Goal: Task Accomplishment & Management: Manage account settings

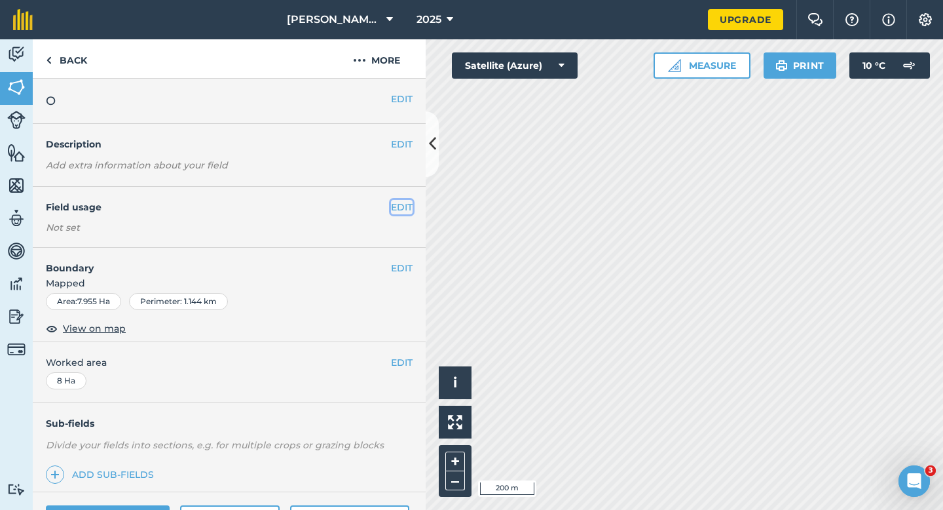
click at [397, 206] on button "EDIT" at bounding box center [402, 207] width 22 height 14
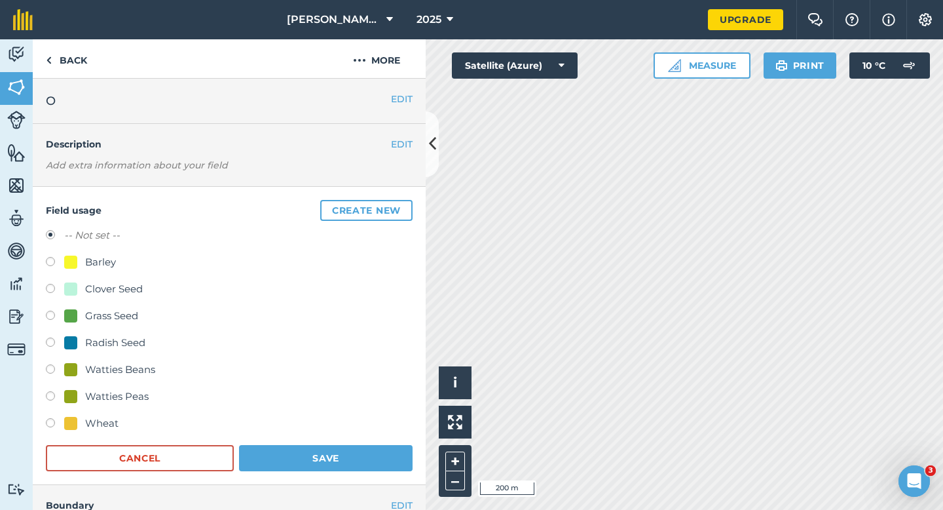
click at [95, 422] on div "Wheat" at bounding box center [101, 423] width 33 height 16
radio input "true"
radio input "false"
click at [297, 455] on button "Save" at bounding box center [326, 458] width 174 height 26
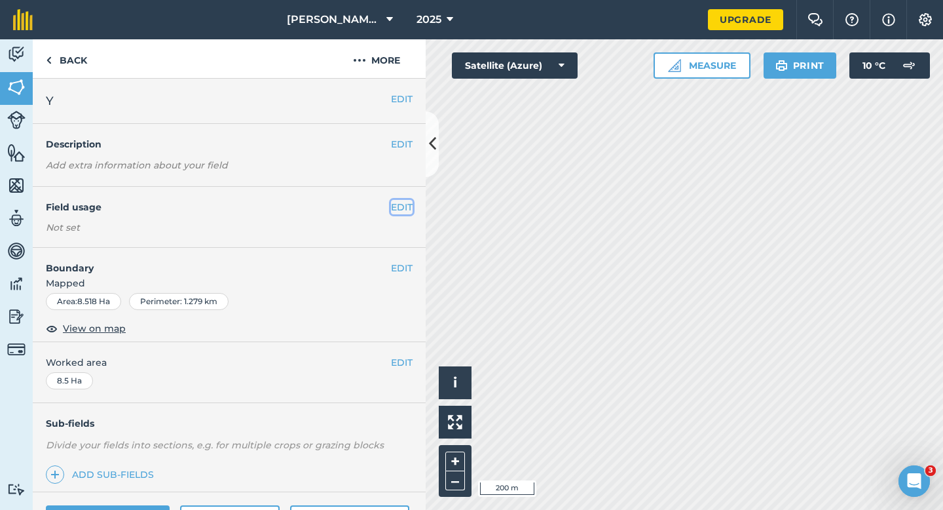
click at [404, 203] on button "EDIT" at bounding box center [402, 207] width 22 height 14
click at [406, 213] on button "EDIT" at bounding box center [402, 207] width 22 height 14
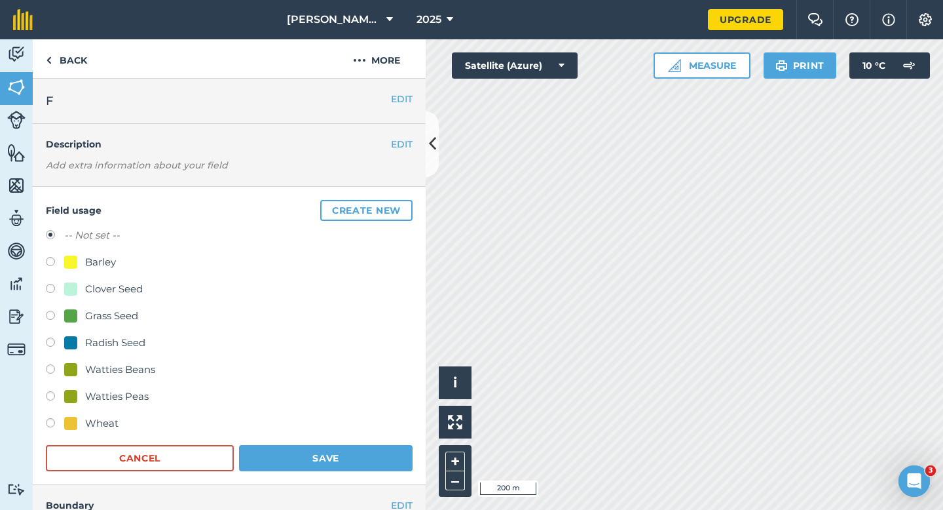
click at [114, 304] on div "-- Not set -- Barley Clover Seed Grass Seed Radish Seed Watties Beans Watties P…" at bounding box center [229, 330] width 367 height 207
click at [114, 311] on div "Grass Seed" at bounding box center [111, 316] width 53 height 16
radio input "true"
radio input "false"
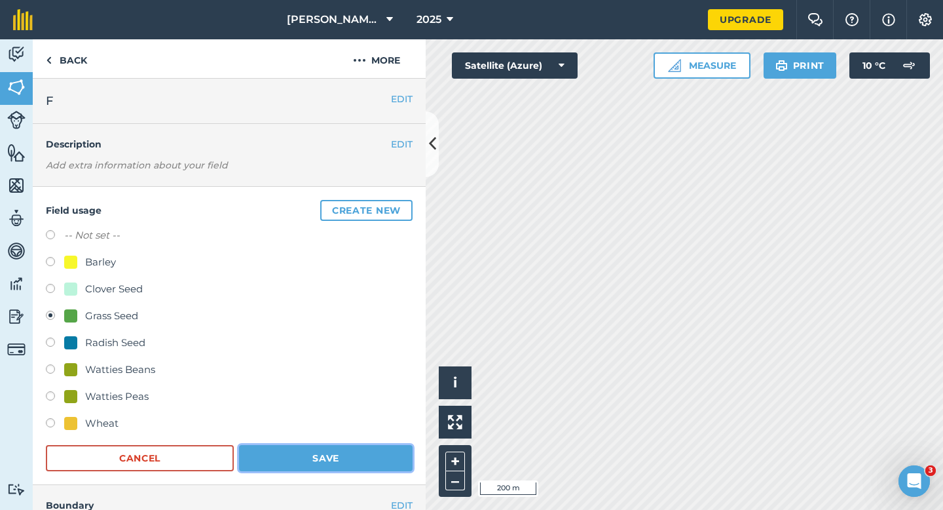
click at [349, 453] on button "Save" at bounding box center [326, 458] width 174 height 26
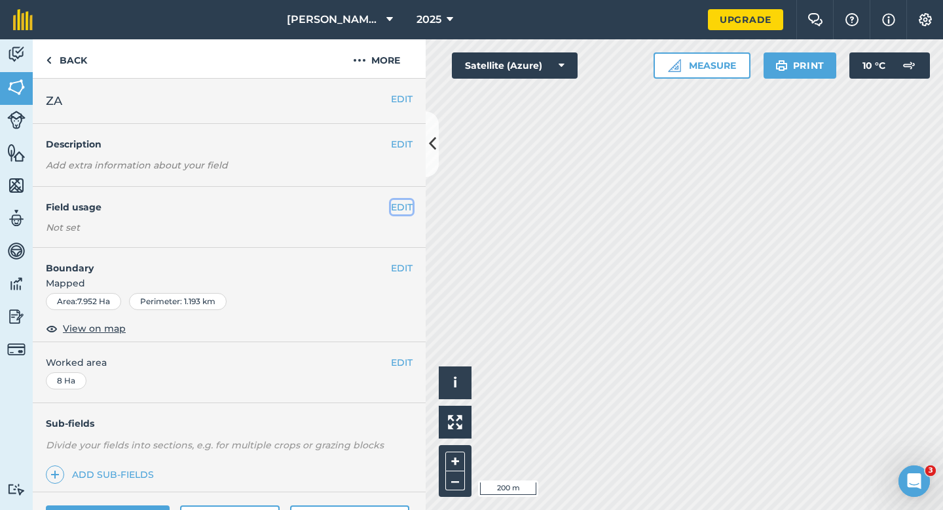
click at [395, 210] on button "EDIT" at bounding box center [402, 207] width 22 height 14
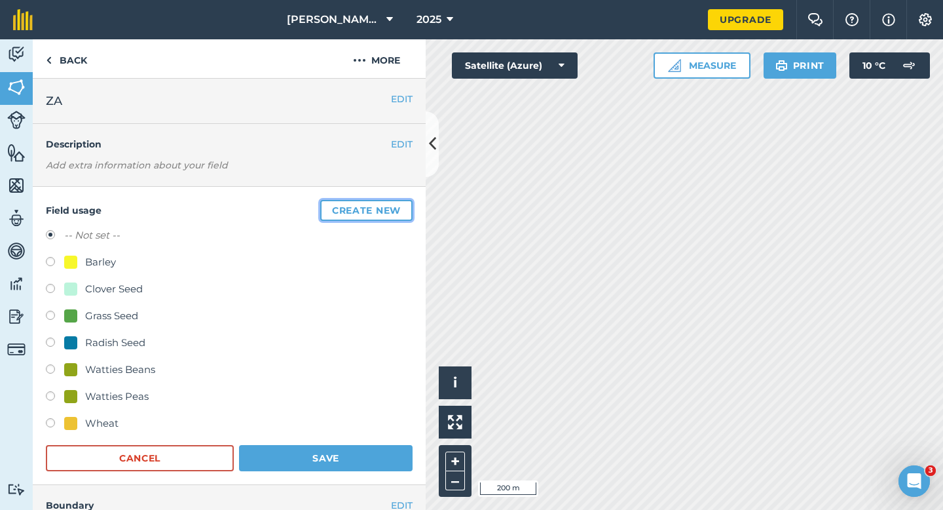
click at [395, 210] on button "Create new" at bounding box center [366, 210] width 92 height 21
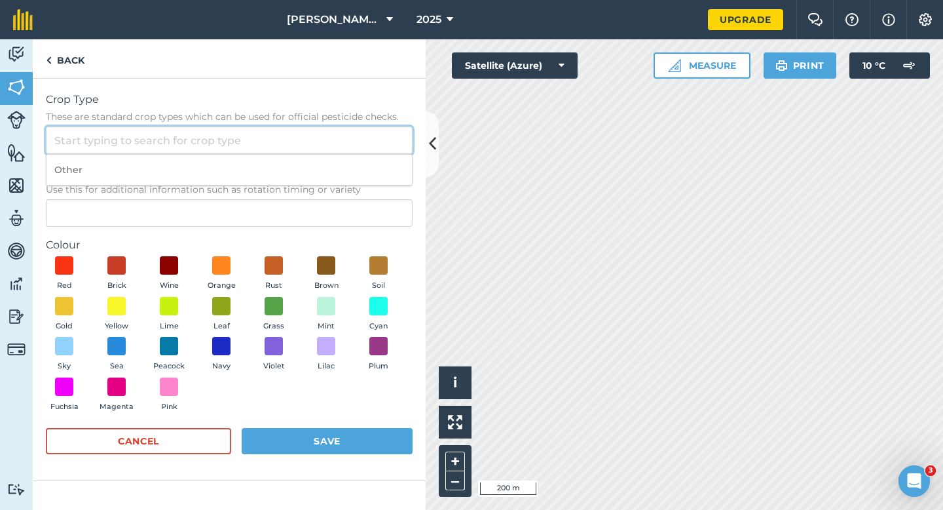
click at [366, 142] on input "Crop Type These are standard crop types which can be used for official pesticid…" at bounding box center [229, 140] width 367 height 28
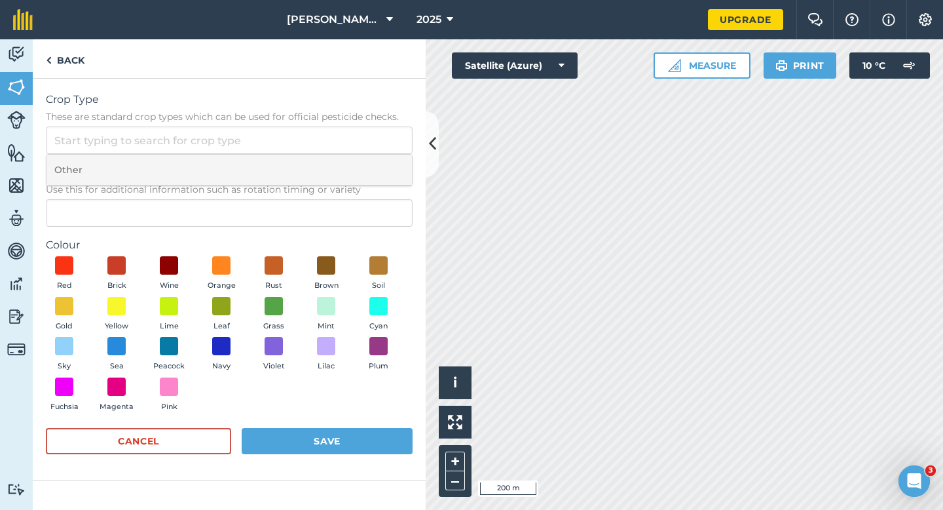
click at [366, 159] on li "Other" at bounding box center [230, 170] width 366 height 31
type input "Other"
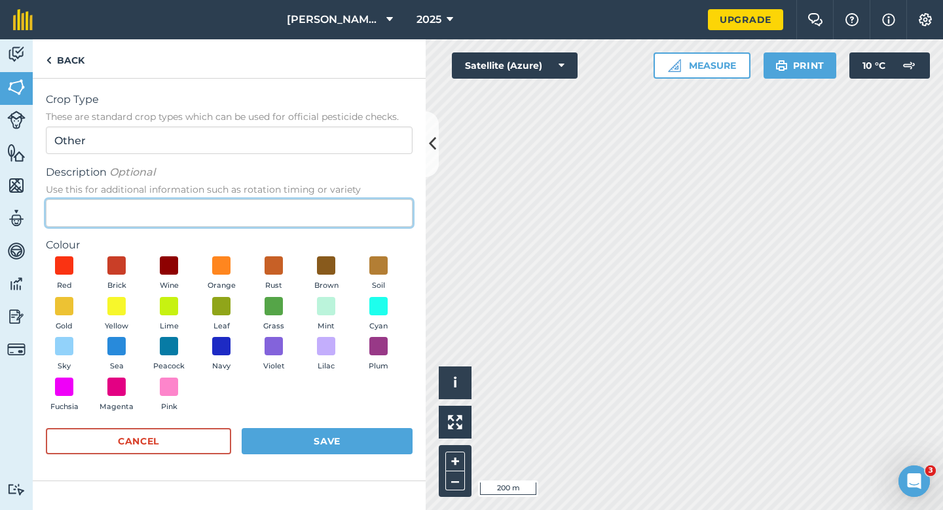
click at [364, 219] on input "Description Optional Use this for additional information such as rotation timin…" at bounding box center [229, 213] width 367 height 28
type input "Chard Seed"
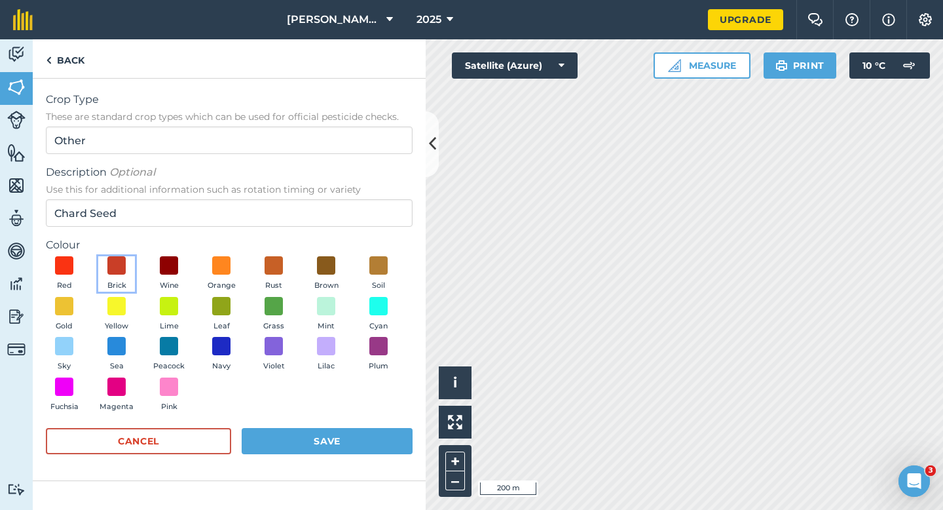
click at [128, 270] on button "Brick" at bounding box center [116, 273] width 37 height 35
click at [370, 442] on button "Save" at bounding box center [327, 441] width 171 height 26
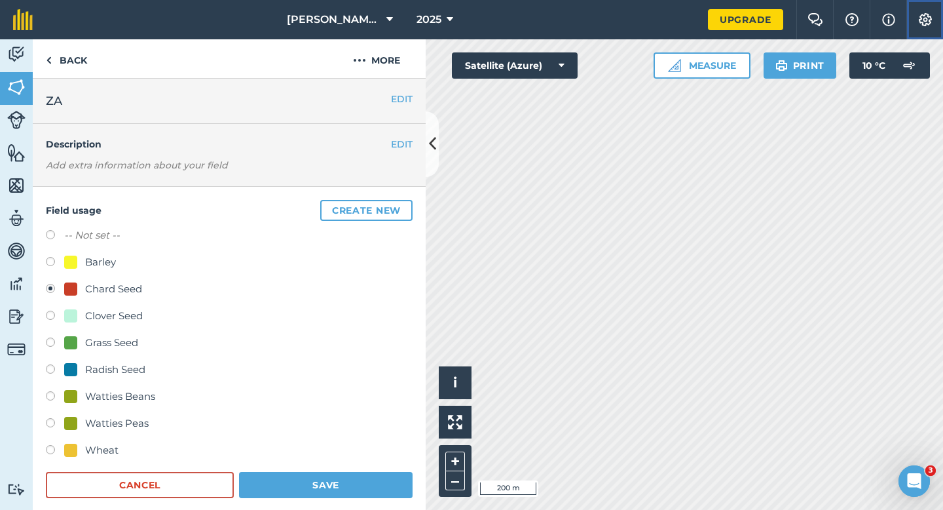
click at [936, 23] on button "Settings" at bounding box center [925, 19] width 37 height 39
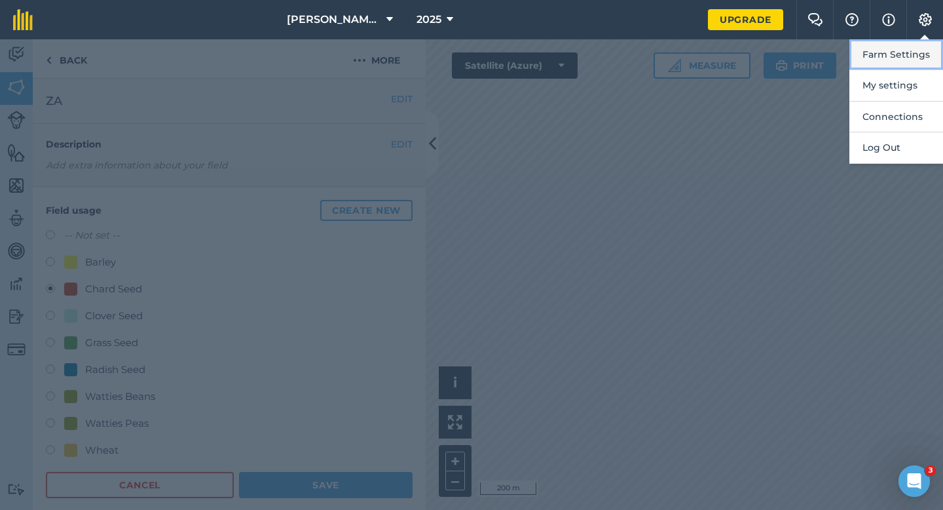
drag, startPoint x: 934, startPoint y: 37, endPoint x: 930, endPoint y: 54, distance: 18.3
click at [930, 54] on button "Farm Settings" at bounding box center [897, 54] width 94 height 31
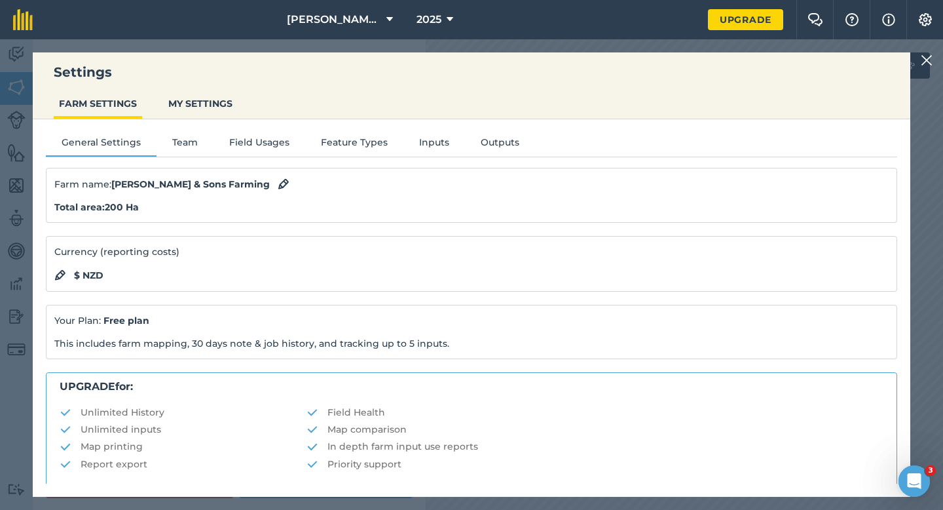
scroll to position [252, 0]
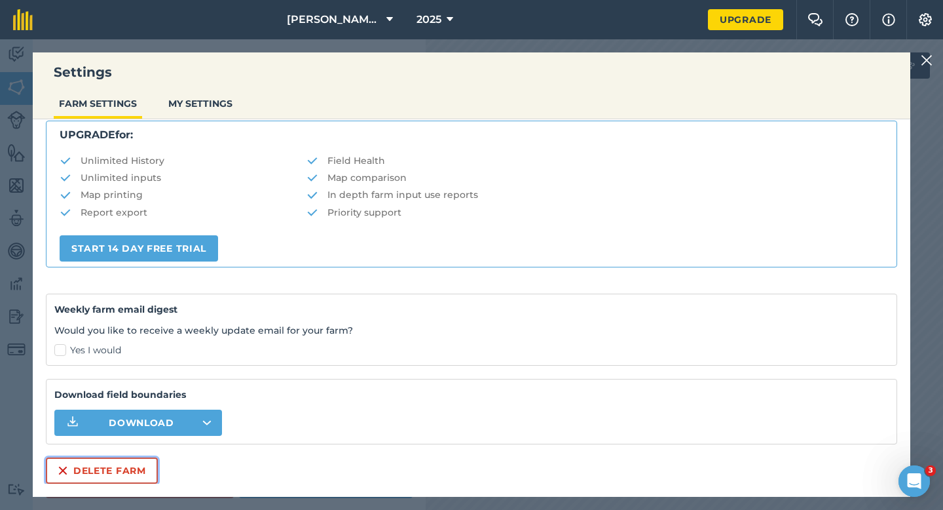
click at [117, 480] on button "Delete farm" at bounding box center [102, 470] width 112 height 26
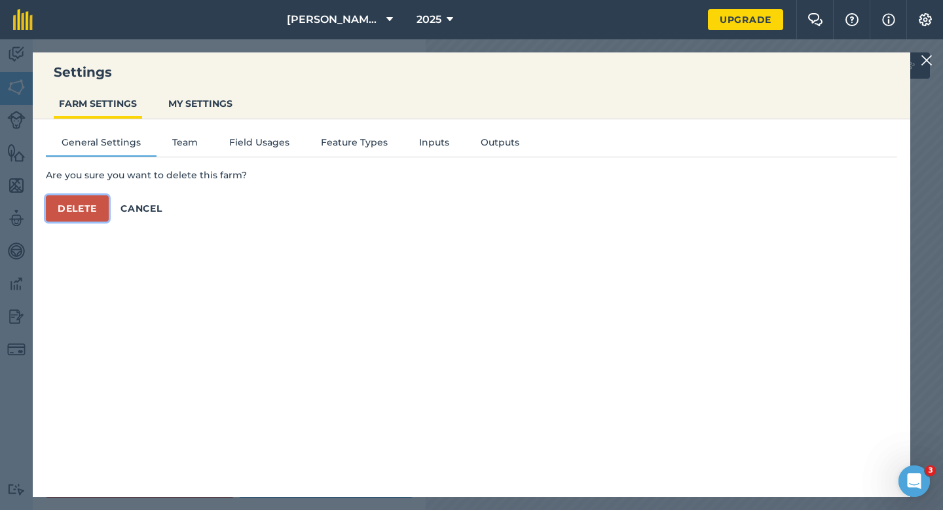
click at [102, 206] on button "Delete" at bounding box center [77, 208] width 63 height 26
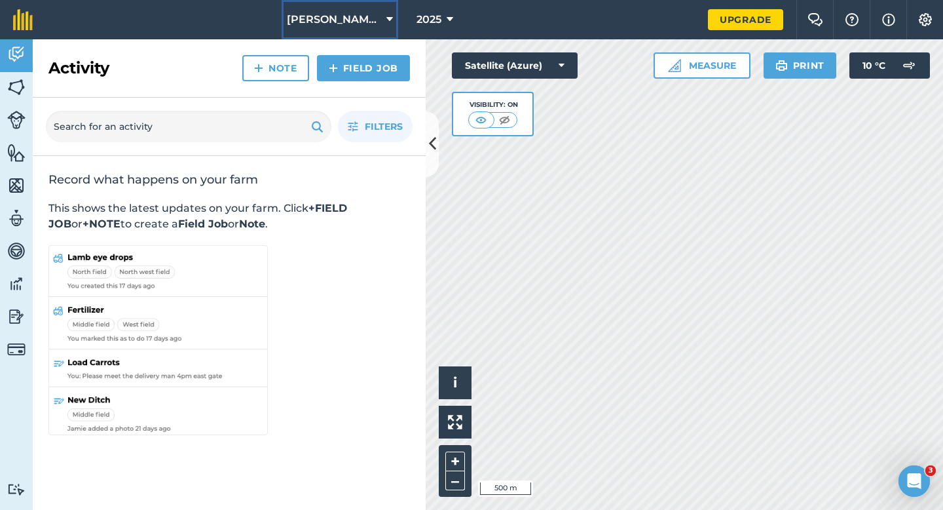
click at [318, 33] on button "[PERSON_NAME] & Sons" at bounding box center [340, 19] width 117 height 39
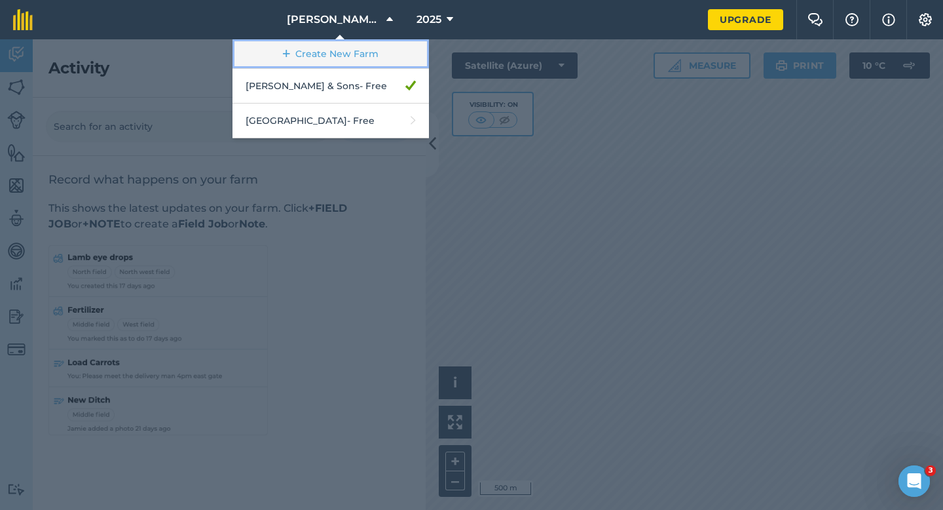
click at [318, 52] on link "Create New Farm" at bounding box center [331, 53] width 197 height 29
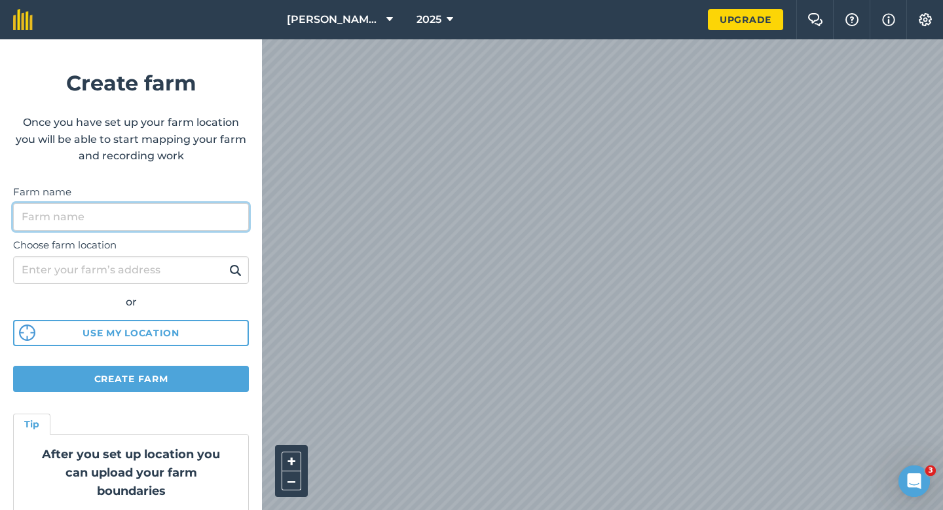
click at [198, 218] on input "Farm name" at bounding box center [131, 217] width 236 height 28
type input "[PERSON_NAME] & Sons Farming"
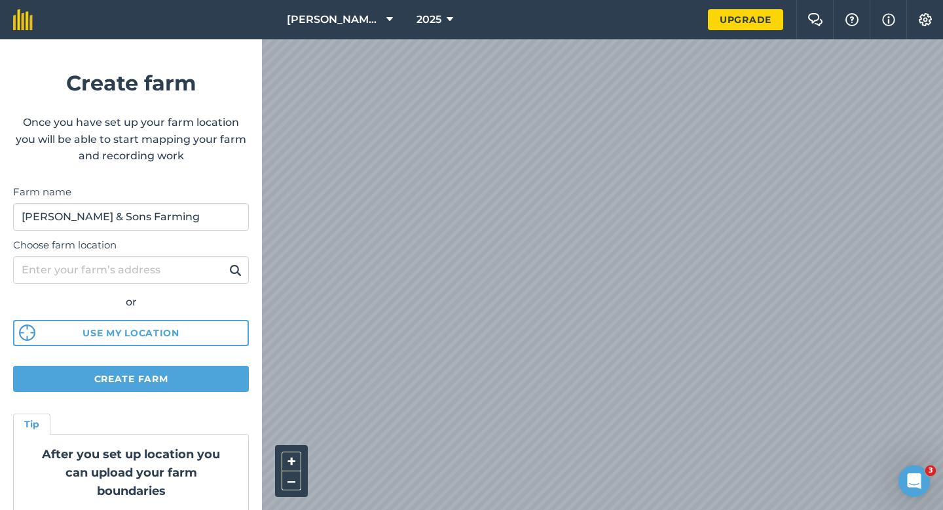
click at [562, 8] on div "[PERSON_NAME] & Sons 2025 Upgrade Farm Chat Help Info Settings Create farm Once…" at bounding box center [471, 19] width 943 height 39
click at [369, 30] on button "[PERSON_NAME] & Sons" at bounding box center [340, 19] width 117 height 39
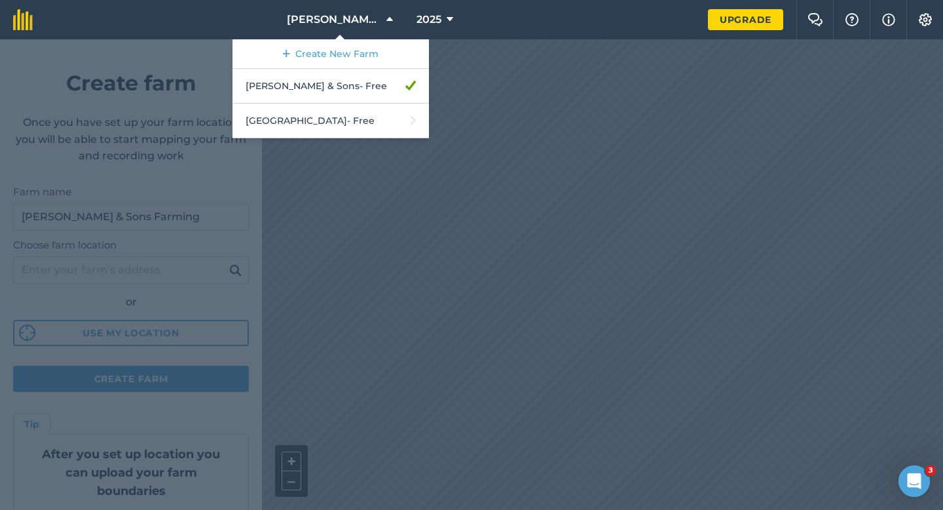
drag, startPoint x: 497, startPoint y: 105, endPoint x: 489, endPoint y: 55, distance: 50.3
click at [489, 55] on div at bounding box center [471, 274] width 943 height 470
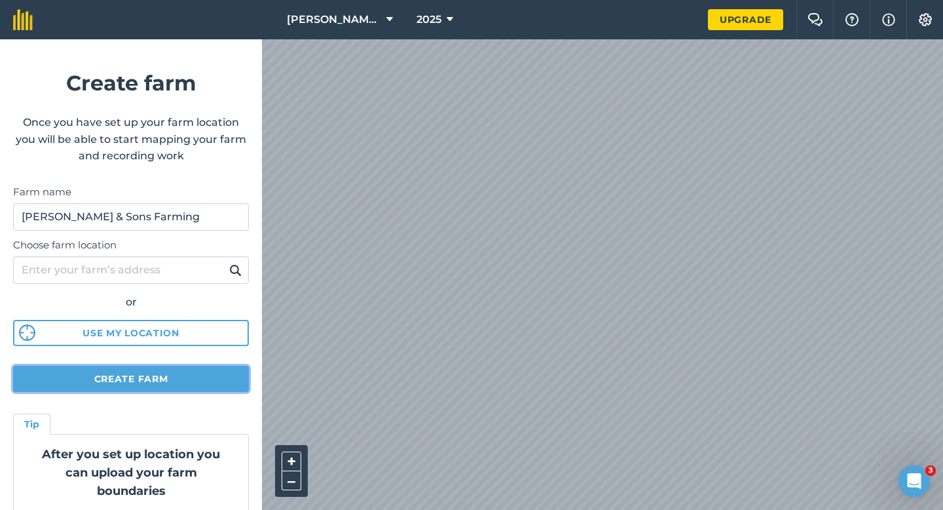
click at [181, 385] on button "Create farm" at bounding box center [131, 379] width 236 height 26
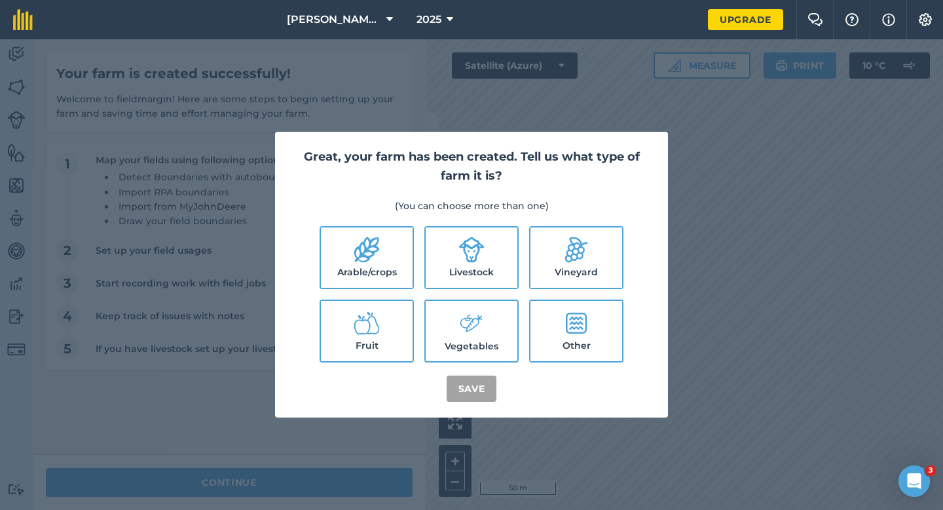
click at [396, 256] on label "Arable/crops" at bounding box center [367, 257] width 92 height 60
checkbox input "true"
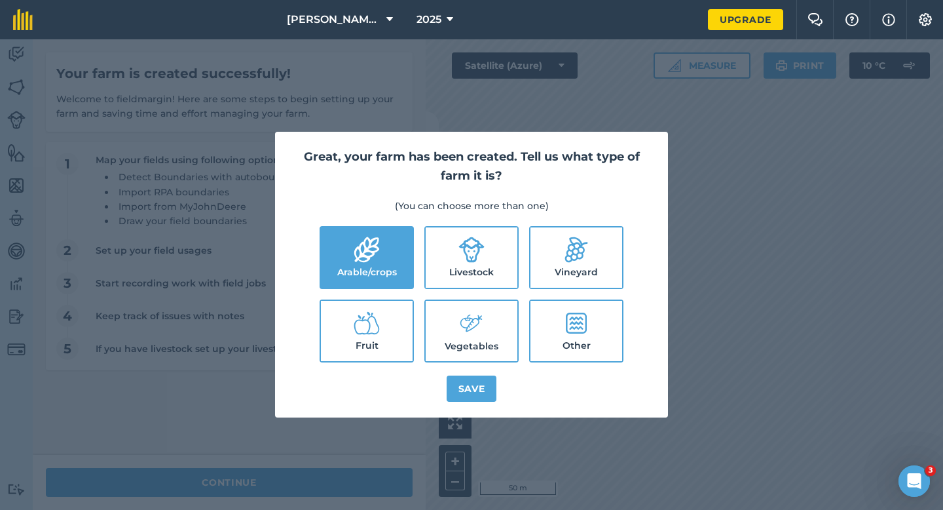
click at [442, 255] on label "Livestock" at bounding box center [472, 257] width 92 height 60
checkbox input "true"
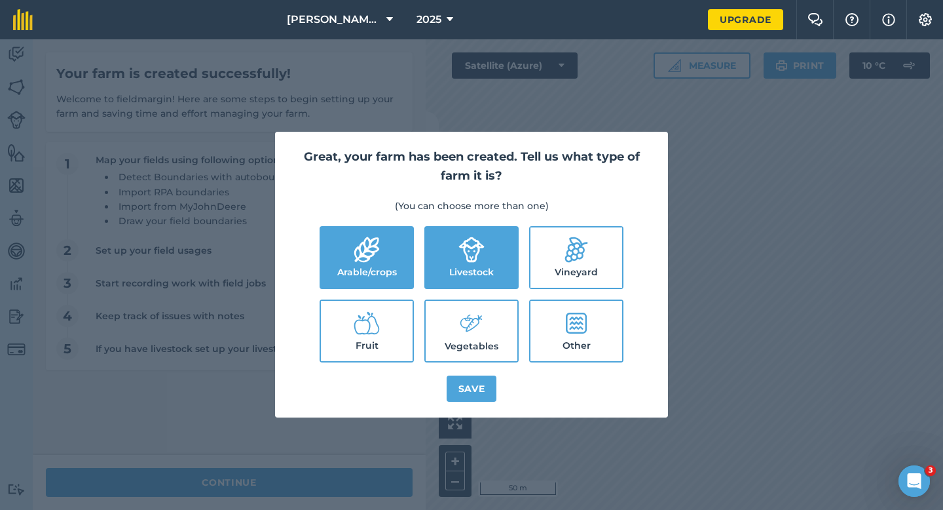
click at [447, 320] on label "Vegetables" at bounding box center [472, 331] width 92 height 60
checkbox input "true"
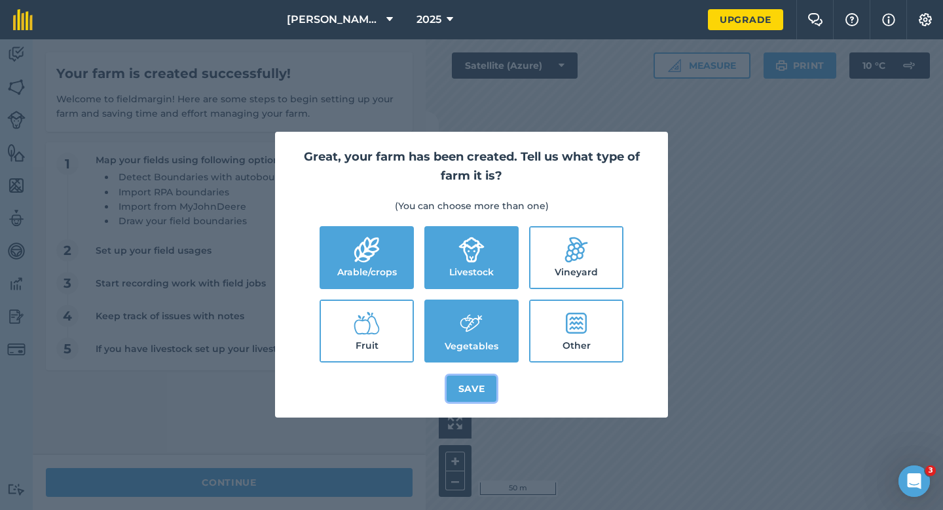
click at [469, 389] on button "Save" at bounding box center [472, 388] width 50 height 26
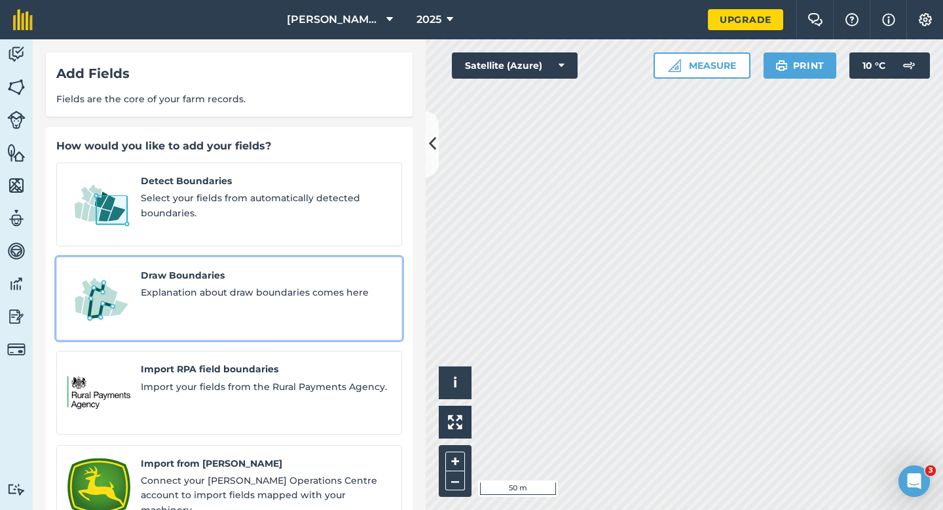
click at [223, 285] on span "Explanation about draw boundaries comes here" at bounding box center [266, 292] width 250 height 14
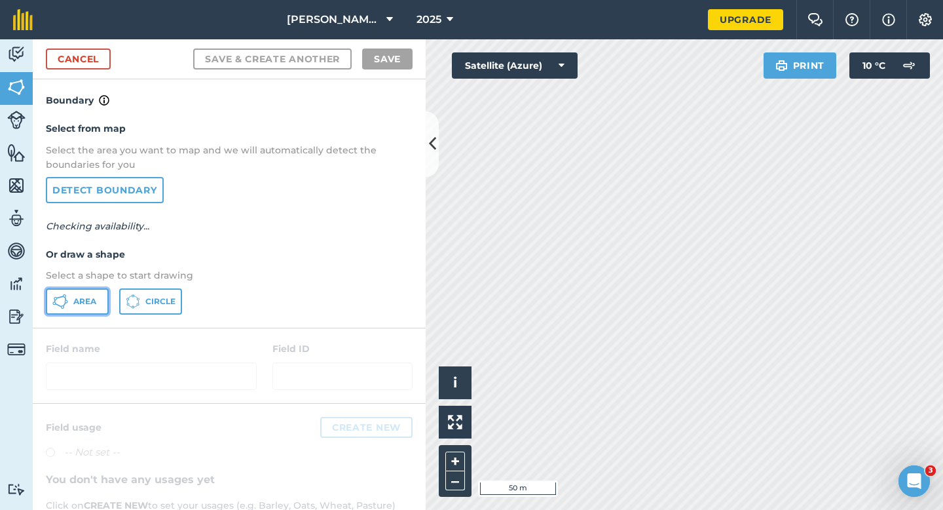
click at [75, 299] on span "Area" at bounding box center [84, 301] width 23 height 10
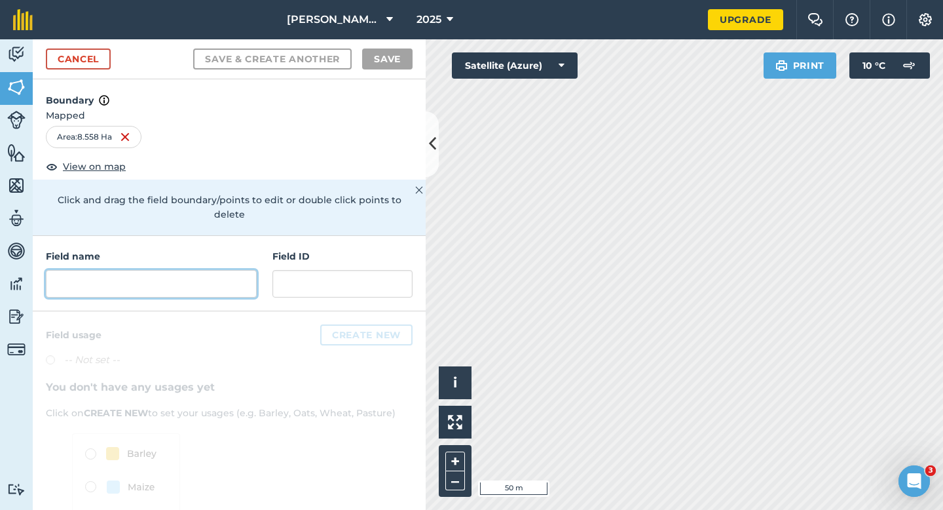
click at [214, 270] on input "text" at bounding box center [151, 284] width 211 height 28
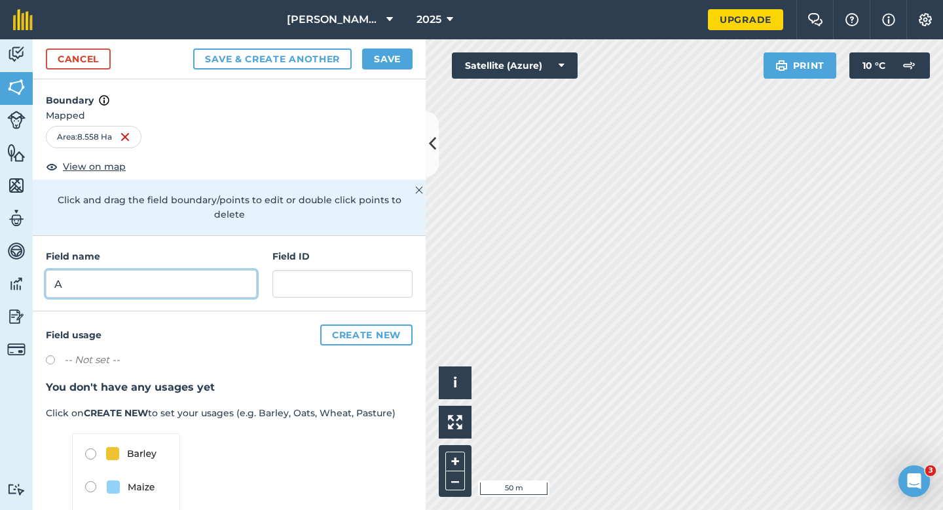
type input "A"
click at [398, 54] on button "Save" at bounding box center [387, 58] width 50 height 21
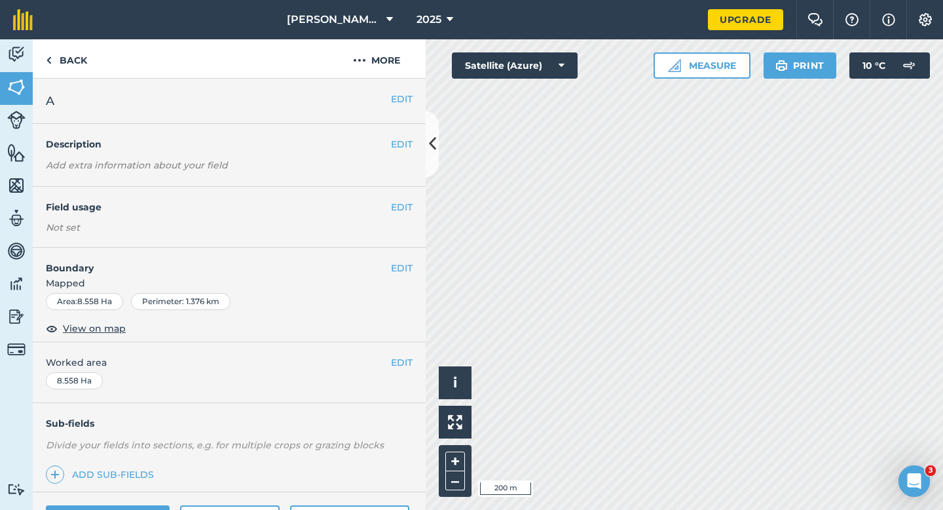
click at [421, 365] on div "EDIT Worked area 8.558 Ha" at bounding box center [229, 372] width 393 height 61
click at [415, 365] on div "EDIT Worked area 8.558 Ha" at bounding box center [229, 372] width 393 height 61
click at [385, 365] on span "Worked area" at bounding box center [229, 362] width 367 height 14
click at [406, 365] on button "EDIT" at bounding box center [402, 362] width 22 height 14
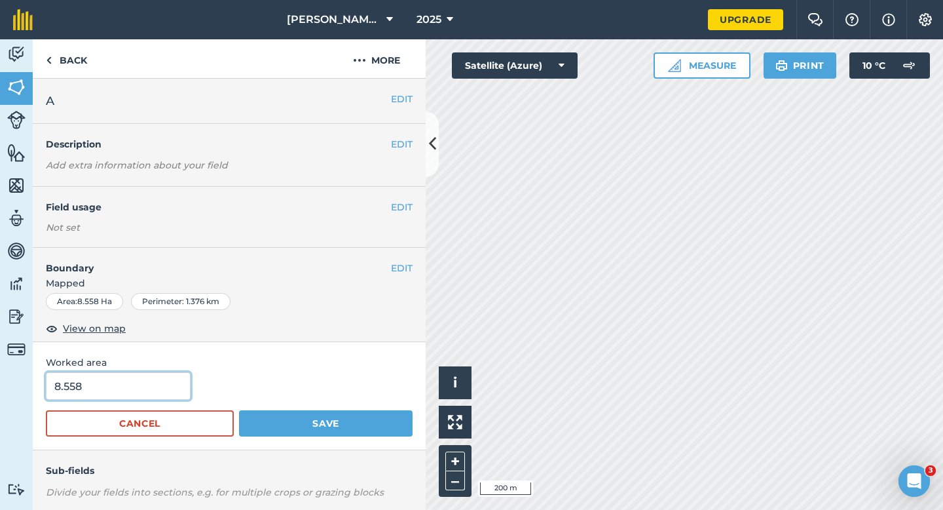
click at [141, 394] on input "8.558" at bounding box center [118, 386] width 145 height 28
type input "8.6"
click at [239, 410] on button "Save" at bounding box center [326, 423] width 174 height 26
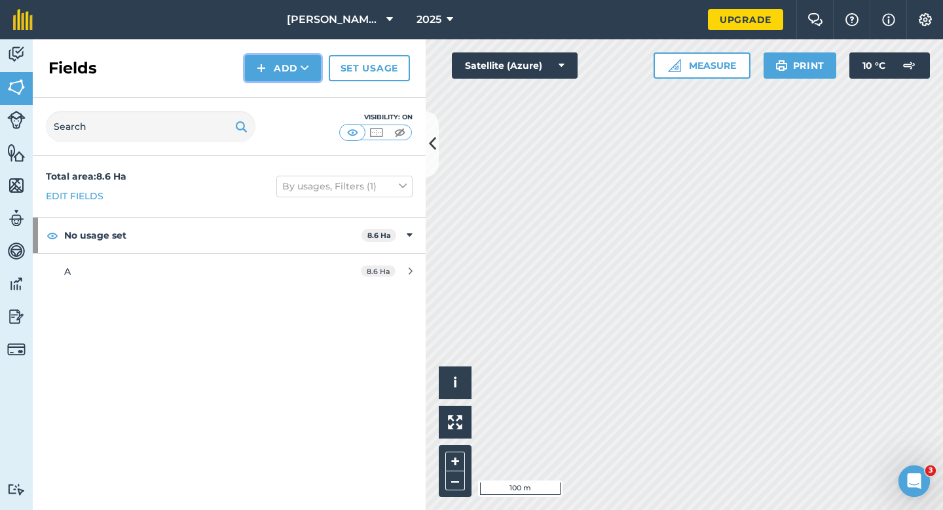
click at [275, 67] on button "Add" at bounding box center [283, 68] width 76 height 26
click at [275, 94] on link "Draw" at bounding box center [283, 97] width 72 height 29
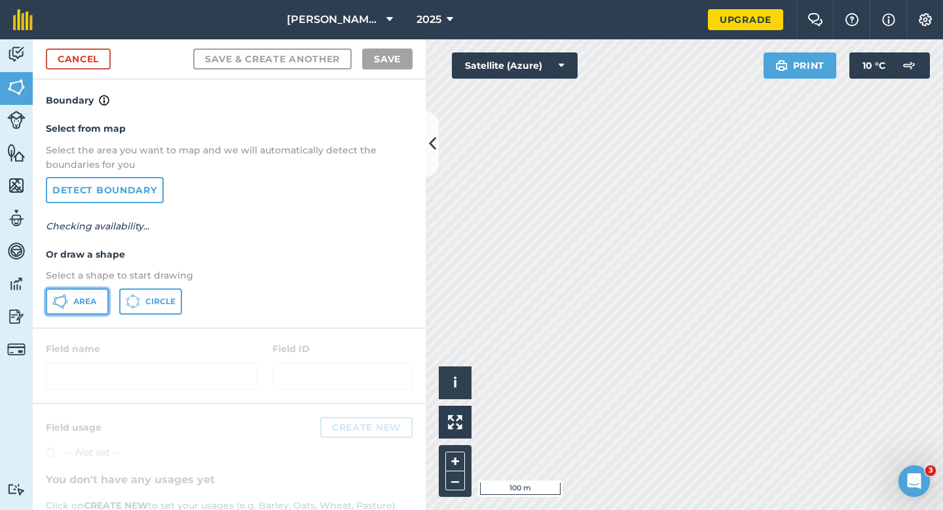
click at [86, 299] on span "Area" at bounding box center [84, 301] width 23 height 10
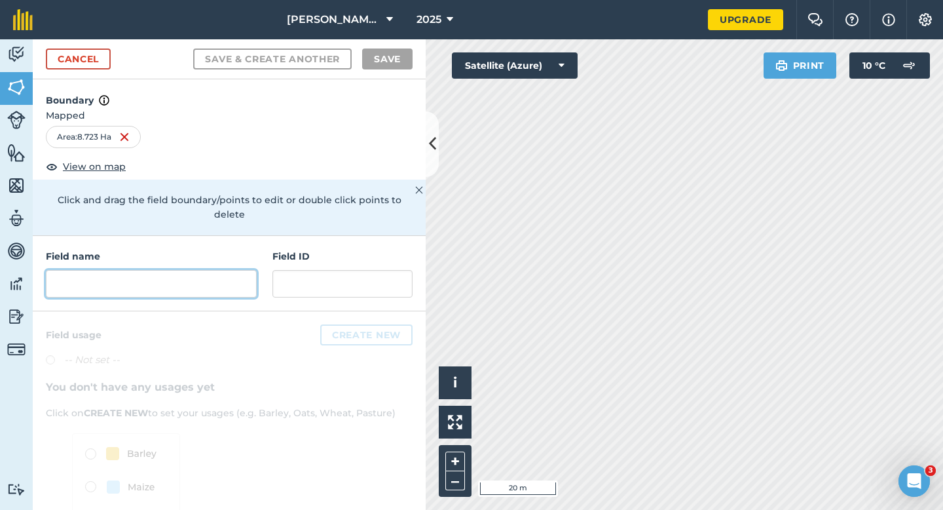
click at [238, 270] on input "text" at bounding box center [151, 284] width 211 height 28
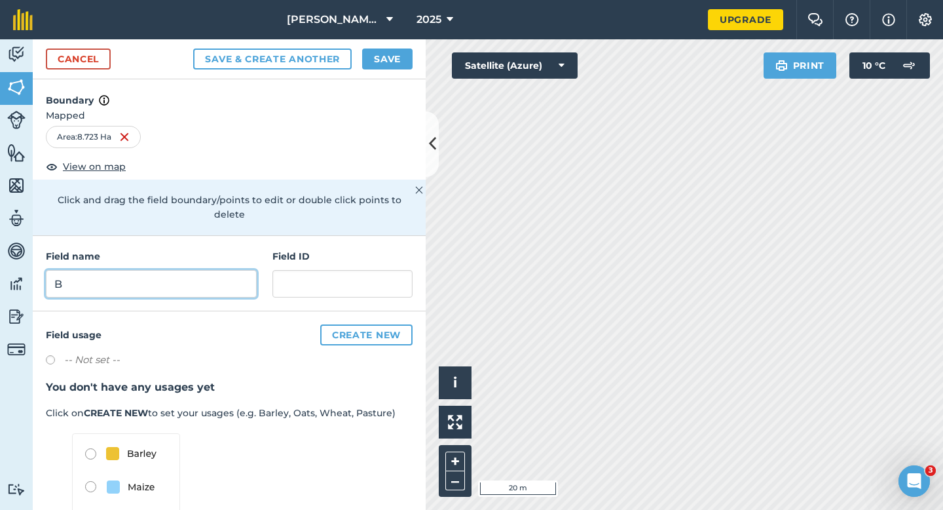
type input "B"
click at [370, 62] on button "Save" at bounding box center [387, 58] width 50 height 21
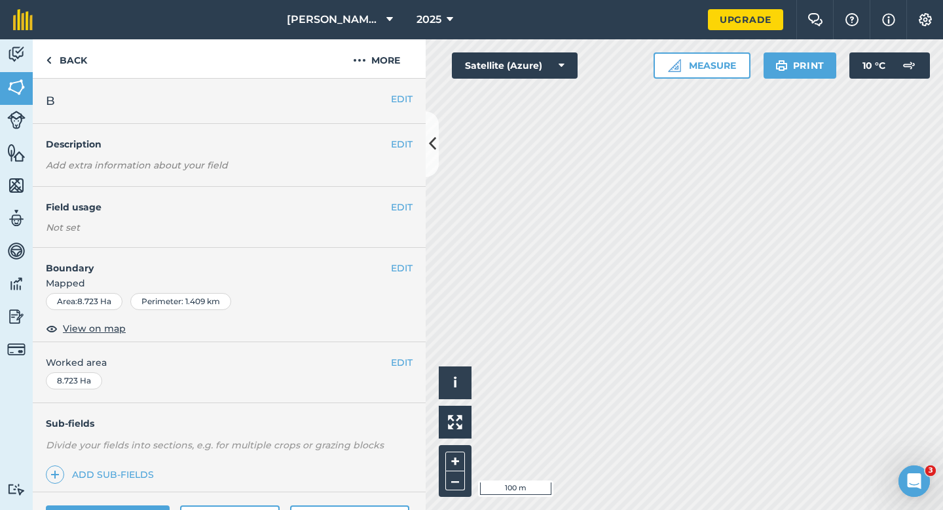
click at [408, 347] on div "EDIT Worked area 8.723 Ha" at bounding box center [229, 372] width 393 height 61
click at [408, 360] on button "EDIT" at bounding box center [402, 362] width 22 height 14
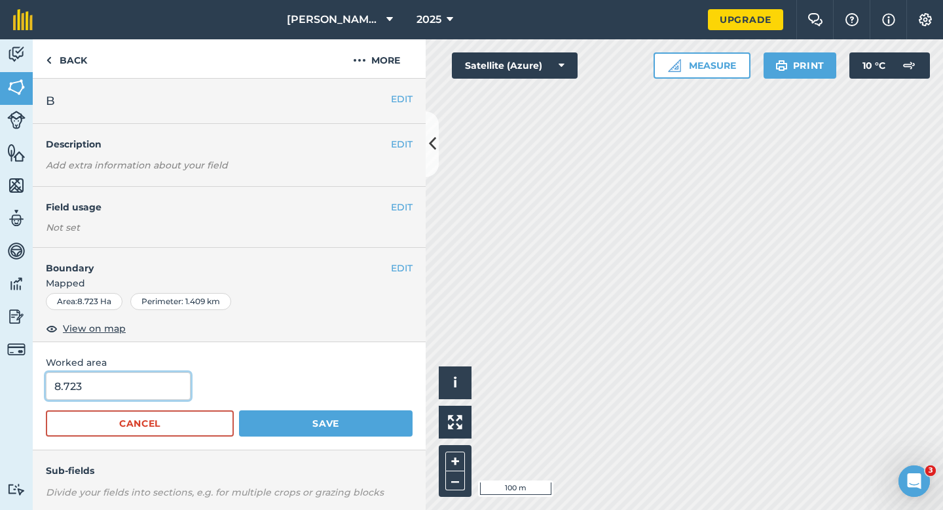
click at [101, 385] on input "8.723" at bounding box center [118, 386] width 145 height 28
type input "8.8"
click at [239, 410] on button "Save" at bounding box center [326, 423] width 174 height 26
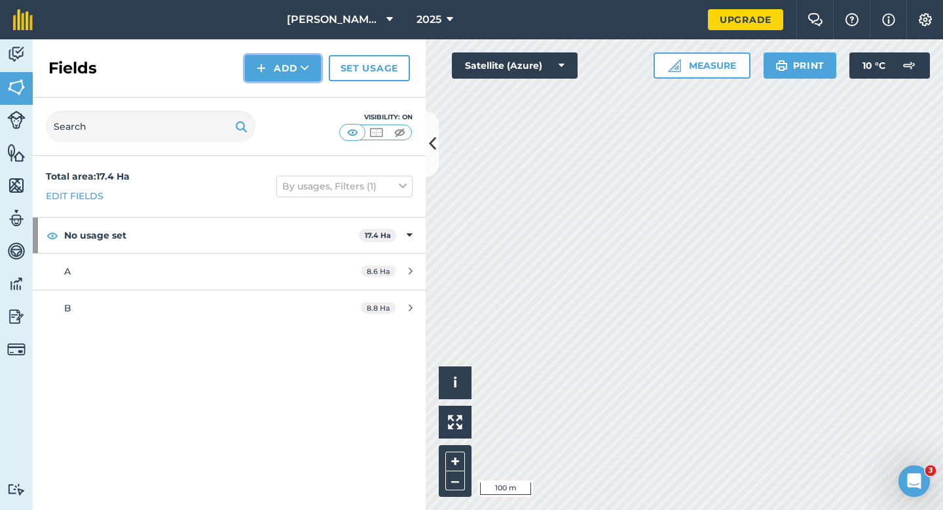
click at [280, 67] on button "Add" at bounding box center [283, 68] width 76 height 26
click at [280, 90] on link "Draw" at bounding box center [283, 97] width 72 height 29
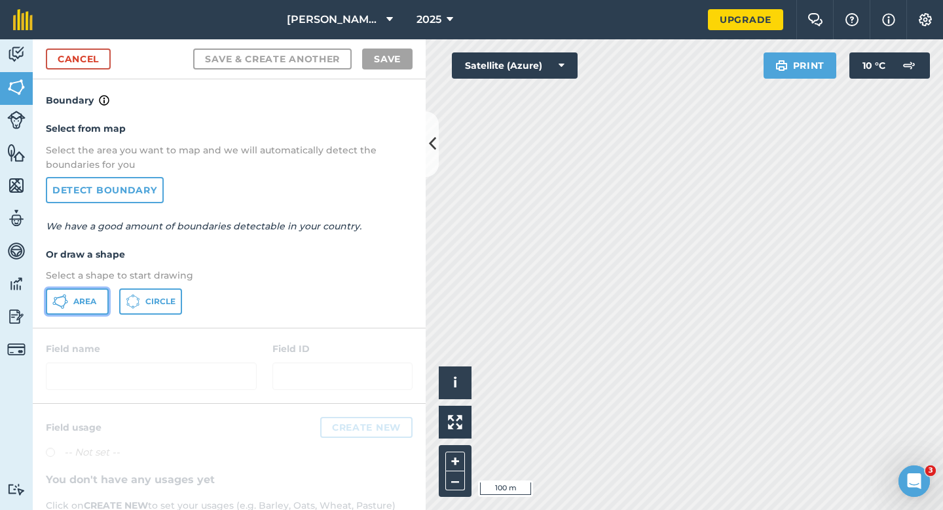
click at [57, 305] on icon at bounding box center [60, 302] width 16 height 16
click at [60, 50] on link "Cancel" at bounding box center [78, 58] width 65 height 21
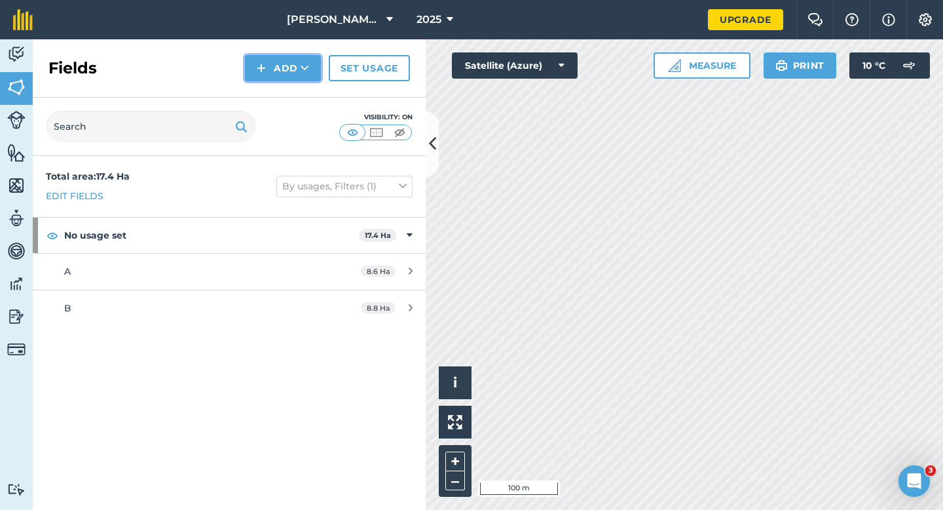
click at [272, 58] on button "Add" at bounding box center [283, 68] width 76 height 26
click at [276, 91] on link "Draw" at bounding box center [283, 97] width 72 height 29
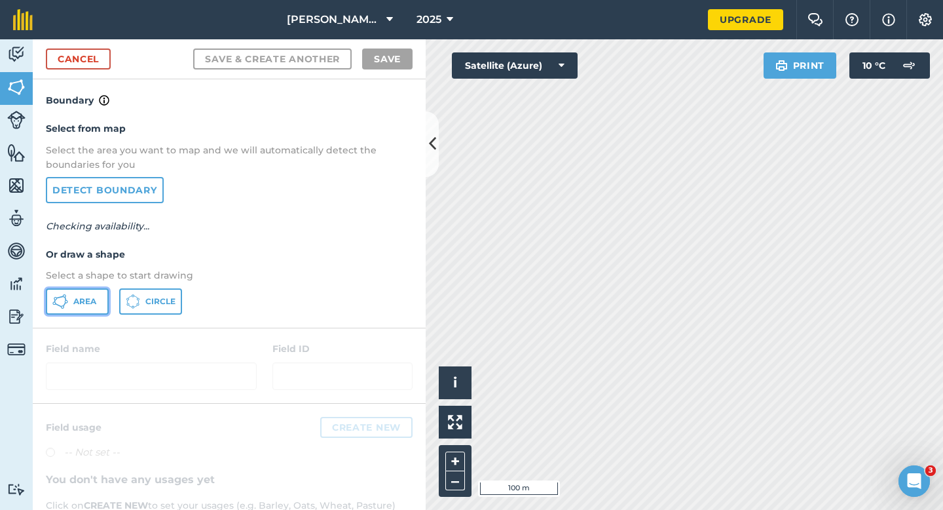
click at [47, 299] on button "Area" at bounding box center [77, 301] width 63 height 26
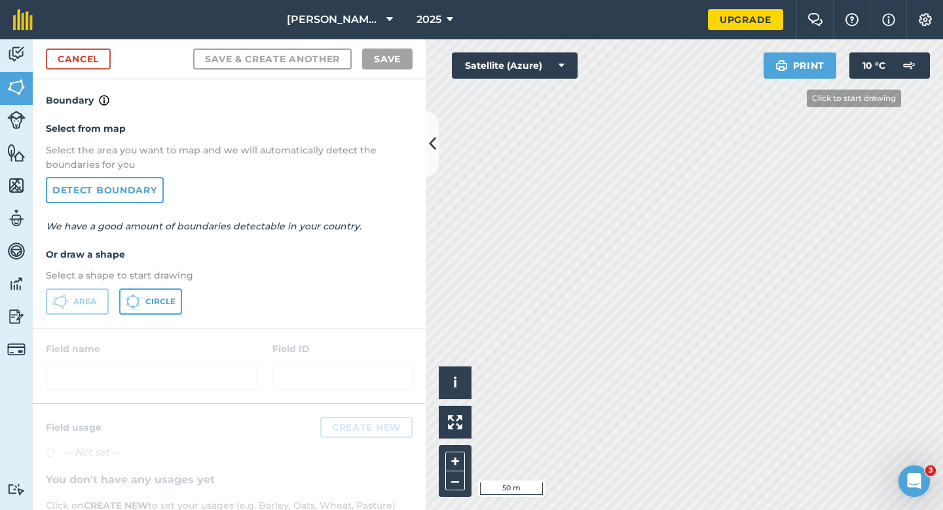
click at [765, 70] on div "Click to start drawing i © 2025 TomTom, Microsoft 50 m + – Satellite (Azure) Pr…" at bounding box center [685, 274] width 518 height 470
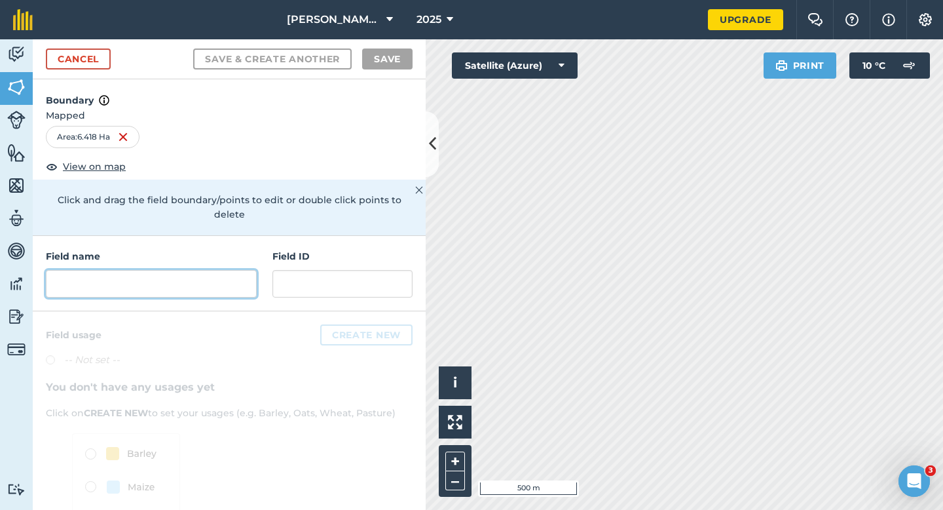
click at [244, 270] on input "text" at bounding box center [151, 284] width 211 height 28
click at [103, 66] on link "Cancel" at bounding box center [78, 58] width 65 height 21
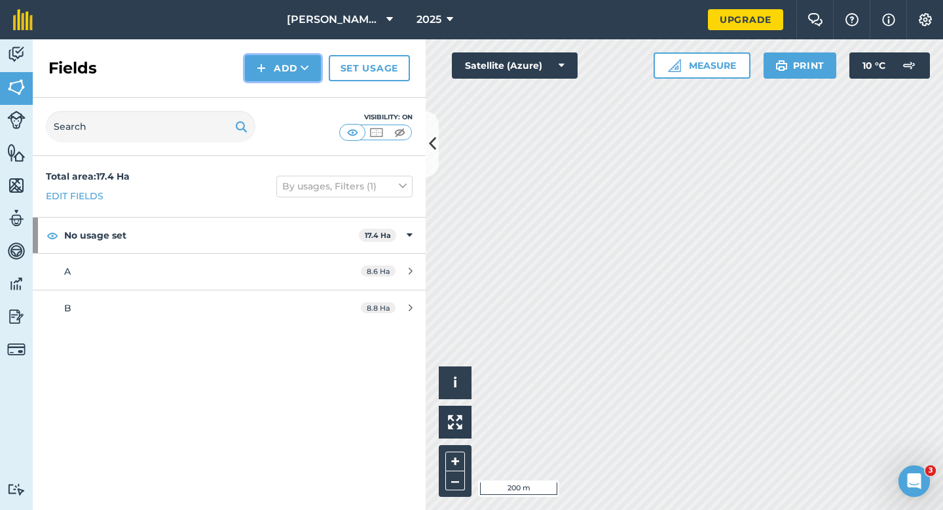
click at [254, 64] on button "Add" at bounding box center [283, 68] width 76 height 26
click at [263, 95] on link "Draw" at bounding box center [283, 97] width 72 height 29
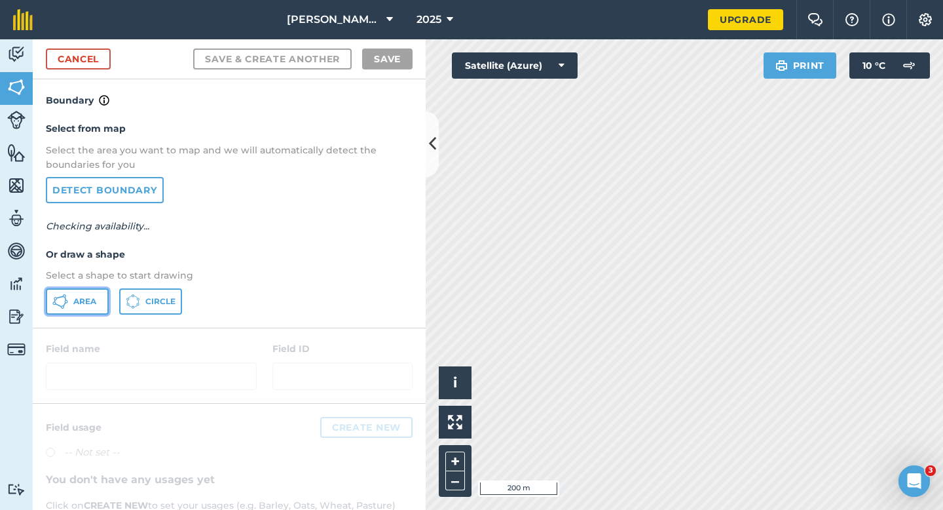
click at [56, 294] on icon at bounding box center [60, 302] width 16 height 16
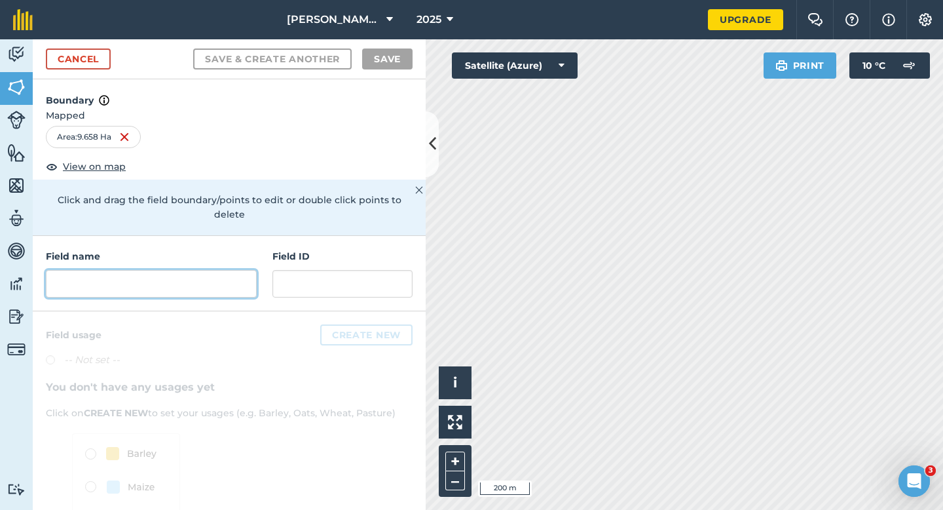
click at [194, 270] on input "text" at bounding box center [151, 284] width 211 height 28
type input "G"
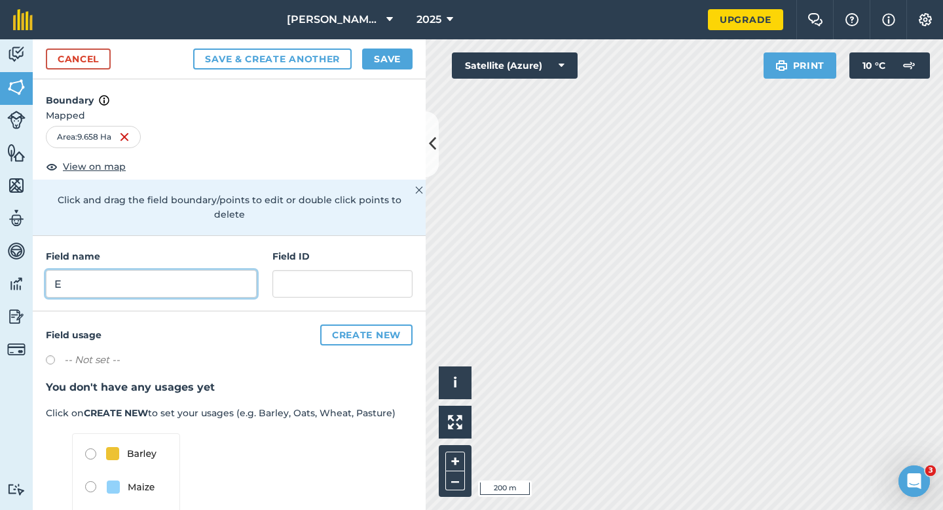
type input "E"
click at [396, 51] on button "Save" at bounding box center [387, 58] width 50 height 21
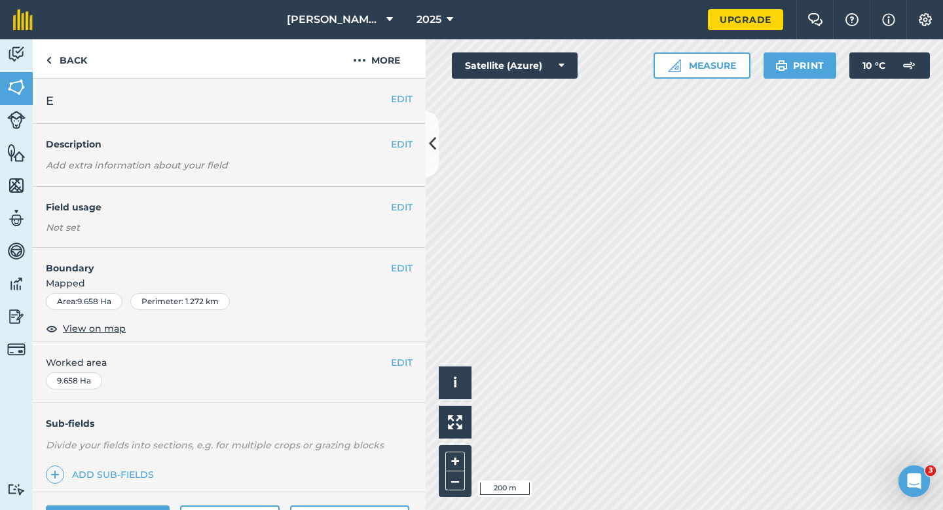
click at [396, 91] on div "EDIT E" at bounding box center [229, 101] width 393 height 45
click at [396, 97] on button "EDIT" at bounding box center [402, 99] width 22 height 14
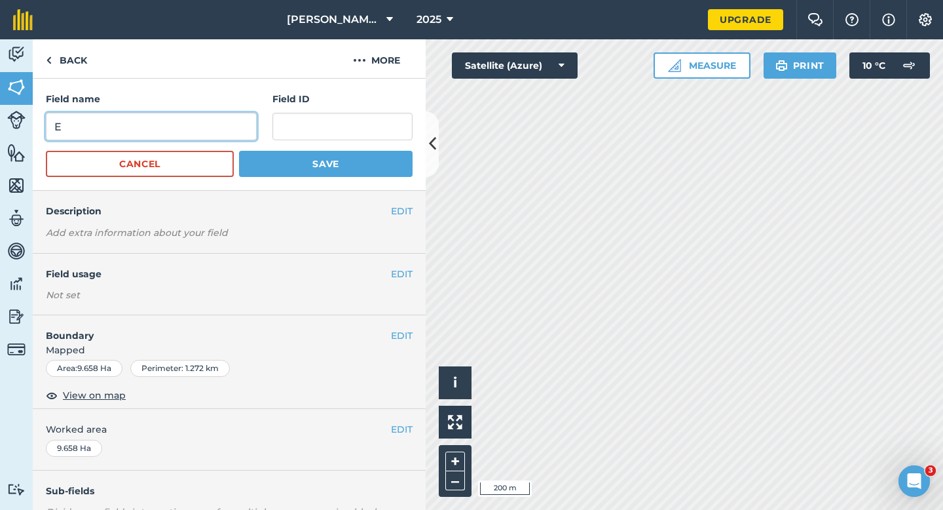
click at [210, 130] on input "E" at bounding box center [151, 127] width 211 height 28
type input "F"
click at [239, 151] on button "Save" at bounding box center [326, 164] width 174 height 26
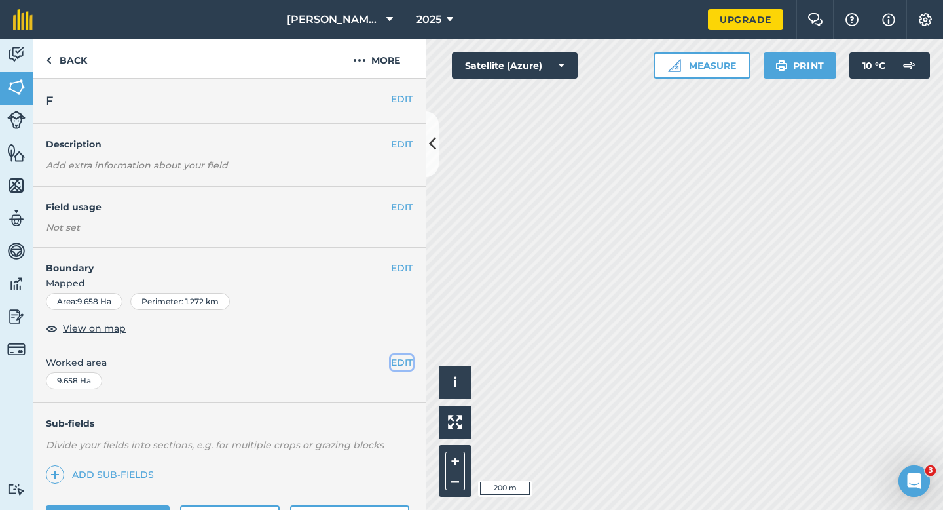
click at [404, 362] on button "EDIT" at bounding box center [402, 362] width 22 height 14
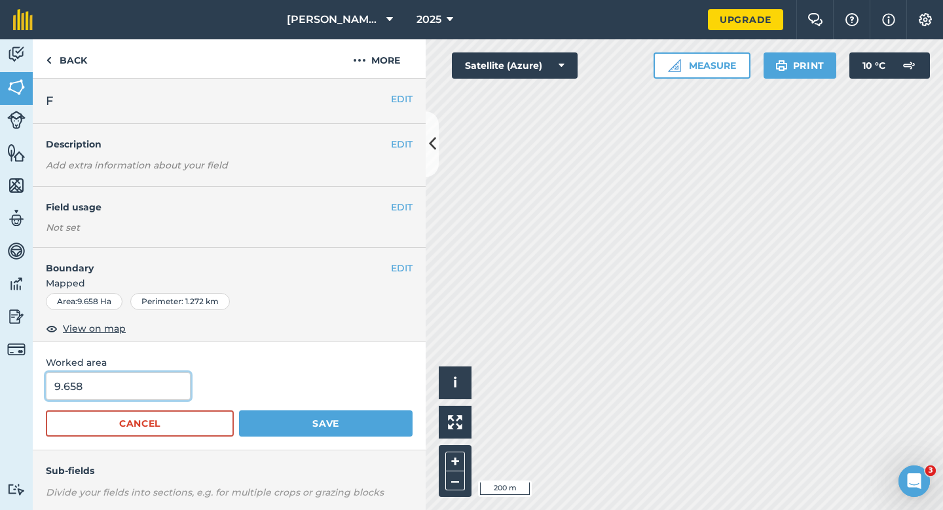
click at [88, 394] on input "9.658" at bounding box center [118, 386] width 145 height 28
type input "9.7"
click at [239, 410] on button "Save" at bounding box center [326, 423] width 174 height 26
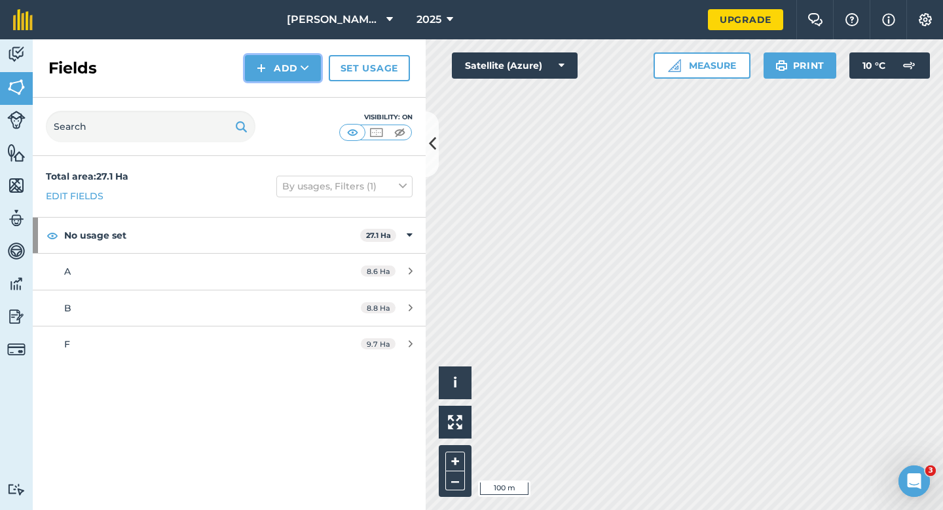
click at [285, 81] on button "Add" at bounding box center [283, 68] width 76 height 26
click at [286, 102] on link "Draw" at bounding box center [283, 97] width 72 height 29
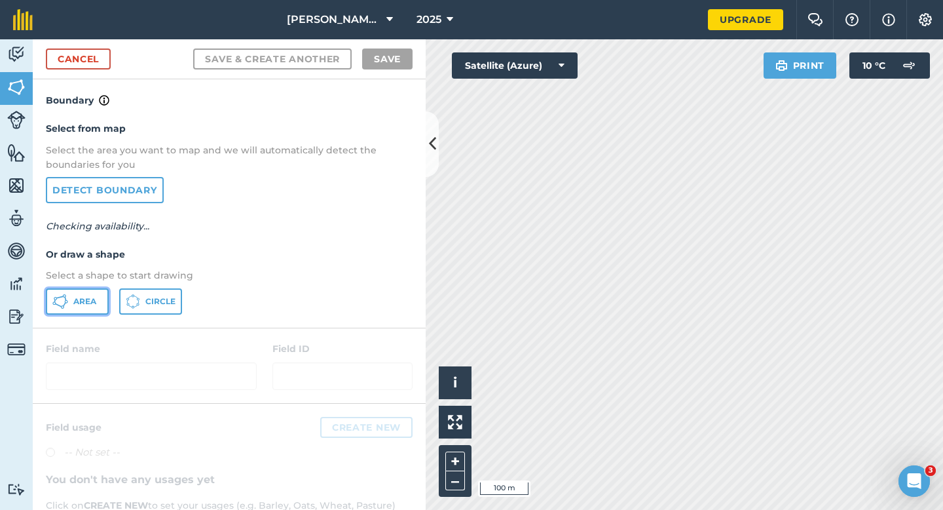
click at [88, 307] on button "Area" at bounding box center [77, 301] width 63 height 26
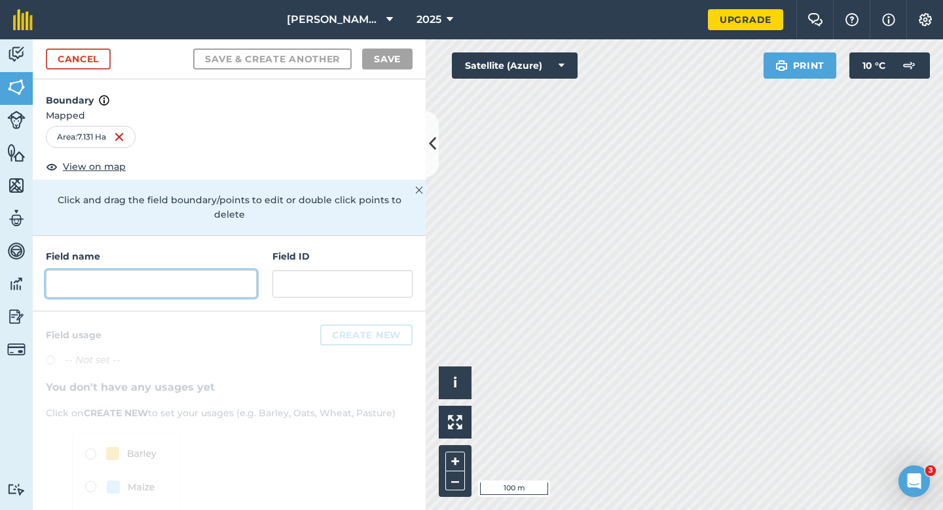
click at [185, 270] on input "text" at bounding box center [151, 284] width 211 height 28
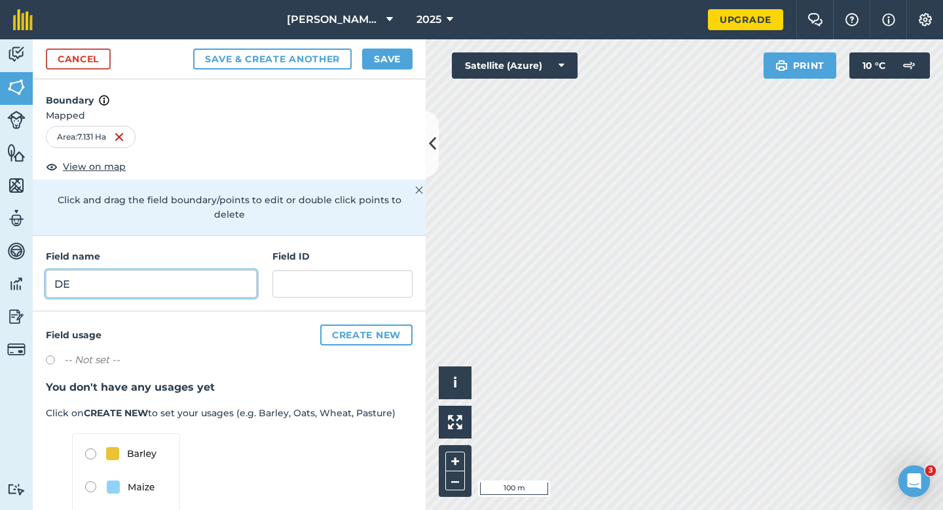
type input "D"
type input "E"
click at [379, 51] on button "Save" at bounding box center [387, 58] width 50 height 21
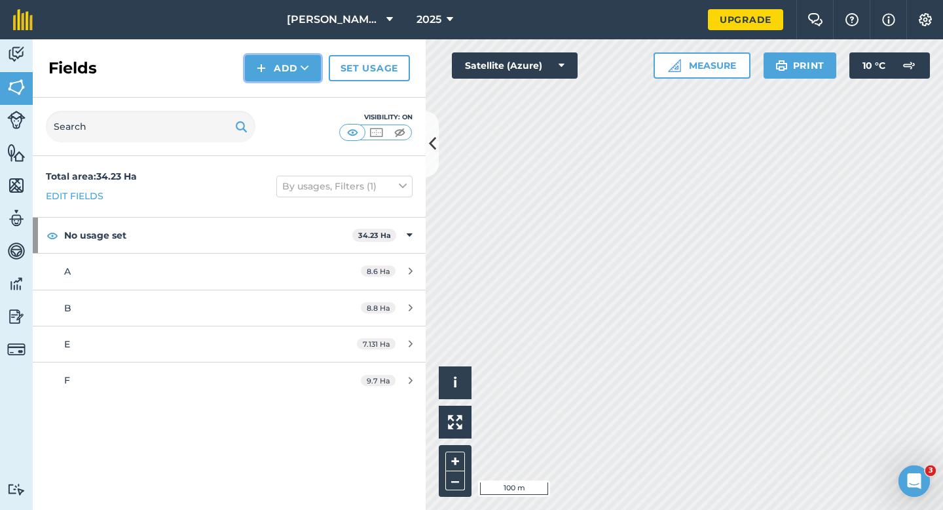
click at [291, 74] on button "Add" at bounding box center [283, 68] width 76 height 26
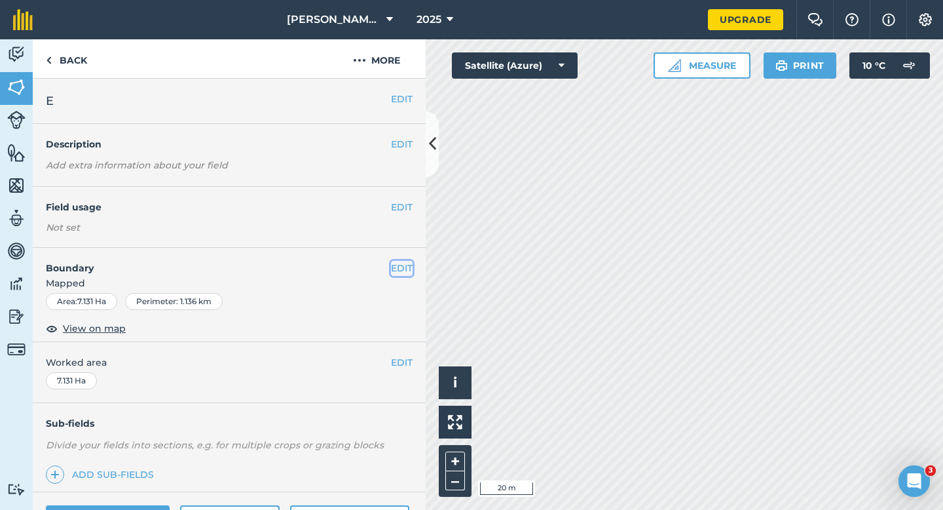
click at [396, 271] on button "EDIT" at bounding box center [402, 268] width 22 height 14
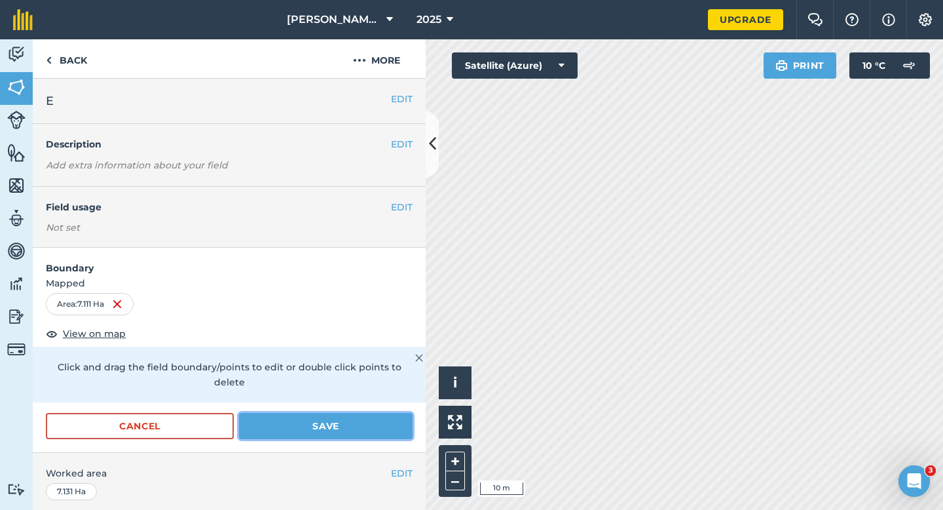
click at [397, 413] on button "Save" at bounding box center [326, 426] width 174 height 26
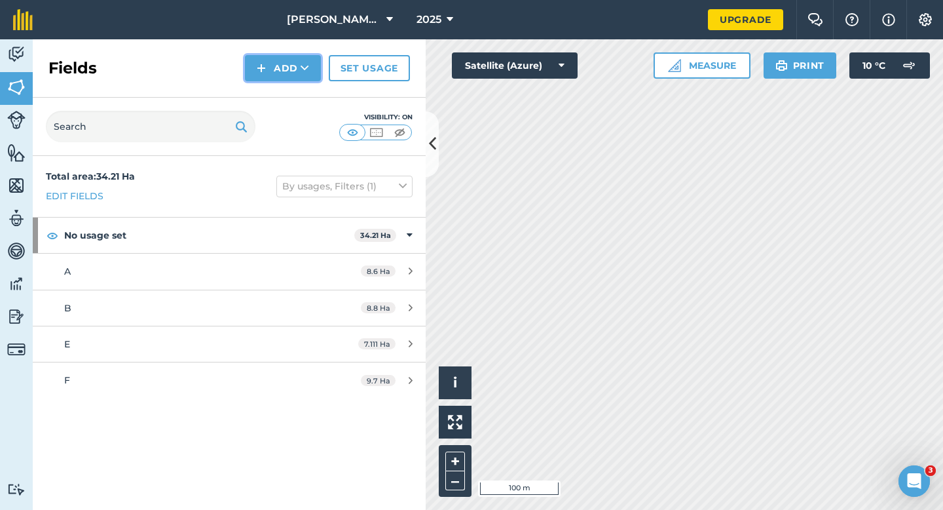
click at [288, 67] on button "Add" at bounding box center [283, 68] width 76 height 26
click at [288, 102] on link "Draw" at bounding box center [283, 97] width 72 height 29
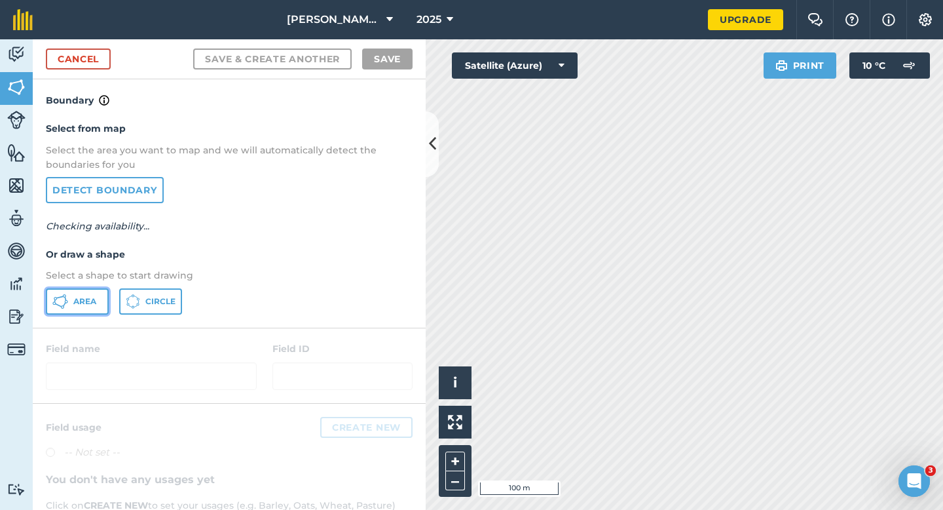
click at [74, 303] on span "Area" at bounding box center [84, 301] width 23 height 10
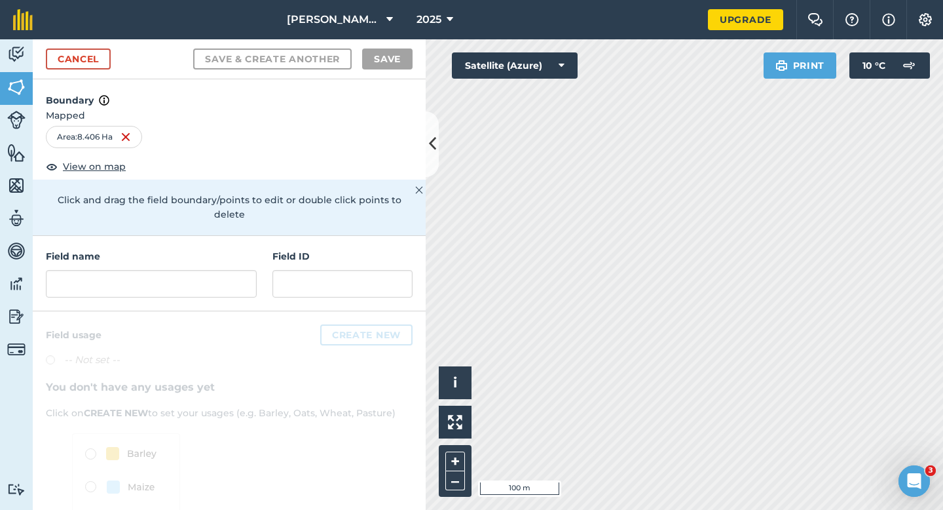
click at [61, 249] on div "Field name" at bounding box center [151, 273] width 211 height 48
click at [74, 270] on input "text" at bounding box center [151, 284] width 211 height 28
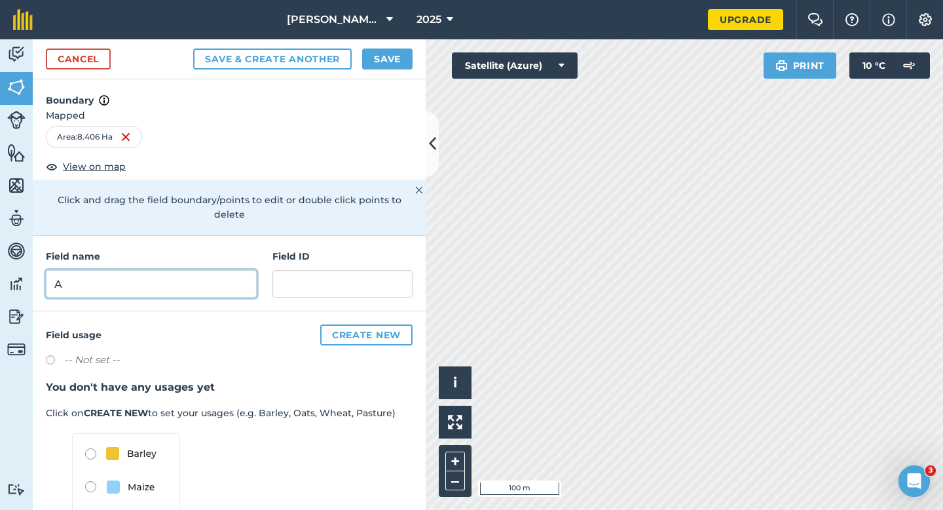
type input "A"
click at [366, 71] on div "Cancel Save & Create Another Save" at bounding box center [229, 59] width 393 height 40
click at [378, 56] on button "Save" at bounding box center [387, 58] width 50 height 21
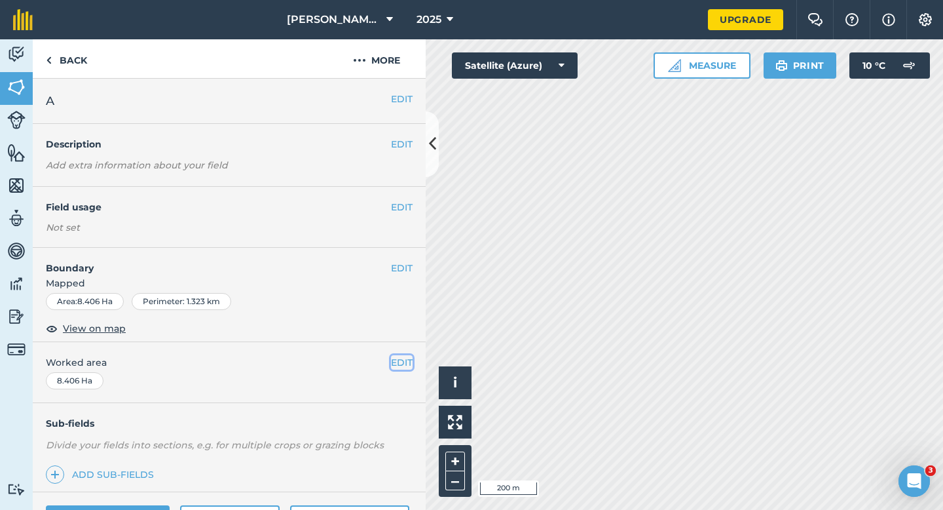
click at [404, 362] on button "EDIT" at bounding box center [402, 362] width 22 height 14
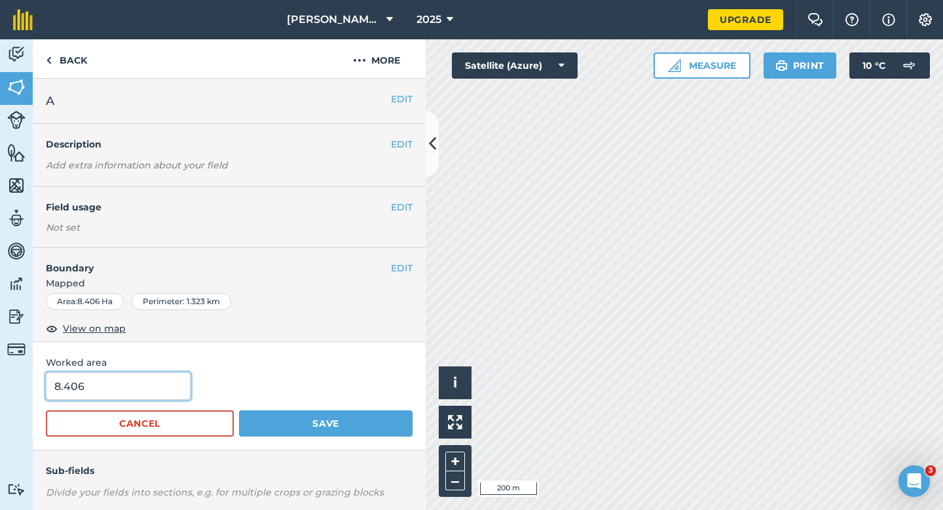
click at [112, 384] on input "8.406" at bounding box center [118, 386] width 145 height 28
type input "8.4"
click at [239, 410] on button "Save" at bounding box center [326, 423] width 174 height 26
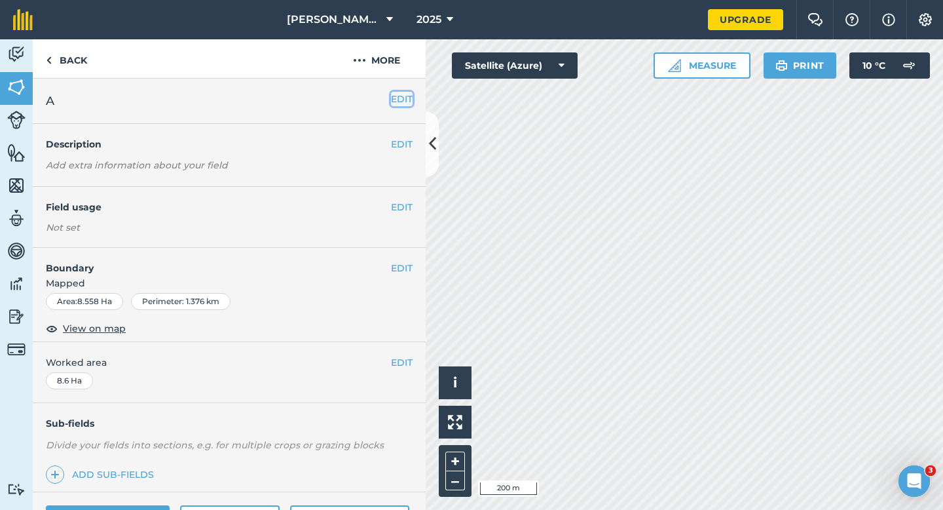
click at [401, 102] on button "EDIT" at bounding box center [402, 99] width 22 height 14
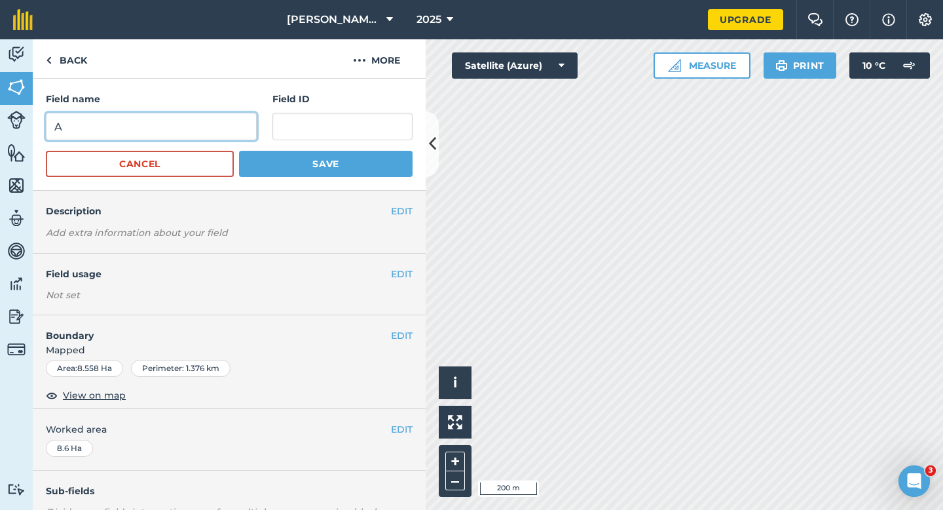
click at [233, 140] on input "A" at bounding box center [151, 127] width 211 height 28
type input "B"
click at [239, 151] on button "Save" at bounding box center [326, 164] width 174 height 26
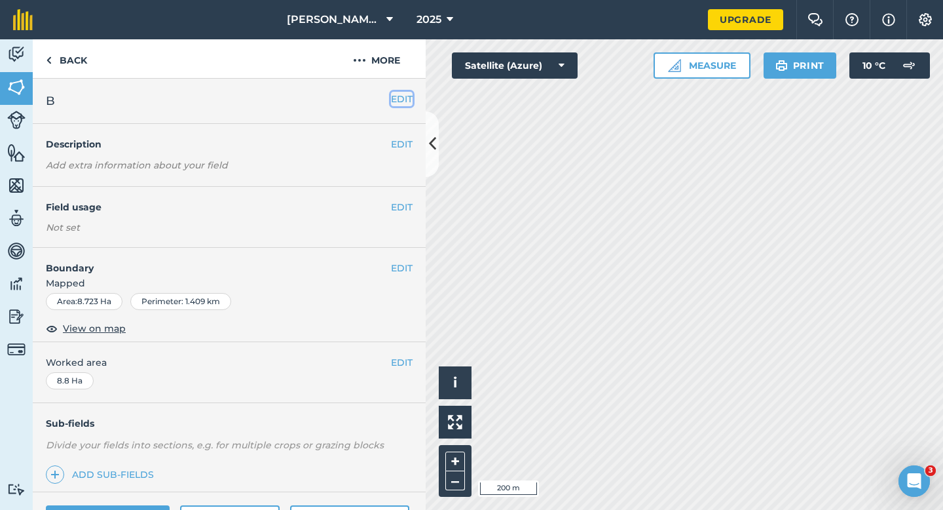
click at [404, 101] on button "EDIT" at bounding box center [402, 99] width 22 height 14
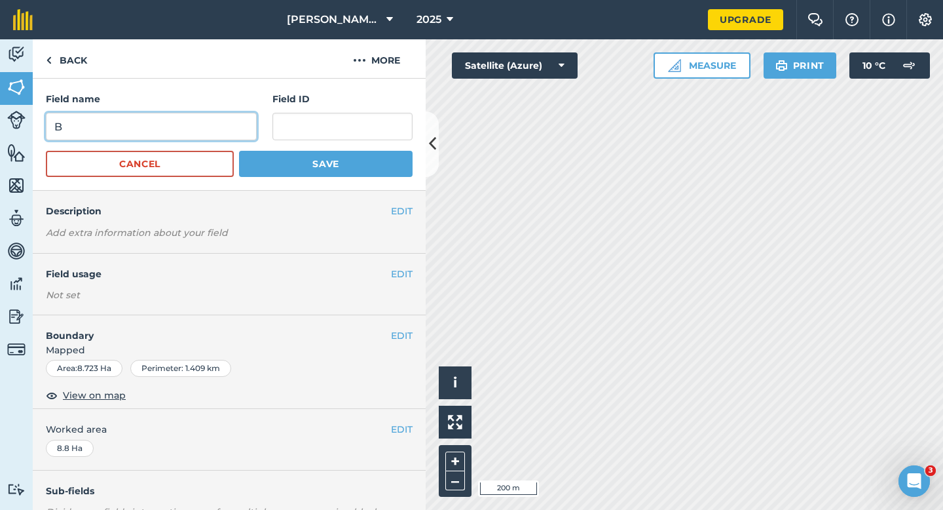
click at [239, 134] on input "B" at bounding box center [151, 127] width 211 height 28
type input "C"
click at [239, 151] on button "Save" at bounding box center [326, 164] width 174 height 26
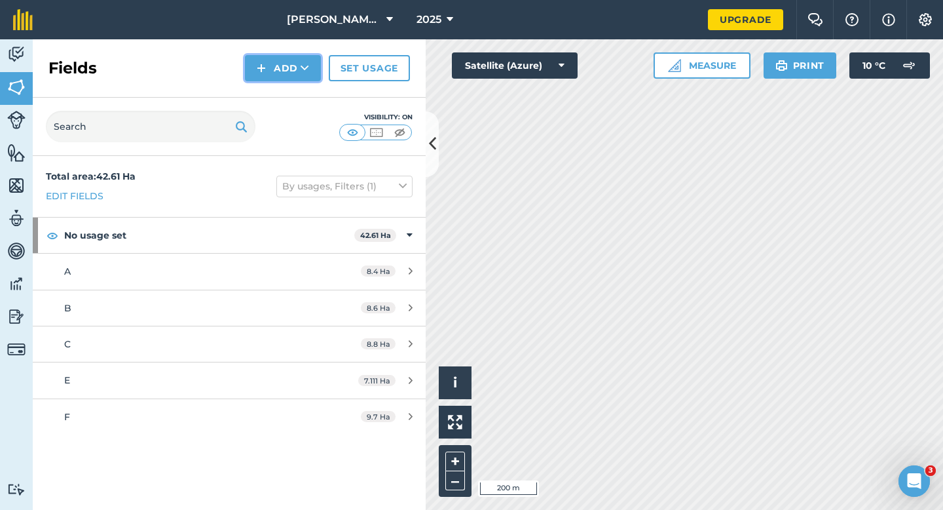
click at [273, 77] on button "Add" at bounding box center [283, 68] width 76 height 26
click at [273, 97] on link "Draw" at bounding box center [283, 97] width 72 height 29
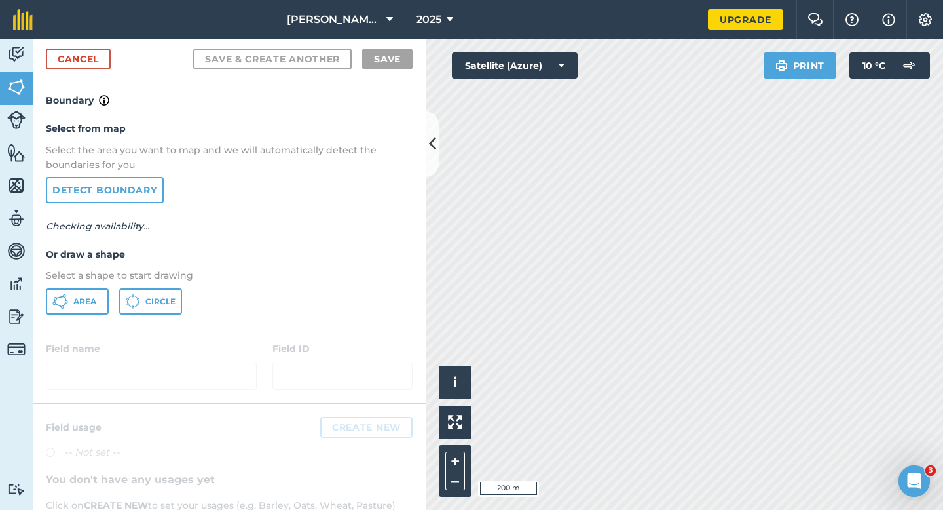
click at [69, 281] on p "Select a shape to start drawing" at bounding box center [229, 275] width 367 height 14
click at [69, 304] on button "Area" at bounding box center [77, 301] width 63 height 26
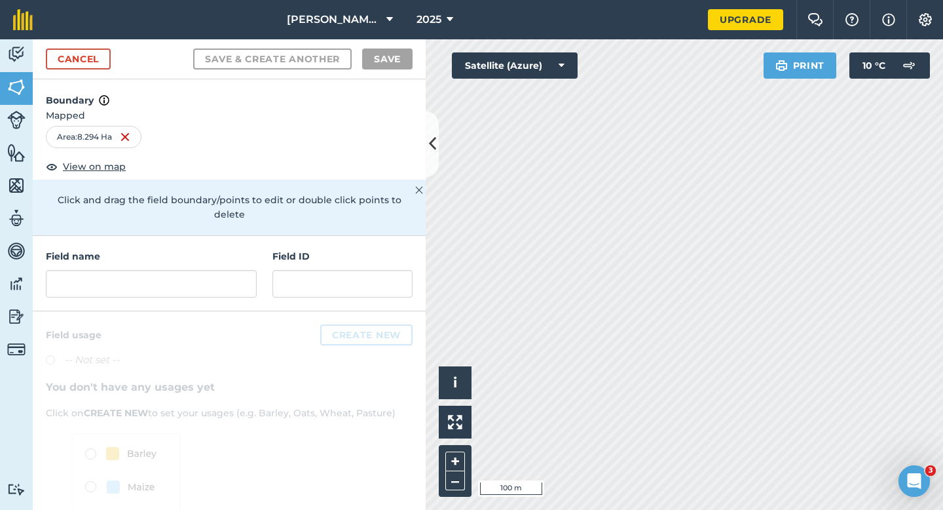
click at [241, 284] on div "Field name Field ID" at bounding box center [229, 273] width 393 height 75
click at [241, 277] on input "text" at bounding box center [151, 284] width 211 height 28
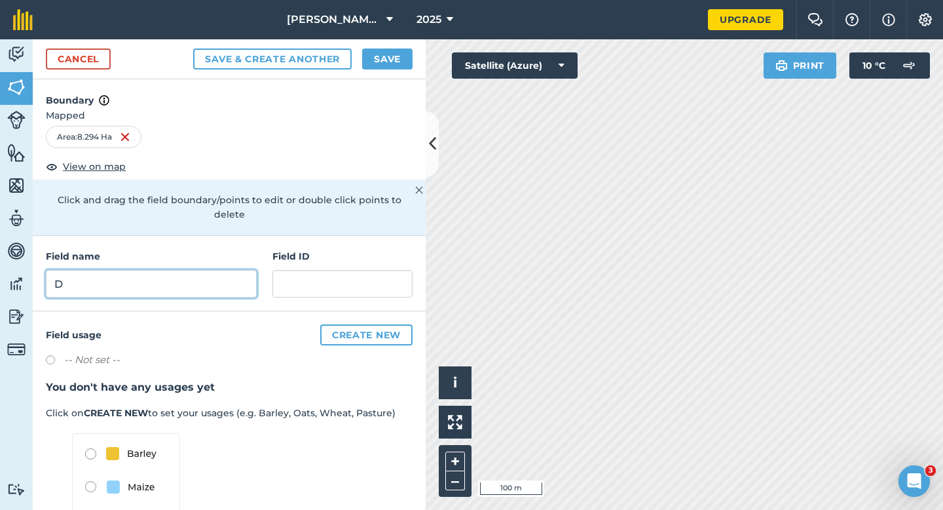
type input "D"
click at [366, 57] on button "Save" at bounding box center [387, 58] width 50 height 21
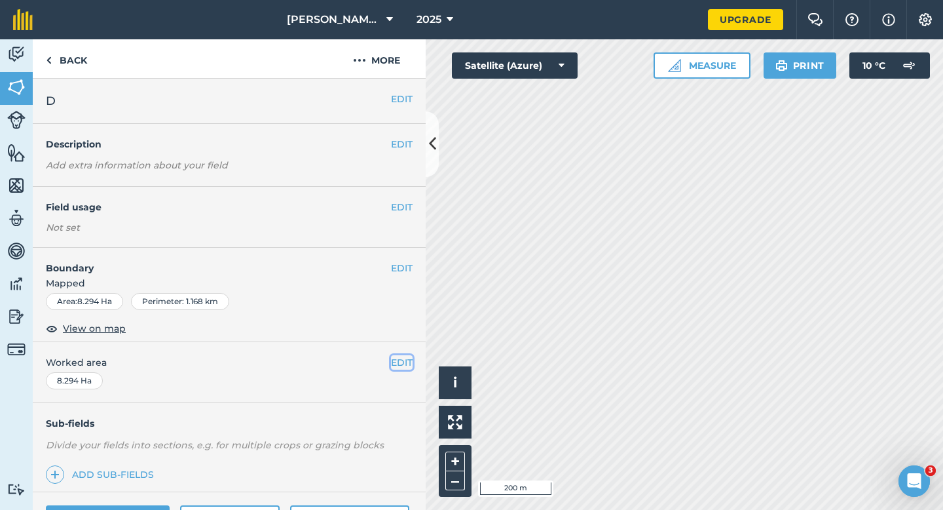
click at [409, 362] on button "EDIT" at bounding box center [402, 362] width 22 height 14
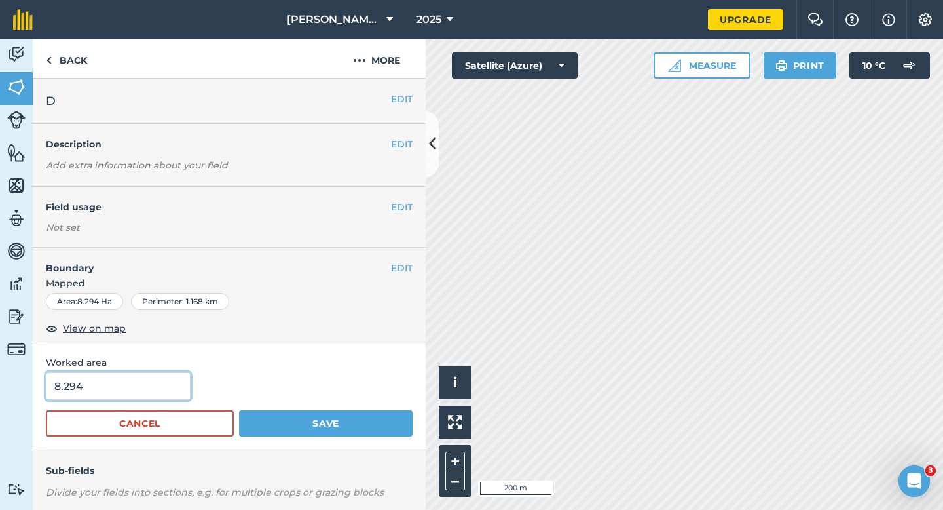
click at [161, 381] on input "8.294" at bounding box center [118, 386] width 145 height 28
type input "8.3"
click at [239, 410] on button "Save" at bounding box center [326, 423] width 174 height 26
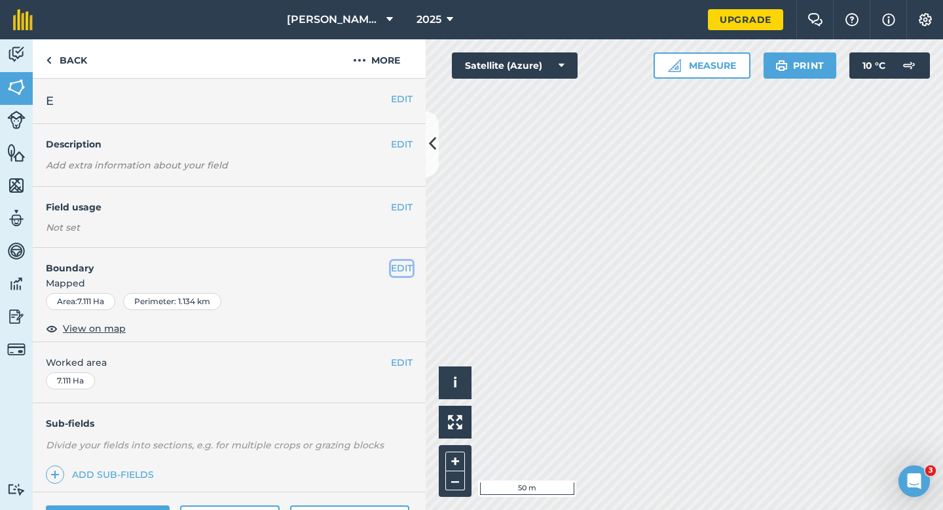
click at [405, 267] on button "EDIT" at bounding box center [402, 268] width 22 height 14
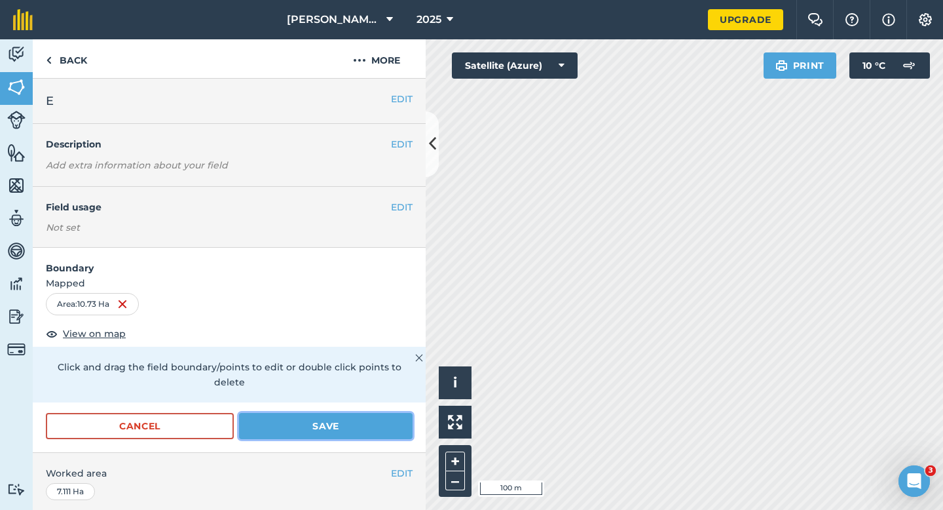
click at [336, 414] on button "Save" at bounding box center [326, 426] width 174 height 26
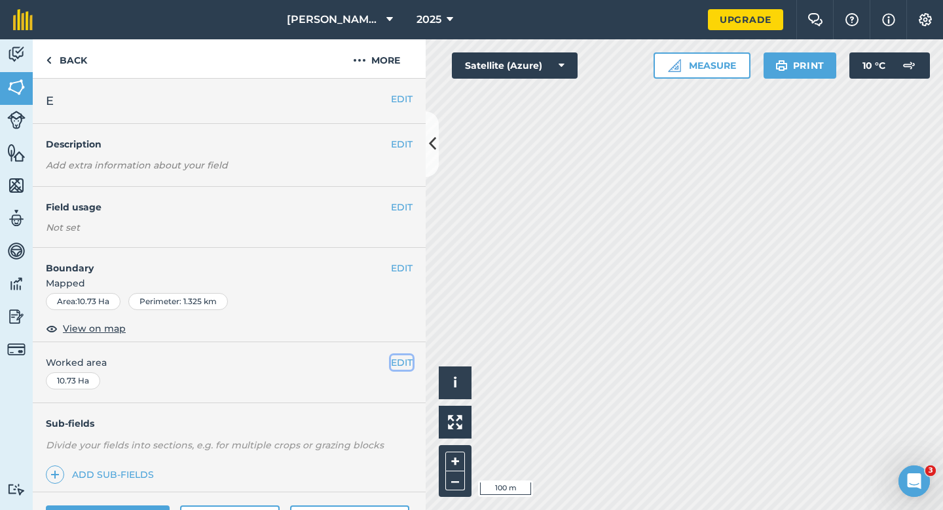
click at [394, 361] on button "EDIT" at bounding box center [402, 362] width 22 height 14
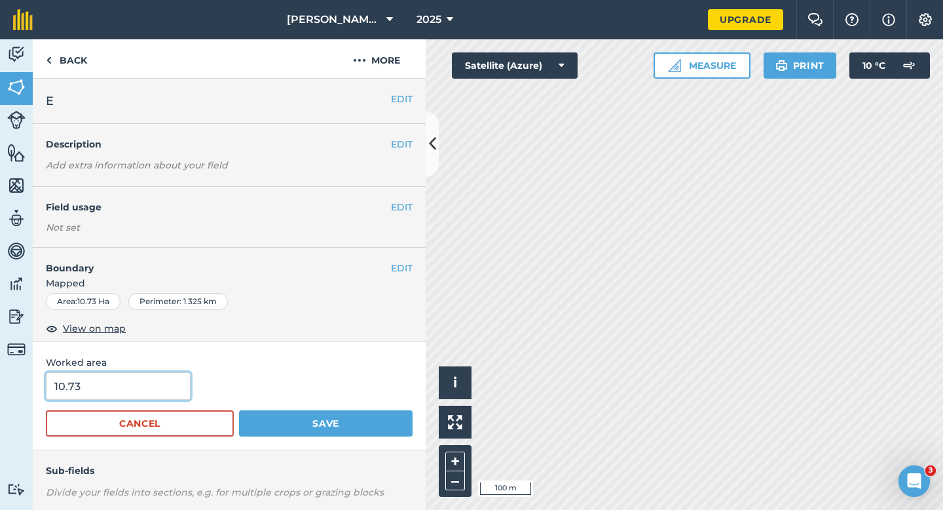
click at [108, 385] on input "10.73" at bounding box center [118, 386] width 145 height 28
type input "10.7"
click at [239, 410] on button "Save" at bounding box center [326, 423] width 174 height 26
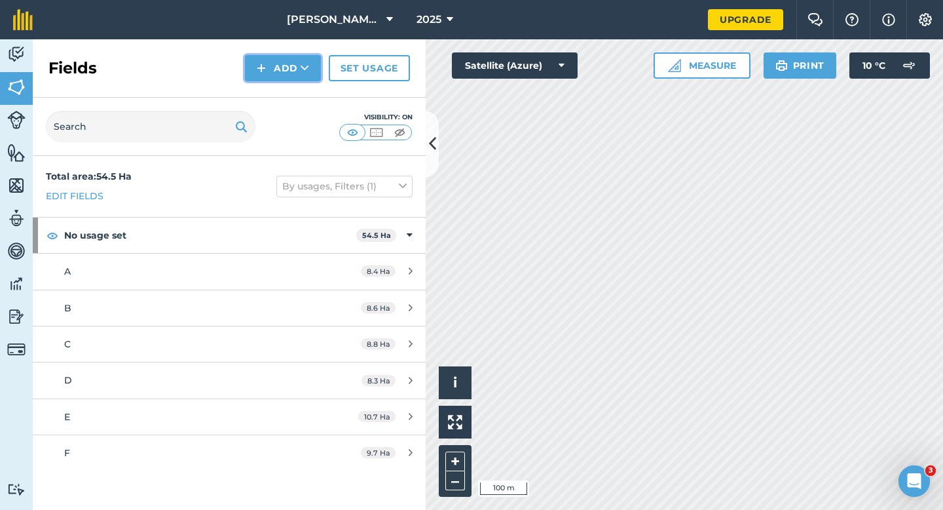
click at [296, 74] on button "Add" at bounding box center [283, 68] width 76 height 26
click at [296, 90] on link "Draw" at bounding box center [283, 97] width 72 height 29
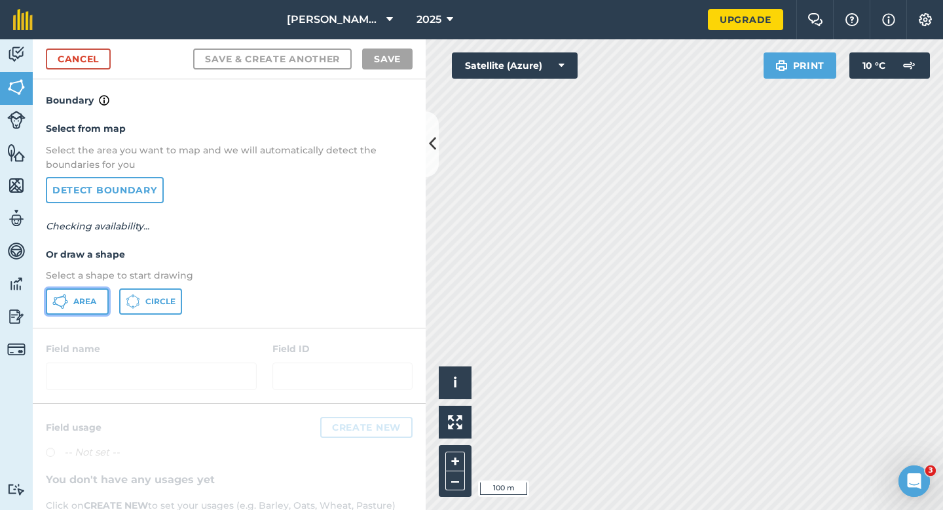
click at [72, 313] on button "Area" at bounding box center [77, 301] width 63 height 26
click at [89, 308] on button "Area" at bounding box center [77, 301] width 63 height 26
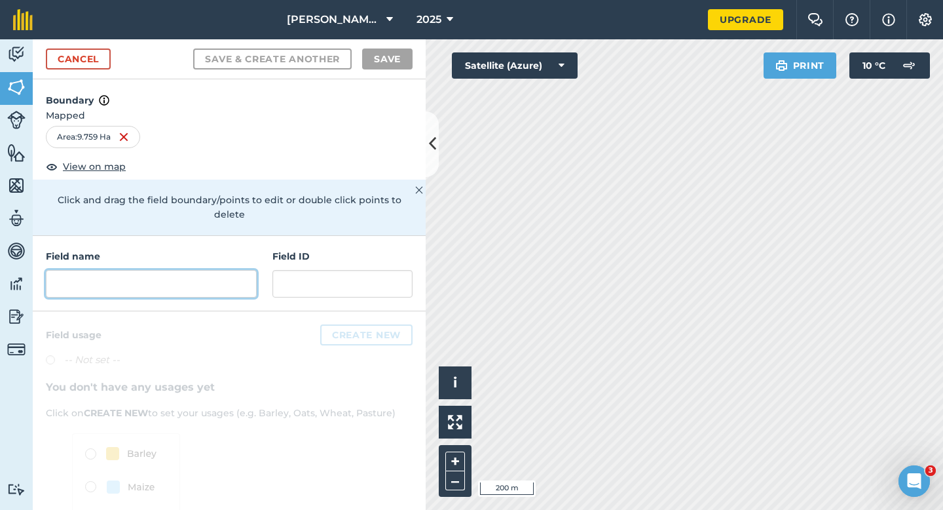
click at [205, 270] on input "text" at bounding box center [151, 284] width 211 height 28
click at [234, 270] on input "text" at bounding box center [151, 284] width 211 height 28
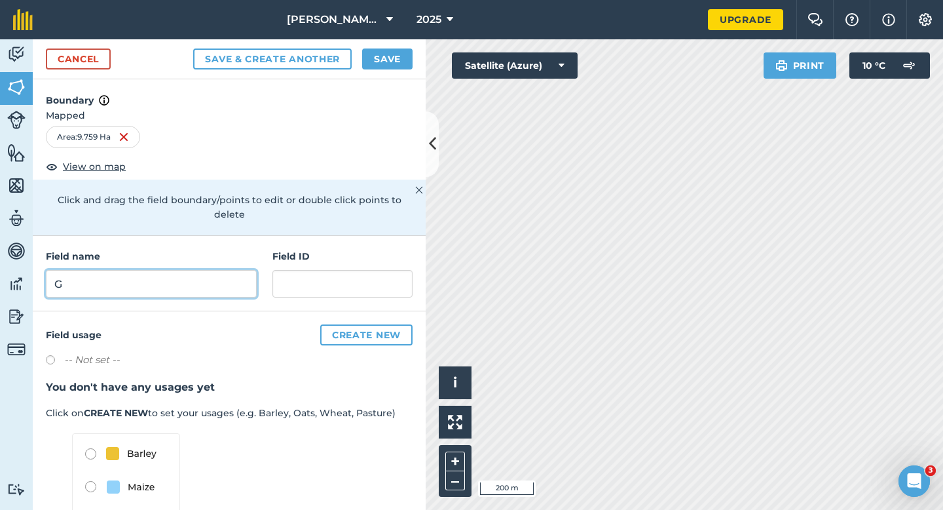
type input "G"
click at [398, 59] on button "Save" at bounding box center [387, 58] width 50 height 21
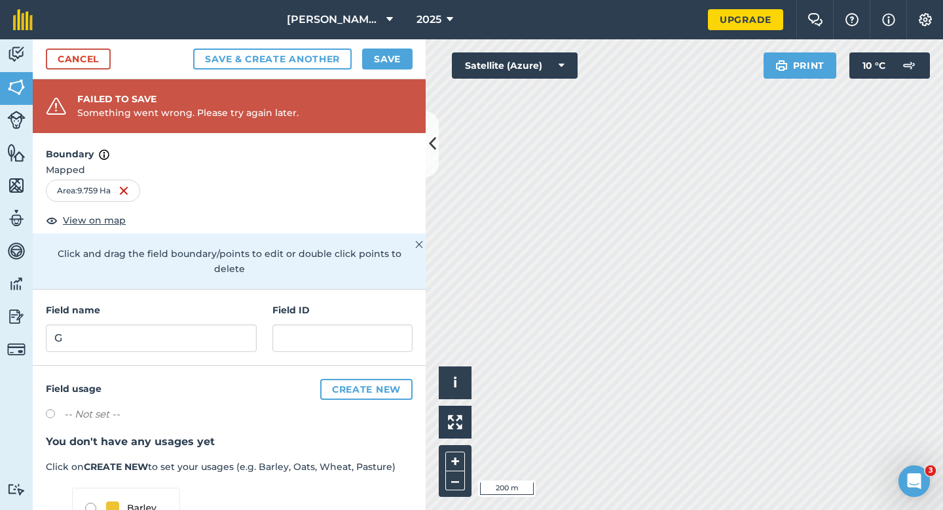
click at [380, 44] on div "Cancel Save & Create Another Save" at bounding box center [229, 59] width 393 height 40
click at [380, 54] on button "Save" at bounding box center [387, 58] width 50 height 21
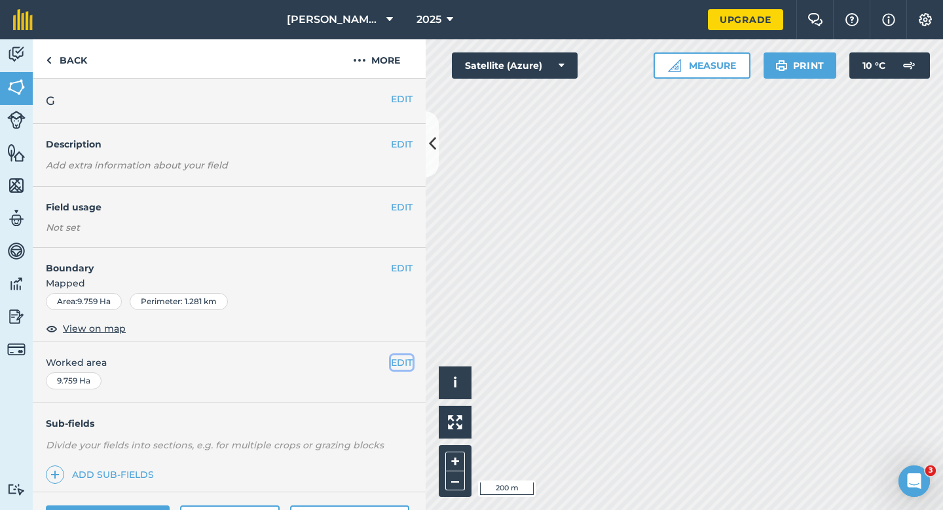
click at [398, 358] on button "EDIT" at bounding box center [402, 362] width 22 height 14
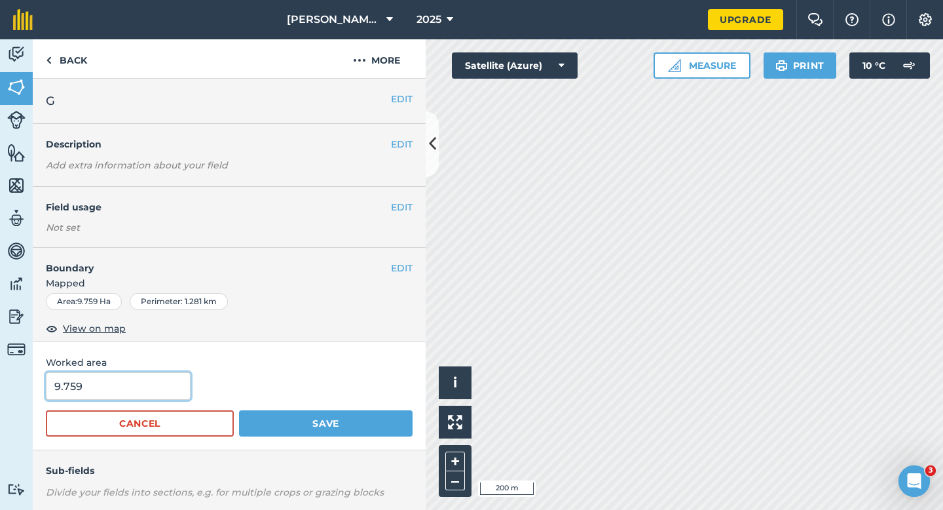
click at [155, 386] on input "9.759" at bounding box center [118, 386] width 145 height 28
type input "9.8"
click at [239, 410] on button "Save" at bounding box center [326, 423] width 174 height 26
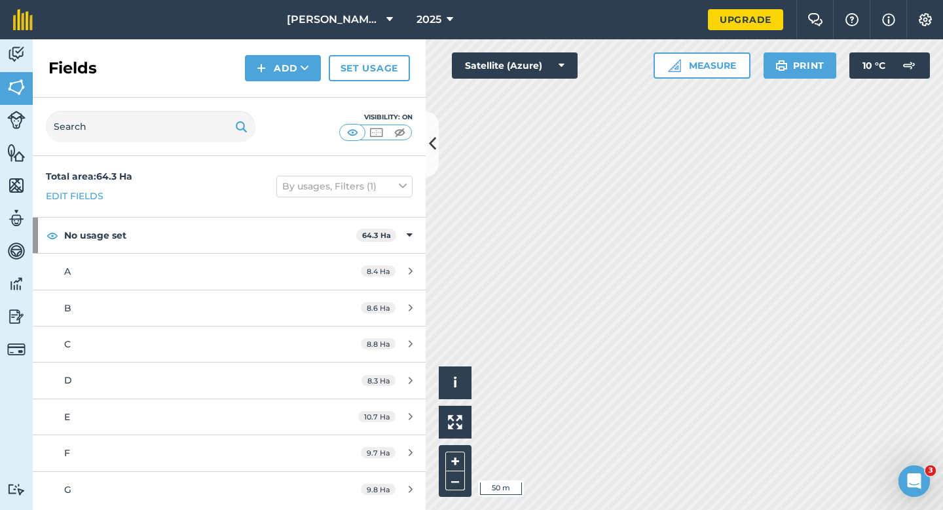
click at [286, 82] on div "Fields Add Set usage" at bounding box center [229, 68] width 393 height 58
click at [286, 81] on div "Fields Add Set usage" at bounding box center [229, 68] width 393 height 58
click at [286, 90] on div "Fields Add Set usage" at bounding box center [229, 68] width 393 height 58
click at [286, 81] on div "Fields Add Set usage" at bounding box center [229, 68] width 393 height 58
click at [286, 74] on button "Add" at bounding box center [283, 68] width 76 height 26
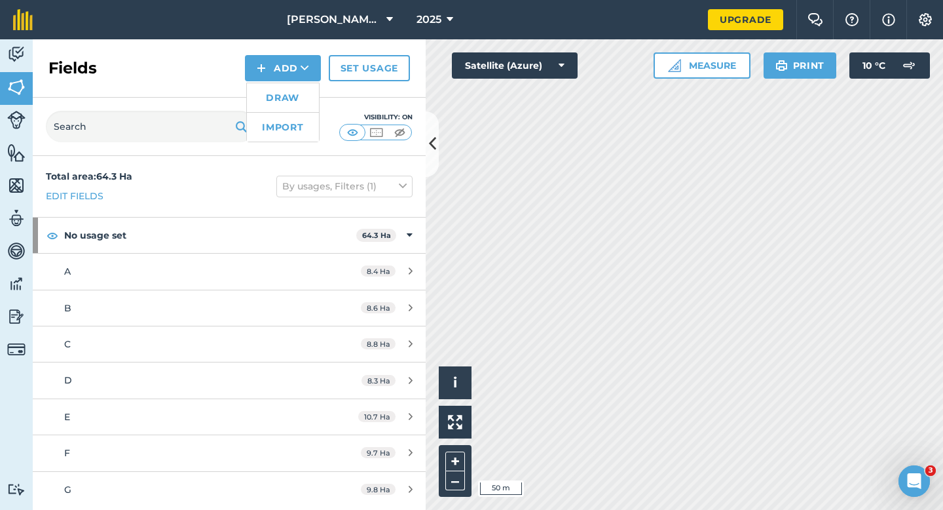
click at [286, 85] on link "Draw" at bounding box center [283, 97] width 72 height 29
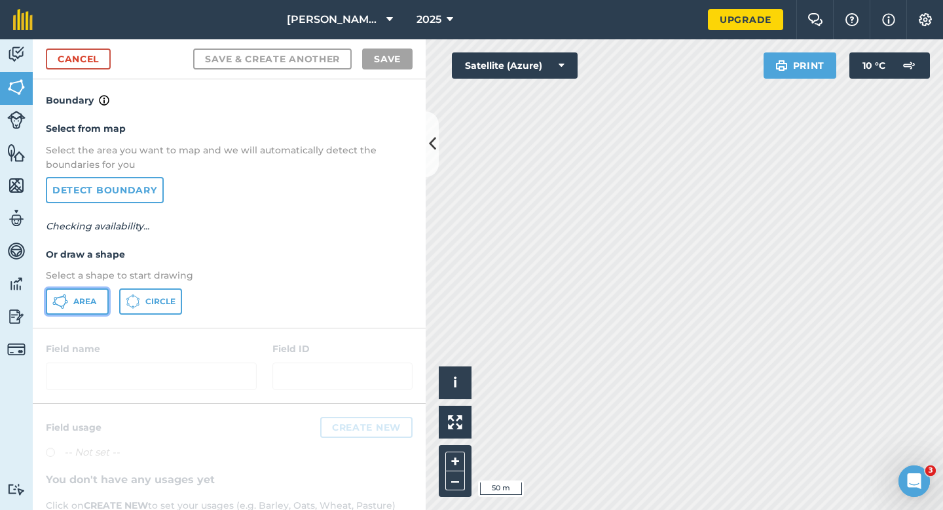
click at [71, 303] on button "Area" at bounding box center [77, 301] width 63 height 26
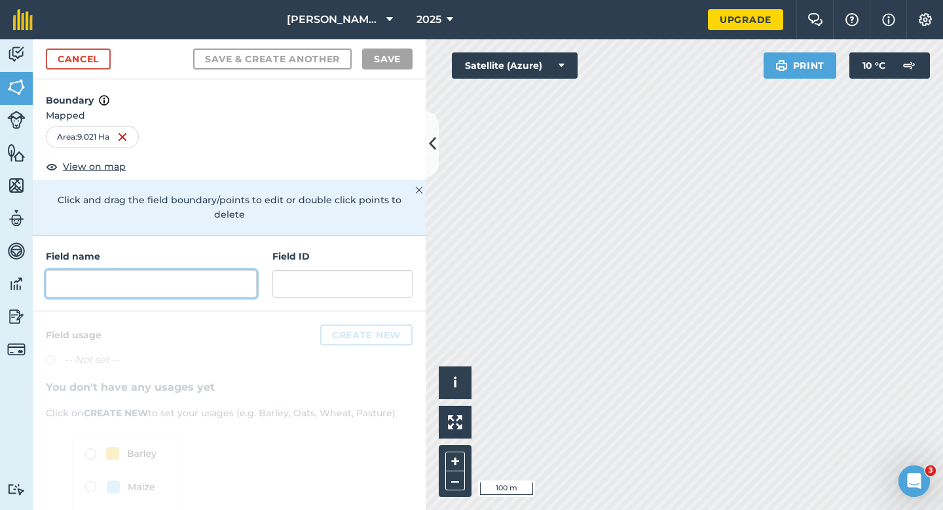
click at [219, 271] on input "text" at bounding box center [151, 284] width 211 height 28
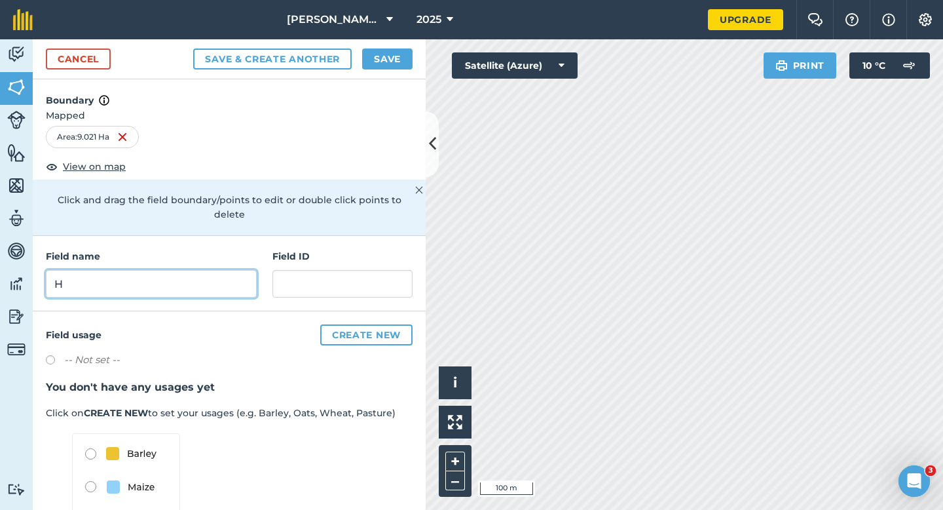
type input "H"
click at [402, 65] on button "Save" at bounding box center [387, 58] width 50 height 21
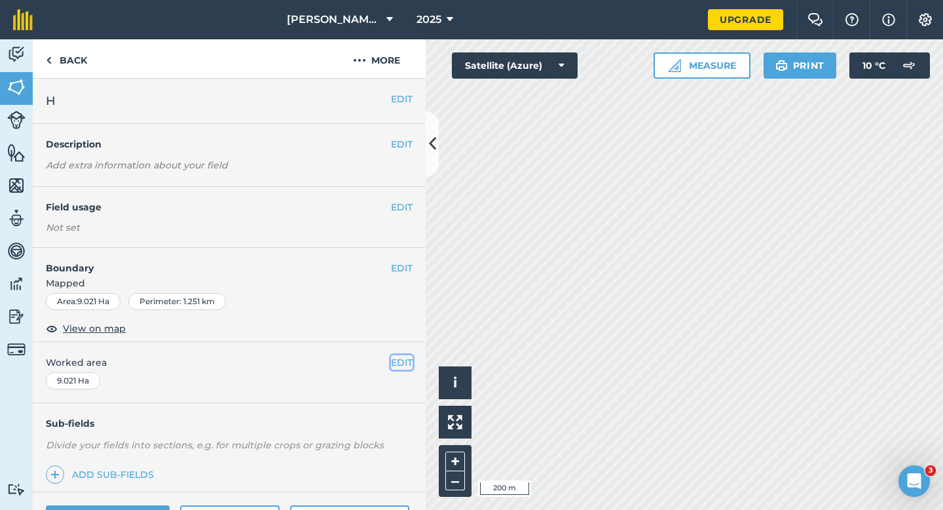
click at [392, 356] on button "EDIT" at bounding box center [402, 362] width 22 height 14
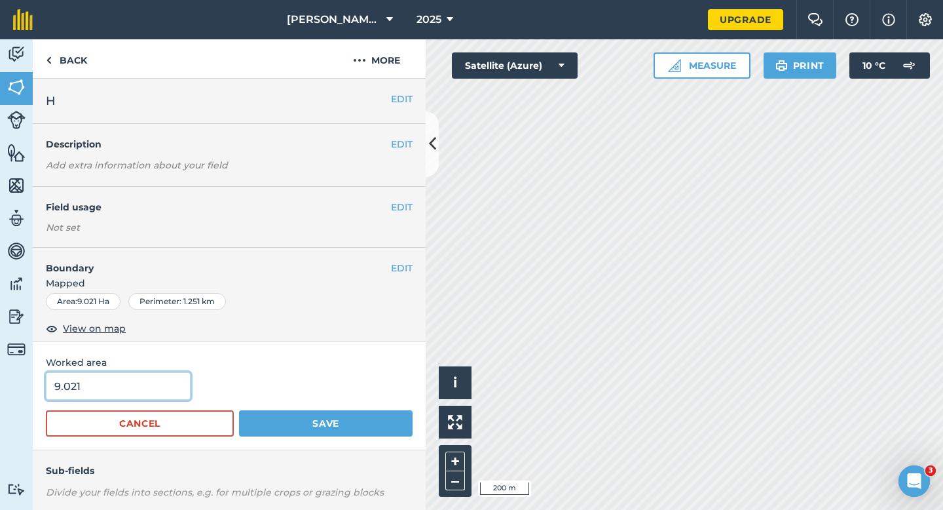
click at [142, 391] on input "9.021" at bounding box center [118, 386] width 145 height 28
type input "9"
click at [239, 410] on button "Save" at bounding box center [326, 423] width 174 height 26
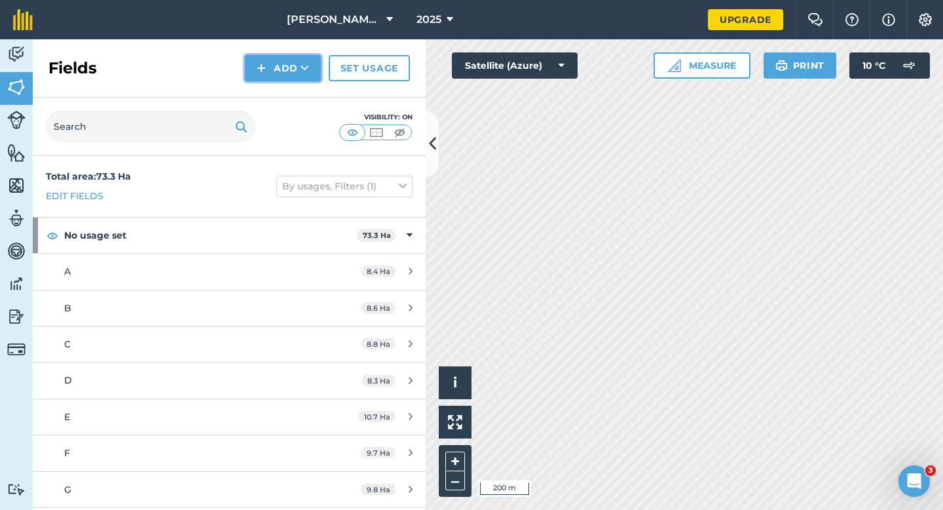
click at [276, 71] on button "Add" at bounding box center [283, 68] width 76 height 26
click at [276, 96] on link "Draw" at bounding box center [283, 97] width 72 height 29
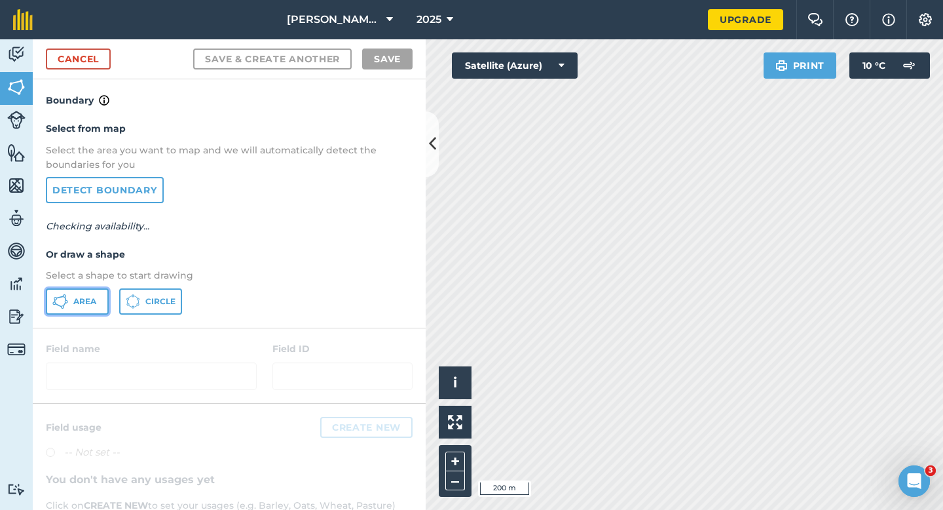
click at [83, 304] on span "Area" at bounding box center [84, 301] width 23 height 10
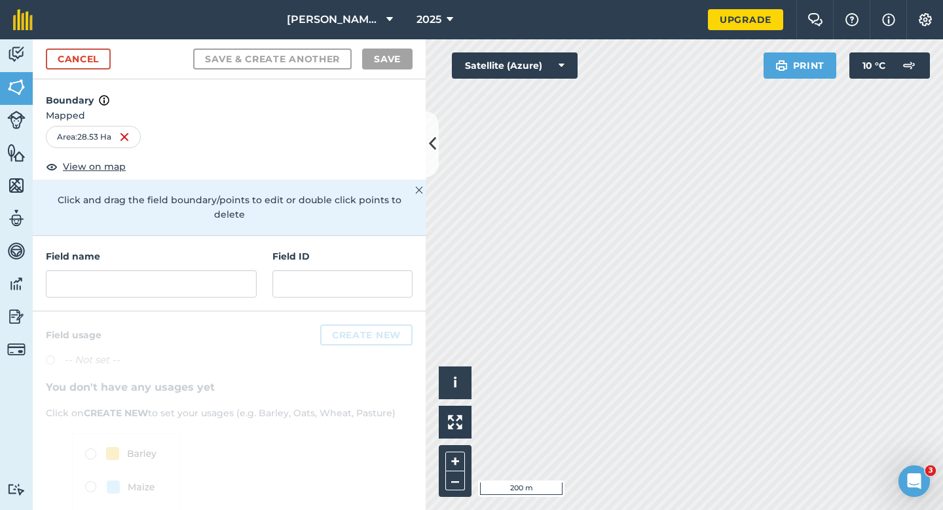
click at [85, 39] on nav "[PERSON_NAME] & Sons Farming 2025" at bounding box center [377, 19] width 662 height 39
click at [87, 48] on link "Cancel" at bounding box center [78, 58] width 65 height 21
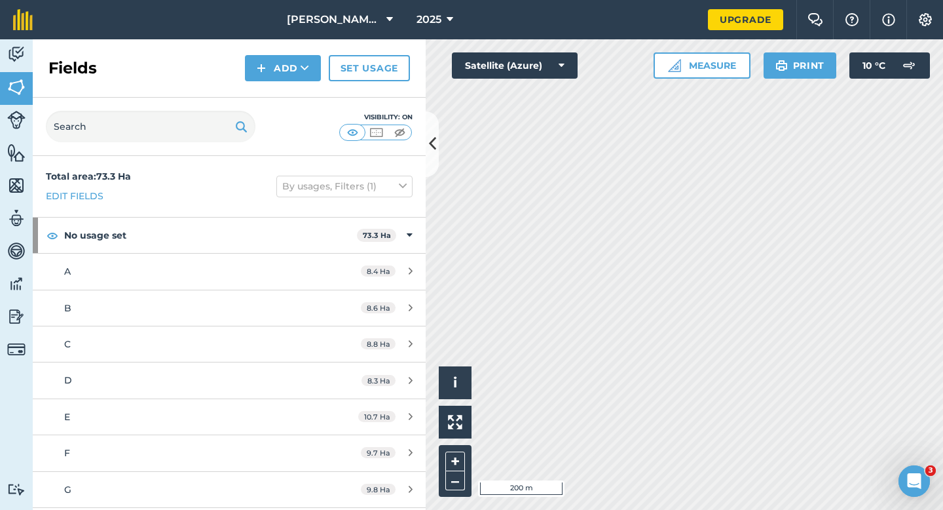
click at [87, 58] on h2 "Fields" at bounding box center [72, 68] width 48 height 21
click at [275, 70] on button "Add" at bounding box center [283, 68] width 76 height 26
click at [275, 92] on link "Draw" at bounding box center [283, 97] width 72 height 29
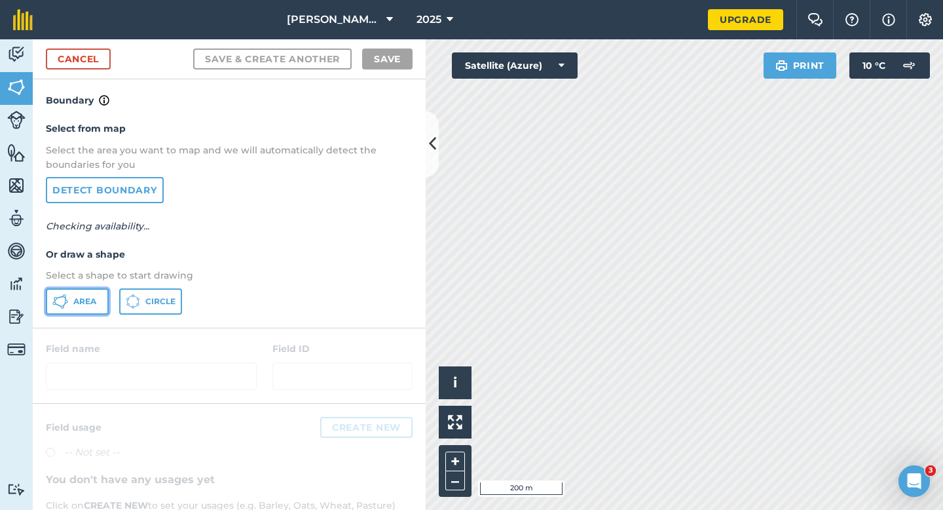
click at [91, 311] on button "Area" at bounding box center [77, 301] width 63 height 26
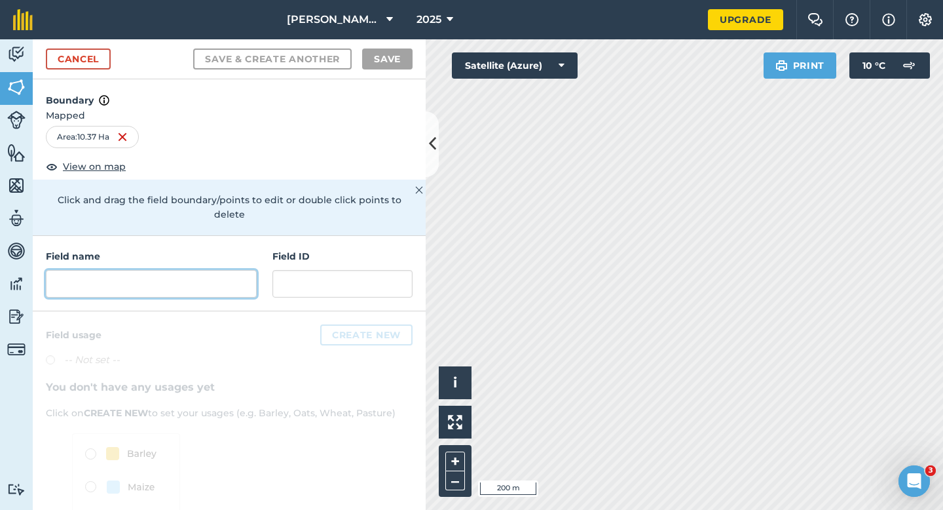
click at [195, 274] on input "text" at bounding box center [151, 284] width 211 height 28
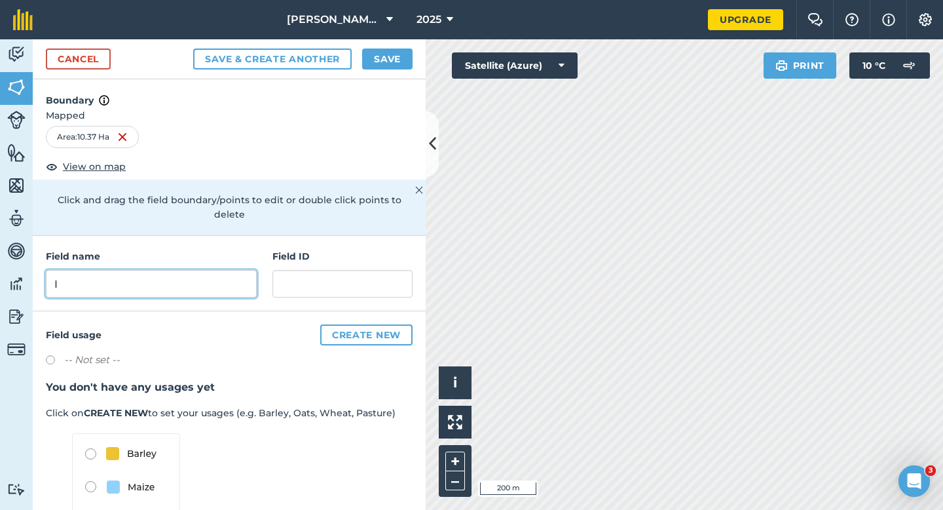
type input "I"
click at [365, 70] on div "Cancel Save & Create Another Save" at bounding box center [229, 59] width 393 height 40
click at [380, 60] on button "Save" at bounding box center [387, 58] width 50 height 21
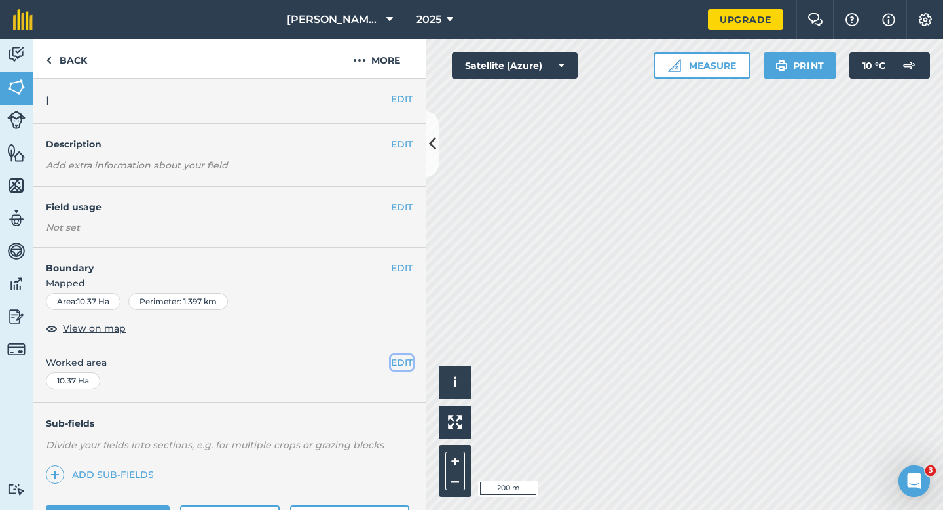
click at [402, 366] on button "EDIT" at bounding box center [402, 362] width 22 height 14
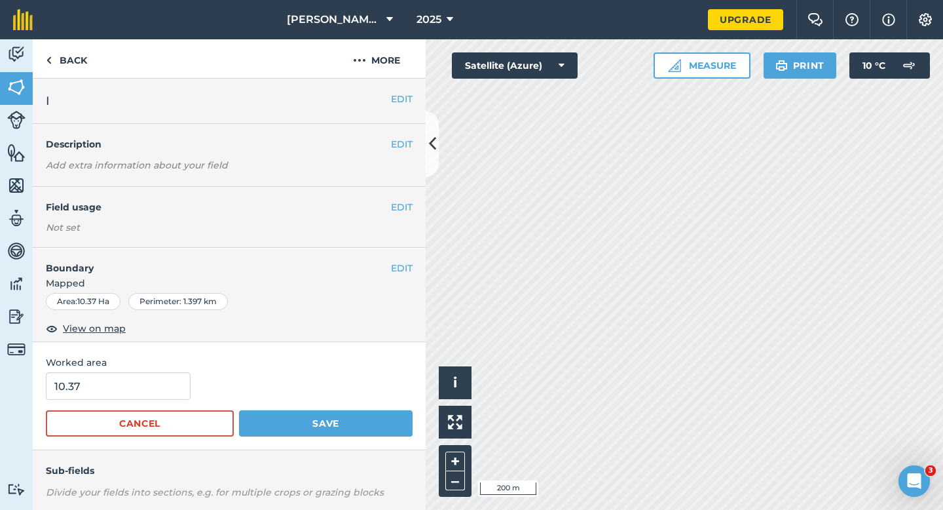
click at [192, 385] on div "10.37" at bounding box center [229, 386] width 367 height 28
click at [187, 385] on div "10.37" at bounding box center [229, 386] width 367 height 28
click at [186, 385] on div "10.37" at bounding box center [229, 386] width 367 height 28
click at [183, 385] on input "10.37" at bounding box center [118, 386] width 145 height 28
type input "10.4"
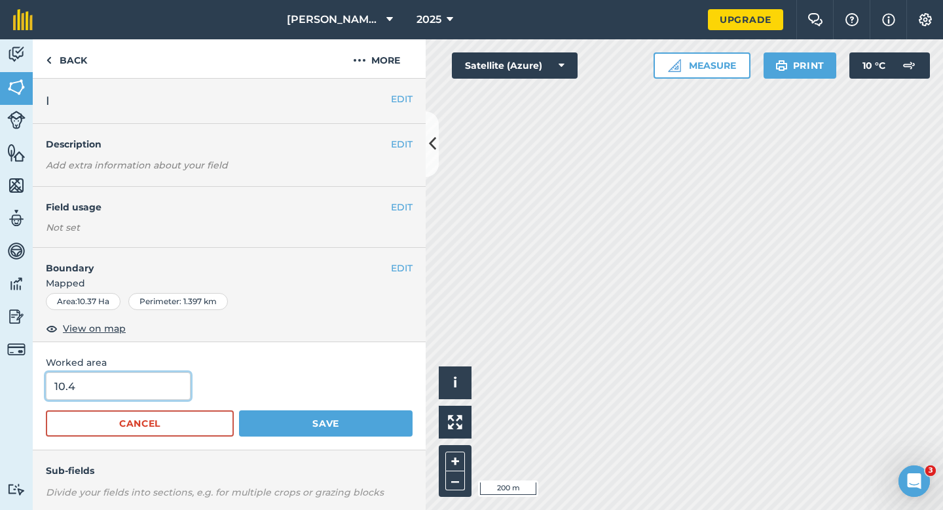
click at [239, 410] on button "Save" at bounding box center [326, 423] width 174 height 26
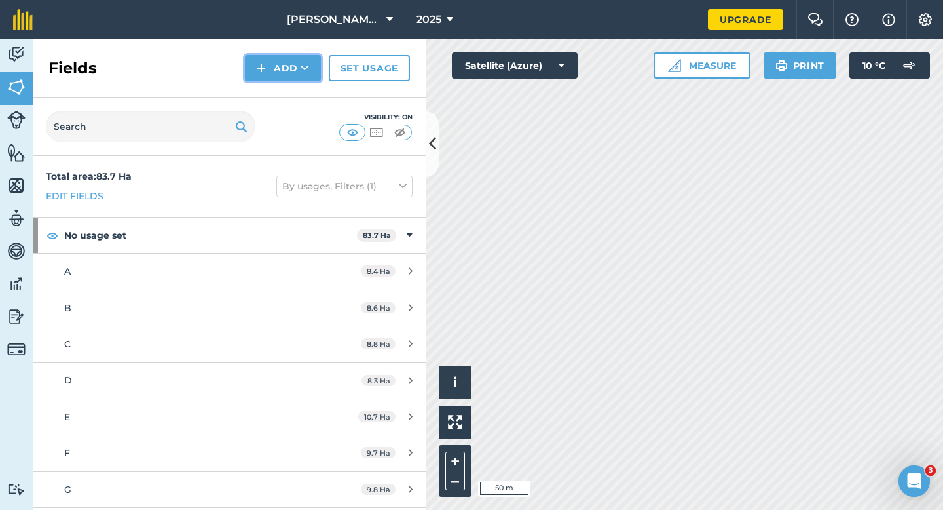
click at [290, 69] on button "Add" at bounding box center [283, 68] width 76 height 26
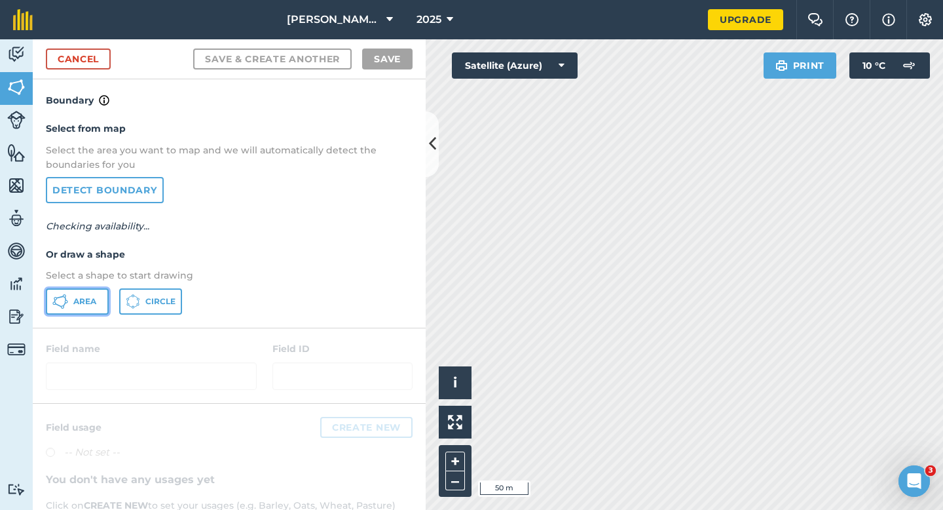
click at [105, 304] on button "Area" at bounding box center [77, 301] width 63 height 26
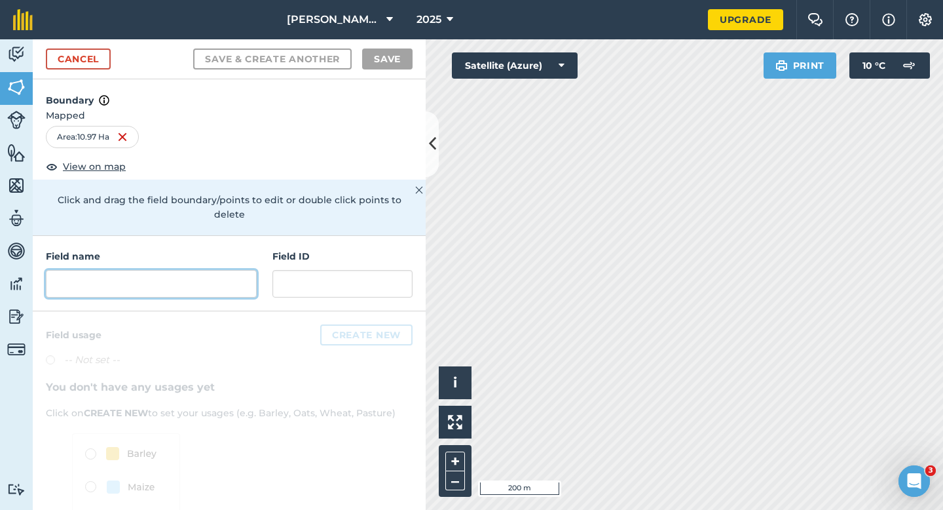
click at [191, 270] on input "text" at bounding box center [151, 284] width 211 height 28
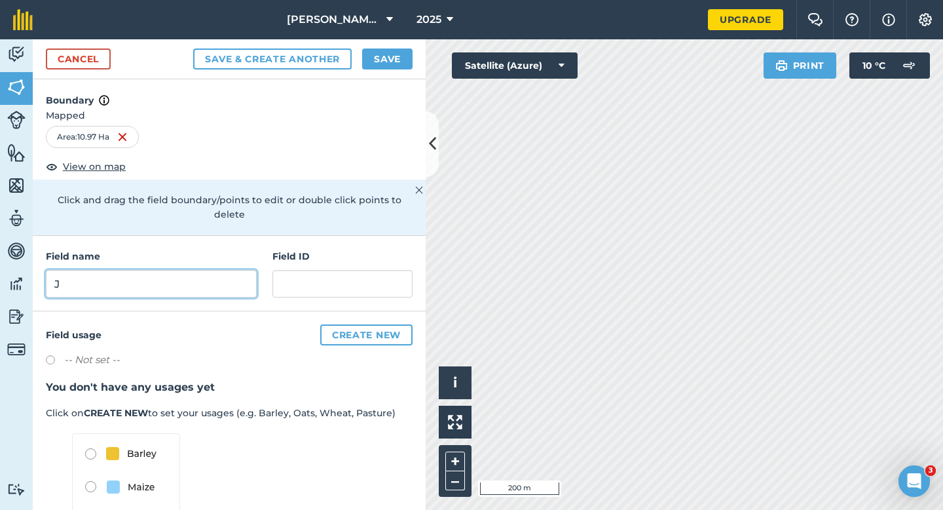
type input "J"
click at [391, 62] on button "Save" at bounding box center [387, 58] width 50 height 21
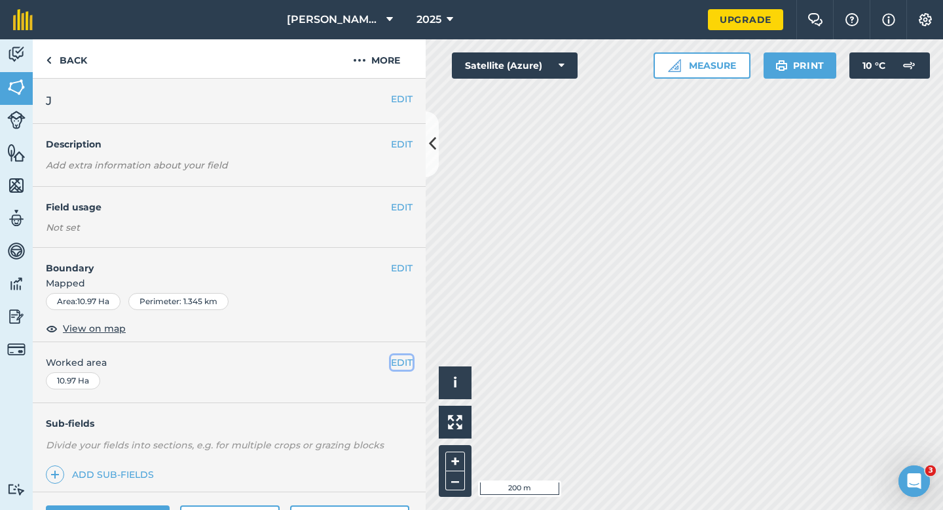
click at [394, 365] on button "EDIT" at bounding box center [402, 362] width 22 height 14
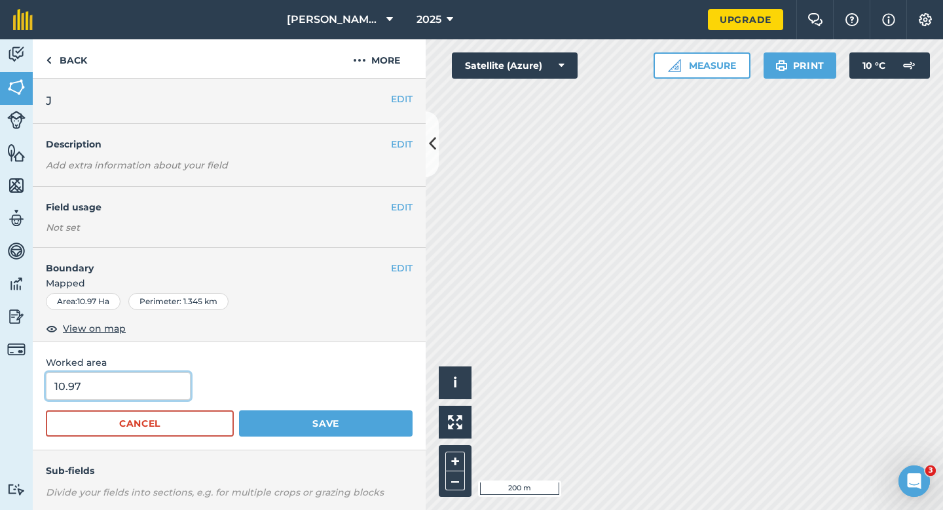
click at [68, 388] on input "10.97" at bounding box center [118, 386] width 145 height 28
type input "11"
click at [239, 410] on button "Save" at bounding box center [326, 423] width 174 height 26
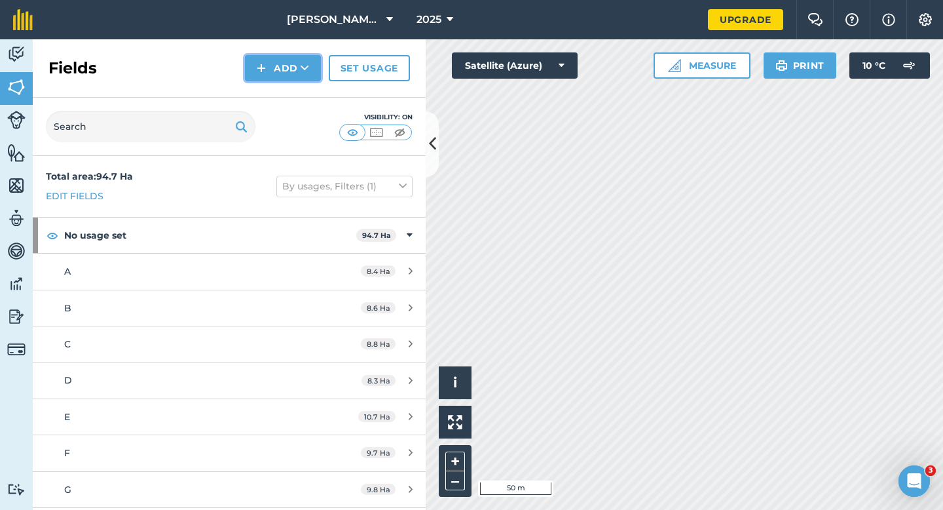
click at [258, 71] on img at bounding box center [261, 68] width 9 height 16
click at [262, 98] on link "Draw" at bounding box center [283, 97] width 72 height 29
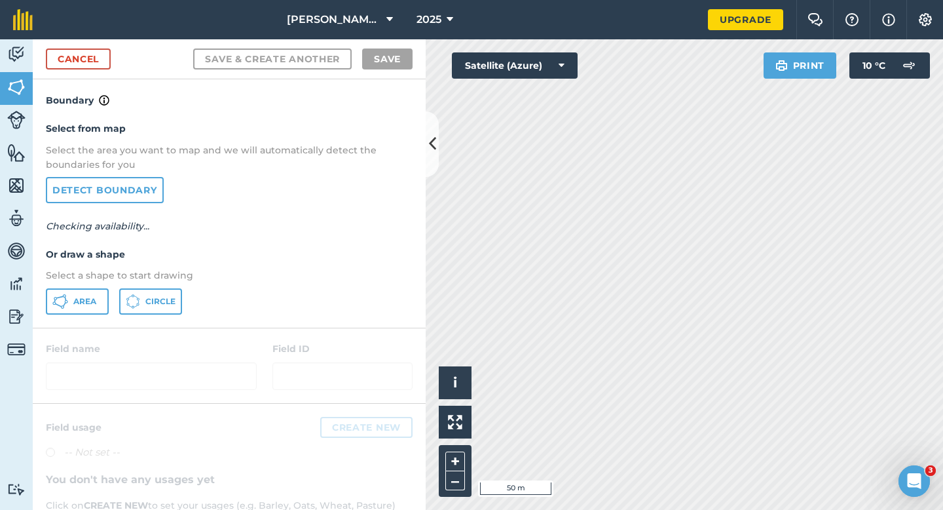
click at [84, 280] on p "Select a shape to start drawing" at bounding box center [229, 275] width 367 height 14
click at [84, 299] on span "Area" at bounding box center [84, 301] width 23 height 10
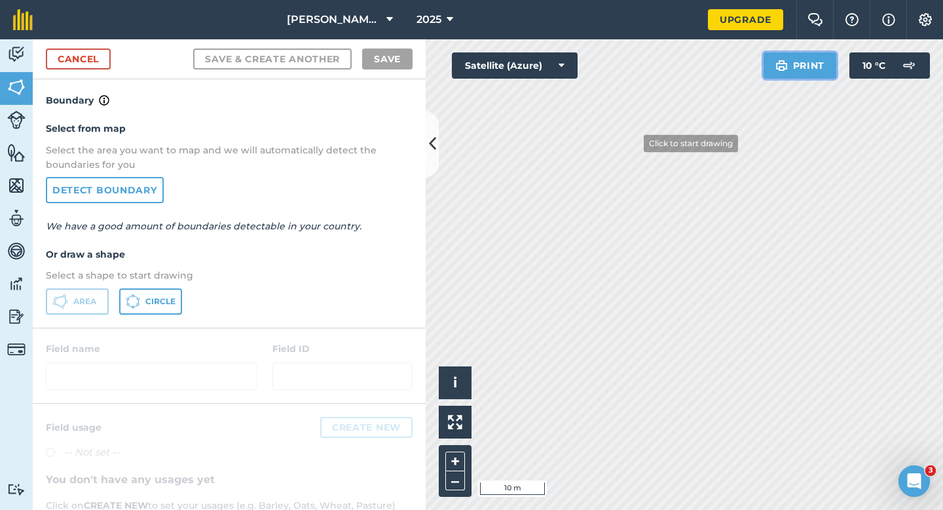
click at [634, 143] on div "Click to start drawing i © 2025 TomTom, Microsoft 10 m + – Satellite (Azure) Pr…" at bounding box center [685, 274] width 518 height 470
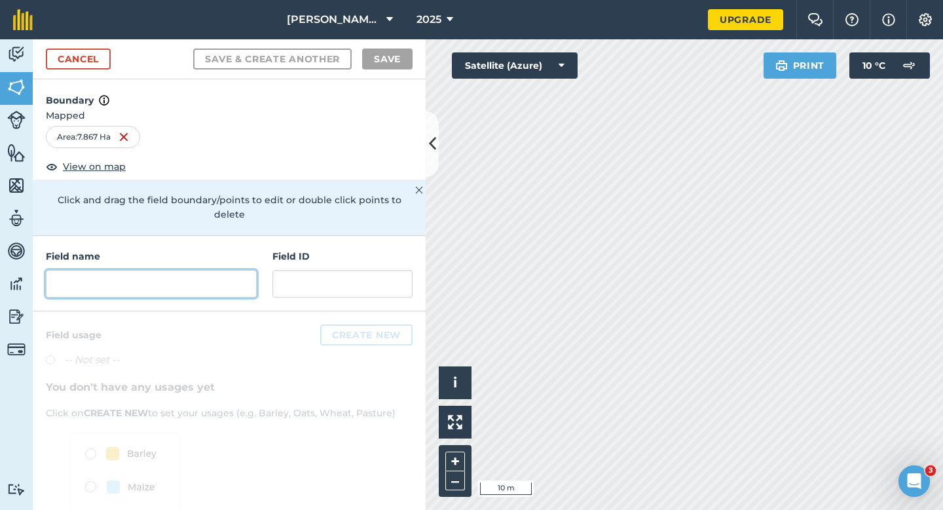
click at [252, 270] on input "text" at bounding box center [151, 284] width 211 height 28
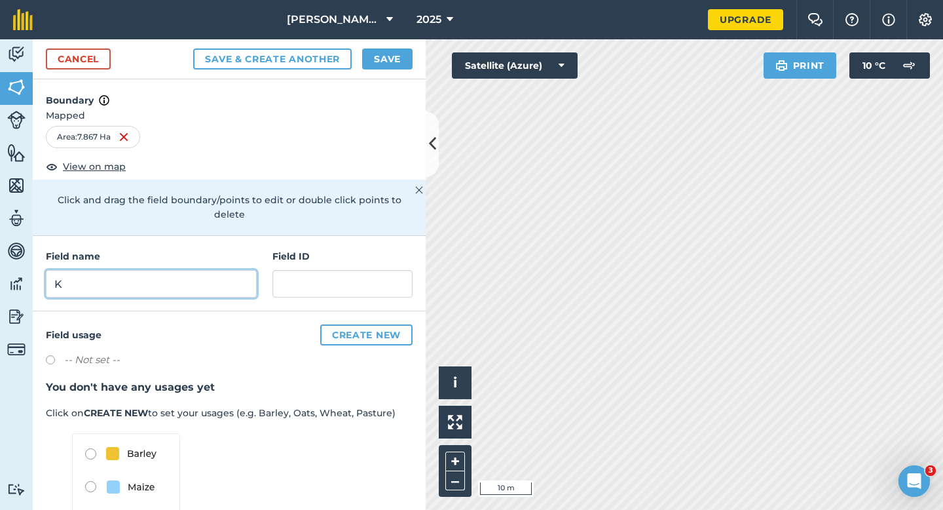
type input "K"
click at [376, 54] on button "Save" at bounding box center [387, 58] width 50 height 21
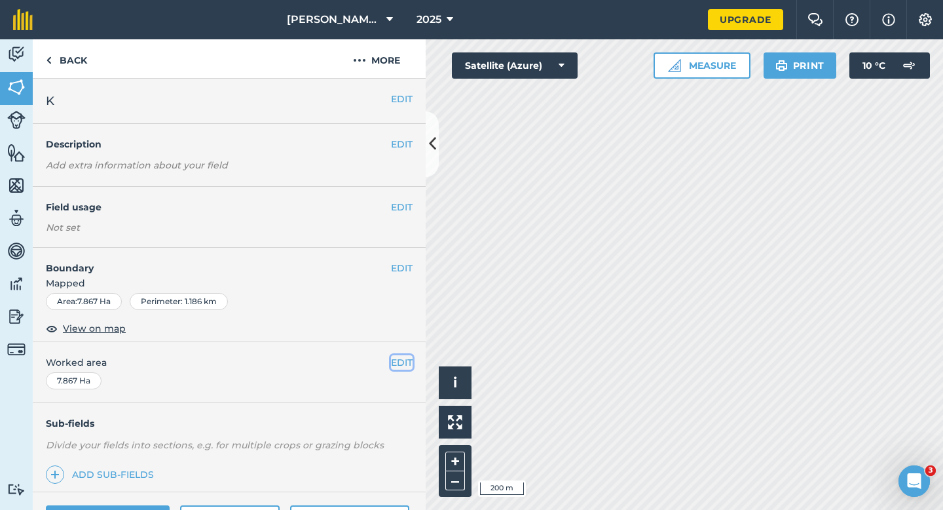
click at [400, 364] on button "EDIT" at bounding box center [402, 362] width 22 height 14
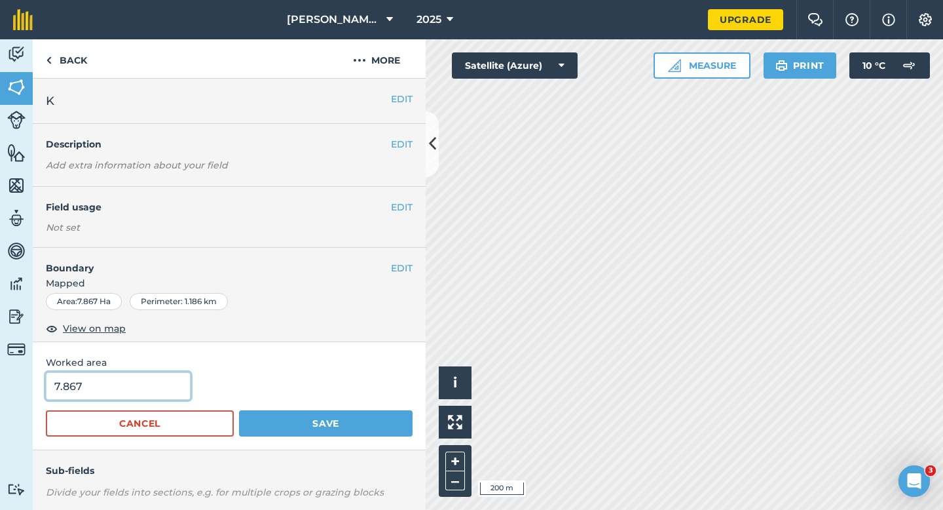
click at [113, 395] on input "7.867" at bounding box center [118, 386] width 145 height 28
type input "8"
click at [239, 410] on button "Save" at bounding box center [326, 423] width 174 height 26
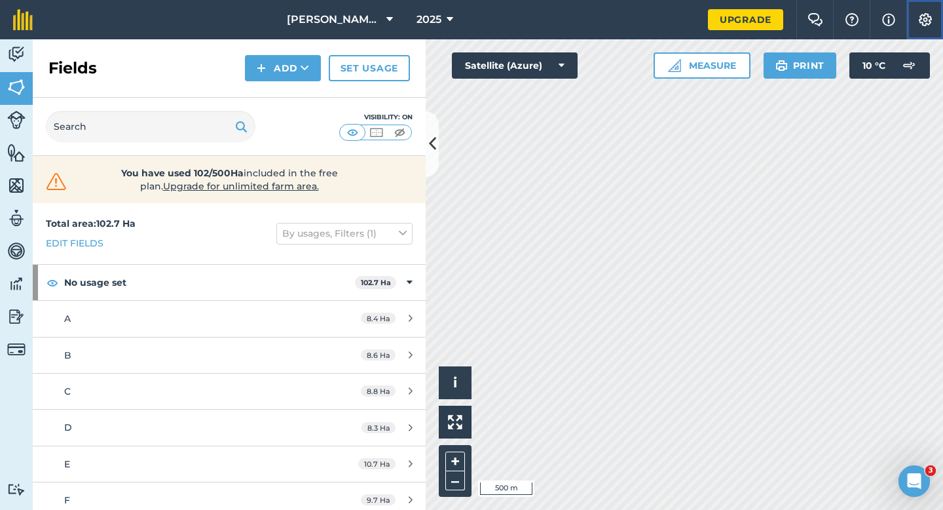
click at [941, 33] on button "Settings" at bounding box center [925, 19] width 37 height 39
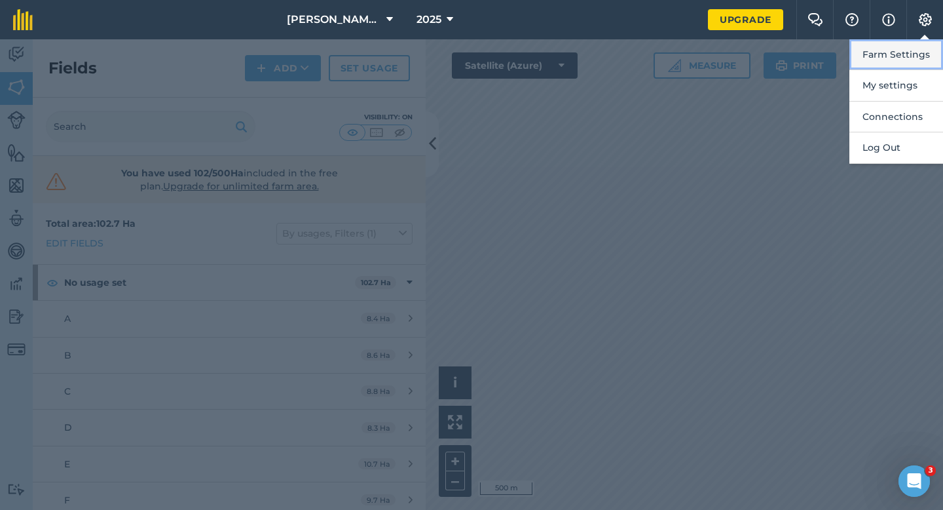
click at [938, 62] on button "Farm Settings" at bounding box center [897, 54] width 94 height 31
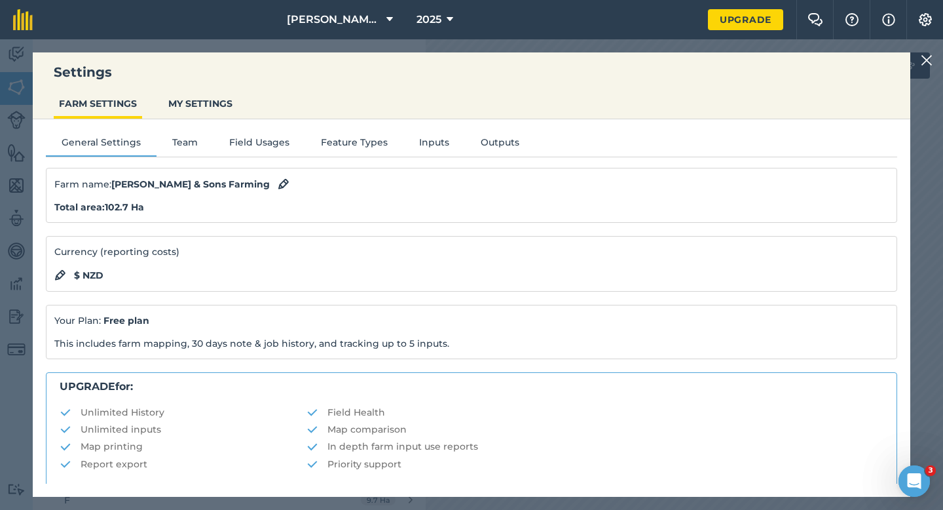
scroll to position [252, 0]
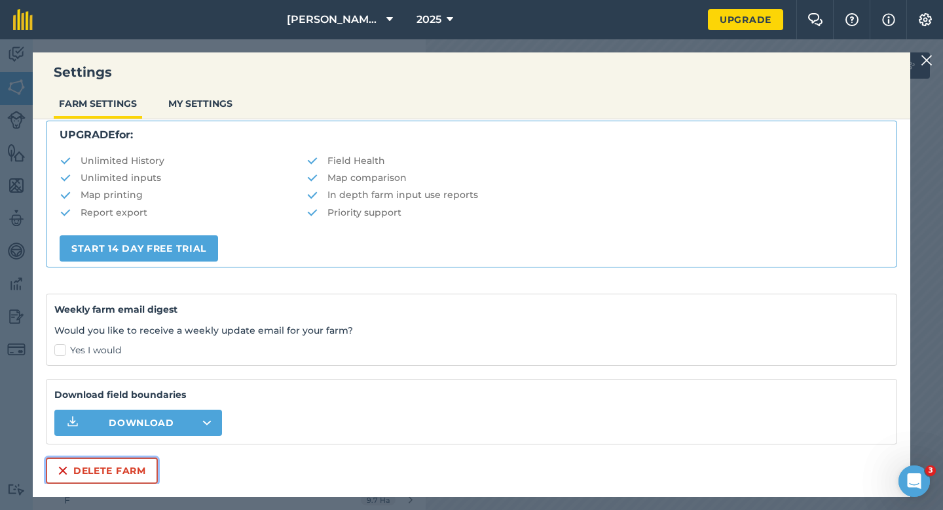
click at [86, 476] on button "Delete farm" at bounding box center [102, 470] width 112 height 26
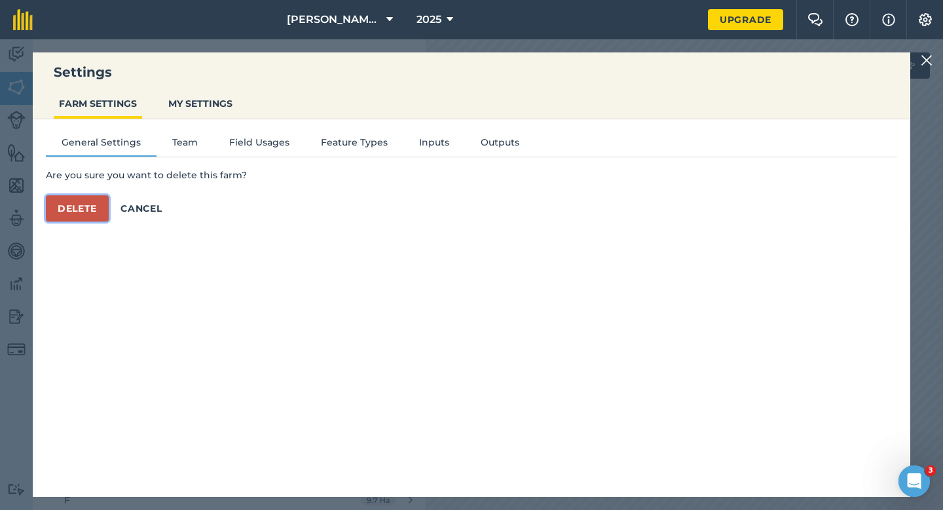
click at [76, 216] on button "Delete" at bounding box center [77, 208] width 63 height 26
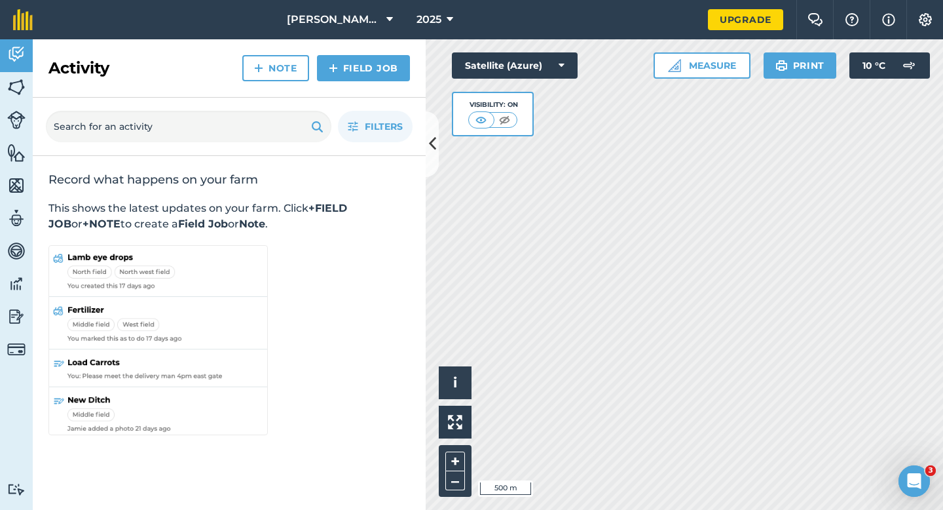
click at [337, 242] on div "Record what happens on your farm This shows the latest updates on your farm. Cl…" at bounding box center [229, 305] width 393 height 298
click at [362, 17] on span "[PERSON_NAME] & Sons" at bounding box center [334, 20] width 94 height 16
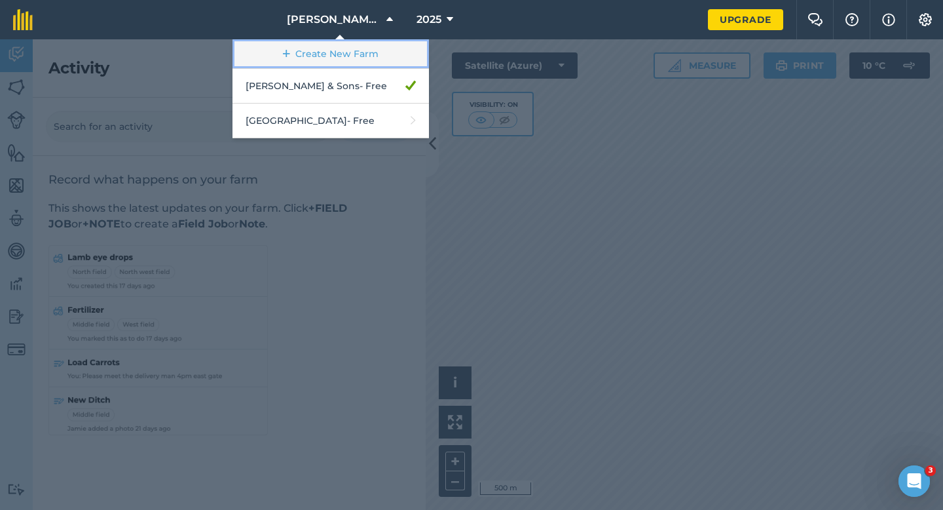
click at [370, 47] on link "Create New Farm" at bounding box center [331, 53] width 197 height 29
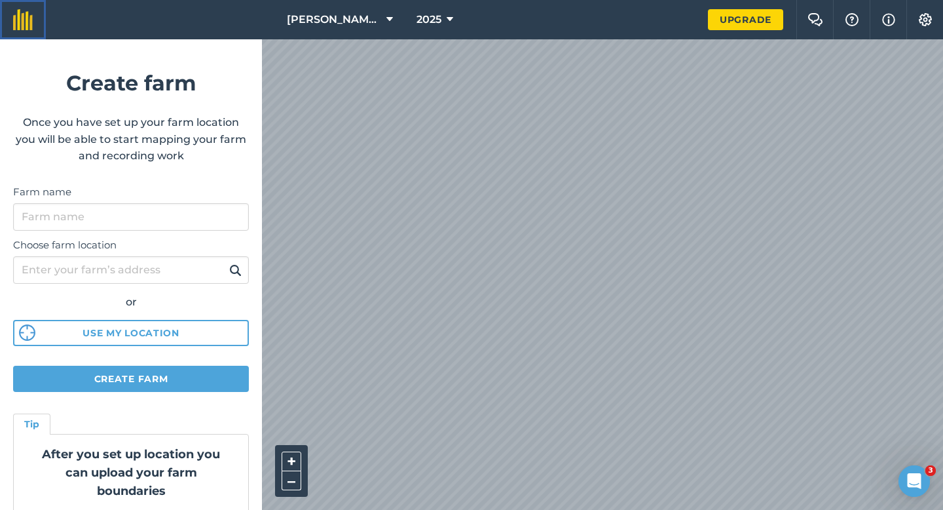
click at [24, 22] on img at bounding box center [23, 19] width 20 height 21
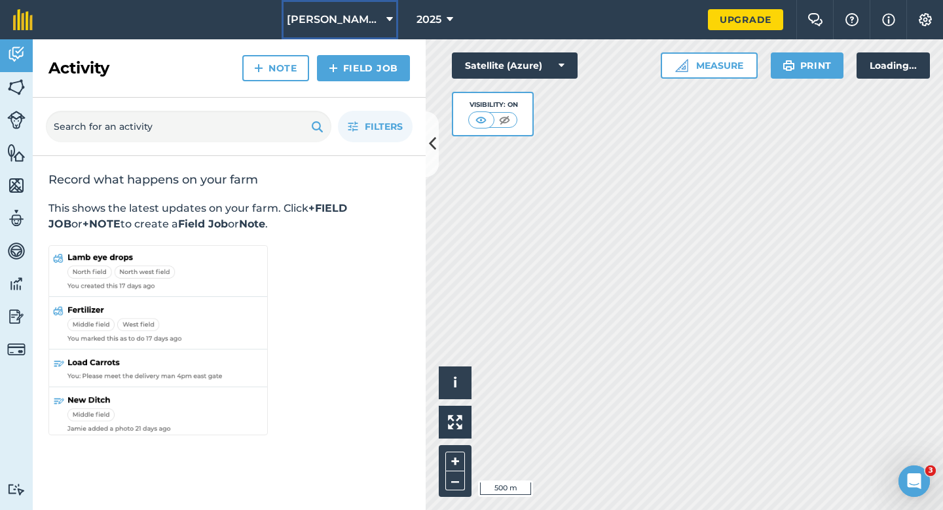
click at [365, 15] on span "[PERSON_NAME] & Sons" at bounding box center [334, 20] width 94 height 16
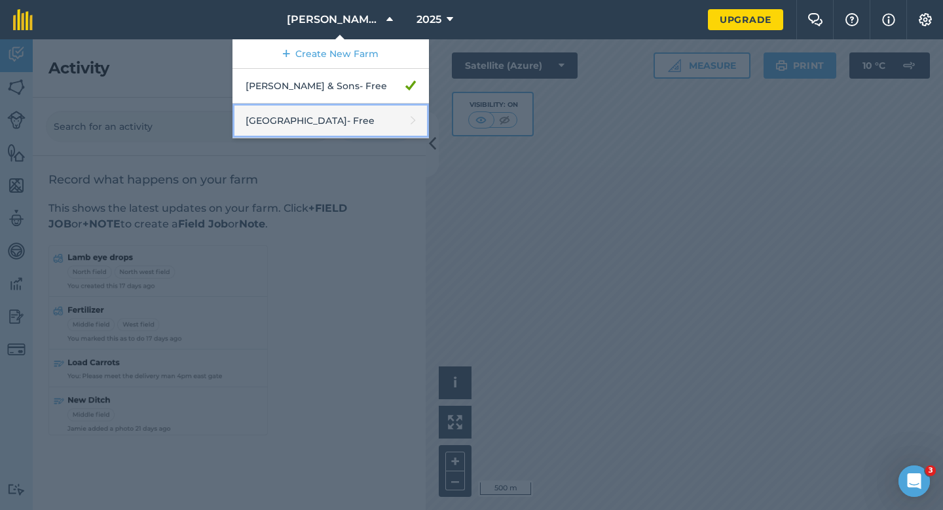
click at [365, 109] on link "[GEOGRAPHIC_DATA] - Free" at bounding box center [331, 121] width 197 height 35
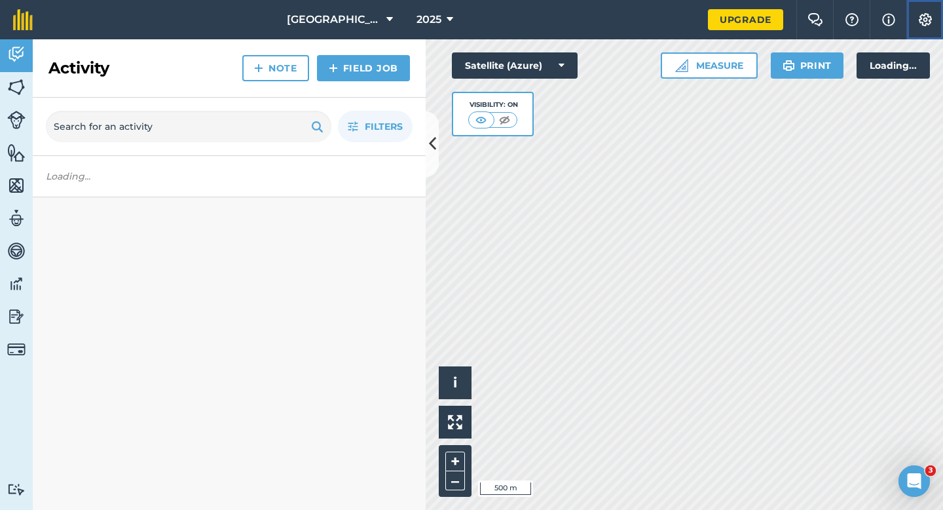
click at [935, 18] on button "Settings" at bounding box center [925, 19] width 37 height 39
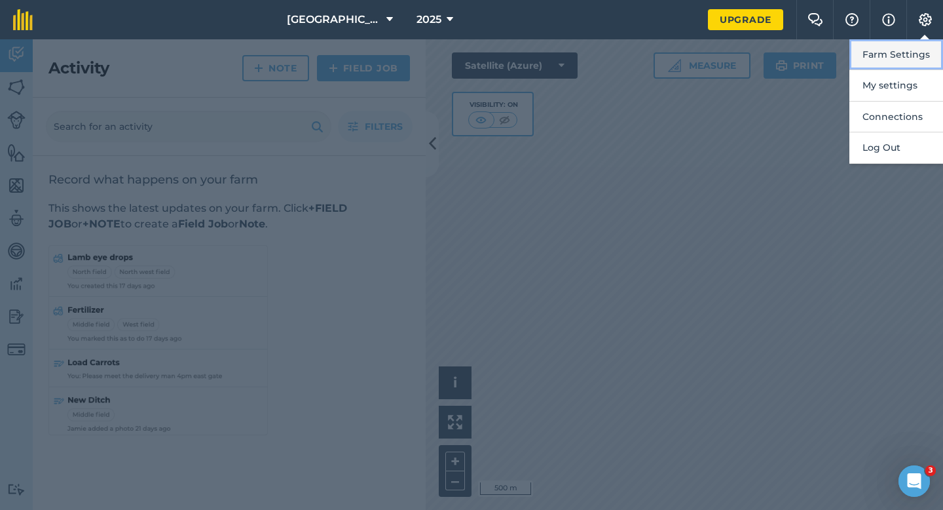
click at [871, 48] on button "Farm Settings" at bounding box center [897, 54] width 94 height 31
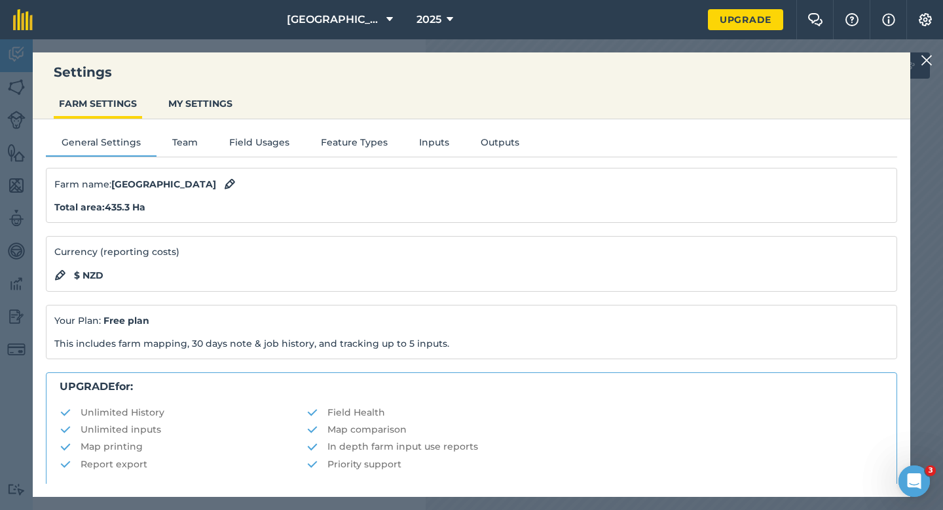
scroll to position [252, 0]
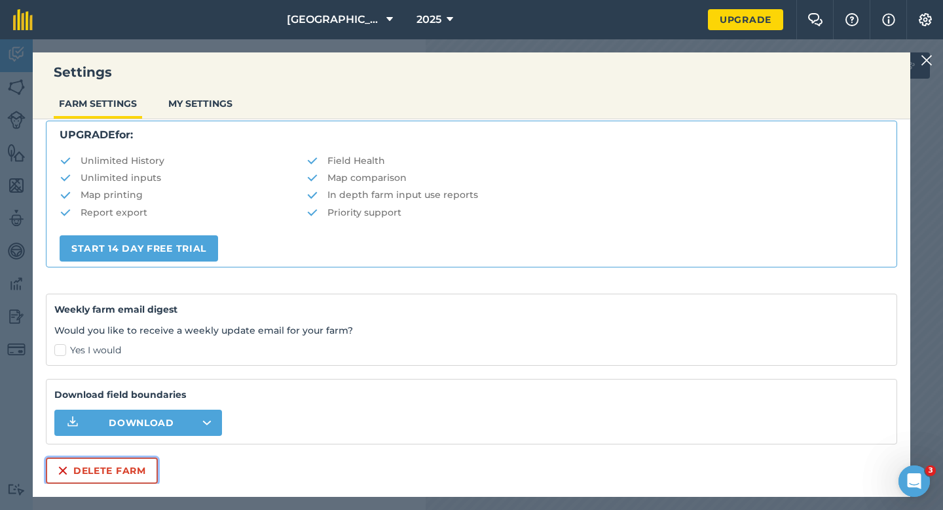
click at [140, 468] on button "Delete farm" at bounding box center [102, 470] width 112 height 26
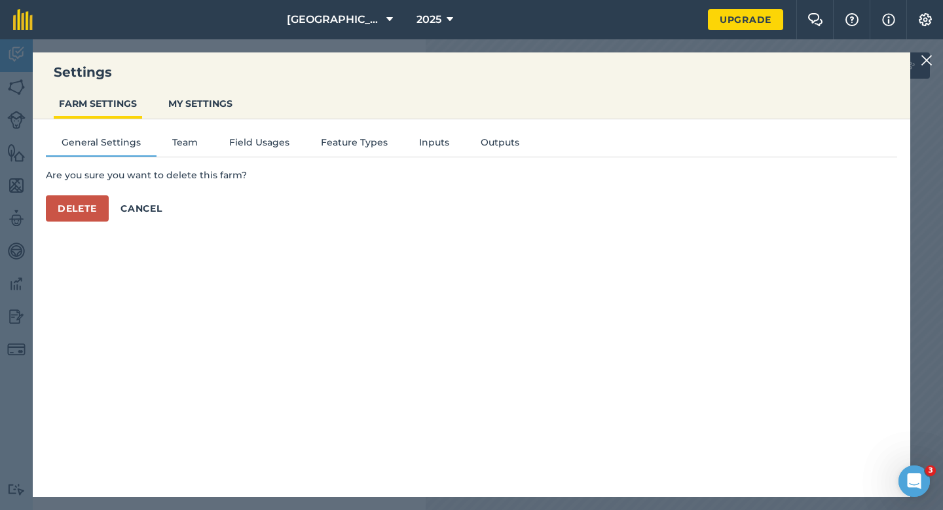
click at [76, 194] on div "Are you sure you want to delete this farm? Delete Cancel" at bounding box center [472, 195] width 852 height 54
click at [81, 202] on button "Delete" at bounding box center [77, 208] width 63 height 26
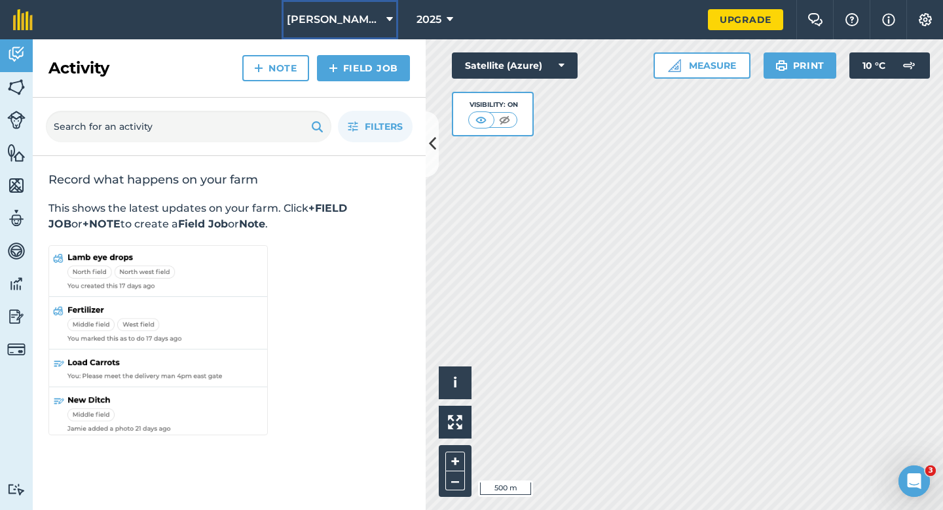
click at [340, 32] on button "[PERSON_NAME] & Sons" at bounding box center [340, 19] width 117 height 39
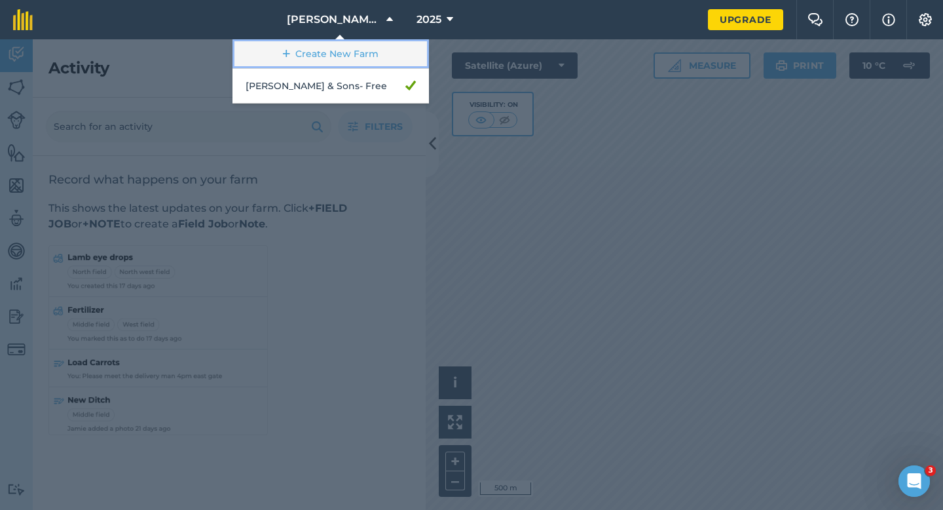
click at [335, 45] on link "Create New Farm" at bounding box center [331, 53] width 197 height 29
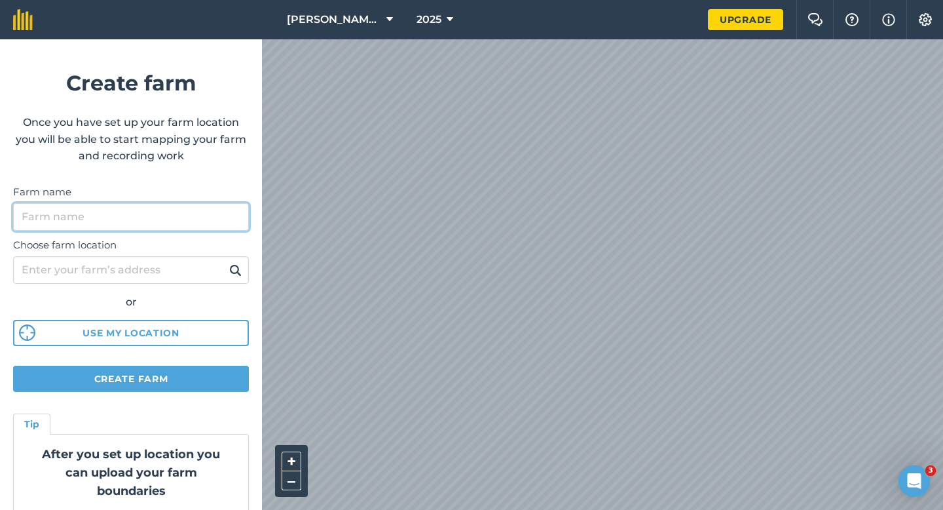
click at [122, 210] on input "Farm name" at bounding box center [131, 217] width 236 height 28
type input "[GEOGRAPHIC_DATA]"
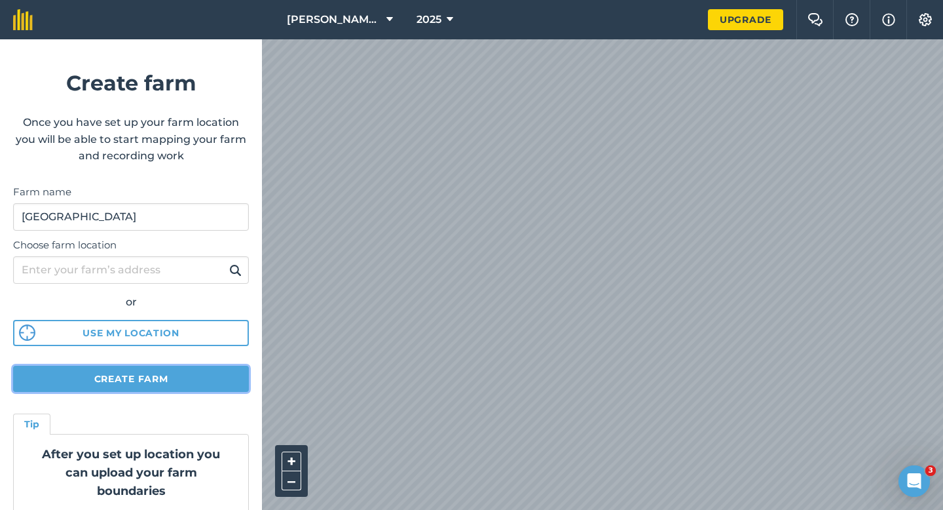
click at [195, 381] on button "Create farm" at bounding box center [131, 379] width 236 height 26
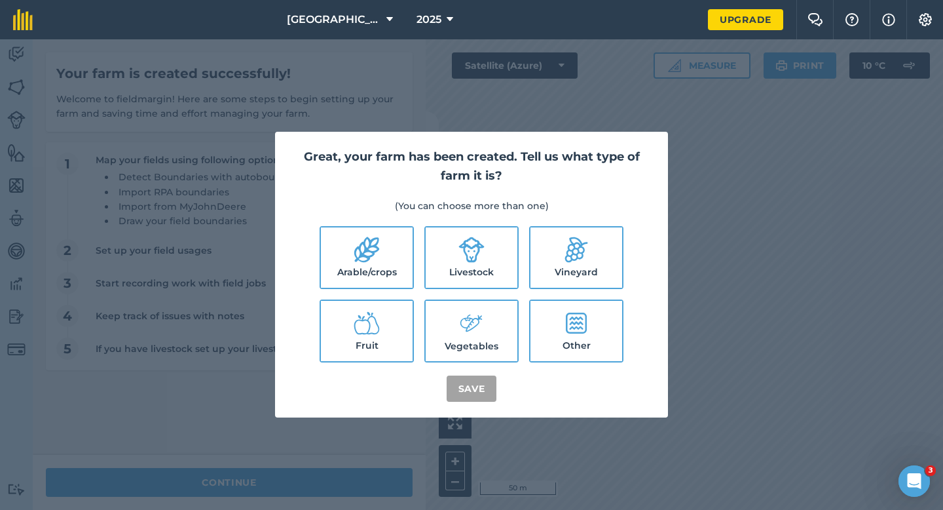
click at [354, 248] on icon at bounding box center [367, 250] width 26 height 26
checkbox input "true"
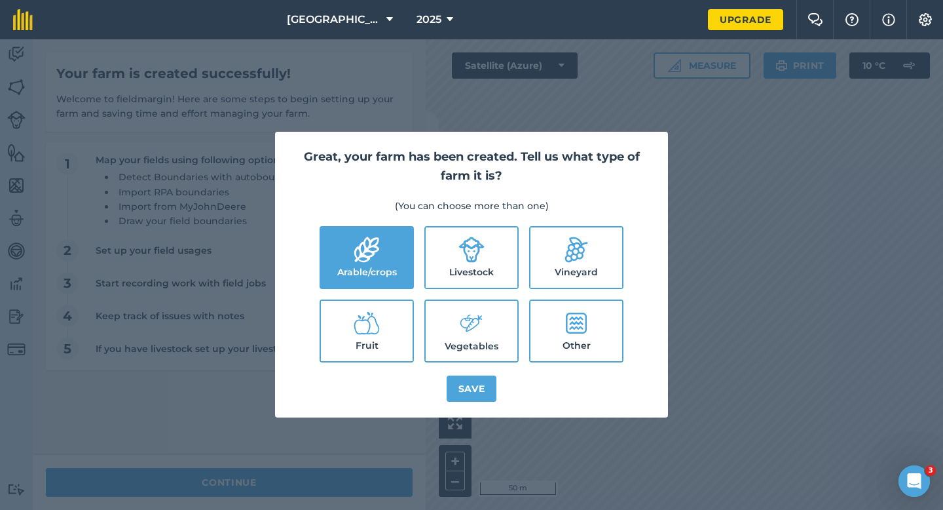
click at [473, 248] on icon at bounding box center [472, 250] width 26 height 26
checkbox input "true"
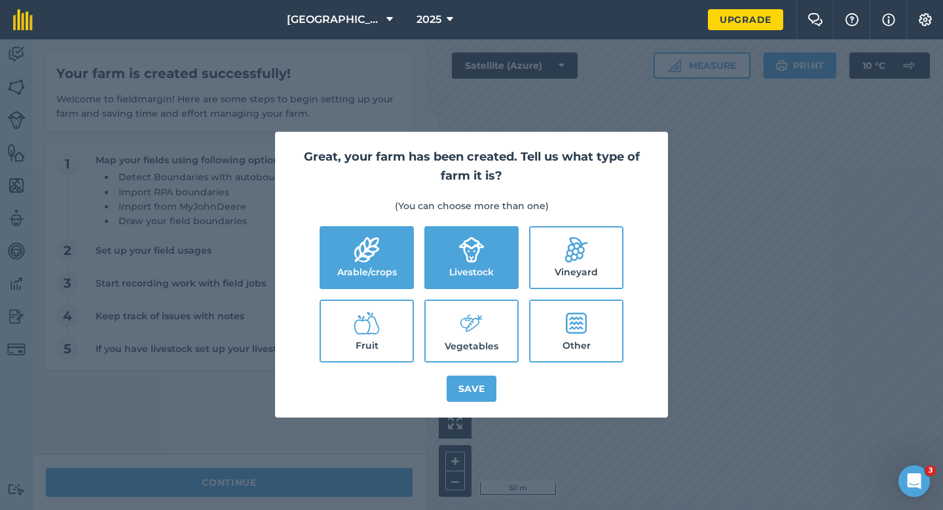
click at [487, 341] on label "Vegetables" at bounding box center [472, 331] width 92 height 60
checkbox input "true"
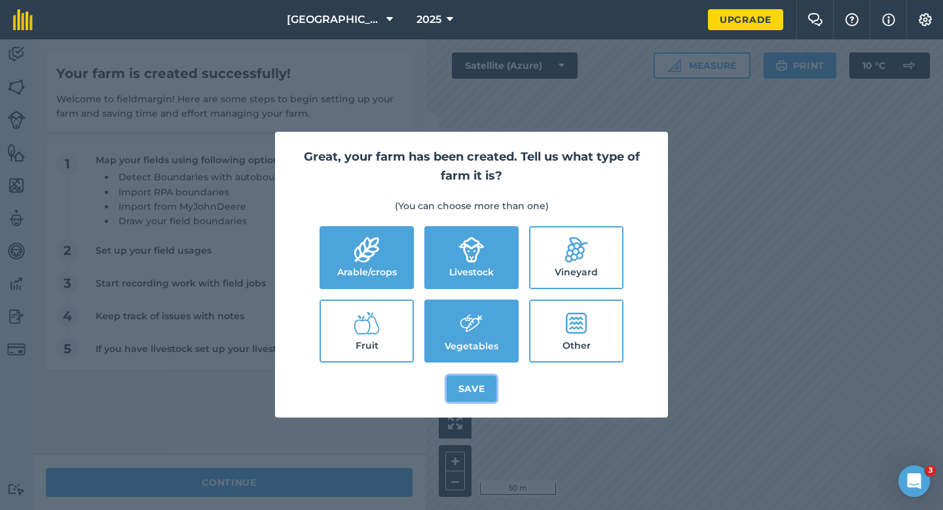
click at [487, 385] on button "Save" at bounding box center [472, 388] width 50 height 26
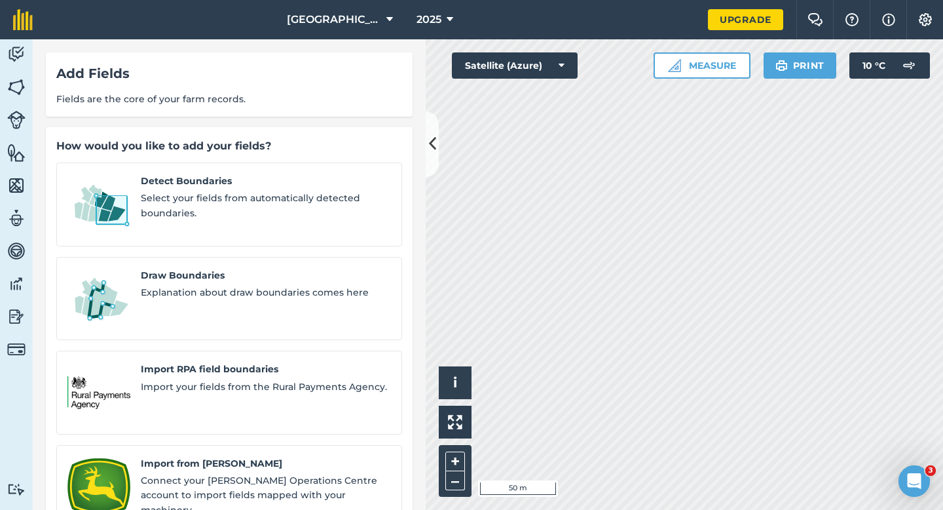
click at [282, 318] on div "Detect Boundaries Select your fields from automatically detected boundaries. Dr…" at bounding box center [229, 392] width 346 height 460
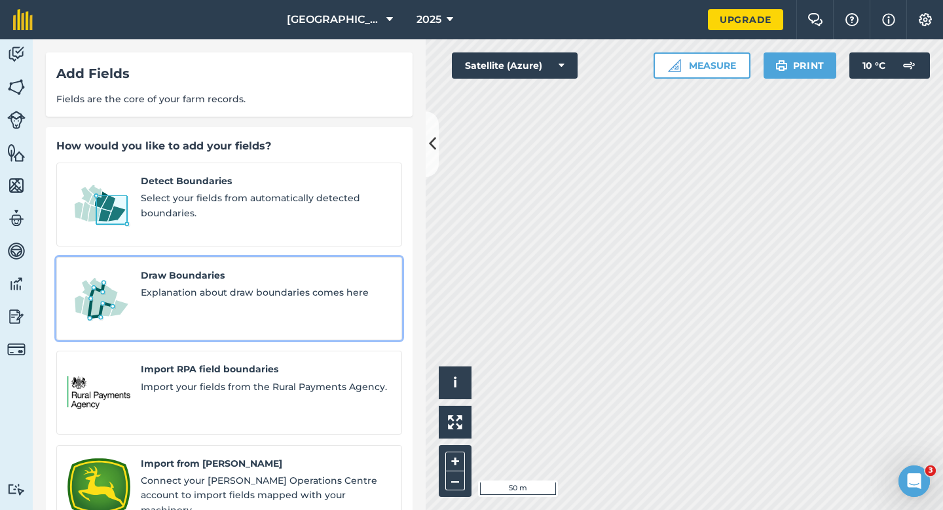
click at [282, 294] on div "Draw Boundaries Explanation about draw boundaries comes here" at bounding box center [266, 299] width 250 height 62
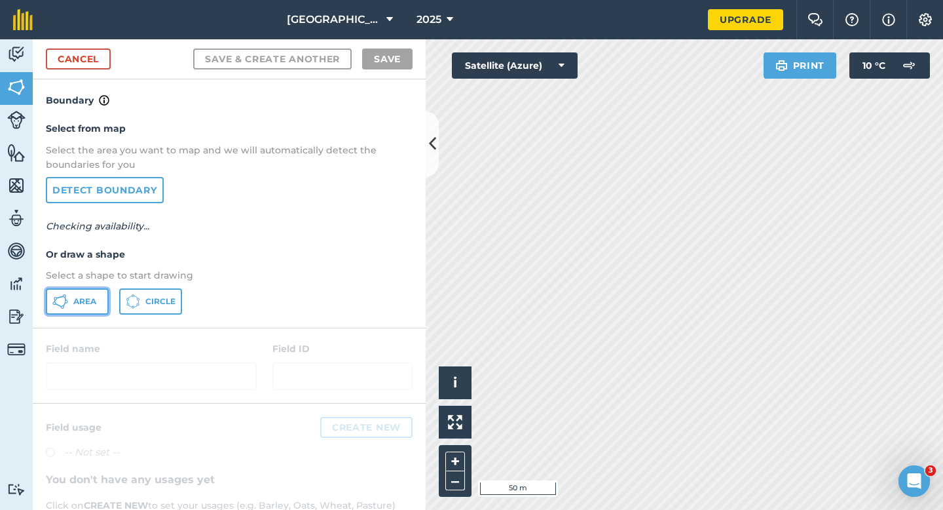
click at [87, 298] on span "Area" at bounding box center [84, 301] width 23 height 10
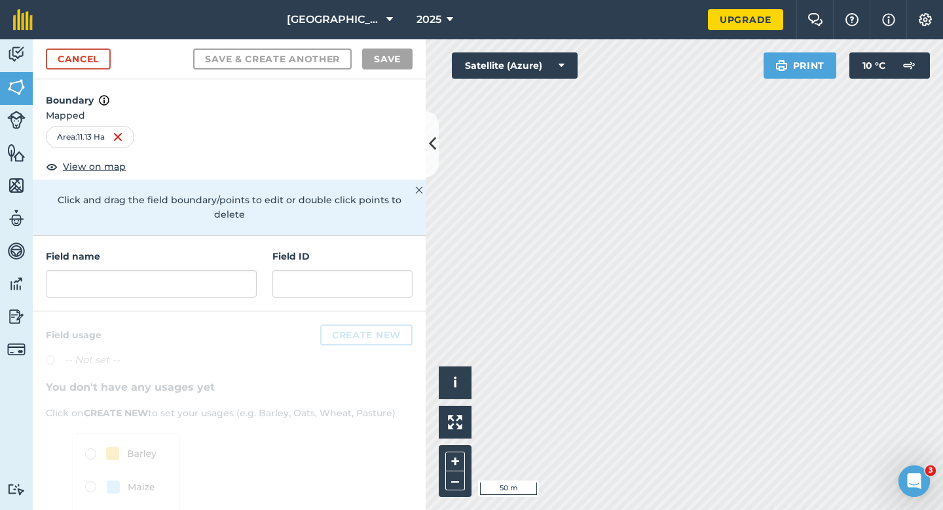
click at [225, 251] on div "Field name" at bounding box center [151, 273] width 211 height 48
click at [225, 270] on input "text" at bounding box center [151, 284] width 211 height 28
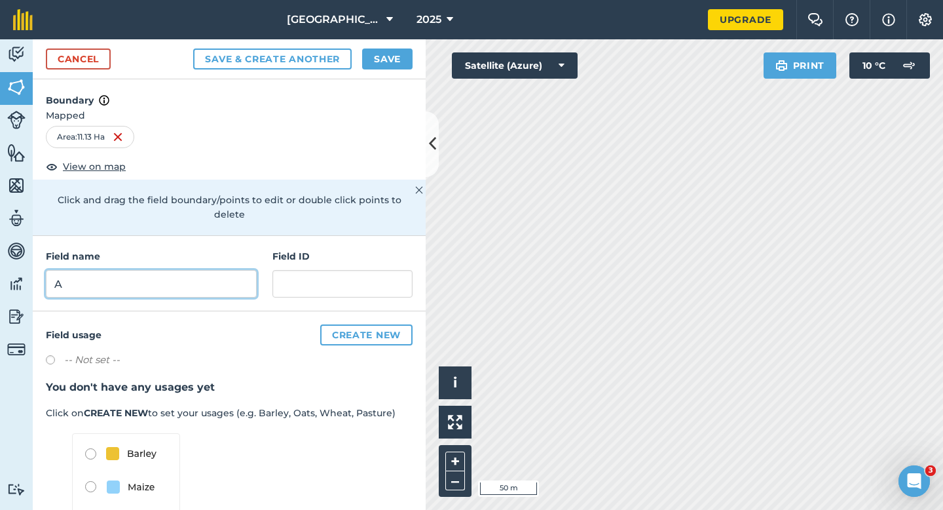
type input "A"
click at [399, 58] on button "Save" at bounding box center [387, 58] width 50 height 21
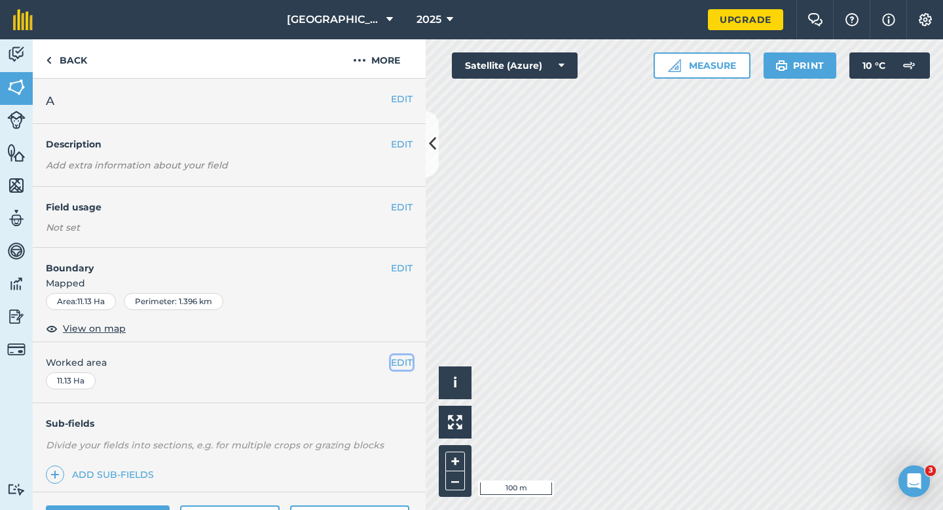
click at [399, 356] on button "EDIT" at bounding box center [402, 362] width 22 height 14
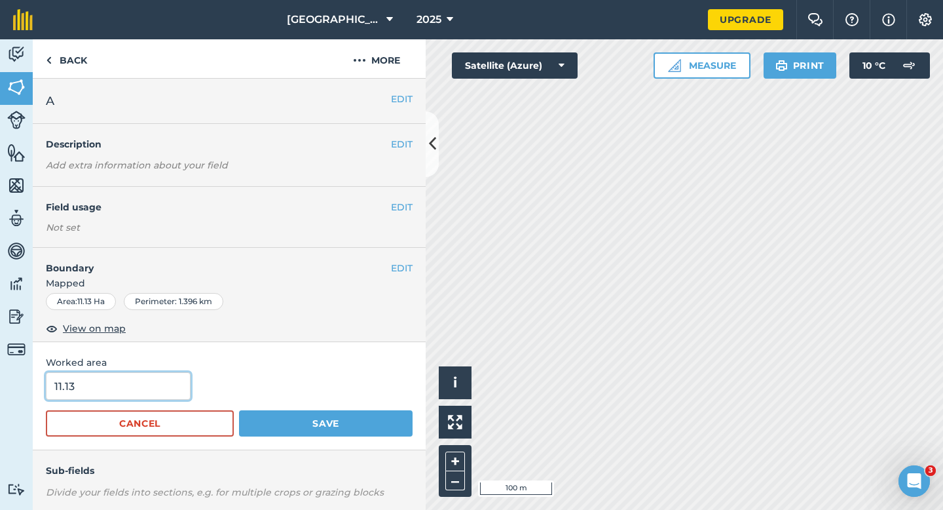
click at [105, 394] on input "11.13" at bounding box center [118, 386] width 145 height 28
type input "11.1"
click at [239, 410] on button "Save" at bounding box center [326, 423] width 174 height 26
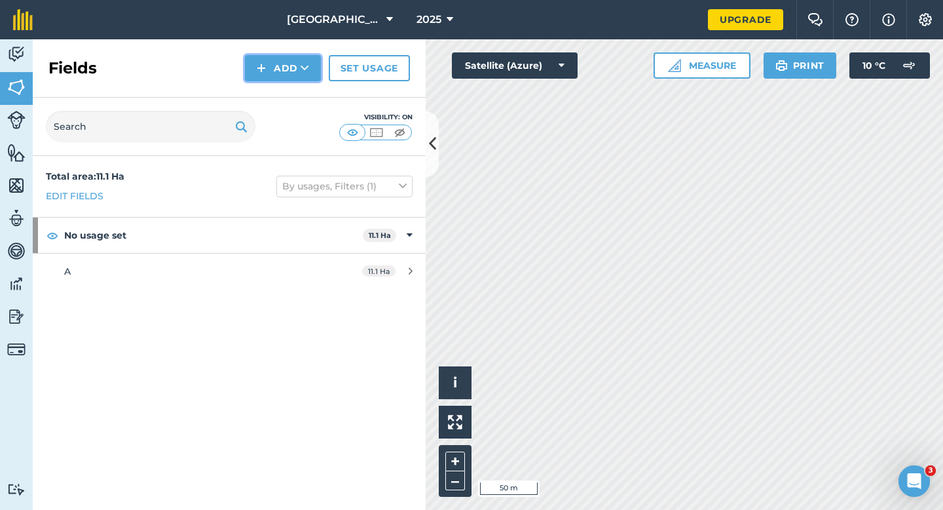
click at [286, 73] on button "Add" at bounding box center [283, 68] width 76 height 26
click at [286, 95] on link "Draw" at bounding box center [283, 97] width 72 height 29
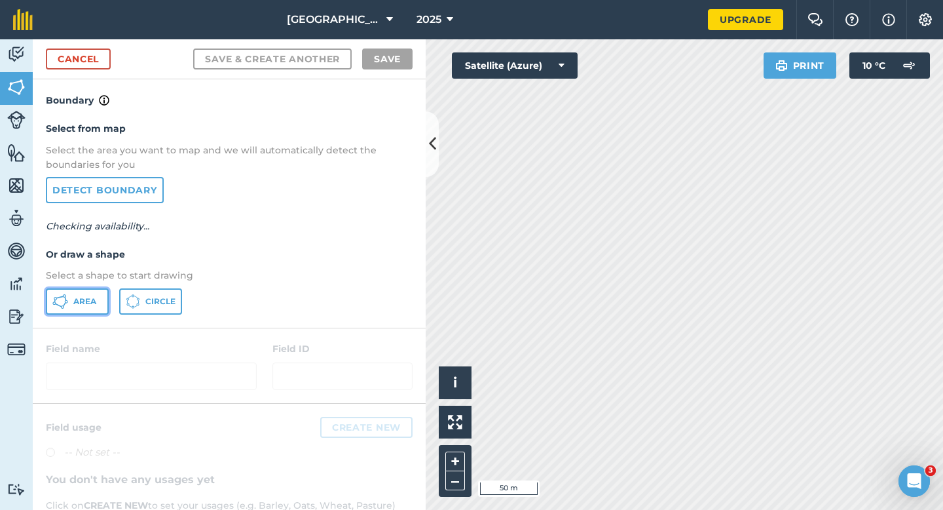
click at [62, 297] on icon at bounding box center [60, 302] width 16 height 16
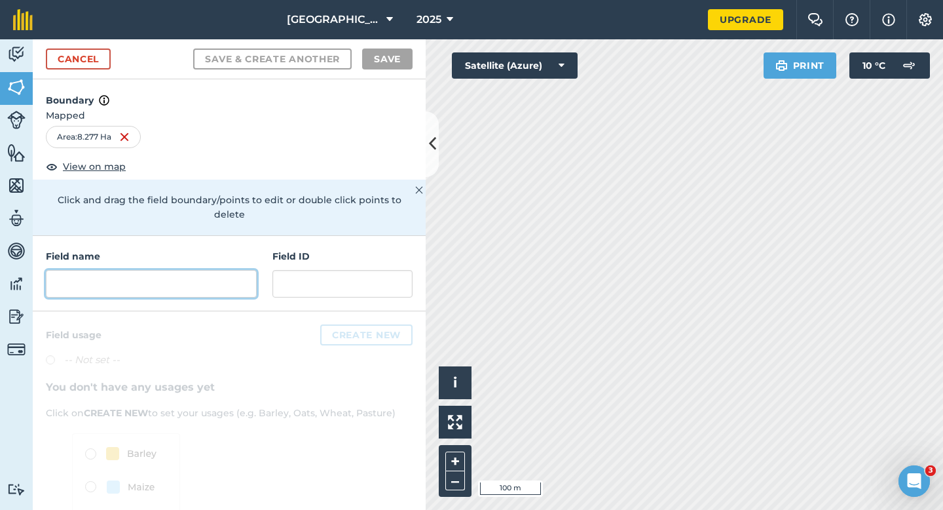
click at [232, 276] on input "text" at bounding box center [151, 284] width 211 height 28
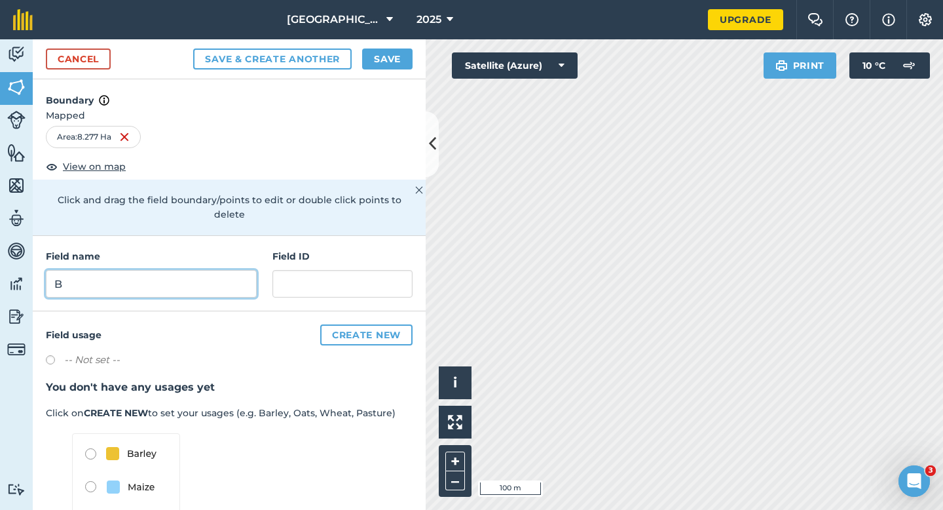
type input "B"
click at [383, 66] on button "Save" at bounding box center [387, 58] width 50 height 21
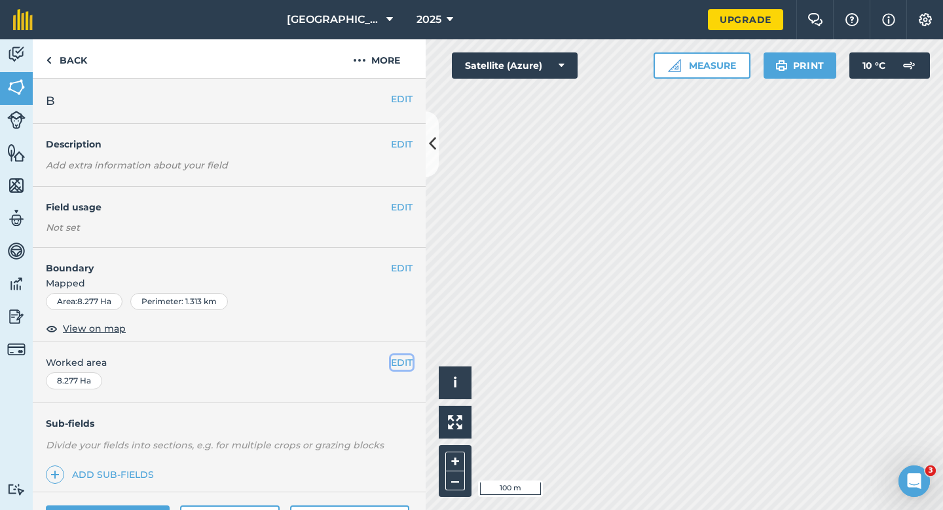
click at [397, 364] on button "EDIT" at bounding box center [402, 362] width 22 height 14
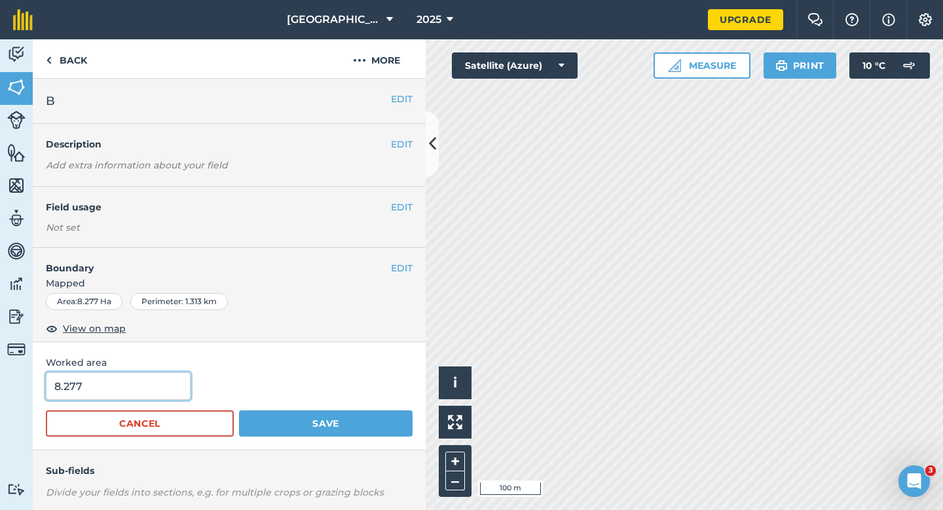
click at [144, 389] on input "8.277" at bounding box center [118, 386] width 145 height 28
type input "8.3"
click at [239, 410] on button "Save" at bounding box center [326, 423] width 174 height 26
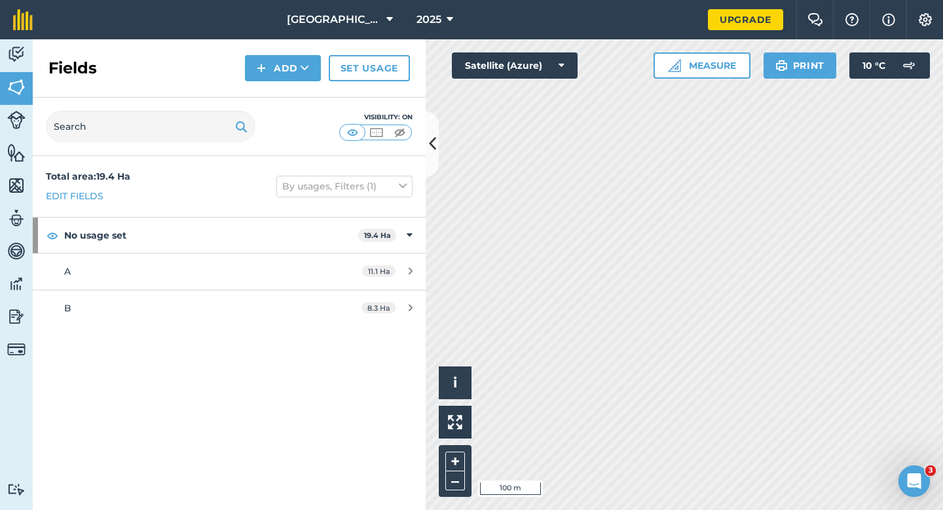
click at [295, 85] on div "Fields Add Set usage" at bounding box center [229, 68] width 393 height 58
click at [295, 78] on button "Add" at bounding box center [283, 68] width 76 height 26
click at [295, 95] on link "Draw" at bounding box center [283, 97] width 72 height 29
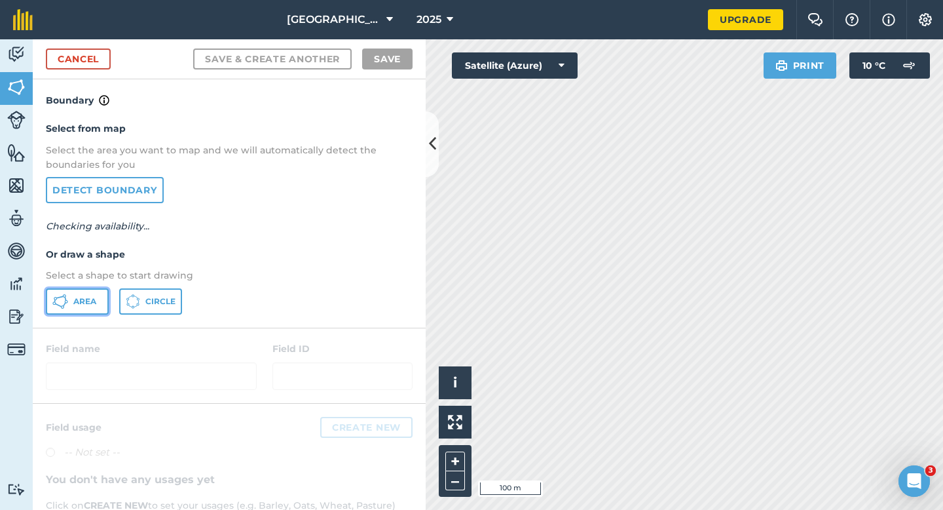
click at [58, 309] on button "Area" at bounding box center [77, 301] width 63 height 26
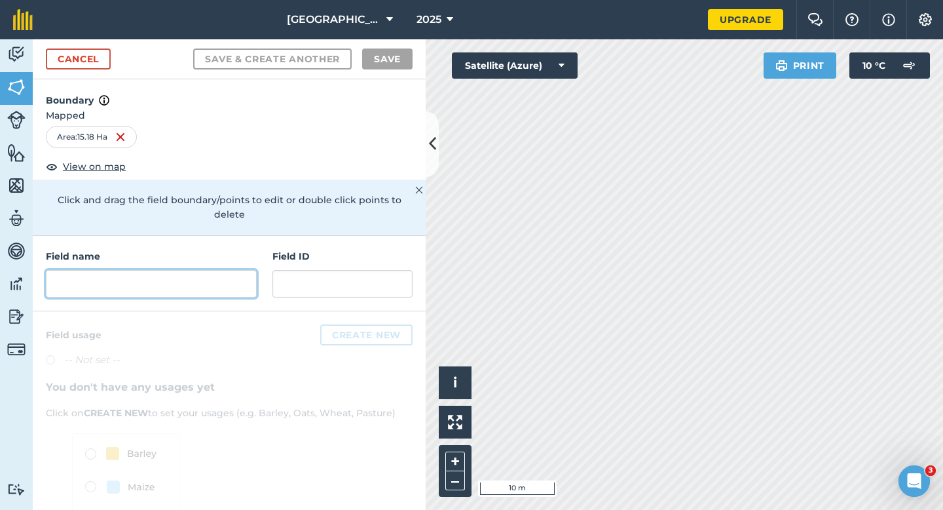
click at [229, 276] on input "text" at bounding box center [151, 284] width 211 height 28
click at [226, 282] on div "Field name Field ID" at bounding box center [229, 273] width 393 height 75
click at [226, 274] on input "text" at bounding box center [151, 284] width 211 height 28
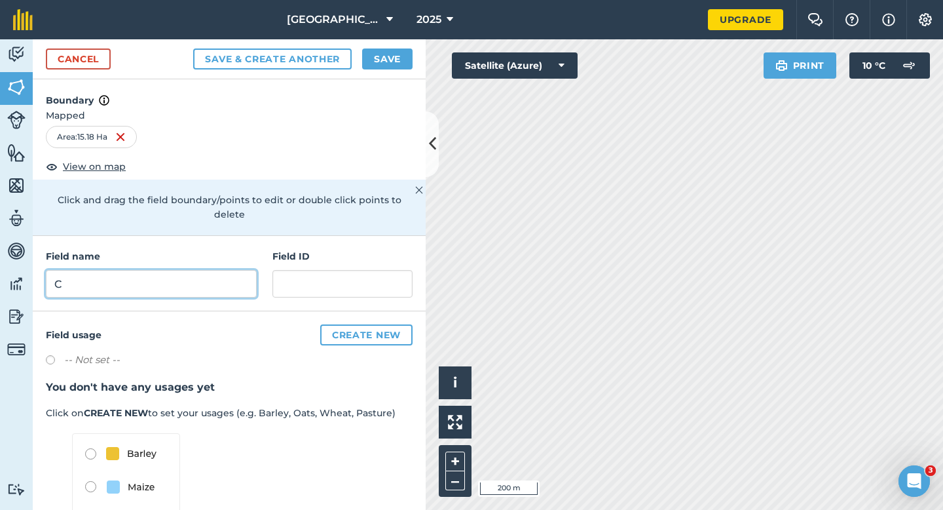
type input "C"
click at [384, 67] on button "Save" at bounding box center [387, 58] width 50 height 21
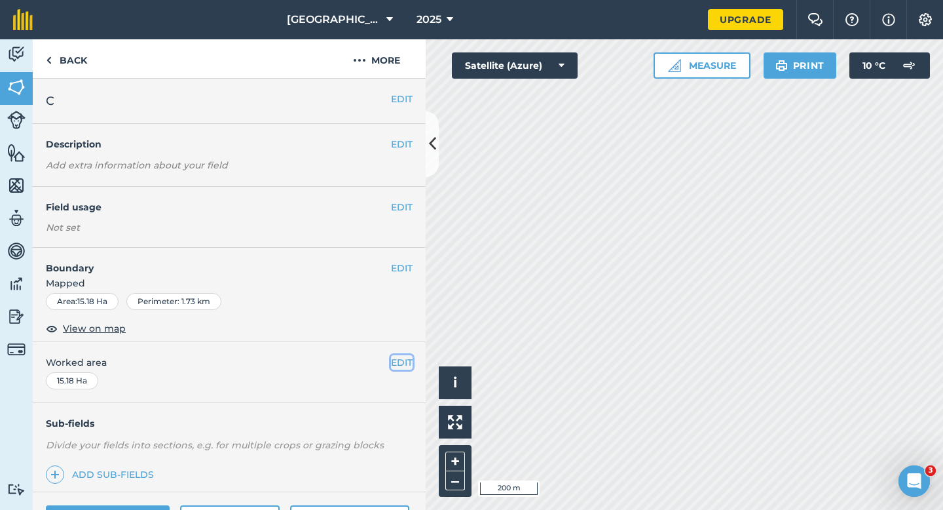
click at [401, 364] on button "EDIT" at bounding box center [402, 362] width 22 height 14
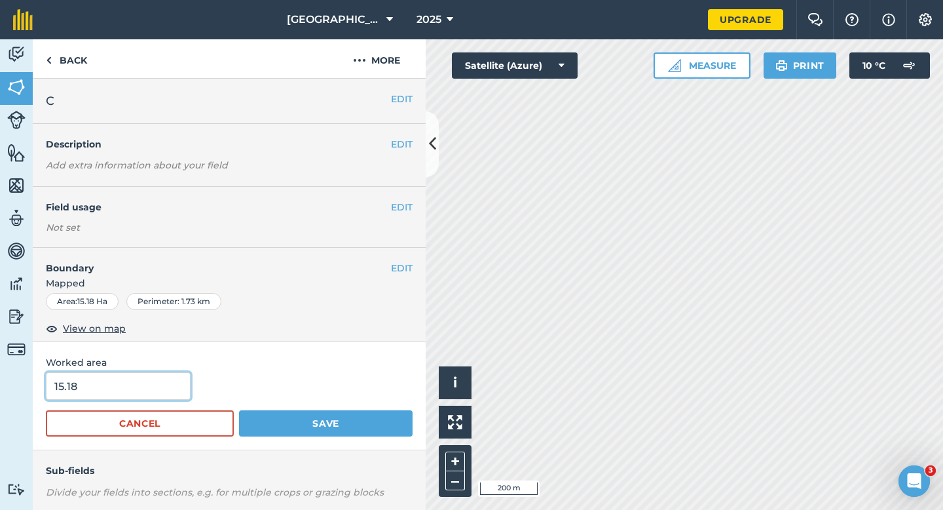
click at [145, 385] on input "15.18" at bounding box center [118, 386] width 145 height 28
type input "15.2"
click at [239, 410] on button "Save" at bounding box center [326, 423] width 174 height 26
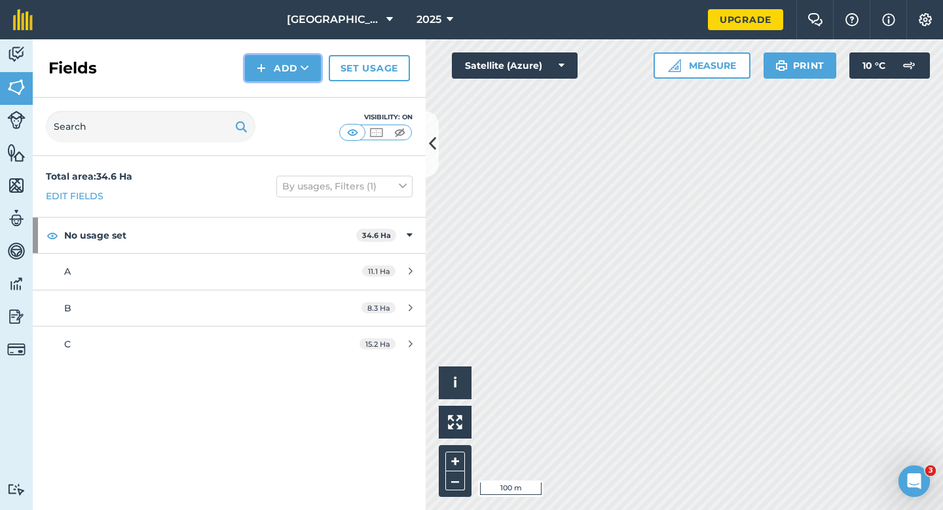
click at [280, 75] on button "Add" at bounding box center [283, 68] width 76 height 26
click at [286, 117] on link "Import" at bounding box center [283, 127] width 72 height 29
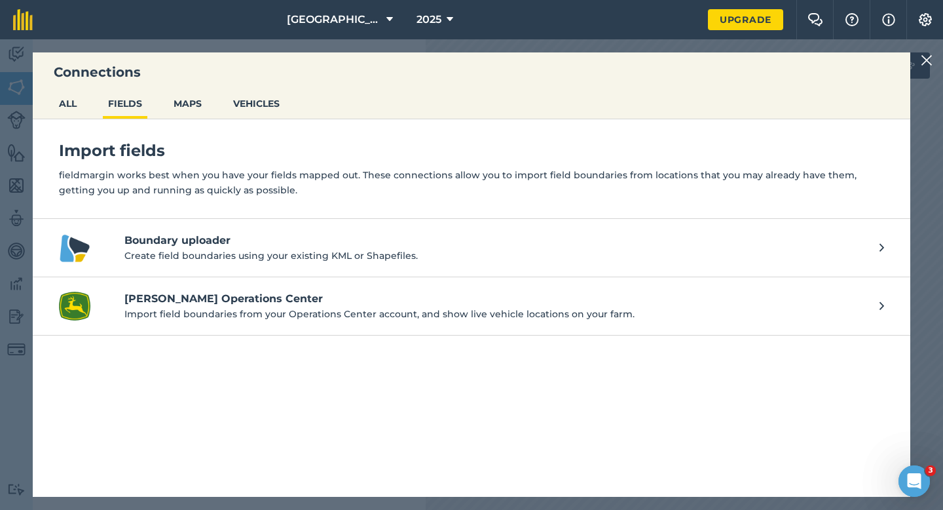
click at [915, 54] on div "Connections ALL FIELDS MAPS VEHICLES Import fields fieldmargin works best when …" at bounding box center [471, 274] width 943 height 470
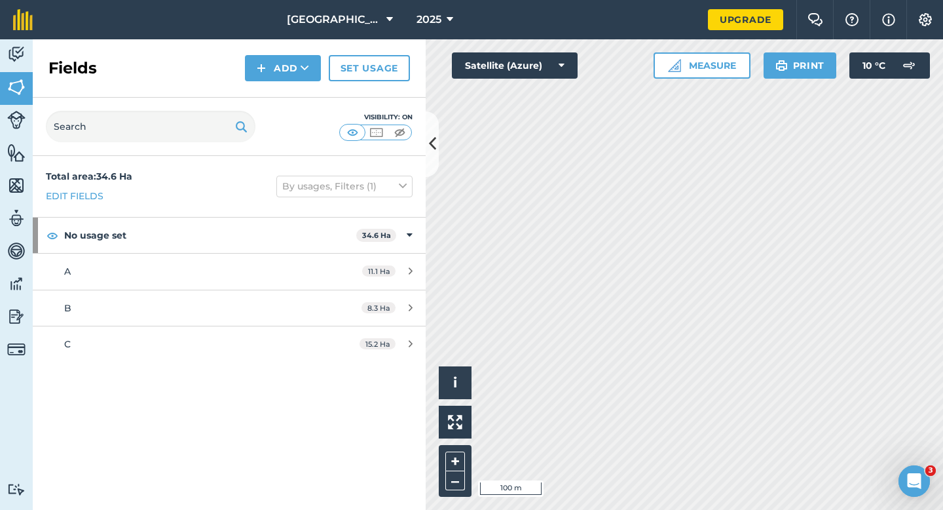
click at [294, 86] on div "Fields Add Set usage" at bounding box center [229, 68] width 393 height 58
click at [294, 69] on button "Add" at bounding box center [283, 68] width 76 height 26
click at [297, 86] on link "Draw" at bounding box center [283, 97] width 72 height 29
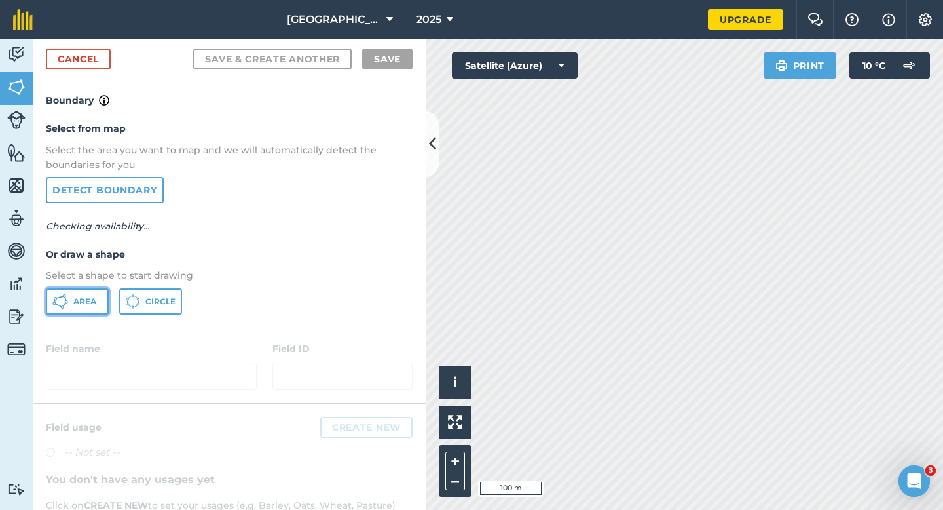
click at [85, 309] on button "Area" at bounding box center [77, 301] width 63 height 26
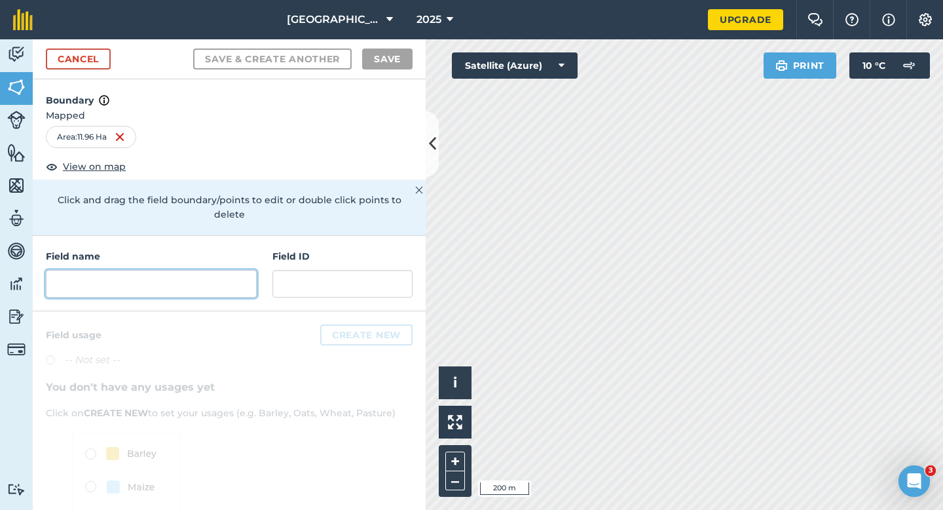
click at [233, 279] on input "text" at bounding box center [151, 284] width 211 height 28
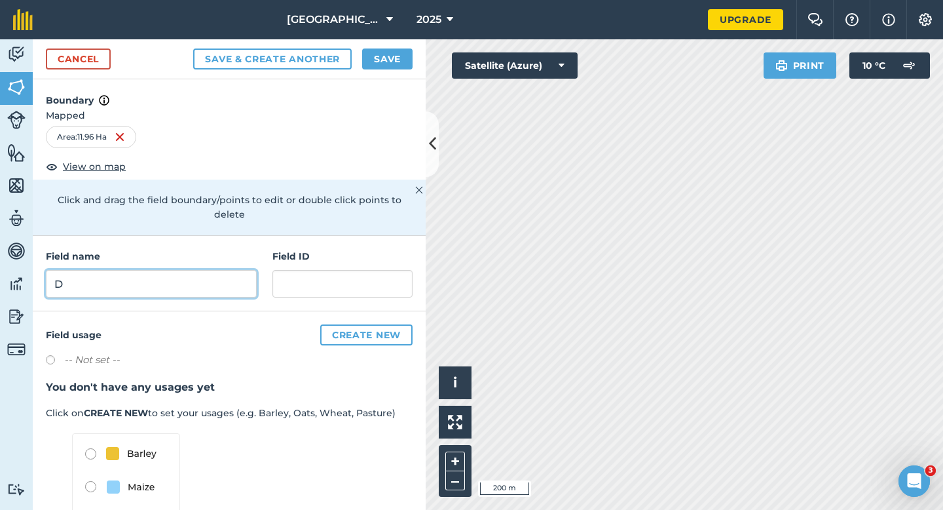
type input "D"
click at [390, 55] on button "Save" at bounding box center [387, 58] width 50 height 21
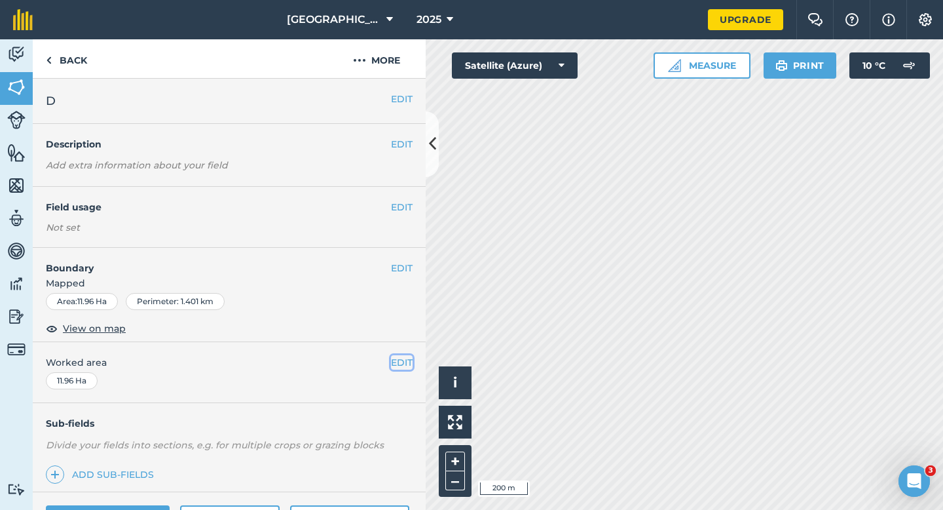
click at [397, 360] on button "EDIT" at bounding box center [402, 362] width 22 height 14
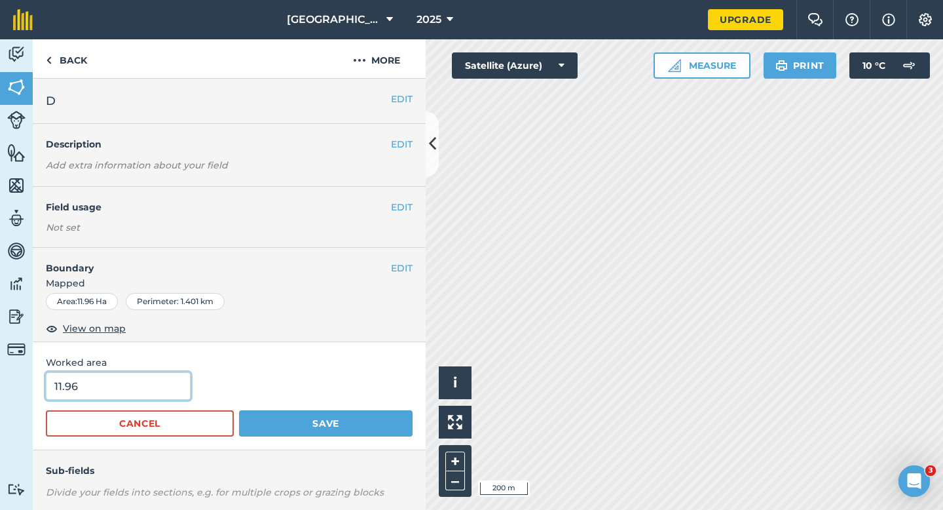
type input "12"
click at [171, 381] on input "12" at bounding box center [118, 386] width 145 height 28
click at [239, 410] on button "Save" at bounding box center [326, 423] width 174 height 26
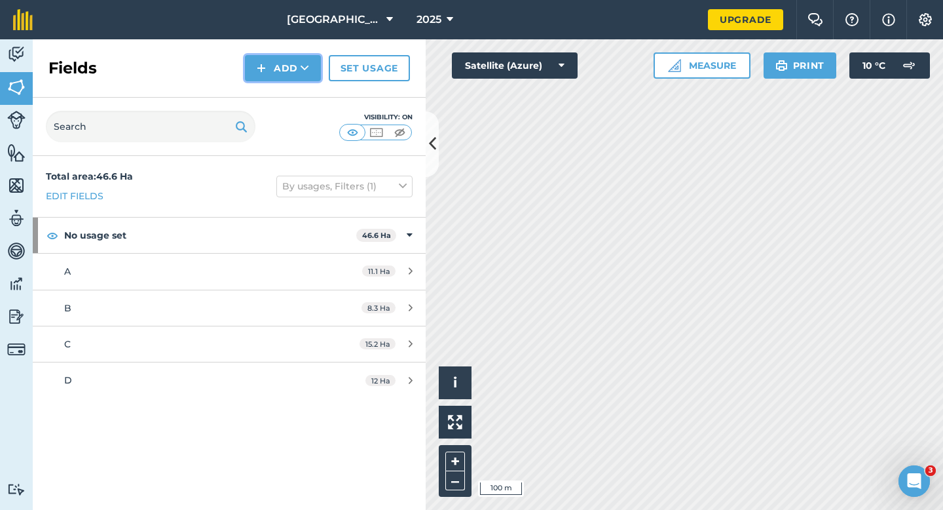
click at [281, 69] on button "Add" at bounding box center [283, 68] width 76 height 26
click at [281, 87] on link "Draw" at bounding box center [283, 97] width 72 height 29
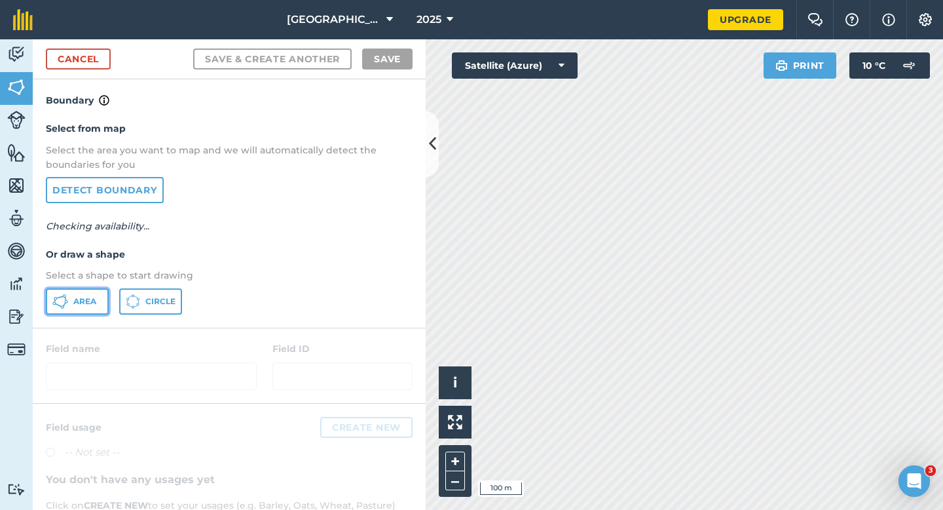
click at [71, 305] on button "Area" at bounding box center [77, 301] width 63 height 26
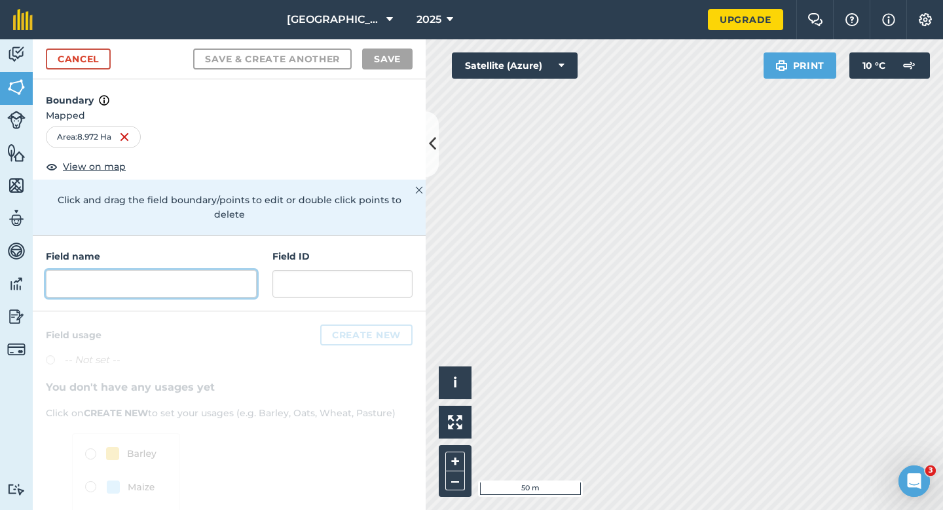
click at [166, 270] on input "text" at bounding box center [151, 284] width 211 height 28
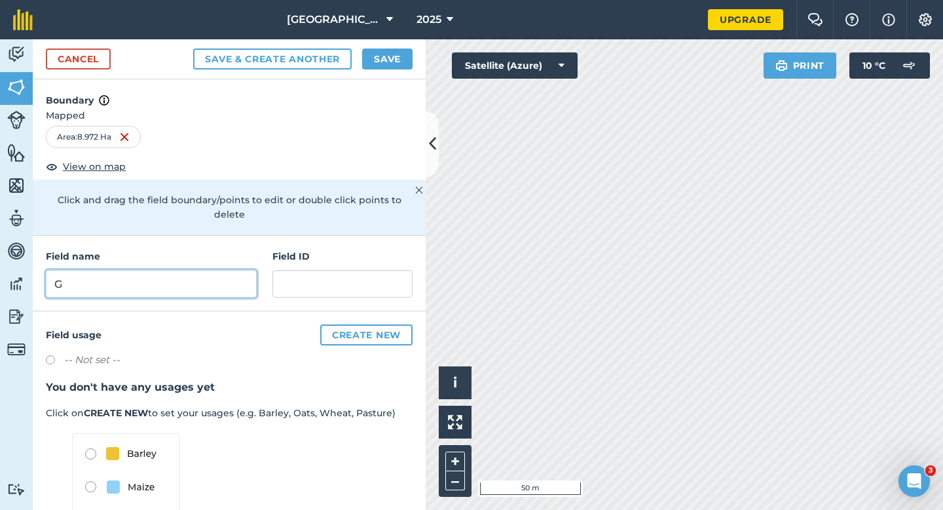
type input "G"
click at [379, 58] on button "Save" at bounding box center [387, 58] width 50 height 21
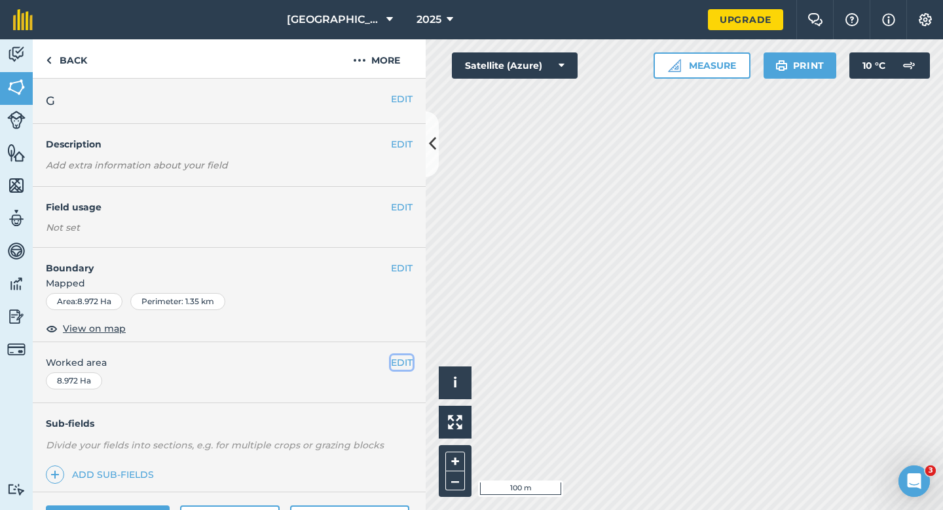
click at [396, 362] on button "EDIT" at bounding box center [402, 362] width 22 height 14
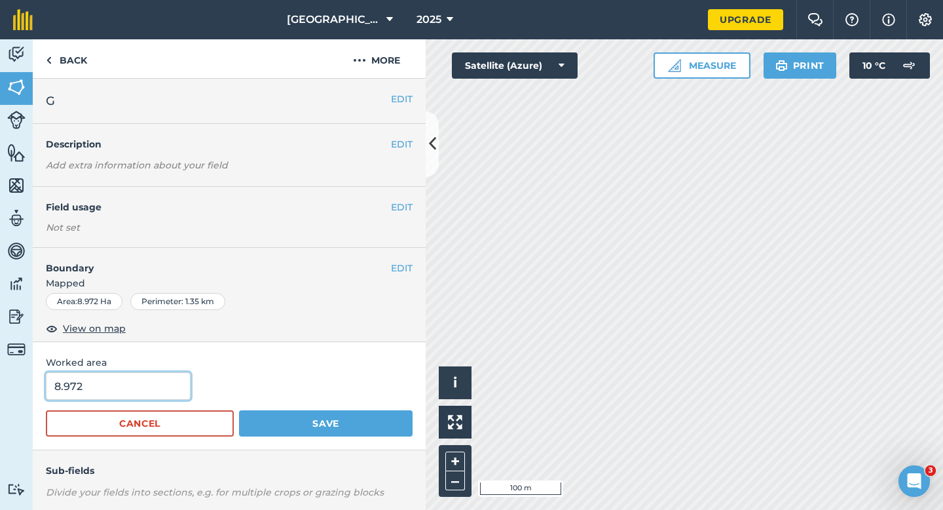
click at [105, 386] on input "8.972" at bounding box center [118, 386] width 145 height 28
type input "9"
click at [239, 410] on button "Save" at bounding box center [326, 423] width 174 height 26
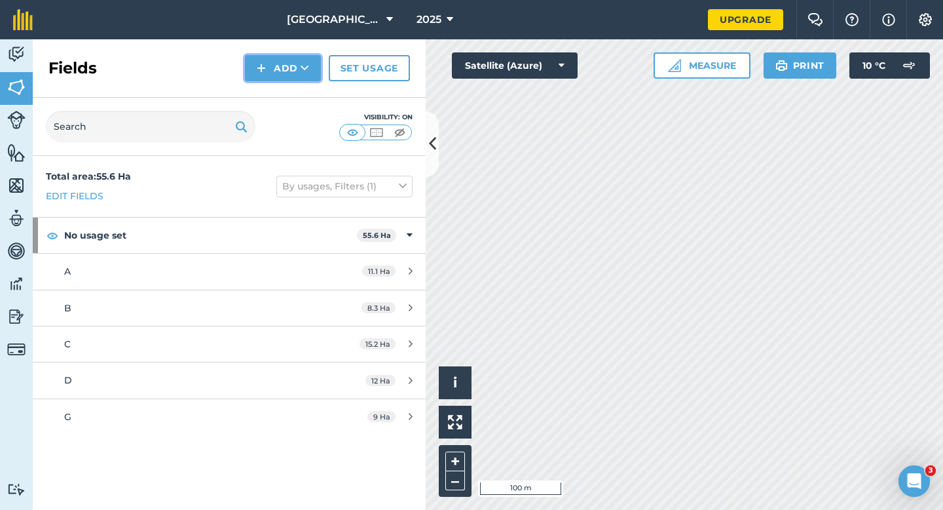
click at [285, 79] on button "Add" at bounding box center [283, 68] width 76 height 26
click at [285, 92] on link "Draw" at bounding box center [283, 97] width 72 height 29
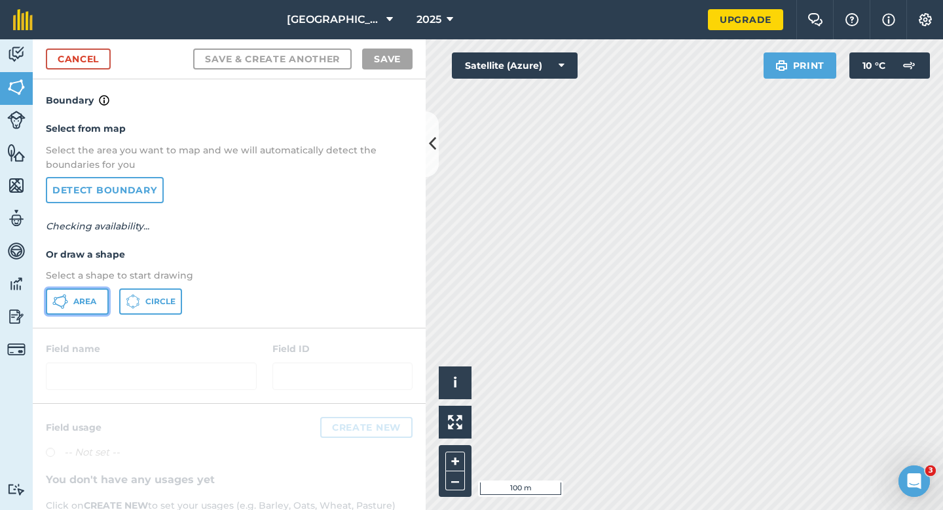
click at [86, 295] on button "Area" at bounding box center [77, 301] width 63 height 26
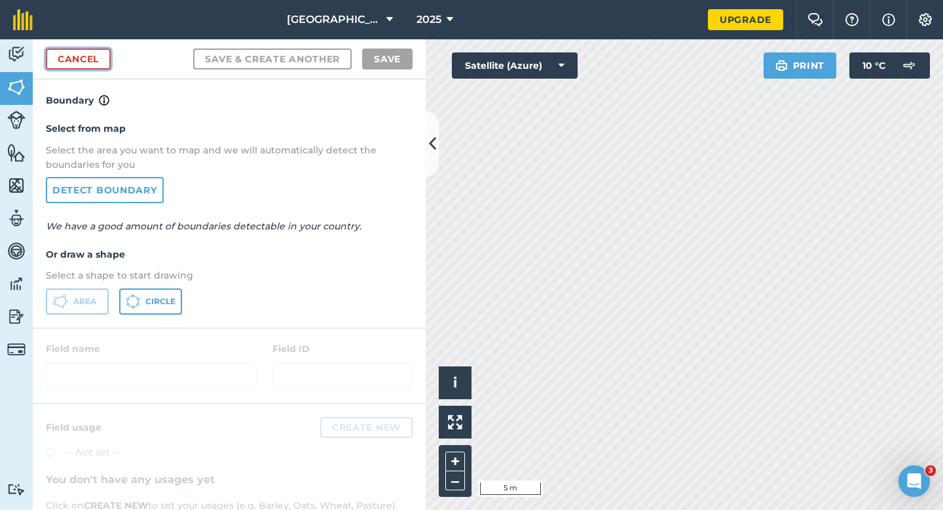
click at [82, 52] on link "Cancel" at bounding box center [78, 58] width 65 height 21
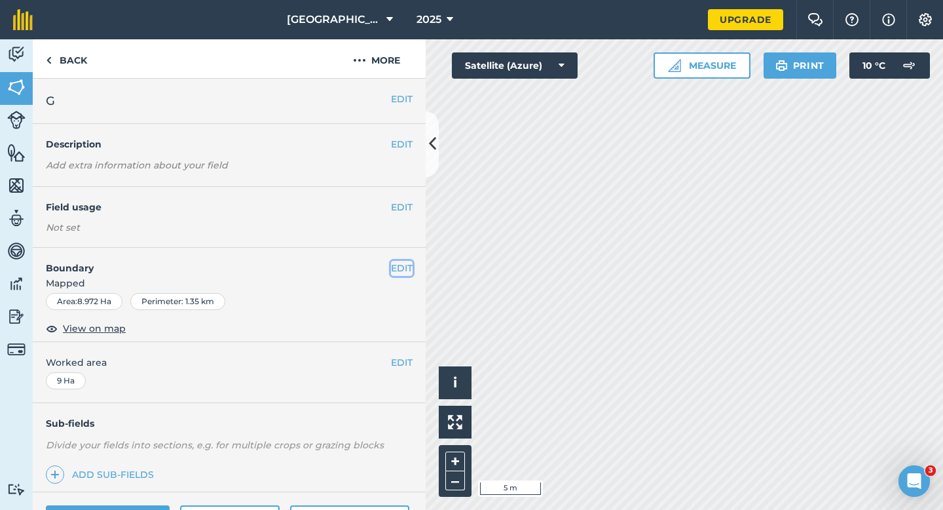
click at [396, 269] on button "EDIT" at bounding box center [402, 268] width 22 height 14
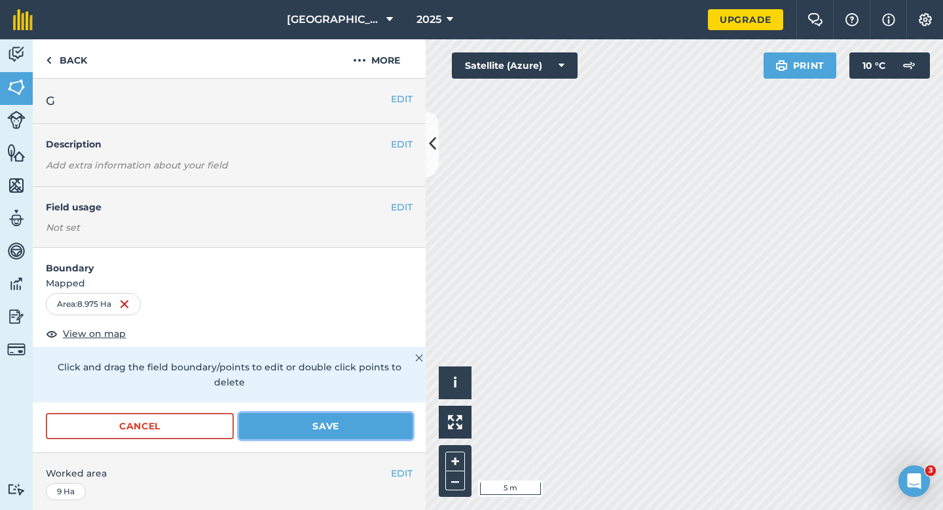
click at [295, 421] on button "Save" at bounding box center [326, 426] width 174 height 26
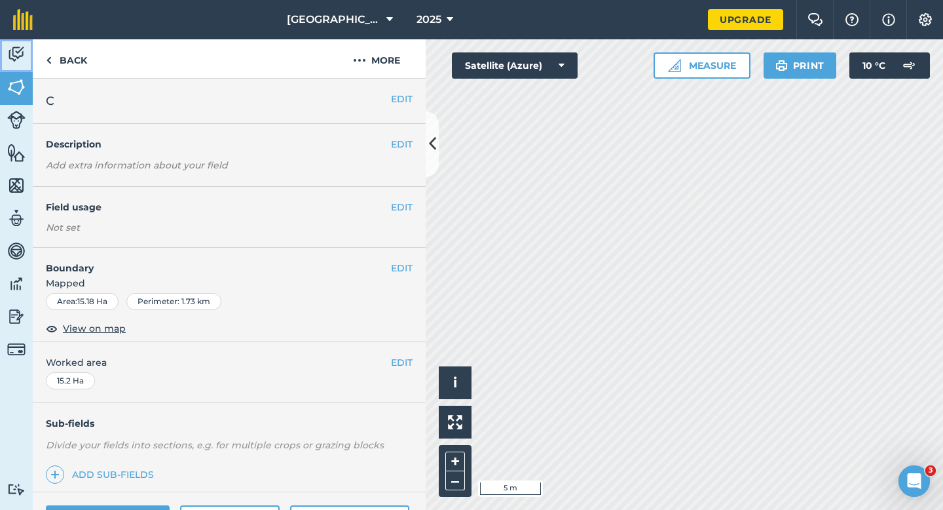
click at [24, 56] on img at bounding box center [16, 55] width 18 height 20
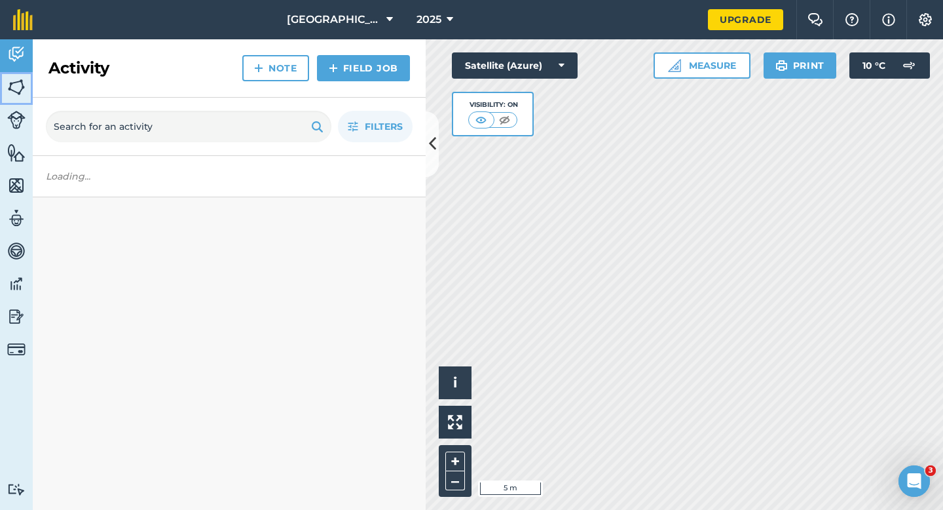
click at [16, 82] on img at bounding box center [16, 87] width 18 height 20
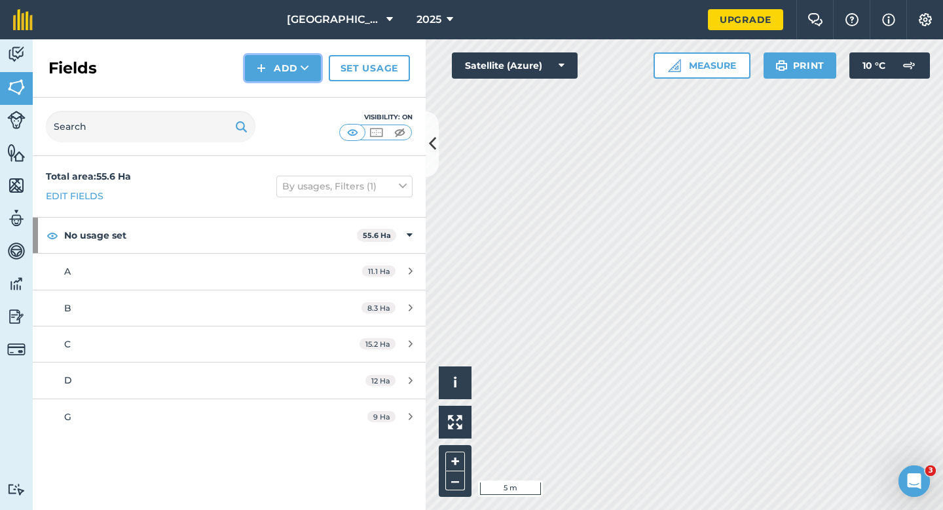
click at [269, 67] on button "Add" at bounding box center [283, 68] width 76 height 26
click at [270, 103] on link "Draw" at bounding box center [283, 97] width 72 height 29
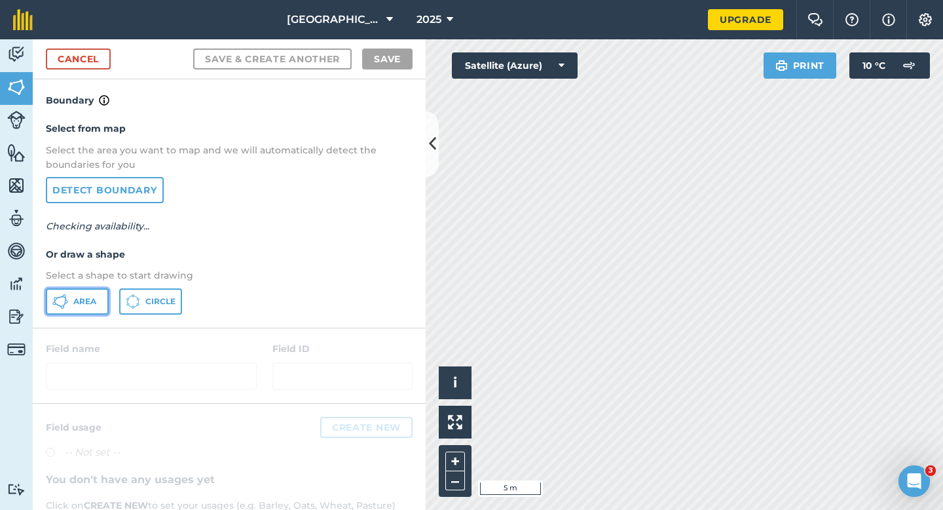
click at [100, 301] on button "Area" at bounding box center [77, 301] width 63 height 26
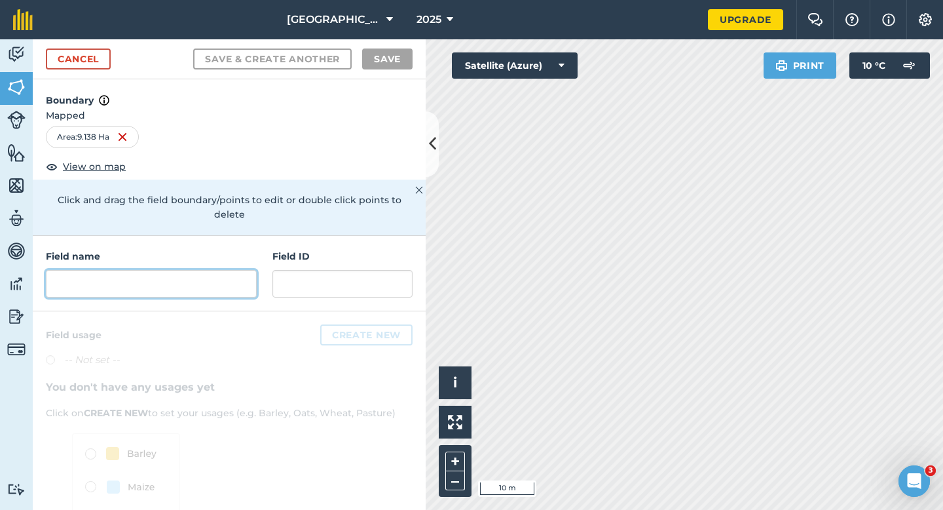
click at [248, 270] on input "text" at bounding box center [151, 284] width 211 height 28
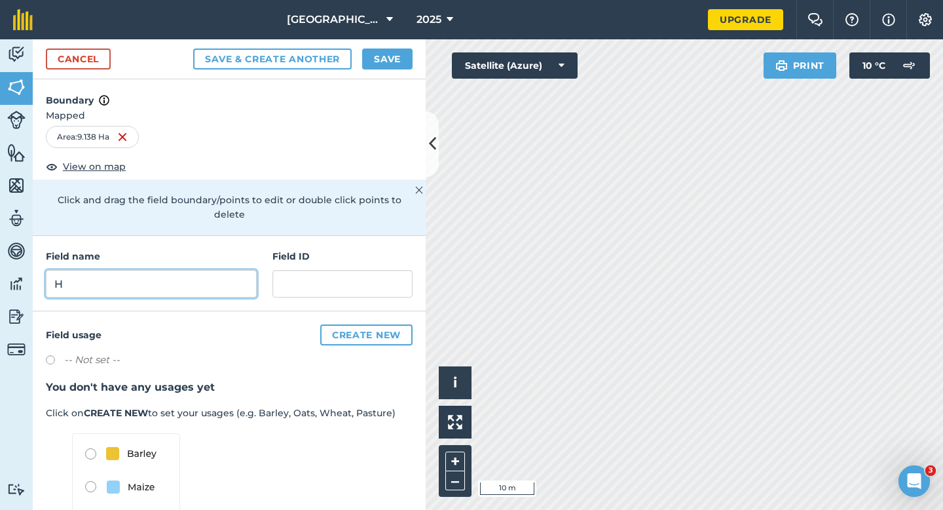
type input "H"
click at [394, 50] on button "Save" at bounding box center [387, 58] width 50 height 21
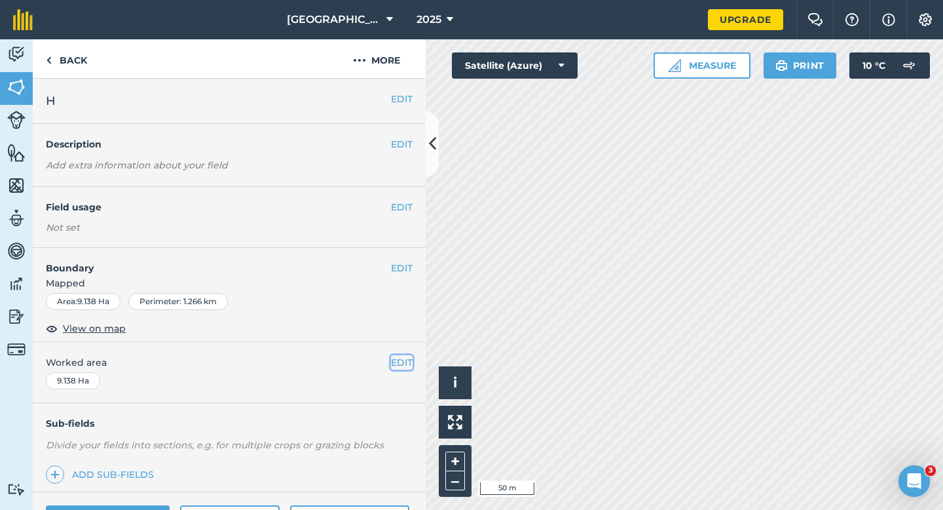
click at [393, 363] on button "EDIT" at bounding box center [402, 362] width 22 height 14
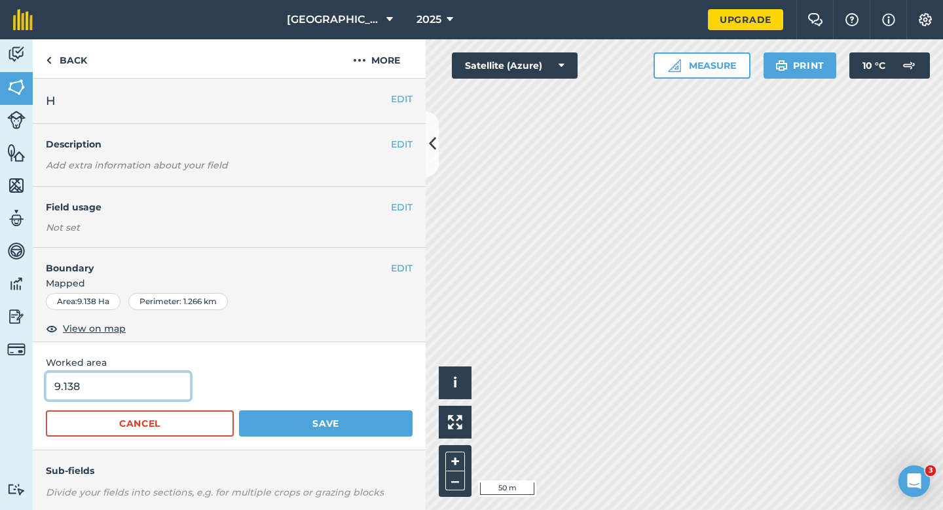
click at [142, 384] on input "9.138" at bounding box center [118, 386] width 145 height 28
type input "9"
click at [239, 410] on button "Save" at bounding box center [326, 423] width 174 height 26
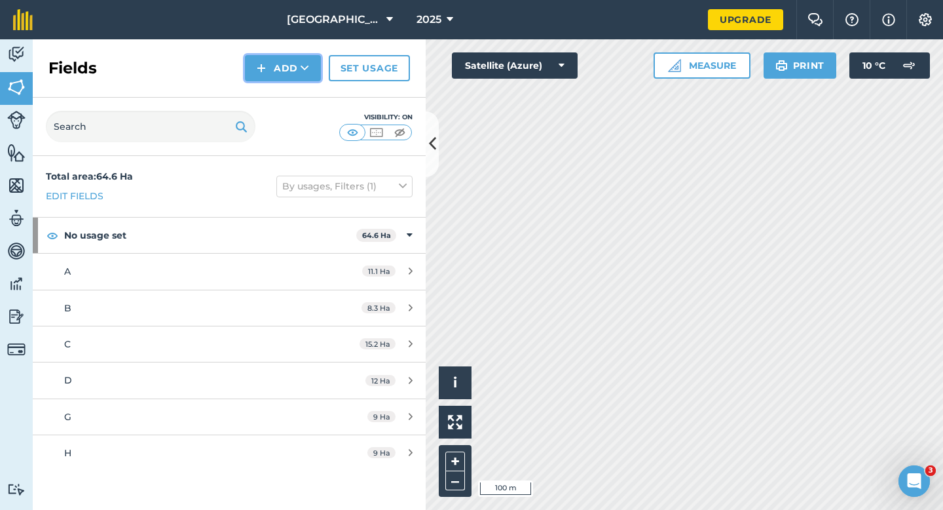
click at [277, 77] on button "Add" at bounding box center [283, 68] width 76 height 26
click at [288, 98] on link "Draw" at bounding box center [283, 97] width 72 height 29
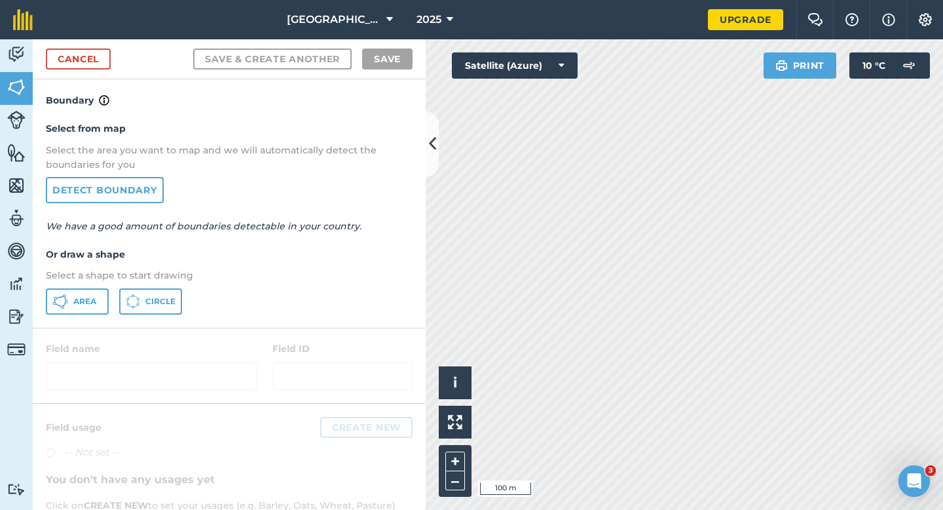
click at [98, 281] on p "Select a shape to start drawing" at bounding box center [229, 275] width 367 height 14
click at [87, 286] on div "Select from map Select the area you want to map and we will automatically detec…" at bounding box center [229, 217] width 393 height 219
click at [76, 298] on span "Area" at bounding box center [84, 301] width 23 height 10
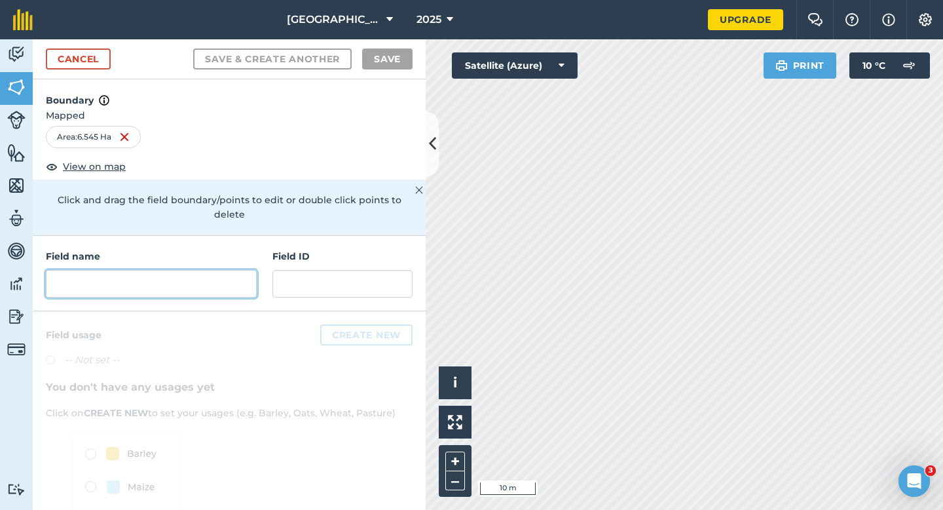
click at [238, 270] on input "text" at bounding box center [151, 284] width 211 height 28
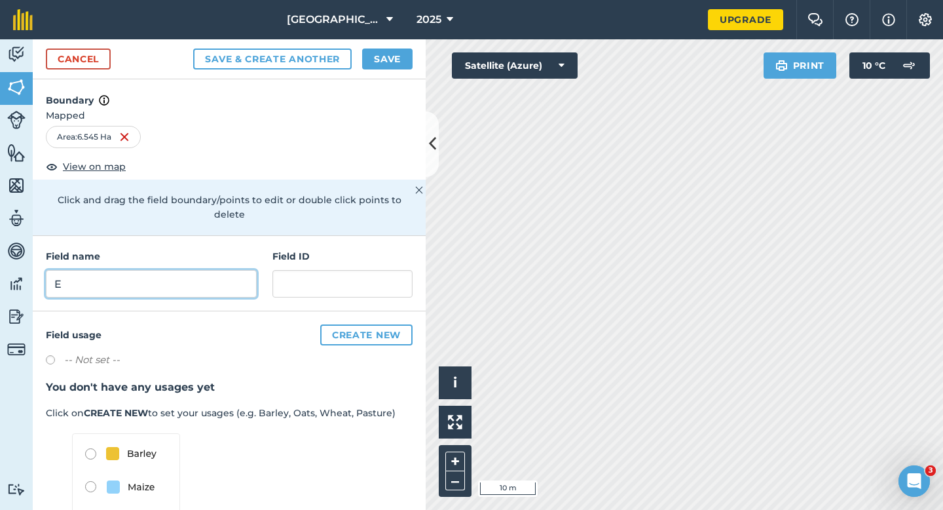
type input "E"
click at [377, 62] on button "Save" at bounding box center [387, 58] width 50 height 21
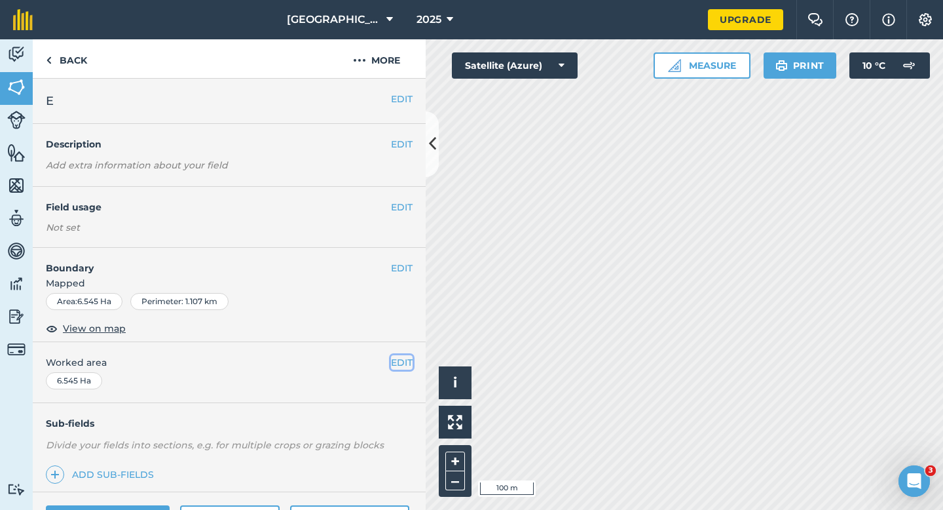
click at [397, 355] on button "EDIT" at bounding box center [402, 362] width 22 height 14
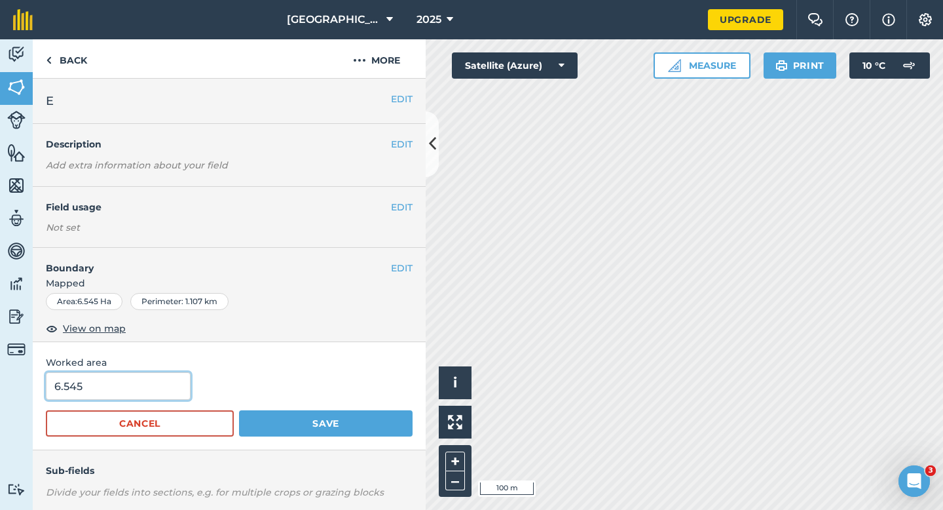
click at [103, 391] on input "6.545" at bounding box center [118, 386] width 145 height 28
type input "6.6"
click at [239, 410] on button "Save" at bounding box center [326, 423] width 174 height 26
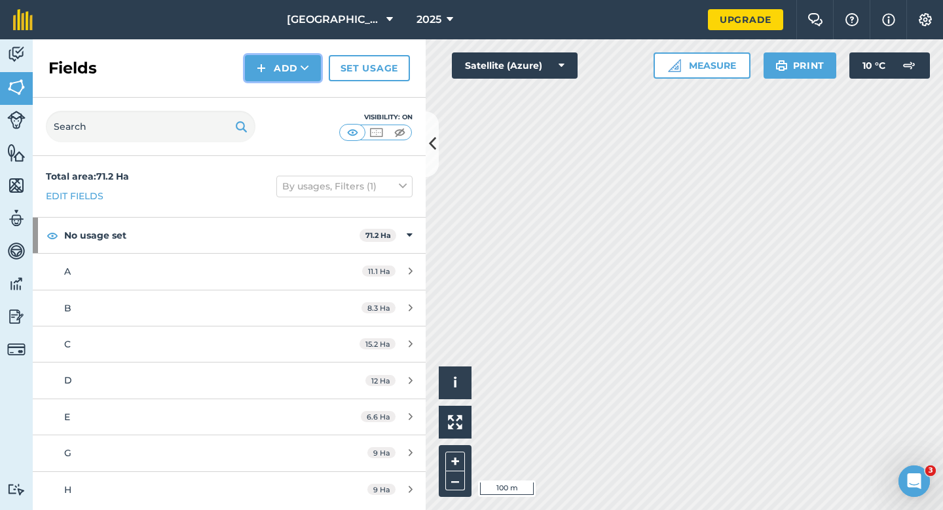
click at [302, 80] on button "Add" at bounding box center [283, 68] width 76 height 26
click at [302, 93] on link "Draw" at bounding box center [283, 97] width 72 height 29
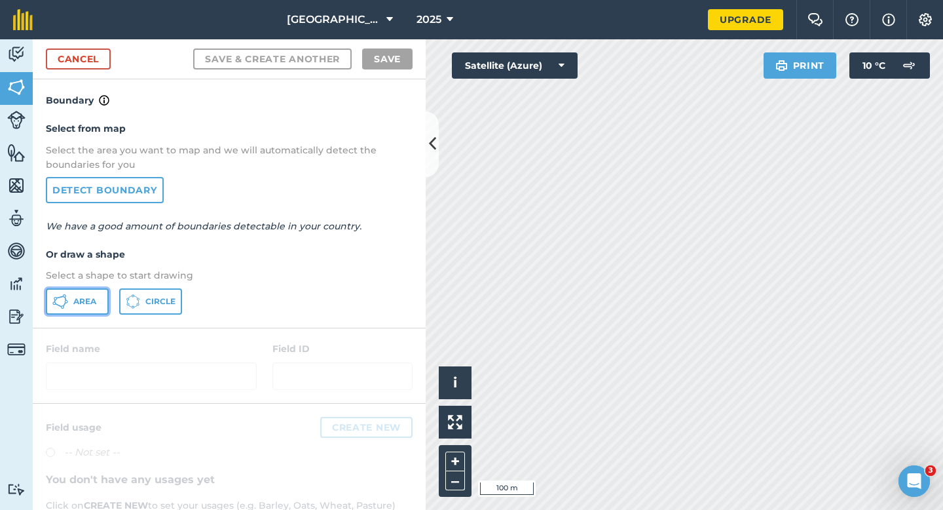
click at [86, 300] on span "Area" at bounding box center [84, 301] width 23 height 10
click at [64, 53] on link "Cancel" at bounding box center [78, 58] width 65 height 21
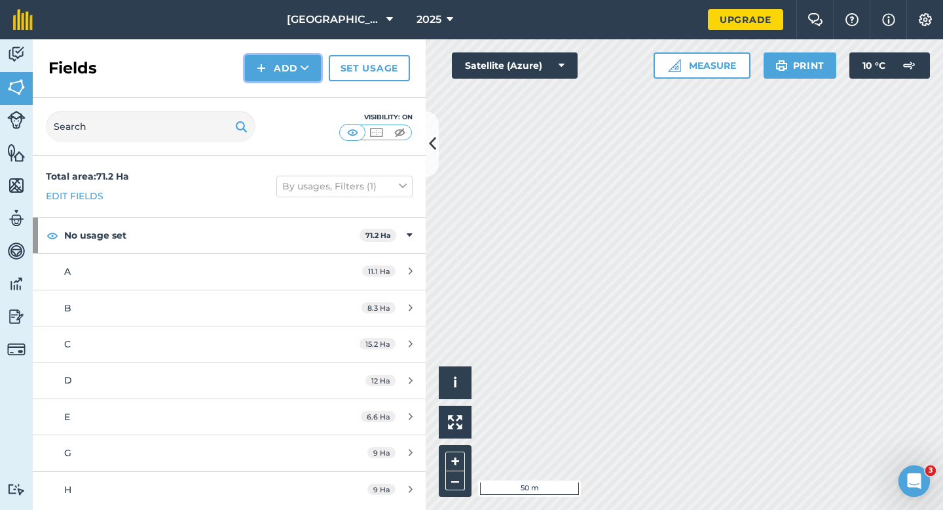
click at [253, 61] on button "Add" at bounding box center [283, 68] width 76 height 26
click at [268, 103] on link "Draw" at bounding box center [283, 97] width 72 height 29
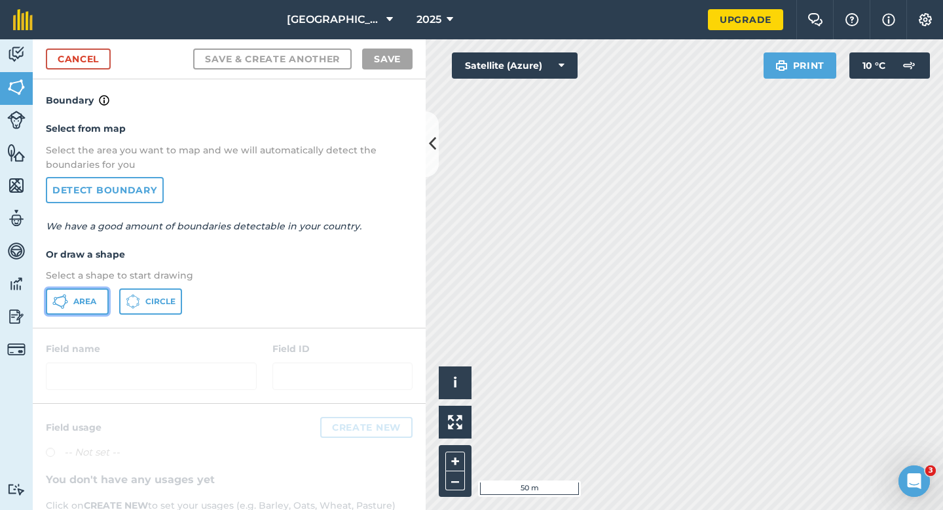
click at [91, 309] on button "Area" at bounding box center [77, 301] width 63 height 26
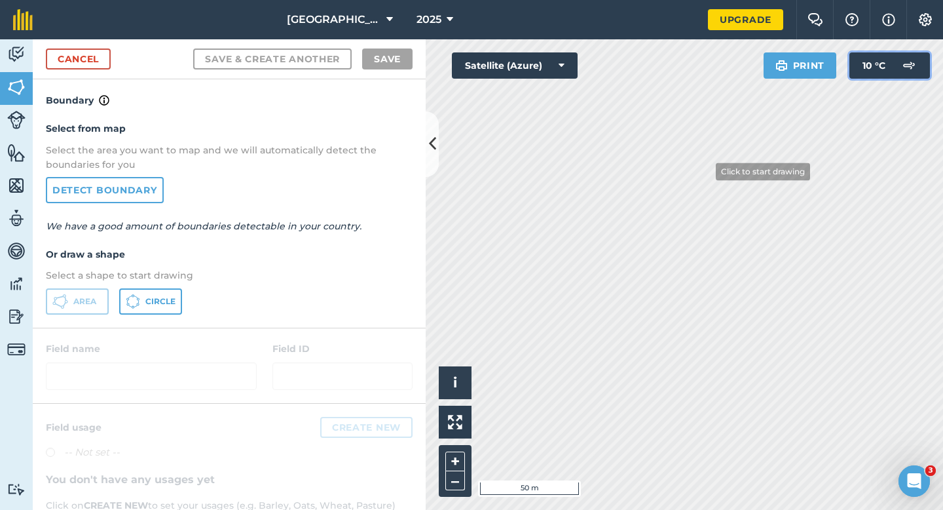
click at [706, 171] on div "Click to start drawing i © 2025 TomTom, Microsoft 50 m + – Satellite (Azure) Pr…" at bounding box center [685, 274] width 518 height 470
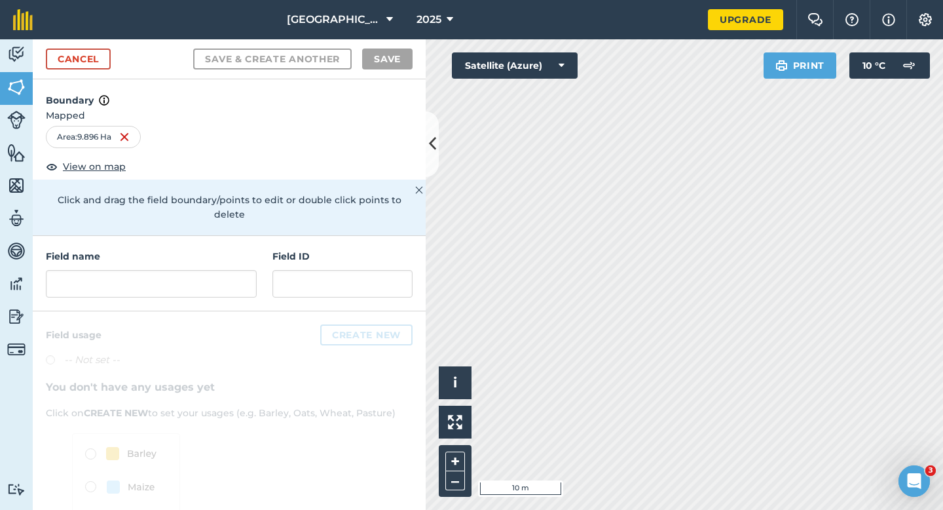
drag, startPoint x: 861, startPoint y: 52, endPoint x: 604, endPoint y: 39, distance: 257.2
click at [604, 38] on div "[GEOGRAPHIC_DATA] 2025 Upgrade Farm Chat Help Info Settings Map printing is not…" at bounding box center [471, 255] width 943 height 510
click at [250, 254] on div "Field name" at bounding box center [151, 273] width 211 height 48
click at [233, 254] on div "Field name" at bounding box center [151, 273] width 211 height 48
click at [233, 270] on input "text" at bounding box center [151, 284] width 211 height 28
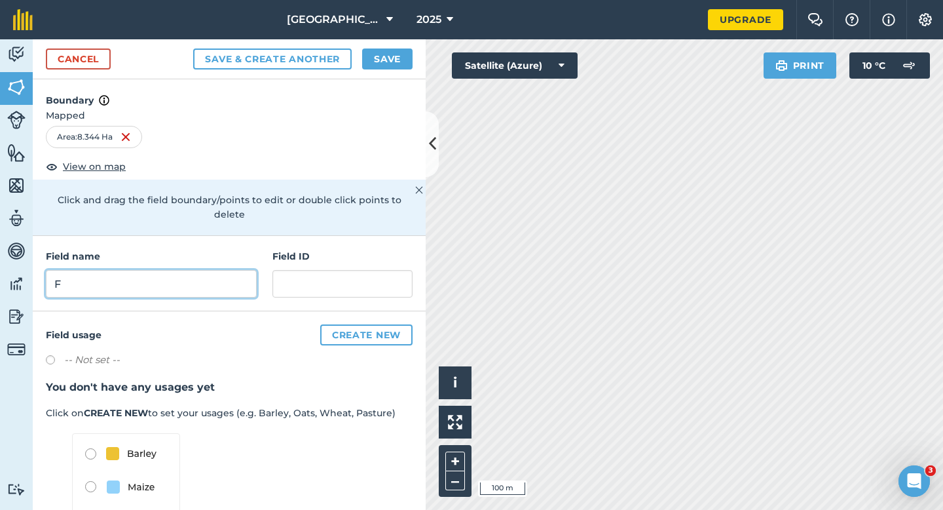
type input "F"
click at [398, 64] on button "Save" at bounding box center [387, 58] width 50 height 21
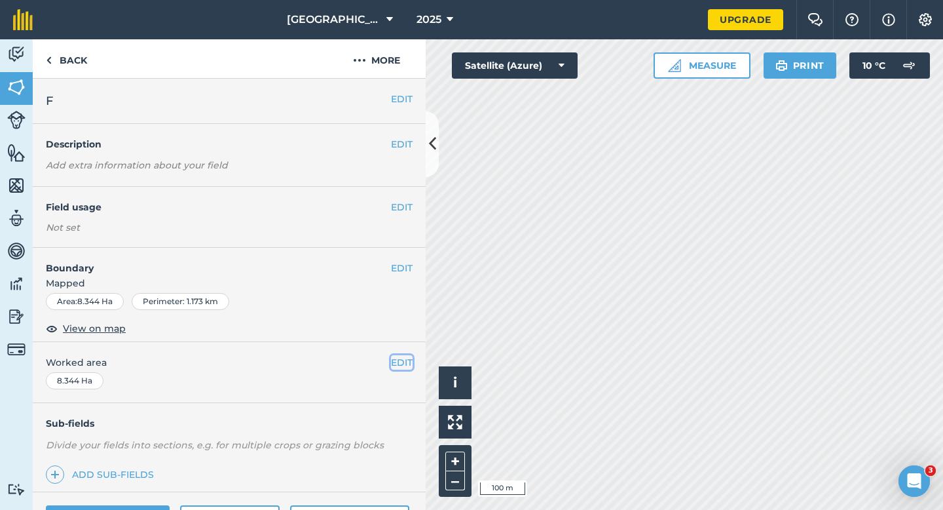
click at [407, 355] on button "EDIT" at bounding box center [402, 362] width 22 height 14
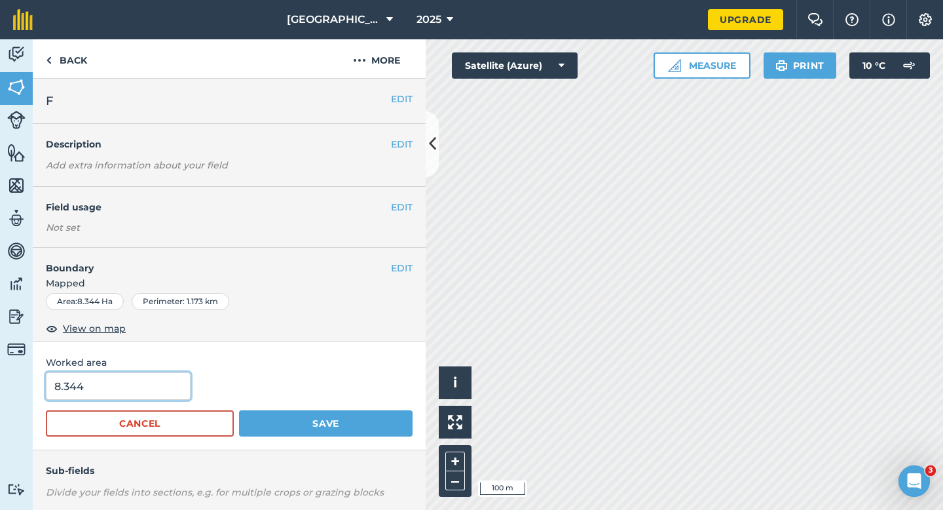
click at [182, 375] on input "8.344" at bounding box center [118, 386] width 145 height 28
click at [176, 385] on input "8.344" at bounding box center [118, 386] width 145 height 28
type input "8.3"
click at [239, 410] on button "Save" at bounding box center [326, 423] width 174 height 26
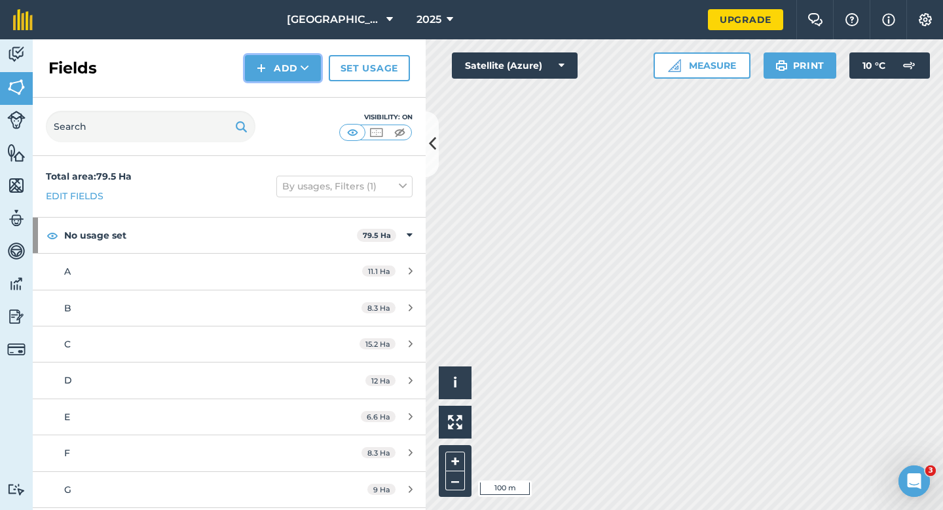
click at [278, 73] on button "Add" at bounding box center [283, 68] width 76 height 26
click at [280, 100] on link "Draw" at bounding box center [283, 97] width 72 height 29
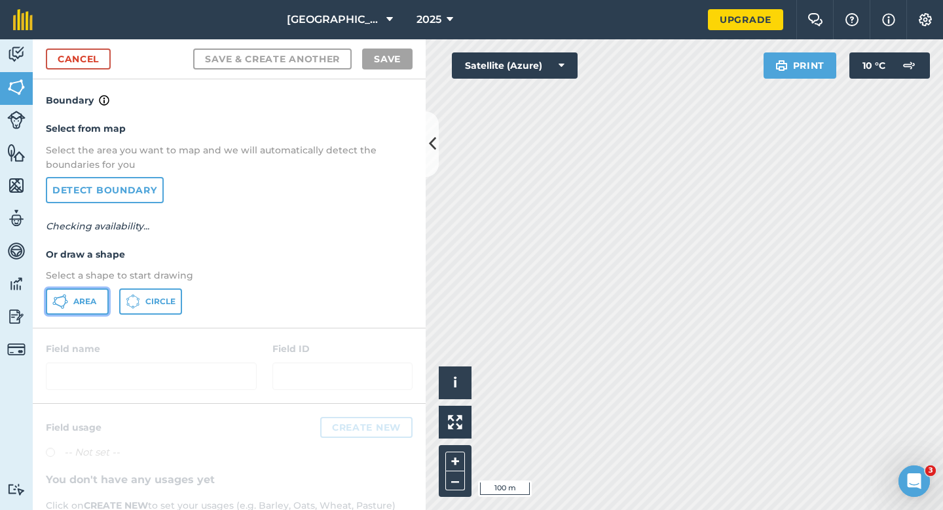
click at [58, 301] on icon at bounding box center [60, 302] width 16 height 16
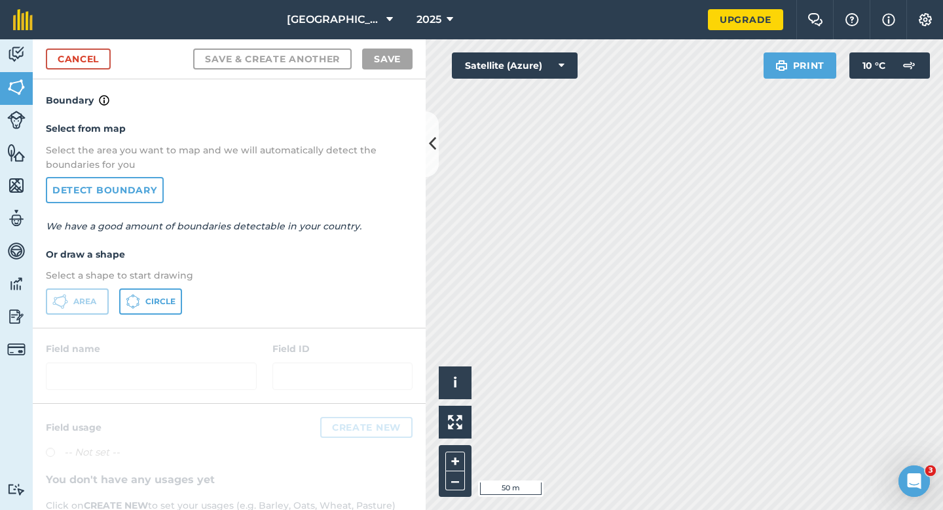
click at [563, 75] on div "Click to start drawing i © 2025 TomTom, Microsoft 50 m + – Satellite (Azure) Pr…" at bounding box center [685, 274] width 518 height 470
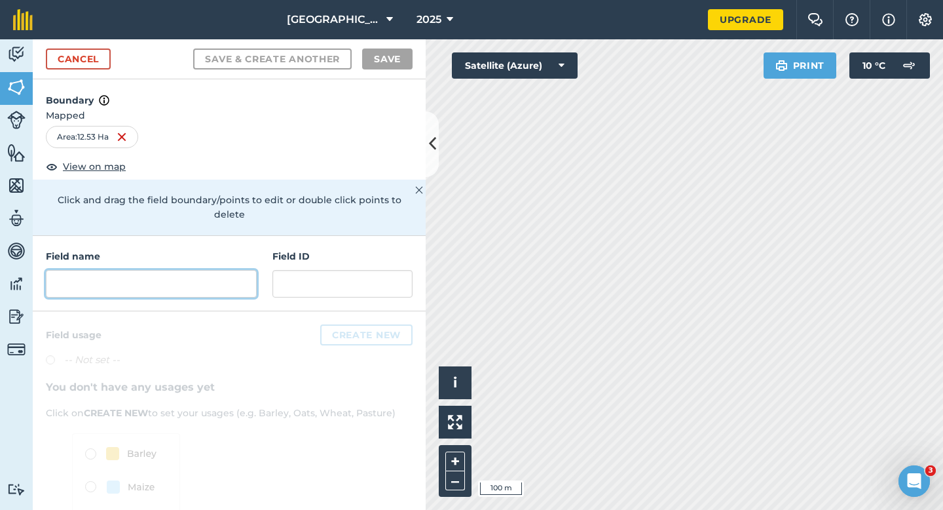
click at [173, 270] on input "text" at bounding box center [151, 284] width 211 height 28
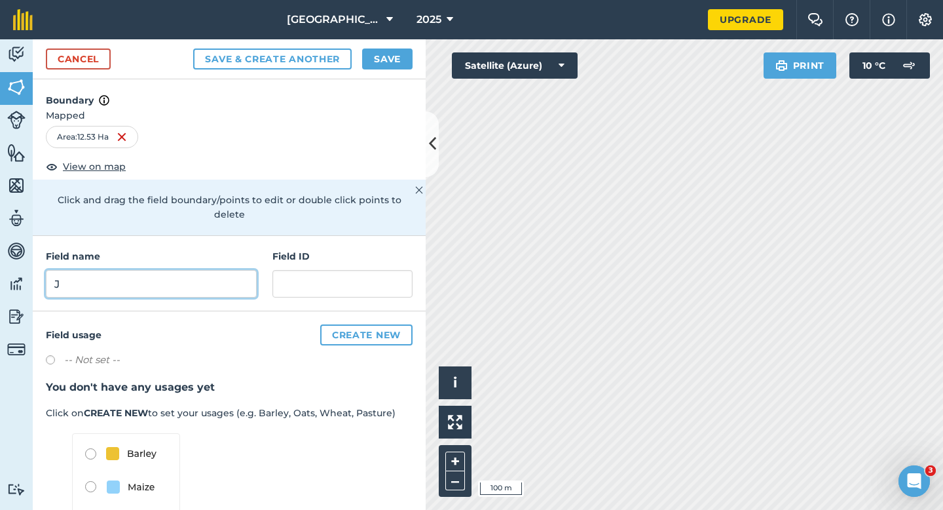
type input "J"
click at [391, 62] on button "Save" at bounding box center [387, 58] width 50 height 21
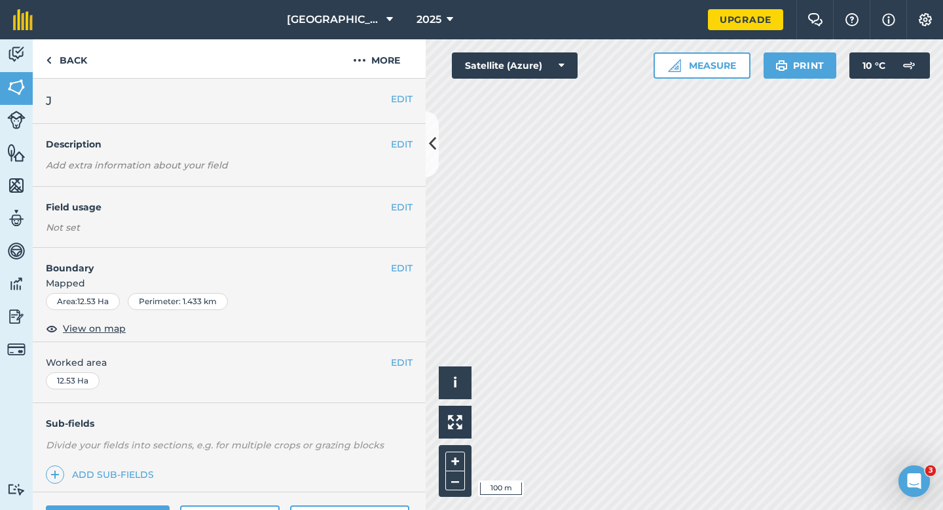
click at [402, 371] on div "EDIT Worked area 12.53 Ha" at bounding box center [229, 372] width 393 height 61
click at [408, 365] on button "EDIT" at bounding box center [402, 362] width 22 height 14
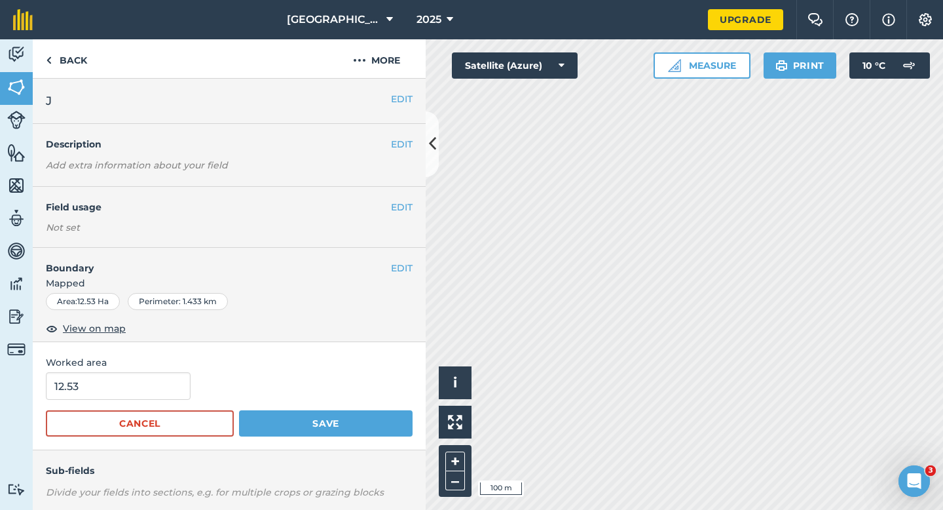
click at [160, 404] on form "12.53 Cancel Save" at bounding box center [229, 404] width 367 height 64
click at [160, 388] on input "12.53" at bounding box center [118, 386] width 145 height 28
type input "12.5"
click at [239, 410] on button "Save" at bounding box center [326, 423] width 174 height 26
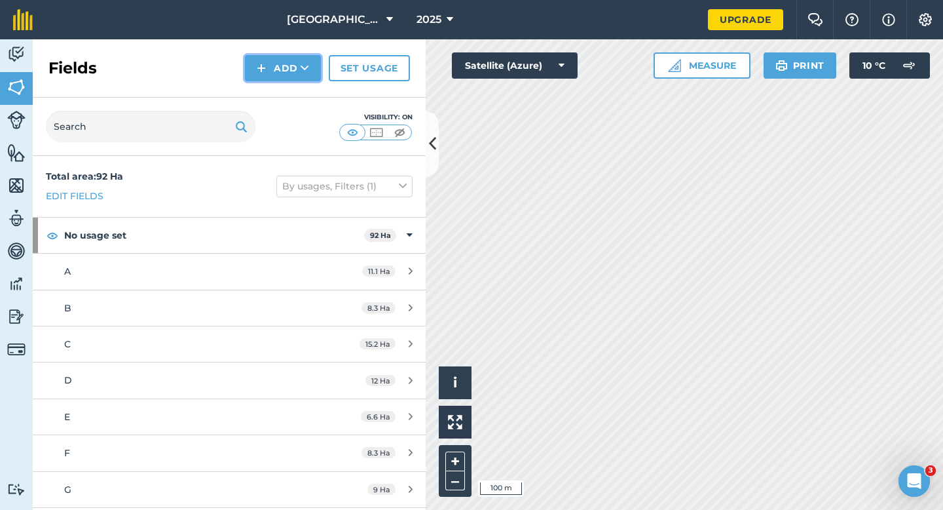
click at [259, 67] on img at bounding box center [261, 68] width 9 height 16
click at [265, 102] on link "Draw" at bounding box center [283, 97] width 72 height 29
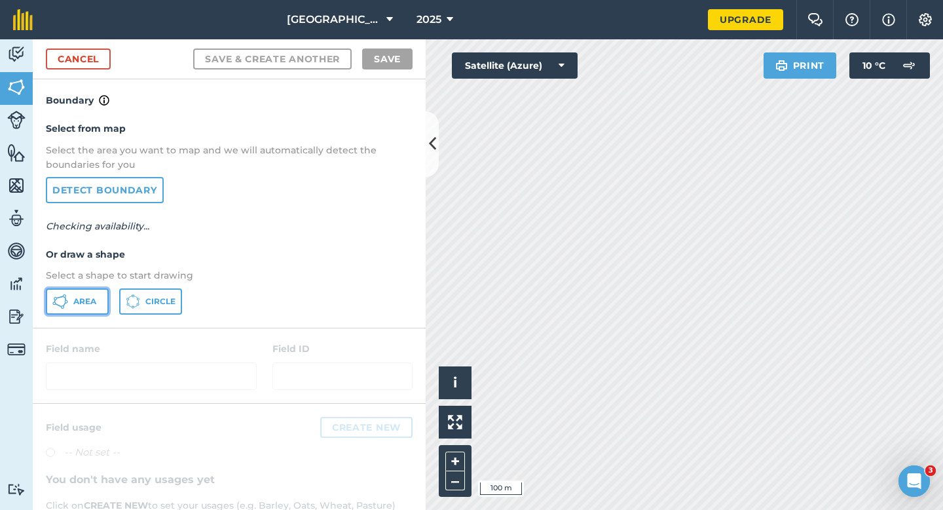
click at [97, 297] on button "Area" at bounding box center [77, 301] width 63 height 26
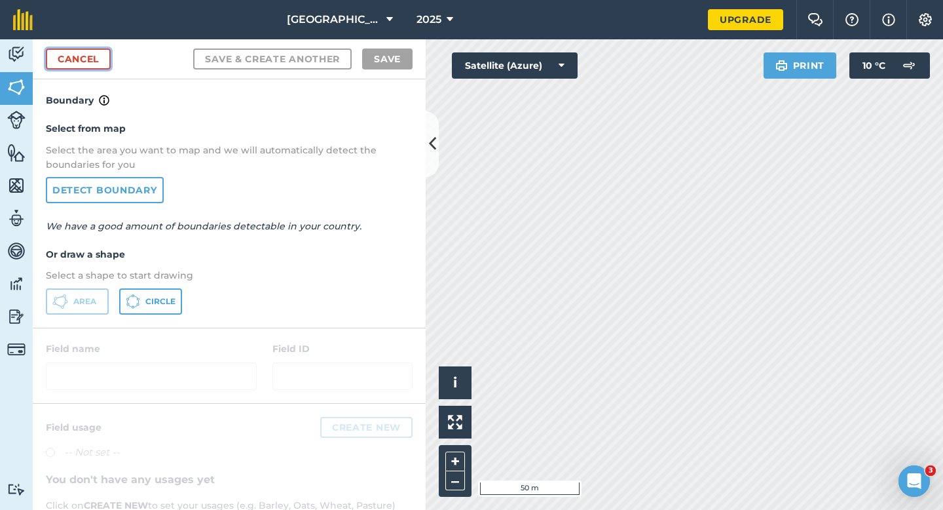
click at [98, 64] on link "Cancel" at bounding box center [78, 58] width 65 height 21
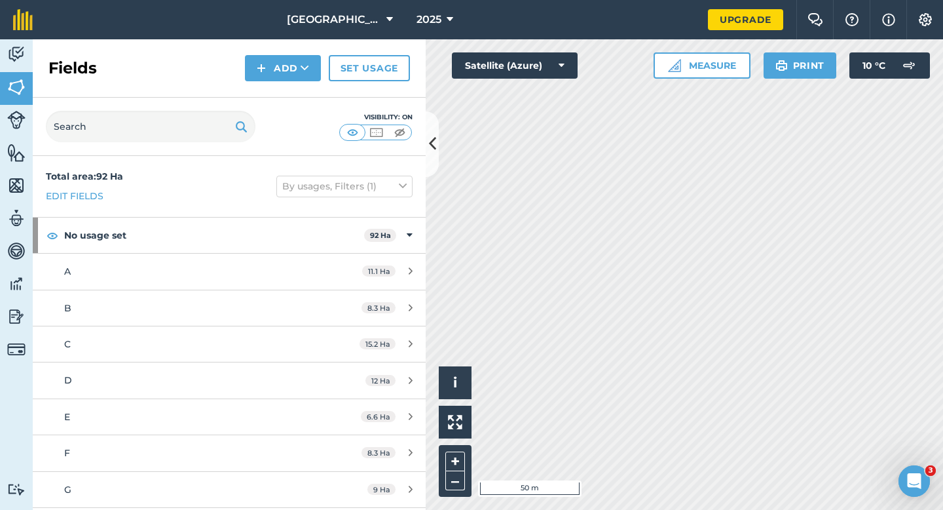
click at [242, 60] on div "Fields Add Set usage" at bounding box center [229, 68] width 393 height 58
click at [259, 74] on img at bounding box center [261, 68] width 9 height 16
click at [259, 92] on link "Draw" at bounding box center [283, 97] width 72 height 29
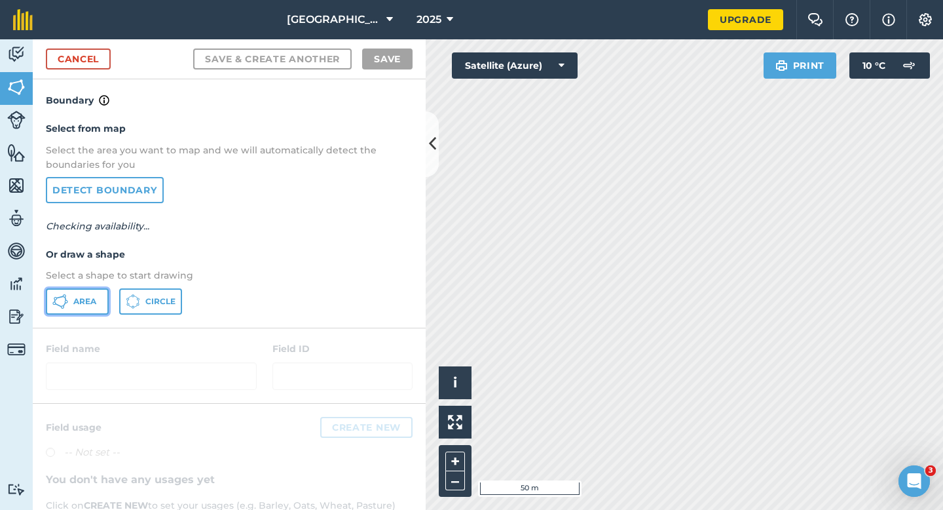
click at [107, 294] on button "Area" at bounding box center [77, 301] width 63 height 26
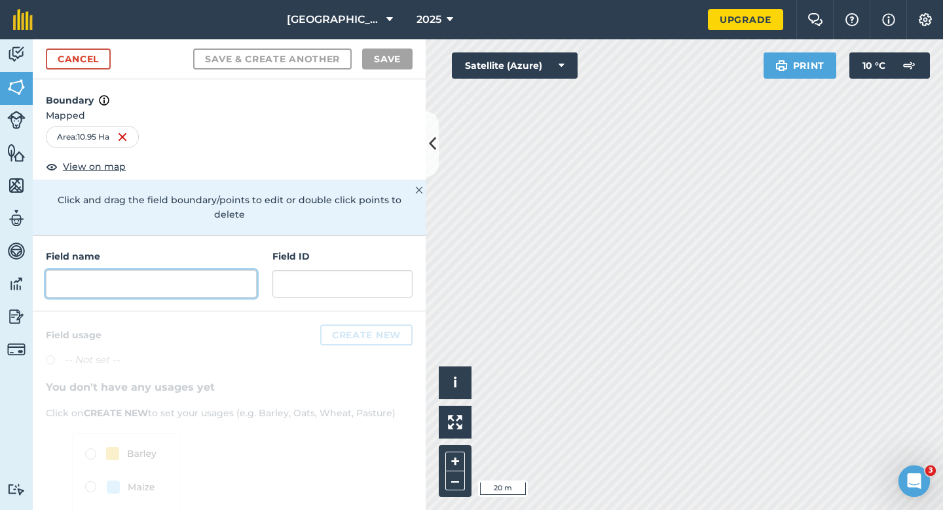
click at [213, 281] on input "text" at bounding box center [151, 284] width 211 height 28
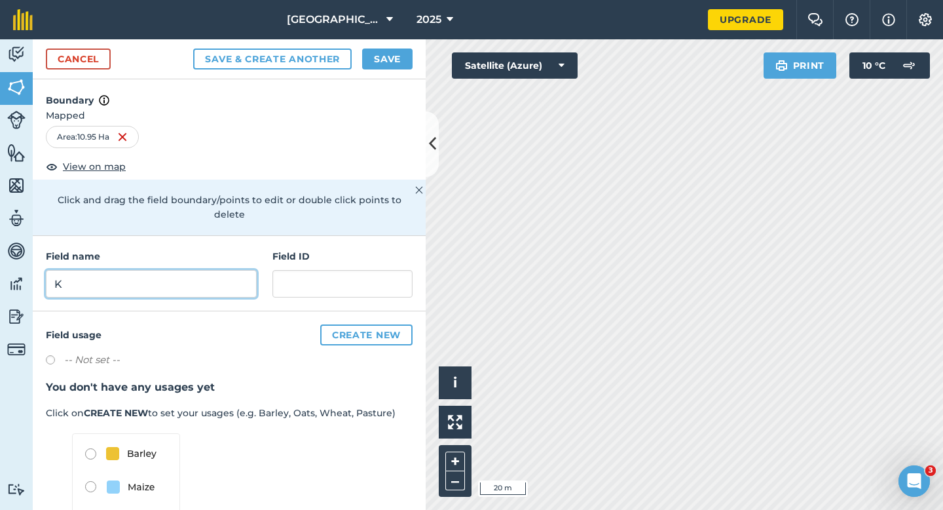
type input "K"
click at [385, 54] on button "Save" at bounding box center [387, 58] width 50 height 21
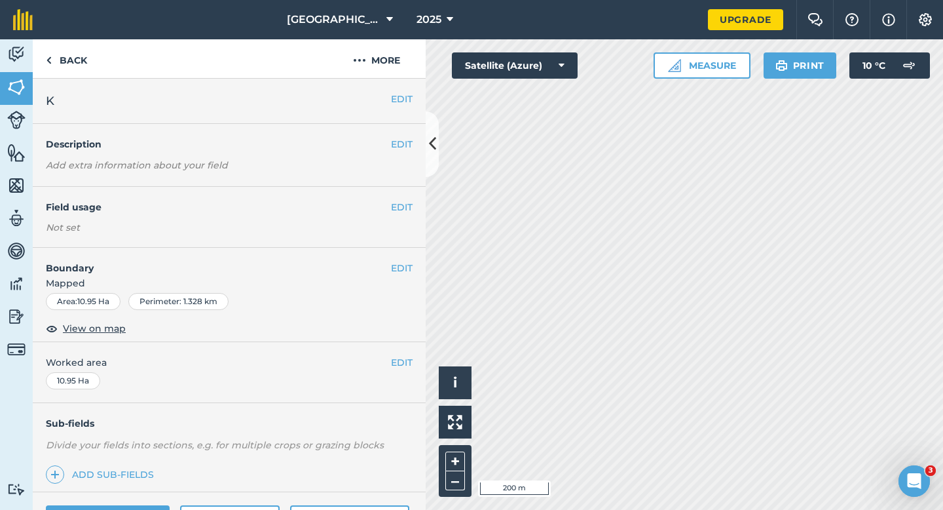
click at [403, 371] on div "EDIT Worked area 10.95 Ha" at bounding box center [229, 372] width 393 height 61
click at [403, 366] on button "EDIT" at bounding box center [402, 362] width 22 height 14
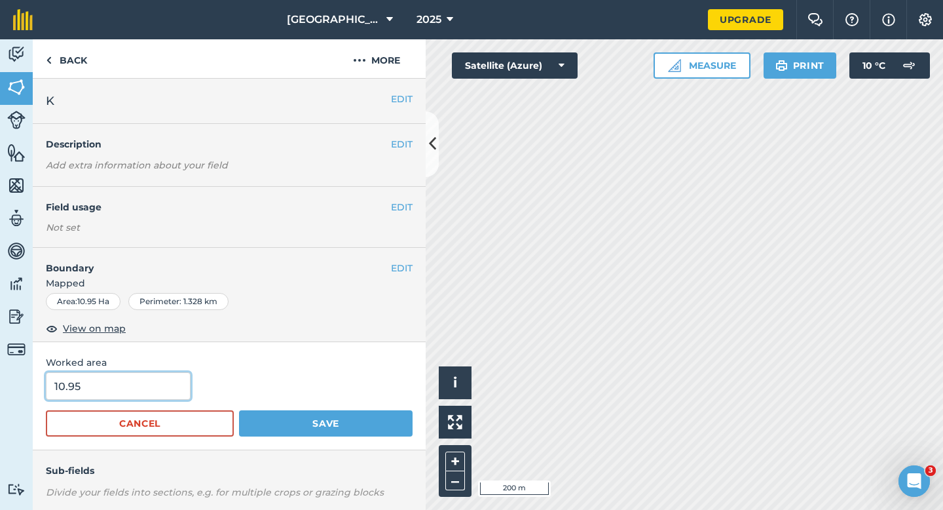
click at [103, 387] on input "10.95" at bounding box center [118, 386] width 145 height 28
type input "11"
click at [239, 410] on button "Save" at bounding box center [326, 423] width 174 height 26
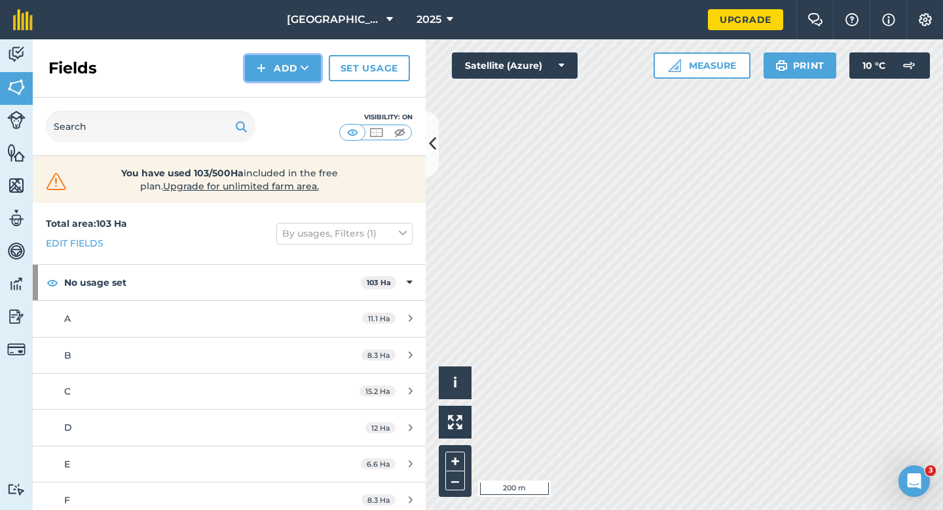
click at [299, 72] on button "Add" at bounding box center [283, 68] width 76 height 26
click at [299, 106] on link "Draw" at bounding box center [283, 97] width 72 height 29
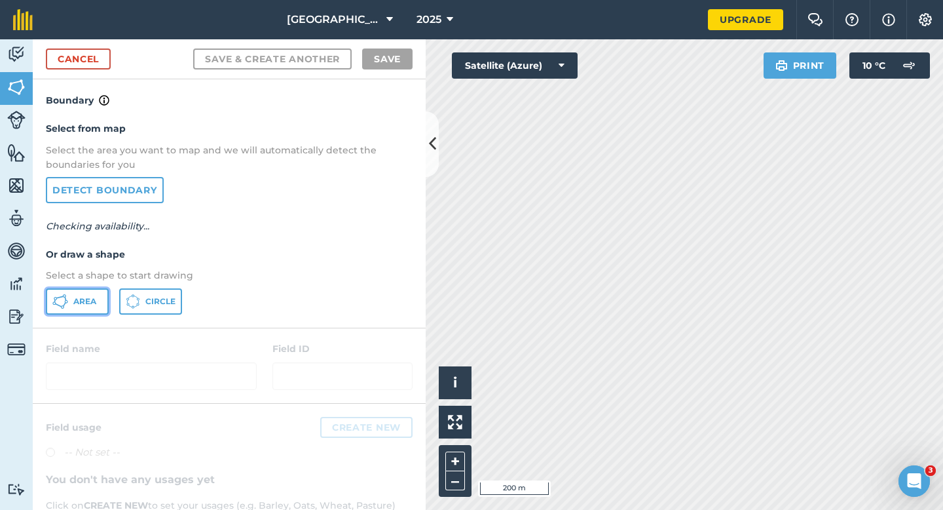
click at [66, 299] on icon at bounding box center [60, 302] width 16 height 16
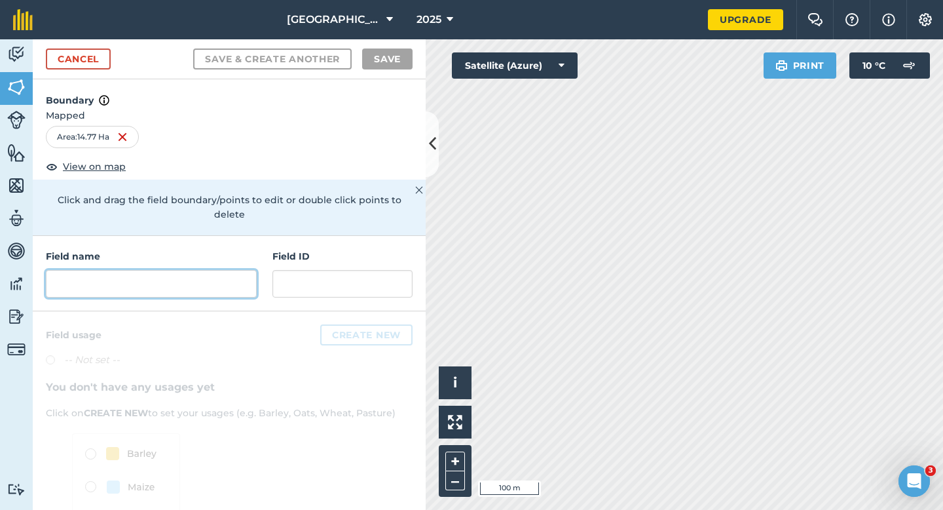
click at [225, 270] on input "text" at bounding box center [151, 284] width 211 height 28
type input "K"
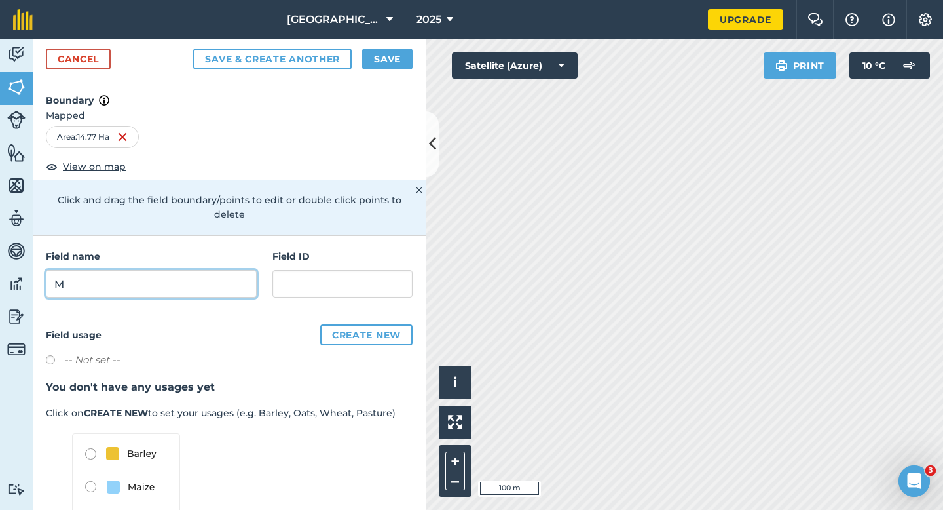
type input "M"
click at [398, 54] on button "Save" at bounding box center [387, 58] width 50 height 21
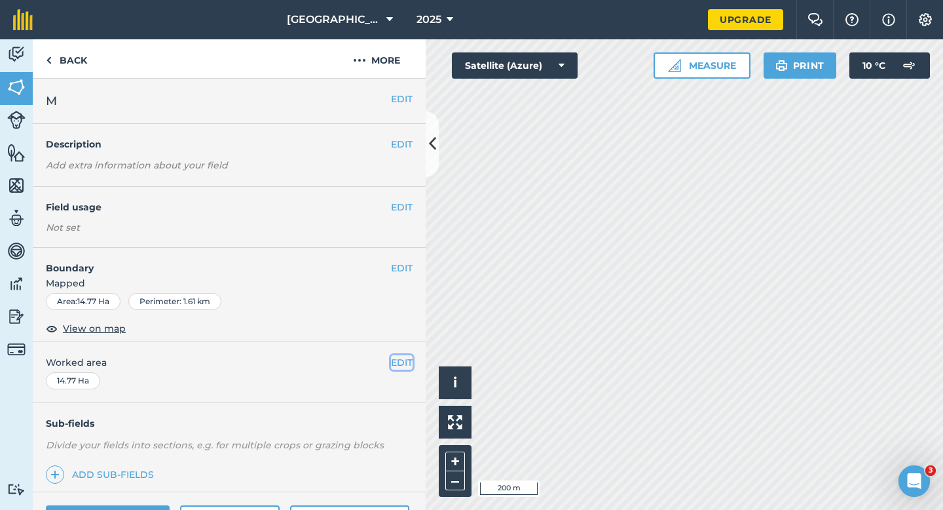
click at [404, 366] on button "EDIT" at bounding box center [402, 362] width 22 height 14
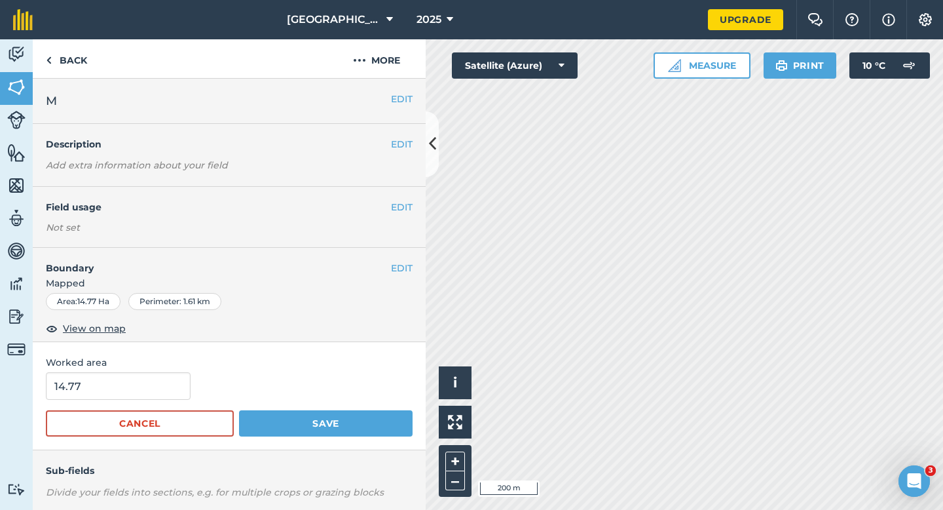
click at [176, 410] on div "Cancel Save" at bounding box center [229, 423] width 367 height 26
click at [168, 400] on form "14.77 Cancel Save" at bounding box center [229, 404] width 367 height 64
click at [165, 389] on input "14.77" at bounding box center [118, 386] width 145 height 28
type input "15"
click at [239, 410] on button "Save" at bounding box center [326, 423] width 174 height 26
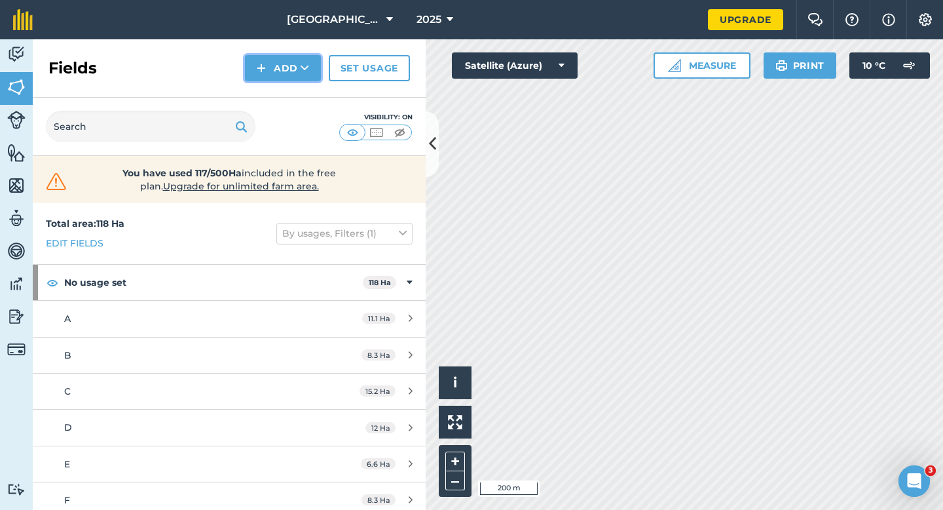
click at [271, 68] on button "Add" at bounding box center [283, 68] width 76 height 26
click at [271, 92] on link "Draw" at bounding box center [283, 97] width 72 height 29
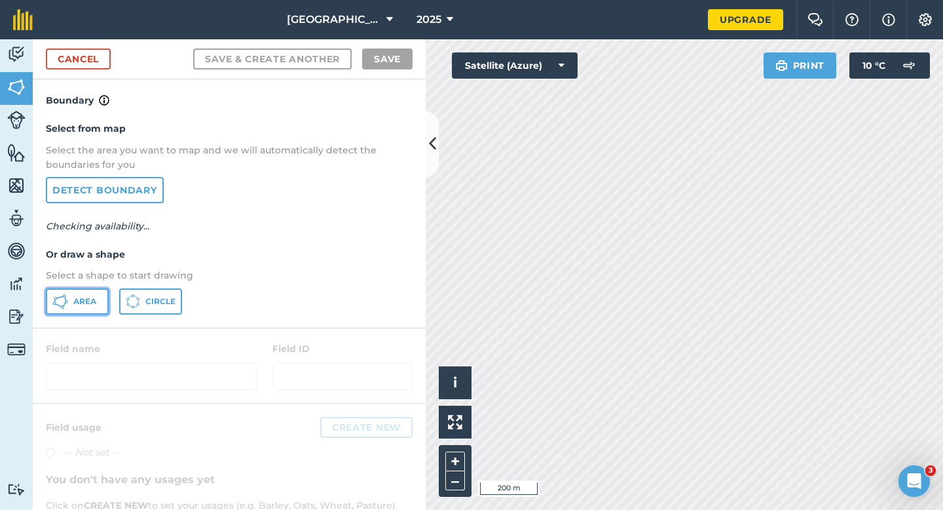
click at [96, 296] on button "Area" at bounding box center [77, 301] width 63 height 26
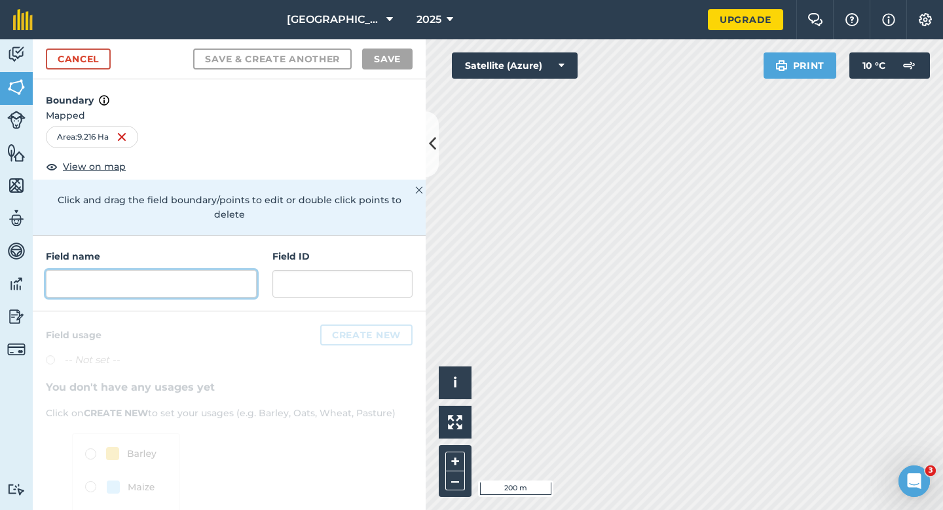
click at [201, 278] on input "text" at bounding box center [151, 284] width 211 height 28
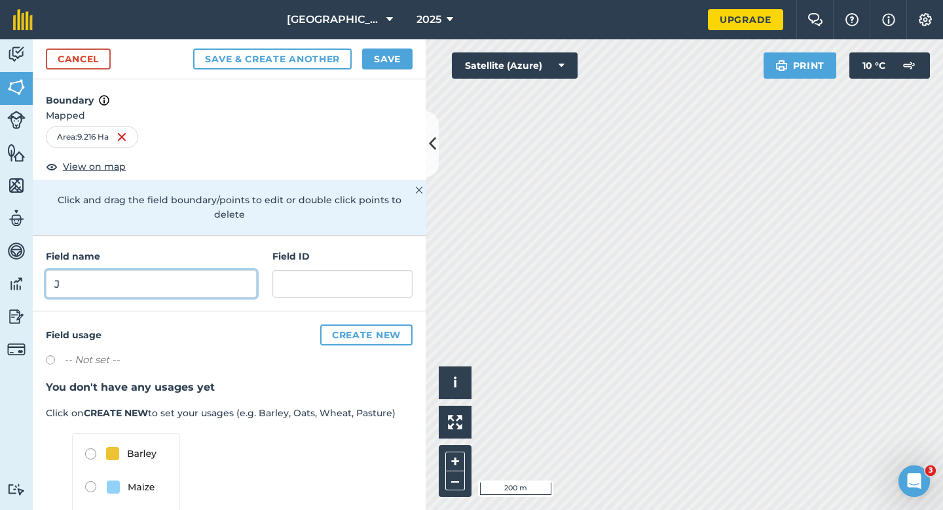
type input "J"
click at [379, 61] on button "Save" at bounding box center [387, 58] width 50 height 21
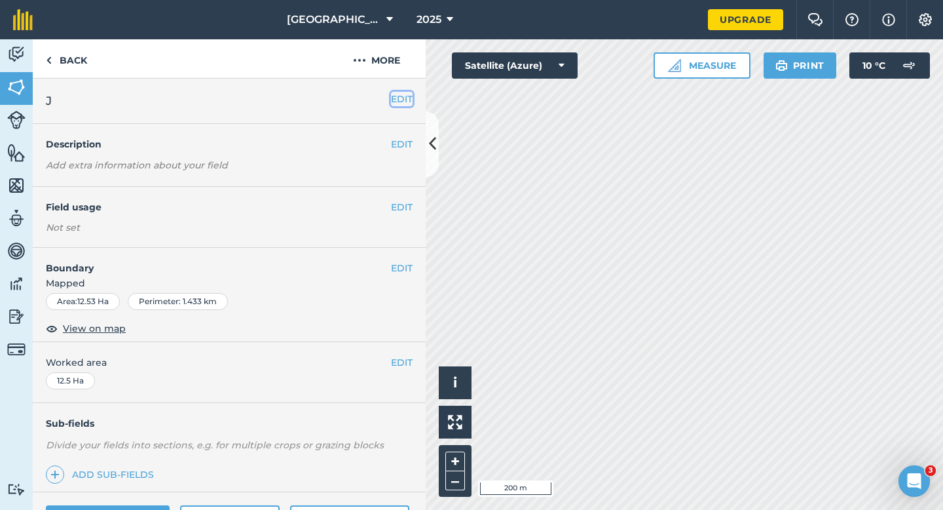
click at [403, 97] on button "EDIT" at bounding box center [402, 99] width 22 height 14
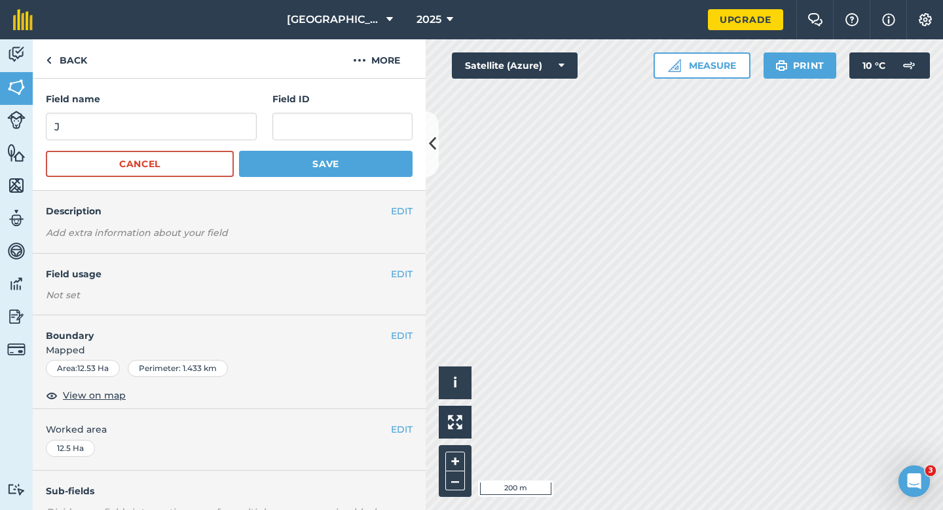
click at [207, 145] on form "Field name J Field ID Cancel Save" at bounding box center [229, 134] width 367 height 85
click at [207, 142] on form "Field name J Field ID Cancel Save" at bounding box center [229, 134] width 367 height 85
click at [207, 138] on input "J" at bounding box center [151, 127] width 211 height 28
click at [207, 138] on input "I" at bounding box center [151, 127] width 211 height 28
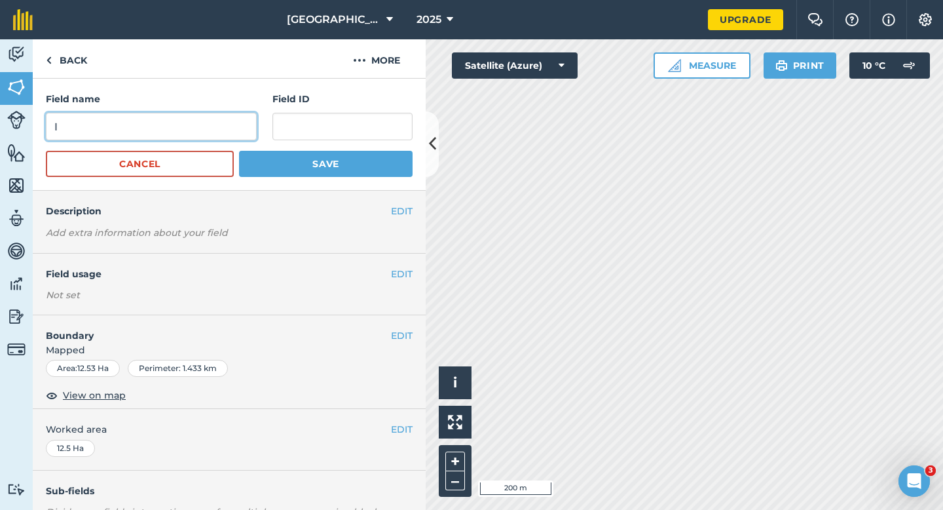
type input "I"
click at [239, 151] on button "Save" at bounding box center [326, 164] width 174 height 26
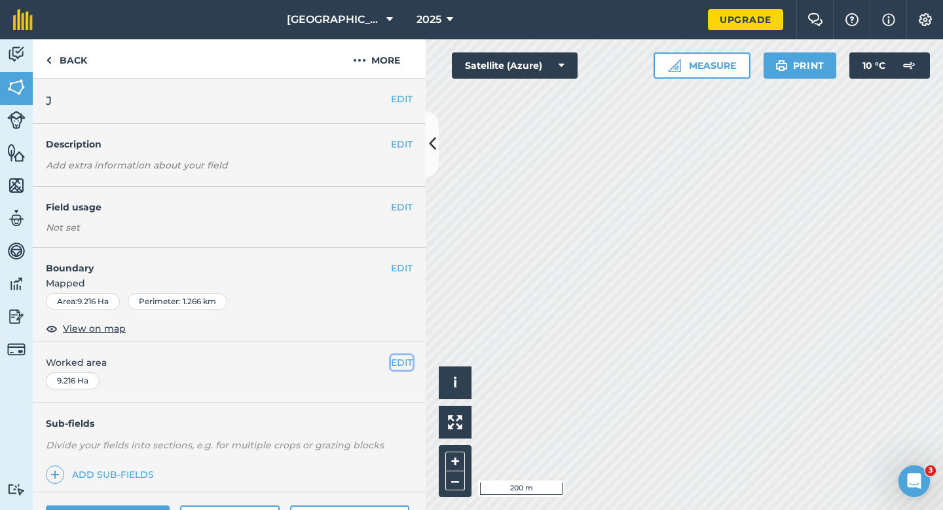
click at [398, 364] on button "EDIT" at bounding box center [402, 362] width 22 height 14
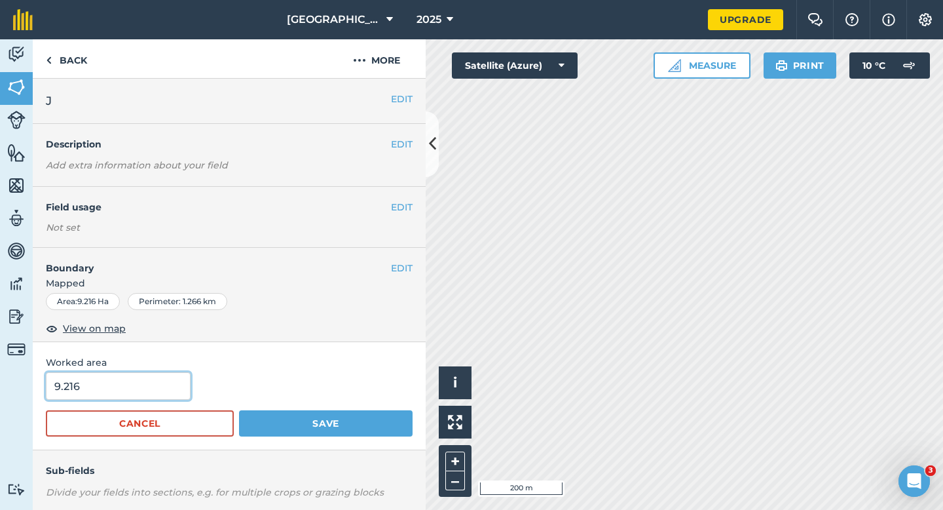
click at [147, 381] on input "9.216" at bounding box center [118, 386] width 145 height 28
type input "9.2"
click at [239, 410] on button "Save" at bounding box center [326, 423] width 174 height 26
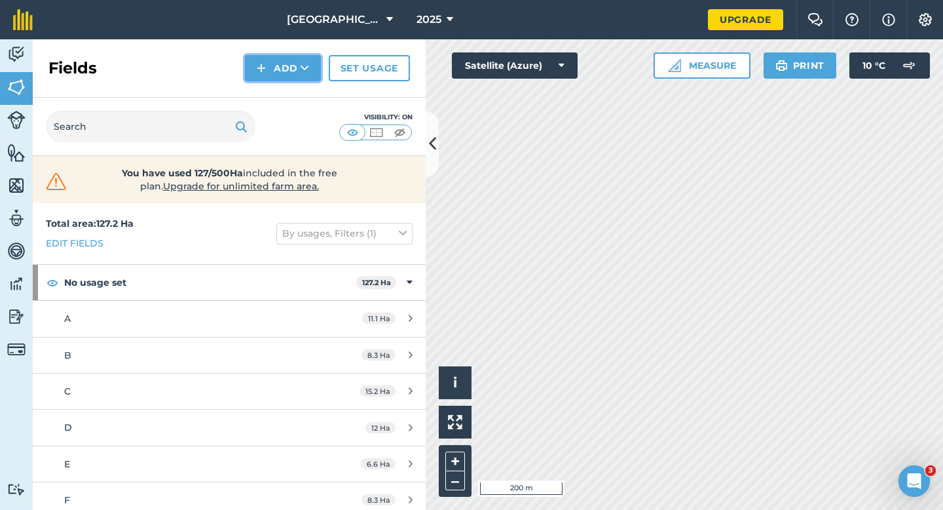
click at [296, 76] on button "Add" at bounding box center [283, 68] width 76 height 26
click at [296, 88] on link "Draw" at bounding box center [283, 97] width 72 height 29
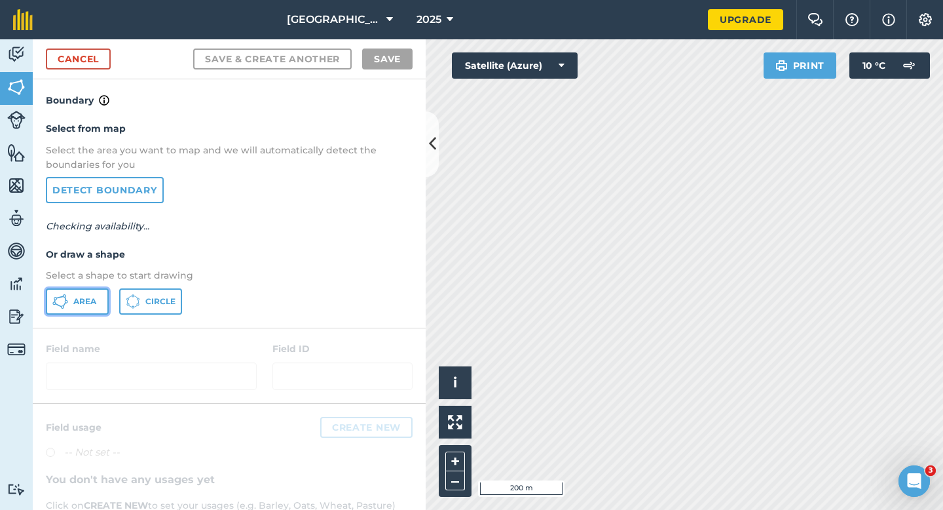
click at [97, 310] on button "Area" at bounding box center [77, 301] width 63 height 26
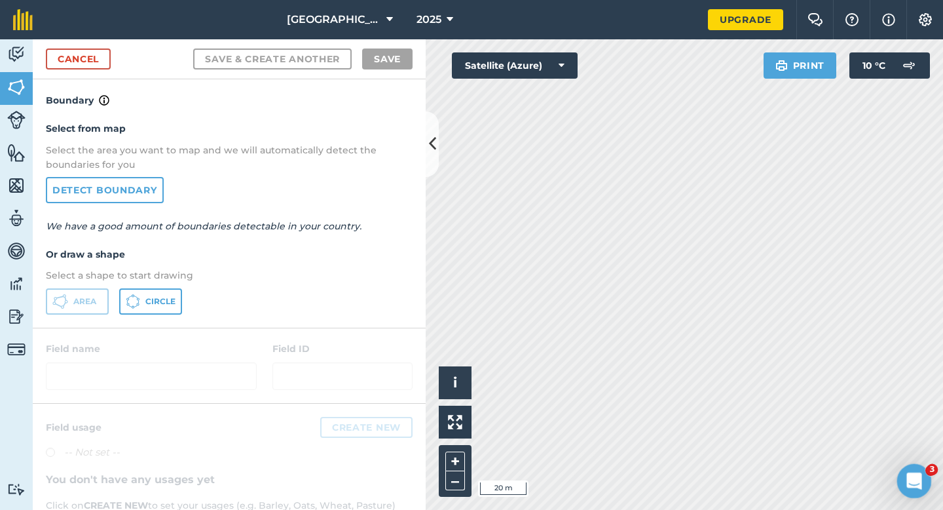
drag, startPoint x: 907, startPoint y: 476, endPoint x: 737, endPoint y: 262, distance: 273.3
click at [897, 463] on html at bounding box center [912, 478] width 31 height 31
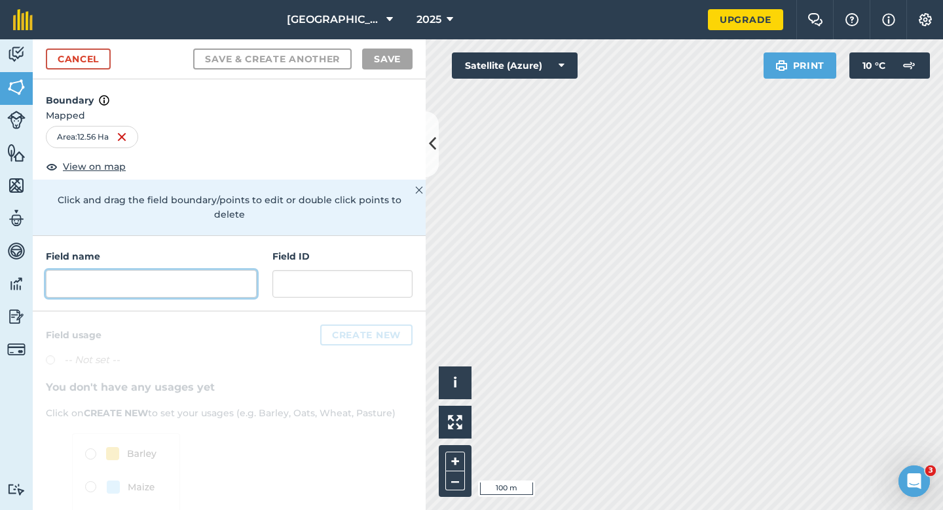
click at [212, 270] on input "text" at bounding box center [151, 284] width 211 height 28
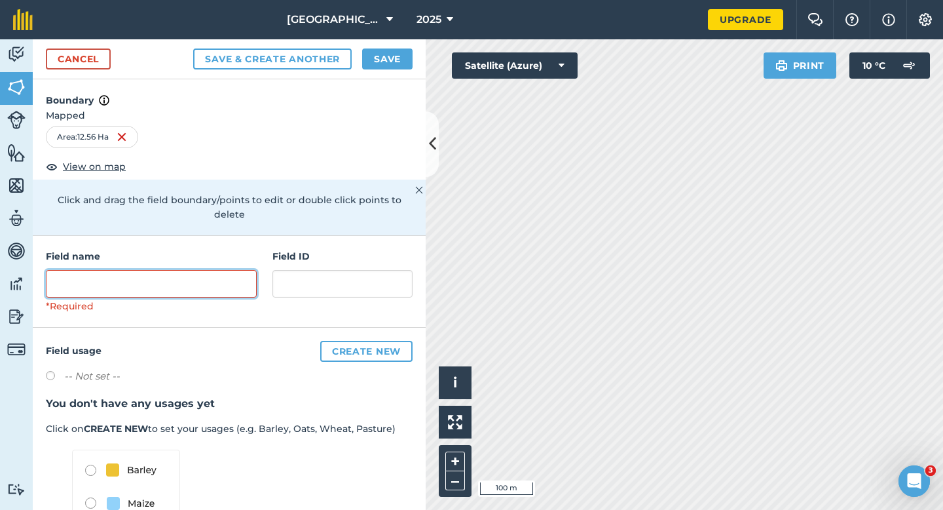
type input "M"
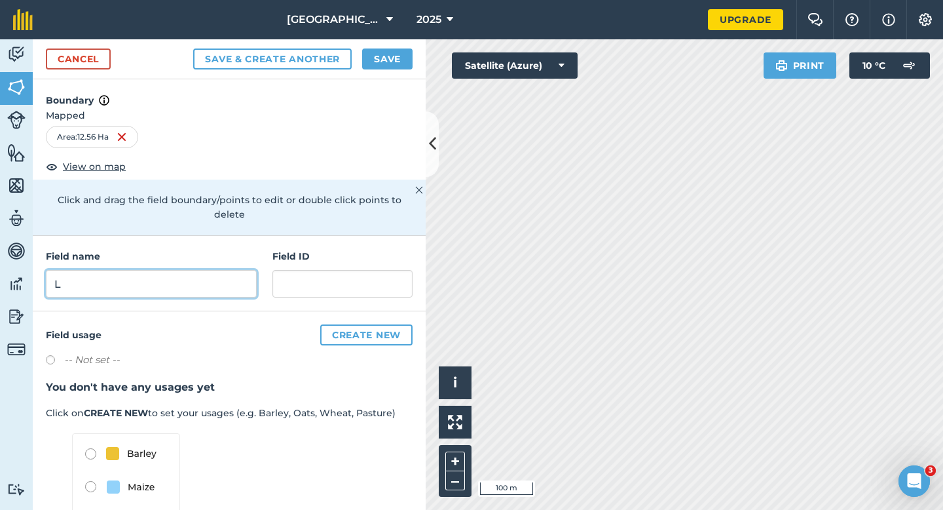
type input "L"
click at [396, 54] on button "Save" at bounding box center [387, 58] width 50 height 21
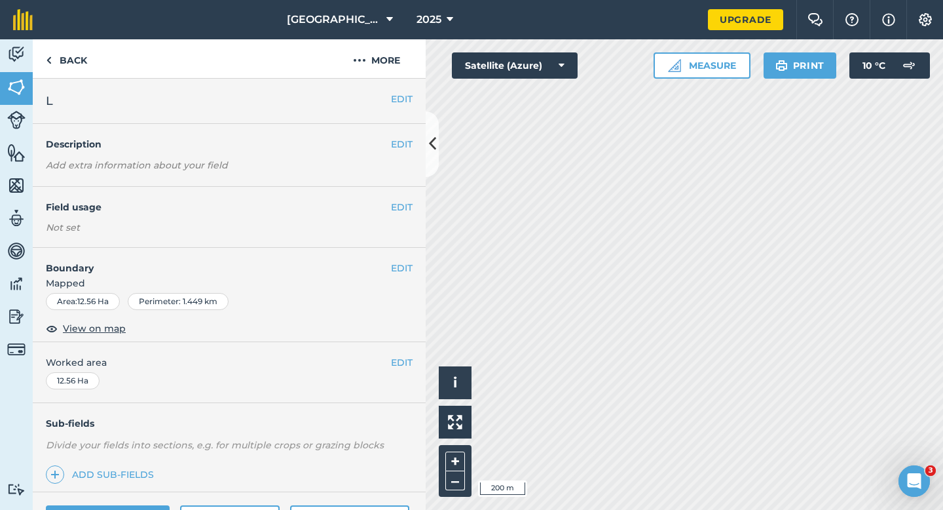
click at [401, 352] on div "EDIT Worked area 12.56 Ha" at bounding box center [229, 372] width 393 height 61
click at [401, 361] on button "EDIT" at bounding box center [402, 362] width 22 height 14
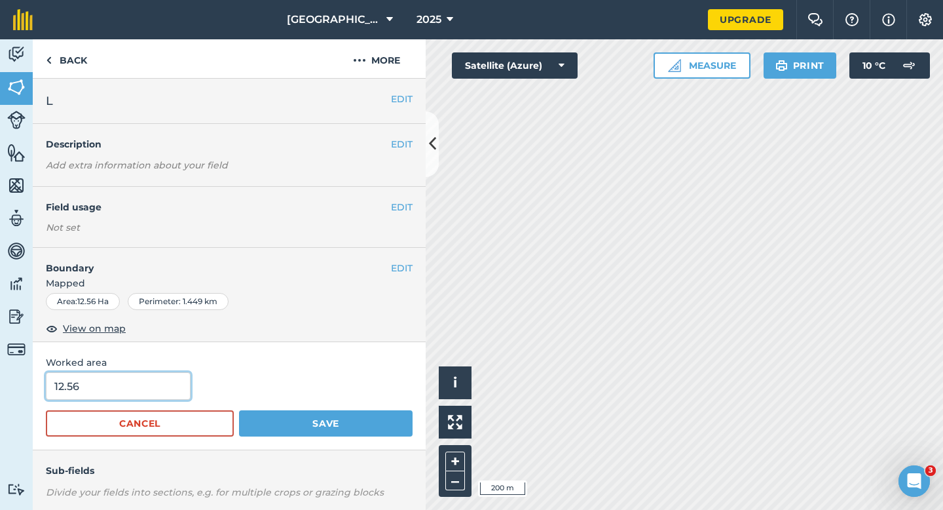
click at [157, 391] on input "12.56" at bounding box center [118, 386] width 145 height 28
type input "12.5"
click at [239, 410] on button "Save" at bounding box center [326, 423] width 174 height 26
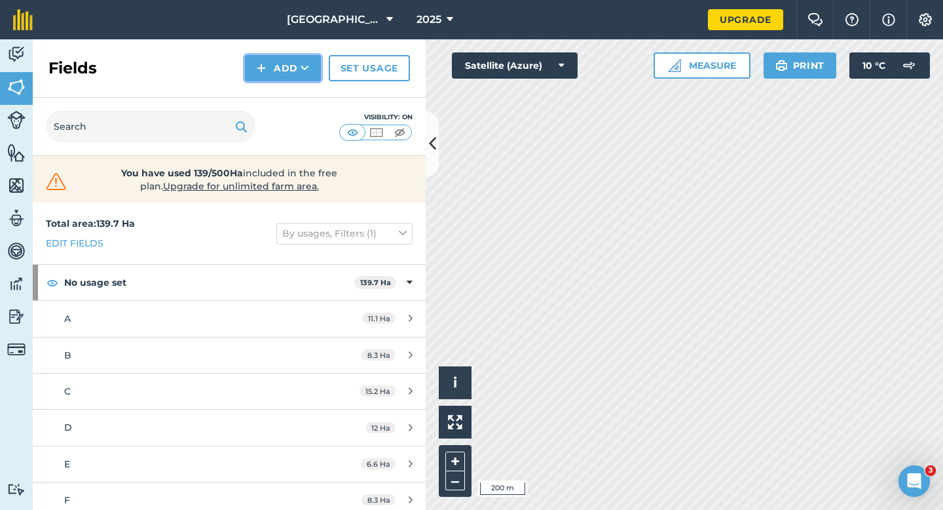
click at [268, 81] on button "Add" at bounding box center [283, 68] width 76 height 26
click at [268, 92] on link "Draw" at bounding box center [283, 97] width 72 height 29
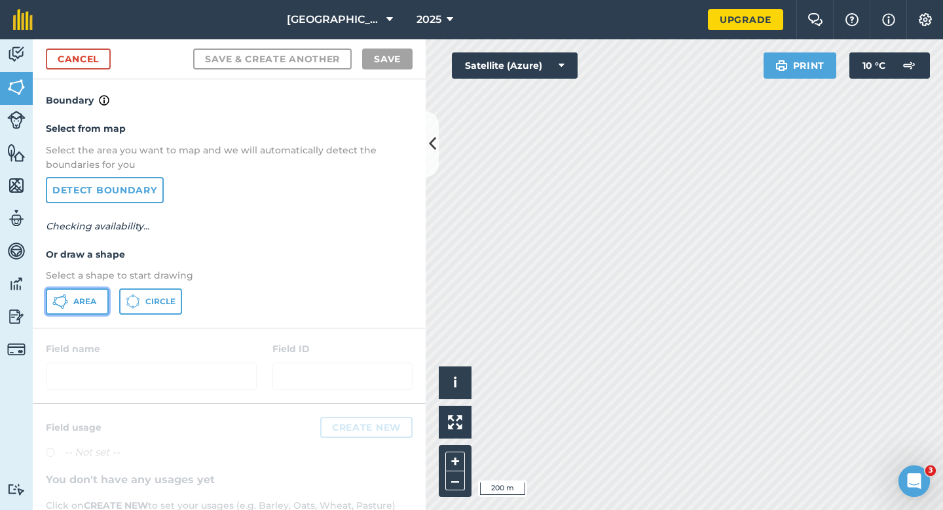
click at [83, 298] on span "Area" at bounding box center [84, 301] width 23 height 10
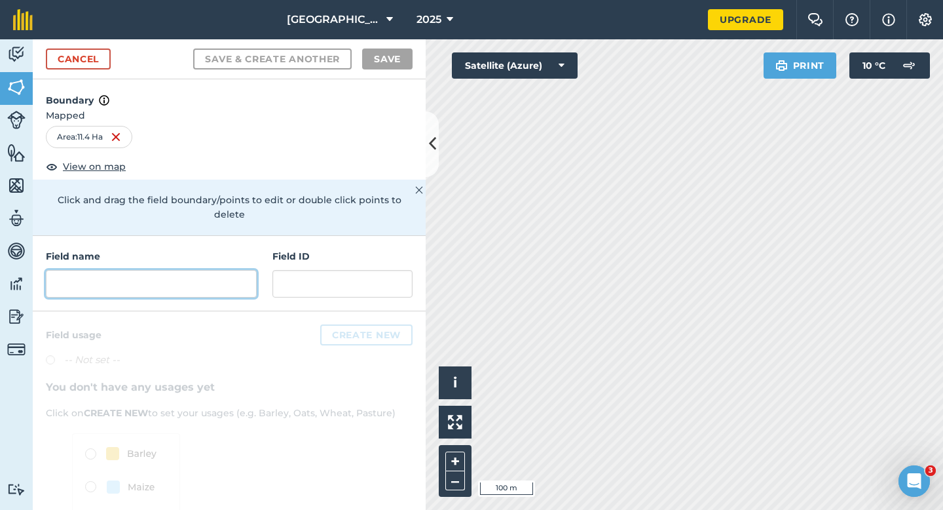
click at [250, 270] on input "text" at bounding box center [151, 284] width 211 height 28
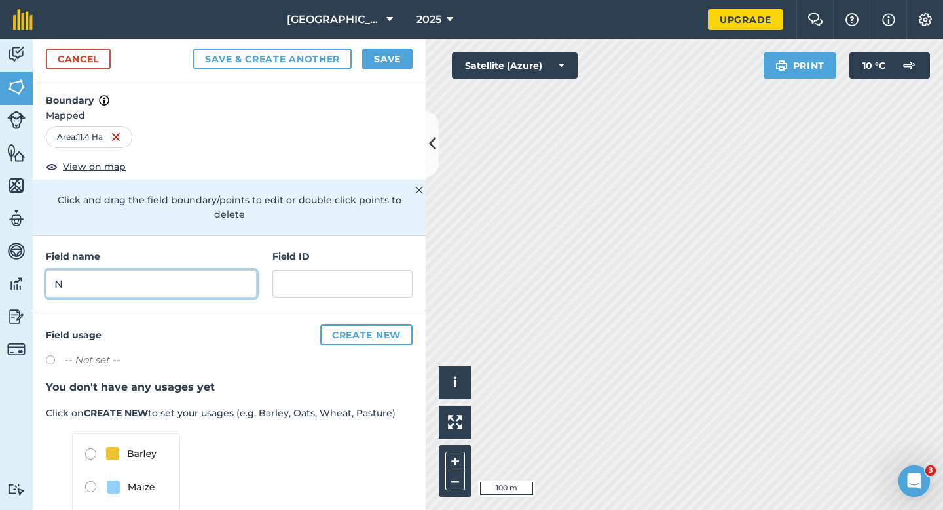
type input "N"
click at [377, 66] on button "Save" at bounding box center [387, 58] width 50 height 21
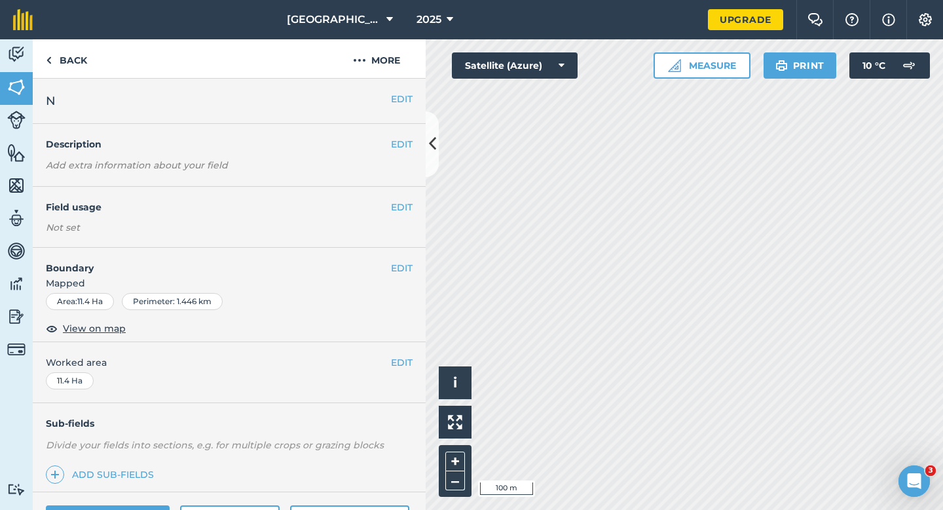
click at [411, 371] on div "EDIT Worked area 11.4 Ha" at bounding box center [229, 372] width 393 height 61
click at [410, 362] on button "EDIT" at bounding box center [402, 362] width 22 height 14
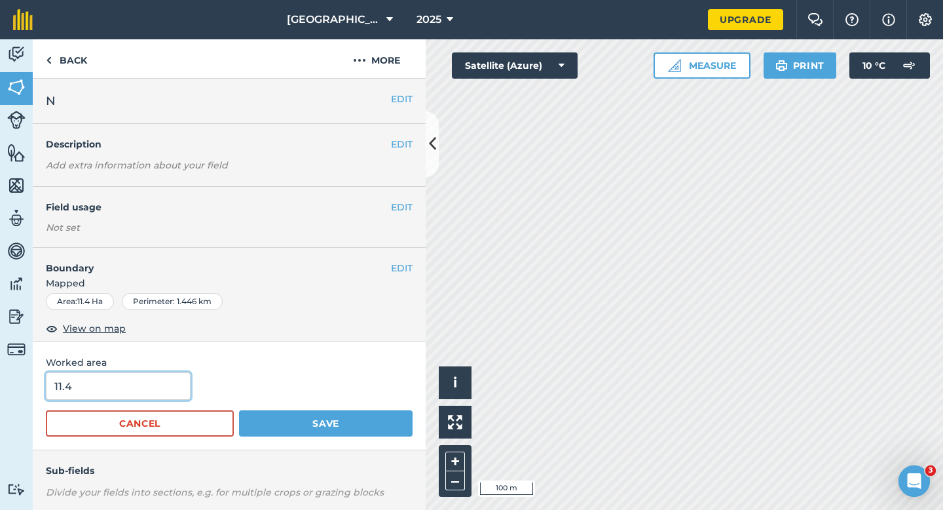
click at [135, 394] on input "11.4" at bounding box center [118, 386] width 145 height 28
click at [239, 410] on button "Save" at bounding box center [326, 423] width 174 height 26
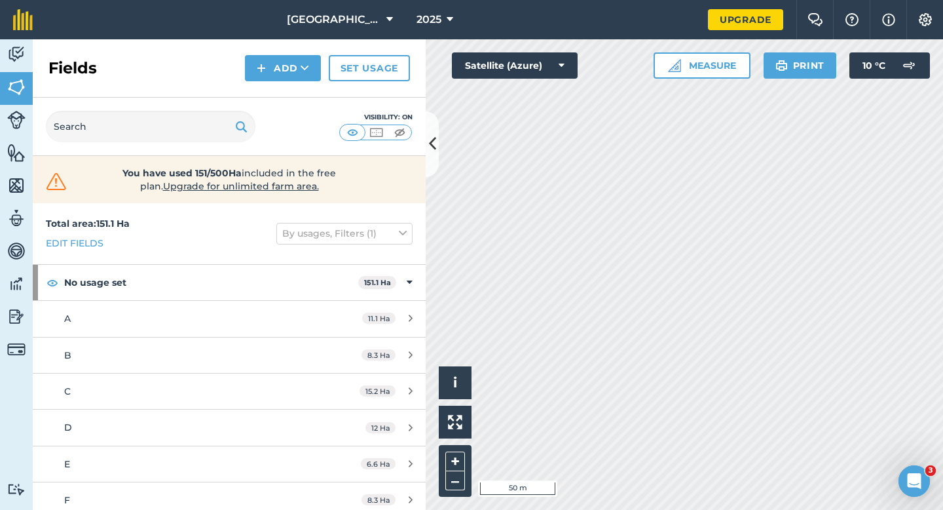
click at [413, 184] on div "Activity Fields Livestock Features Maps Team Vehicles Data Reporting Billing Tu…" at bounding box center [471, 274] width 943 height 470
click at [268, 83] on div "Fields Add Set usage" at bounding box center [229, 68] width 393 height 58
click at [275, 71] on button "Add" at bounding box center [283, 68] width 76 height 26
click at [275, 92] on link "Draw" at bounding box center [283, 97] width 72 height 29
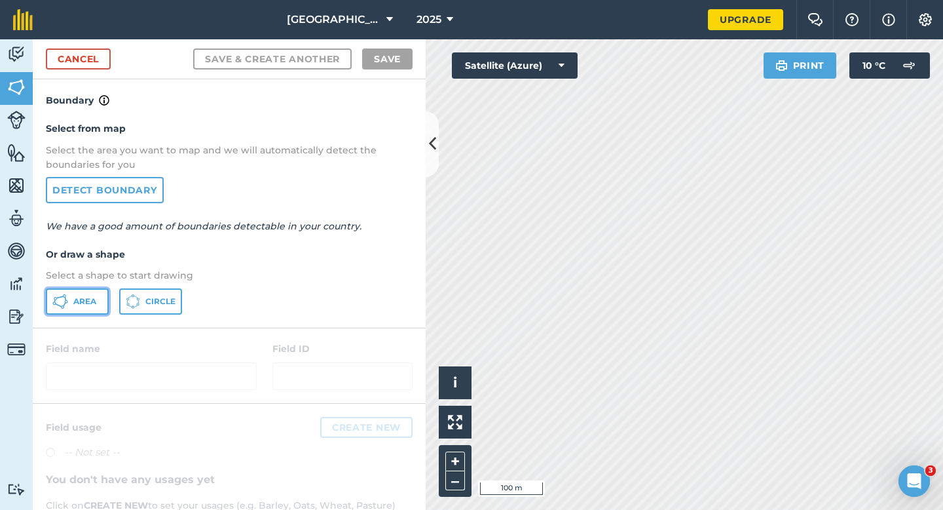
click at [69, 304] on button "Area" at bounding box center [77, 301] width 63 height 26
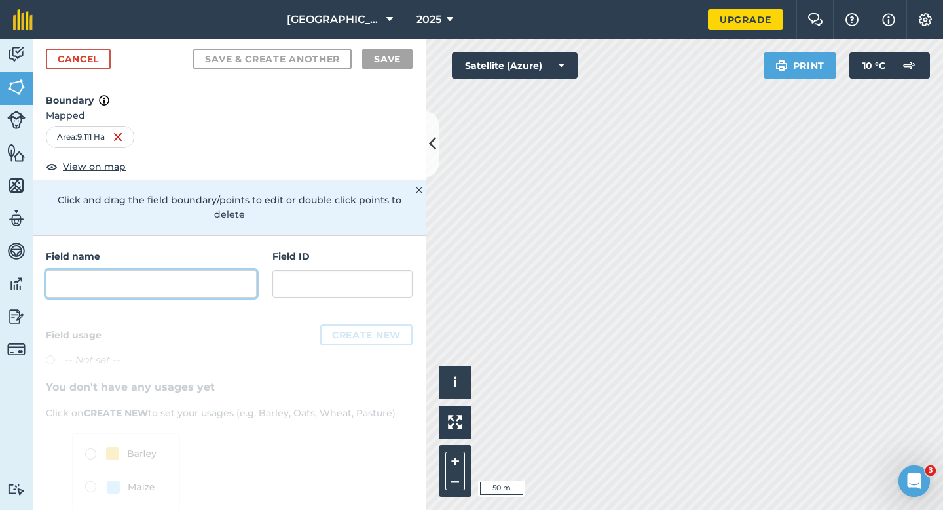
click at [242, 271] on input "text" at bounding box center [151, 284] width 211 height 28
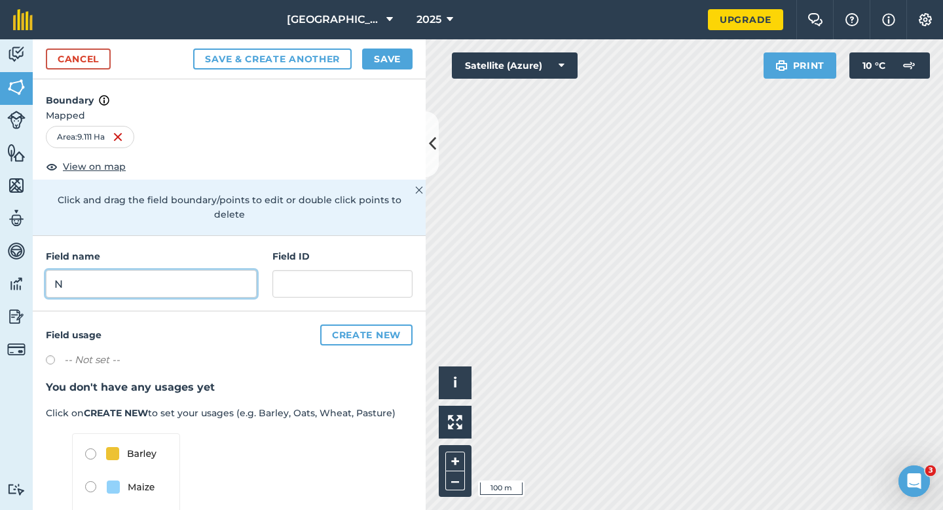
type input "N"
click at [369, 62] on button "Save" at bounding box center [387, 58] width 50 height 21
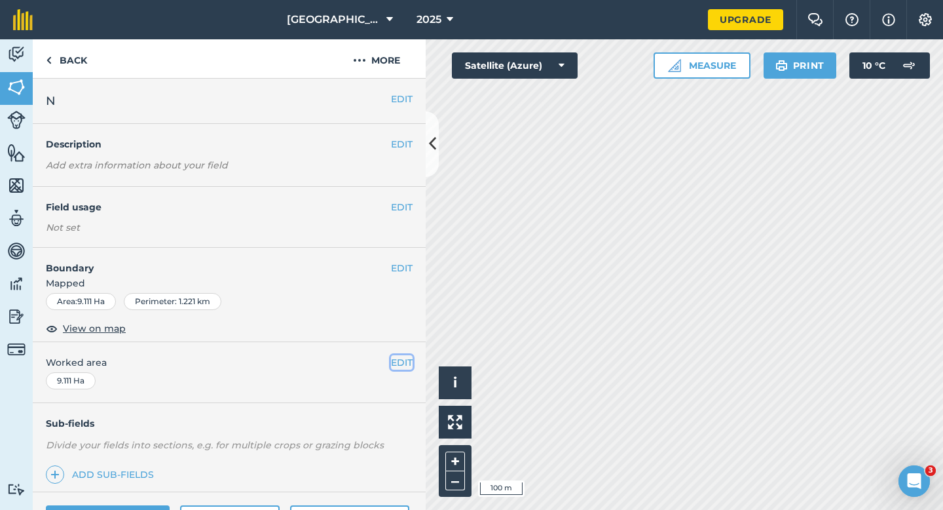
click at [404, 364] on button "EDIT" at bounding box center [402, 362] width 22 height 14
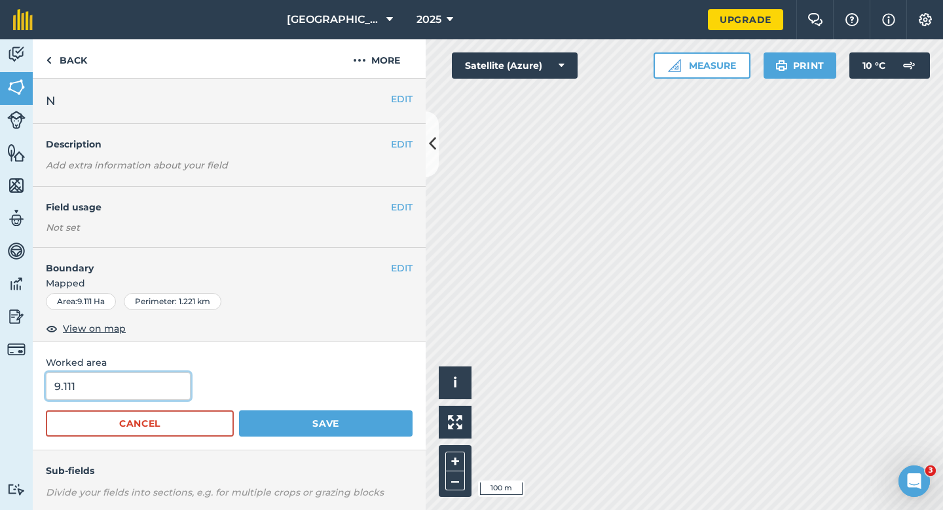
click at [135, 381] on input "9.111" at bounding box center [118, 386] width 145 height 28
type input "9"
click at [239, 410] on button "Save" at bounding box center [326, 423] width 174 height 26
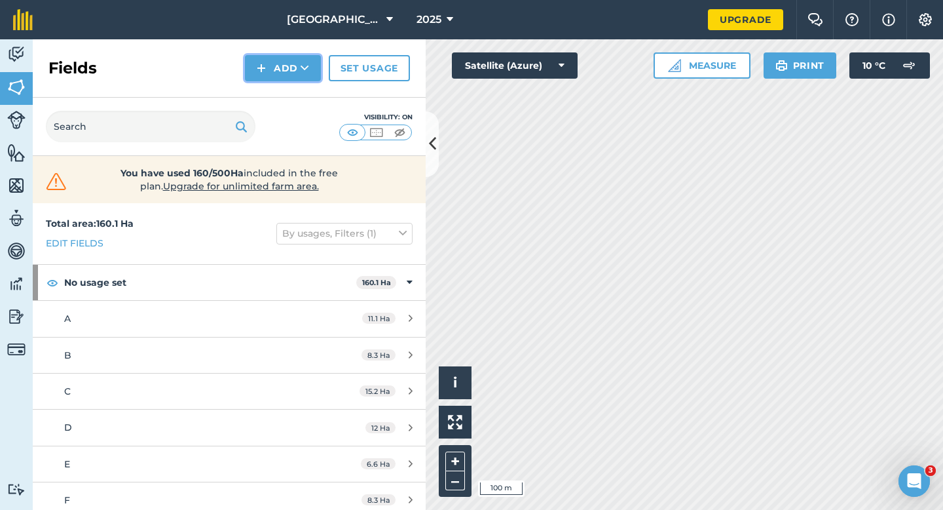
click at [303, 80] on button "Add" at bounding box center [283, 68] width 76 height 26
click at [303, 85] on link "Draw" at bounding box center [283, 97] width 72 height 29
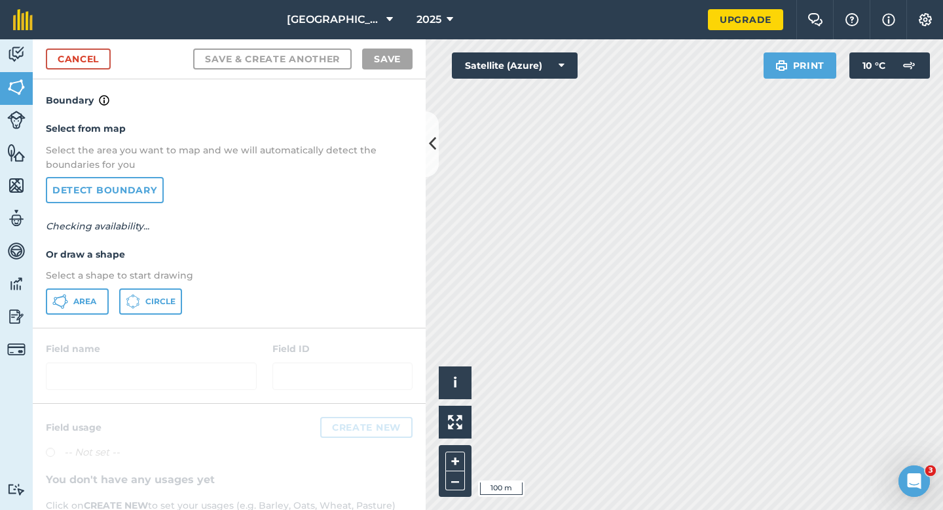
click at [98, 278] on p "Select a shape to start drawing" at bounding box center [229, 275] width 367 height 14
click at [98, 289] on button "Area" at bounding box center [77, 301] width 63 height 26
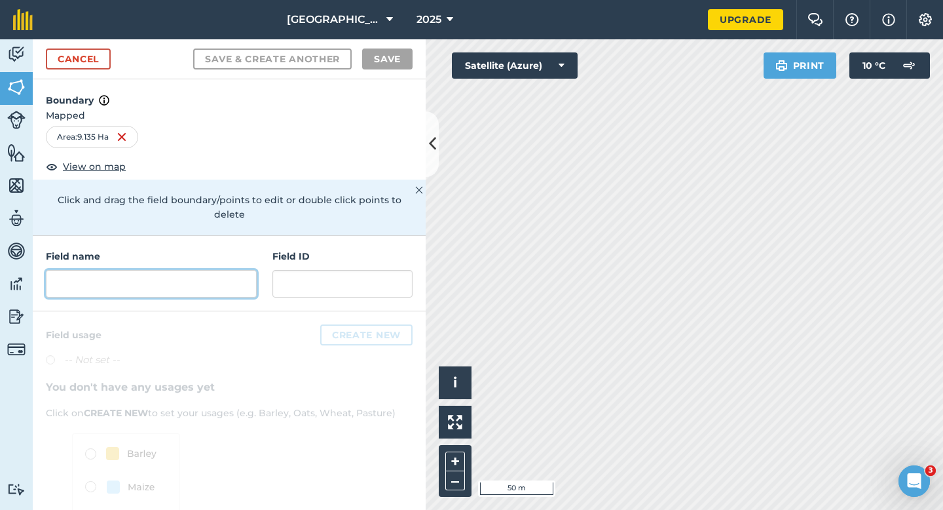
click at [214, 270] on input "text" at bounding box center [151, 284] width 211 height 28
type input "N"
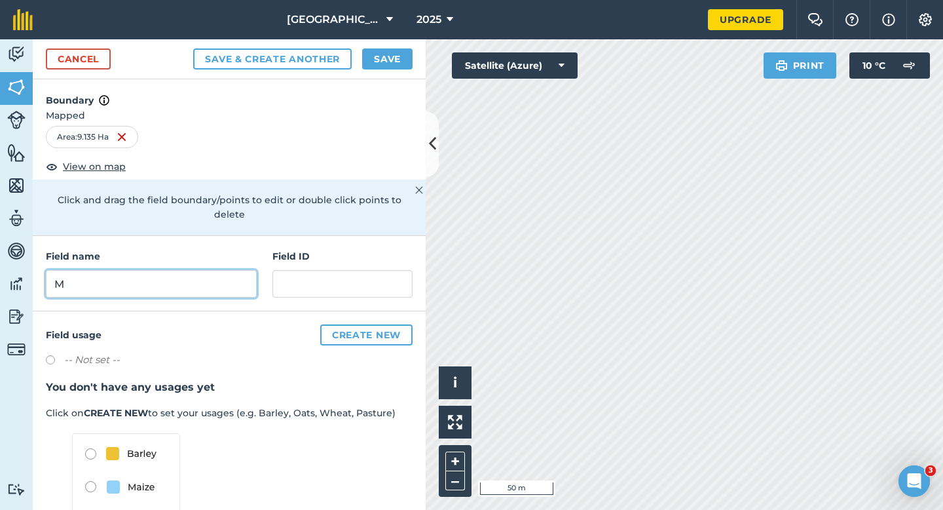
type input "M"
click at [413, 60] on div "Cancel Save & Create Another Save" at bounding box center [229, 59] width 393 height 40
click at [401, 57] on button "Save" at bounding box center [387, 58] width 50 height 21
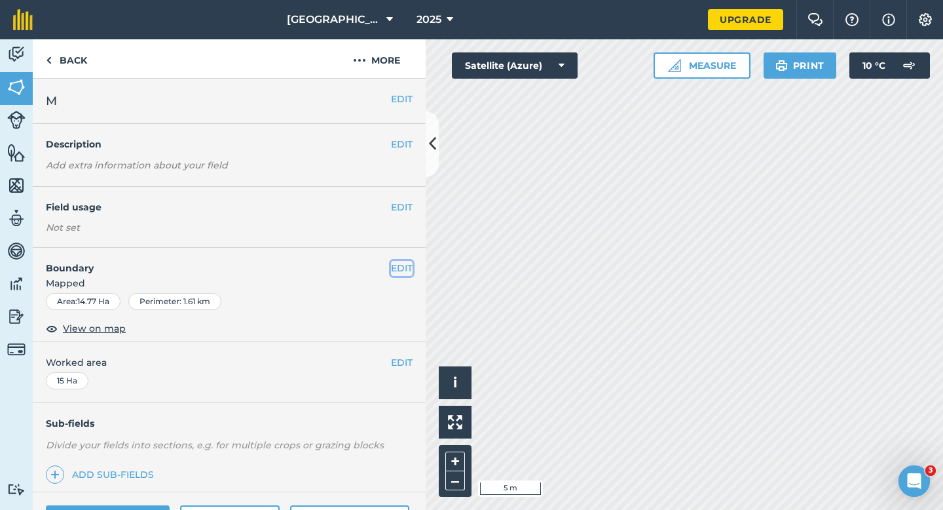
click at [403, 262] on button "EDIT" at bounding box center [402, 268] width 22 height 14
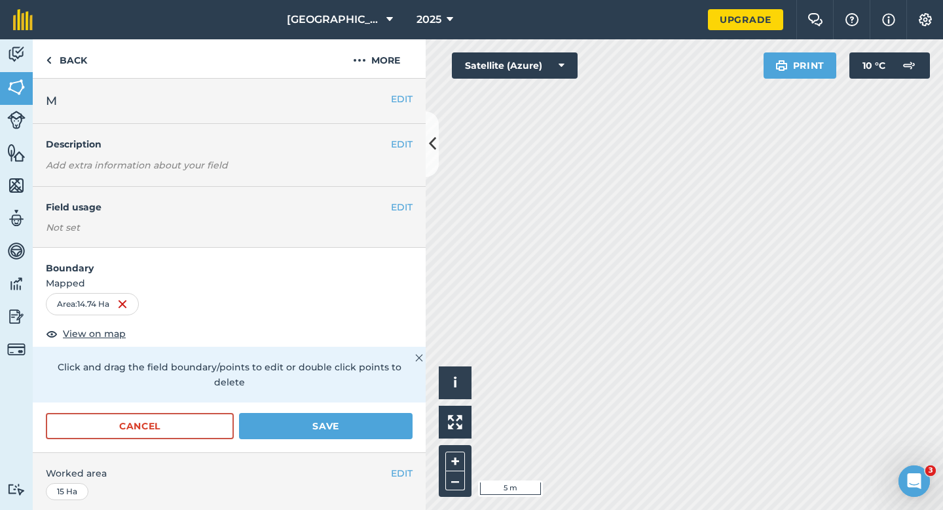
click at [412, 413] on div "Cancel Save" at bounding box center [229, 432] width 393 height 39
click at [408, 413] on button "Save" at bounding box center [326, 426] width 174 height 26
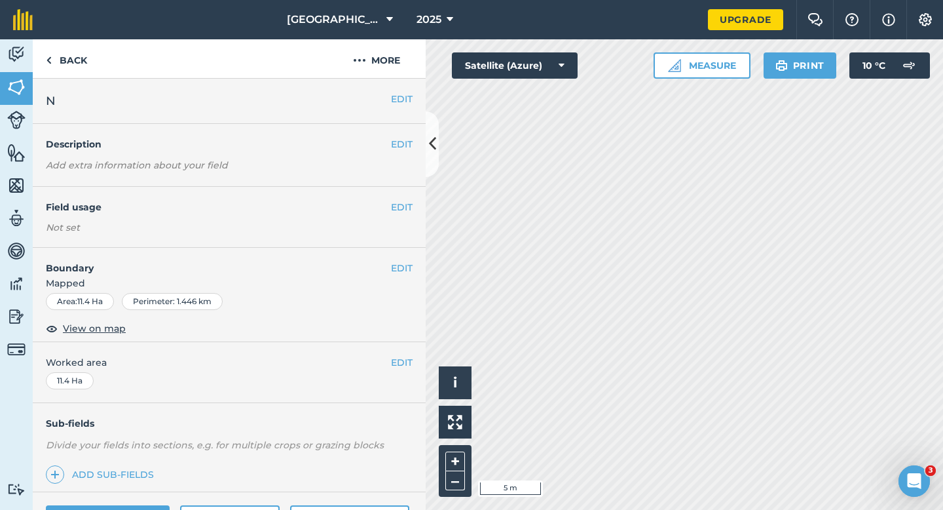
click at [415, 267] on div "EDIT Boundary Mapped Area : 11.4 Ha Perimeter : 1.446 km View on map" at bounding box center [229, 295] width 393 height 94
click at [400, 261] on button "EDIT" at bounding box center [402, 268] width 22 height 14
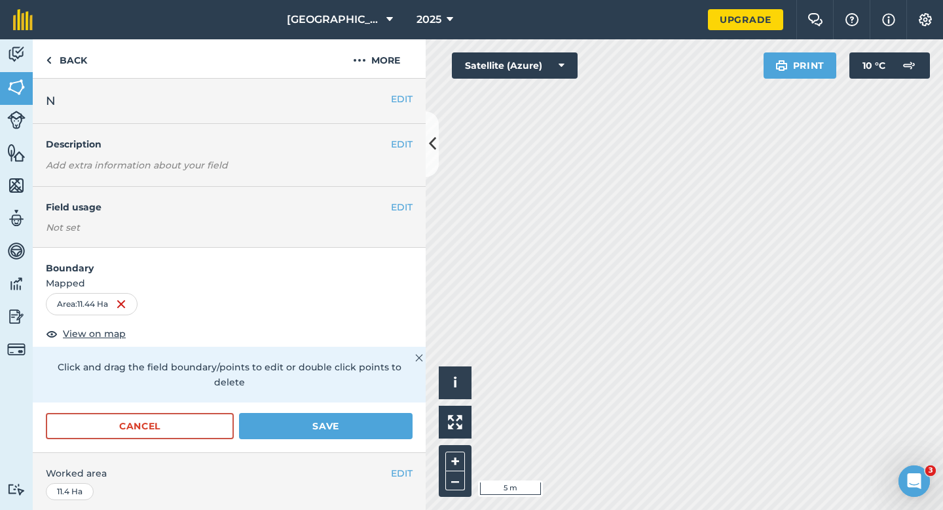
click at [396, 383] on div "Click and drag the field boundary/points to edit or double click points to dele…" at bounding box center [229, 375] width 393 height 56
click at [395, 413] on button "Save" at bounding box center [326, 426] width 174 height 26
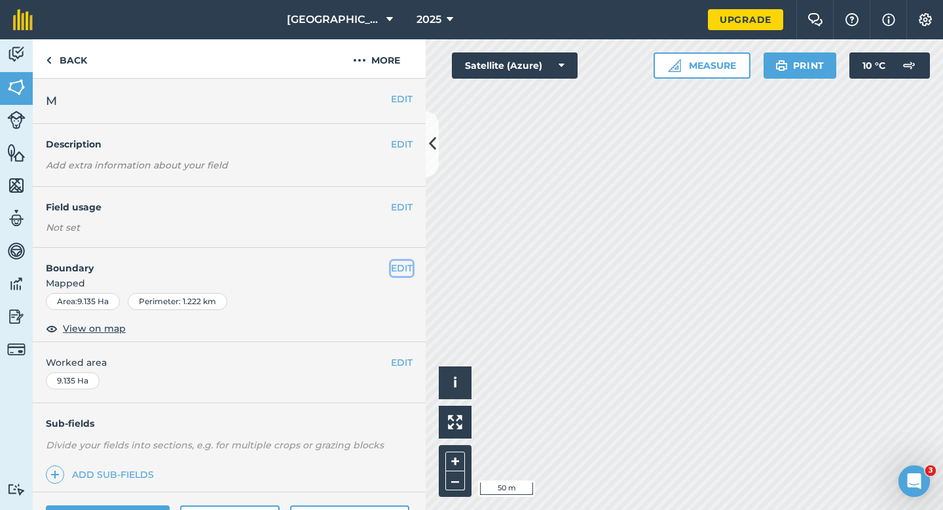
click at [407, 273] on button "EDIT" at bounding box center [402, 268] width 22 height 14
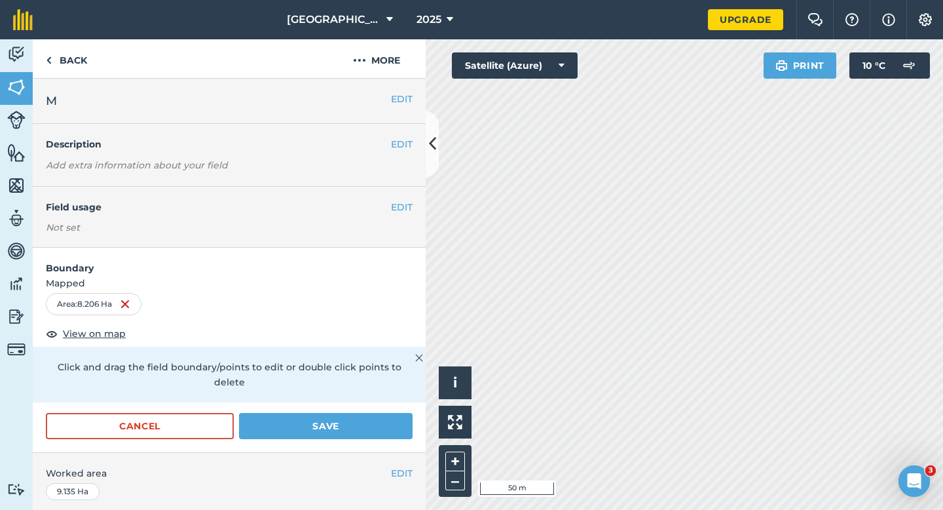
click at [351, 427] on div "Cancel Save" at bounding box center [229, 432] width 393 height 39
click at [355, 417] on button "Save" at bounding box center [326, 426] width 174 height 26
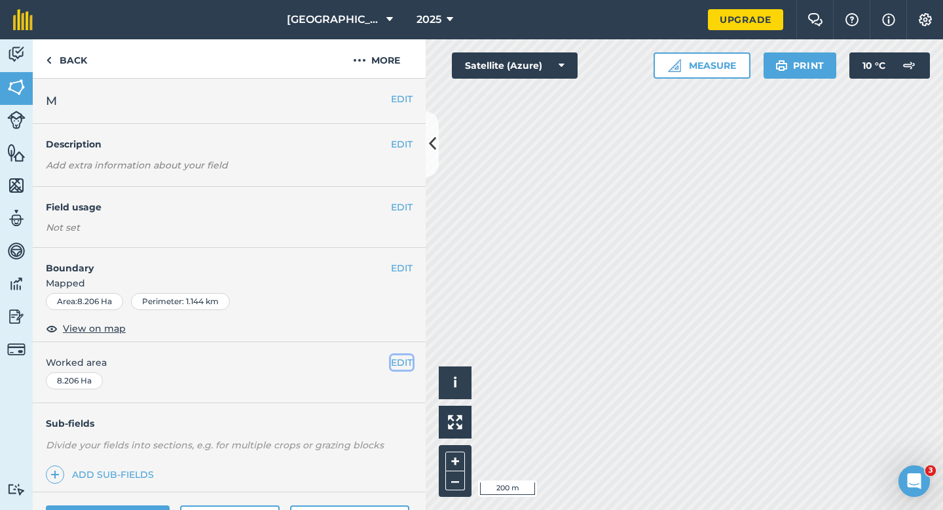
click at [408, 361] on button "EDIT" at bounding box center [402, 362] width 22 height 14
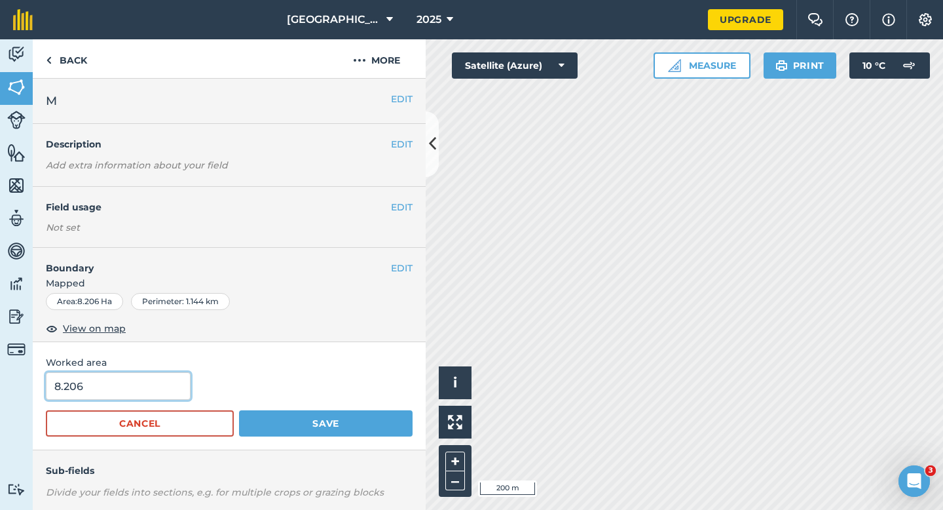
click at [128, 391] on input "8.206" at bounding box center [118, 386] width 145 height 28
type input "8"
click at [239, 410] on button "Save" at bounding box center [326, 423] width 174 height 26
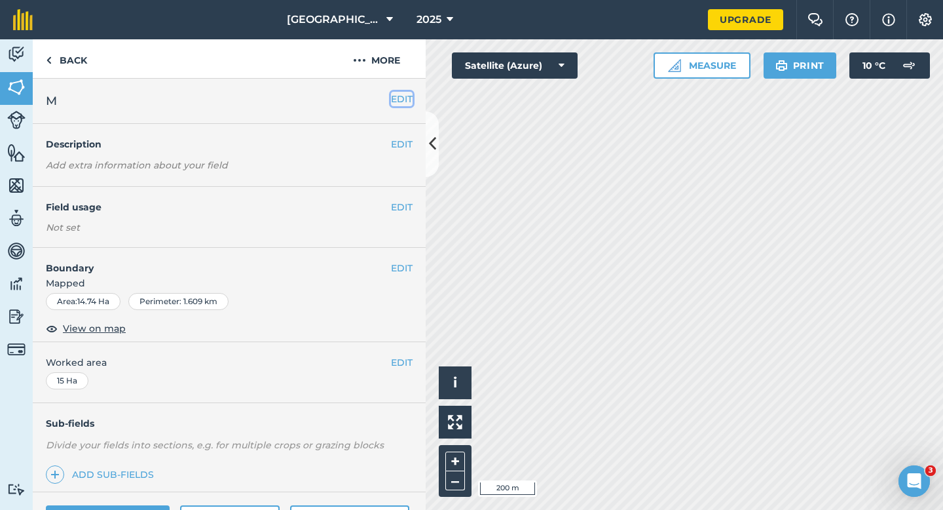
click at [403, 104] on button "EDIT" at bounding box center [402, 99] width 22 height 14
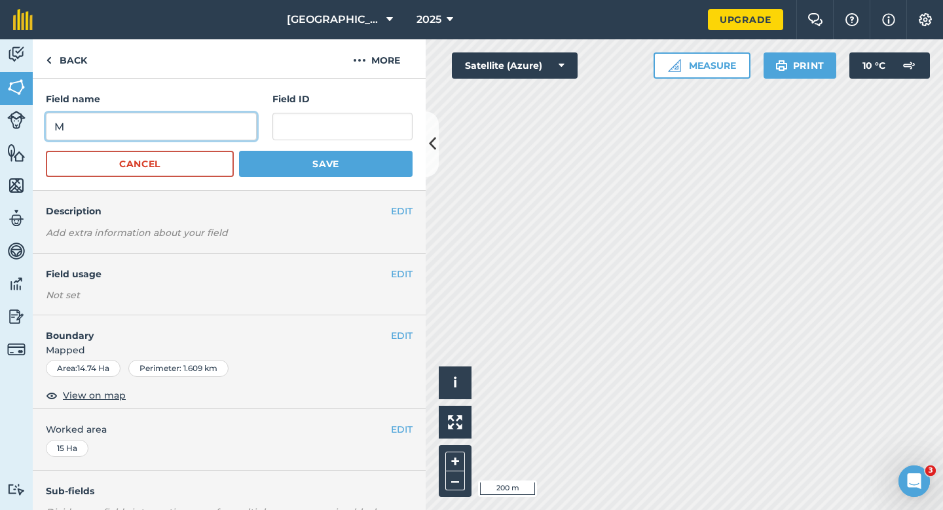
click at [176, 137] on input "M" at bounding box center [151, 127] width 211 height 28
click at [176, 137] on input "O" at bounding box center [151, 127] width 211 height 28
type input "O"
click at [239, 151] on button "Save" at bounding box center [326, 164] width 174 height 26
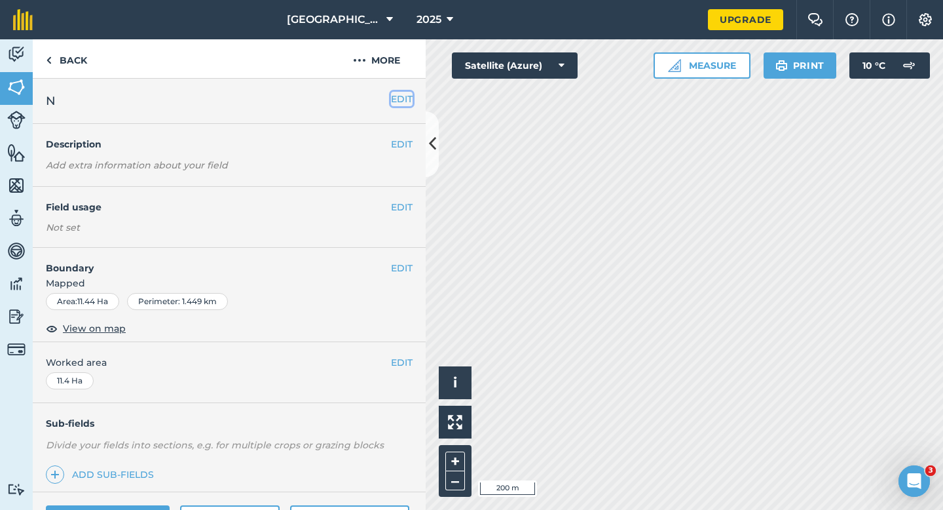
click at [406, 94] on button "EDIT" at bounding box center [402, 99] width 22 height 14
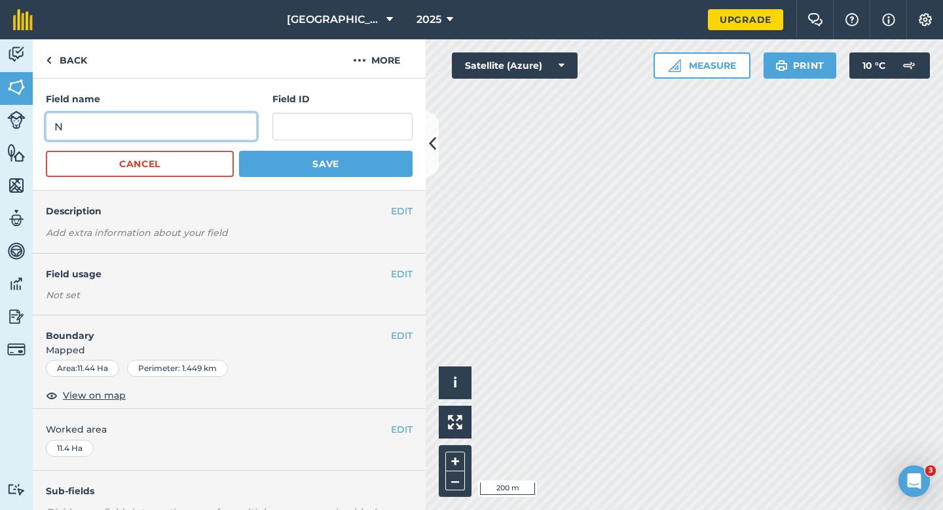
click at [240, 130] on input "N" at bounding box center [151, 127] width 211 height 28
type input "P"
click at [239, 151] on button "Save" at bounding box center [326, 164] width 174 height 26
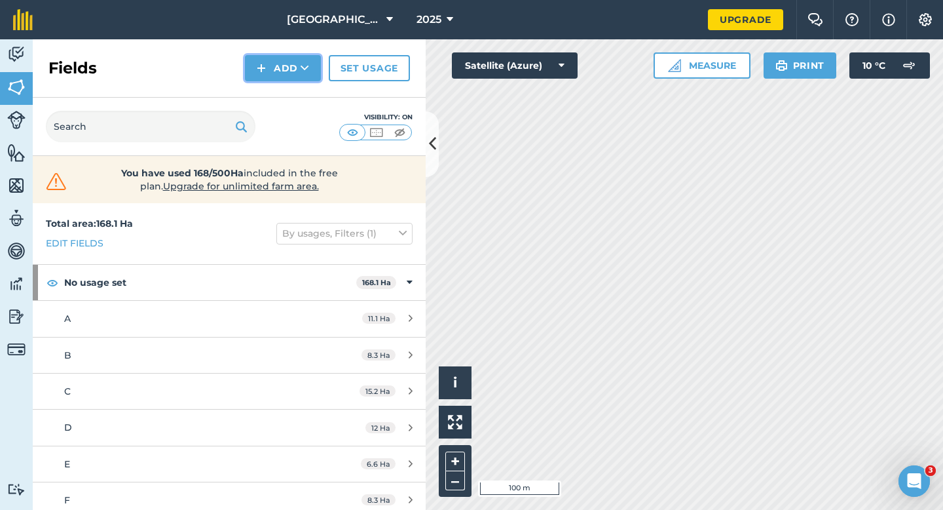
click at [266, 66] on img at bounding box center [261, 68] width 9 height 16
click at [268, 81] on div "Fields Add Draw Import Set usage" at bounding box center [229, 68] width 393 height 58
click at [270, 63] on button "Add" at bounding box center [283, 68] width 76 height 26
click at [278, 89] on link "Draw" at bounding box center [283, 97] width 72 height 29
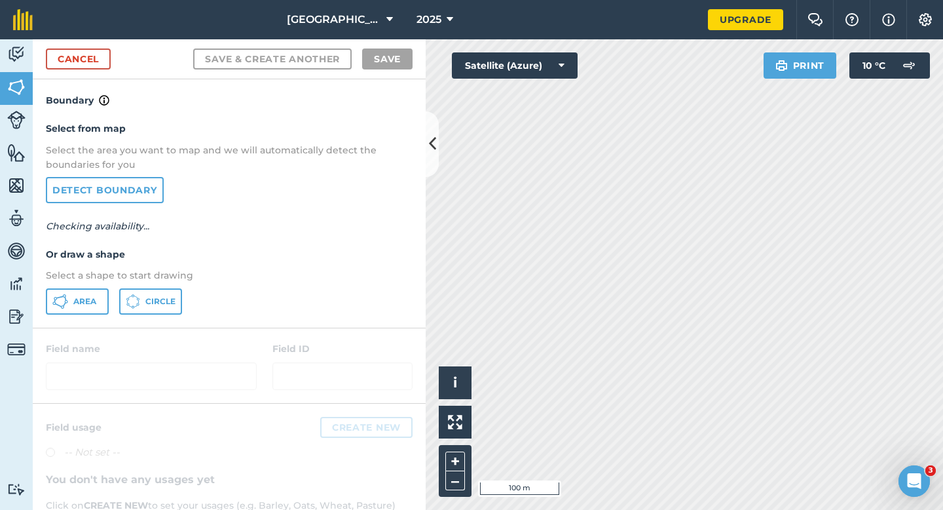
click at [99, 279] on p "Select a shape to start drawing" at bounding box center [229, 275] width 367 height 14
click at [93, 289] on button "Area" at bounding box center [77, 301] width 63 height 26
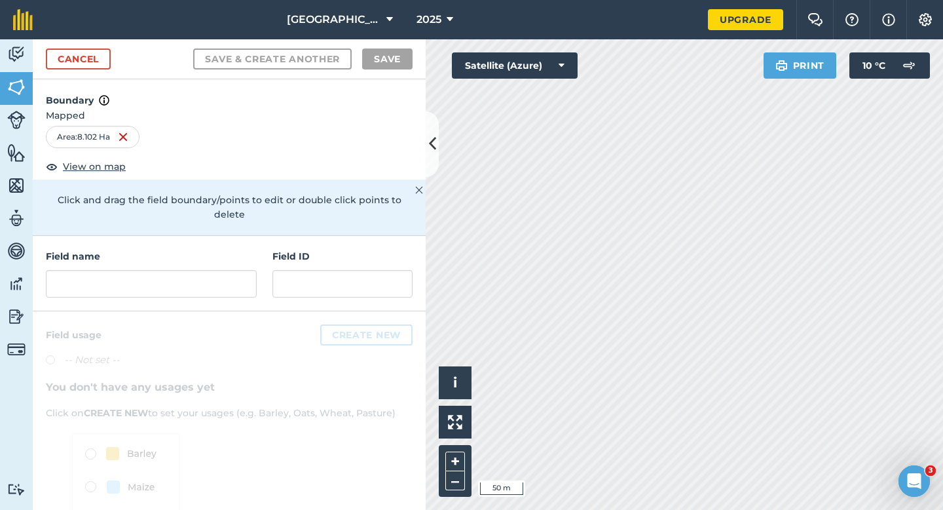
drag, startPoint x: 273, startPoint y: 252, endPoint x: 259, endPoint y: 261, distance: 16.9
click at [273, 251] on div "Field ID" at bounding box center [343, 273] width 140 height 48
click at [244, 270] on input "text" at bounding box center [151, 284] width 211 height 28
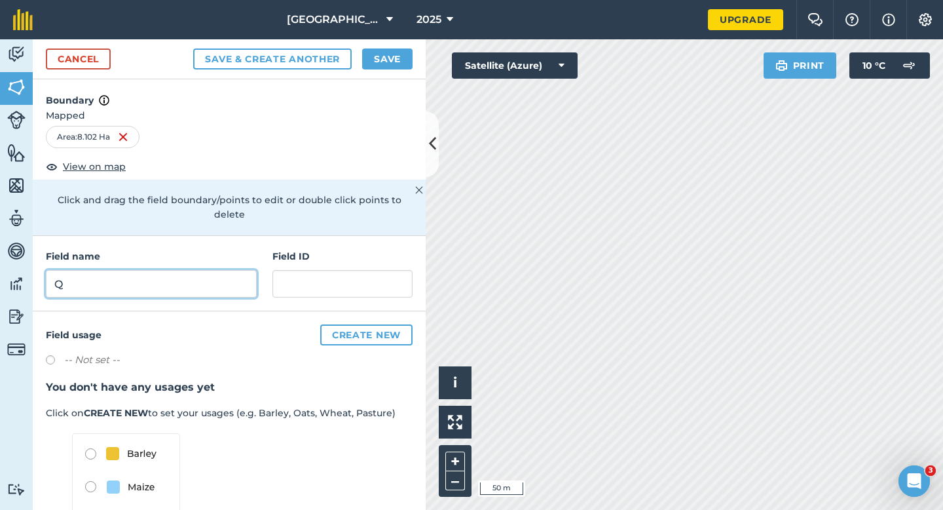
type input "Q"
click at [403, 58] on button "Save" at bounding box center [387, 58] width 50 height 21
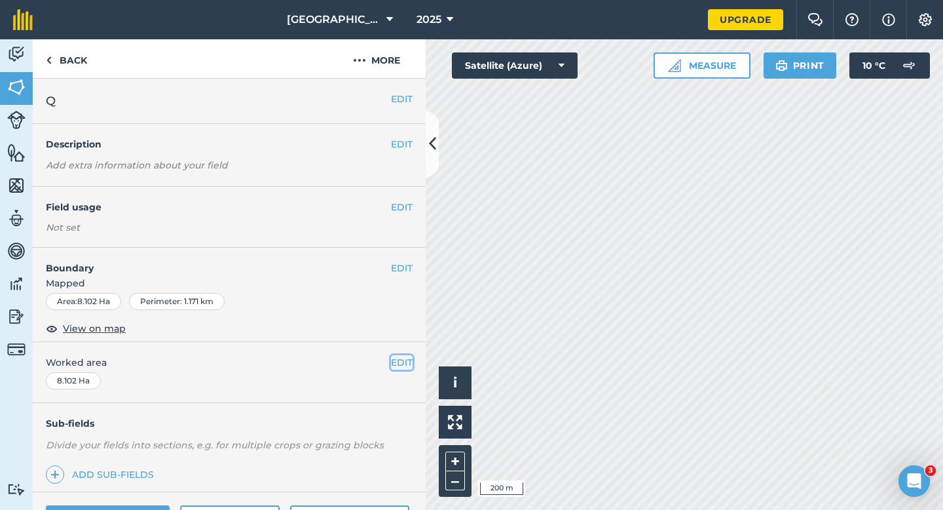
click at [392, 365] on button "EDIT" at bounding box center [402, 362] width 22 height 14
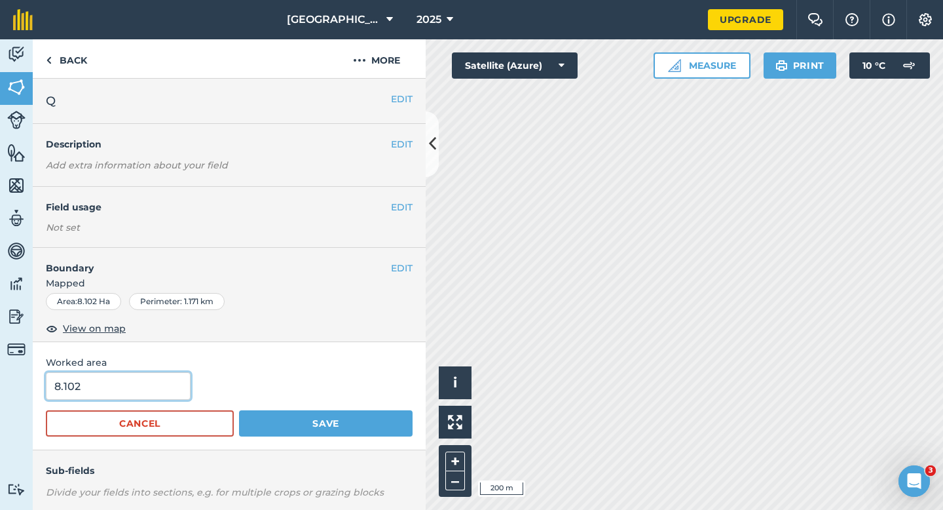
click at [129, 399] on input "8.102" at bounding box center [118, 386] width 145 height 28
type input "8"
click at [239, 410] on button "Save" at bounding box center [326, 423] width 174 height 26
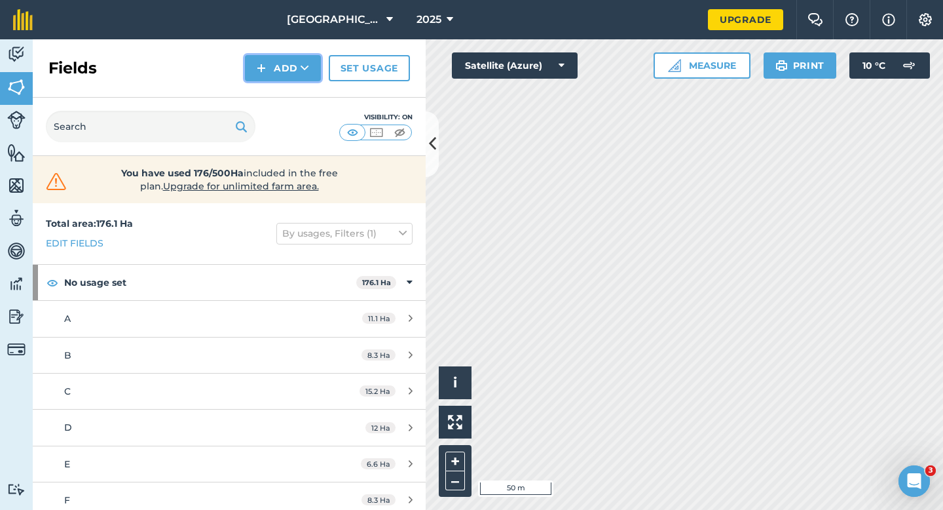
click at [276, 55] on button "Add" at bounding box center [283, 68] width 76 height 26
click at [276, 88] on link "Draw" at bounding box center [283, 97] width 72 height 29
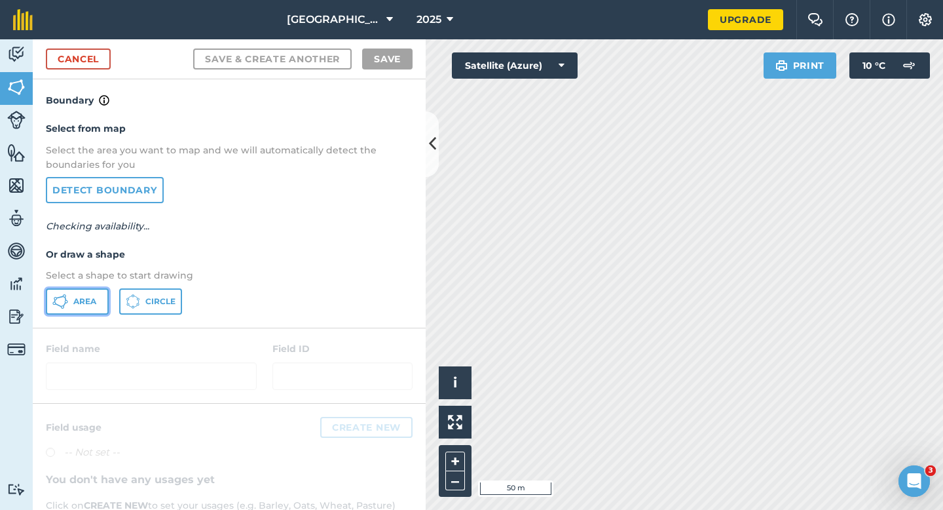
click at [60, 305] on icon at bounding box center [60, 302] width 16 height 16
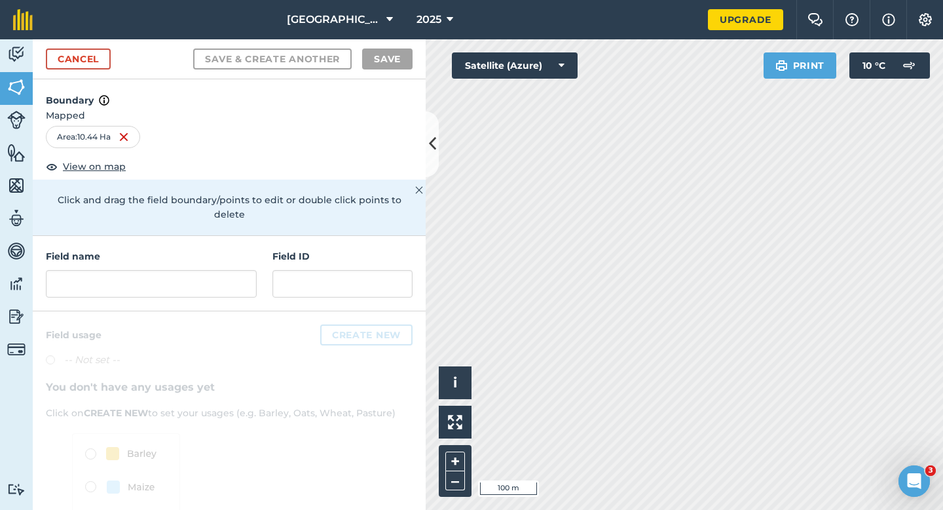
click at [134, 288] on div "Field name Field ID" at bounding box center [229, 273] width 393 height 75
click at [134, 286] on div "Field name Field ID" at bounding box center [229, 273] width 393 height 75
click at [134, 282] on input "text" at bounding box center [151, 284] width 211 height 28
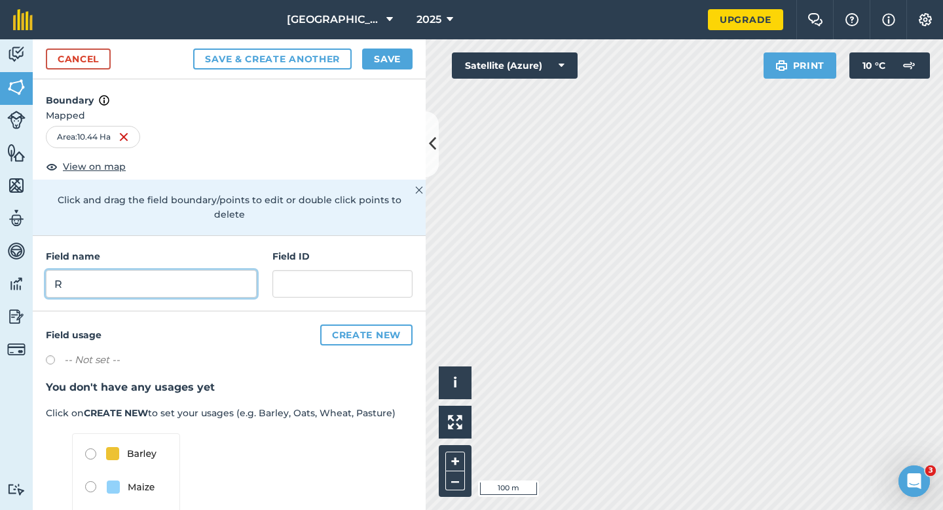
type input "R"
click at [386, 59] on button "Save" at bounding box center [387, 58] width 50 height 21
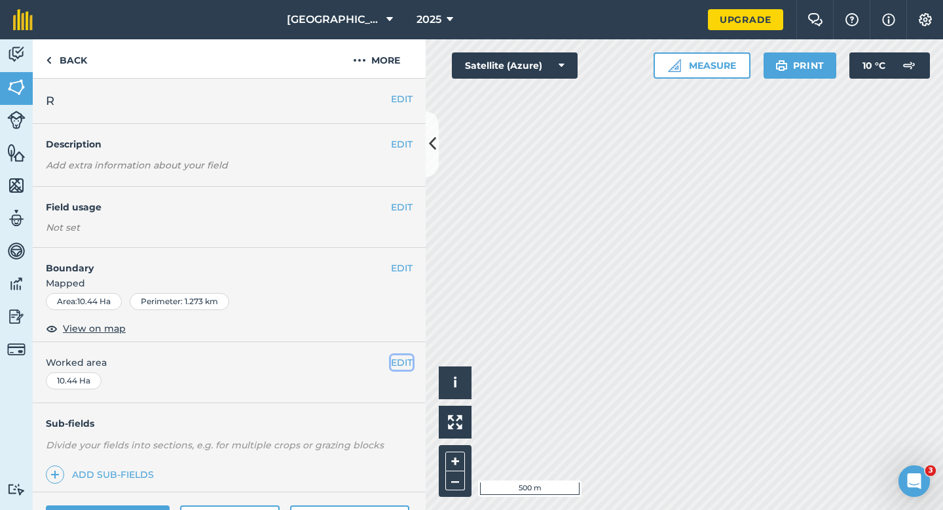
click at [391, 366] on button "EDIT" at bounding box center [402, 362] width 22 height 14
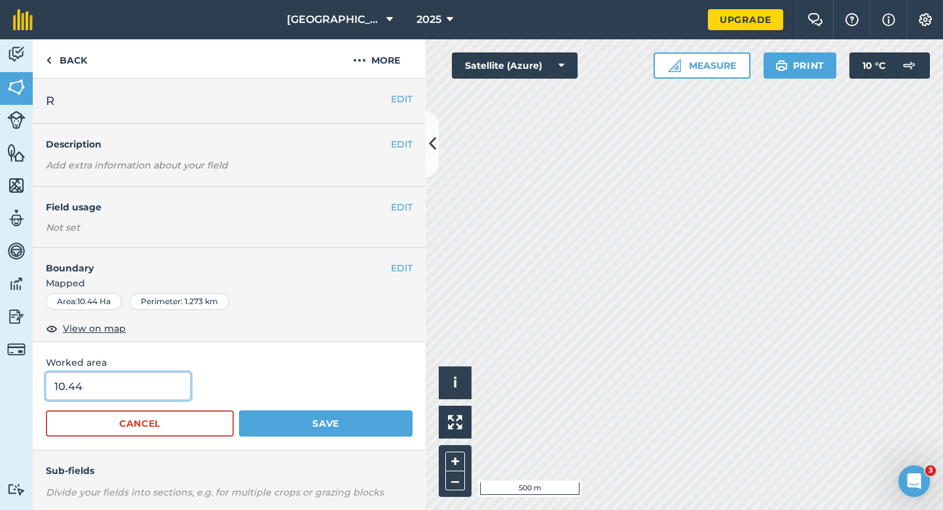
click at [108, 389] on input "10.44" at bounding box center [118, 386] width 145 height 28
type input "10.4"
click at [239, 410] on button "Save" at bounding box center [326, 423] width 174 height 26
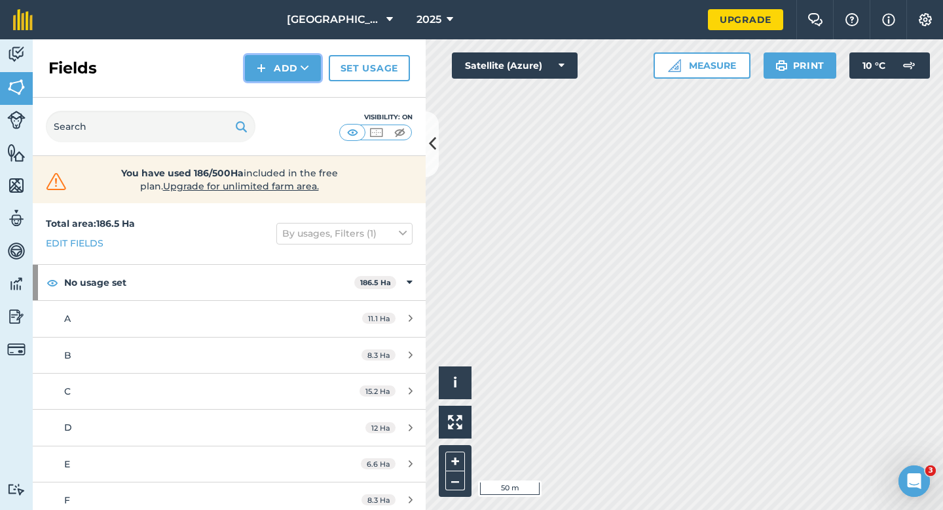
click at [273, 69] on button "Add" at bounding box center [283, 68] width 76 height 26
click at [273, 84] on link "Draw" at bounding box center [283, 97] width 72 height 29
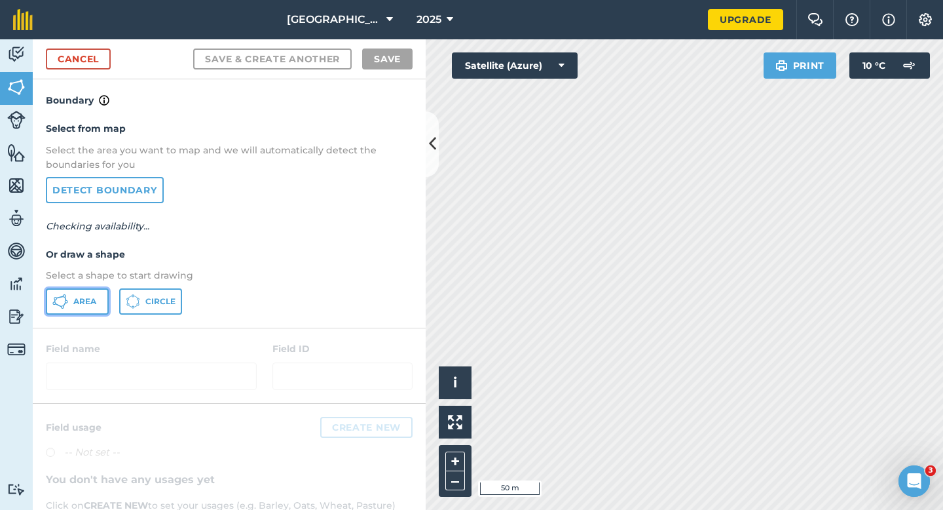
click at [85, 295] on button "Area" at bounding box center [77, 301] width 63 height 26
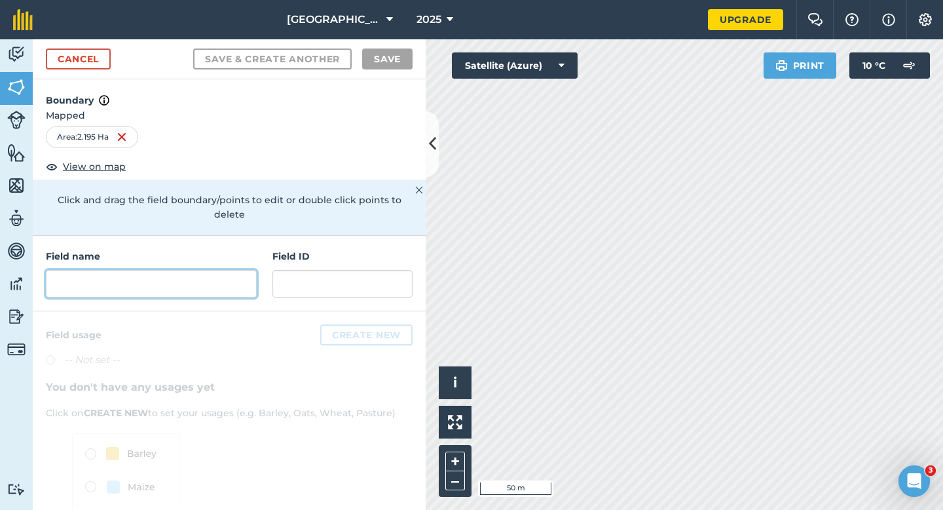
click at [237, 270] on input "text" at bounding box center [151, 284] width 211 height 28
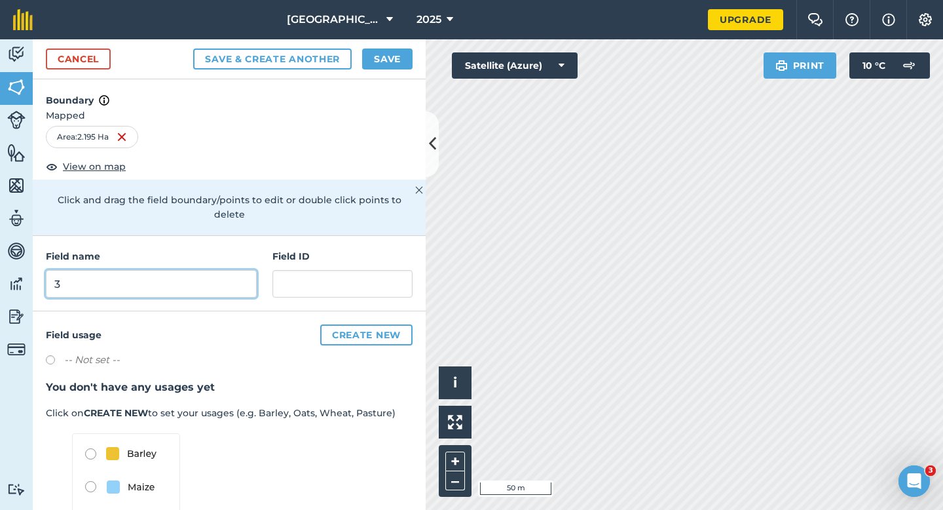
type input "3"
click at [408, 56] on button "Save" at bounding box center [387, 58] width 50 height 21
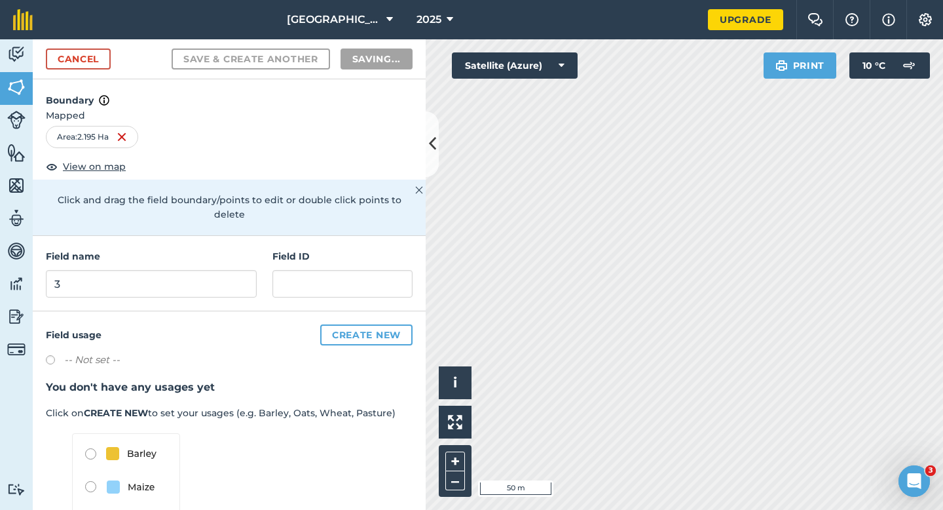
click at [406, 379] on h3 "You don't have any usages yet" at bounding box center [229, 387] width 367 height 17
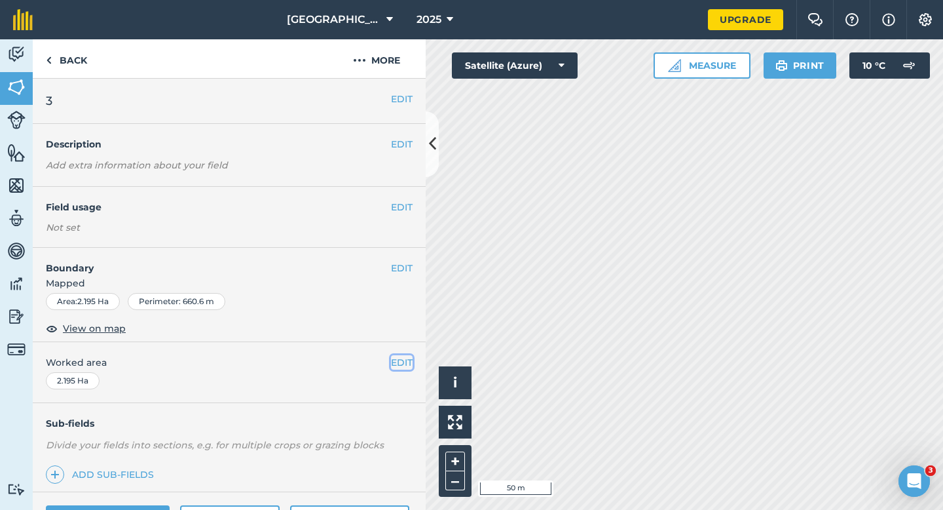
click at [406, 362] on button "EDIT" at bounding box center [402, 362] width 22 height 14
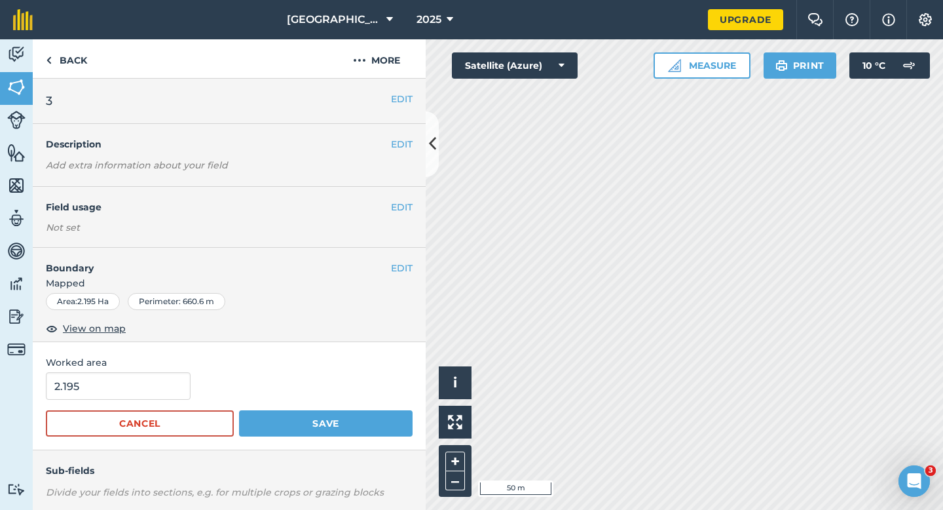
click at [193, 378] on div "2.195" at bounding box center [229, 386] width 367 height 28
click at [174, 379] on input "2.195" at bounding box center [118, 386] width 145 height 28
click at [162, 394] on input "2.195" at bounding box center [118, 386] width 145 height 28
type input "2.2"
click at [239, 410] on button "Save" at bounding box center [326, 423] width 174 height 26
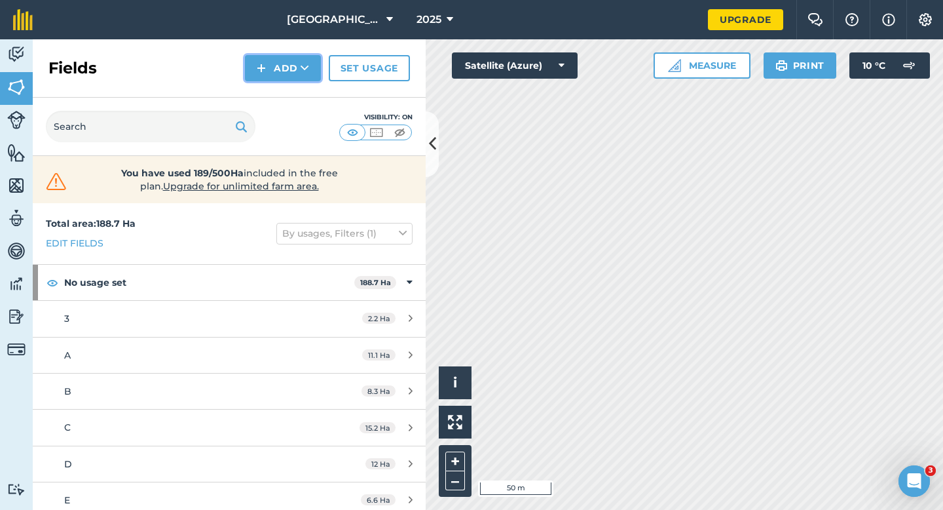
click at [294, 71] on button "Add" at bounding box center [283, 68] width 76 height 26
click at [294, 83] on link "Draw" at bounding box center [283, 97] width 72 height 29
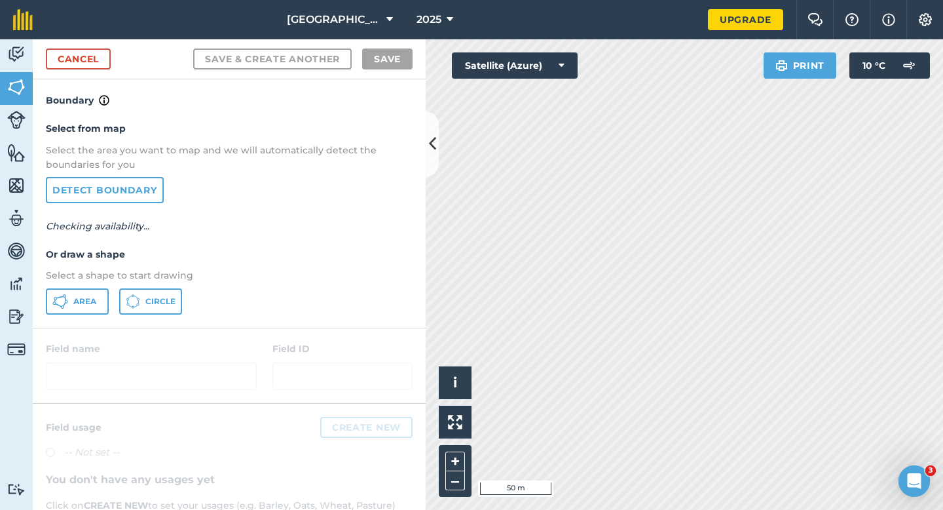
click at [96, 284] on div "Select from map Select the area you want to map and we will automatically detec…" at bounding box center [229, 217] width 393 height 219
click at [94, 292] on button "Area" at bounding box center [77, 301] width 63 height 26
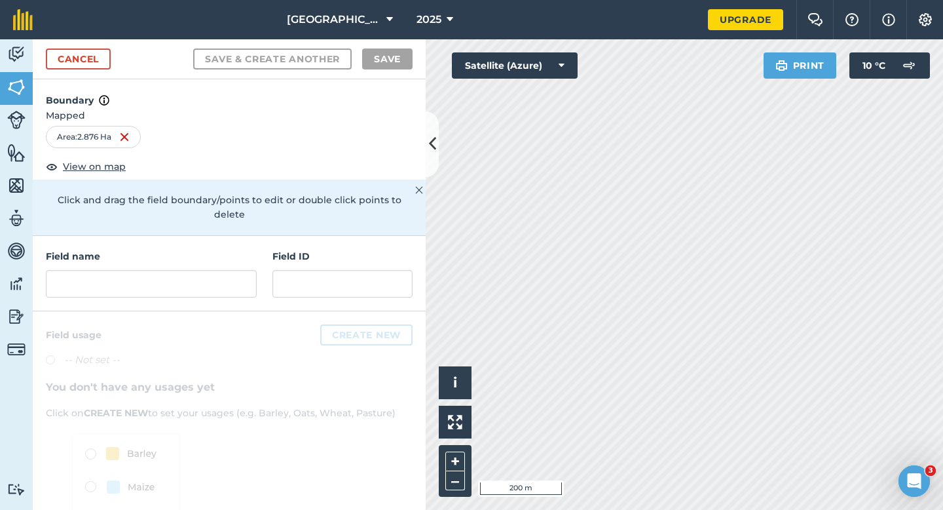
click at [232, 286] on div "Field name Field ID" at bounding box center [229, 273] width 393 height 75
click at [229, 275] on input "text" at bounding box center [151, 284] width 211 height 28
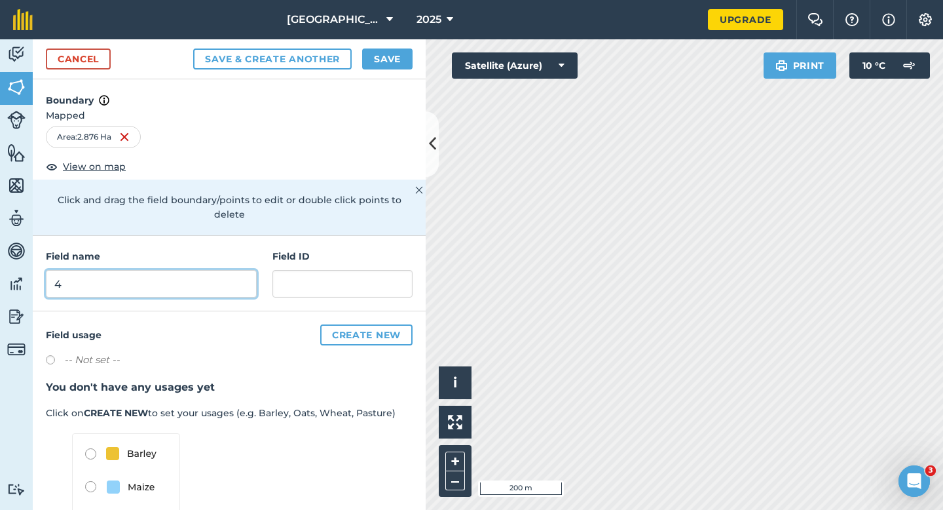
type input "4"
click at [408, 56] on button "Save" at bounding box center [387, 58] width 50 height 21
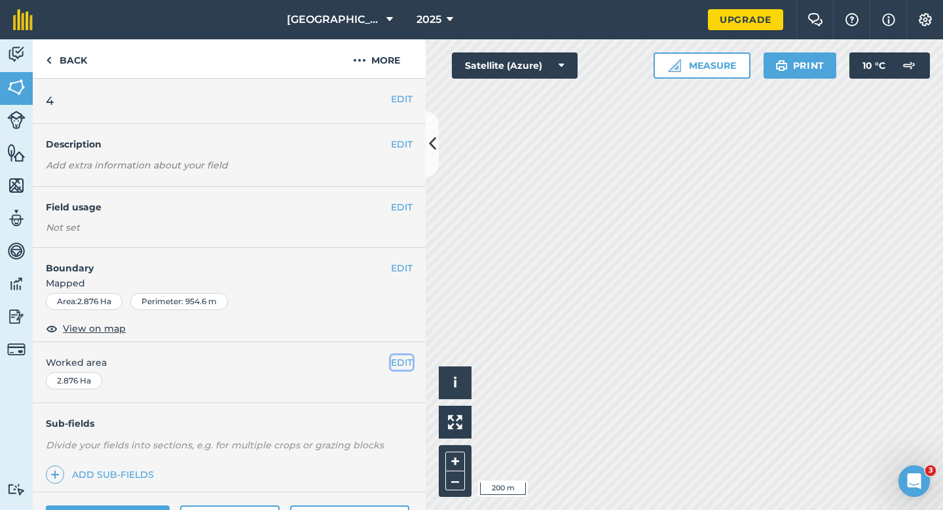
click at [404, 357] on button "EDIT" at bounding box center [402, 362] width 22 height 14
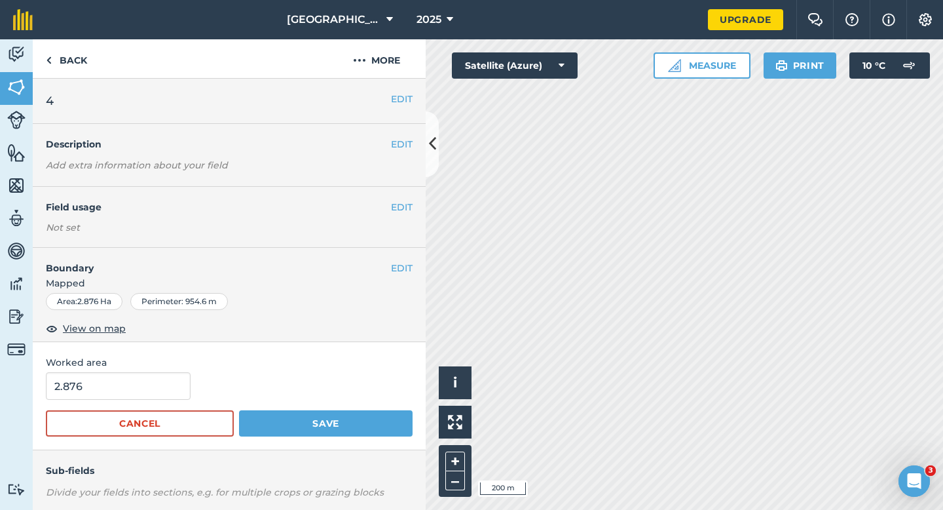
click at [149, 408] on form "2.876 Cancel Save" at bounding box center [229, 404] width 367 height 64
click at [149, 401] on form "2.876 Cancel Save" at bounding box center [229, 404] width 367 height 64
type input "3"
click at [149, 390] on input "3" at bounding box center [118, 386] width 145 height 28
click at [239, 410] on button "Save" at bounding box center [326, 423] width 174 height 26
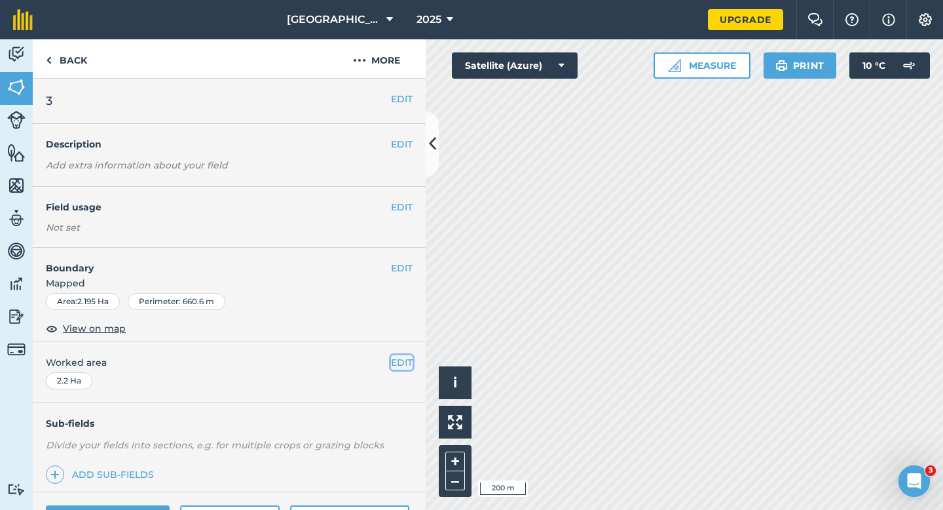
click at [399, 360] on button "EDIT" at bounding box center [402, 362] width 22 height 14
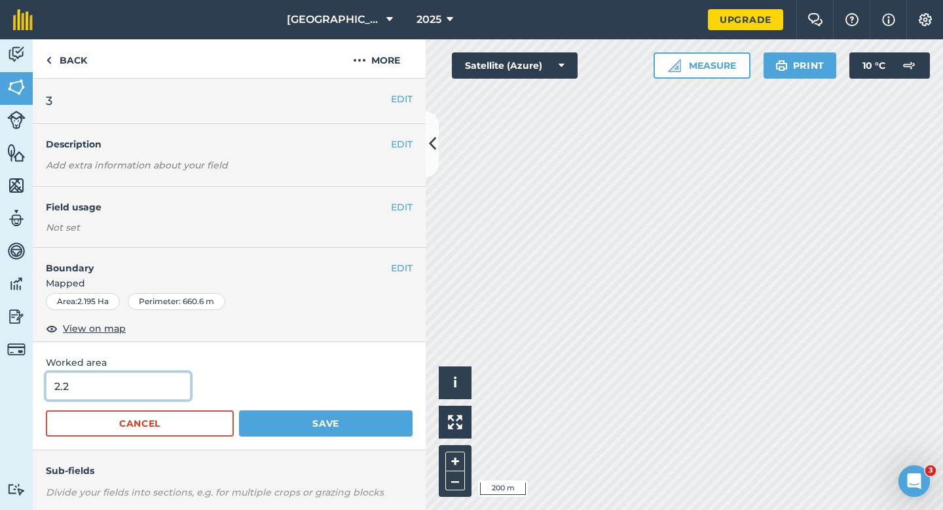
click at [118, 381] on input "2.2" at bounding box center [118, 386] width 145 height 28
type input "2"
click at [239, 410] on button "Save" at bounding box center [326, 423] width 174 height 26
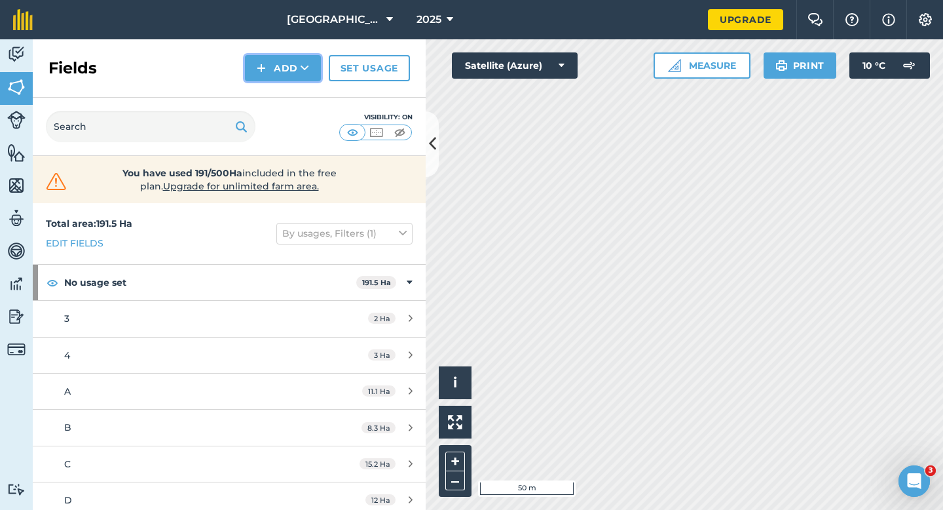
click at [288, 68] on button "Add" at bounding box center [283, 68] width 76 height 26
click at [288, 86] on link "Draw" at bounding box center [283, 97] width 72 height 29
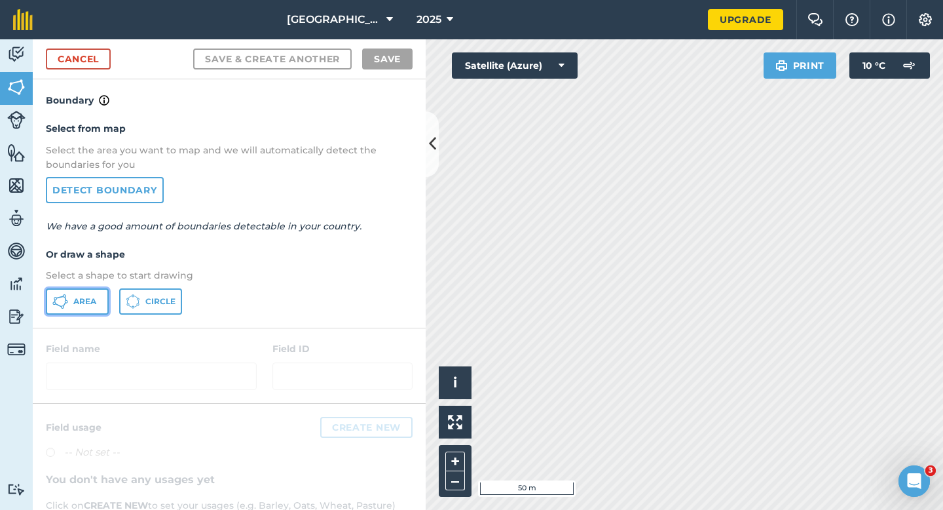
click at [98, 289] on button "Area" at bounding box center [77, 301] width 63 height 26
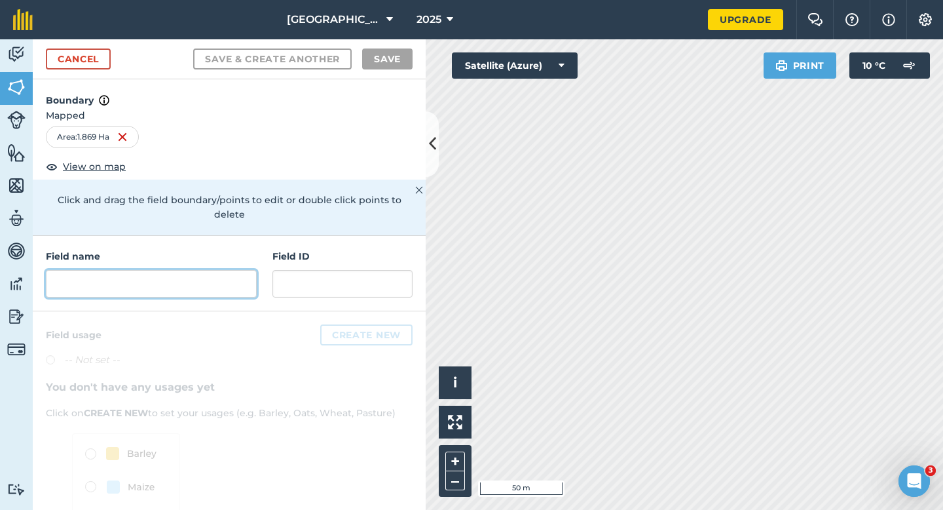
click at [242, 282] on input "text" at bounding box center [151, 284] width 211 height 28
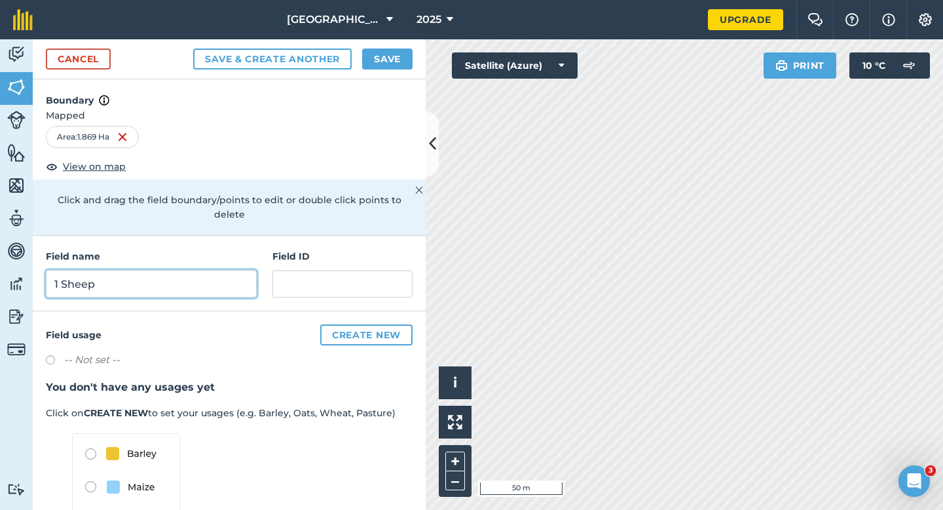
type input "1 Sheep"
click at [397, 56] on button "Save" at bounding box center [387, 58] width 50 height 21
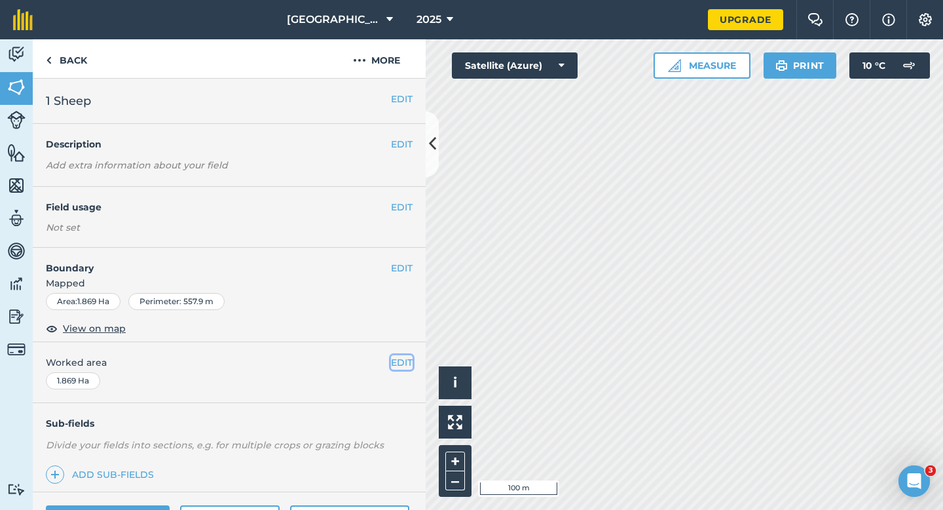
click at [400, 358] on button "EDIT" at bounding box center [402, 362] width 22 height 14
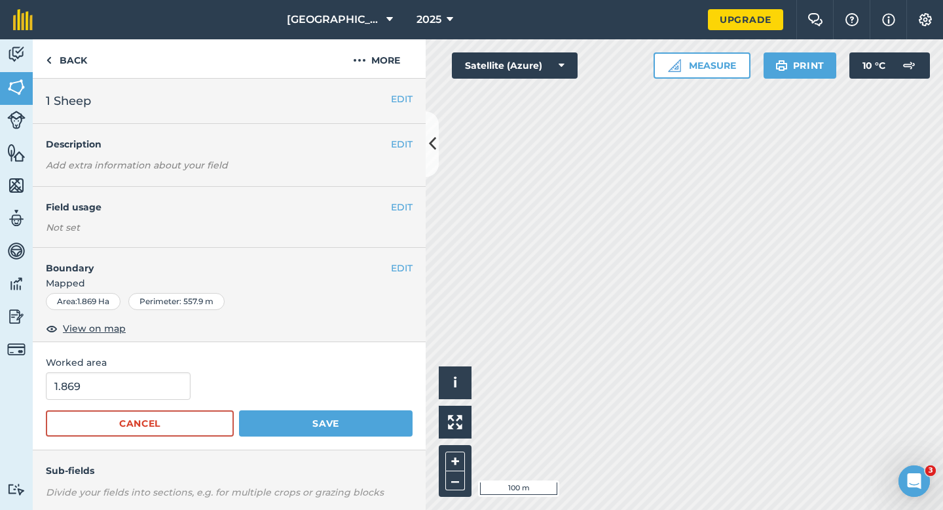
click at [195, 379] on div "1.869" at bounding box center [229, 386] width 367 height 28
click at [164, 379] on input "1.869" at bounding box center [118, 386] width 145 height 28
type input "2"
click at [239, 410] on button "Save" at bounding box center [326, 423] width 174 height 26
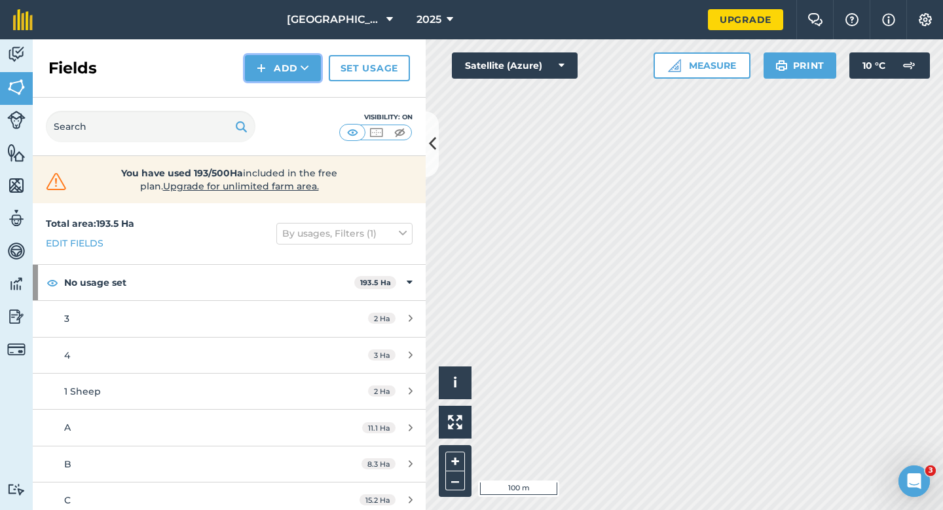
click at [297, 73] on button "Add" at bounding box center [283, 68] width 76 height 26
click at [297, 88] on link "Draw" at bounding box center [283, 97] width 72 height 29
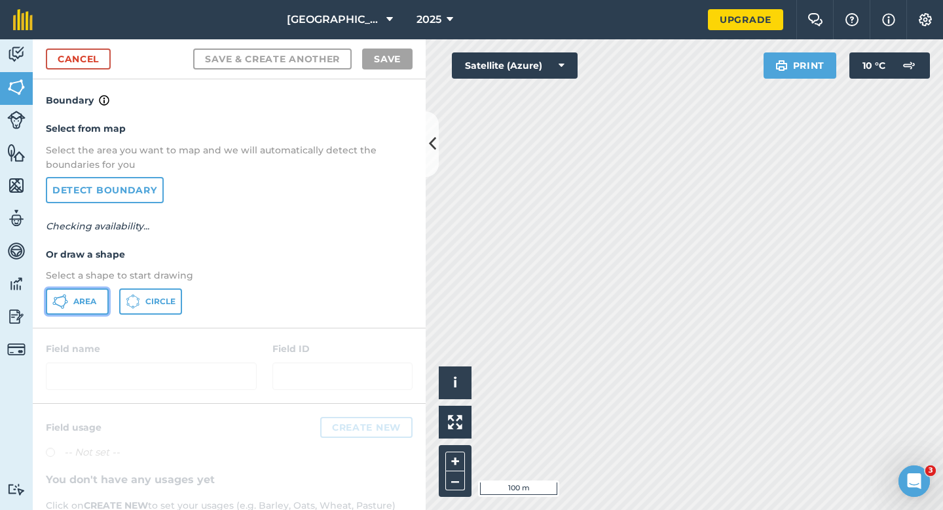
click at [99, 291] on button "Area" at bounding box center [77, 301] width 63 height 26
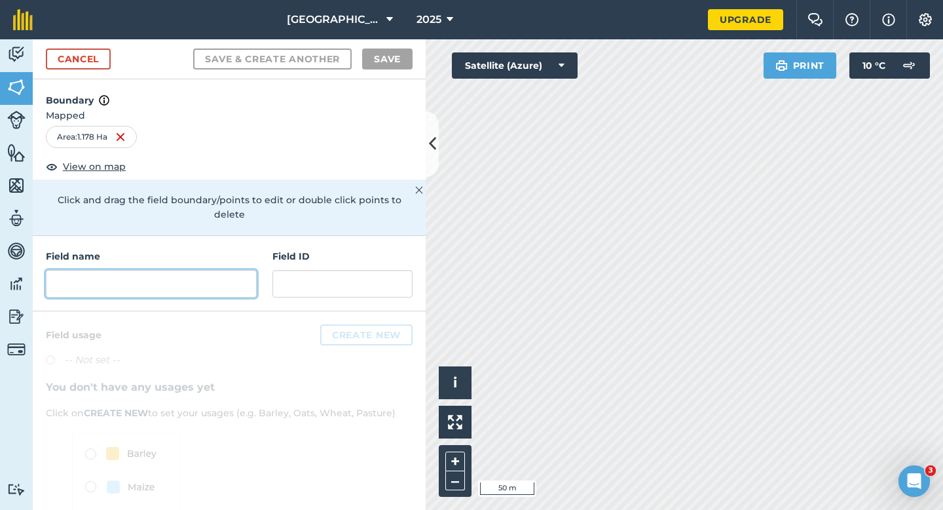
click at [175, 270] on input "text" at bounding box center [151, 284] width 211 height 28
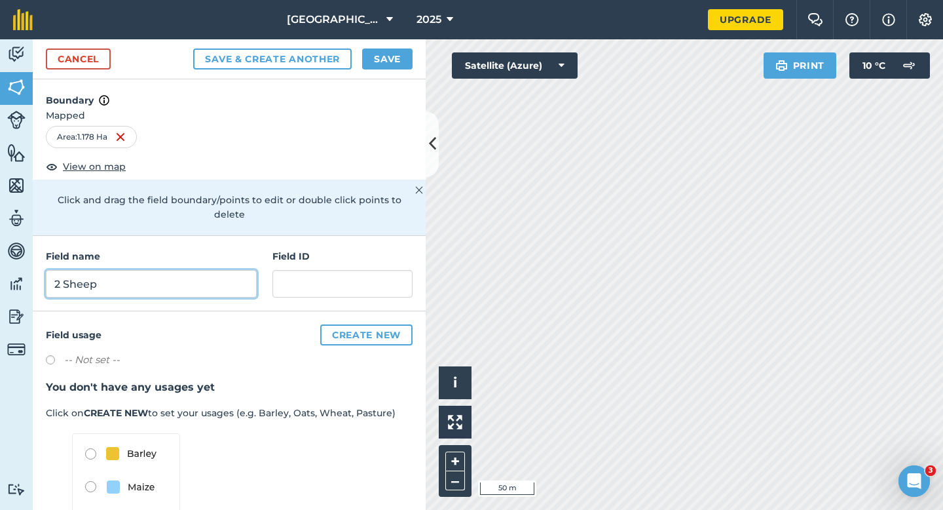
type input "2 Sheep"
click at [395, 69] on div "Cancel Save & Create Another Save" at bounding box center [229, 59] width 393 height 40
click at [395, 67] on button "Save" at bounding box center [387, 58] width 50 height 21
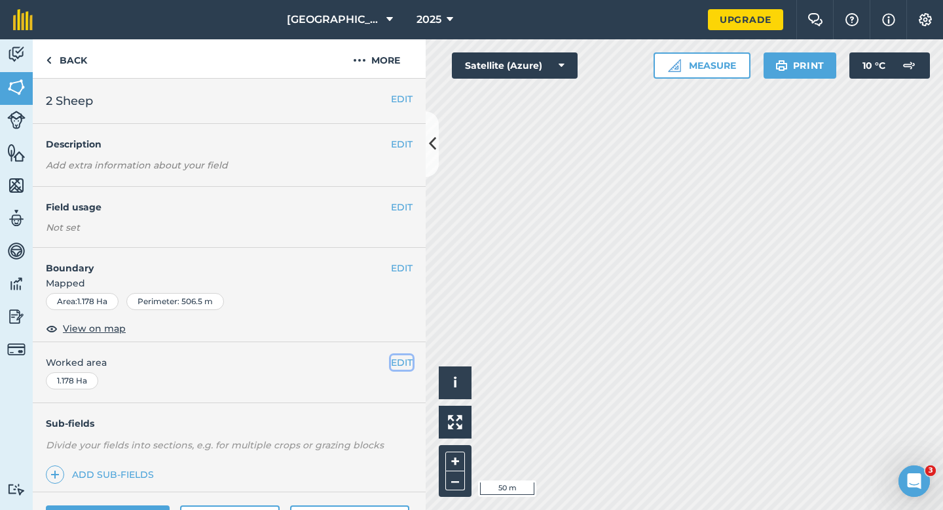
click at [408, 356] on button "EDIT" at bounding box center [402, 362] width 22 height 14
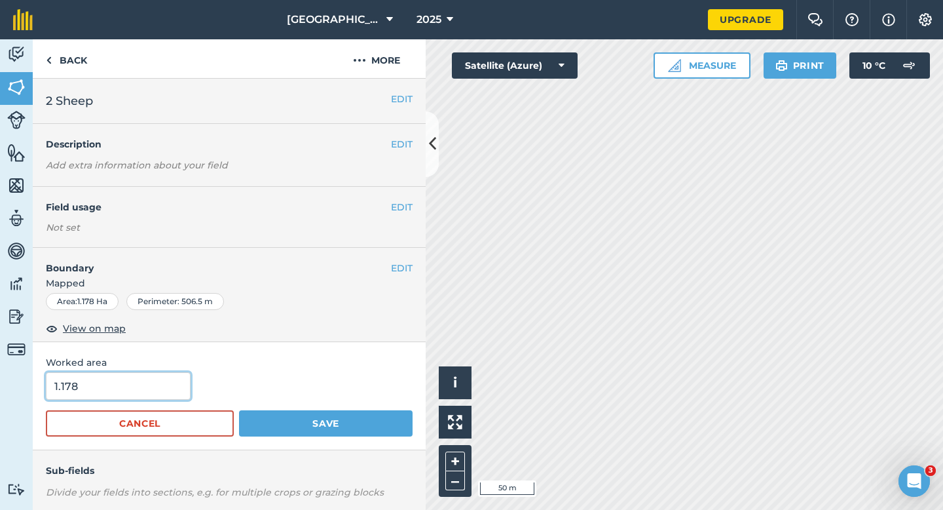
click at [153, 372] on input "1.178" at bounding box center [118, 386] width 145 height 28
type input "1"
click at [239, 410] on button "Save" at bounding box center [326, 423] width 174 height 26
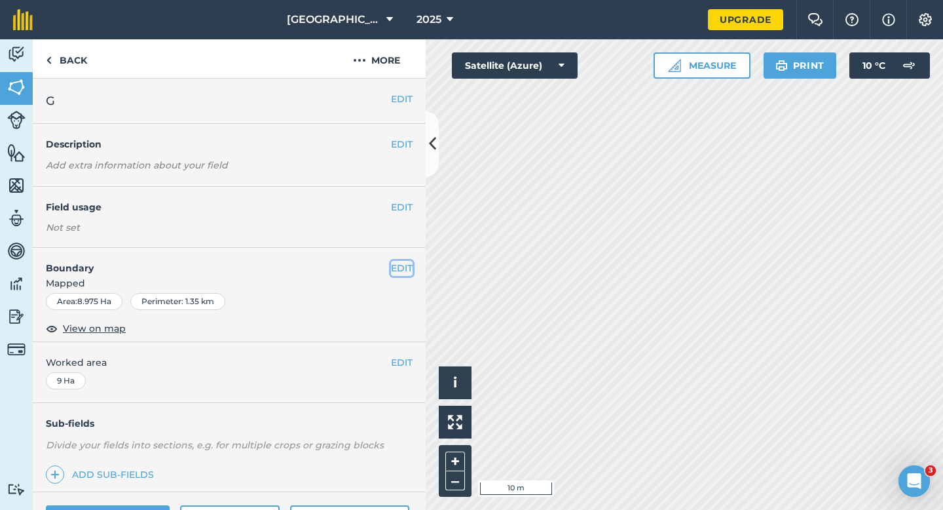
click at [408, 270] on button "EDIT" at bounding box center [402, 268] width 22 height 14
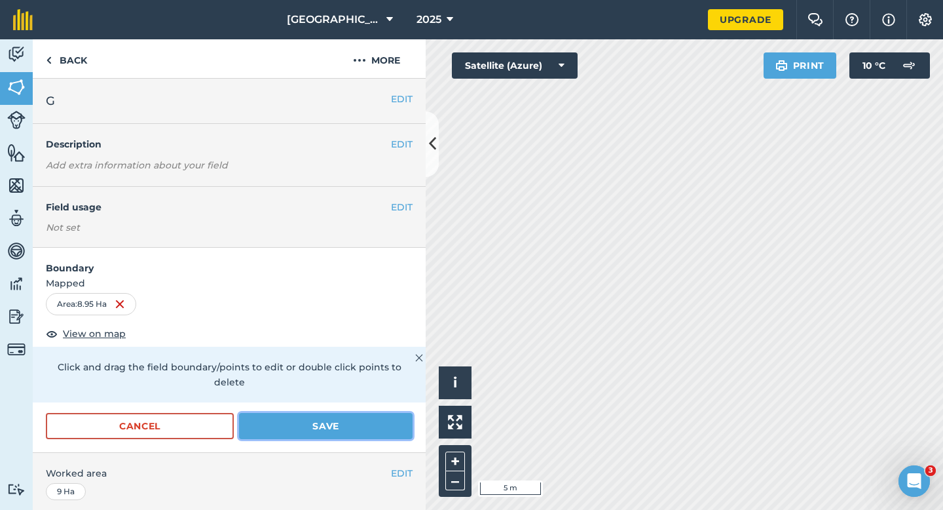
click at [371, 413] on button "Save" at bounding box center [326, 426] width 174 height 26
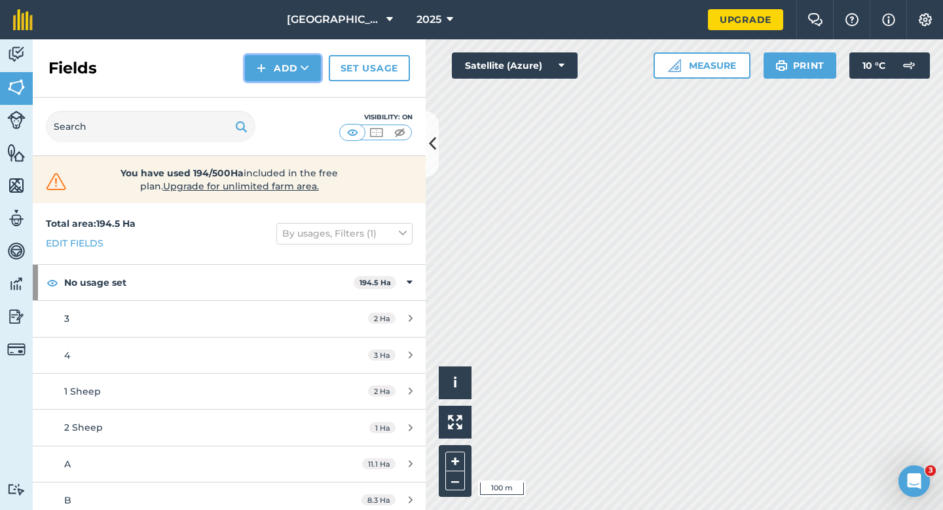
click at [261, 64] on img at bounding box center [261, 68] width 9 height 16
click at [268, 97] on link "Draw" at bounding box center [283, 97] width 72 height 29
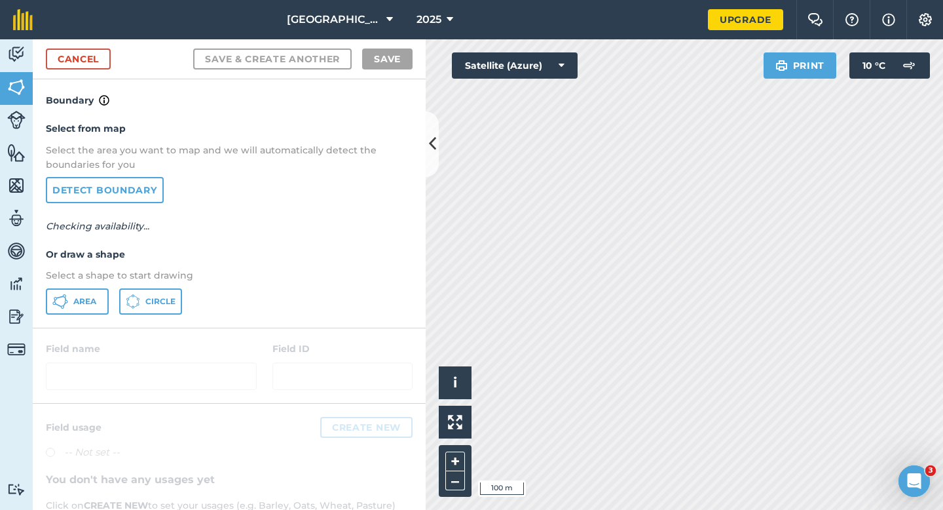
click at [72, 316] on div "Select from map Select the area you want to map and we will automatically detec…" at bounding box center [229, 217] width 393 height 219
click at [67, 302] on icon at bounding box center [66, 300] width 3 height 3
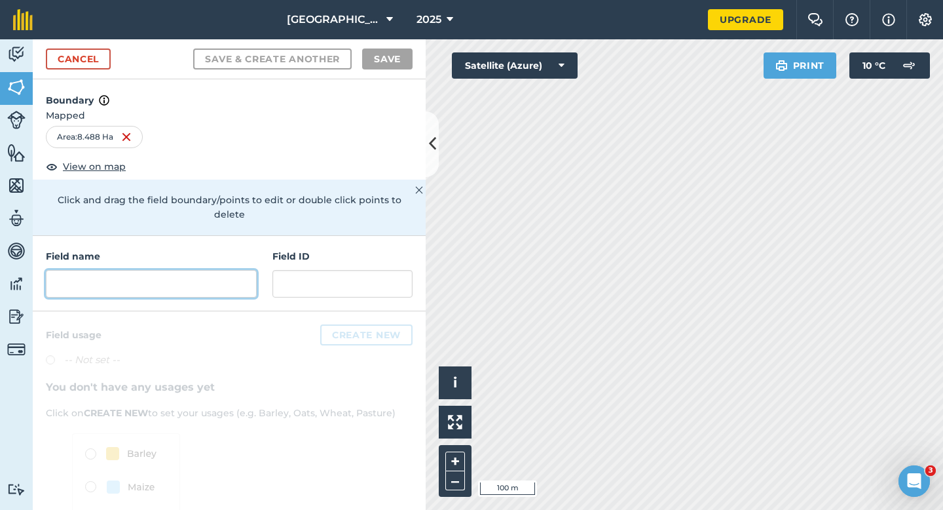
click at [240, 280] on input "text" at bounding box center [151, 284] width 211 height 28
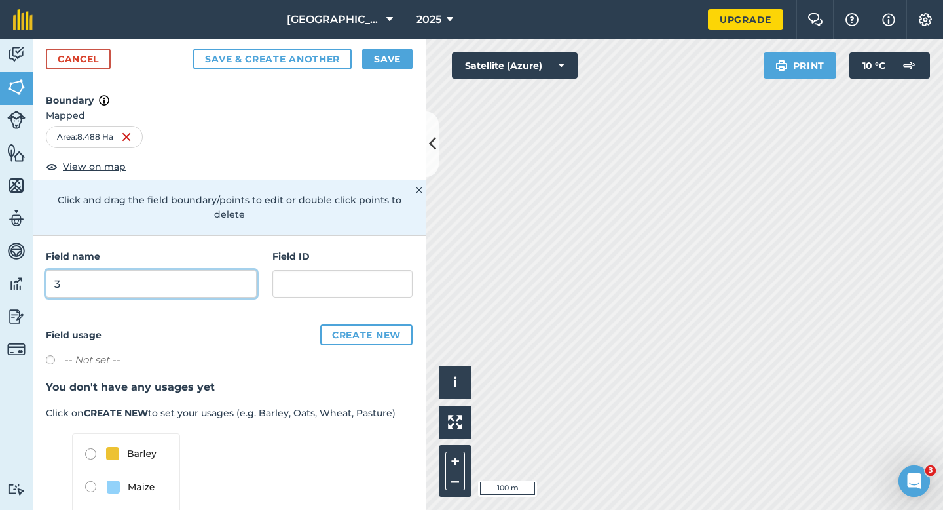
type input "3"
click at [407, 59] on button "Save" at bounding box center [387, 58] width 50 height 21
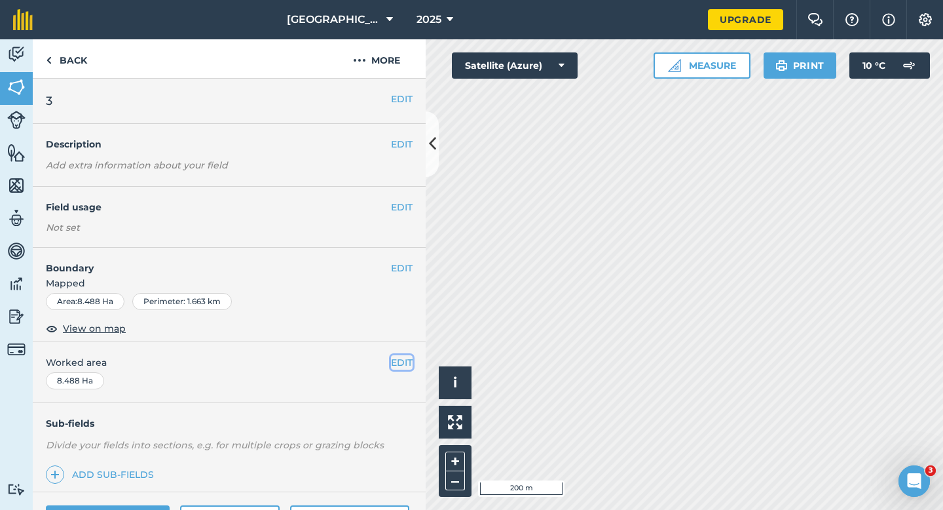
click at [397, 360] on button "EDIT" at bounding box center [402, 362] width 22 height 14
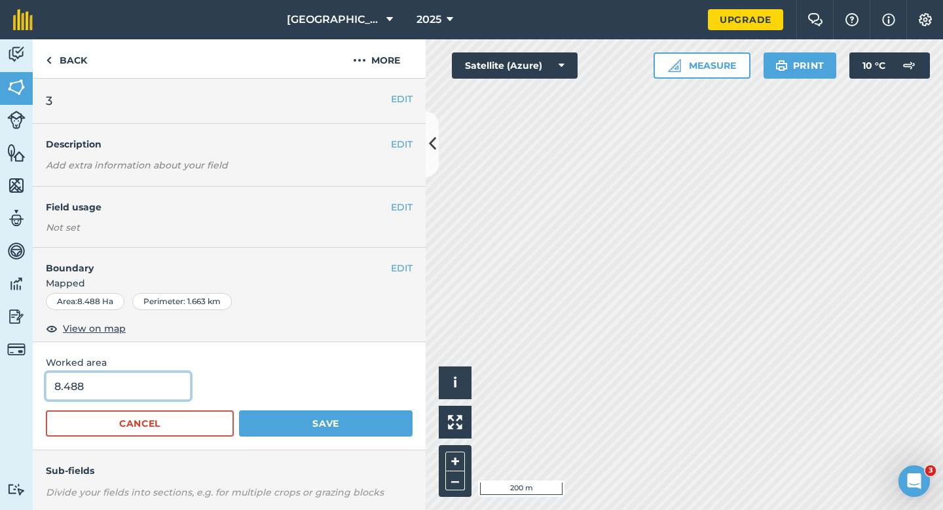
click at [125, 396] on input "8.488" at bounding box center [118, 386] width 145 height 28
type input "8.5"
click at [239, 410] on button "Save" at bounding box center [326, 423] width 174 height 26
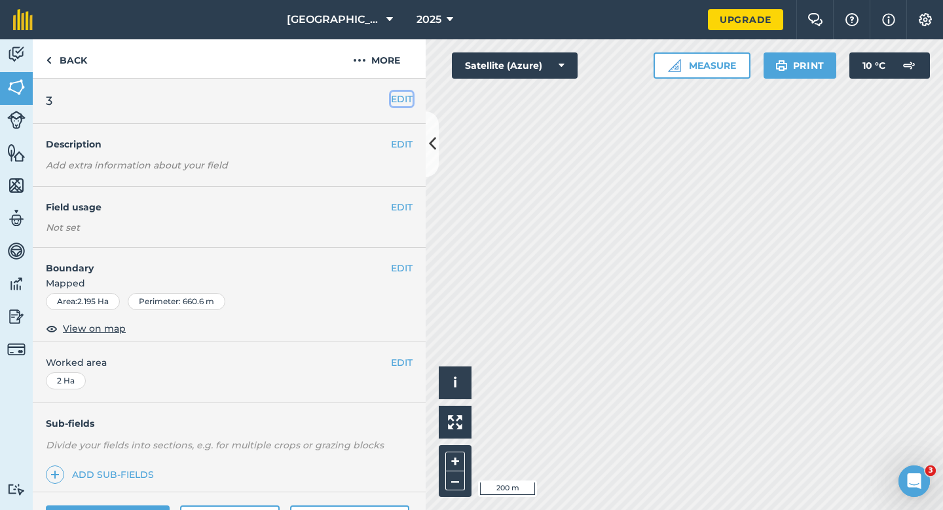
click at [408, 102] on button "EDIT" at bounding box center [402, 99] width 22 height 14
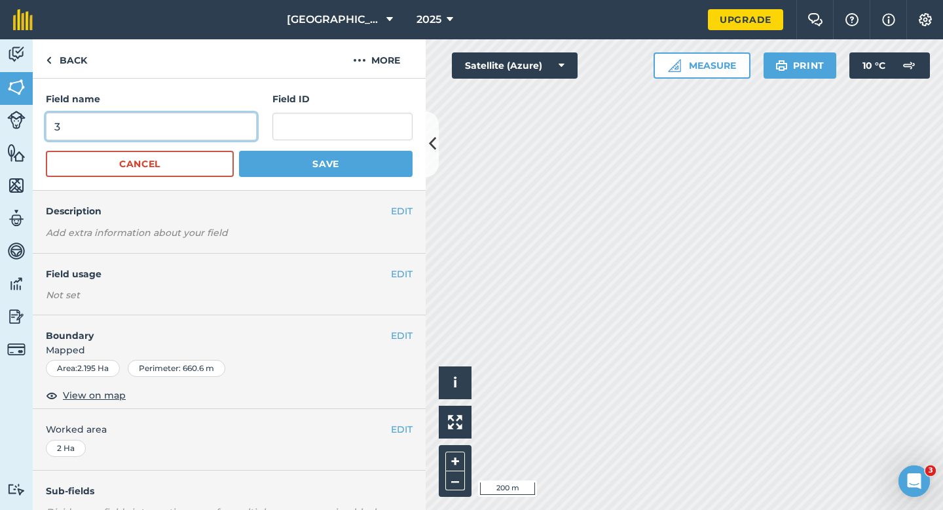
click at [218, 132] on input "3" at bounding box center [151, 127] width 211 height 28
type input "4"
click at [239, 151] on button "Save" at bounding box center [326, 164] width 174 height 26
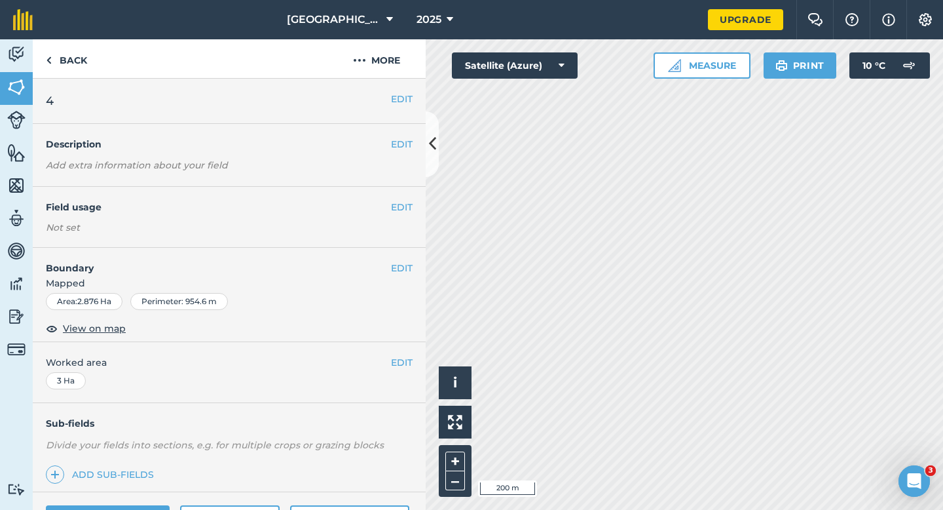
click at [401, 107] on div "EDIT 4" at bounding box center [229, 101] width 393 height 45
click at [401, 95] on button "EDIT" at bounding box center [402, 99] width 22 height 14
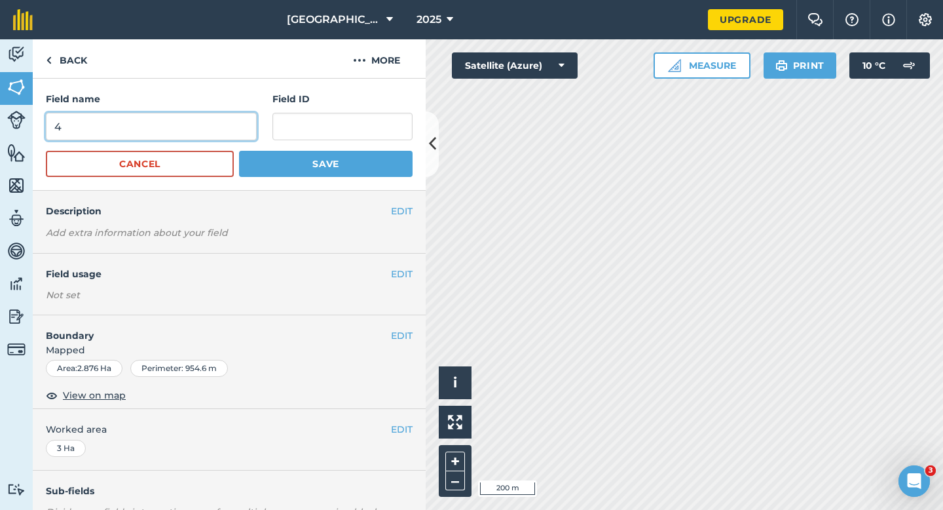
click at [229, 120] on input "4" at bounding box center [151, 127] width 211 height 28
type input "5"
click at [239, 151] on button "Save" at bounding box center [326, 164] width 174 height 26
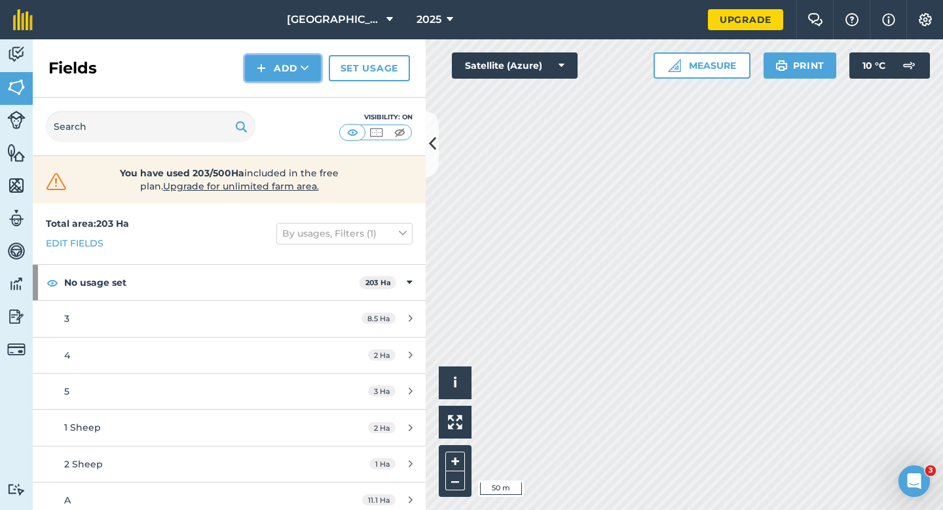
click at [295, 71] on button "Add" at bounding box center [283, 68] width 76 height 26
click at [295, 99] on link "Draw" at bounding box center [283, 97] width 72 height 29
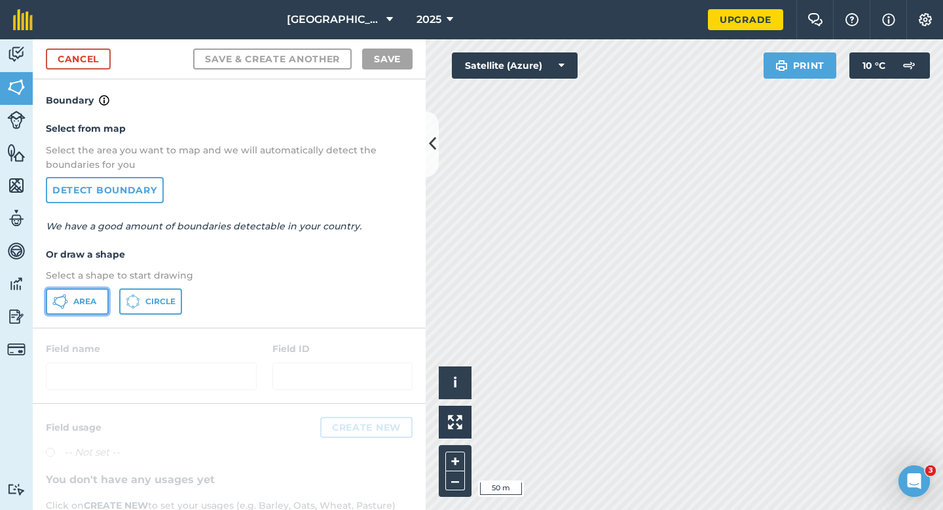
click at [95, 296] on span "Area" at bounding box center [84, 301] width 23 height 10
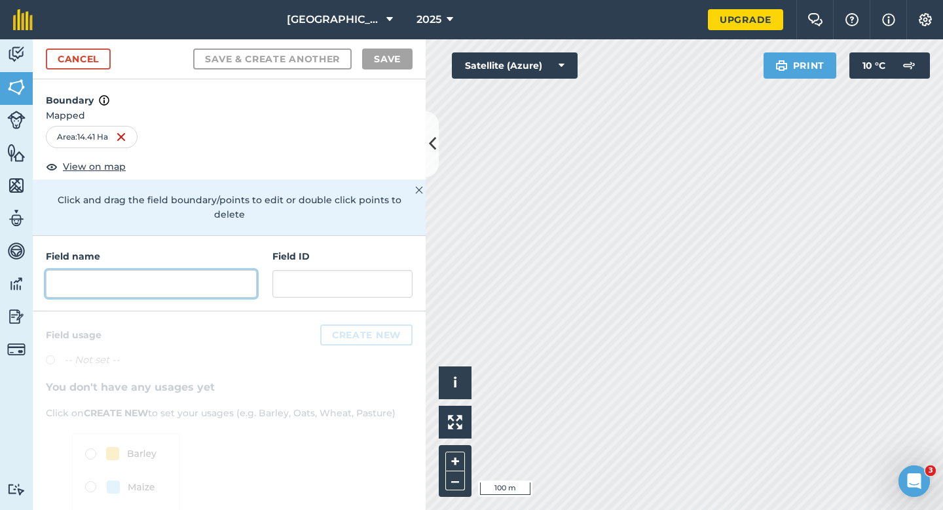
click at [190, 277] on input "text" at bounding box center [151, 284] width 211 height 28
type input "s"
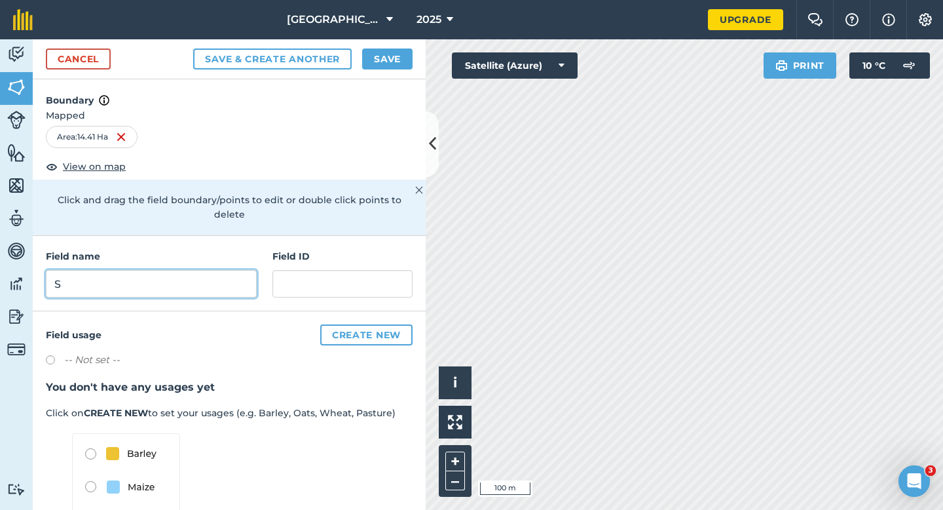
type input "S"
click at [382, 56] on button "Save" at bounding box center [387, 58] width 50 height 21
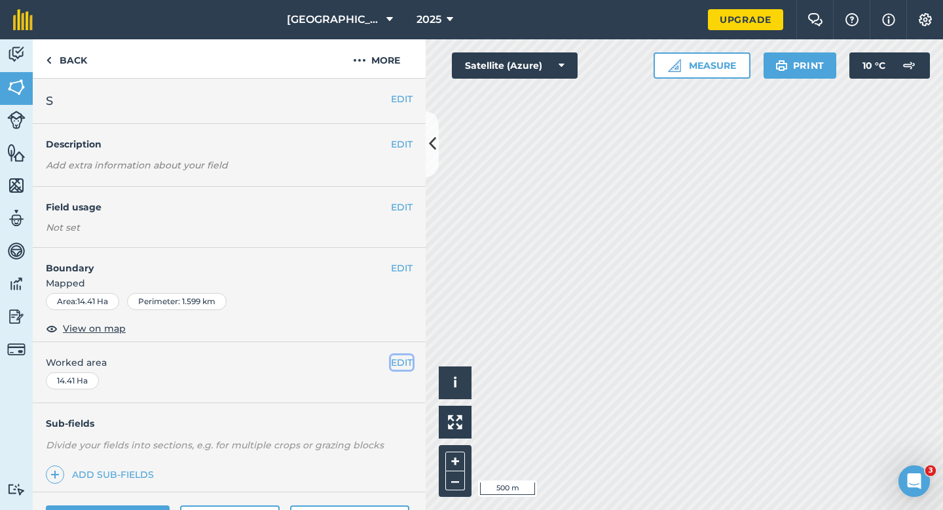
click at [404, 357] on button "EDIT" at bounding box center [402, 362] width 22 height 14
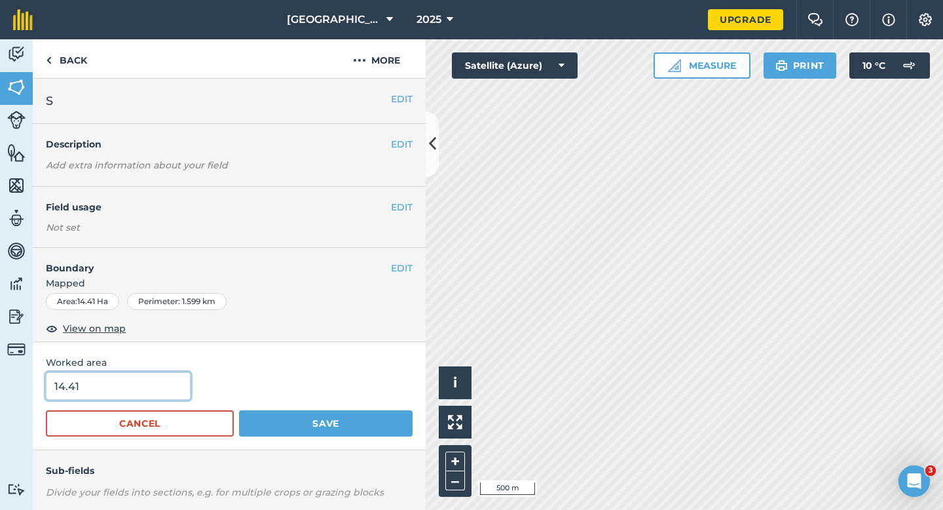
click at [178, 386] on input "14.41" at bounding box center [118, 386] width 145 height 28
type input "14.4"
click at [239, 410] on button "Save" at bounding box center [326, 423] width 174 height 26
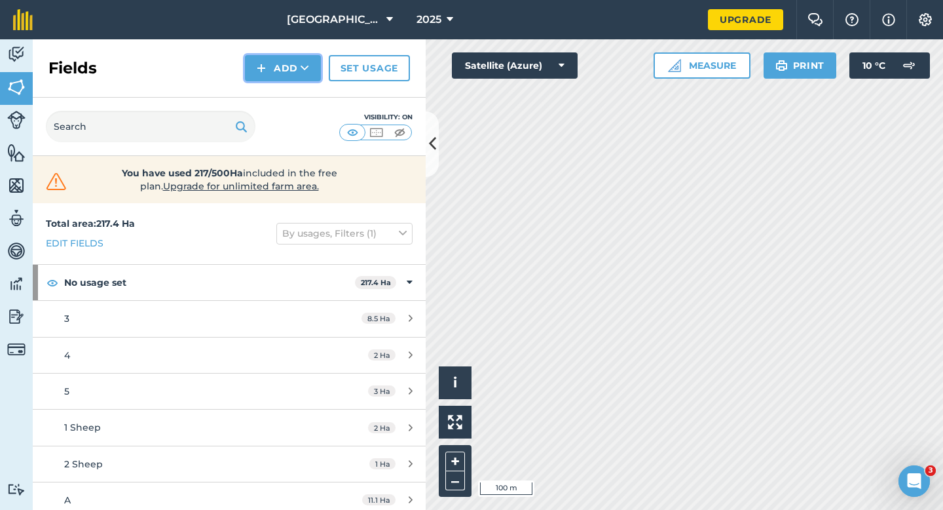
click at [289, 75] on button "Add" at bounding box center [283, 68] width 76 height 26
click at [289, 90] on link "Draw" at bounding box center [283, 97] width 72 height 29
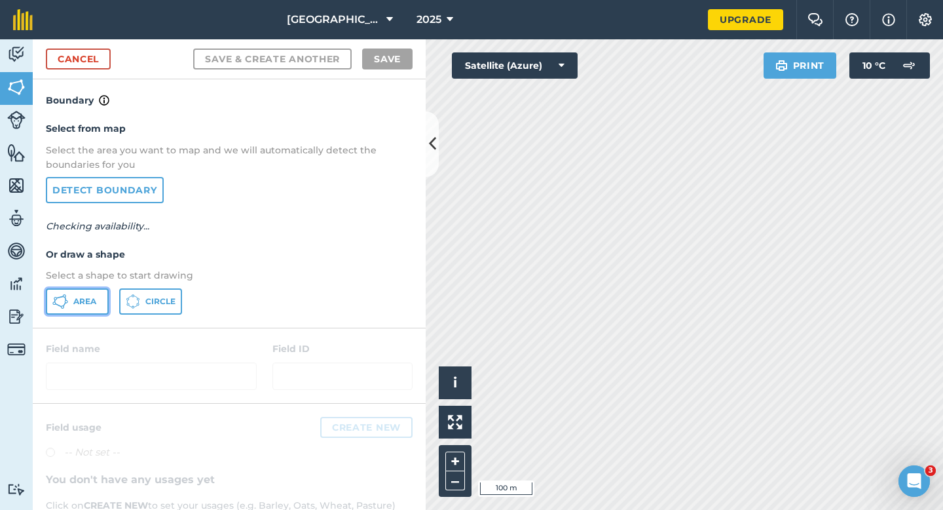
click at [57, 305] on icon at bounding box center [60, 302] width 16 height 16
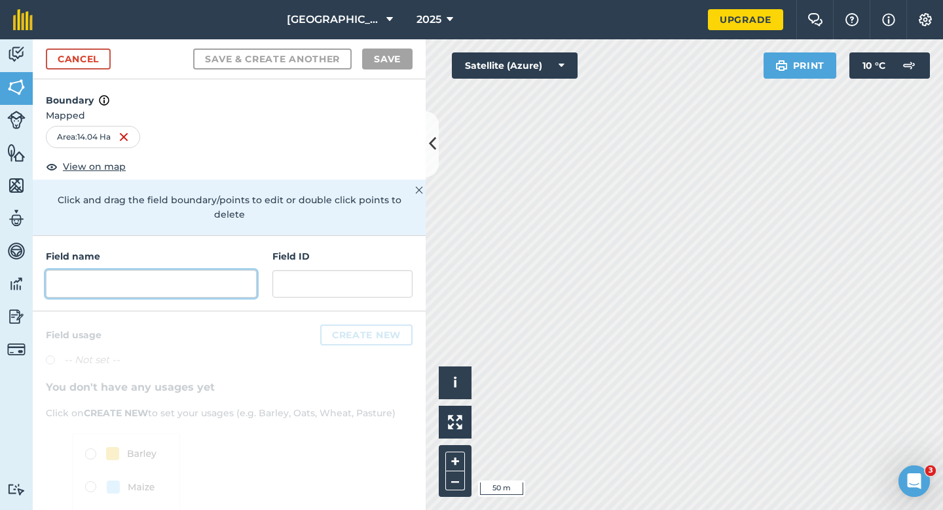
click at [214, 270] on input "text" at bounding box center [151, 284] width 211 height 28
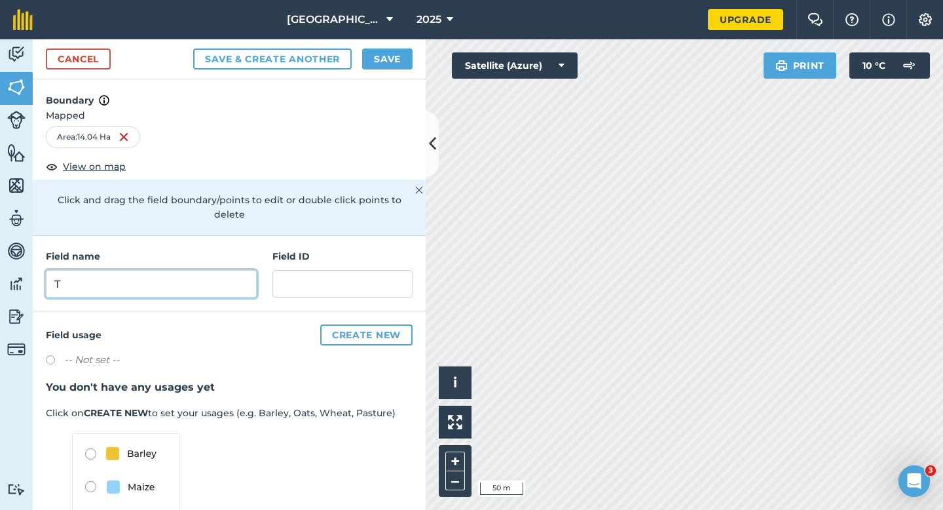
type input "T"
click at [387, 62] on button "Save" at bounding box center [387, 58] width 50 height 21
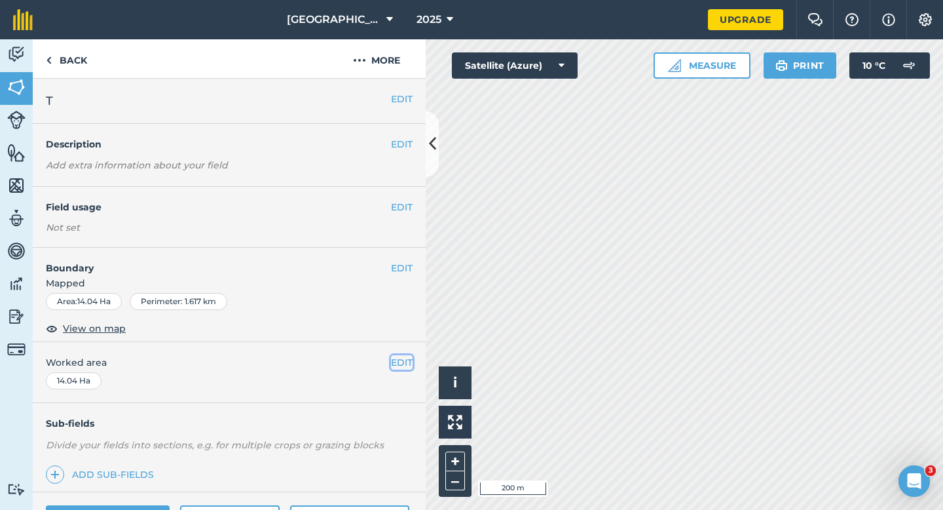
click at [410, 367] on button "EDIT" at bounding box center [402, 362] width 22 height 14
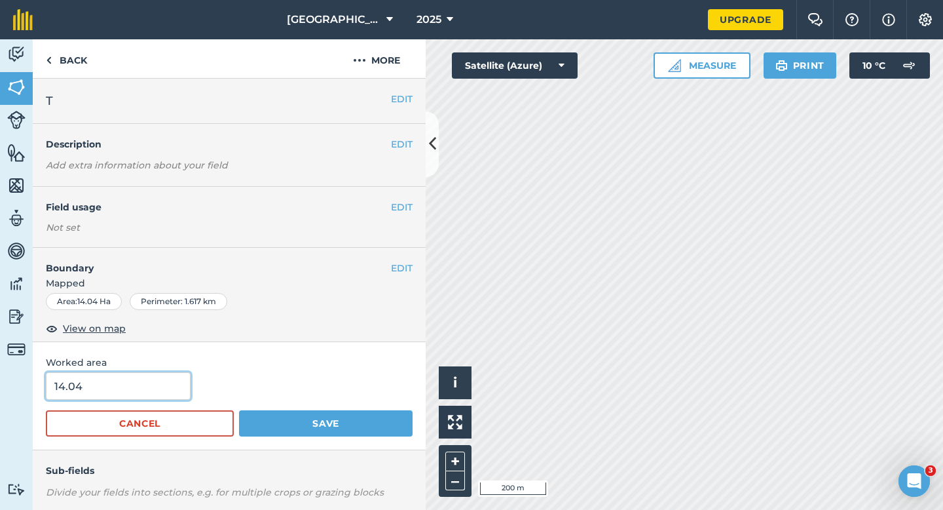
click at [157, 389] on input "14.04" at bounding box center [118, 386] width 145 height 28
type input "14"
click at [239, 410] on button "Save" at bounding box center [326, 423] width 174 height 26
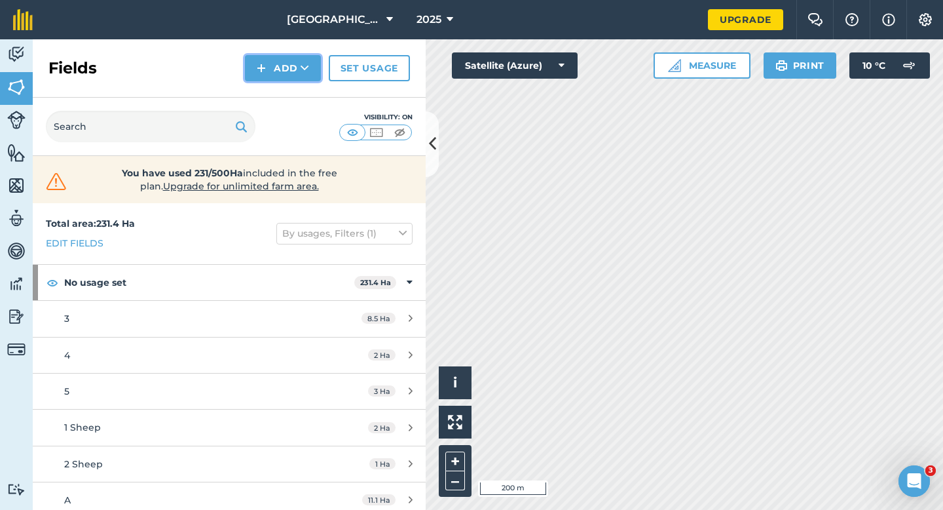
click at [276, 71] on button "Add" at bounding box center [283, 68] width 76 height 26
click at [276, 98] on link "Draw" at bounding box center [283, 97] width 72 height 29
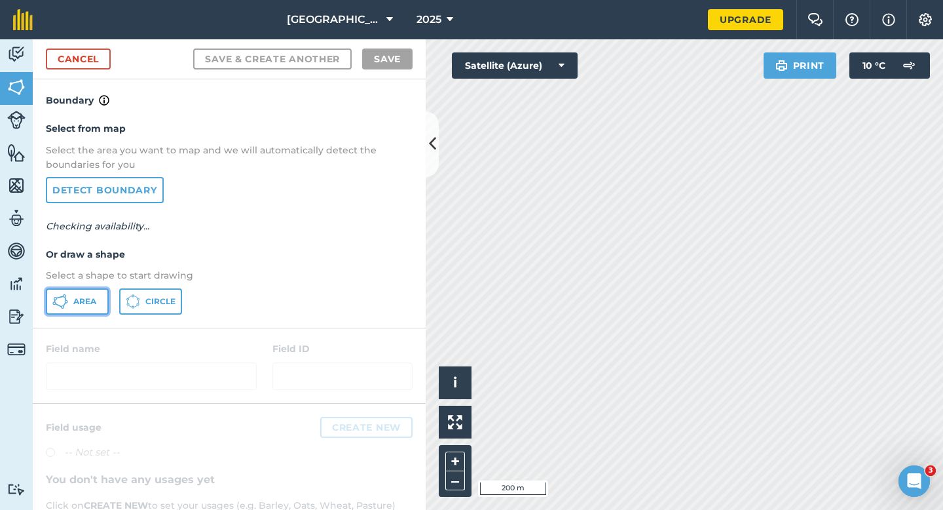
click at [91, 294] on button "Area" at bounding box center [77, 301] width 63 height 26
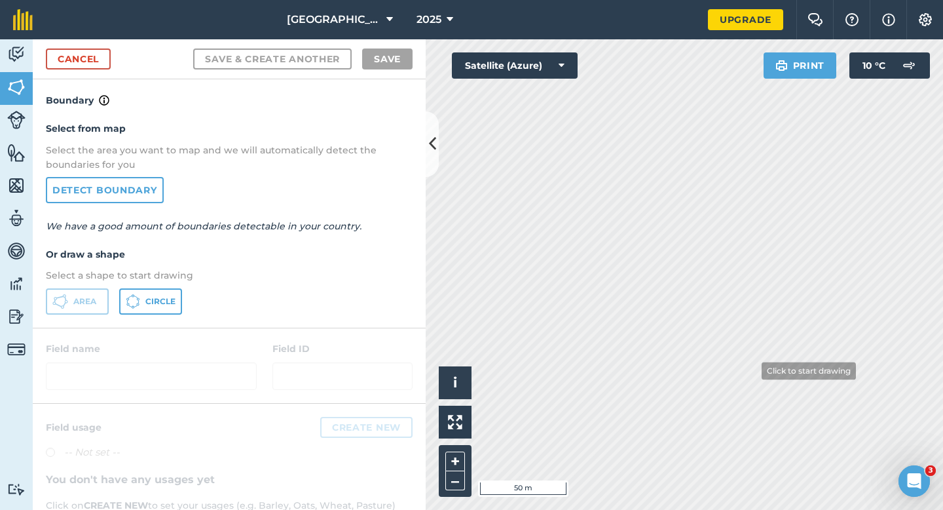
click at [664, 7] on div "[GEOGRAPHIC_DATA] 2025 Upgrade Farm Chat Help Info Settings Map printing is not…" at bounding box center [471, 255] width 943 height 510
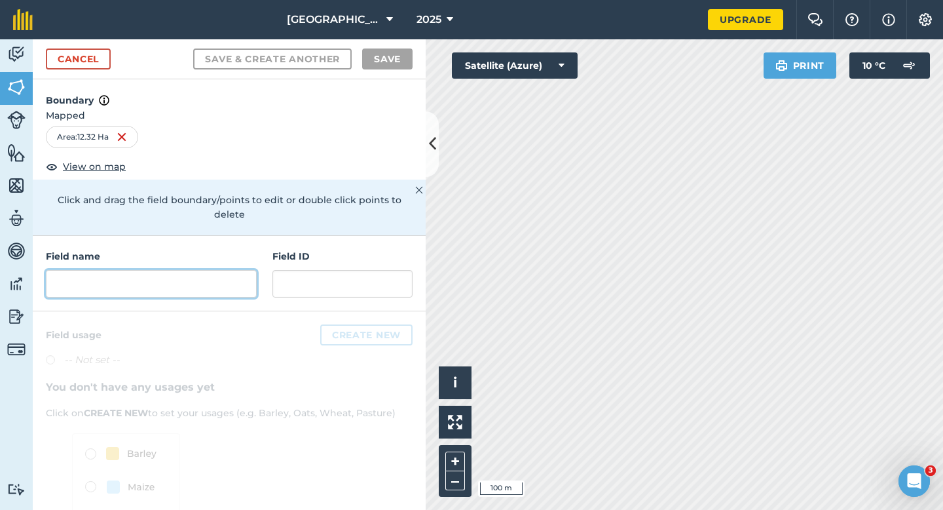
click at [176, 276] on input "text" at bounding box center [151, 284] width 211 height 28
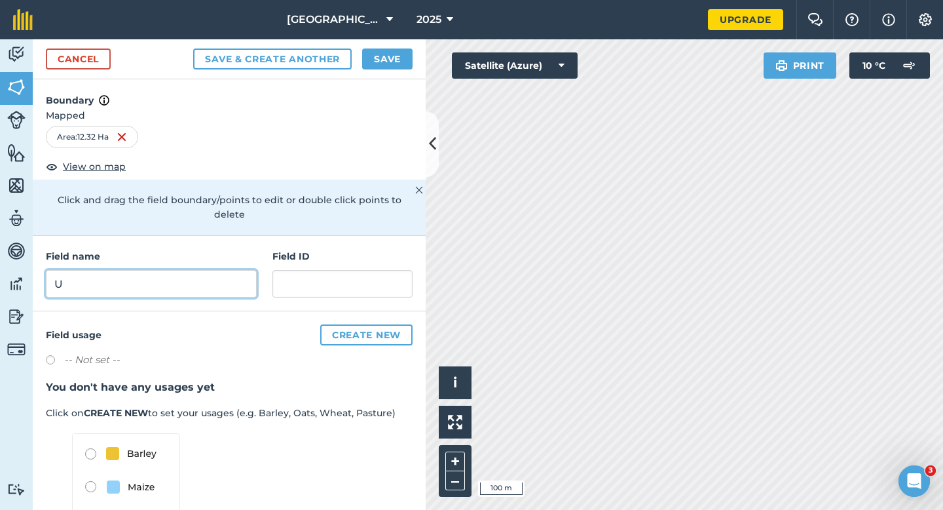
type input "U"
click at [396, 64] on button "Save" at bounding box center [387, 58] width 50 height 21
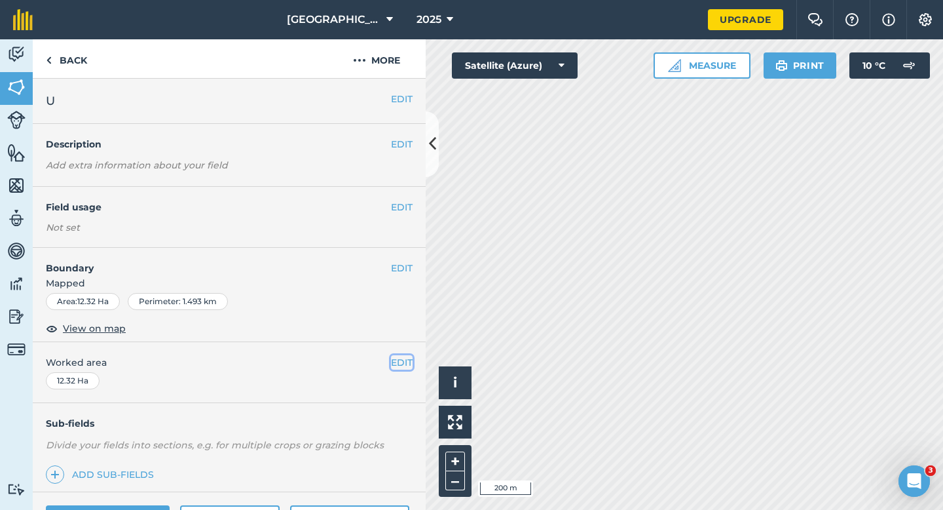
click at [410, 365] on button "EDIT" at bounding box center [402, 362] width 22 height 14
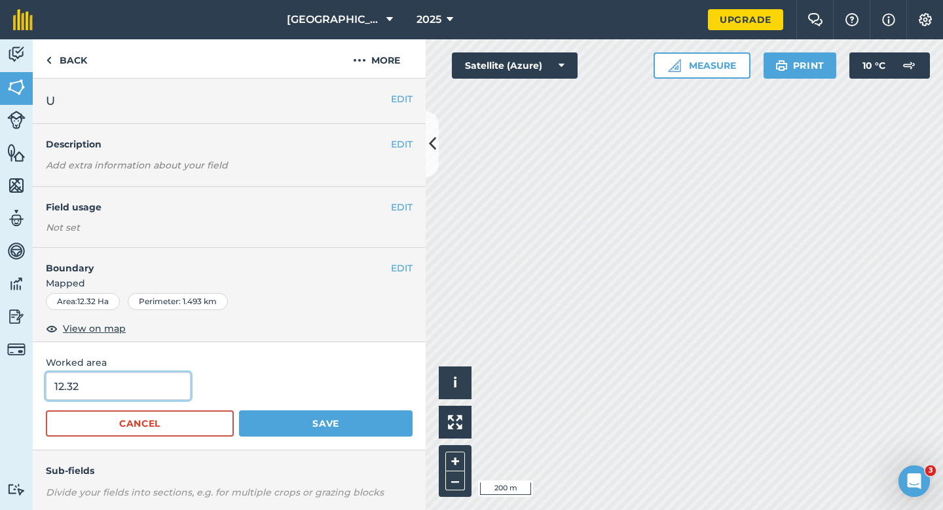
click at [64, 400] on input "12.32" at bounding box center [118, 386] width 145 height 28
click at [83, 396] on input "12.32" at bounding box center [118, 386] width 145 height 28
type input "12.3"
click at [239, 410] on button "Save" at bounding box center [326, 423] width 174 height 26
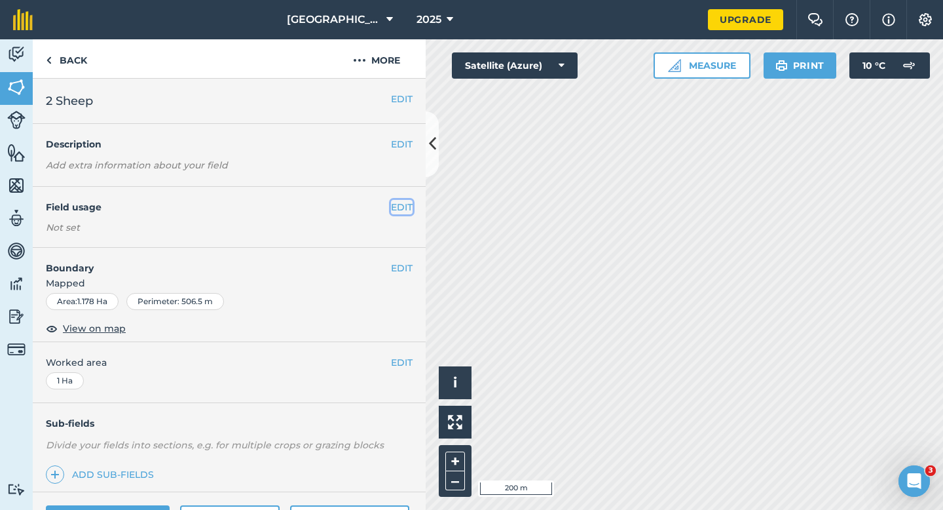
click at [405, 207] on button "EDIT" at bounding box center [402, 207] width 22 height 14
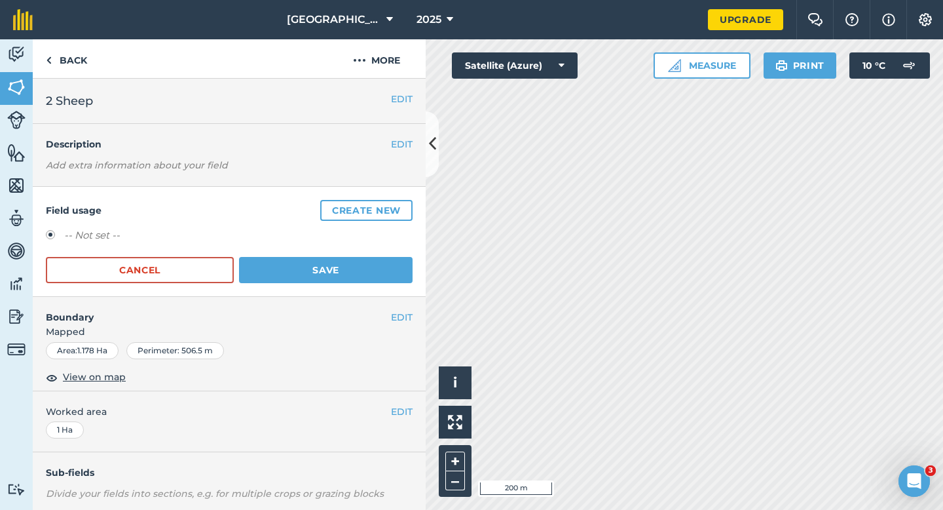
click at [394, 207] on button "Create new" at bounding box center [366, 210] width 92 height 21
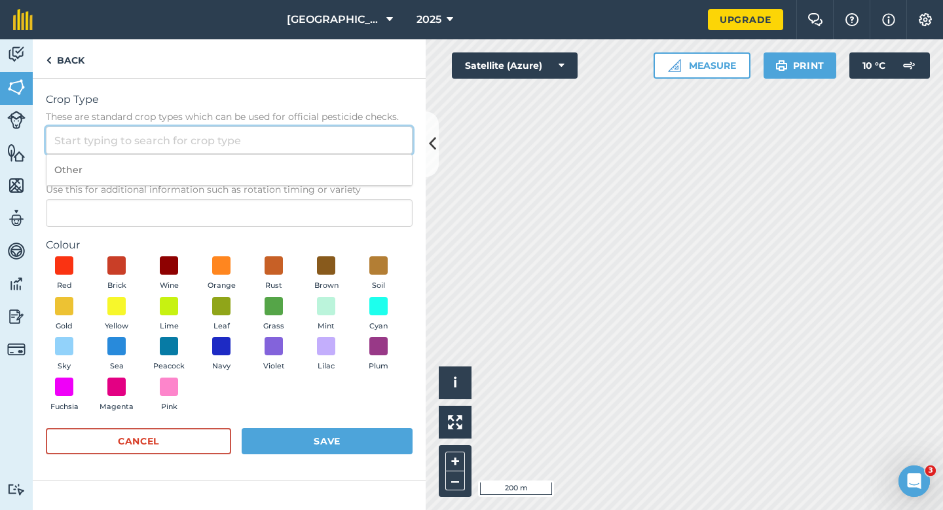
click at [345, 135] on input "Crop Type These are standard crop types which can be used for official pesticid…" at bounding box center [229, 140] width 367 height 28
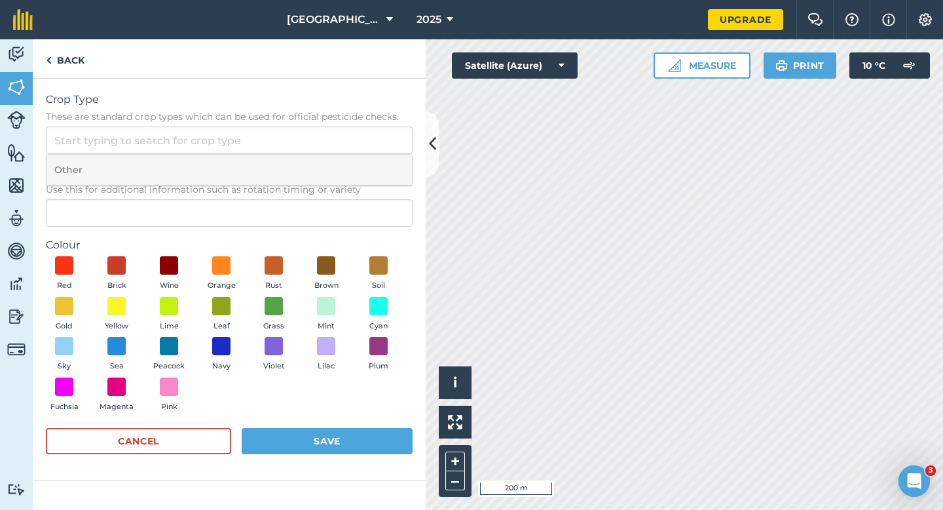
click at [345, 157] on li "Other" at bounding box center [230, 170] width 366 height 31
type input "Other"
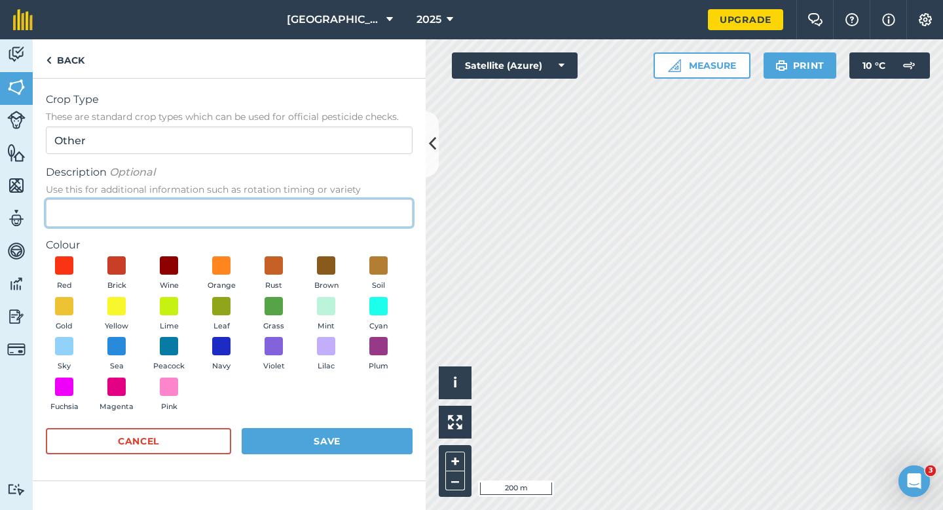
click at [343, 199] on input "Description Optional Use this for additional information such as rotation timin…" at bounding box center [229, 213] width 367 height 28
type input "Grass"
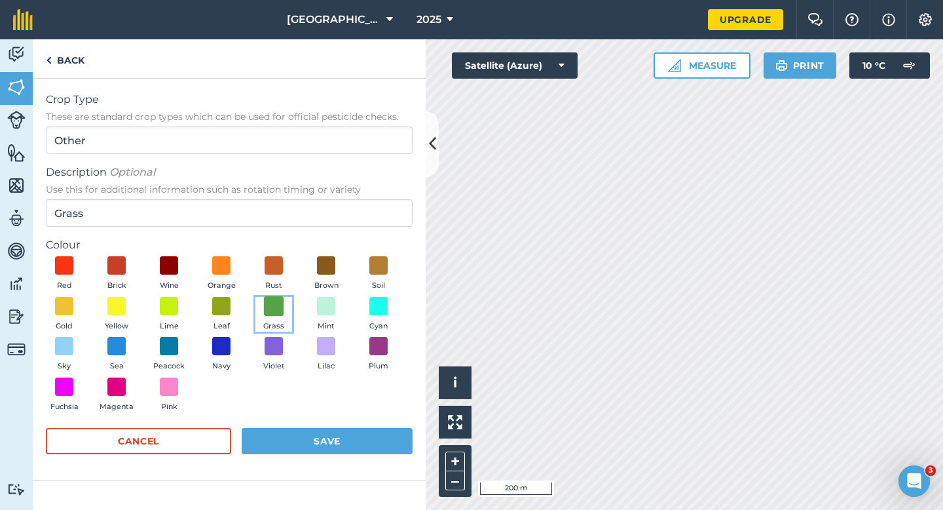
click at [270, 313] on span at bounding box center [274, 305] width 20 height 20
click at [305, 462] on div "Cancel Save" at bounding box center [229, 447] width 367 height 39
click at [314, 438] on button "Save" at bounding box center [327, 441] width 171 height 26
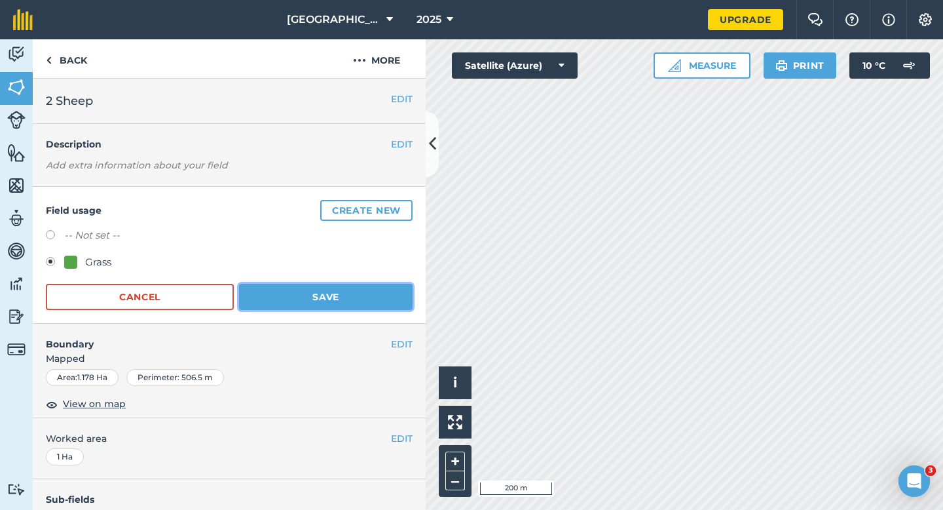
click at [373, 288] on button "Save" at bounding box center [326, 297] width 174 height 26
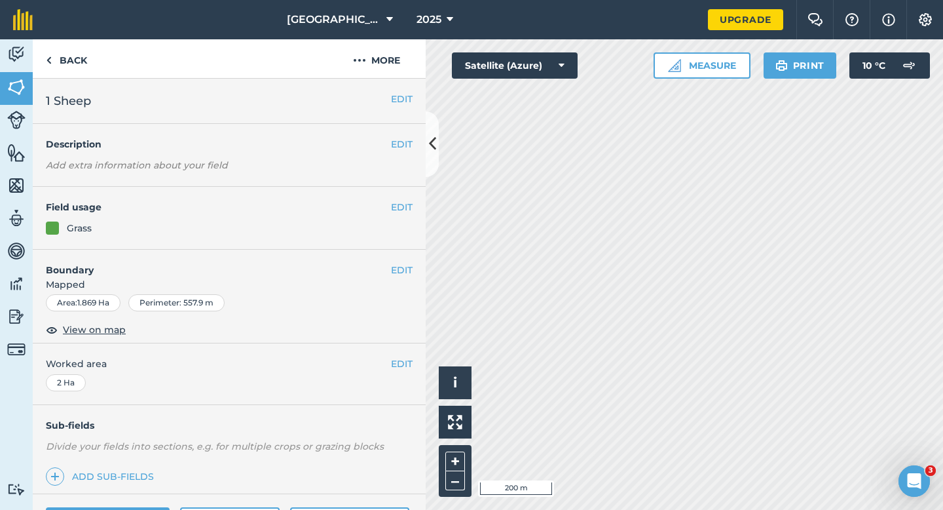
click at [398, 197] on div "EDIT Field usage Grass" at bounding box center [229, 218] width 393 height 63
click at [400, 202] on button "EDIT" at bounding box center [402, 207] width 22 height 14
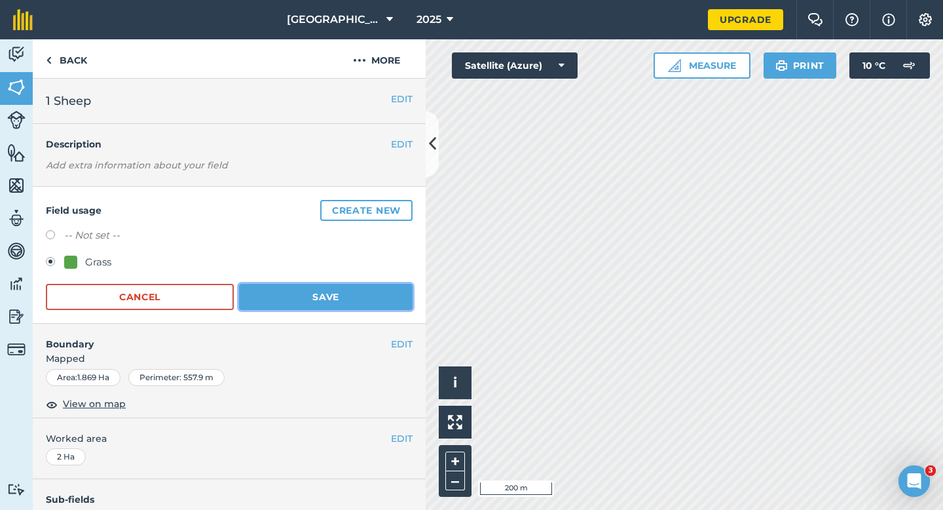
click at [279, 290] on button "Save" at bounding box center [326, 297] width 174 height 26
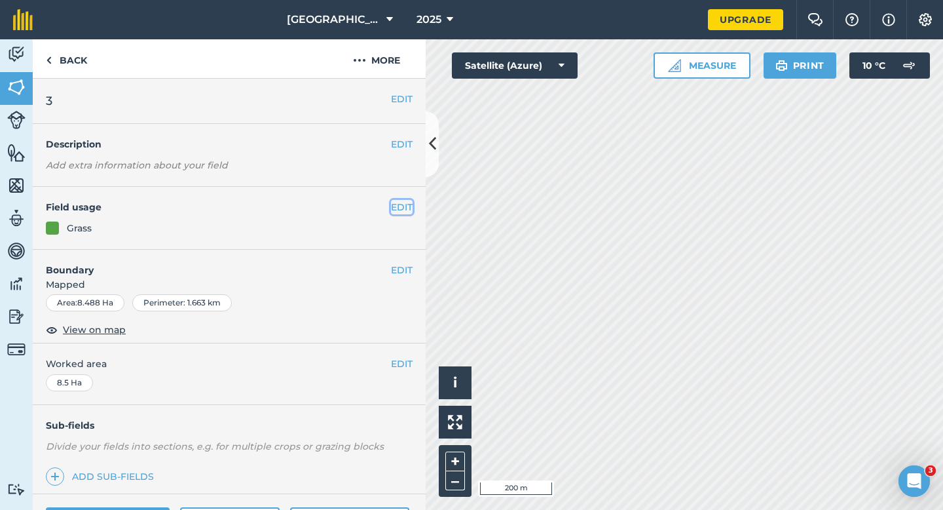
click at [398, 210] on button "EDIT" at bounding box center [402, 207] width 22 height 14
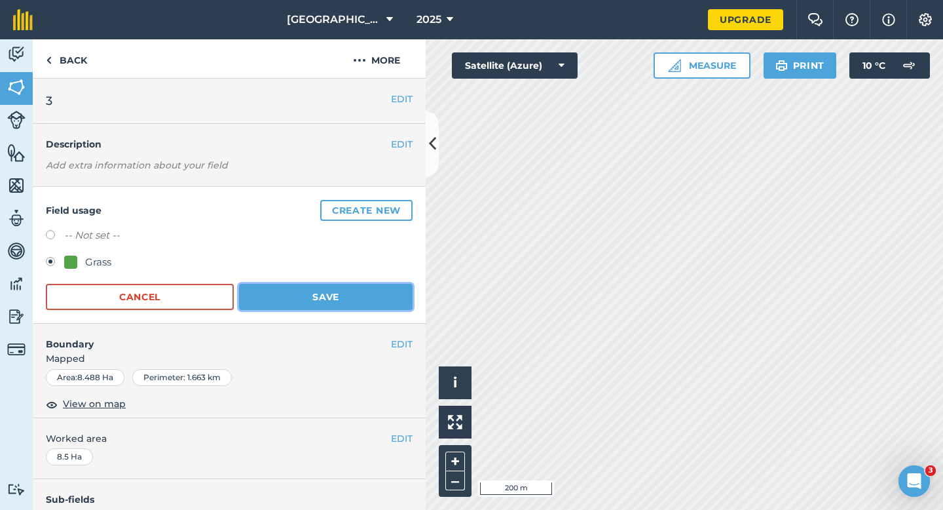
click at [303, 297] on button "Save" at bounding box center [326, 297] width 174 height 26
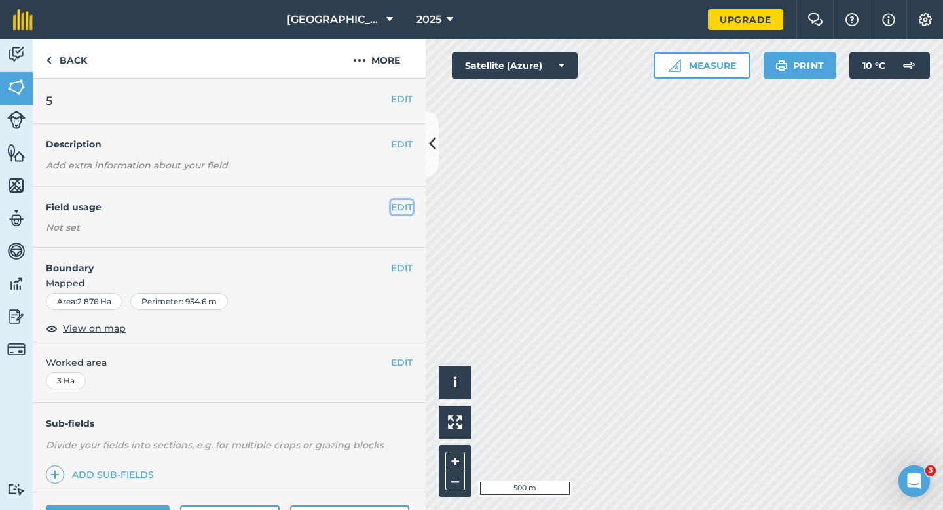
click at [404, 202] on button "EDIT" at bounding box center [402, 207] width 22 height 14
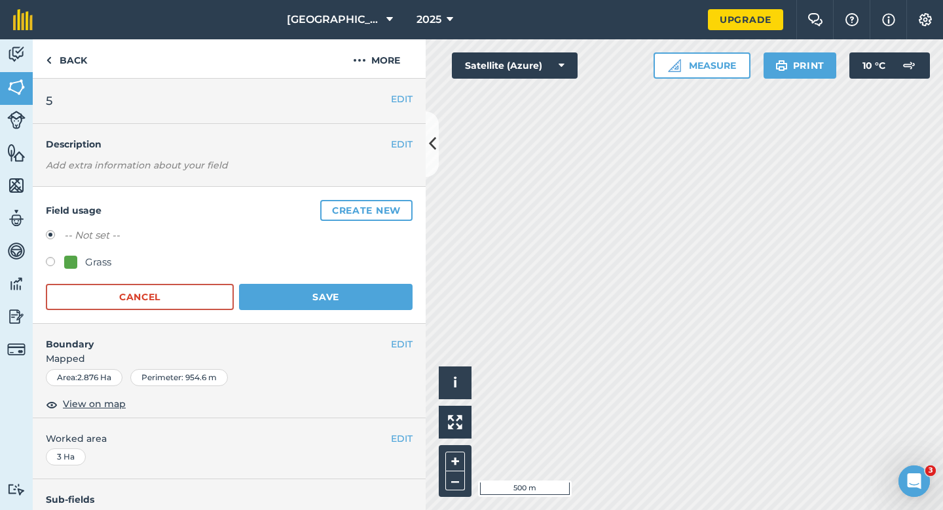
click at [73, 265] on div at bounding box center [70, 262] width 13 height 13
radio input "true"
radio input "false"
click at [313, 290] on button "Save" at bounding box center [326, 297] width 174 height 26
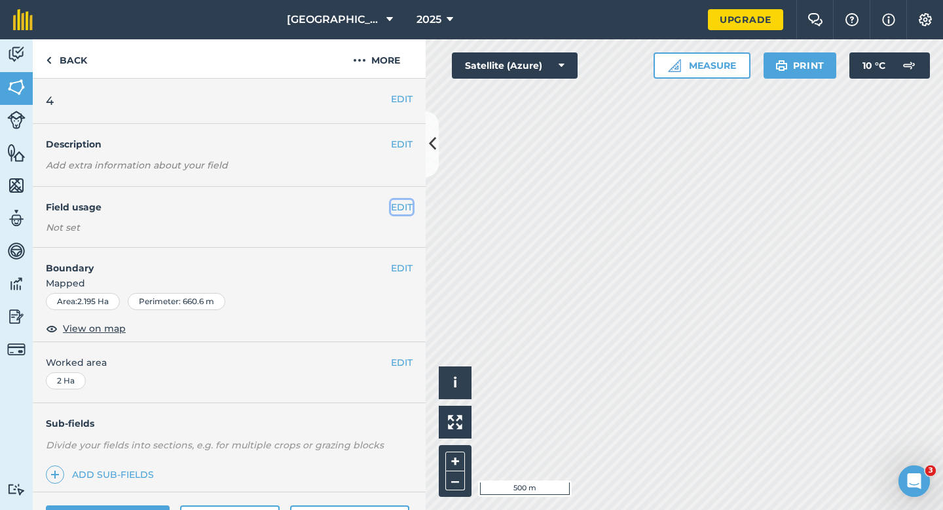
click at [400, 205] on button "EDIT" at bounding box center [402, 207] width 22 height 14
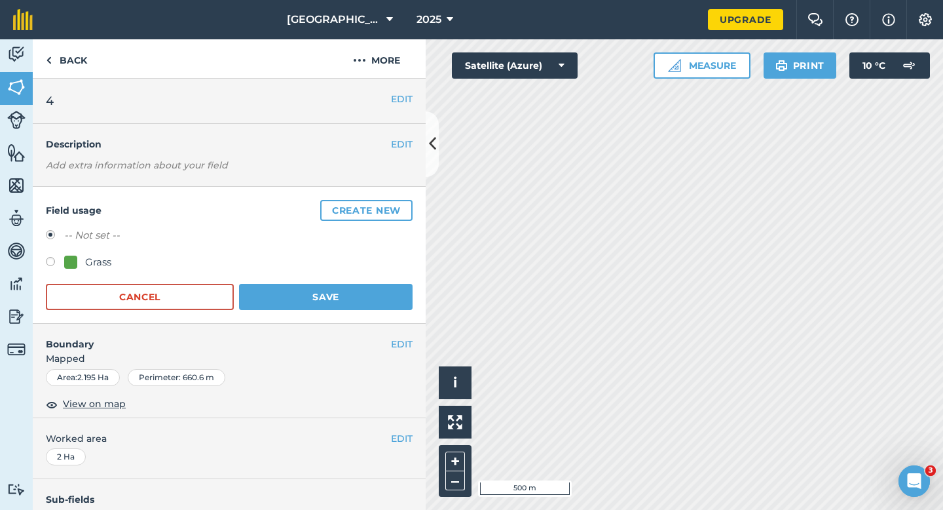
click at [104, 263] on div "Grass" at bounding box center [98, 262] width 26 height 16
radio input "true"
radio input "false"
click at [284, 297] on button "Save" at bounding box center [326, 297] width 174 height 26
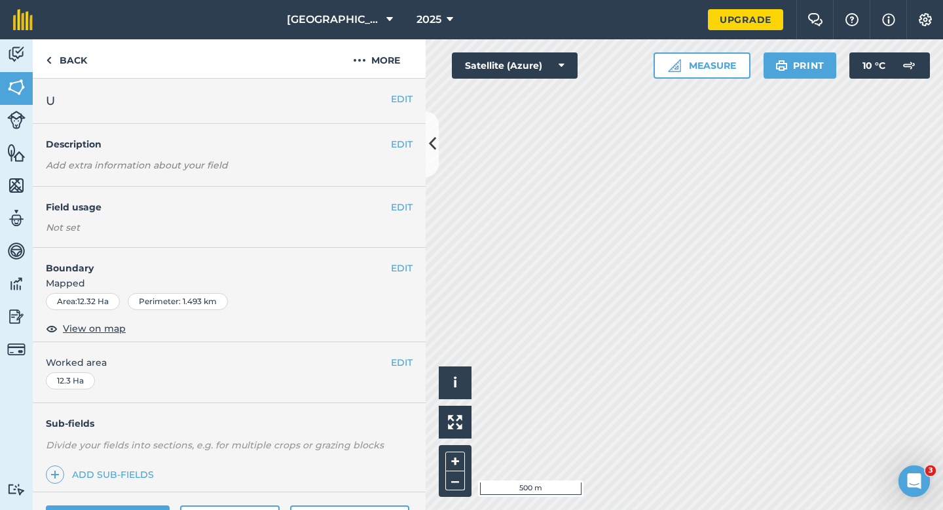
click at [414, 206] on div "EDIT Field usage Not set" at bounding box center [229, 217] width 393 height 61
click at [408, 206] on button "EDIT" at bounding box center [402, 207] width 22 height 14
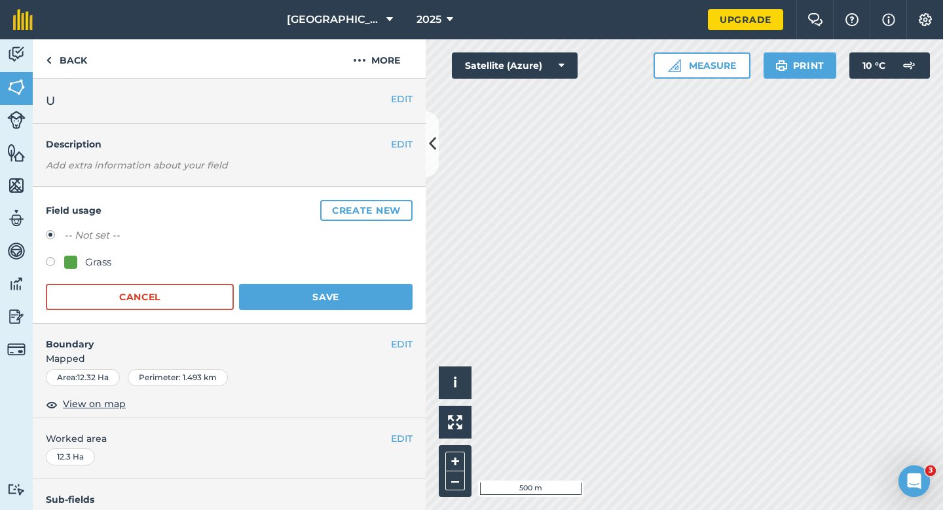
click at [408, 206] on button "Create new" at bounding box center [366, 210] width 92 height 21
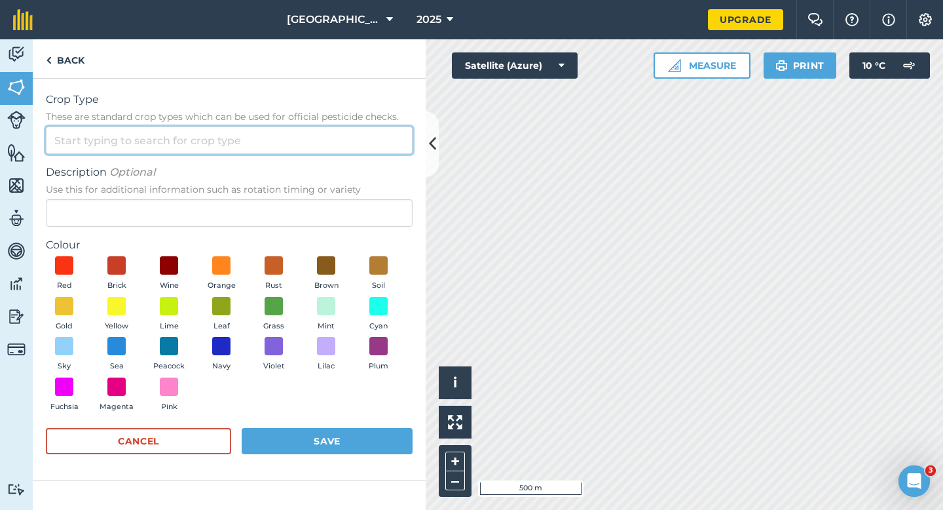
click at [379, 150] on input "Crop Type These are standard crop types which can be used for official pesticid…" at bounding box center [229, 140] width 367 height 28
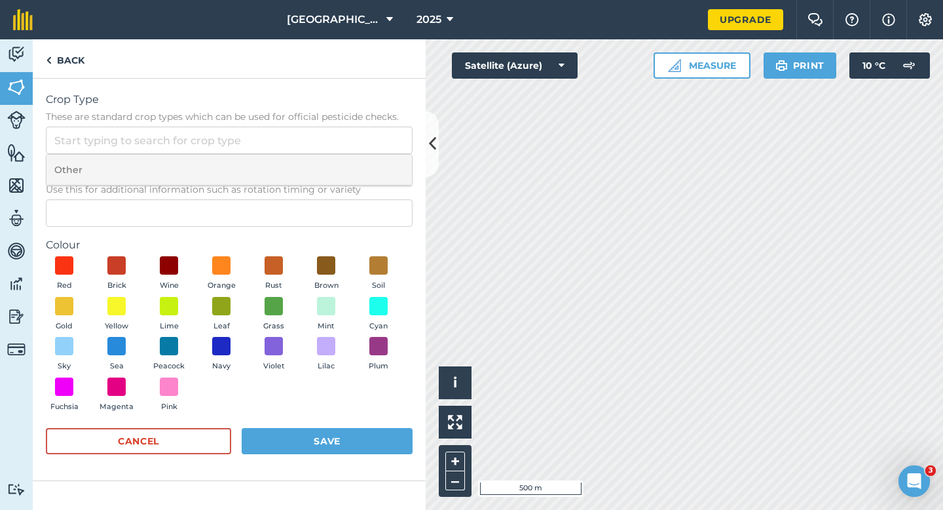
click at [379, 161] on li "Other" at bounding box center [230, 170] width 366 height 31
type input "Other"
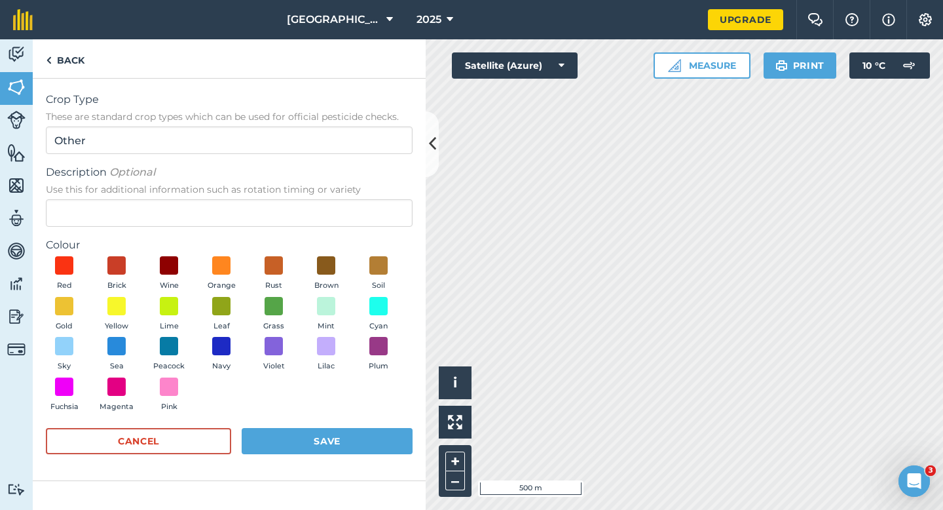
click at [379, 192] on span "Use this for additional information such as rotation timing or variety" at bounding box center [229, 189] width 367 height 13
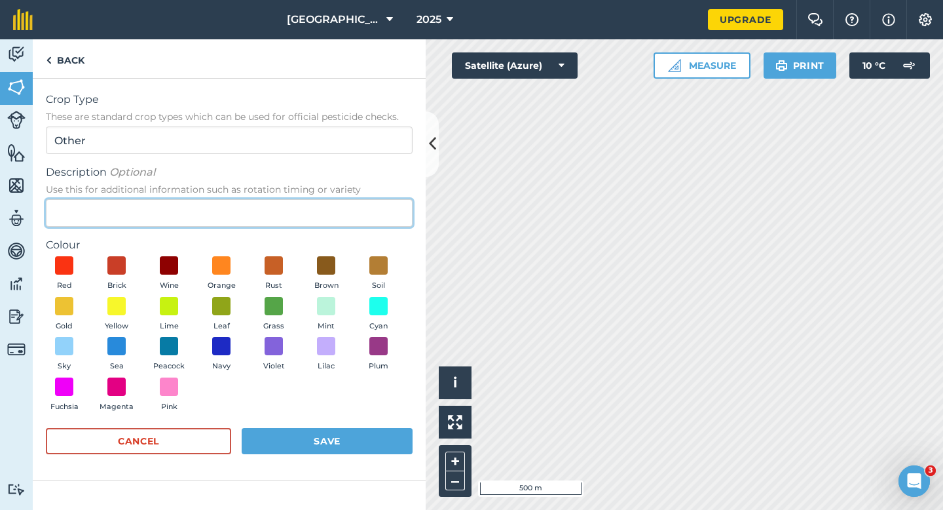
click at [379, 199] on input "Description Optional Use this for additional information such as rotation timin…" at bounding box center [229, 213] width 367 height 28
click at [379, 201] on input "Description Optional Use this for additional information such as rotation timin…" at bounding box center [229, 213] width 367 height 28
type input "Wheat"
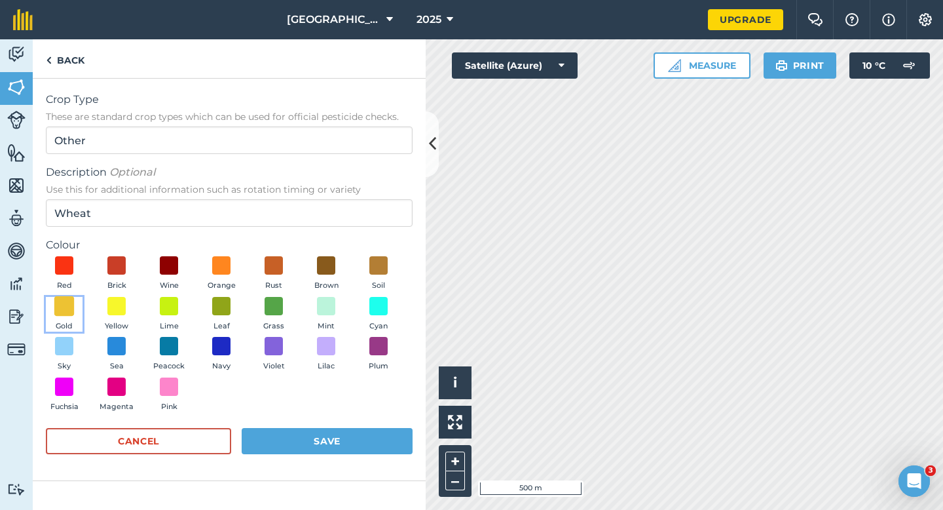
click at [68, 300] on span at bounding box center [64, 305] width 20 height 20
click at [277, 430] on button "Save" at bounding box center [327, 441] width 171 height 26
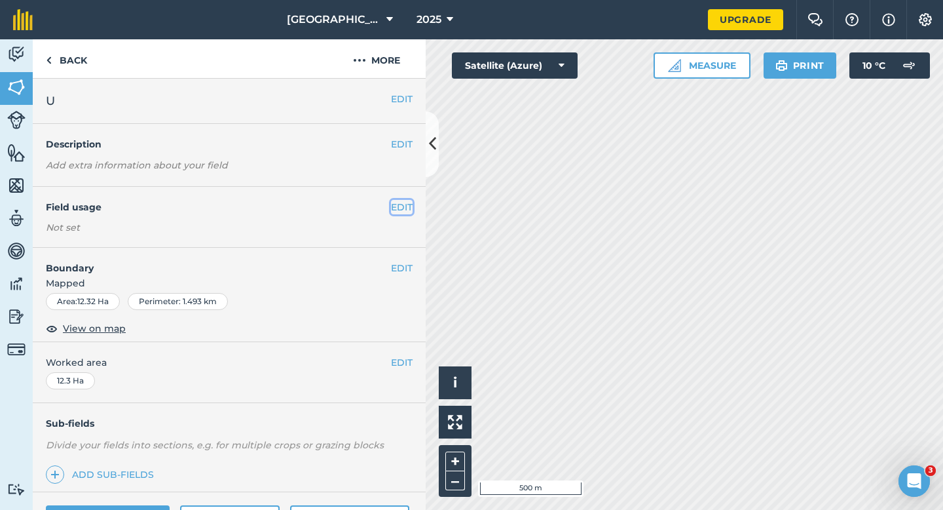
click at [403, 209] on button "EDIT" at bounding box center [402, 207] width 22 height 14
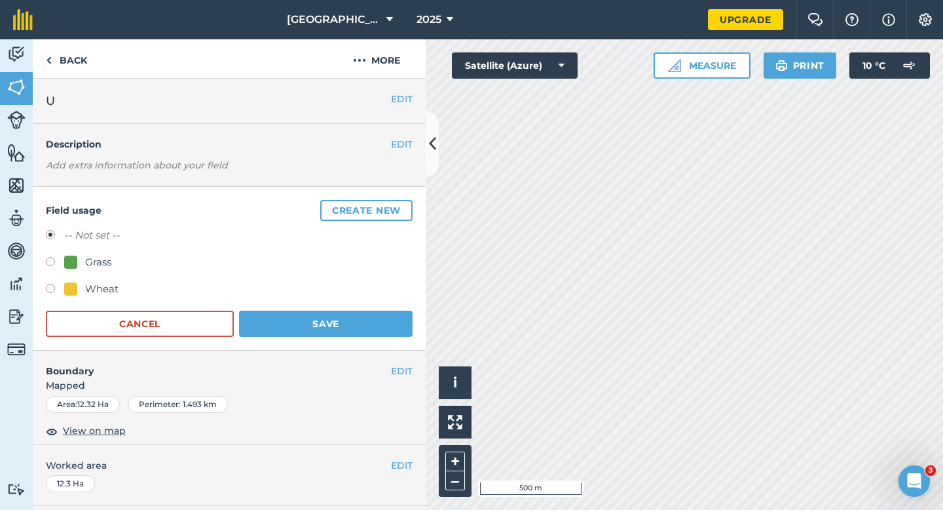
click at [81, 281] on div "Wheat" at bounding box center [91, 289] width 54 height 16
radio input "true"
radio input "false"
click at [299, 316] on button "Save" at bounding box center [326, 324] width 174 height 26
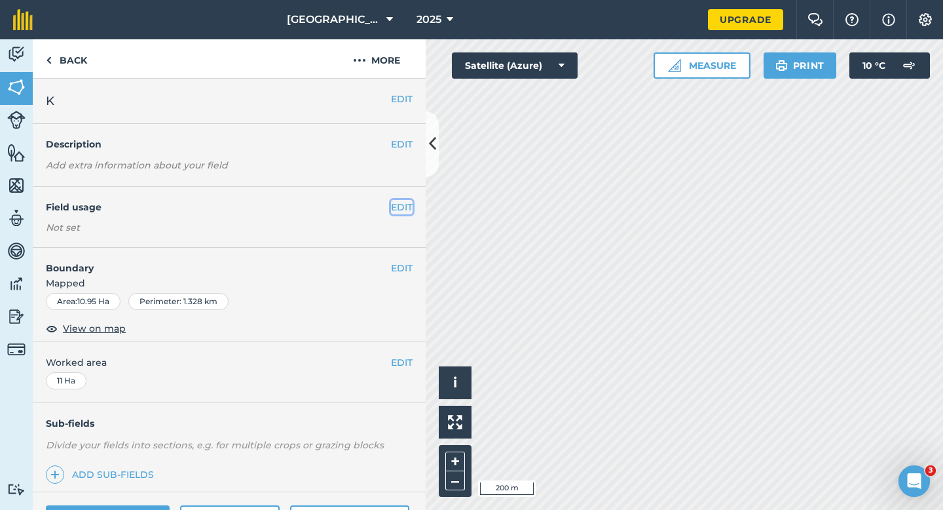
click at [402, 200] on button "EDIT" at bounding box center [402, 207] width 22 height 14
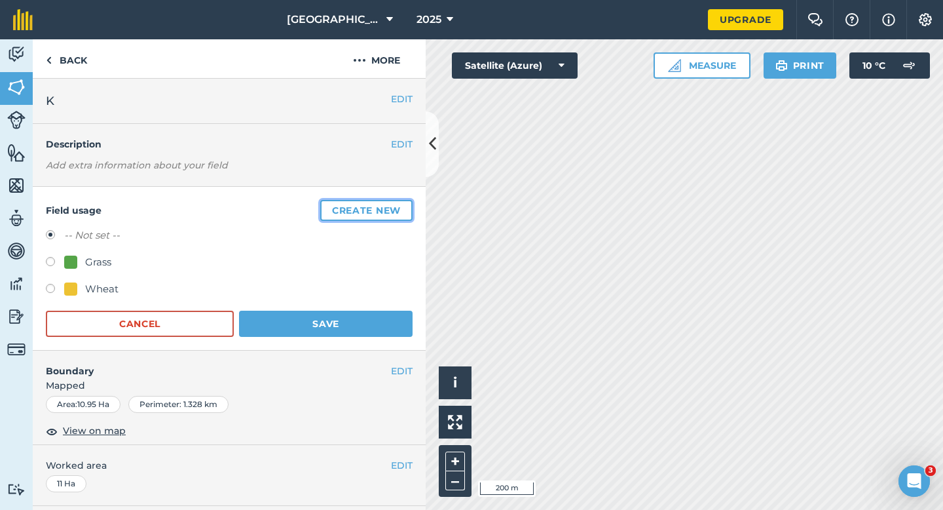
click at [402, 200] on button "Create new" at bounding box center [366, 210] width 92 height 21
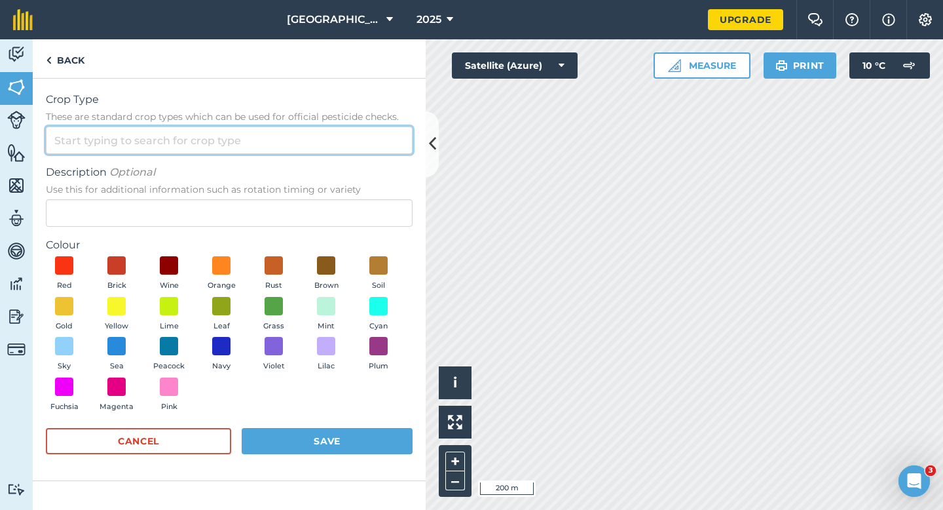
click at [330, 141] on input "Crop Type These are standard crop types which can be used for official pesticid…" at bounding box center [229, 140] width 367 height 28
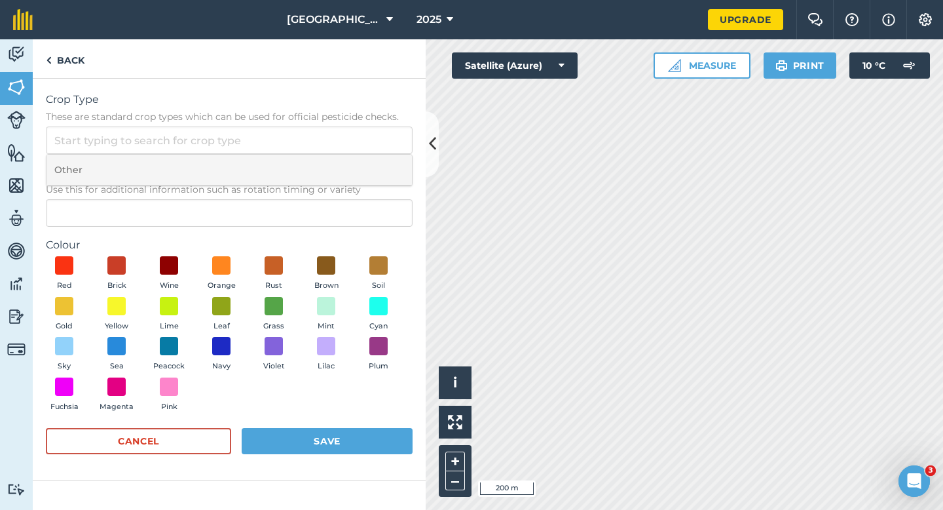
click at [330, 169] on li "Other" at bounding box center [230, 170] width 366 height 31
type input "Other"
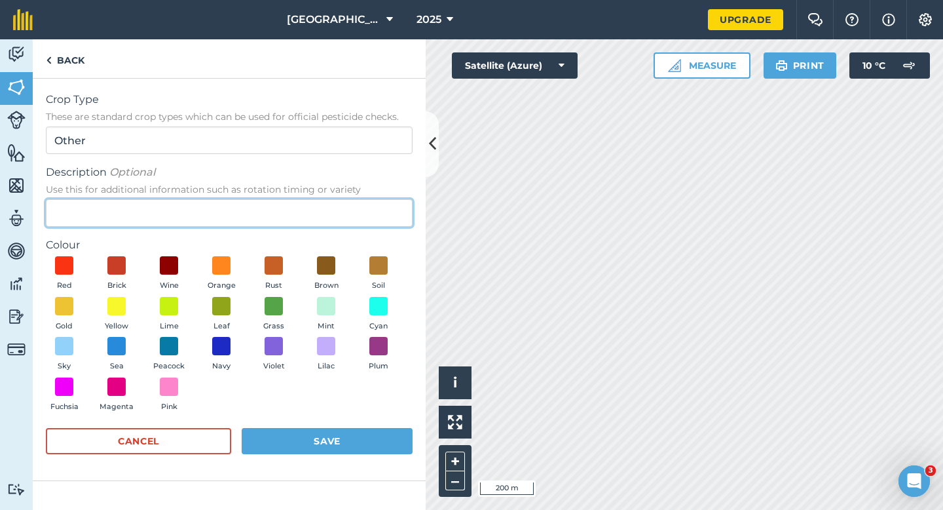
click at [328, 205] on input "Description Optional Use this for additional information such as rotation timin…" at bounding box center [229, 213] width 367 height 28
type input "Radish Seed"
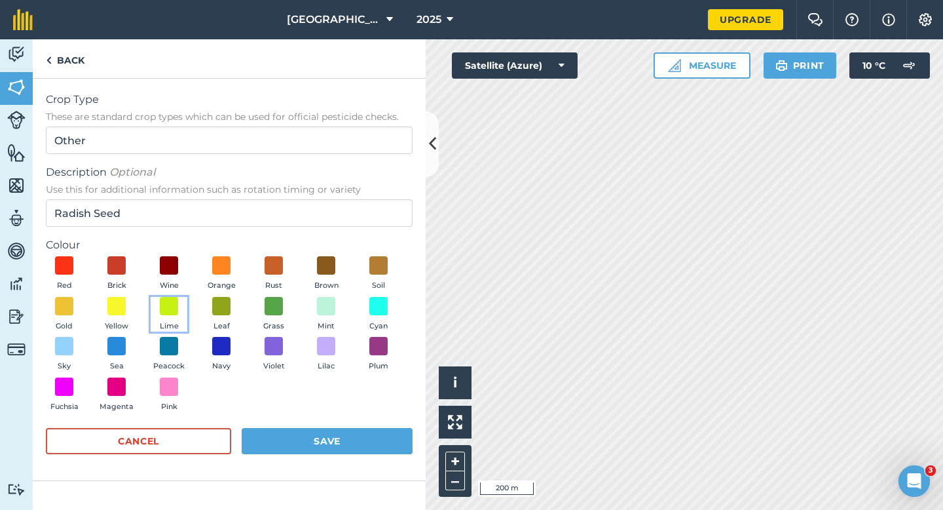
click at [171, 330] on span "Lime" at bounding box center [169, 326] width 19 height 12
click at [171, 337] on span at bounding box center [169, 346] width 20 height 20
click at [317, 449] on button "Save" at bounding box center [327, 441] width 171 height 26
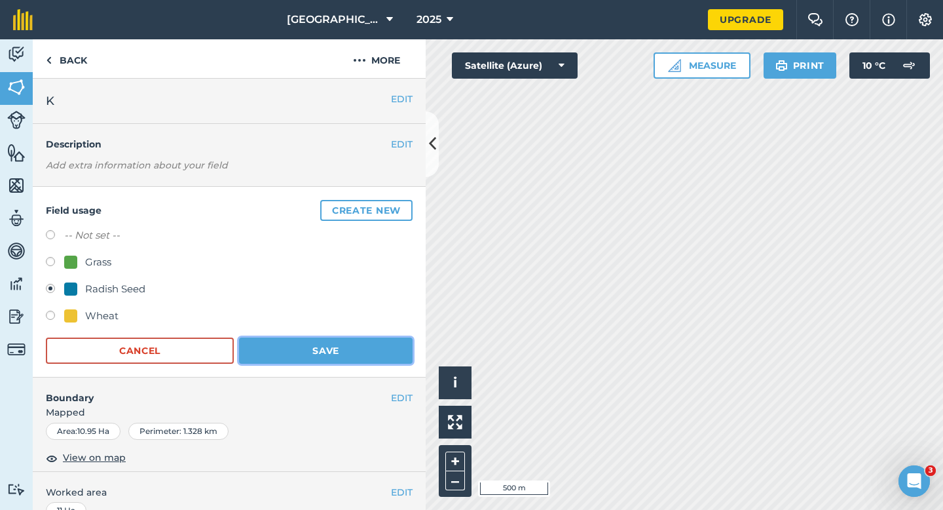
click at [329, 357] on button "Save" at bounding box center [326, 350] width 174 height 26
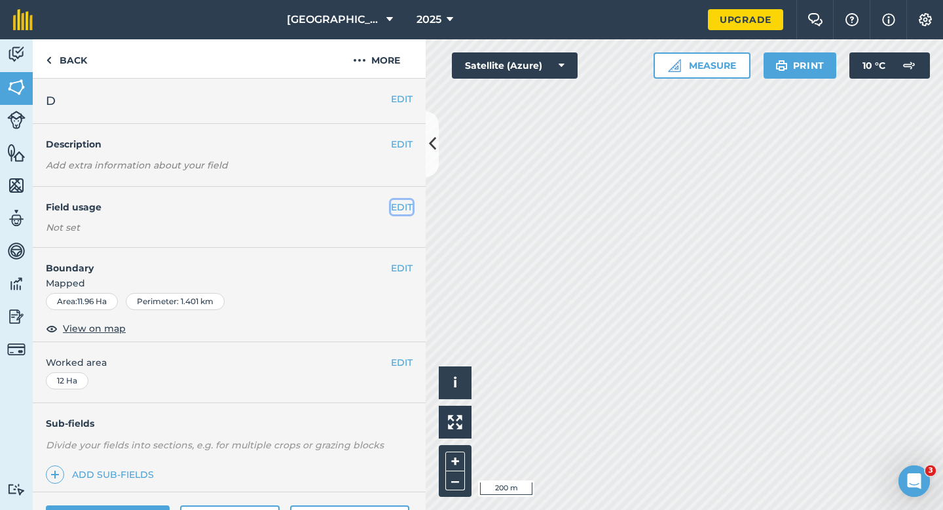
click at [400, 200] on button "EDIT" at bounding box center [402, 207] width 22 height 14
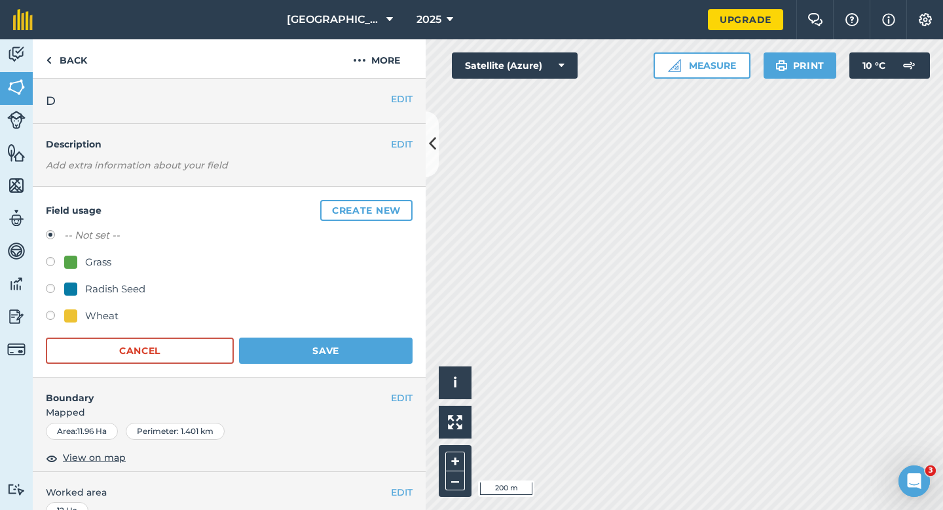
click at [54, 319] on label at bounding box center [55, 317] width 18 height 13
radio input "true"
radio input "false"
click at [318, 329] on form "-- Not set -- Grass Radish Seed Wheat Cancel Save" at bounding box center [229, 295] width 367 height 136
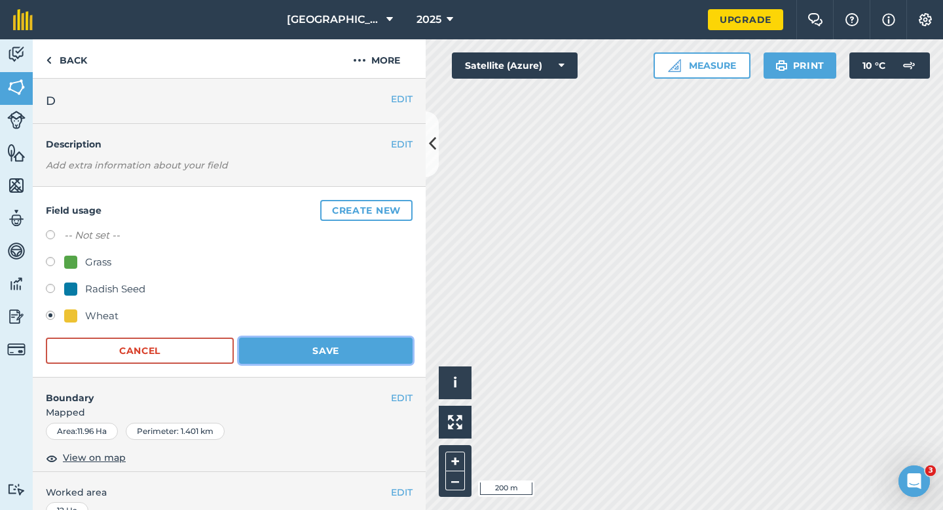
click at [318, 342] on button "Save" at bounding box center [326, 350] width 174 height 26
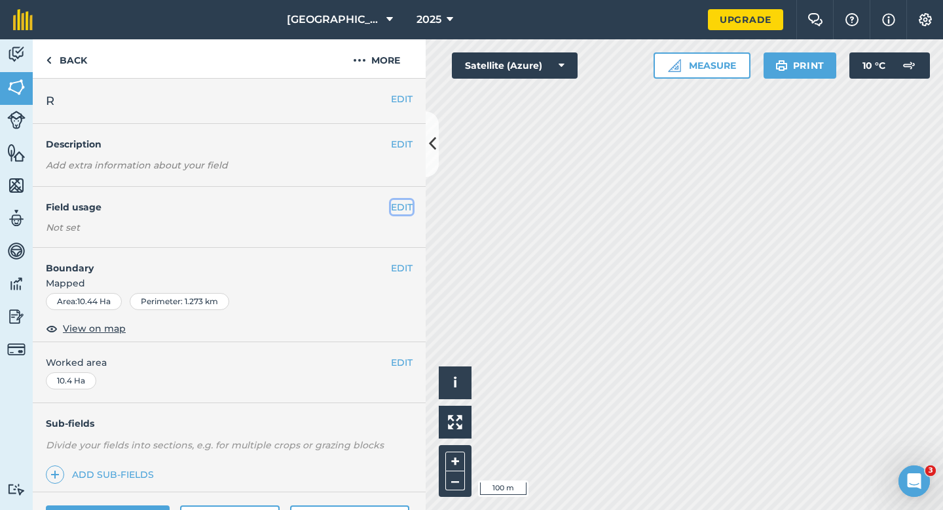
click at [409, 206] on button "EDIT" at bounding box center [402, 207] width 22 height 14
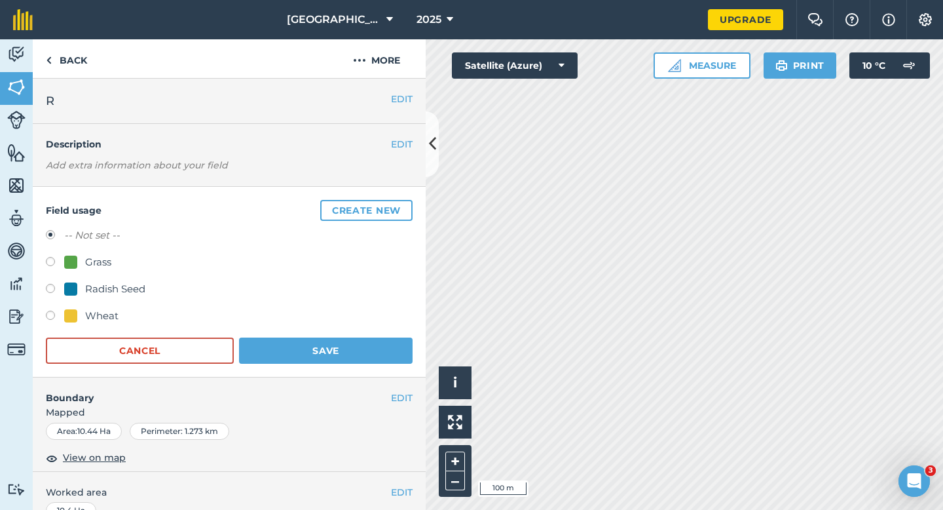
click at [92, 319] on div "Wheat" at bounding box center [101, 316] width 33 height 16
radio input "true"
radio input "false"
click at [288, 343] on button "Save" at bounding box center [326, 350] width 174 height 26
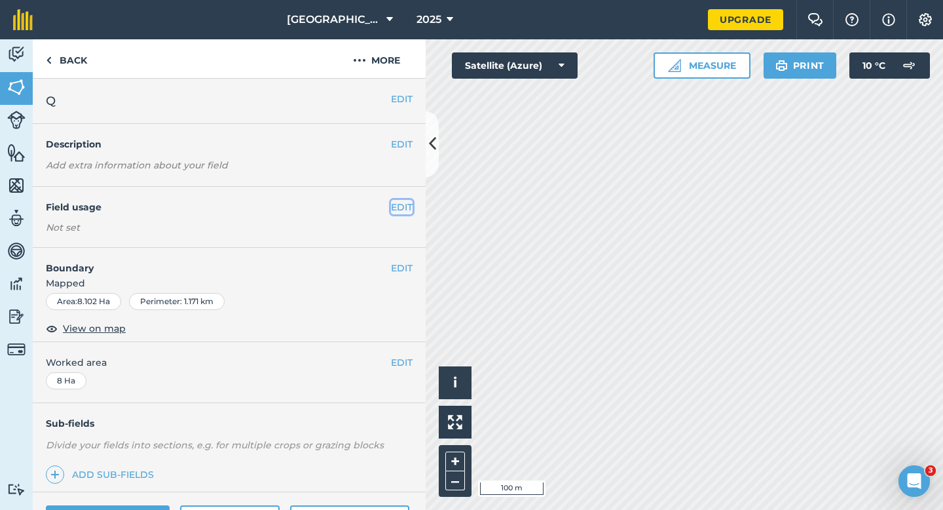
click at [408, 205] on button "EDIT" at bounding box center [402, 207] width 22 height 14
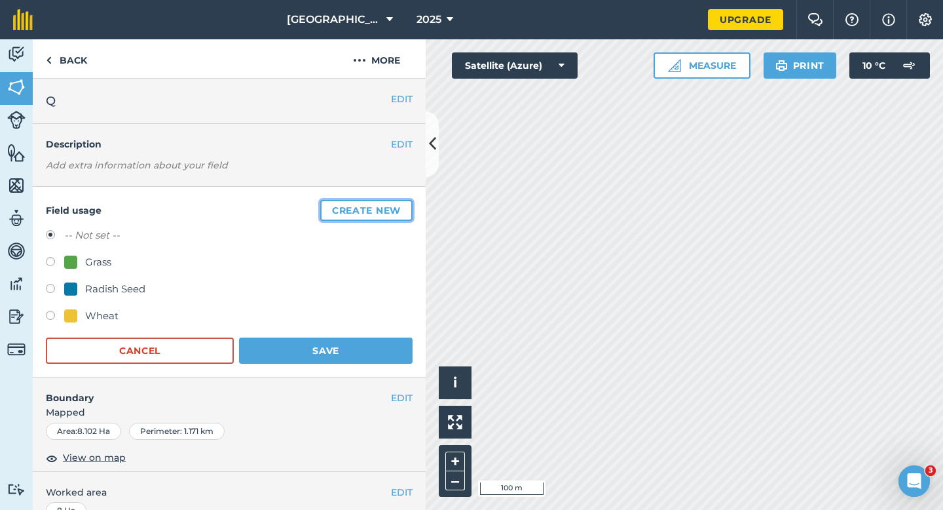
click at [408, 205] on button "Create new" at bounding box center [366, 210] width 92 height 21
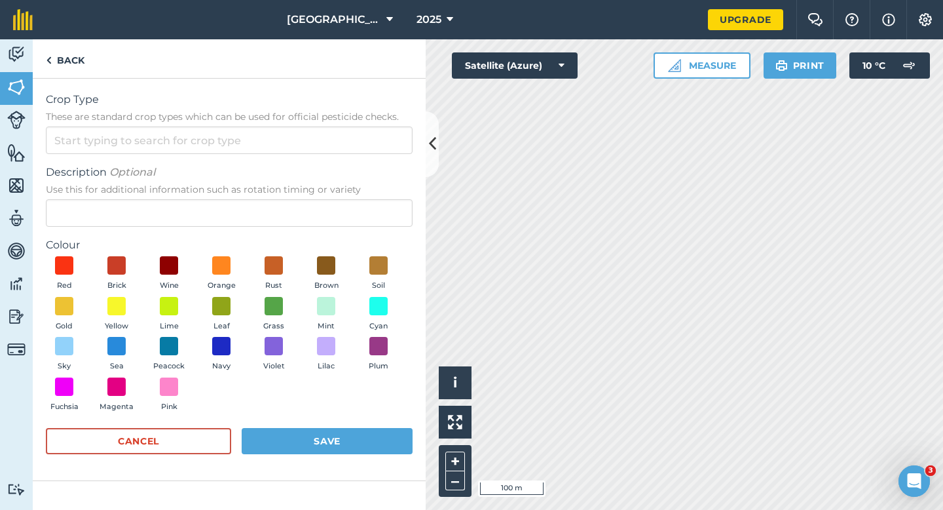
click at [343, 158] on form "Crop Type These are standard crop types which can be used for official pesticid…" at bounding box center [229, 279] width 367 height 375
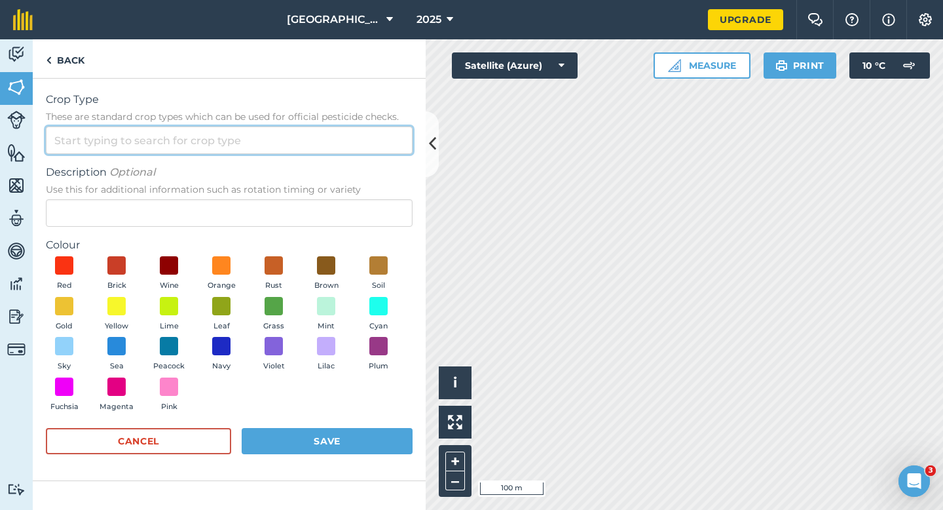
click at [343, 150] on input "Crop Type These are standard crop types which can be used for official pesticid…" at bounding box center [229, 140] width 367 height 28
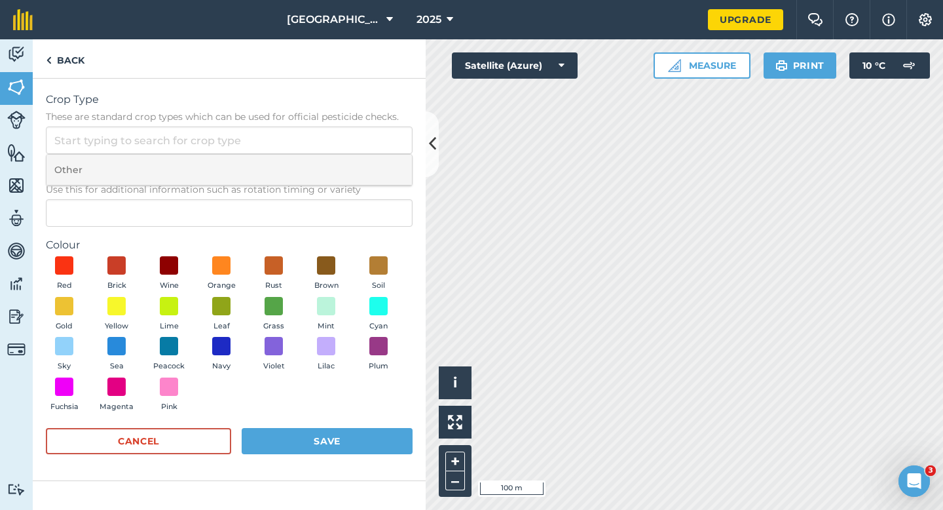
click at [343, 164] on li "Other" at bounding box center [230, 170] width 366 height 31
type input "Other"
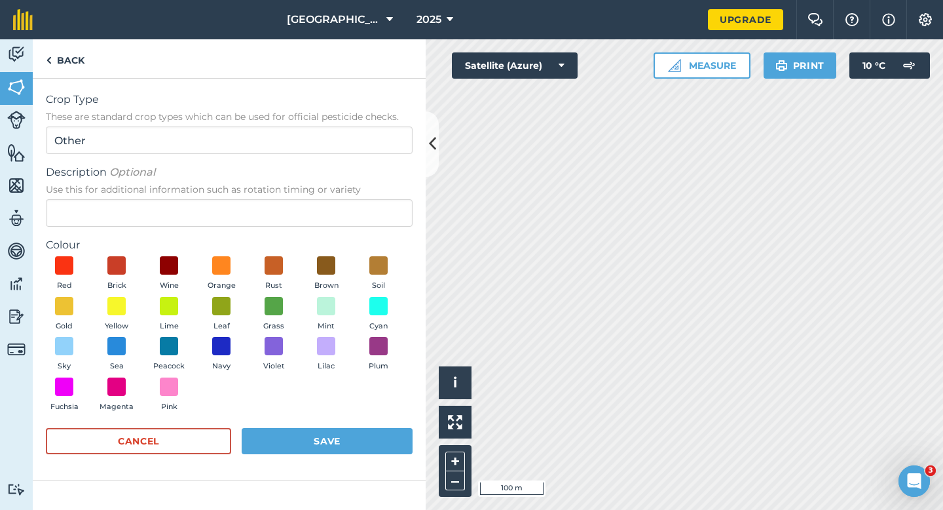
click at [326, 240] on label "Colour" at bounding box center [229, 245] width 367 height 16
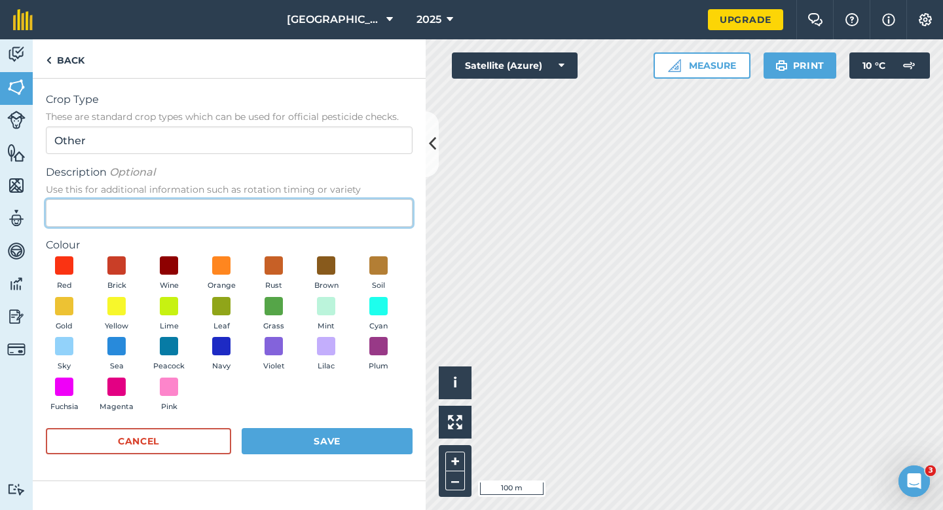
click at [326, 217] on input "Description Optional Use this for additional information such as rotation timin…" at bounding box center [229, 213] width 367 height 28
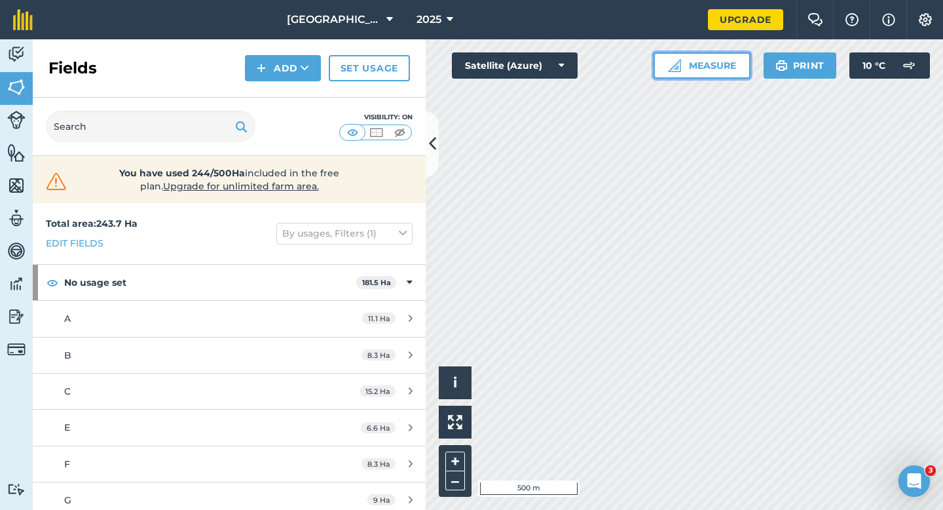
click at [675, 73] on button "Measure" at bounding box center [702, 65] width 97 height 26
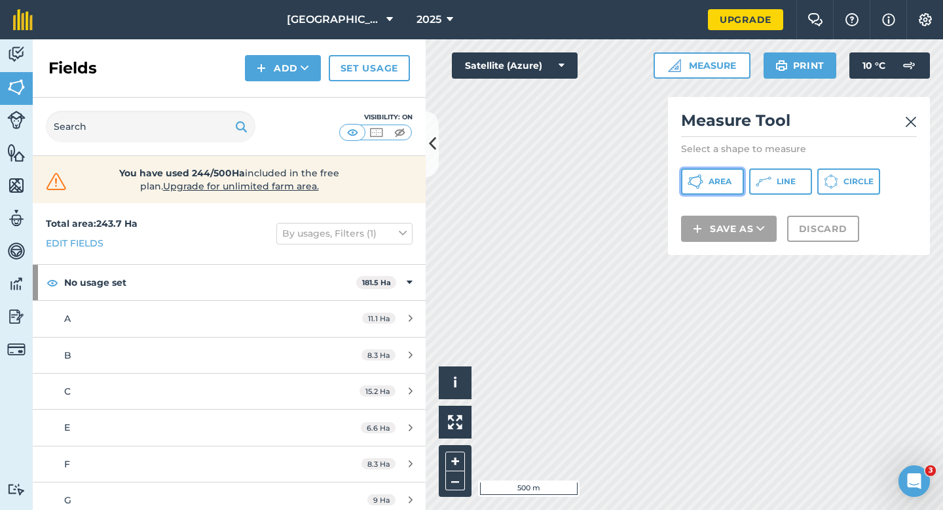
click at [721, 188] on button "Area" at bounding box center [712, 181] width 63 height 26
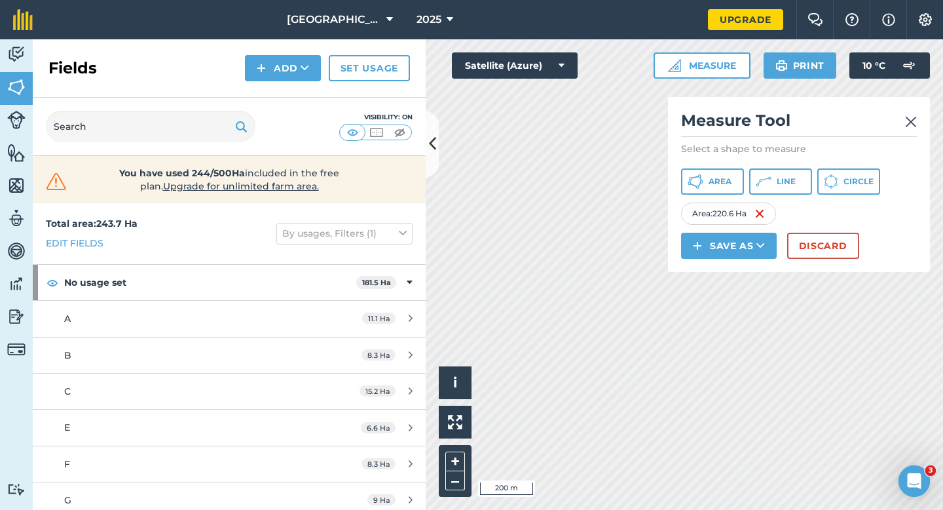
click at [469, 468] on div "Click to start drawing i © 2025 TomTom, Microsoft 200 m + –" at bounding box center [685, 274] width 518 height 470
click at [751, 354] on div "Click to start drawing i © 2025 TomTom, Microsoft 500 m + – Satellite (Azure) M…" at bounding box center [685, 274] width 518 height 470
drag, startPoint x: 833, startPoint y: 248, endPoint x: 723, endPoint y: 253, distance: 110.8
click at [723, 253] on div "Click to start drawing i © 2025 TomTom, Microsoft 500 m + – Satellite (Azure) M…" at bounding box center [685, 274] width 518 height 470
click at [806, 246] on button "Discard" at bounding box center [824, 246] width 72 height 26
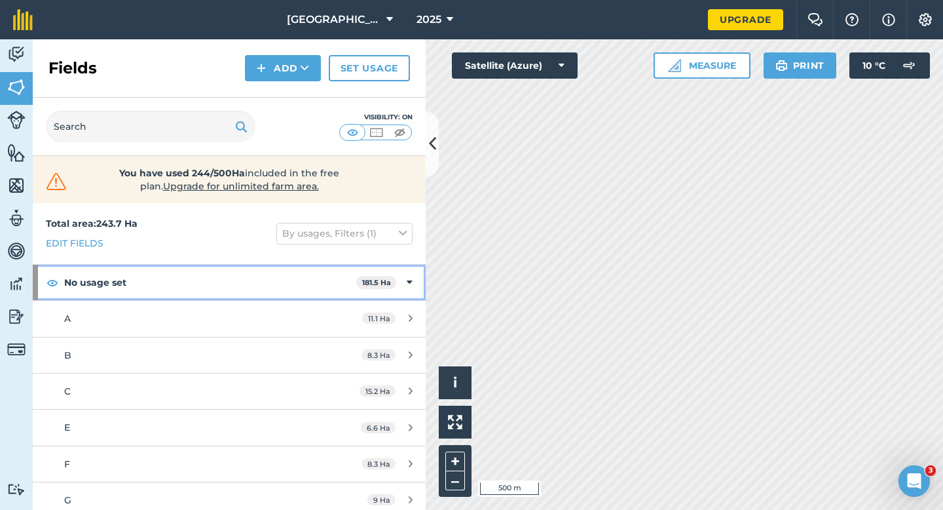
click at [413, 278] on div "No usage set 181.5 Ha" at bounding box center [229, 282] width 393 height 35
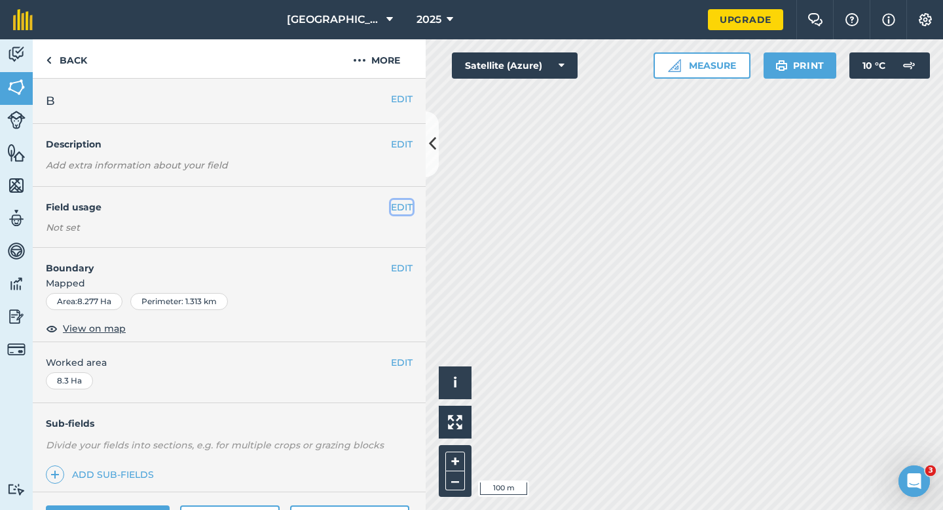
click at [406, 211] on button "EDIT" at bounding box center [402, 207] width 22 height 14
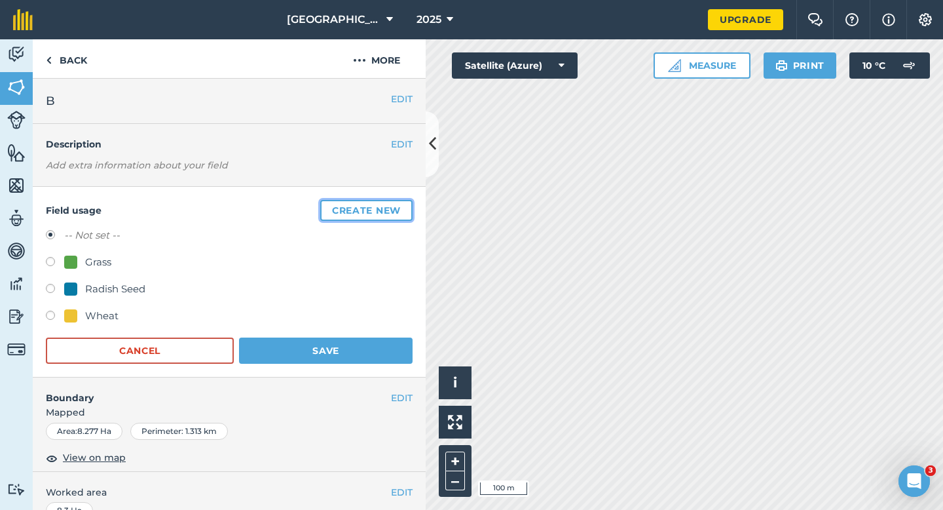
click at [406, 211] on button "Create new" at bounding box center [366, 210] width 92 height 21
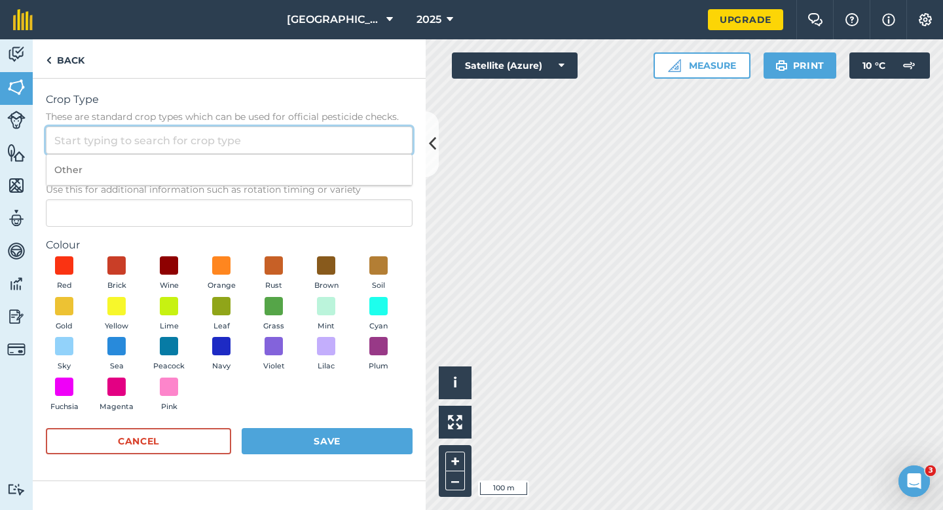
click at [354, 141] on input "Crop Type These are standard crop types which can be used for official pesticid…" at bounding box center [229, 140] width 367 height 28
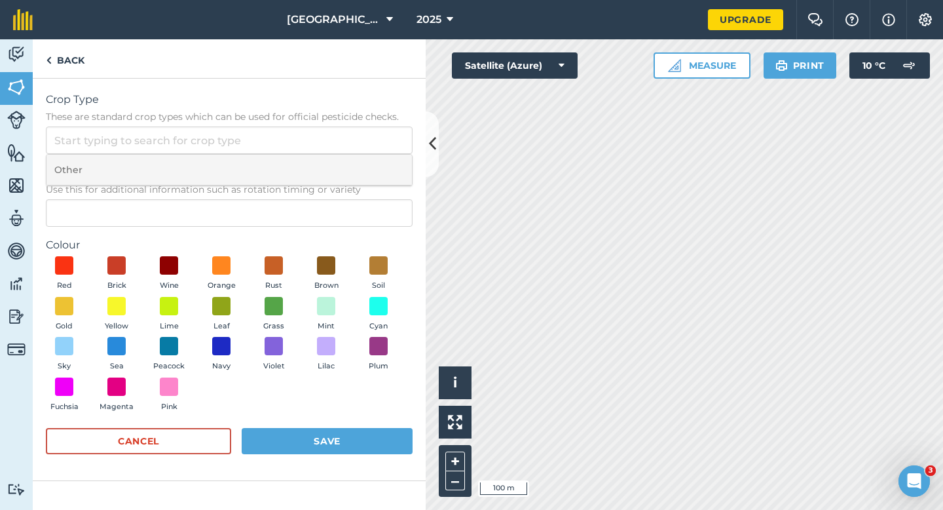
click at [354, 155] on li "Other" at bounding box center [230, 170] width 366 height 31
type input "Other"
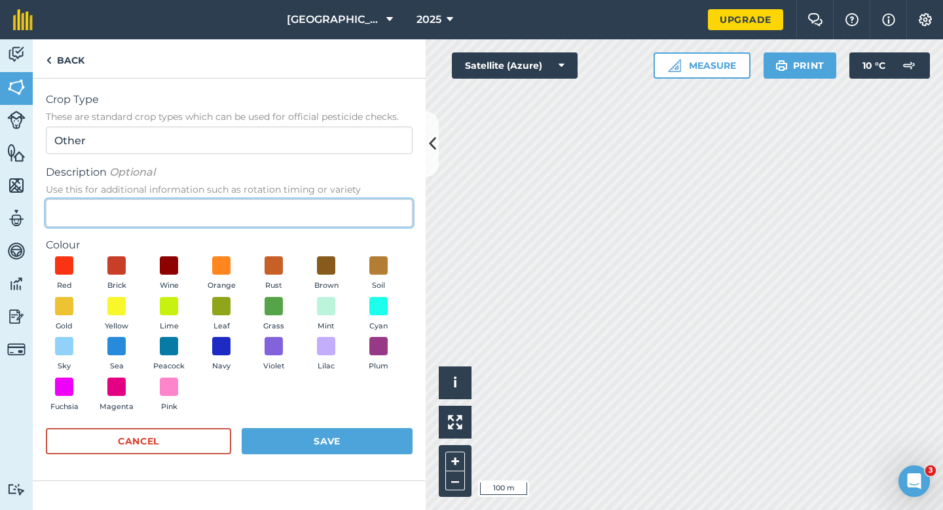
click at [354, 226] on input "Description Optional Use this for additional information such as rotation timin…" at bounding box center [229, 213] width 367 height 28
type input "Broad Bean"
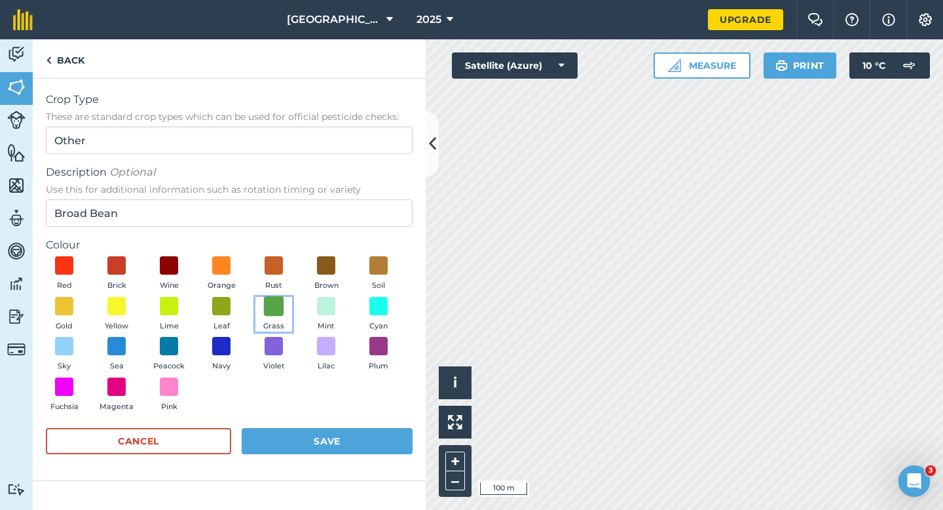
click at [277, 309] on span at bounding box center [274, 305] width 20 height 20
click at [231, 311] on button "Leaf" at bounding box center [221, 314] width 37 height 35
click at [364, 449] on button "Save" at bounding box center [327, 441] width 171 height 26
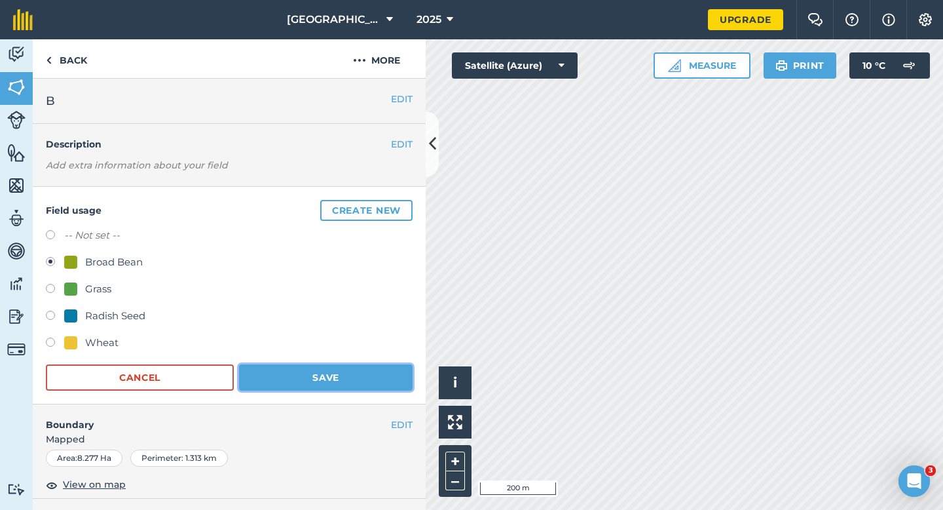
click at [336, 375] on button "Save" at bounding box center [326, 377] width 174 height 26
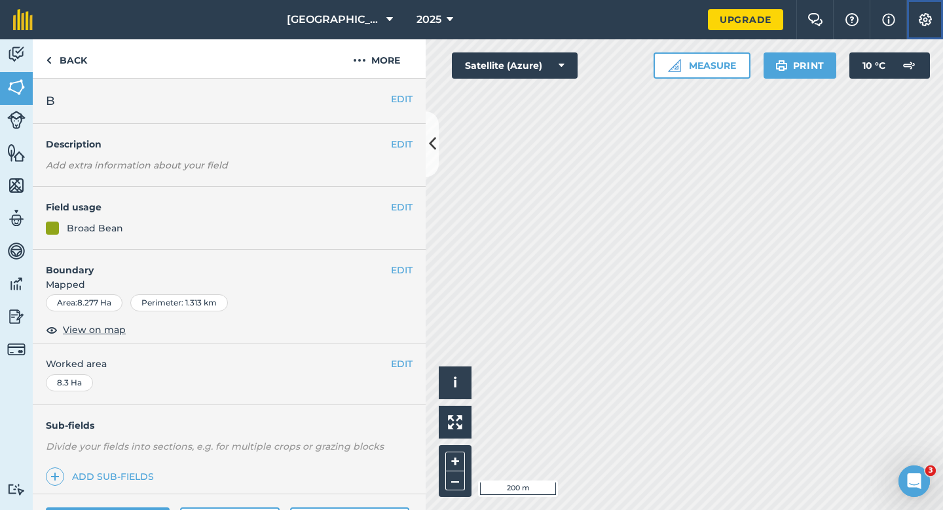
click at [930, 26] on img at bounding box center [926, 19] width 16 height 13
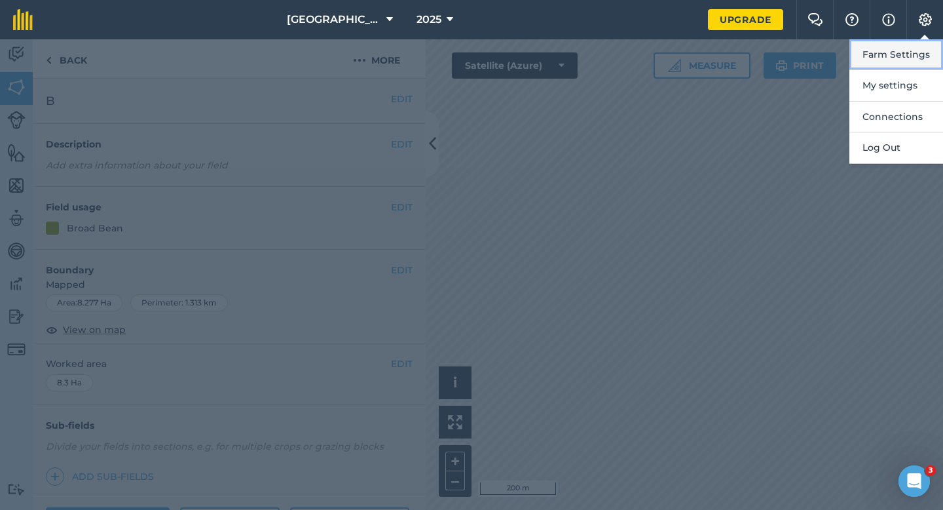
click at [899, 58] on button "Farm Settings" at bounding box center [897, 54] width 94 height 31
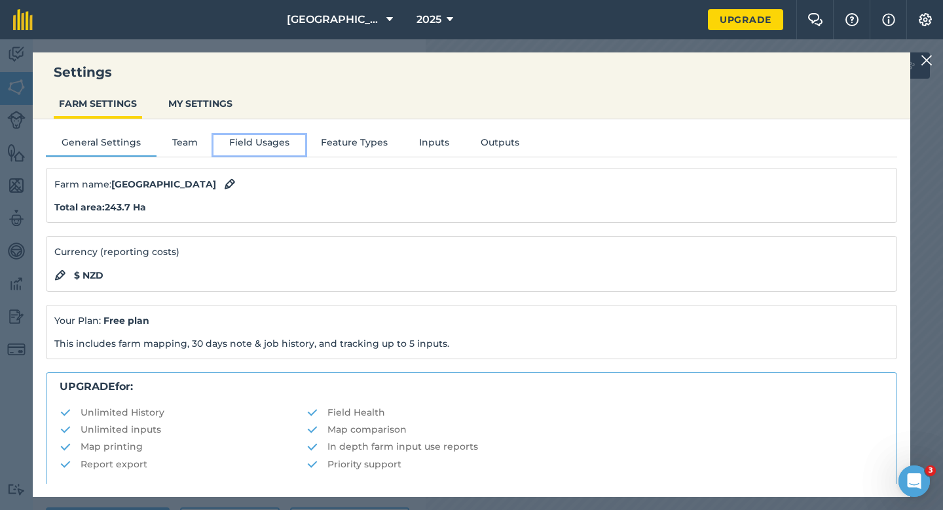
click at [280, 148] on button "Field Usages" at bounding box center [260, 145] width 92 height 20
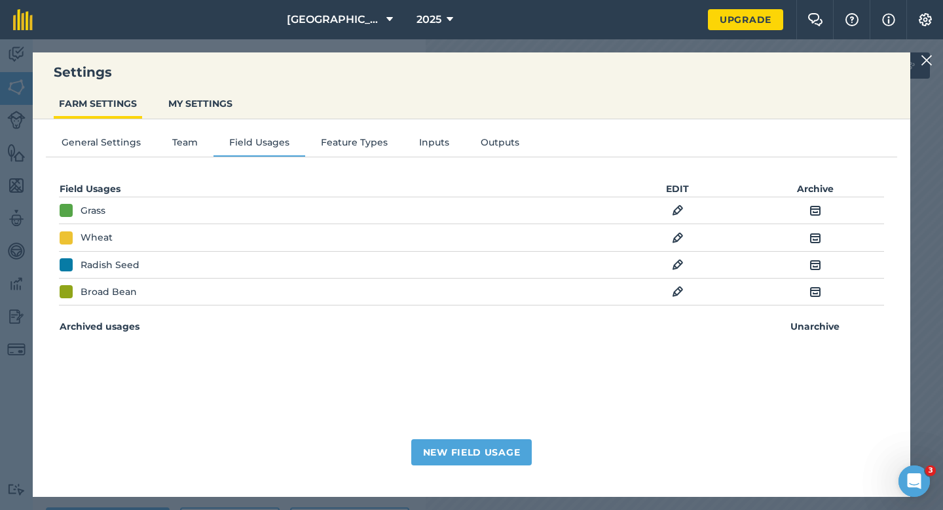
click at [684, 293] on td "EDIT" at bounding box center [678, 291] width 138 height 27
click at [683, 290] on img at bounding box center [678, 292] width 12 height 16
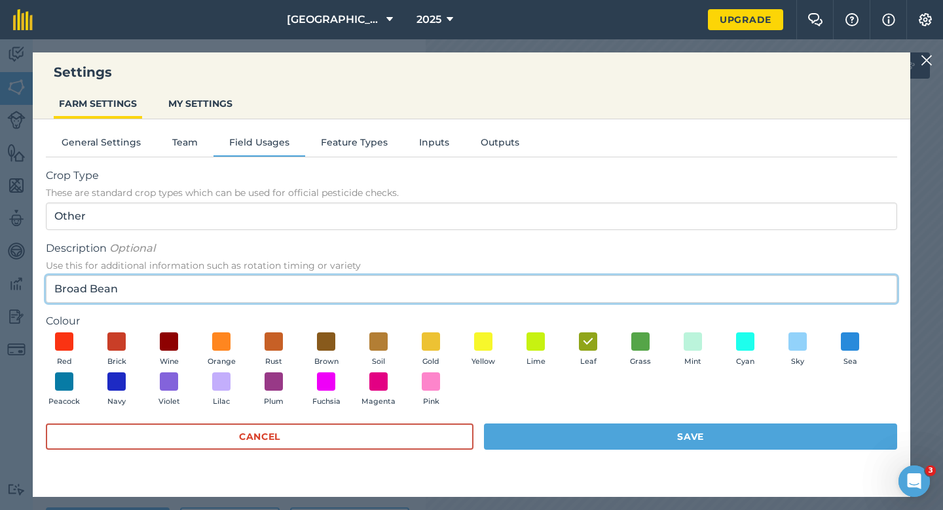
click at [675, 290] on input "Broad Bean" at bounding box center [472, 289] width 852 height 28
type input "Broad Bean Seed"
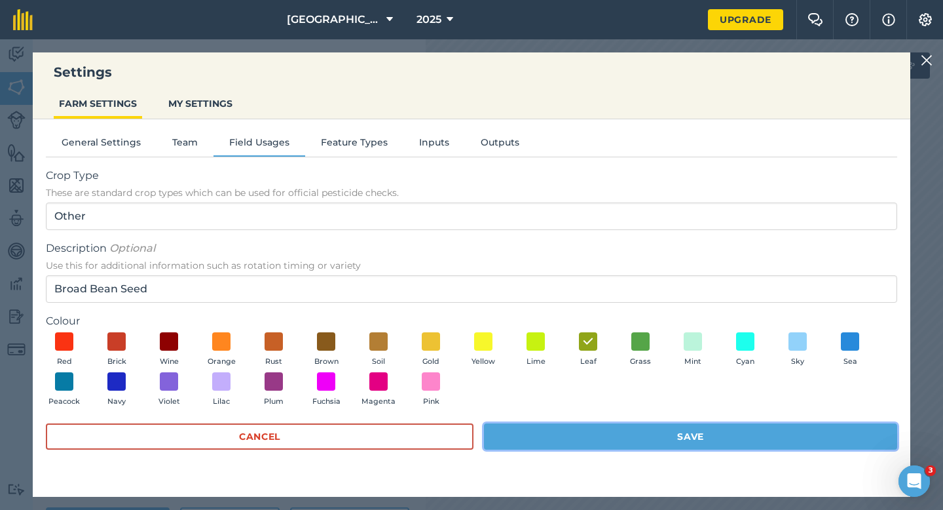
click at [539, 432] on button "Save" at bounding box center [690, 436] width 413 height 26
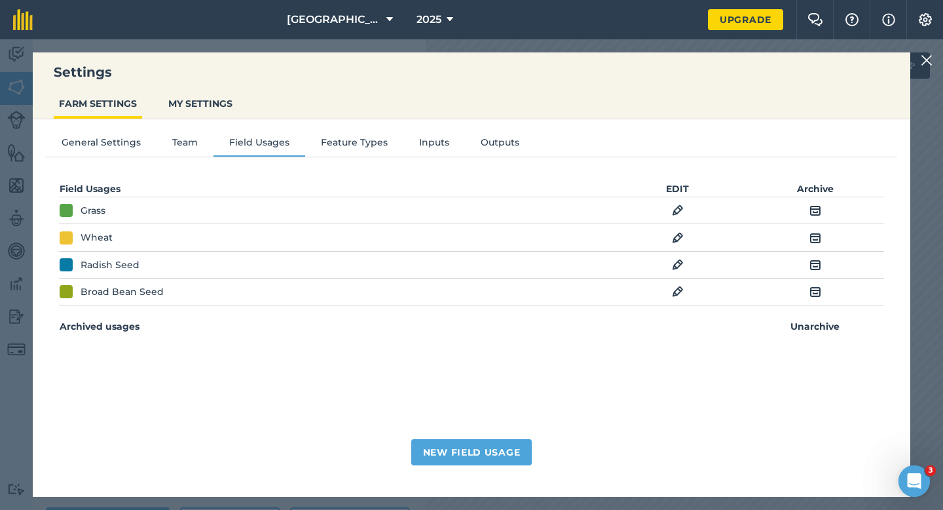
click at [926, 53] on img at bounding box center [927, 60] width 12 height 16
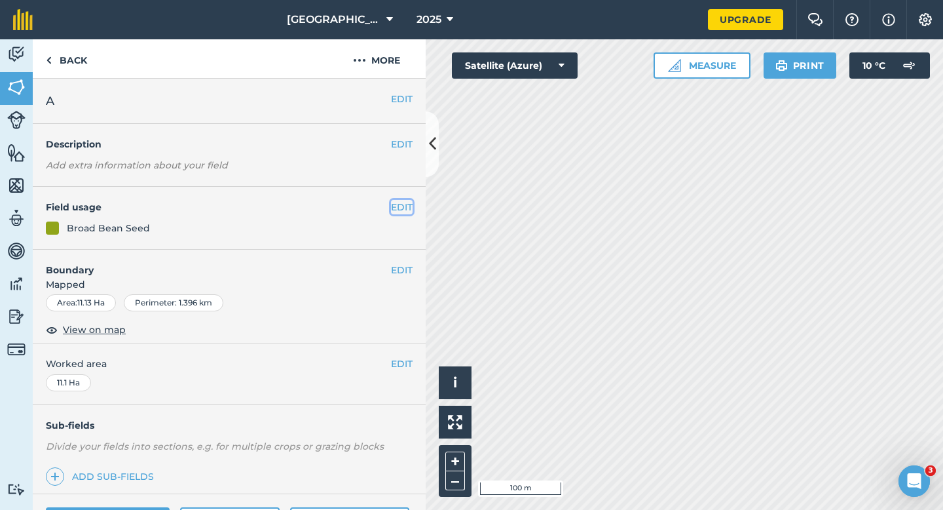
click at [406, 203] on button "EDIT" at bounding box center [402, 207] width 22 height 14
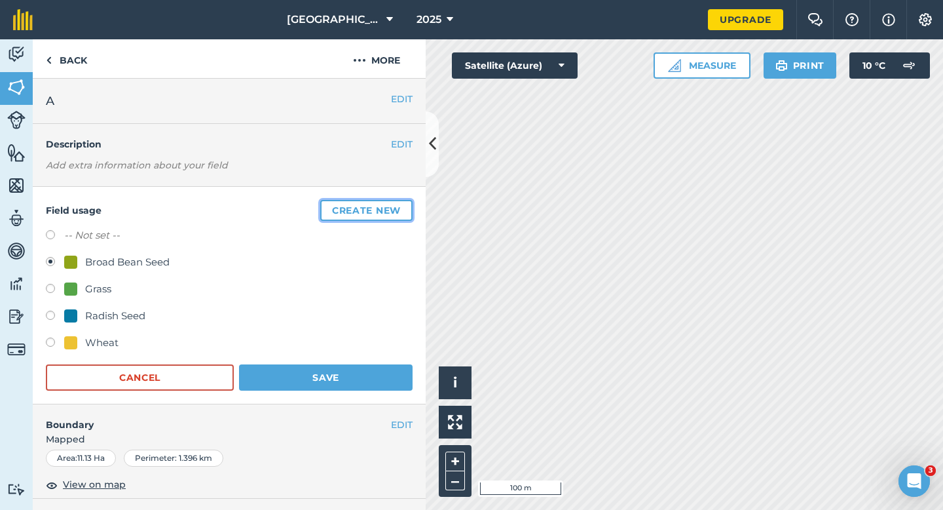
click at [406, 203] on button "Create new" at bounding box center [366, 210] width 92 height 21
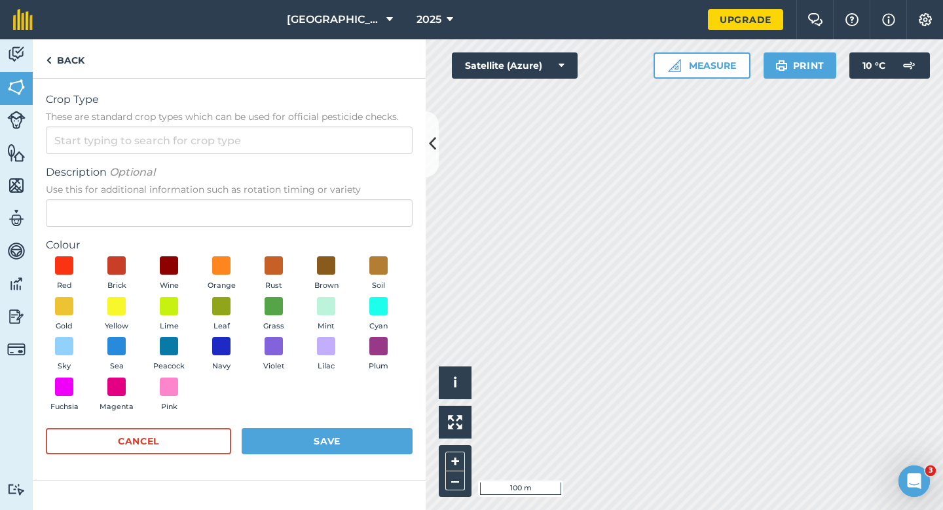
click at [395, 157] on form "Crop Type These are standard crop types which can be used for official pesticid…" at bounding box center [229, 279] width 367 height 375
click at [395, 153] on div "Other" at bounding box center [229, 140] width 367 height 28
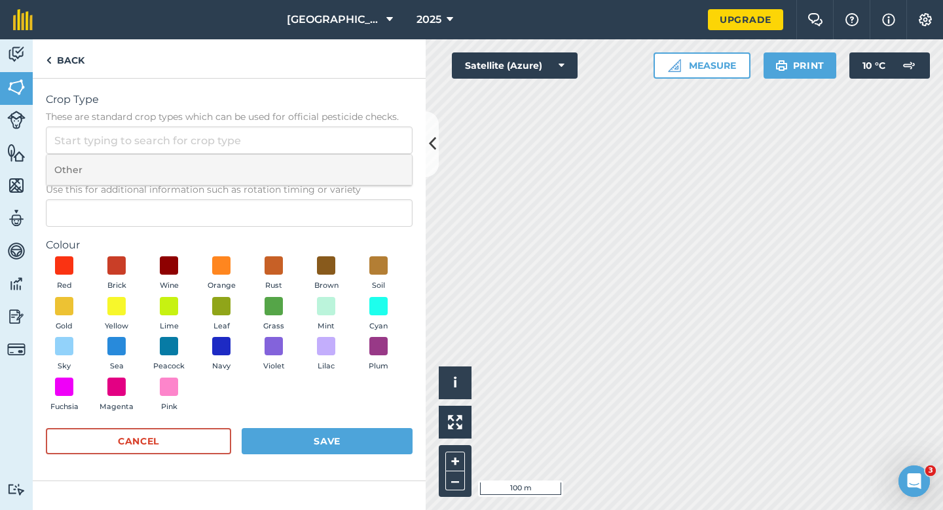
click at [395, 159] on li "Other" at bounding box center [230, 170] width 366 height 31
type input "Other"
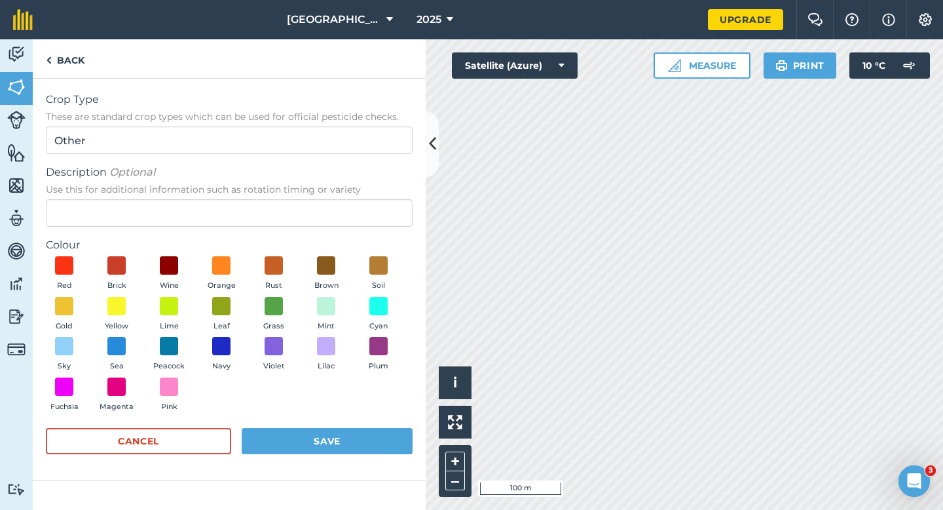
click at [394, 187] on span "Use this for additional information such as rotation timing or variety" at bounding box center [229, 189] width 367 height 13
click at [394, 199] on input "Description Optional Use this for additional information such as rotation timin…" at bounding box center [229, 213] width 367 height 28
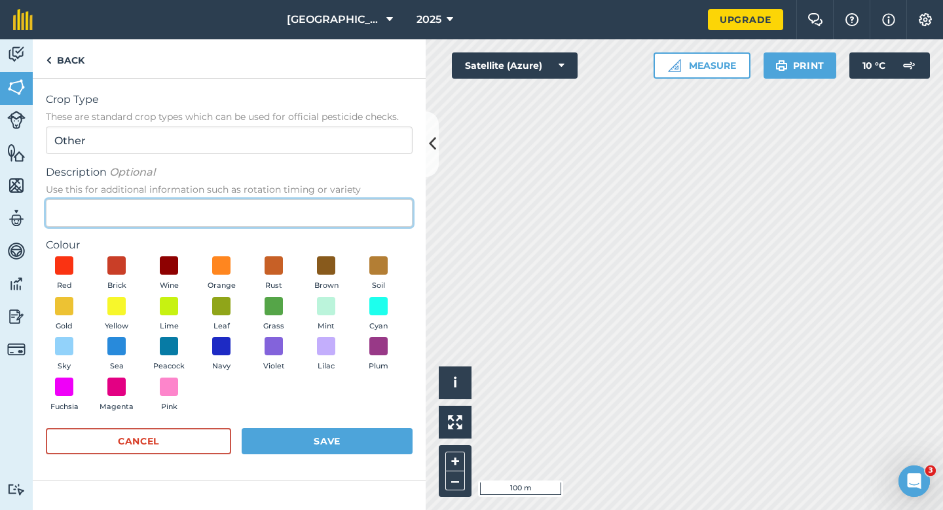
click at [388, 201] on input "Description Optional Use this for additional information such as rotation timin…" at bounding box center [229, 213] width 367 height 28
type input "Grass Seed"
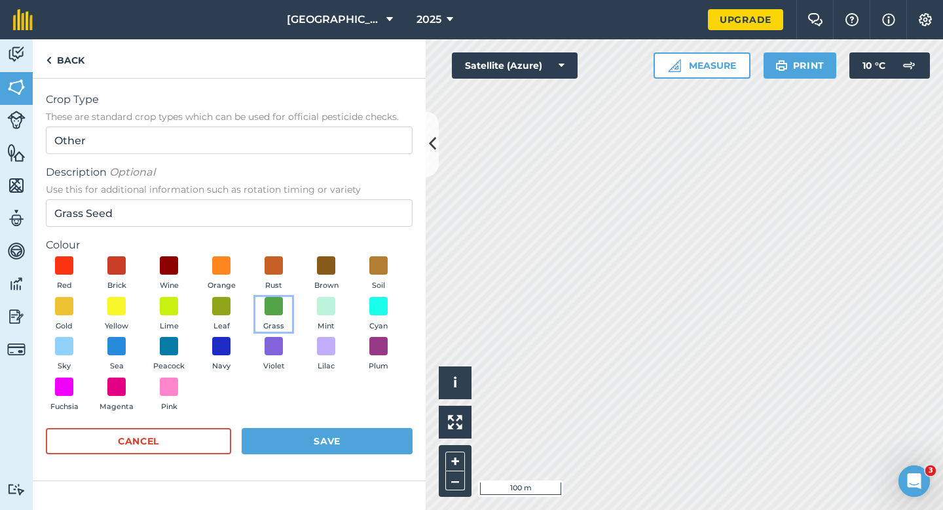
click at [274, 315] on button "Grass" at bounding box center [274, 314] width 37 height 35
click at [313, 421] on form "Crop Type These are standard crop types which can be used for official pesticid…" at bounding box center [229, 279] width 367 height 375
click at [366, 451] on button "Save" at bounding box center [327, 441] width 171 height 26
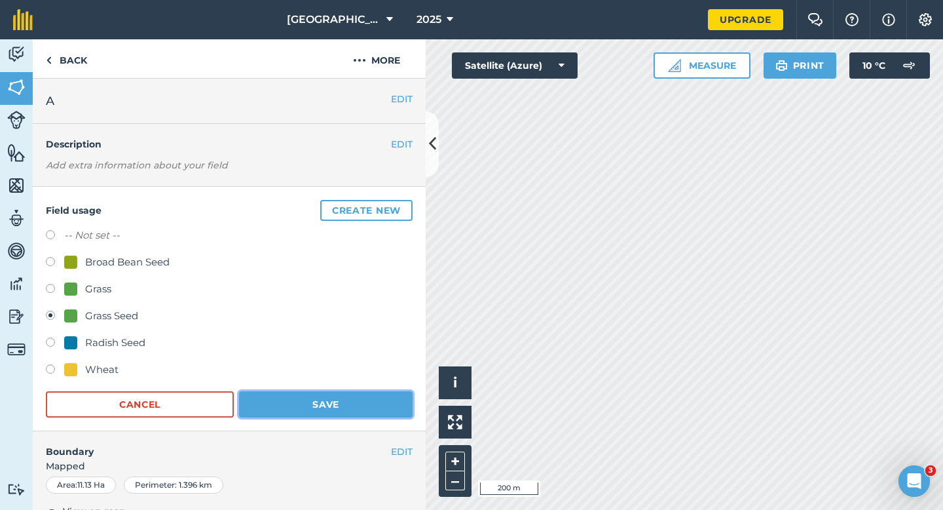
click at [392, 400] on button "Save" at bounding box center [326, 404] width 174 height 26
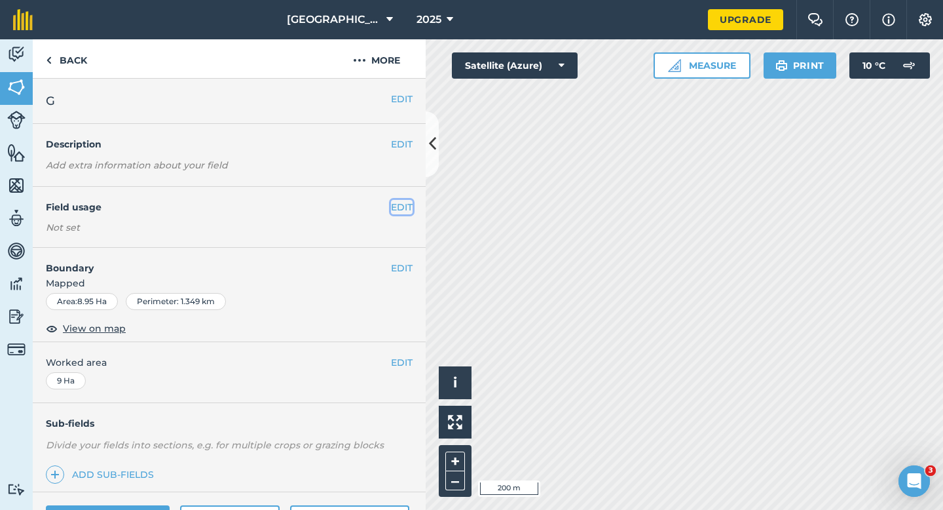
click at [398, 209] on button "EDIT" at bounding box center [402, 207] width 22 height 14
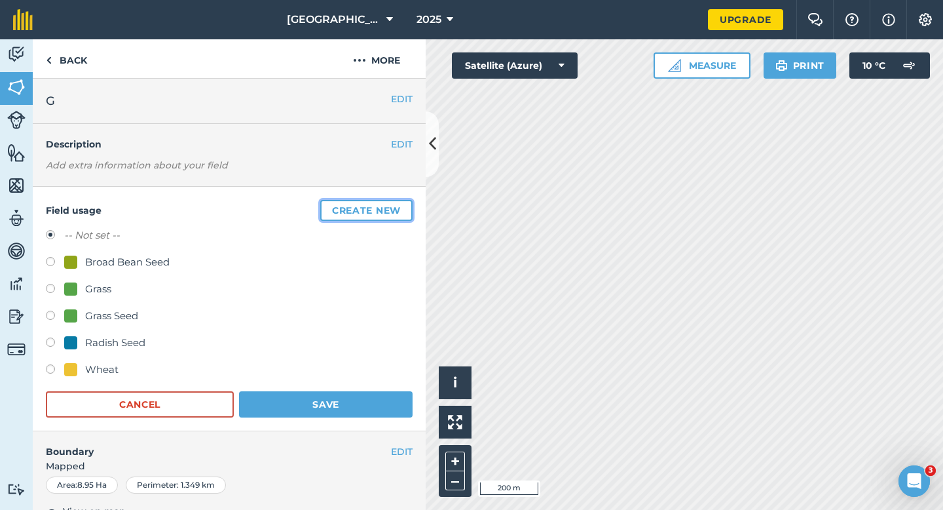
click at [398, 209] on button "Create new" at bounding box center [366, 210] width 92 height 21
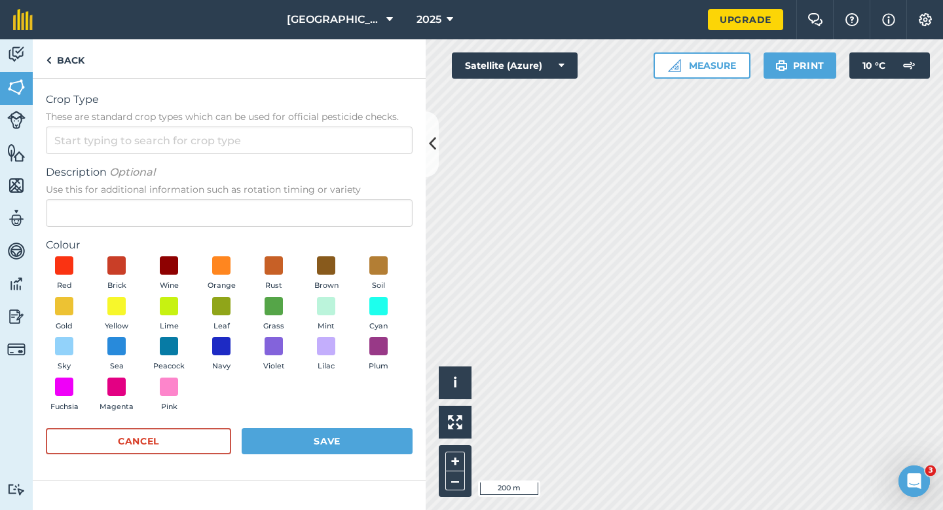
click at [387, 154] on form "Crop Type These are standard crop types which can be used for official pesticid…" at bounding box center [229, 279] width 367 height 375
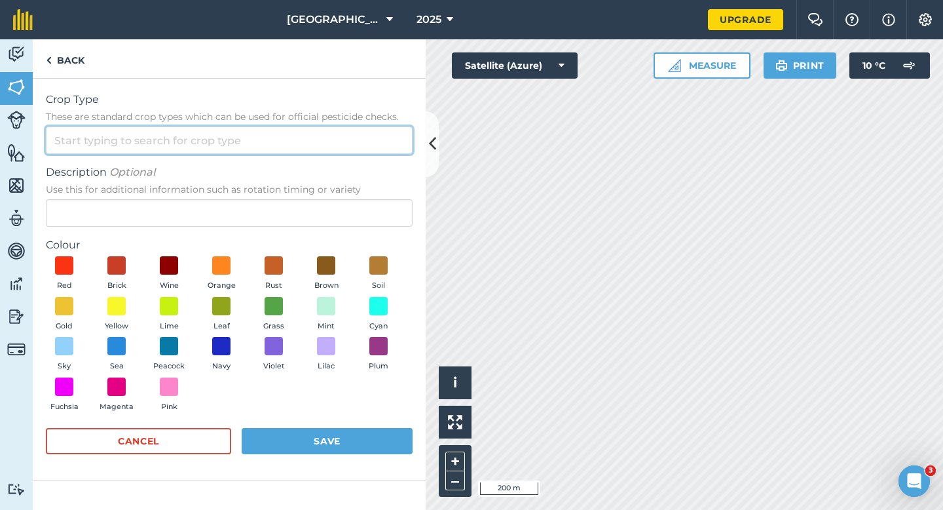
click at [387, 142] on input "Crop Type These are standard crop types which can be used for official pesticid…" at bounding box center [229, 140] width 367 height 28
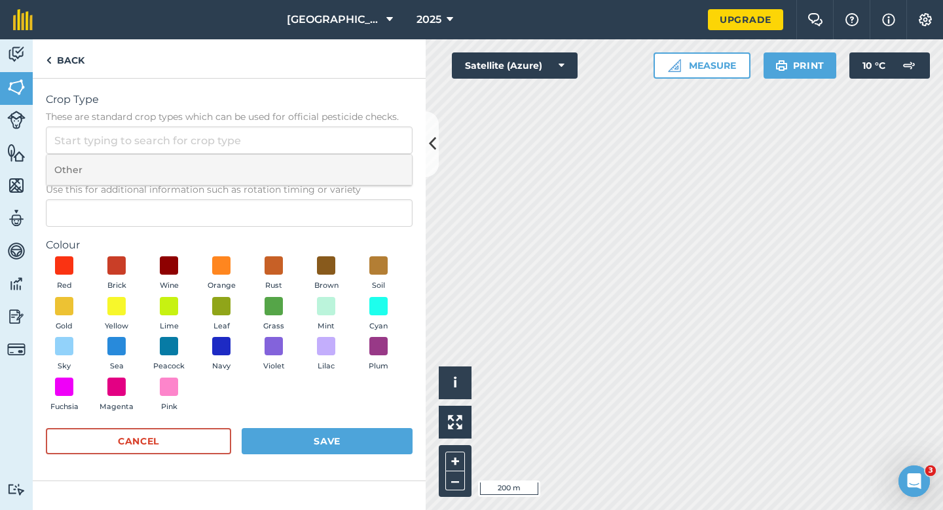
click at [387, 159] on li "Other" at bounding box center [230, 170] width 366 height 31
type input "Other"
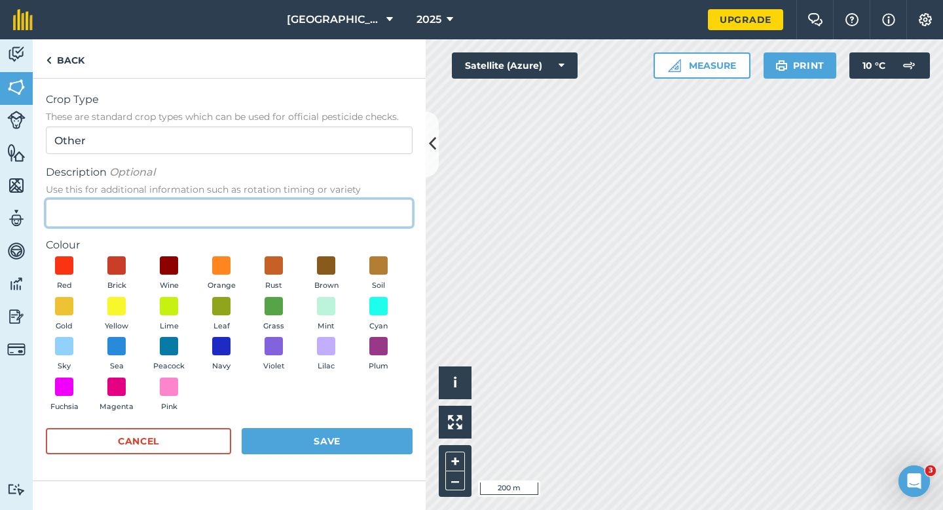
click at [386, 201] on input "Description Optional Use this for additional information such as rotation timin…" at bounding box center [229, 213] width 367 height 28
type input "Clover Seed"
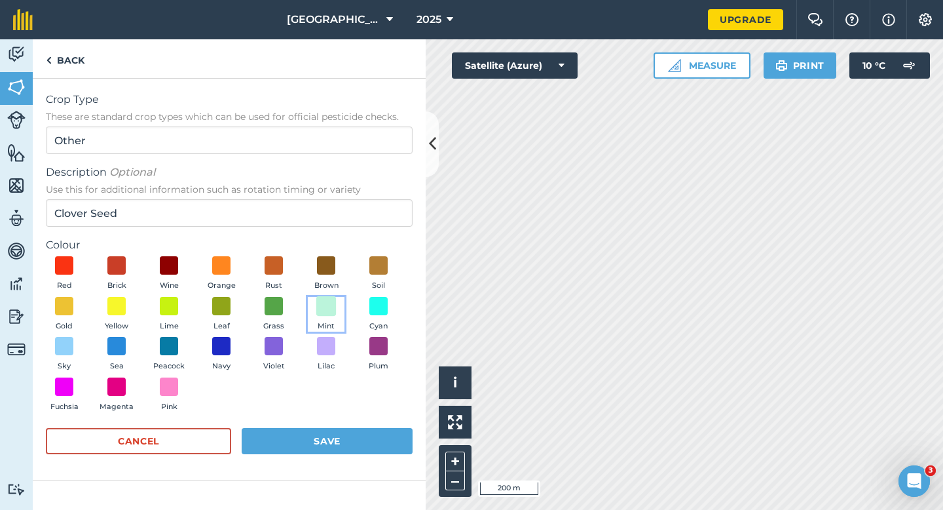
click at [319, 313] on span at bounding box center [326, 305] width 20 height 20
click at [326, 414] on div "Red Brick Wine Orange Rust Brown Soil Gold Yellow Lime Leaf Grass Mint Cyan Sky…" at bounding box center [229, 336] width 367 height 161
click at [326, 441] on button "Save" at bounding box center [327, 441] width 171 height 26
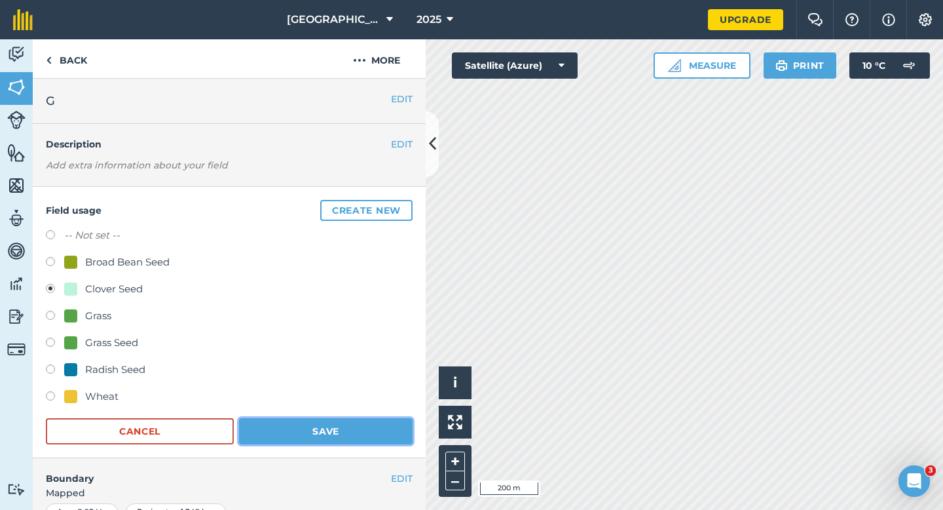
click at [296, 427] on button "Save" at bounding box center [326, 431] width 174 height 26
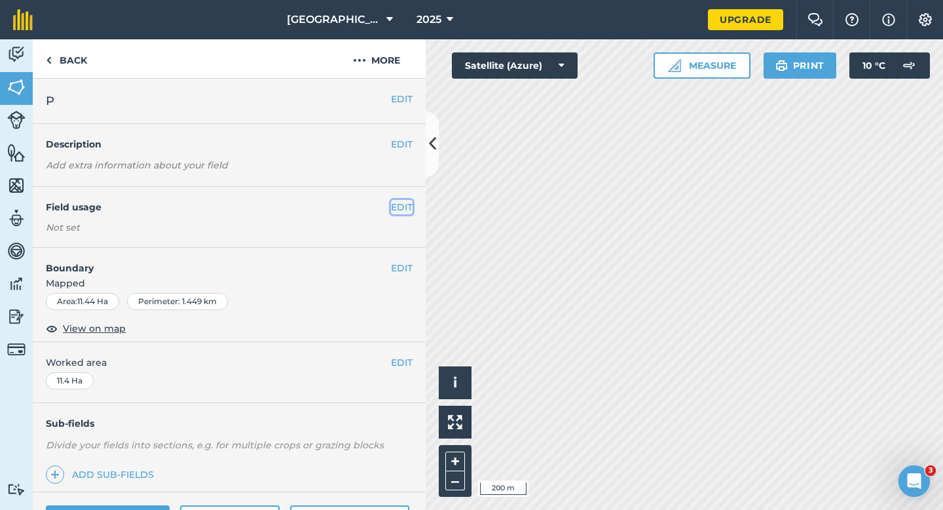
click at [404, 208] on button "EDIT" at bounding box center [402, 207] width 22 height 14
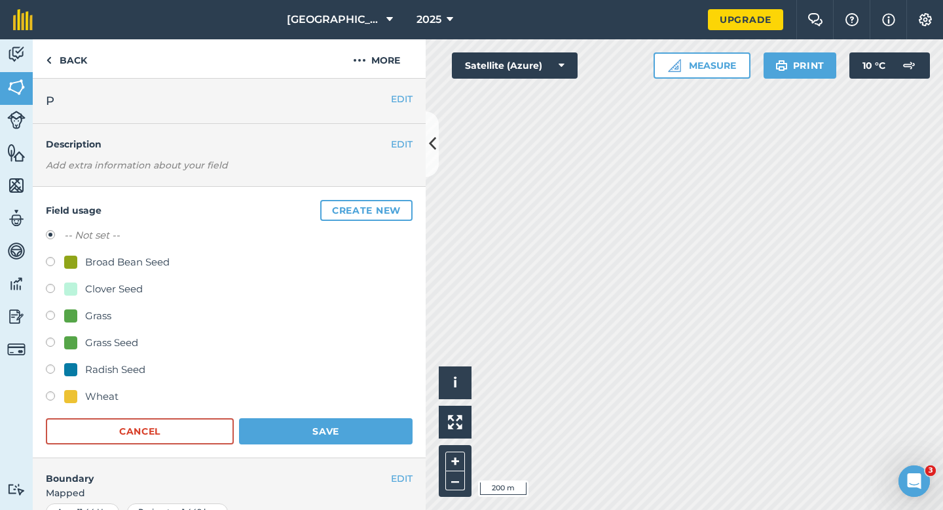
click at [80, 292] on div "Clover Seed" at bounding box center [103, 289] width 79 height 16
radio input "true"
radio input "false"
click at [295, 467] on h4 "Boundary" at bounding box center [212, 472] width 358 height 28
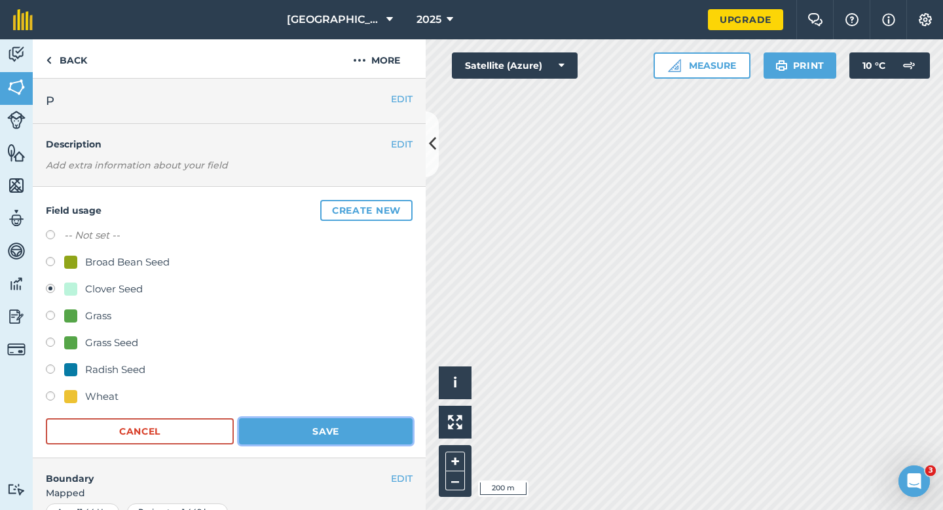
click at [295, 440] on button "Save" at bounding box center [326, 431] width 174 height 26
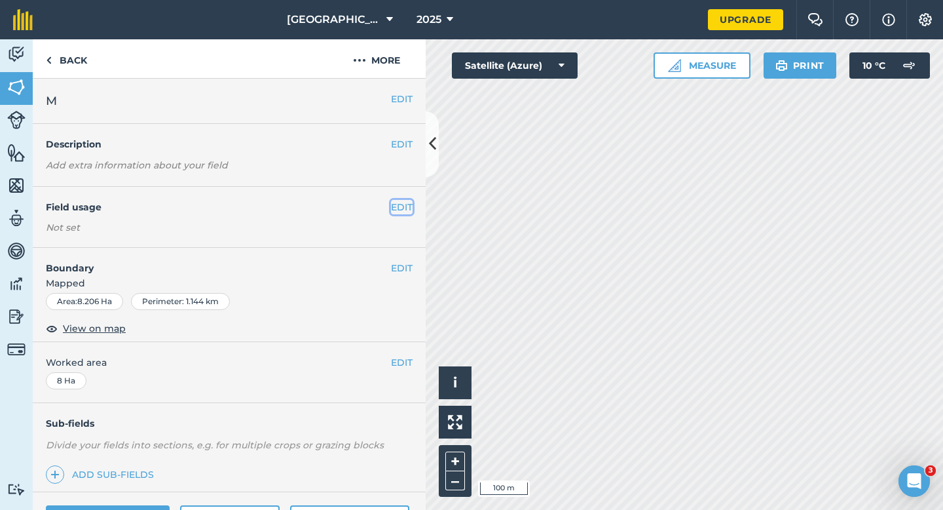
click at [401, 203] on button "EDIT" at bounding box center [402, 207] width 22 height 14
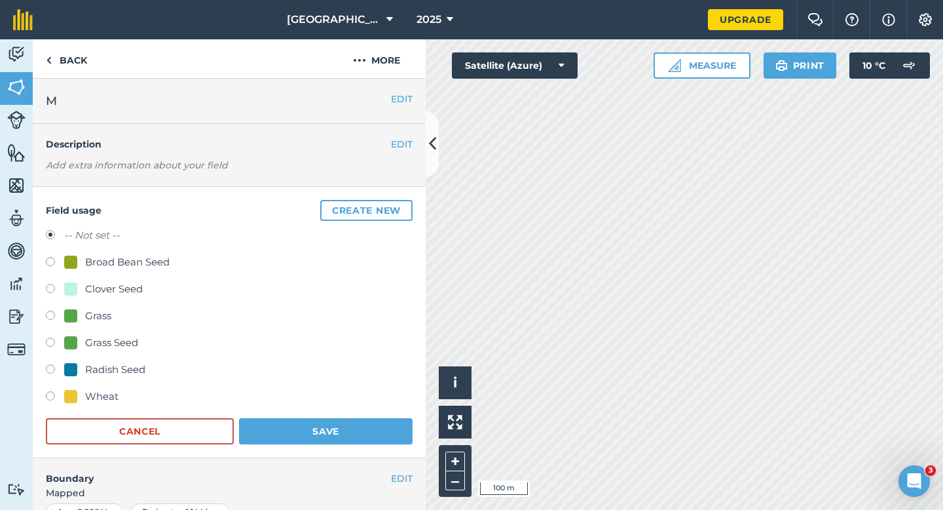
click at [85, 340] on div "Grass Seed" at bounding box center [111, 343] width 53 height 16
radio input "true"
radio input "false"
click at [333, 420] on button "Save" at bounding box center [326, 431] width 174 height 26
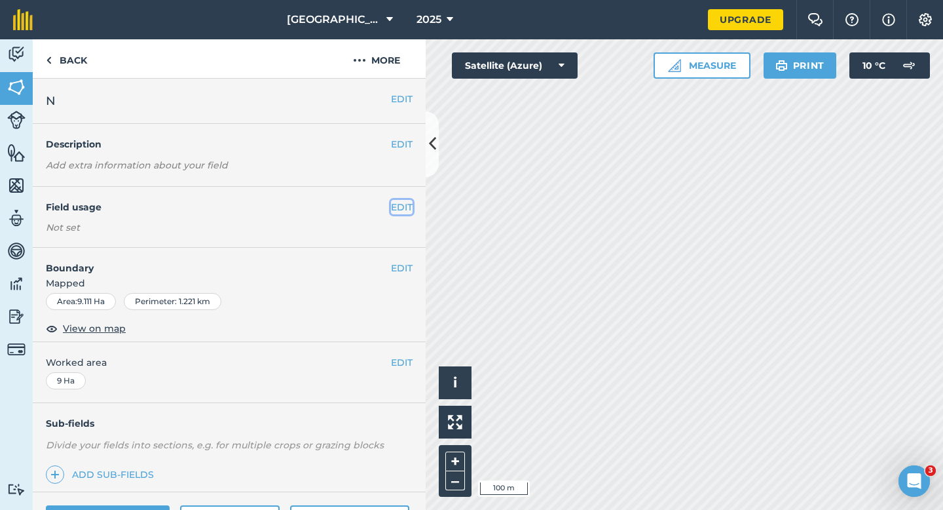
click at [396, 212] on button "EDIT" at bounding box center [402, 207] width 22 height 14
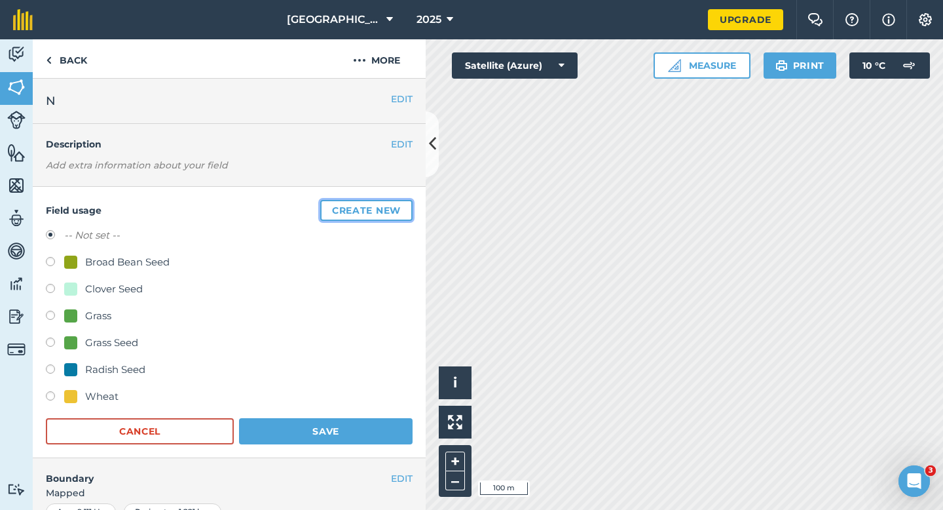
click at [396, 212] on button "Create new" at bounding box center [366, 210] width 92 height 21
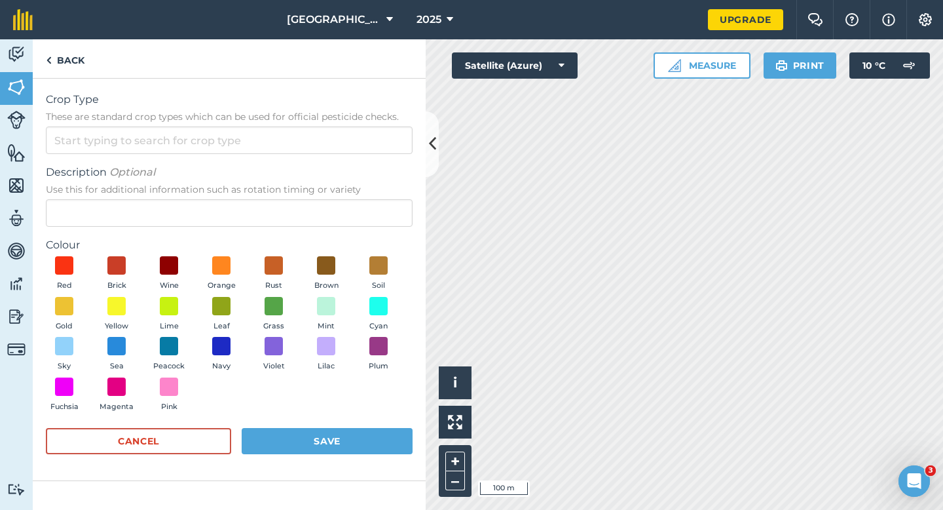
click at [360, 154] on form "Crop Type These are standard crop types which can be used for official pesticid…" at bounding box center [229, 279] width 367 height 375
click at [360, 146] on input "Crop Type These are standard crop types which can be used for official pesticid…" at bounding box center [229, 140] width 367 height 28
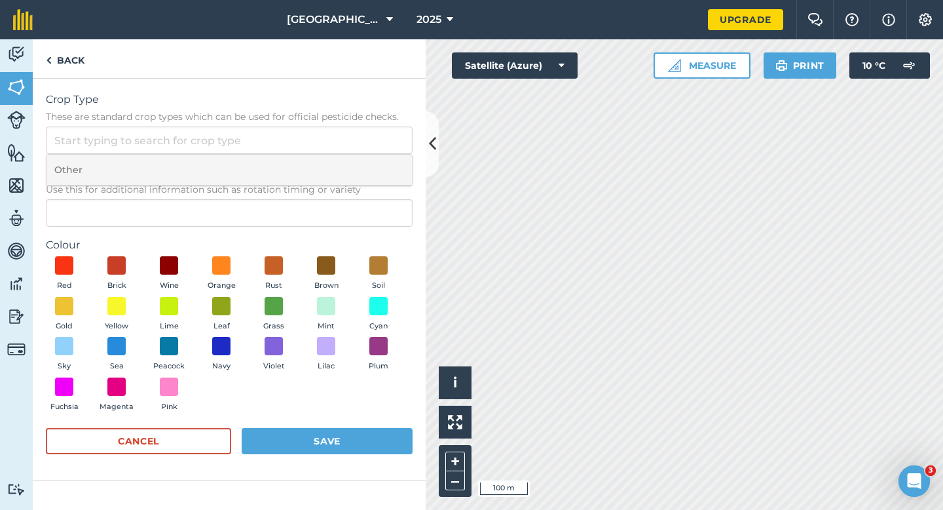
click at [360, 164] on li "Other" at bounding box center [230, 170] width 366 height 31
type input "Other"
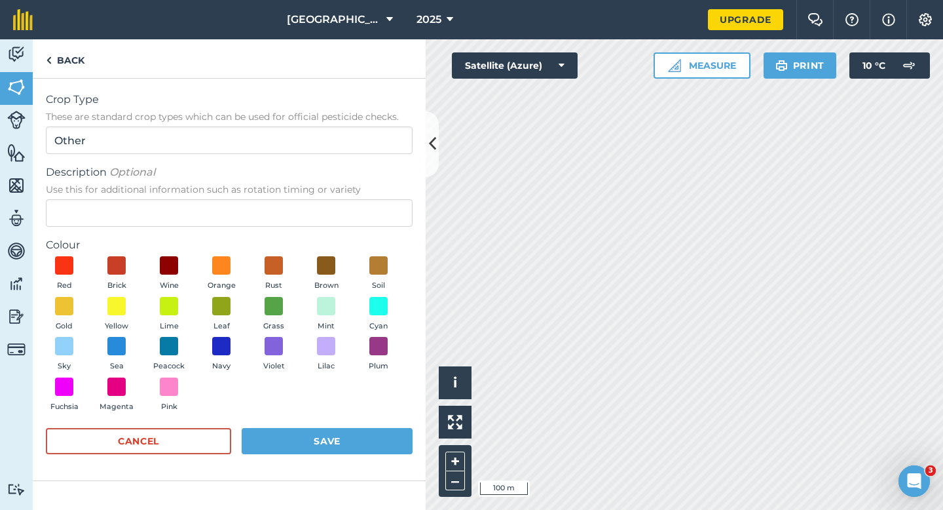
click at [356, 276] on div "Red Brick Wine Orange Rust Brown Soil Gold Yellow Lime Leaf Grass Mint Cyan Sky…" at bounding box center [229, 336] width 367 height 161
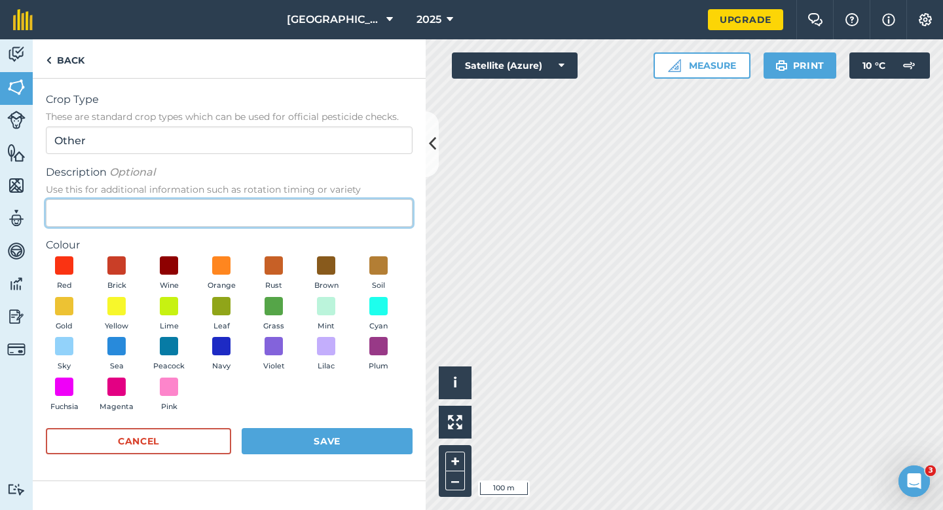
click at [359, 220] on input "Description Optional Use this for additional information such as rotation timin…" at bounding box center [229, 213] width 367 height 28
type input "Barley"
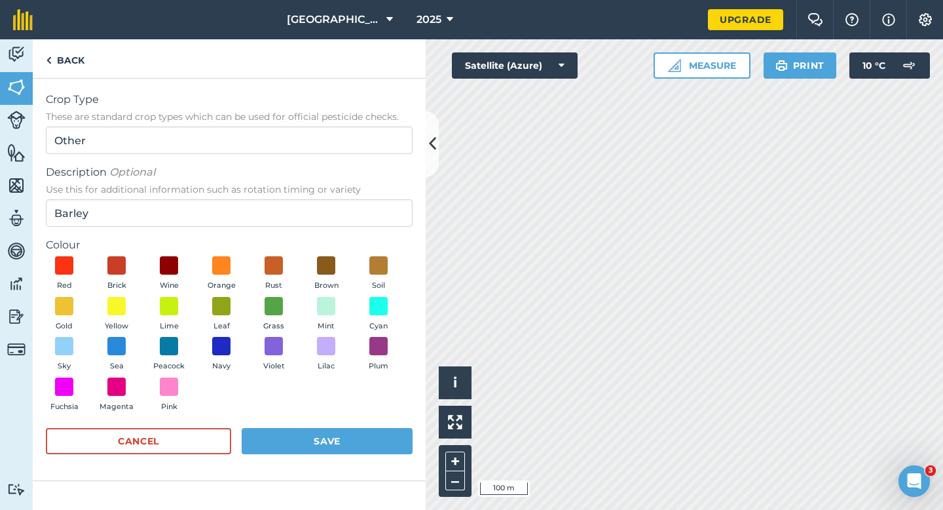
click at [96, 311] on div "Red Brick Wine Orange Rust Brown Soil Gold Yellow Lime Leaf Grass Mint Cyan Sky…" at bounding box center [229, 336] width 367 height 161
click at [116, 318] on button "Yellow" at bounding box center [116, 314] width 37 height 35
click at [349, 440] on button "Save" at bounding box center [327, 441] width 171 height 26
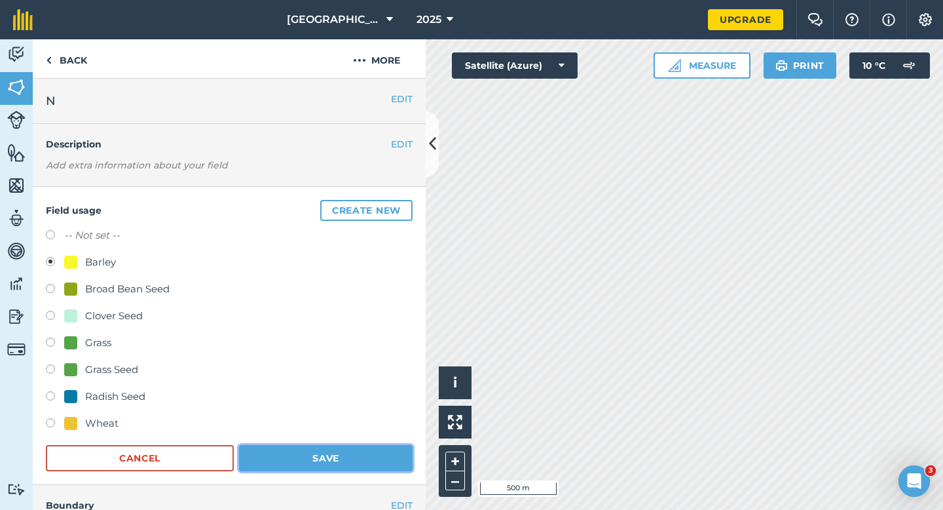
click at [334, 449] on button "Save" at bounding box center [326, 458] width 174 height 26
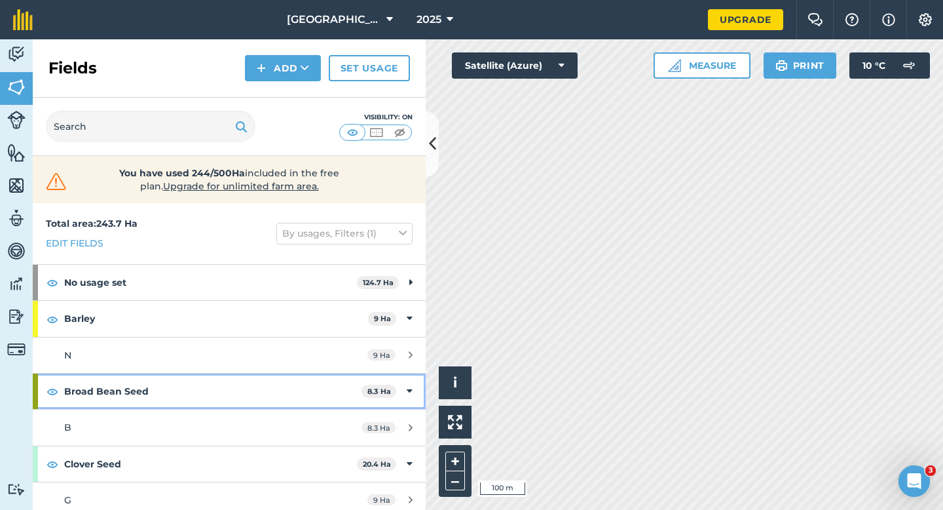
click at [411, 379] on div "Broad Bean Seed 8.3 Ha" at bounding box center [229, 390] width 393 height 35
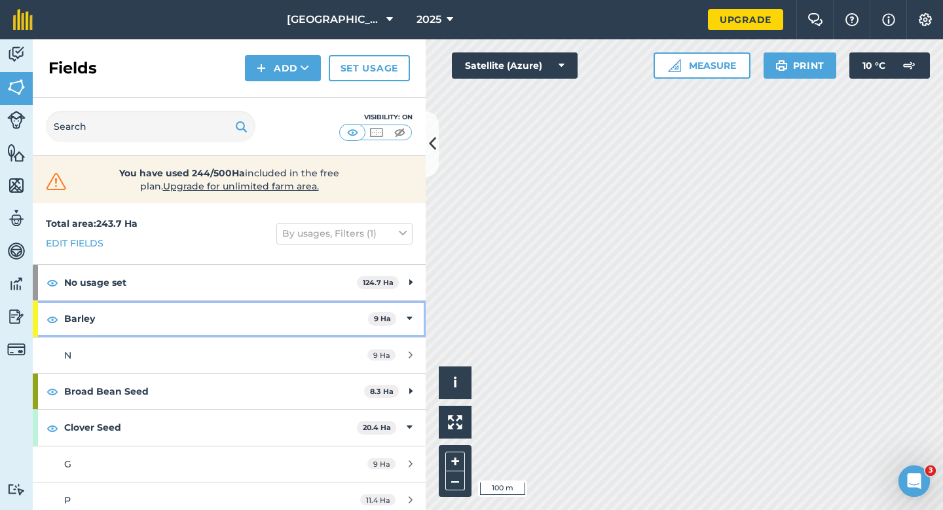
click at [409, 322] on icon at bounding box center [410, 318] width 6 height 14
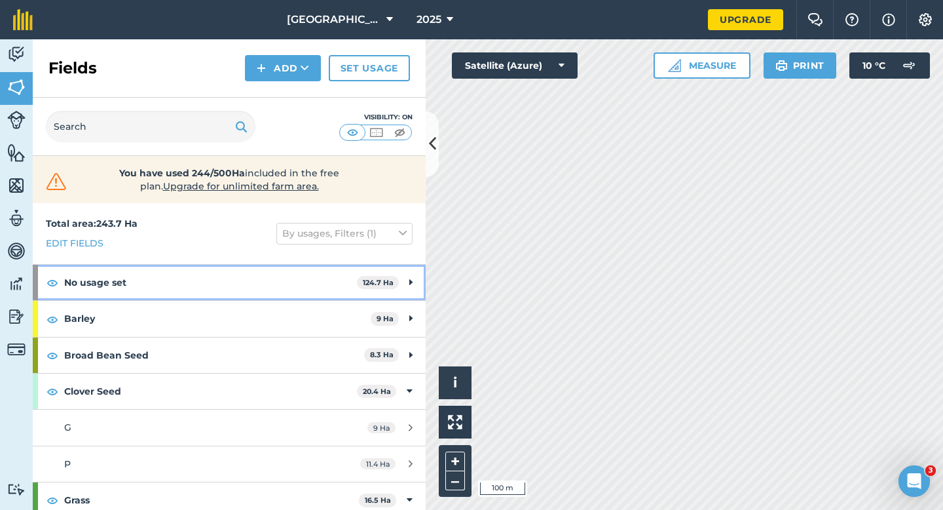
click at [356, 279] on strong "No usage set" at bounding box center [210, 282] width 293 height 35
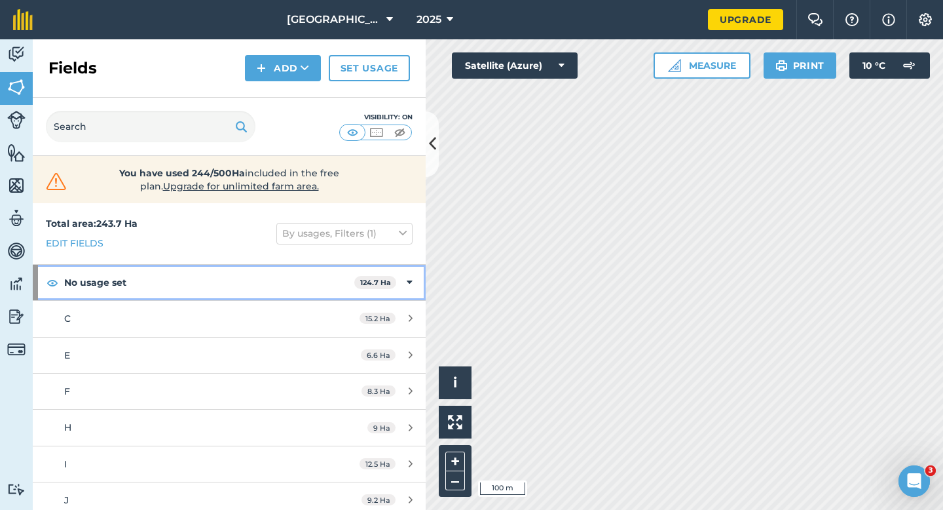
click at [418, 284] on div "No usage set 124.7 Ha" at bounding box center [229, 282] width 393 height 35
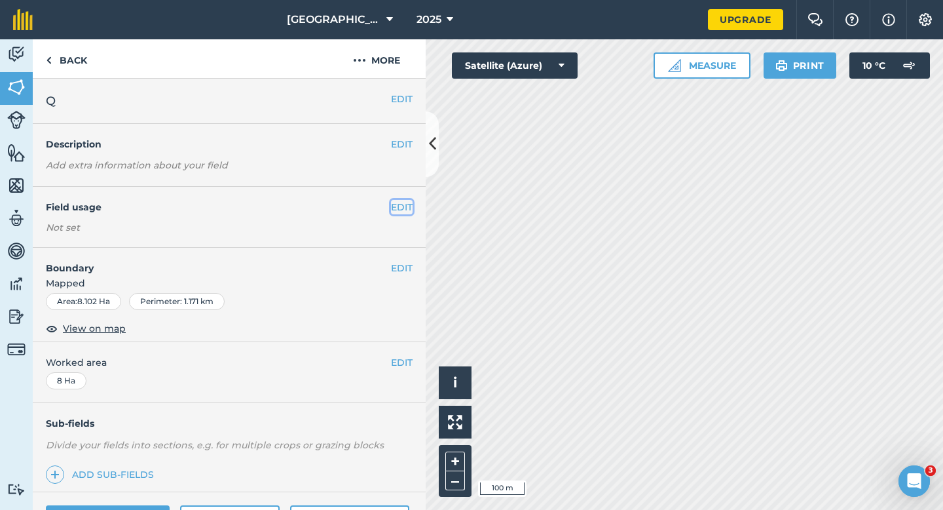
click at [394, 200] on button "EDIT" at bounding box center [402, 207] width 22 height 14
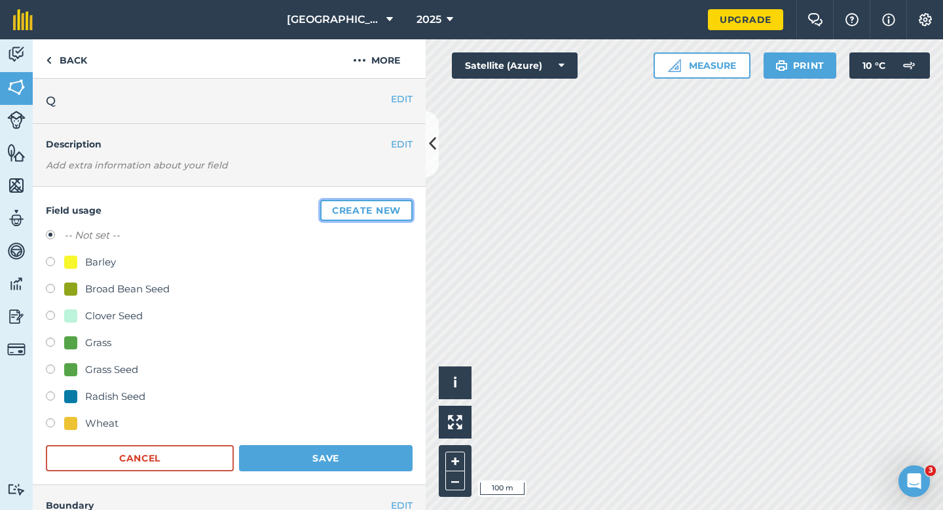
click at [394, 201] on button "Create new" at bounding box center [366, 210] width 92 height 21
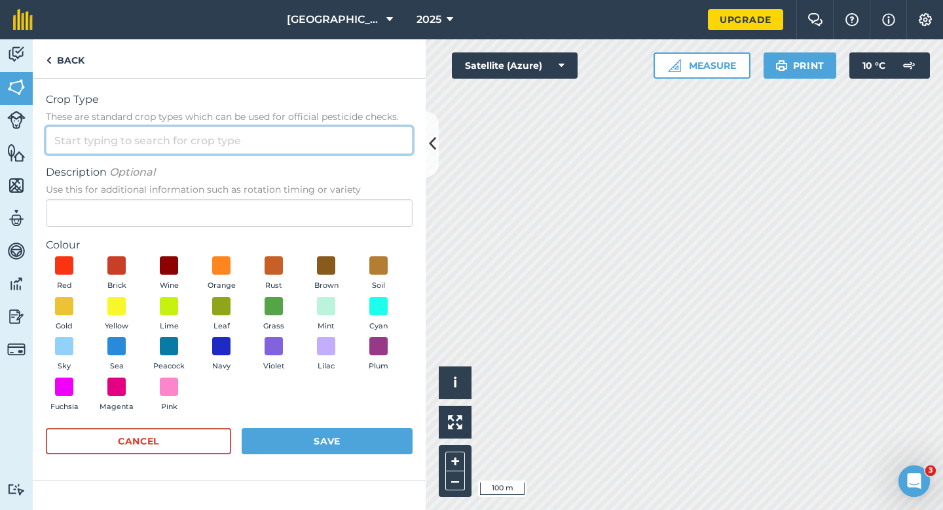
click at [309, 144] on input "Crop Type These are standard crop types which can be used for official pesticid…" at bounding box center [229, 140] width 367 height 28
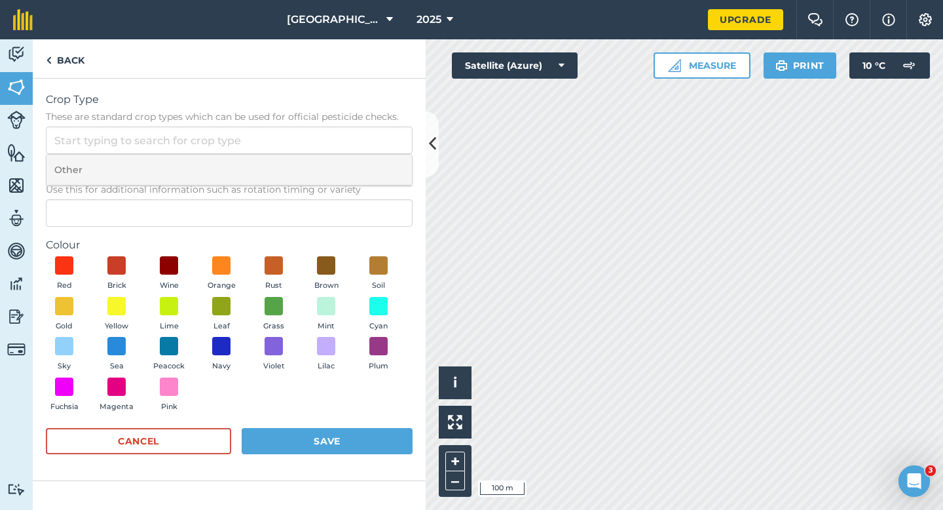
click at [307, 166] on li "Other" at bounding box center [230, 170] width 366 height 31
type input "Other"
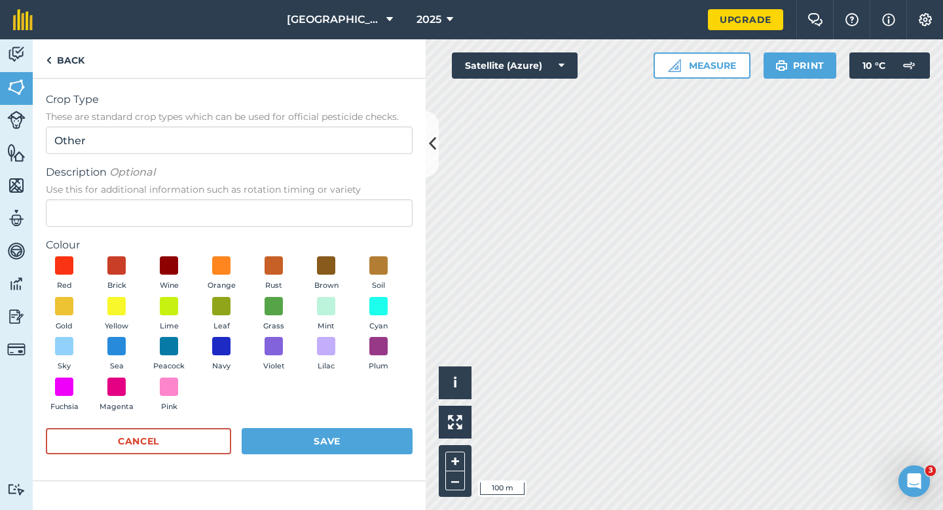
click at [284, 243] on label "Colour" at bounding box center [229, 245] width 367 height 16
click at [280, 235] on form "Crop Type These are standard crop types which can be used for official pesticid…" at bounding box center [229, 279] width 367 height 375
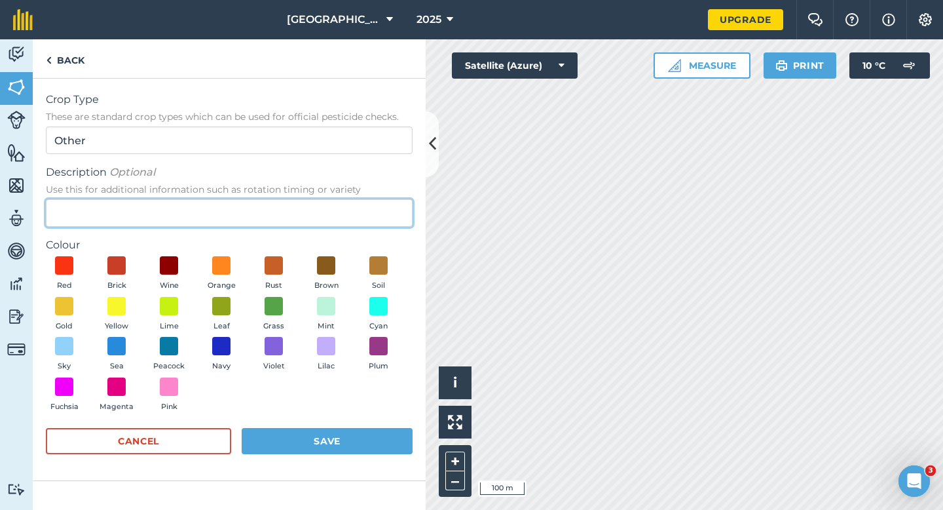
click at [275, 204] on input "Description Optional Use this for additional information such as rotation timin…" at bounding box center [229, 213] width 367 height 28
type input "Watties Peas"
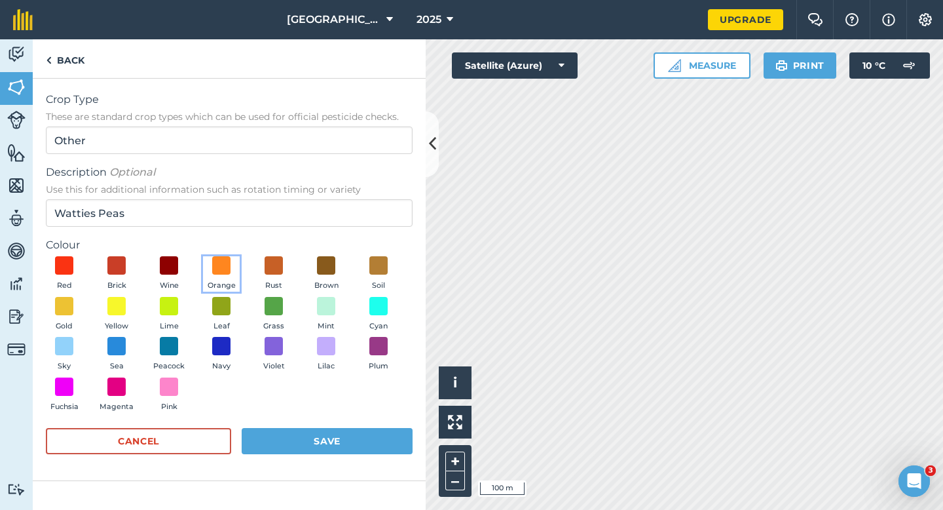
click at [216, 285] on span "Orange" at bounding box center [222, 286] width 28 height 12
click at [219, 303] on span at bounding box center [222, 305] width 20 height 20
click at [372, 438] on button "Save" at bounding box center [327, 441] width 171 height 26
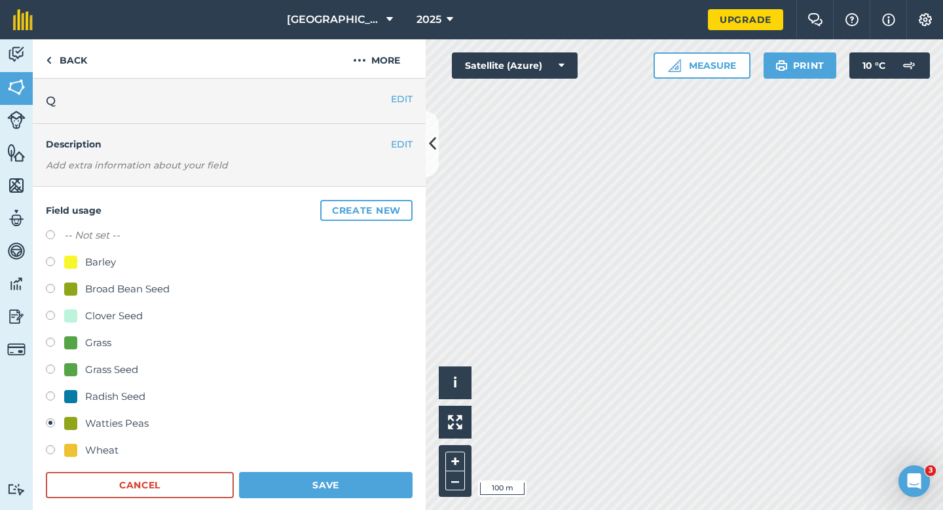
click at [295, 470] on form "-- Not set -- Barley Broad Bean Seed Clover Seed Grass Grass Seed Radish Seed W…" at bounding box center [229, 362] width 367 height 271
click at [298, 478] on button "Save" at bounding box center [326, 485] width 174 height 26
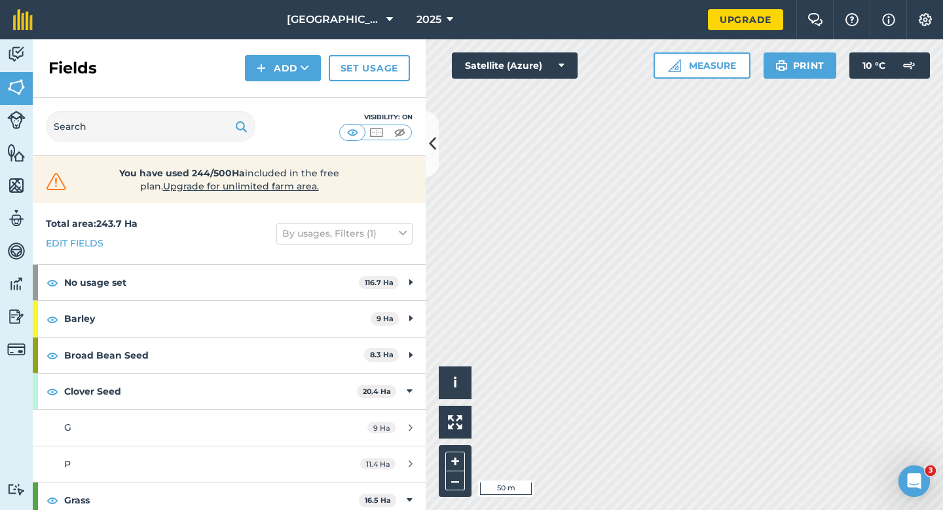
click at [311, 54] on div "Fields Add Set usage" at bounding box center [229, 68] width 393 height 58
click at [307, 73] on icon at bounding box center [305, 68] width 9 height 13
click at [307, 94] on link "Draw" at bounding box center [283, 97] width 72 height 29
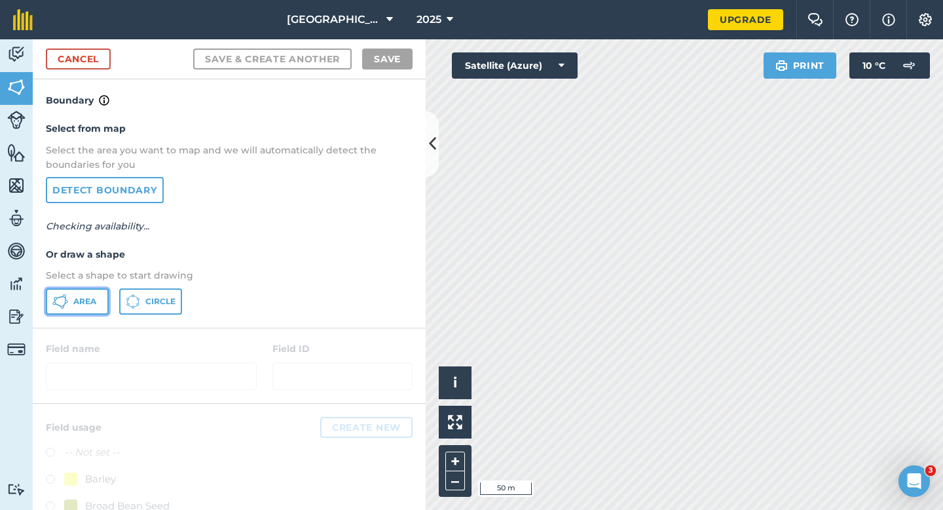
click at [89, 296] on span "Area" at bounding box center [84, 301] width 23 height 10
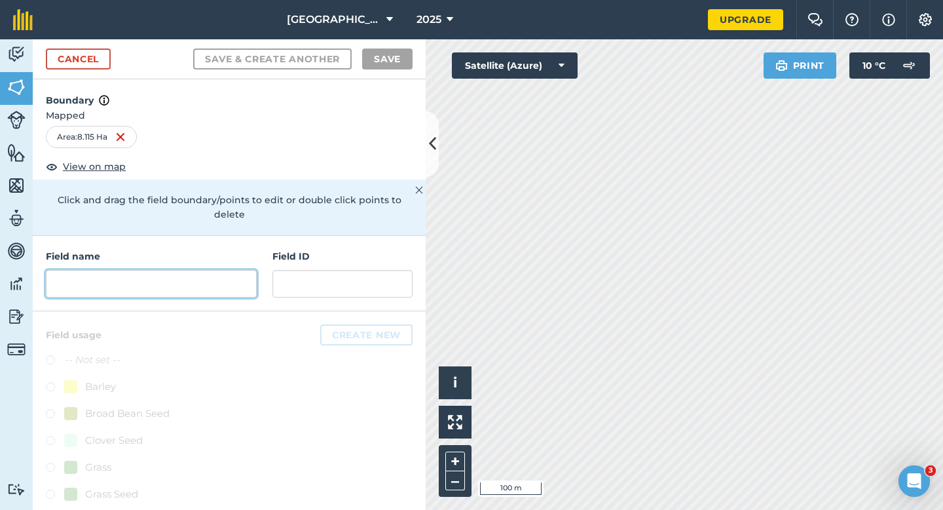
click at [176, 271] on input "text" at bounding box center [151, 284] width 211 height 28
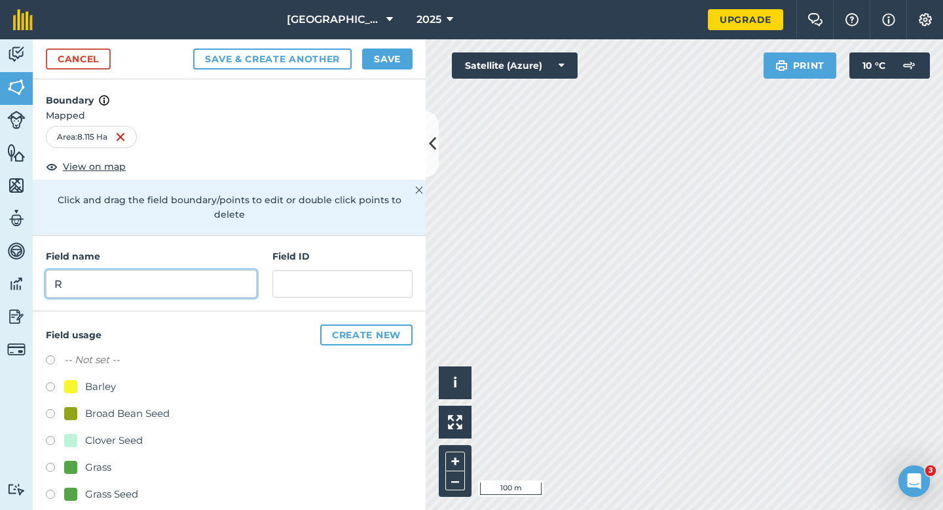
click at [210, 270] on input "R" at bounding box center [151, 284] width 211 height 28
type input "Q"
click at [390, 73] on div "Cancel Save & Create Another Save" at bounding box center [229, 59] width 393 height 40
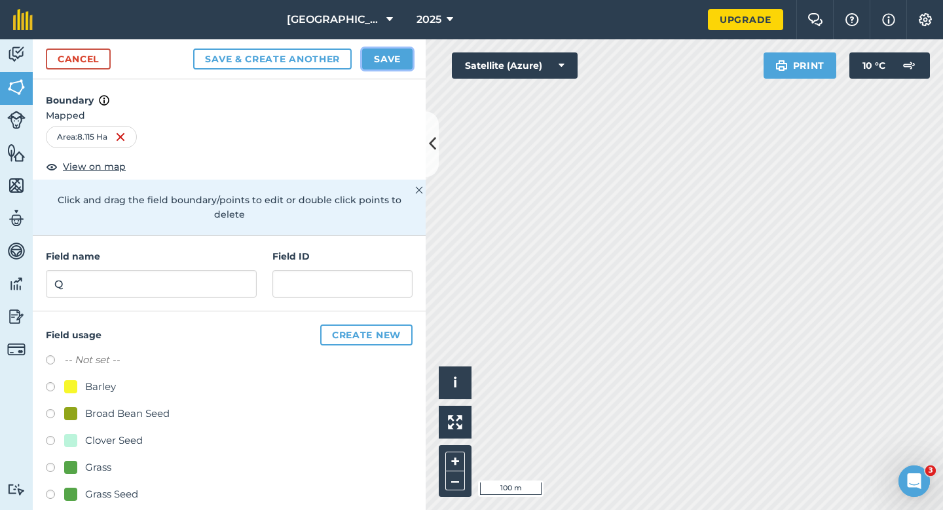
click at [390, 67] on button "Save" at bounding box center [387, 58] width 50 height 21
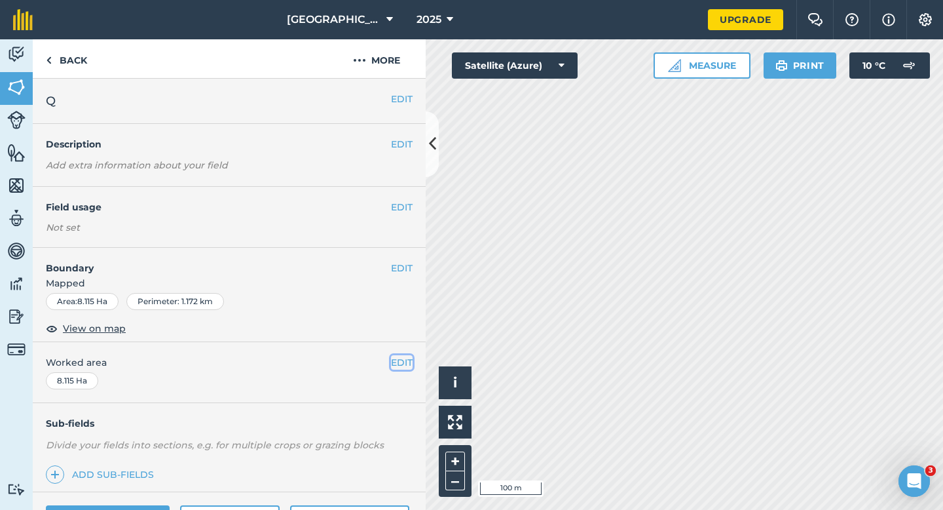
click at [402, 356] on button "EDIT" at bounding box center [402, 362] width 22 height 14
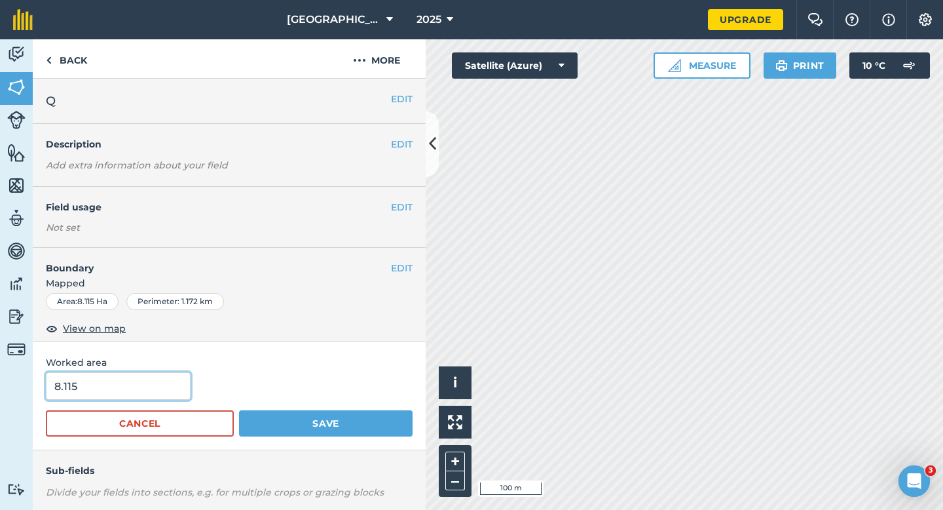
click at [117, 391] on input "8.115" at bounding box center [118, 386] width 145 height 28
type input "8"
click at [239, 410] on button "Save" at bounding box center [326, 423] width 174 height 26
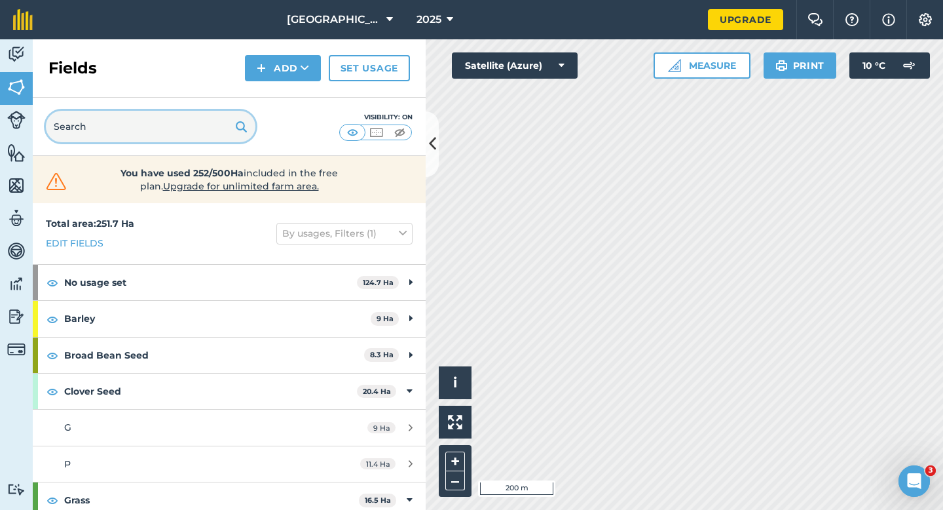
click at [212, 140] on input "text" at bounding box center [151, 126] width 210 height 31
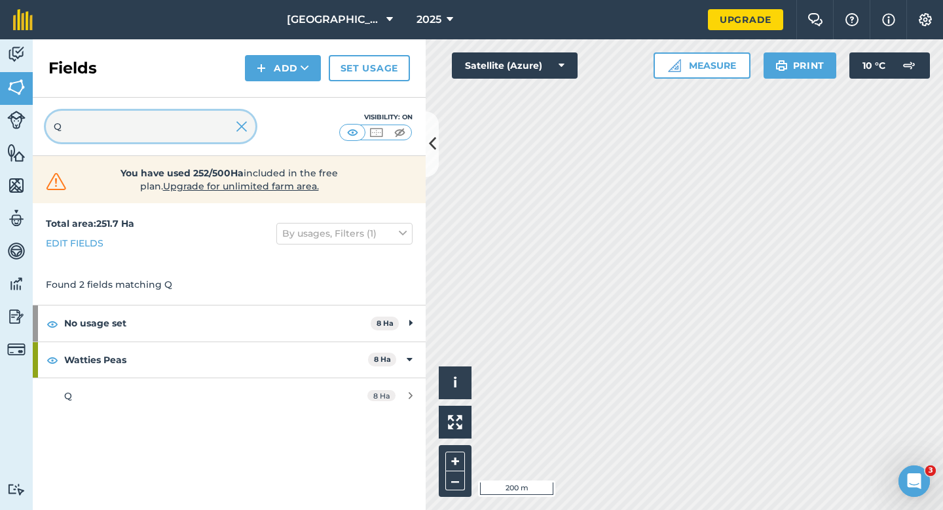
type input "Q"
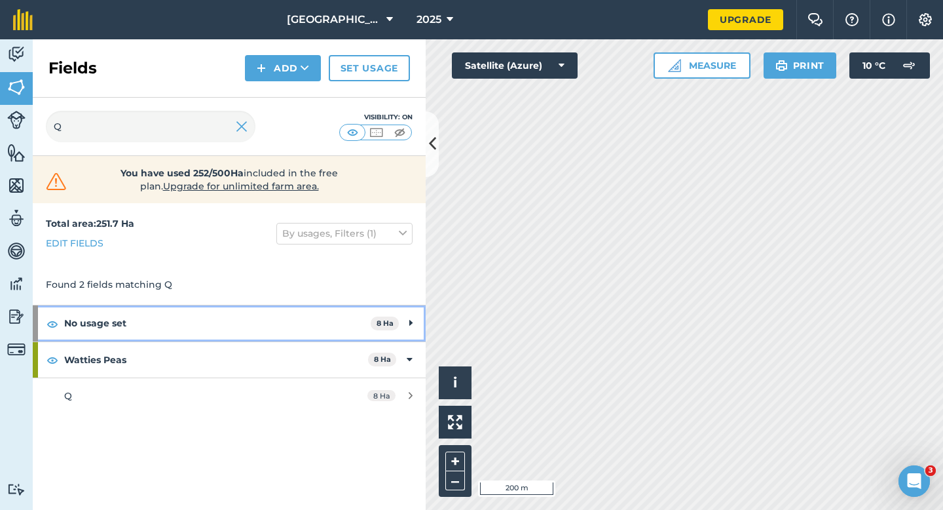
click at [310, 318] on strong "No usage set" at bounding box center [217, 322] width 307 height 35
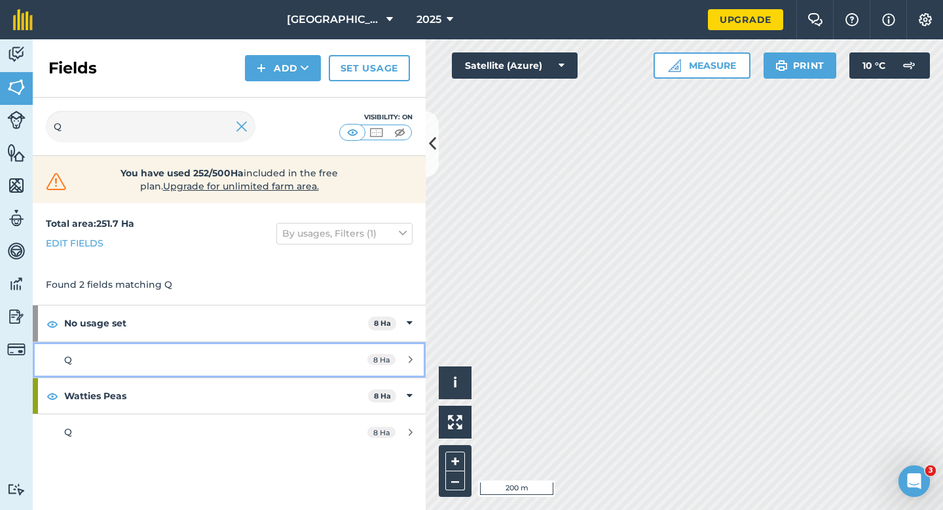
click at [311, 354] on link "Q 8 Ha" at bounding box center [229, 359] width 393 height 35
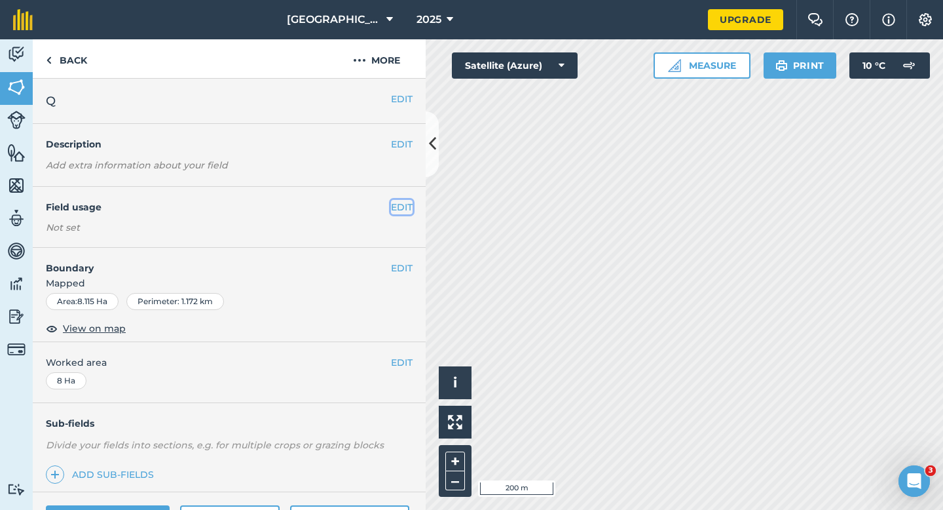
click at [404, 205] on button "EDIT" at bounding box center [402, 207] width 22 height 14
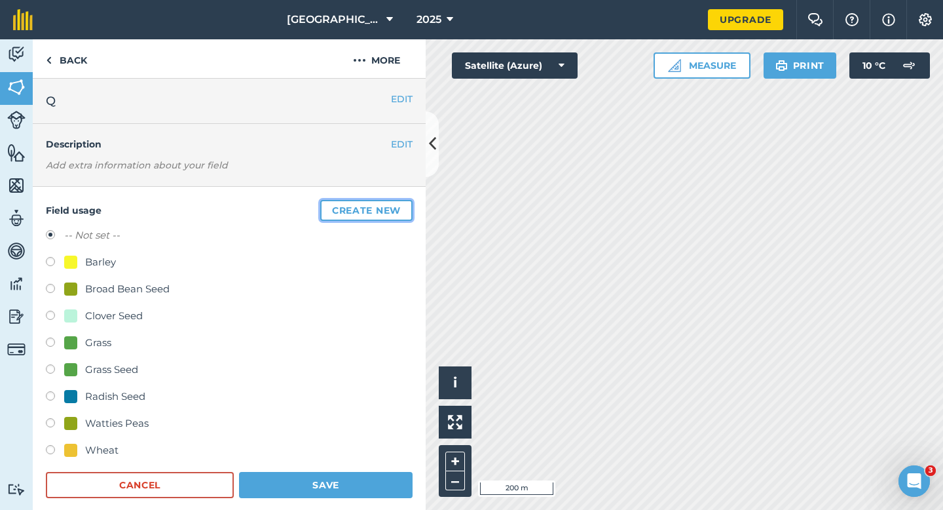
click at [396, 212] on button "Create new" at bounding box center [366, 210] width 92 height 21
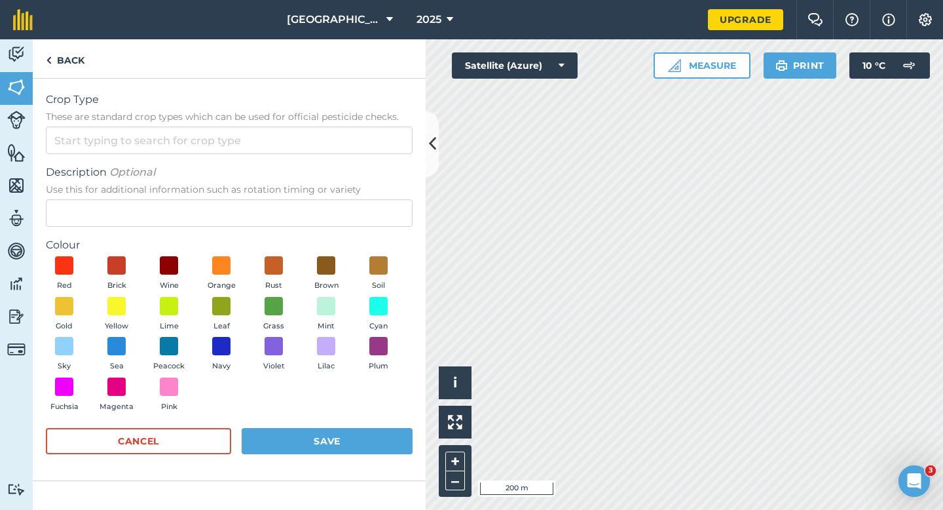
click at [333, 122] on span "These are standard crop types which can be used for official pesticide checks." at bounding box center [229, 116] width 367 height 13
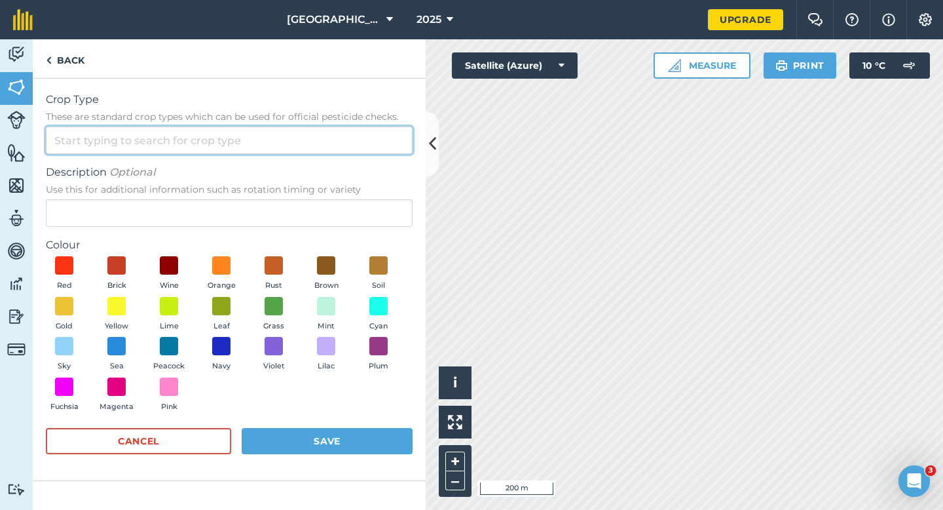
click at [333, 126] on input "Crop Type These are standard crop types which can be used for official pesticid…" at bounding box center [229, 140] width 367 height 28
click at [333, 153] on input "Crop Type These are standard crop types which can be used for official pesticid…" at bounding box center [229, 140] width 367 height 28
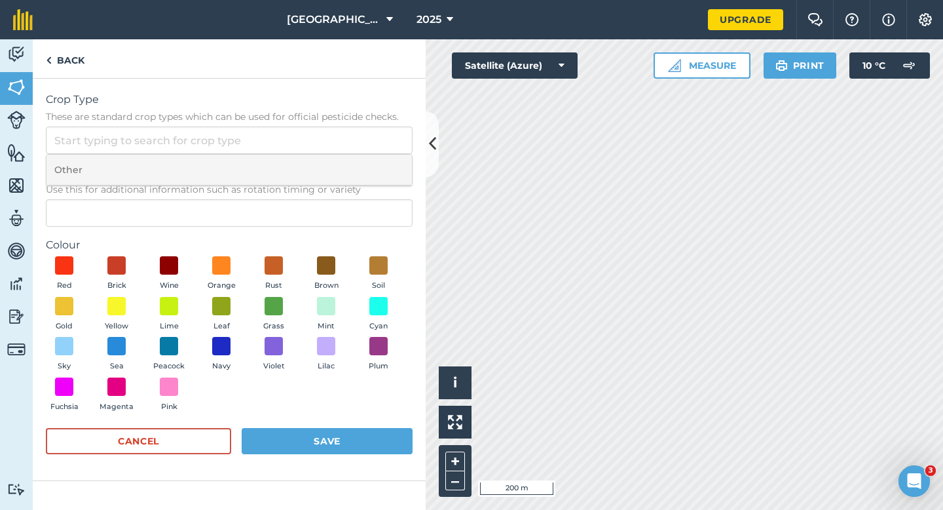
click at [333, 171] on li "Other" at bounding box center [230, 170] width 366 height 31
type input "Other"
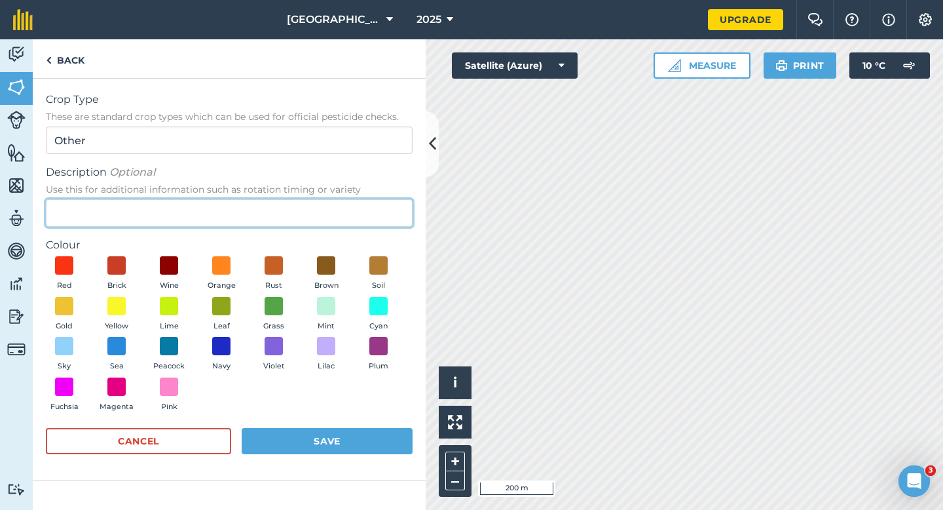
click at [323, 205] on input "Description Optional Use this for additional information such as rotation timin…" at bounding box center [229, 213] width 367 height 28
type input "Watties Beans"
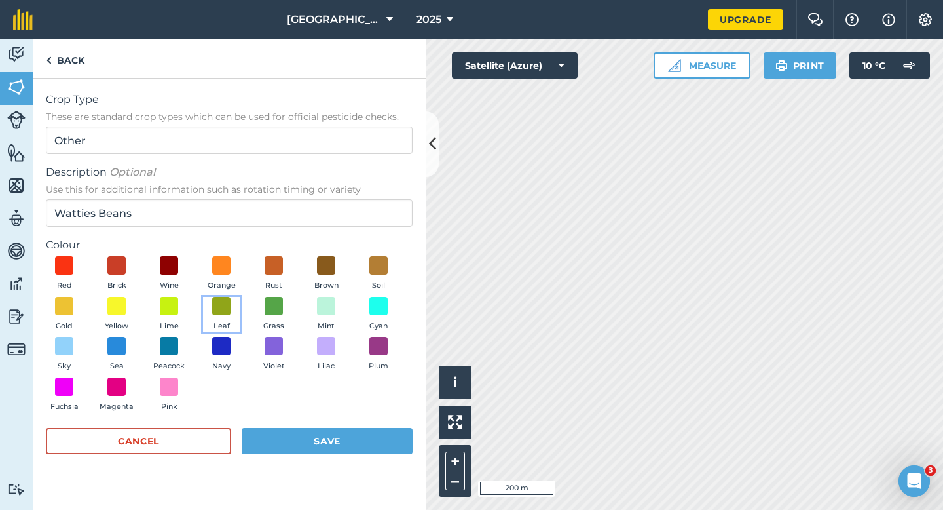
click at [228, 316] on button "Leaf" at bounding box center [221, 314] width 37 height 35
click at [316, 428] on form "Crop Type These are standard crop types which can be used for official pesticid…" at bounding box center [229, 279] width 367 height 375
click at [330, 430] on button "Save" at bounding box center [327, 441] width 171 height 26
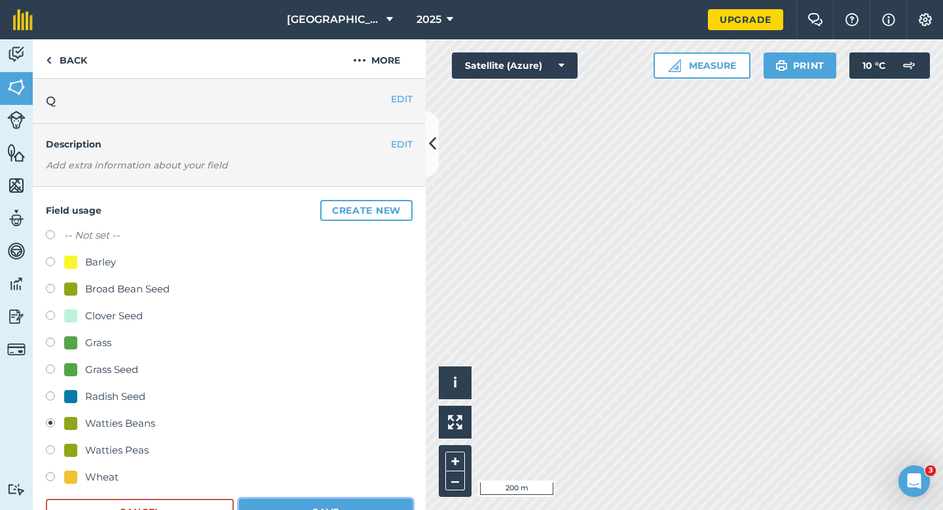
click at [364, 504] on button "Save" at bounding box center [326, 512] width 174 height 26
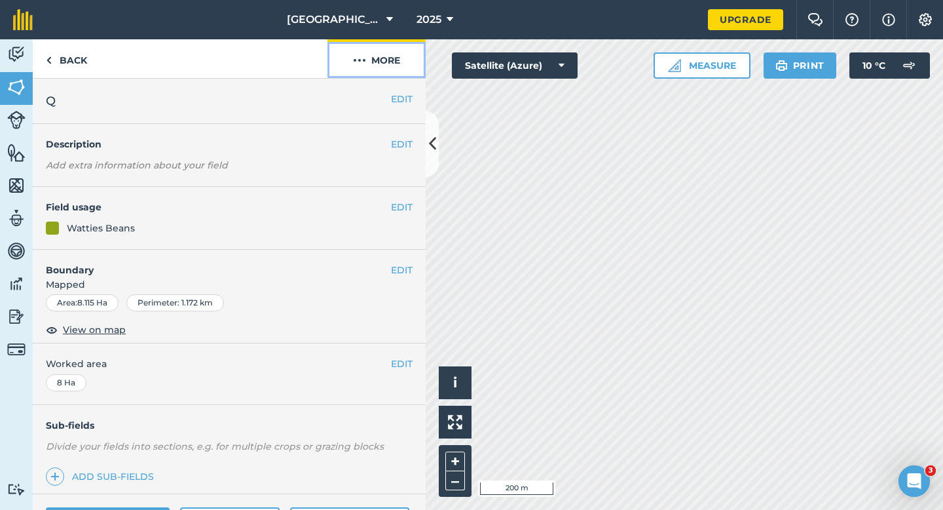
click at [405, 55] on button "More" at bounding box center [377, 58] width 98 height 39
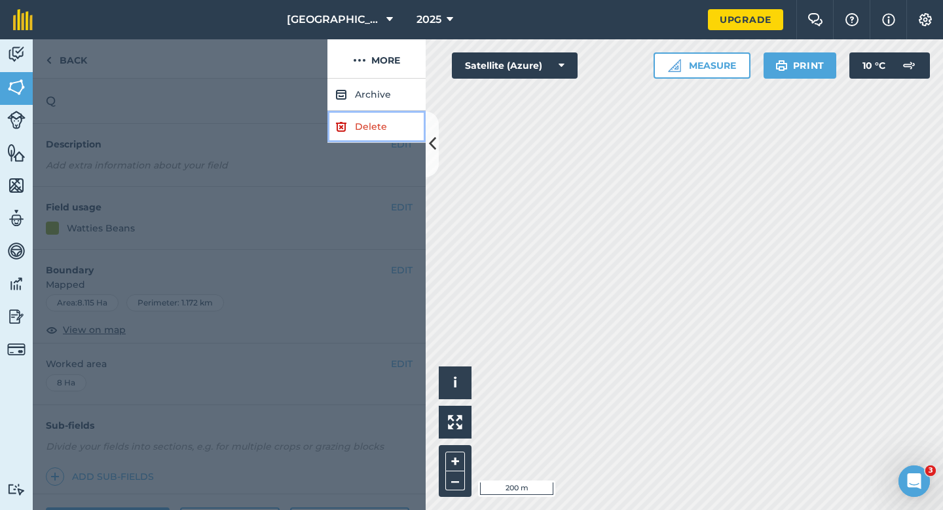
click at [386, 140] on link "Delete" at bounding box center [377, 127] width 98 height 32
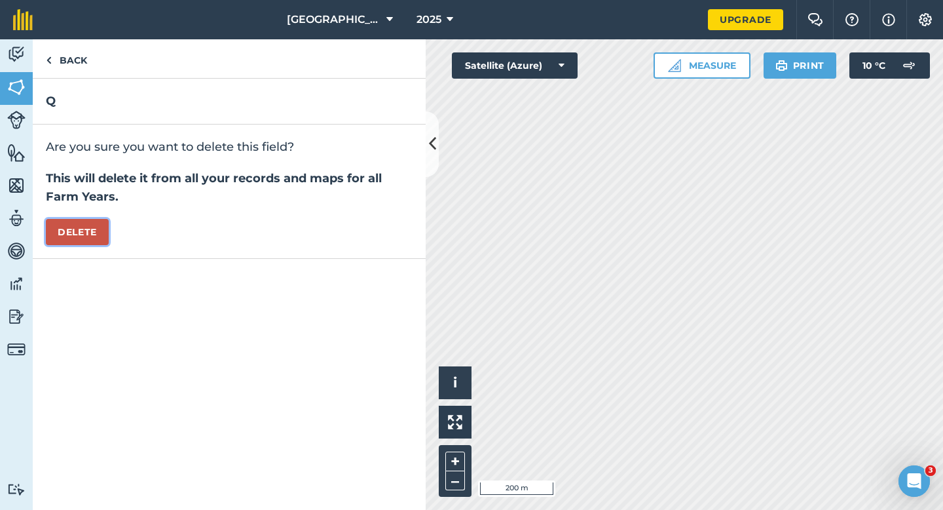
click at [96, 232] on button "Delete" at bounding box center [77, 232] width 63 height 26
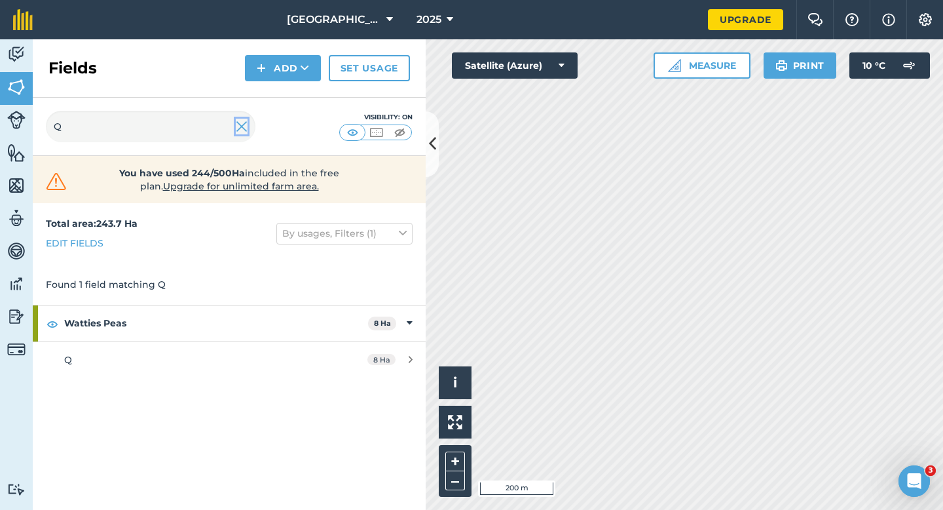
click at [238, 119] on img at bounding box center [242, 127] width 12 height 16
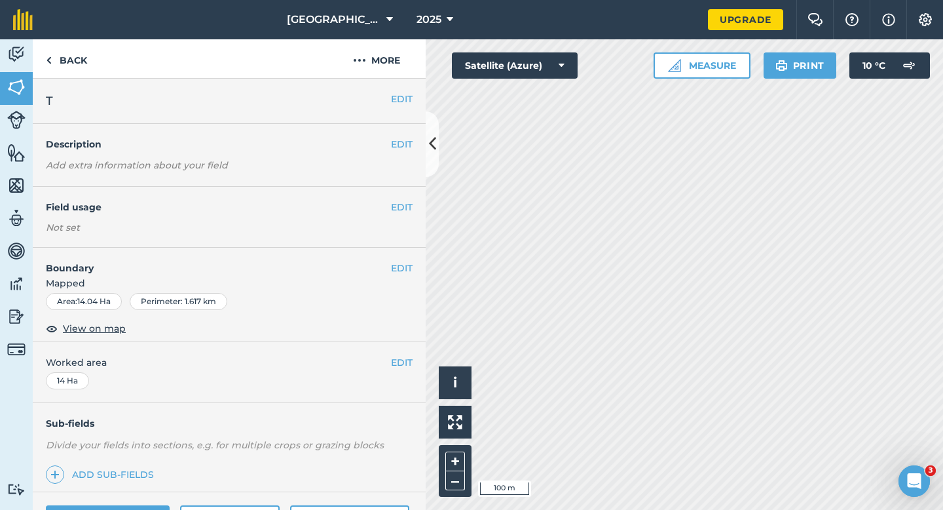
click at [385, 208] on h4 "Field usage" at bounding box center [218, 207] width 345 height 14
click at [389, 207] on h4 "Field usage" at bounding box center [218, 207] width 345 height 14
click at [393, 204] on button "EDIT" at bounding box center [402, 207] width 22 height 14
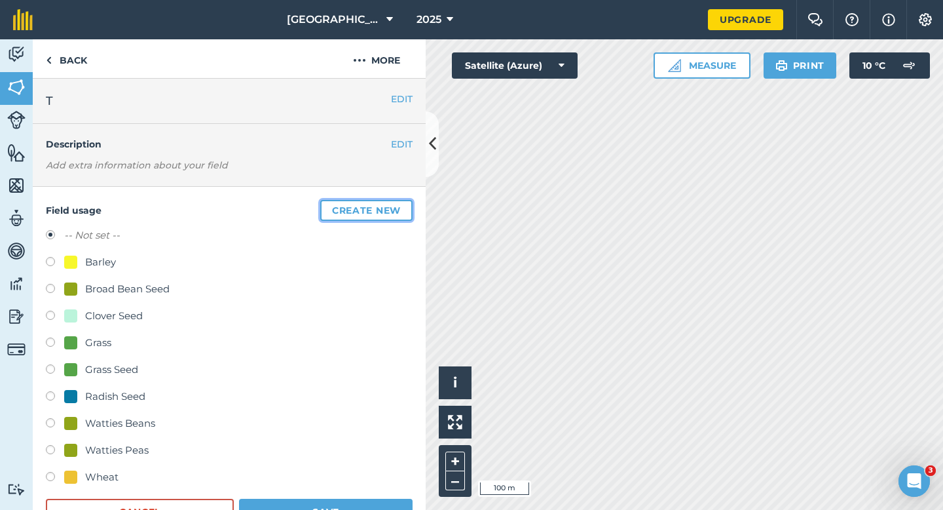
click at [394, 200] on button "Create new" at bounding box center [366, 210] width 92 height 21
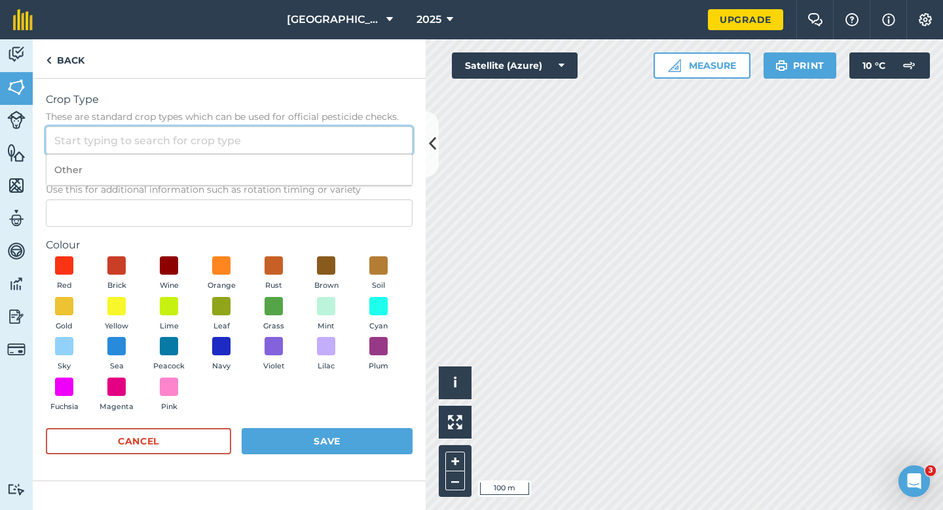
click at [324, 131] on input "Crop Type These are standard crop types which can be used for official pesticid…" at bounding box center [229, 140] width 367 height 28
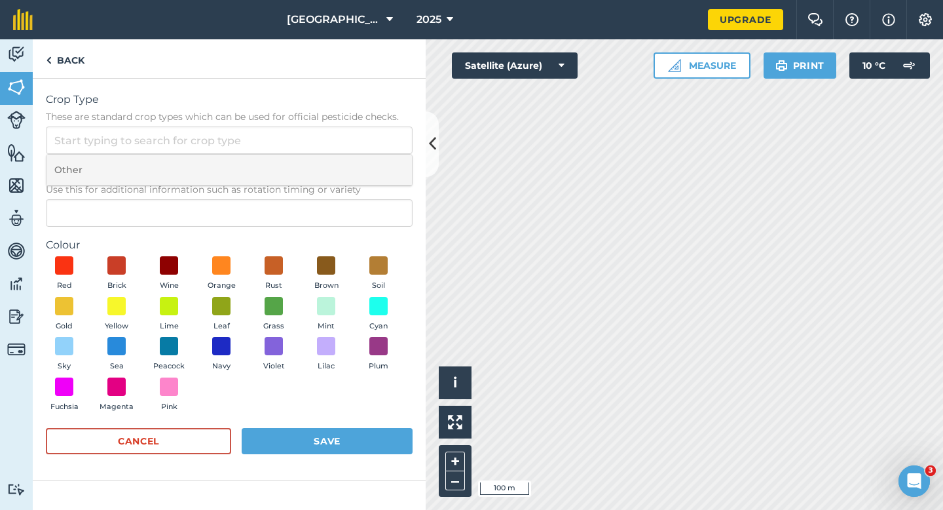
click at [324, 163] on li "Other" at bounding box center [230, 170] width 366 height 31
type input "Other"
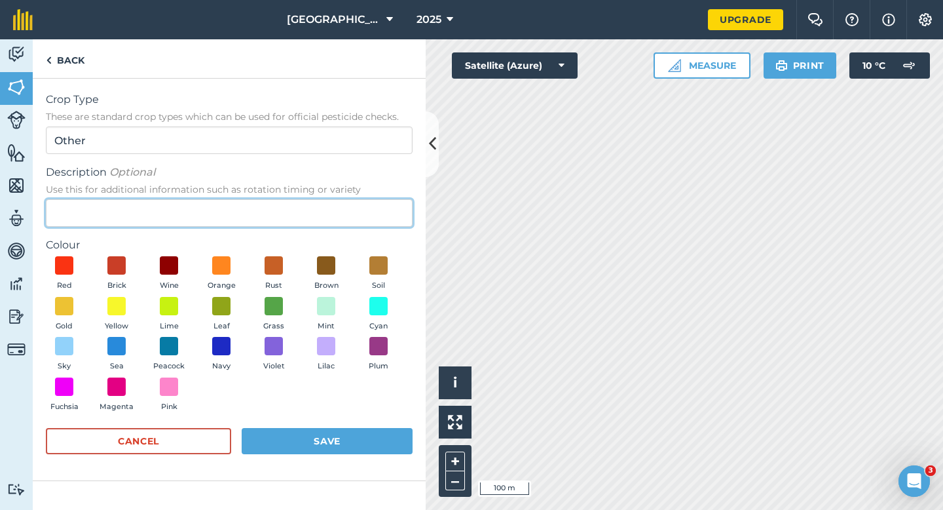
click at [316, 225] on input "Description Optional Use this for additional information such as rotation timin…" at bounding box center [229, 213] width 367 height 28
type input "Watties Beans"
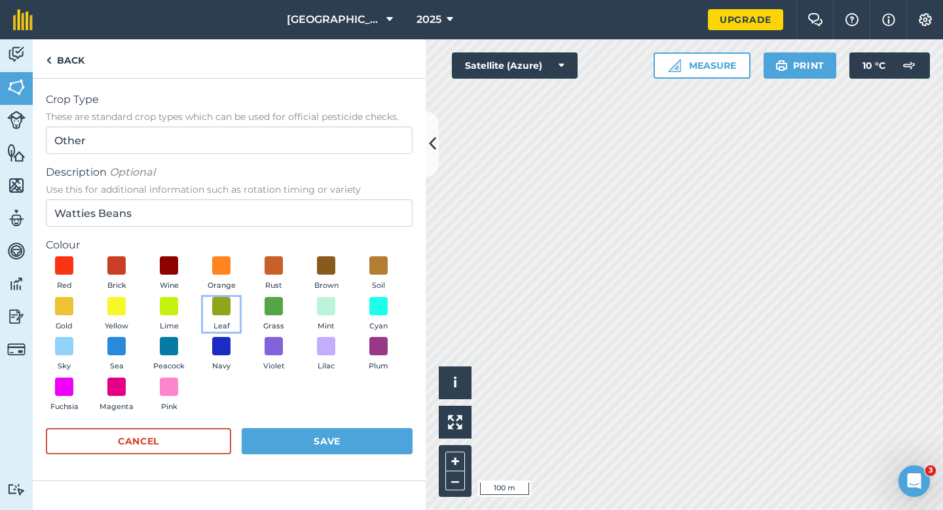
click at [230, 316] on button "Leaf" at bounding box center [221, 314] width 37 height 35
click at [360, 431] on button "Save" at bounding box center [327, 441] width 171 height 26
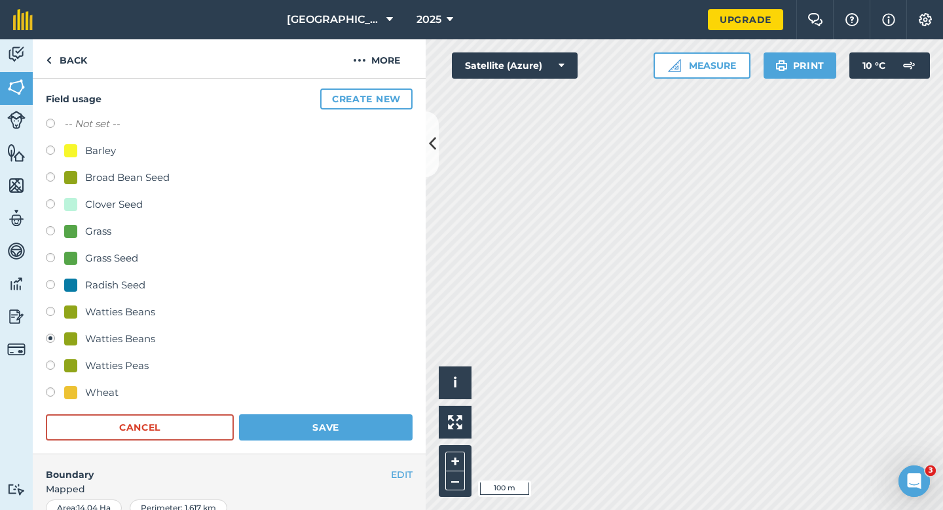
scroll to position [161, 0]
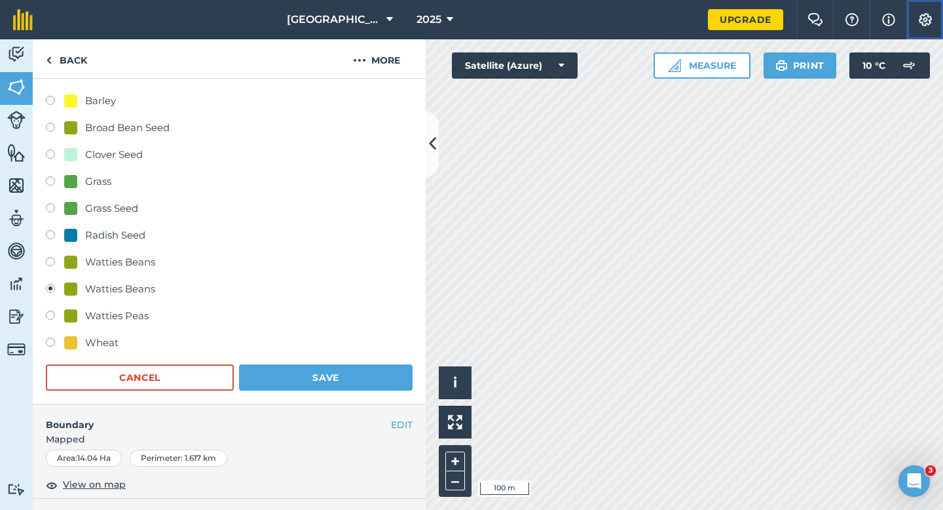
click at [933, 30] on button "Settings" at bounding box center [925, 19] width 37 height 39
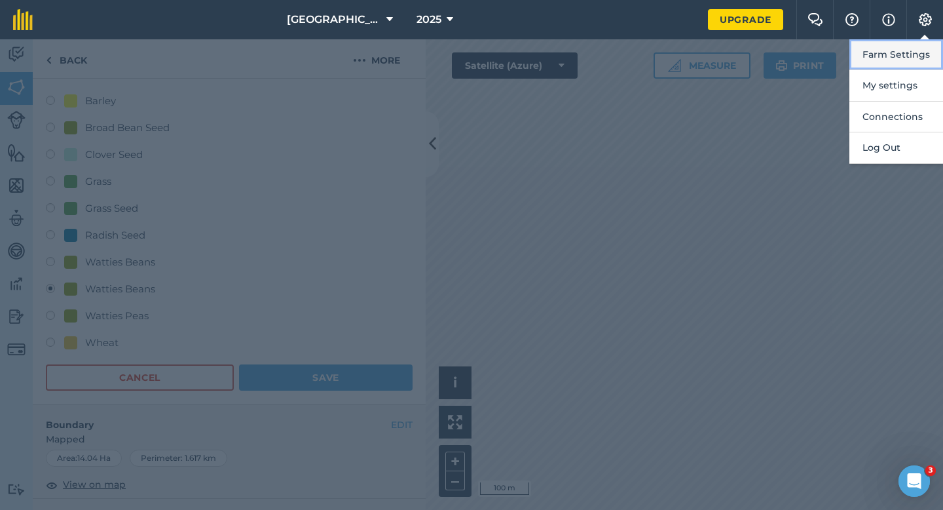
click at [928, 40] on button "Farm Settings" at bounding box center [897, 54] width 94 height 31
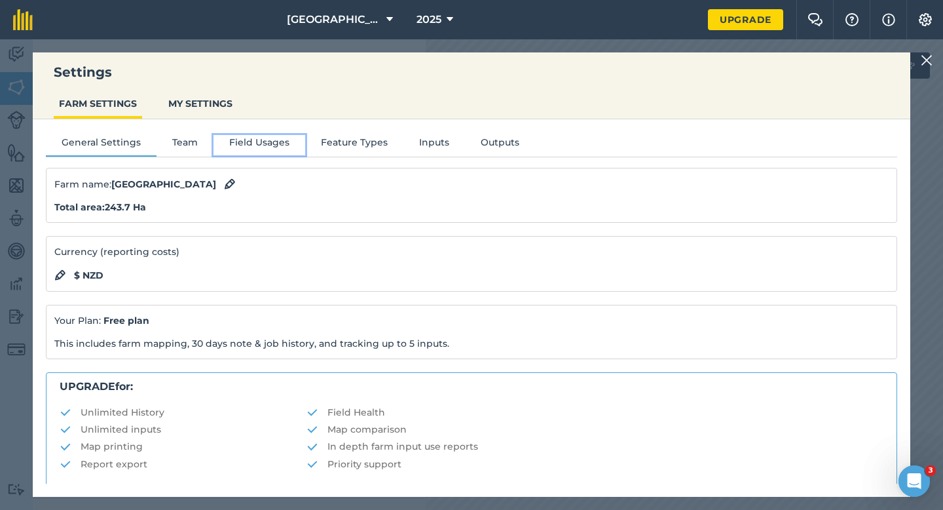
click at [269, 154] on button "Field Usages" at bounding box center [260, 145] width 92 height 20
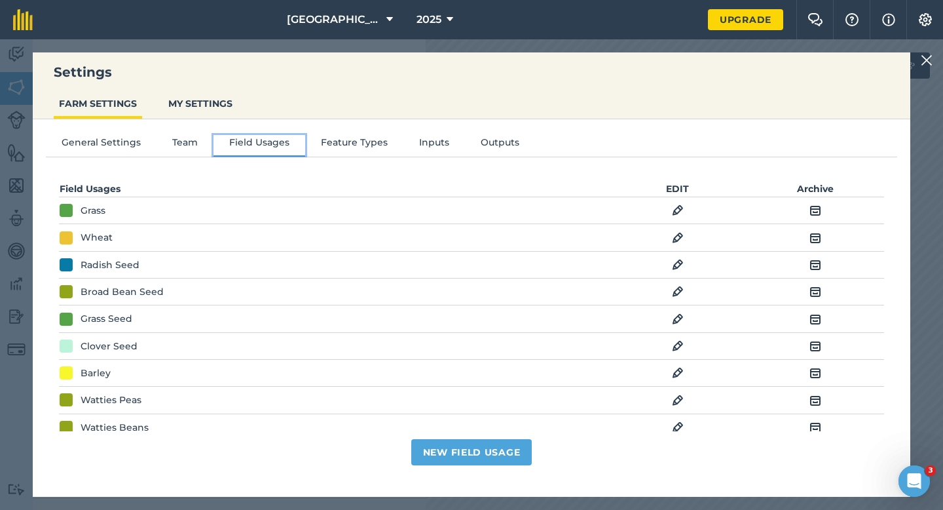
scroll to position [64, 0]
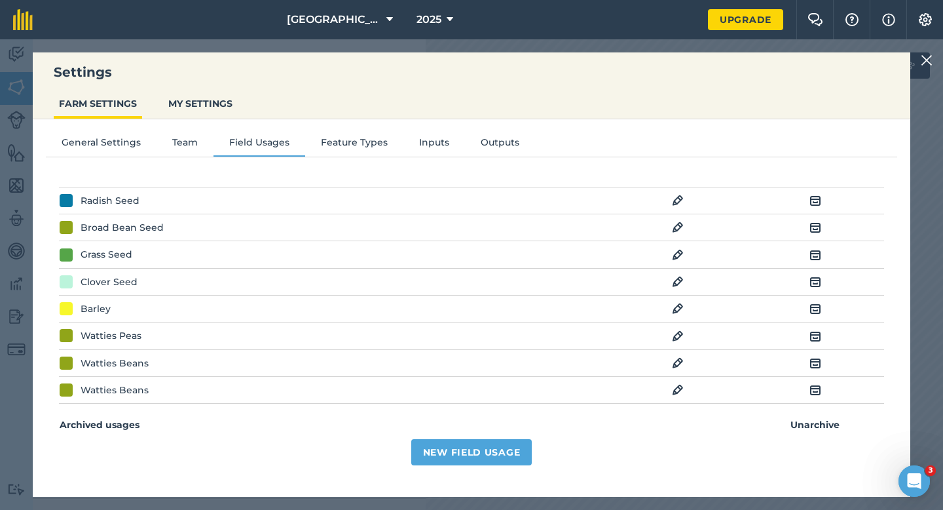
click at [675, 387] on img at bounding box center [678, 390] width 12 height 16
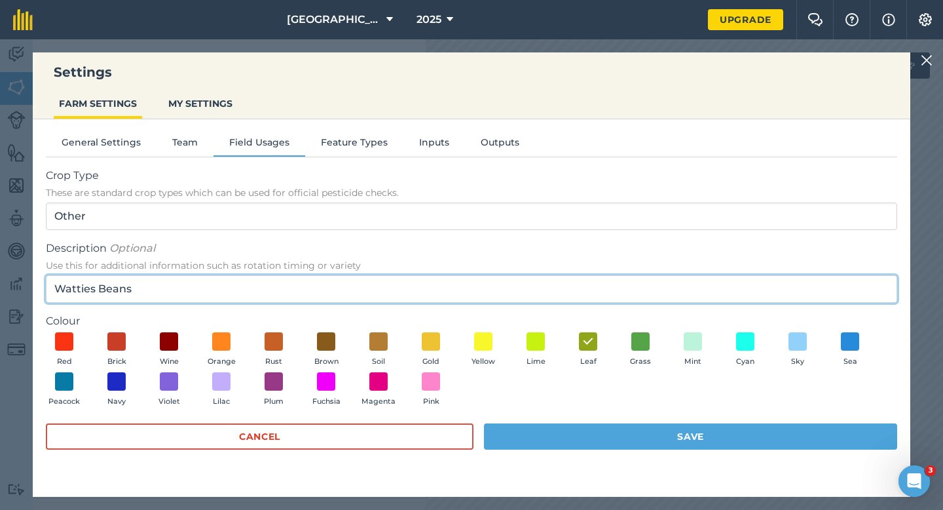
click at [100, 292] on input "Watties Beans" at bounding box center [472, 289] width 852 height 28
type input "Watties Broad Beans"
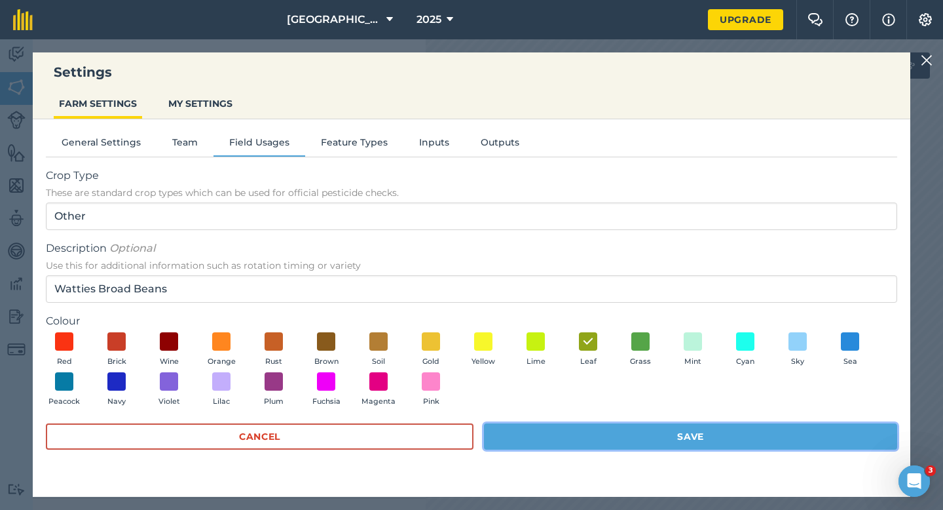
click at [569, 447] on button "Save" at bounding box center [690, 436] width 413 height 26
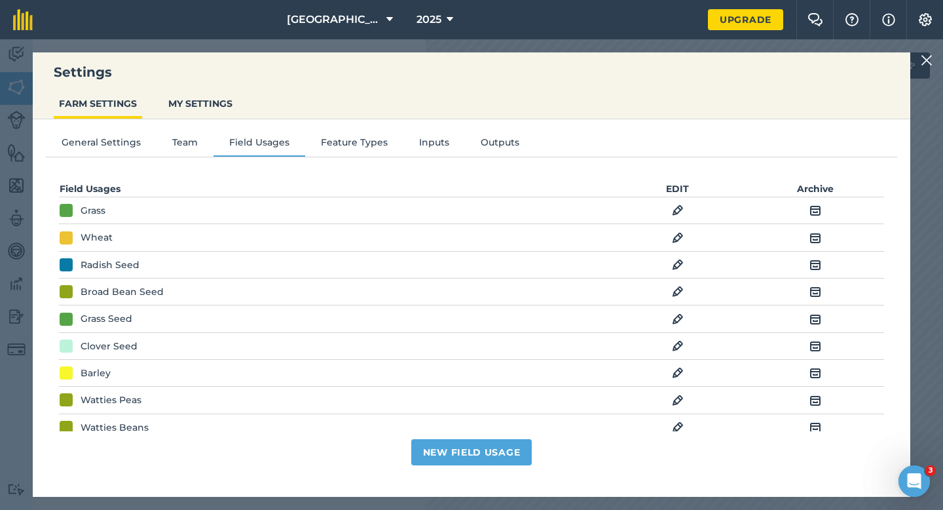
click at [925, 61] on img at bounding box center [927, 60] width 12 height 16
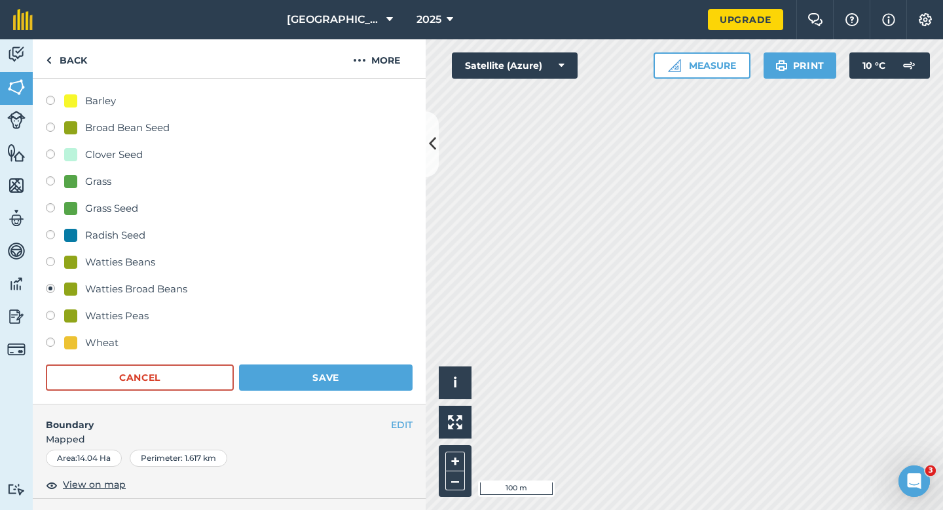
click at [345, 356] on form "-- Not set -- Barley Broad Bean Seed Clover Seed Grass Grass Seed Radish Seed W…" at bounding box center [229, 228] width 367 height 324
click at [345, 363] on form "-- Not set -- Barley Broad Bean Seed Clover Seed Grass Grass Seed Radish Seed W…" at bounding box center [229, 228] width 367 height 324
click at [345, 368] on button "Save" at bounding box center [326, 377] width 174 height 26
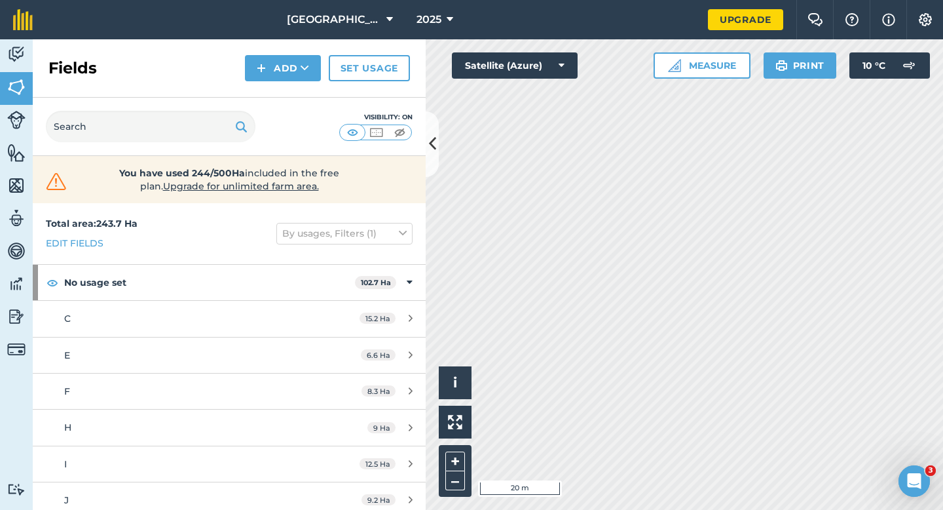
click at [286, 81] on div "Fields Add Set usage" at bounding box center [229, 68] width 393 height 58
click at [288, 75] on button "Add" at bounding box center [283, 68] width 76 height 26
click at [288, 88] on link "Draw" at bounding box center [283, 97] width 72 height 29
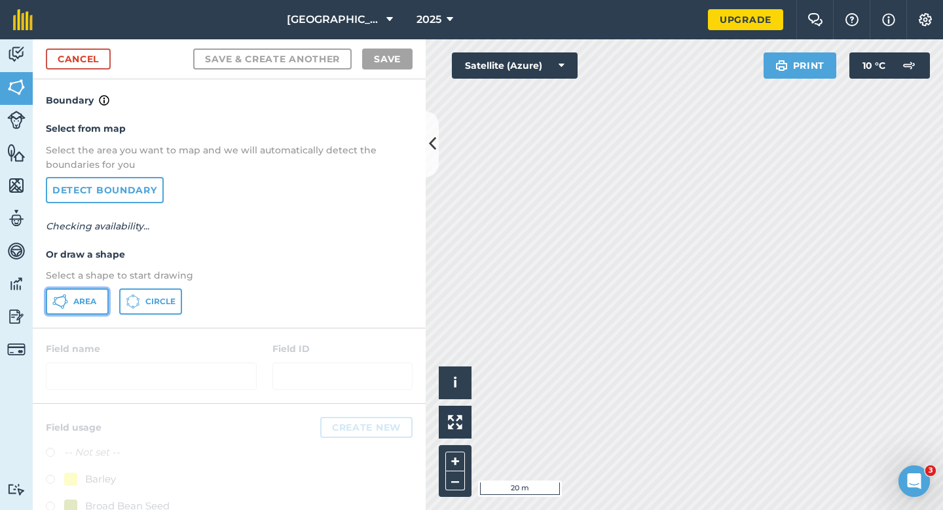
click at [97, 294] on button "Area" at bounding box center [77, 301] width 63 height 26
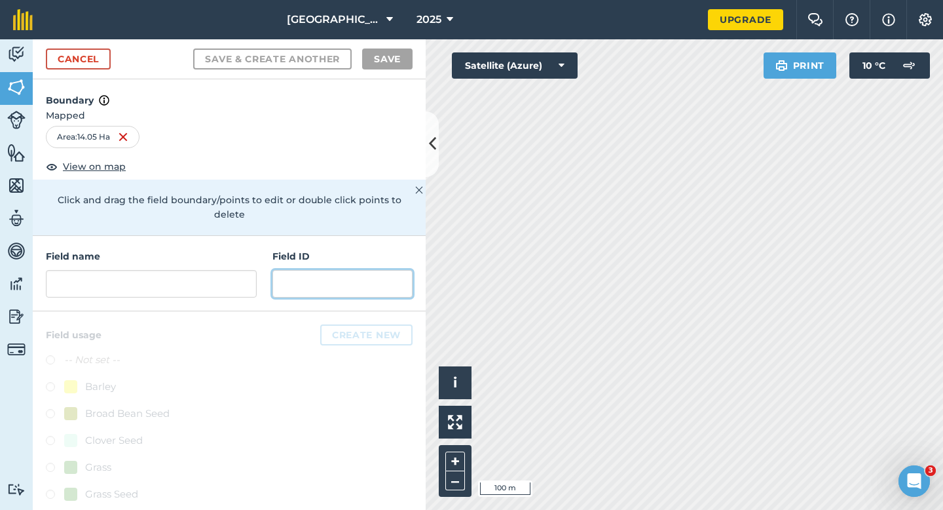
click at [329, 270] on input "text" at bounding box center [343, 284] width 140 height 28
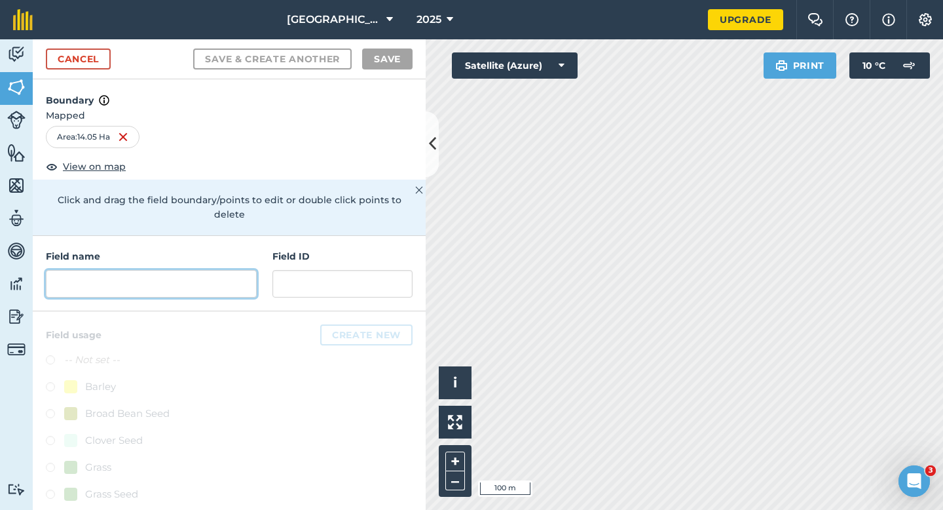
click at [254, 271] on input "text" at bounding box center [151, 284] width 211 height 28
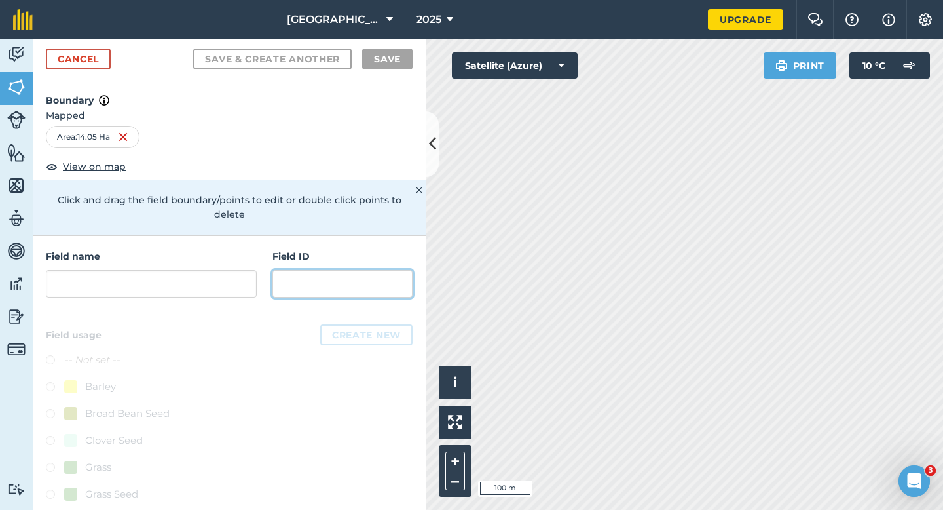
click at [295, 271] on input "text" at bounding box center [343, 284] width 140 height 28
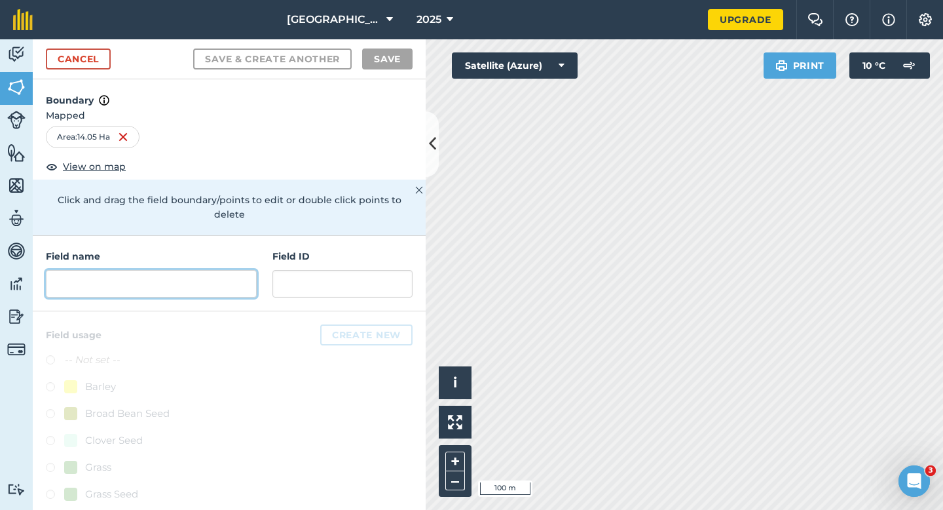
click at [233, 271] on input "text" at bounding box center [151, 284] width 211 height 28
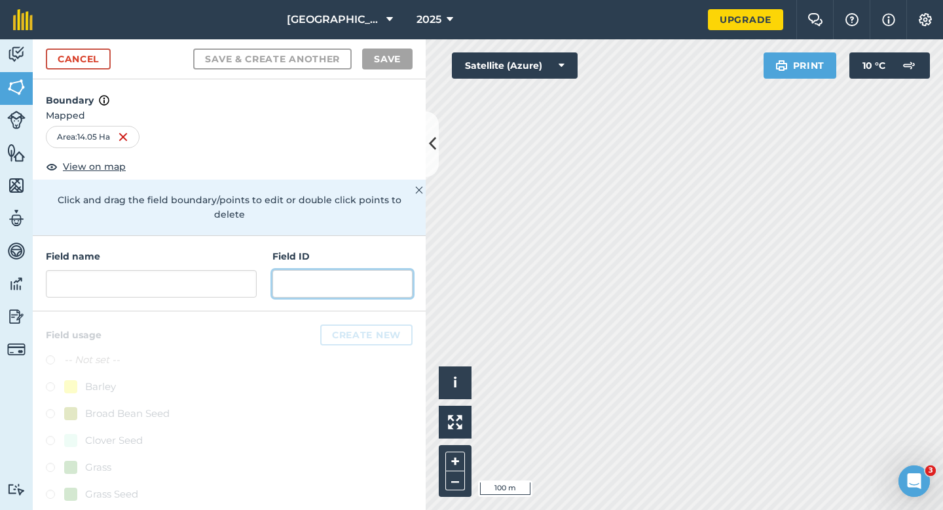
click at [276, 275] on input "text" at bounding box center [343, 284] width 140 height 28
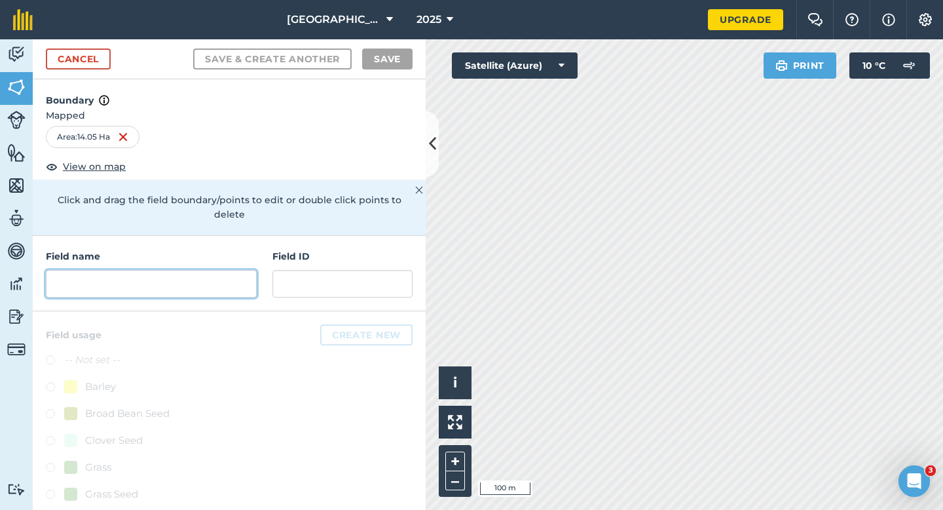
click at [251, 275] on input "text" at bounding box center [151, 284] width 211 height 28
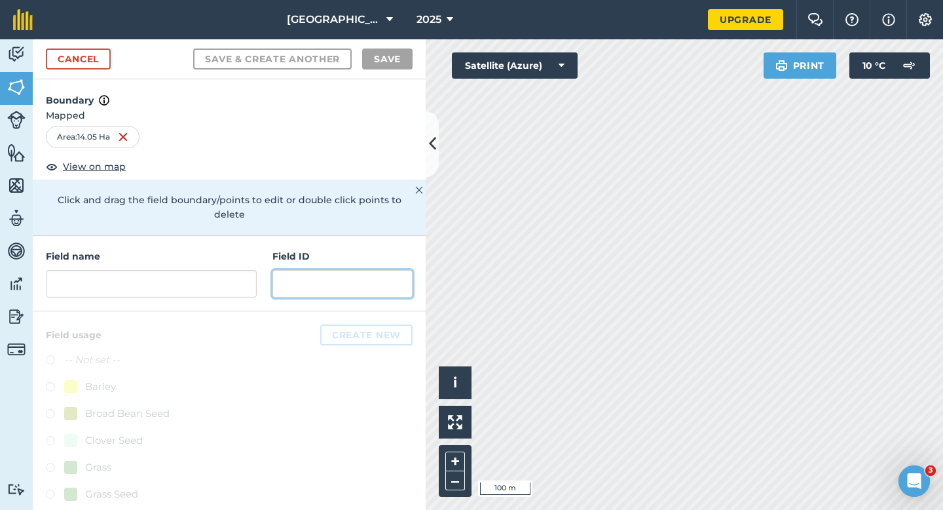
click at [326, 270] on input "text" at bounding box center [343, 284] width 140 height 28
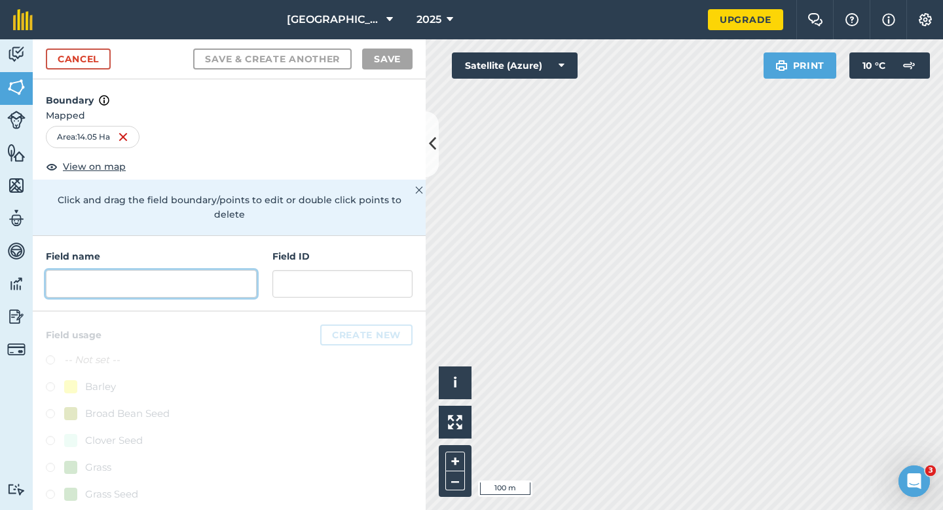
click at [208, 270] on input "text" at bounding box center [151, 284] width 211 height 28
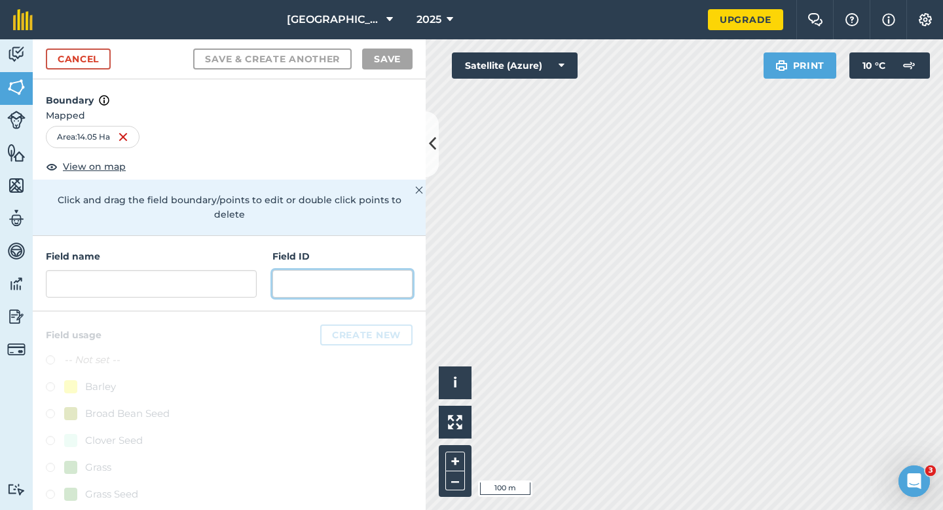
click at [299, 270] on input "text" at bounding box center [343, 284] width 140 height 28
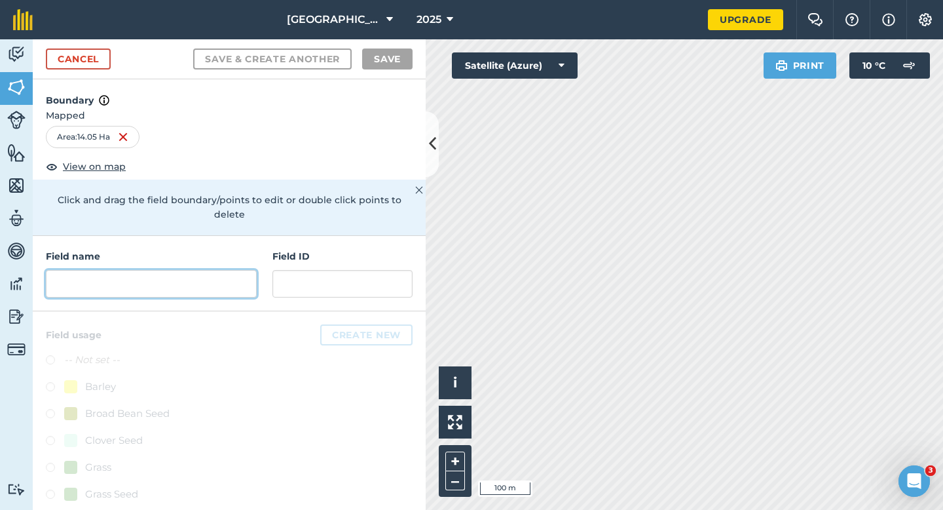
click at [204, 270] on input "text" at bounding box center [151, 284] width 211 height 28
type input "Z"
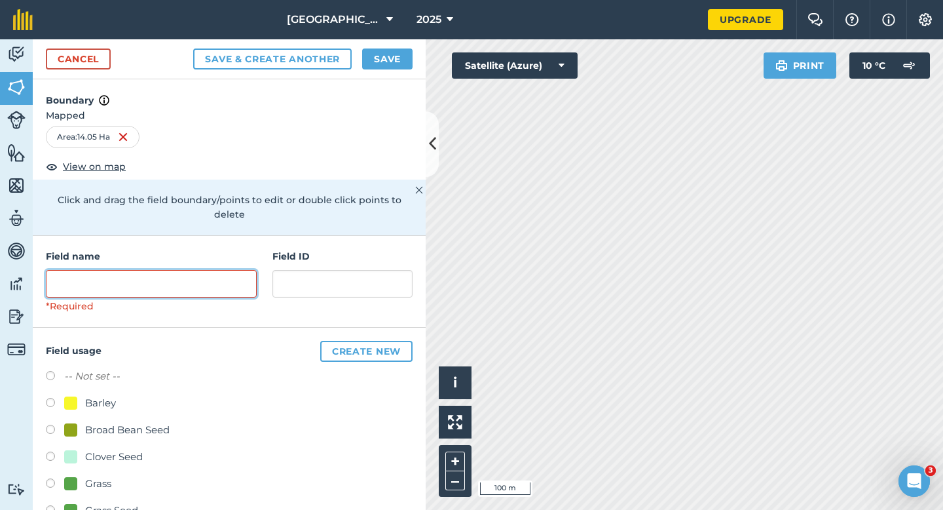
type input "Z"
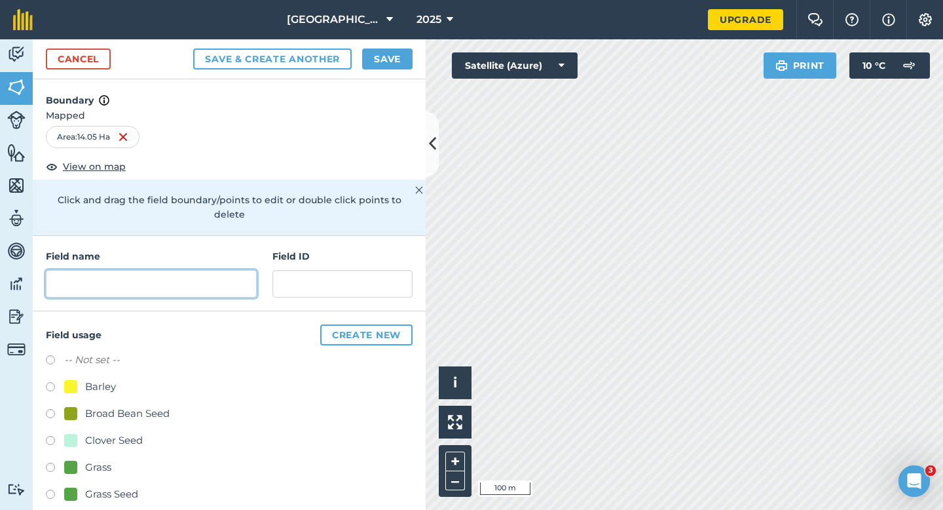
type input "Z"
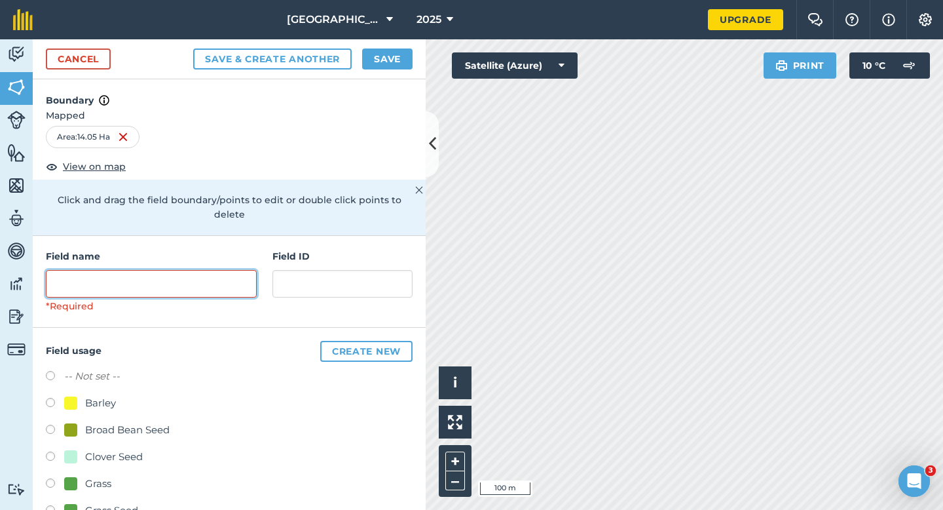
type input "Z"
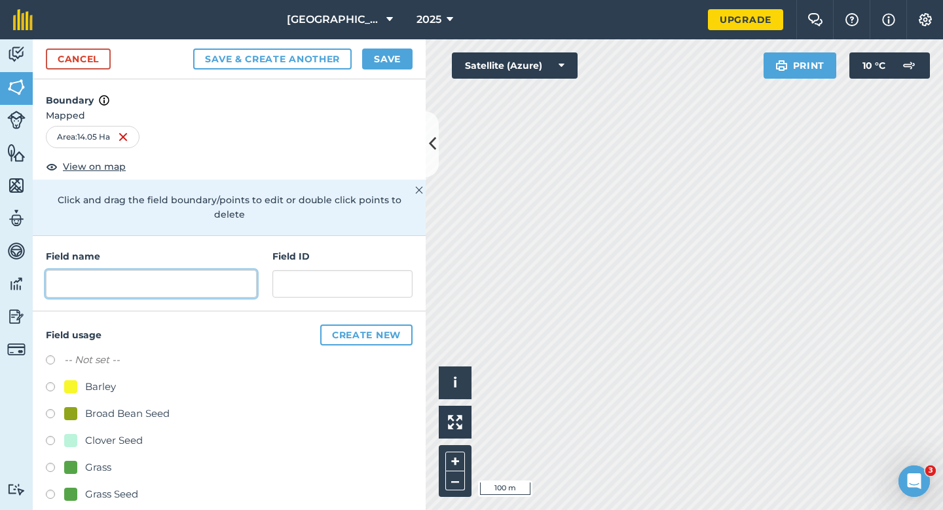
type input "Z"
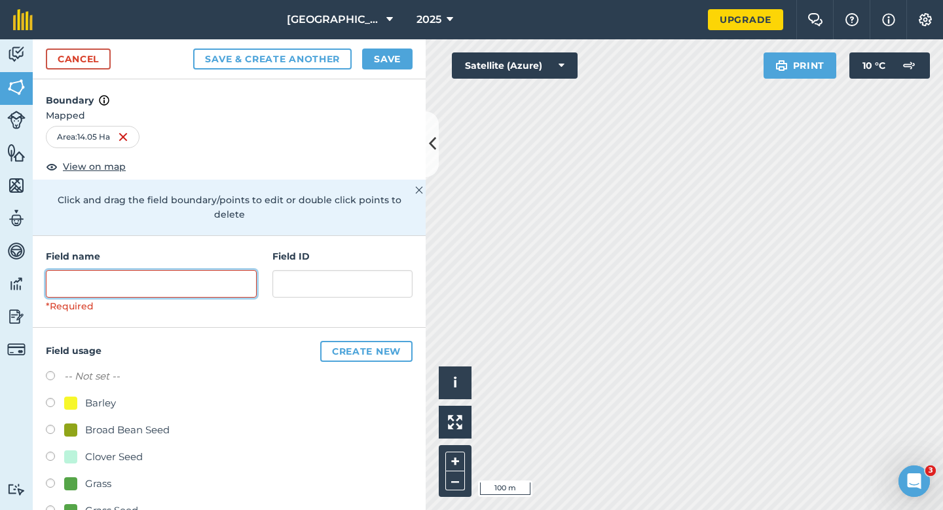
type input "Z"
click at [204, 249] on h4 "Field name" at bounding box center [151, 256] width 211 height 14
click at [204, 270] on input "text" at bounding box center [151, 284] width 211 height 28
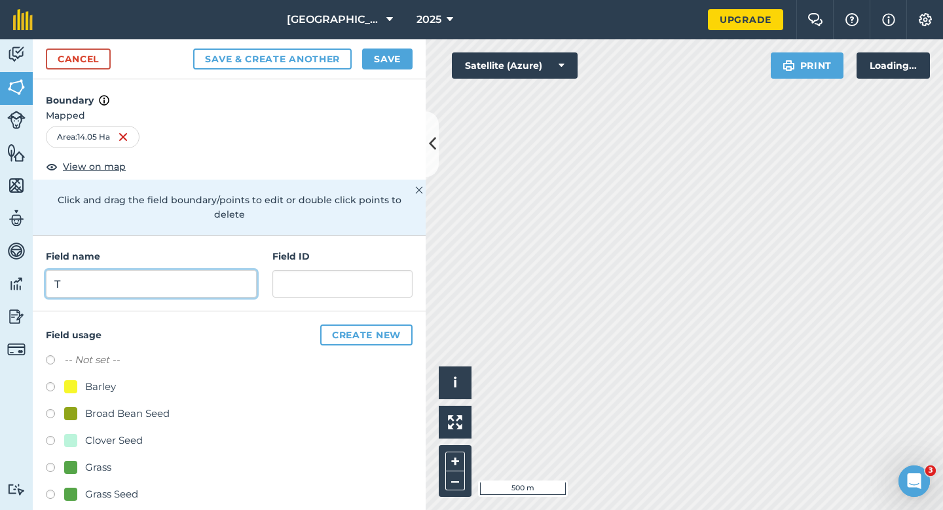
scroll to position [137, 0]
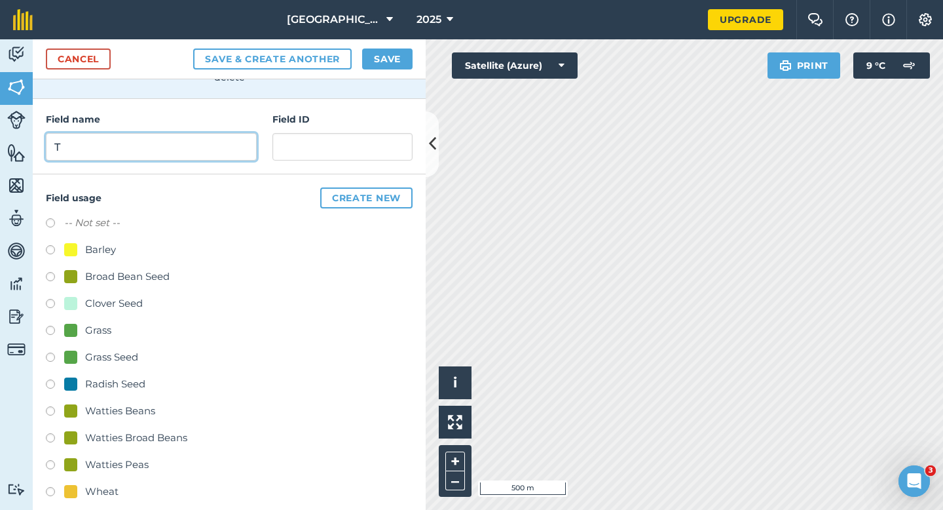
type input "T"
click at [121, 403] on div "Watties Beans" at bounding box center [120, 411] width 70 height 16
radio input "true"
click at [399, 64] on button "Save" at bounding box center [387, 58] width 50 height 21
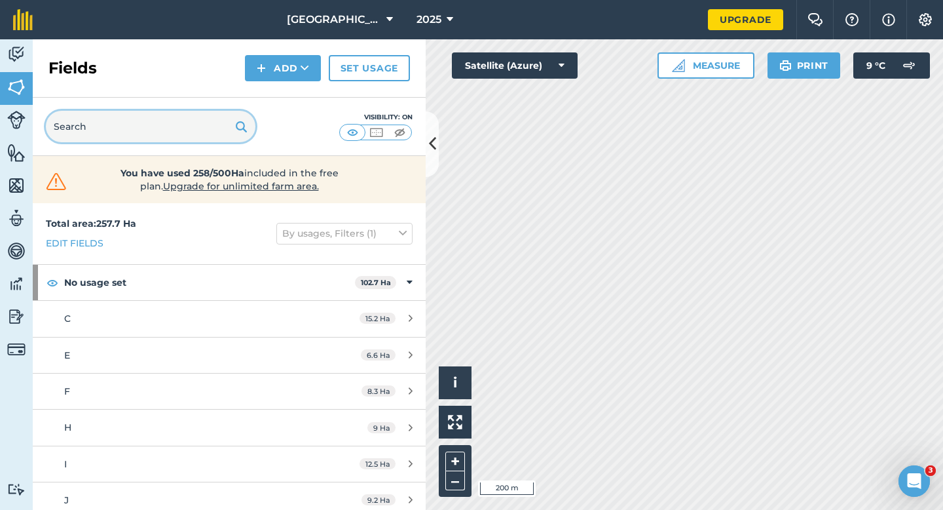
click at [204, 115] on input "text" at bounding box center [151, 126] width 210 height 31
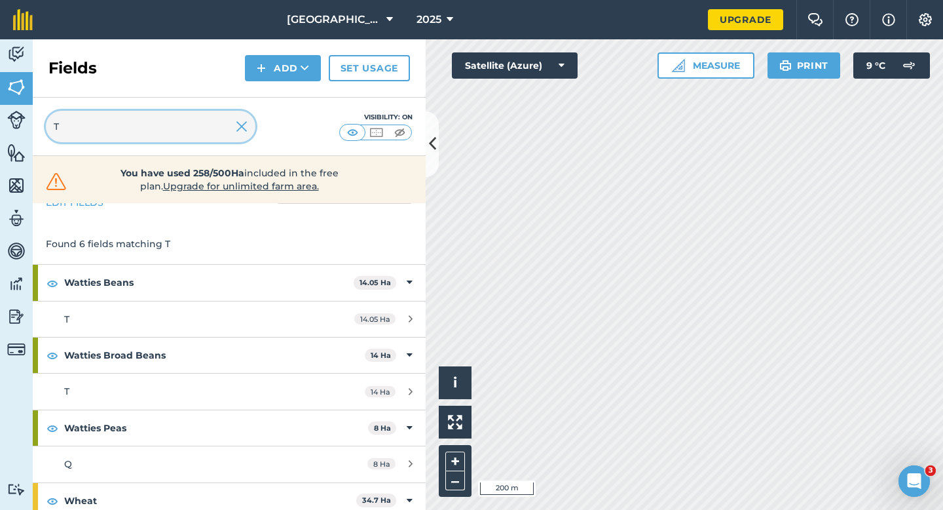
scroll to position [45, 0]
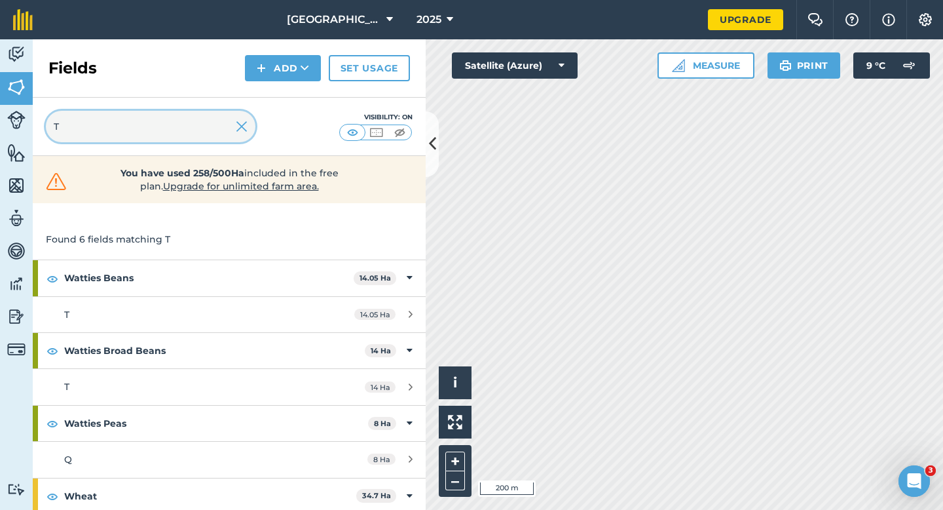
type input "T"
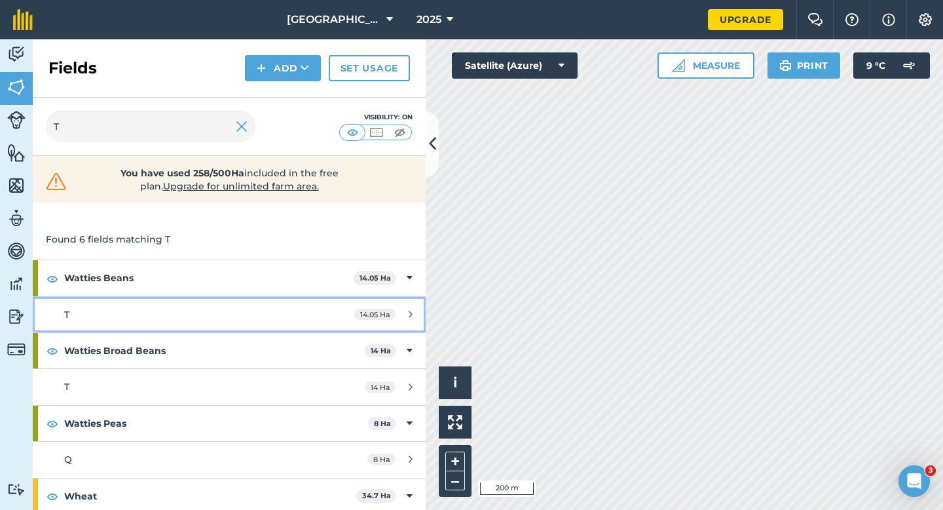
click at [369, 310] on span "14.05 Ha" at bounding box center [374, 314] width 41 height 11
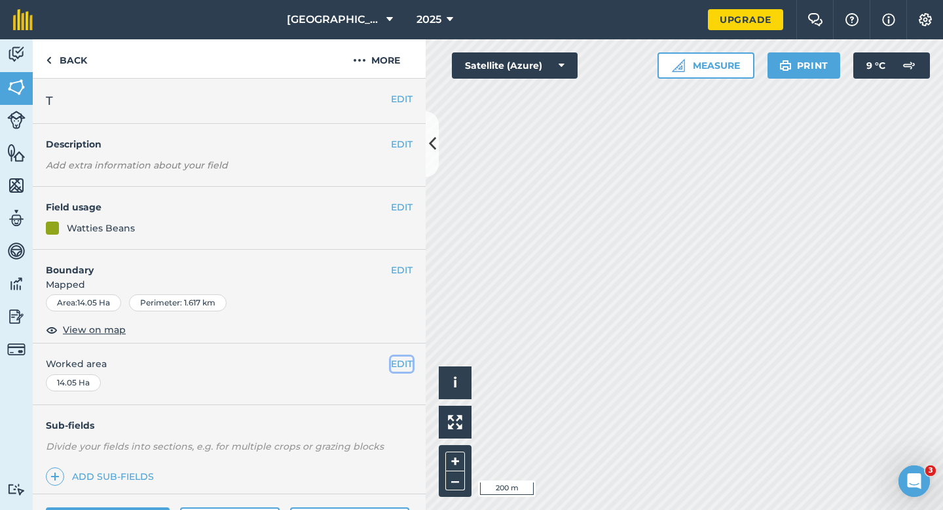
click at [406, 360] on button "EDIT" at bounding box center [402, 363] width 22 height 14
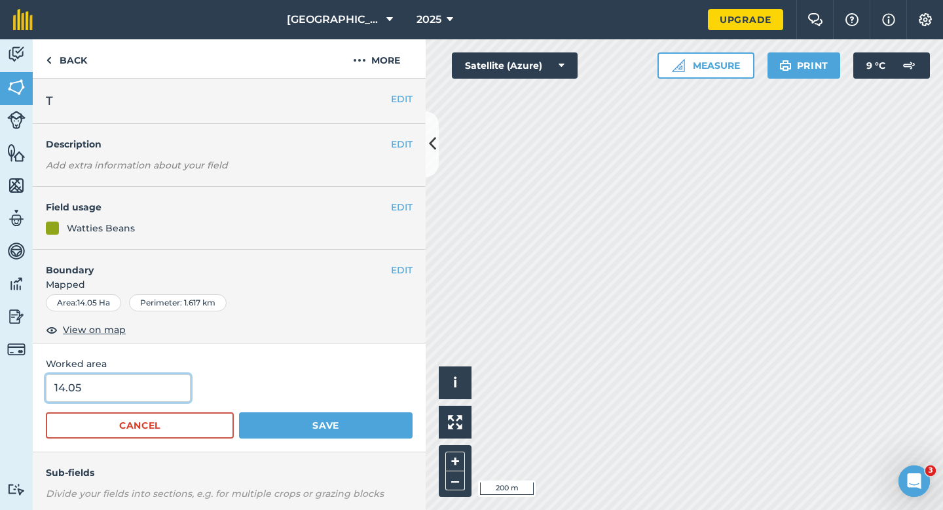
click at [132, 400] on input "14.05" at bounding box center [118, 388] width 145 height 28
type input "14"
click at [239, 412] on button "Save" at bounding box center [326, 425] width 174 height 26
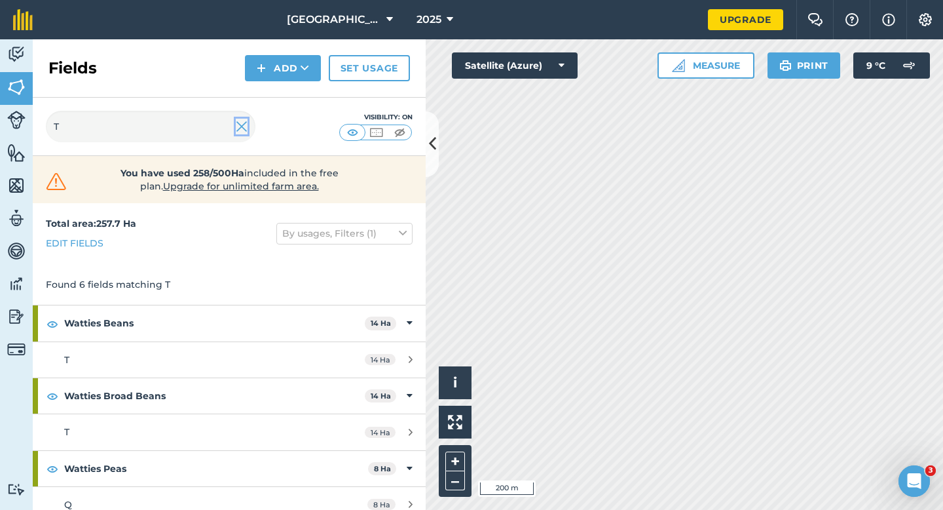
click at [240, 131] on img at bounding box center [242, 127] width 12 height 16
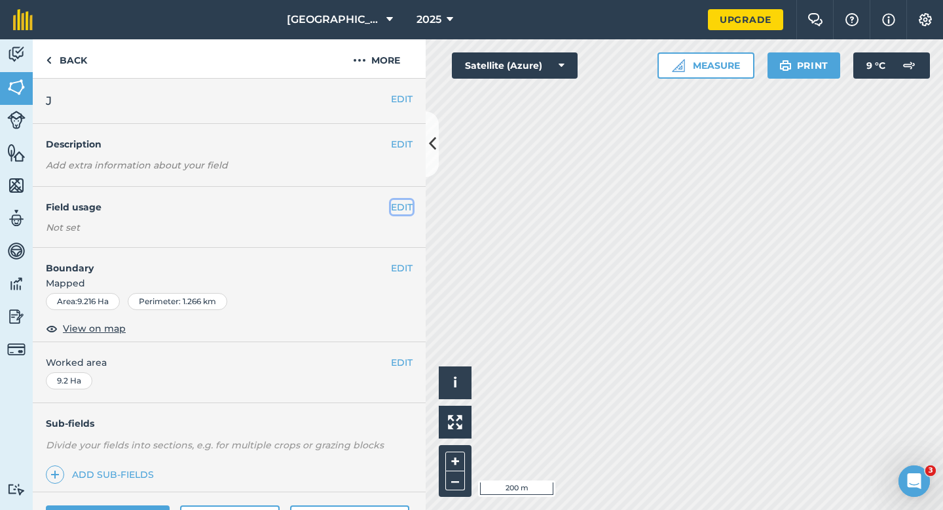
click at [403, 213] on button "EDIT" at bounding box center [402, 207] width 22 height 14
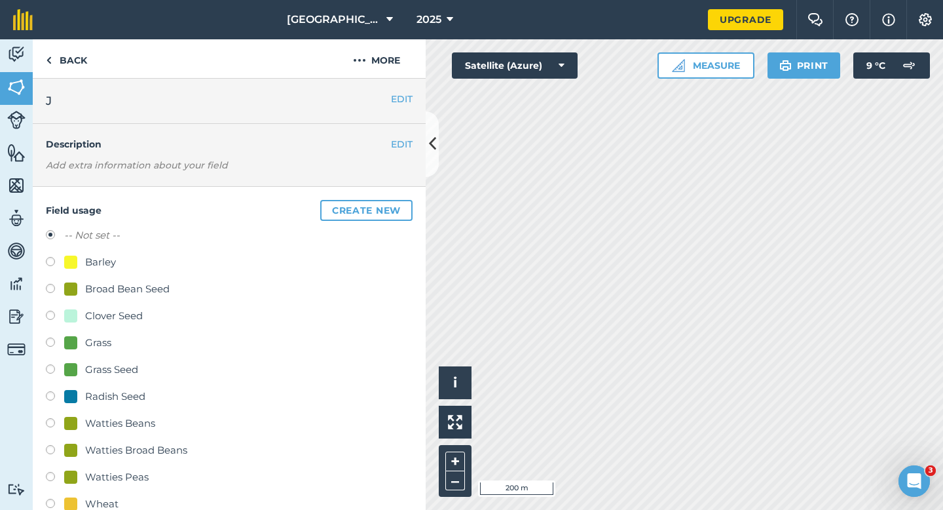
scroll to position [28, 0]
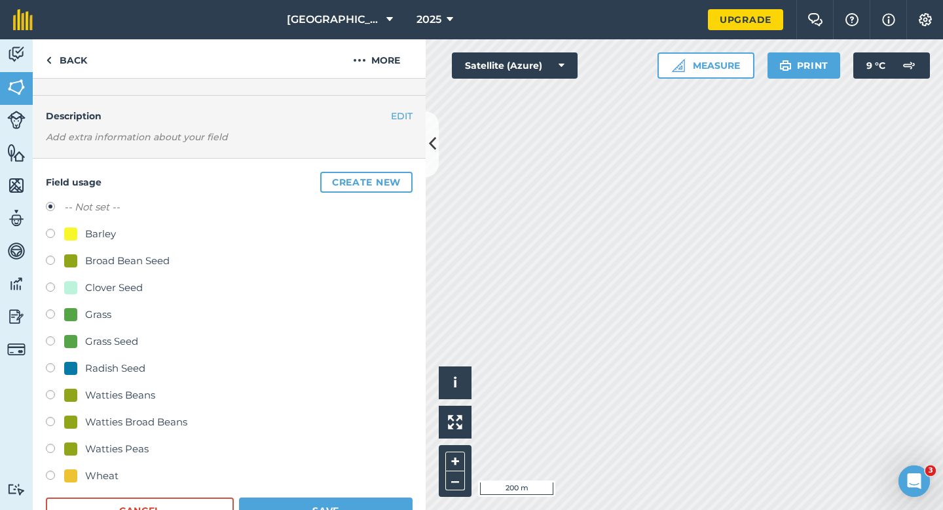
click at [104, 456] on div "Watties Peas" at bounding box center [117, 449] width 64 height 16
radio input "true"
radio input "false"
click at [299, 509] on button "Save" at bounding box center [326, 510] width 174 height 26
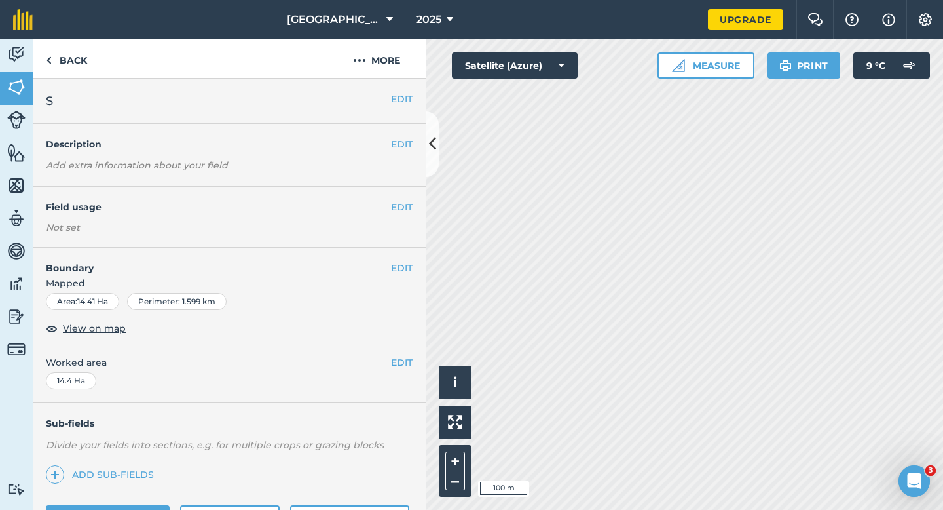
click at [404, 217] on div "EDIT Field usage Not set" at bounding box center [229, 217] width 393 height 61
click at [402, 208] on button "EDIT" at bounding box center [402, 207] width 22 height 14
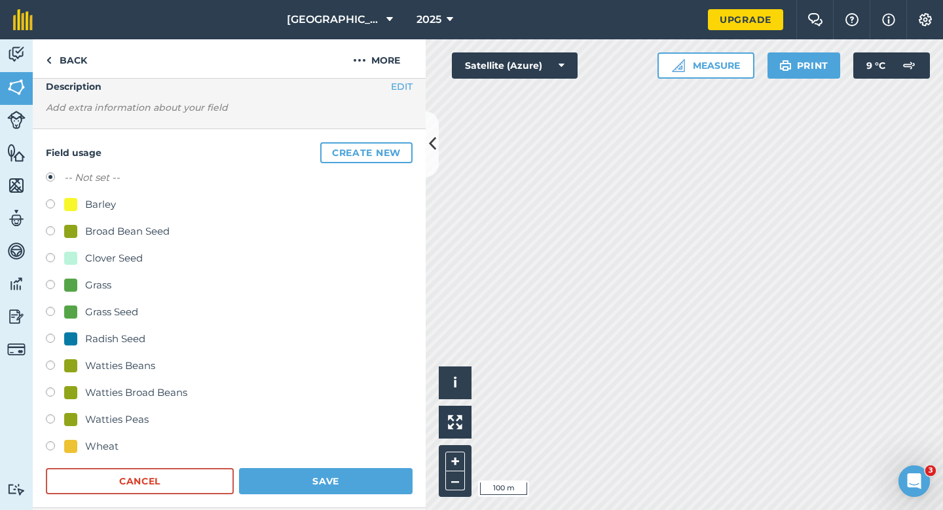
scroll to position [66, 0]
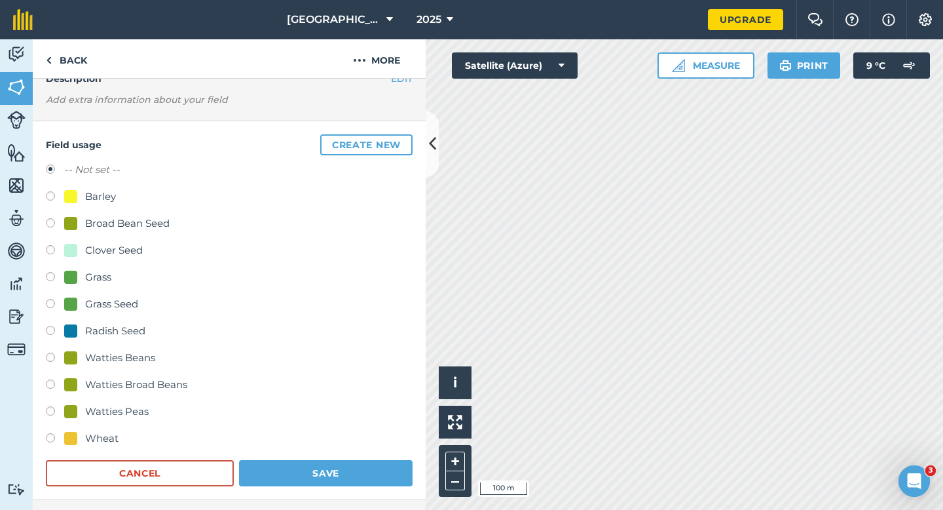
click at [115, 299] on div "Grass Seed" at bounding box center [111, 304] width 53 height 16
radio input "true"
radio input "false"
click at [358, 466] on button "Save" at bounding box center [326, 473] width 174 height 26
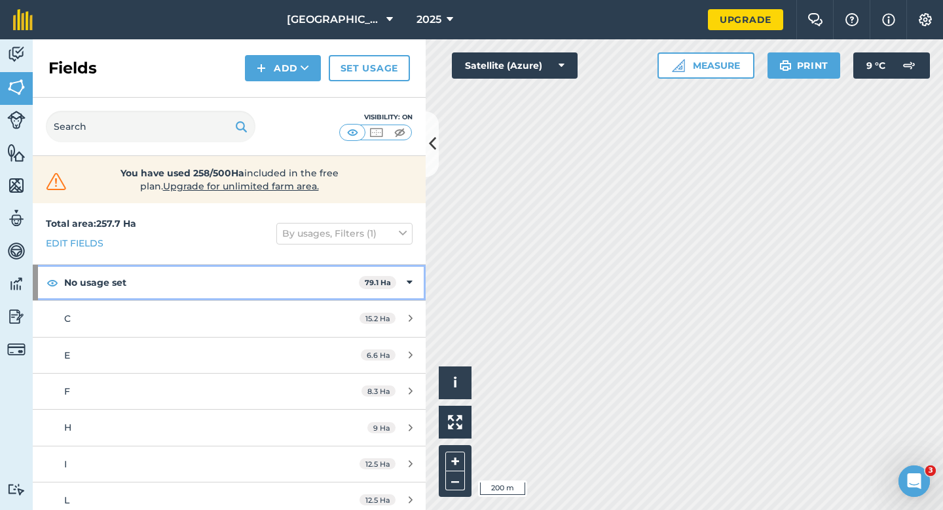
click at [414, 275] on div "No usage set 79.1 Ha" at bounding box center [229, 282] width 393 height 35
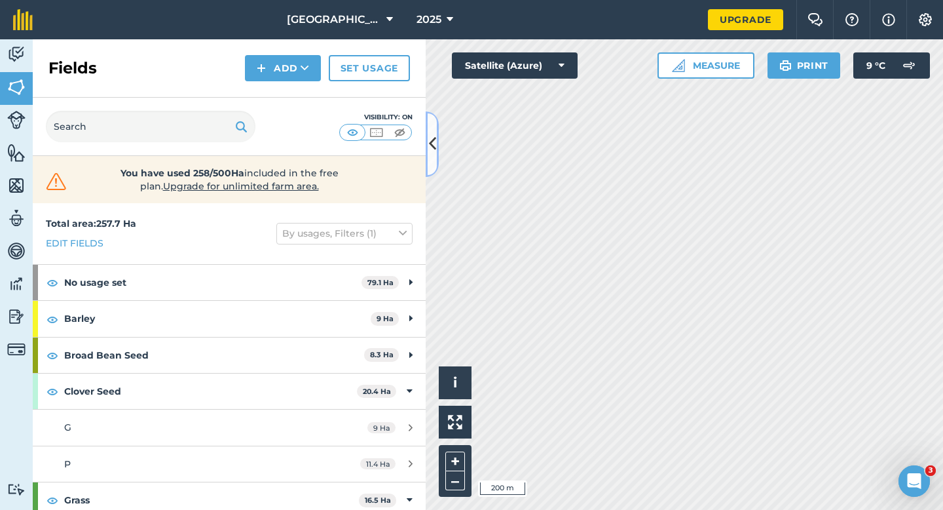
click at [432, 138] on icon at bounding box center [432, 143] width 7 height 23
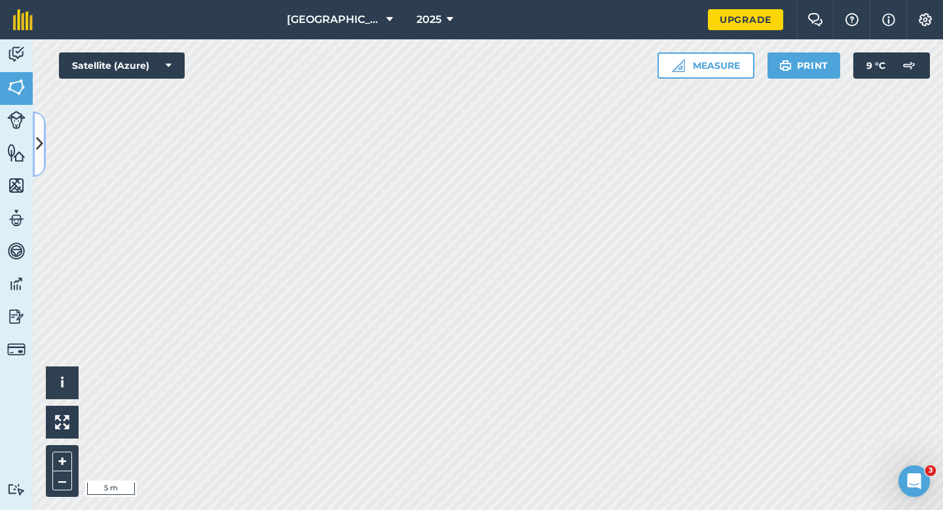
click at [38, 158] on button at bounding box center [39, 144] width 13 height 66
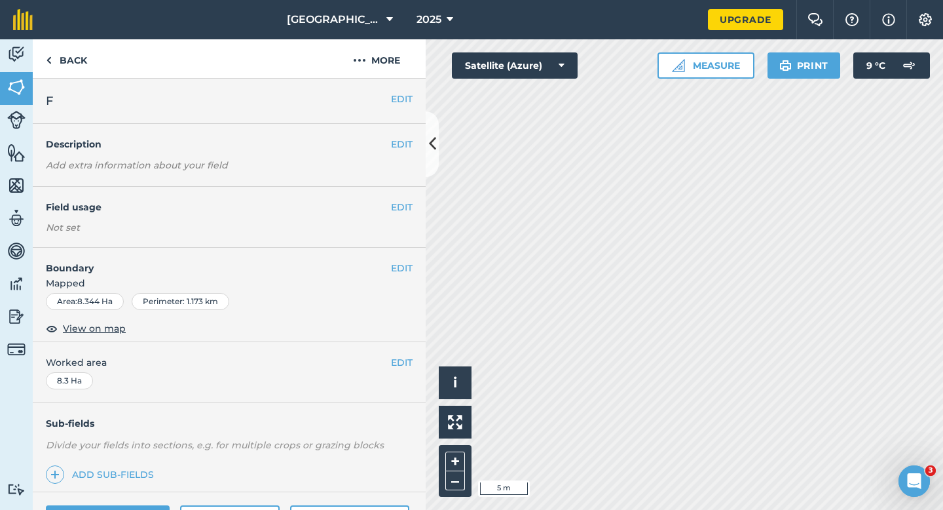
click at [403, 253] on div "EDIT Boundary Mapped Area : 8.344 Ha Perimeter : 1.173 km View on map" at bounding box center [229, 295] width 393 height 94
click at [403, 262] on button "EDIT" at bounding box center [402, 268] width 22 height 14
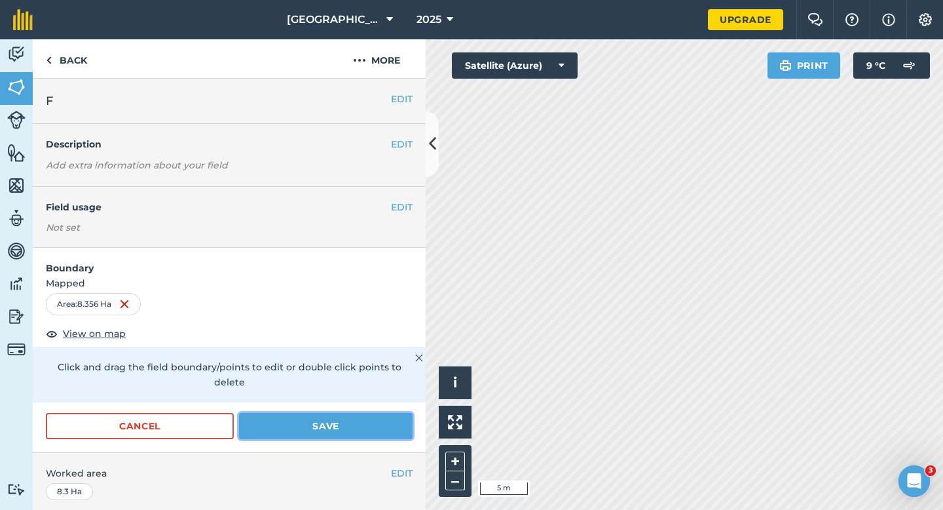
click at [358, 413] on button "Save" at bounding box center [326, 426] width 174 height 26
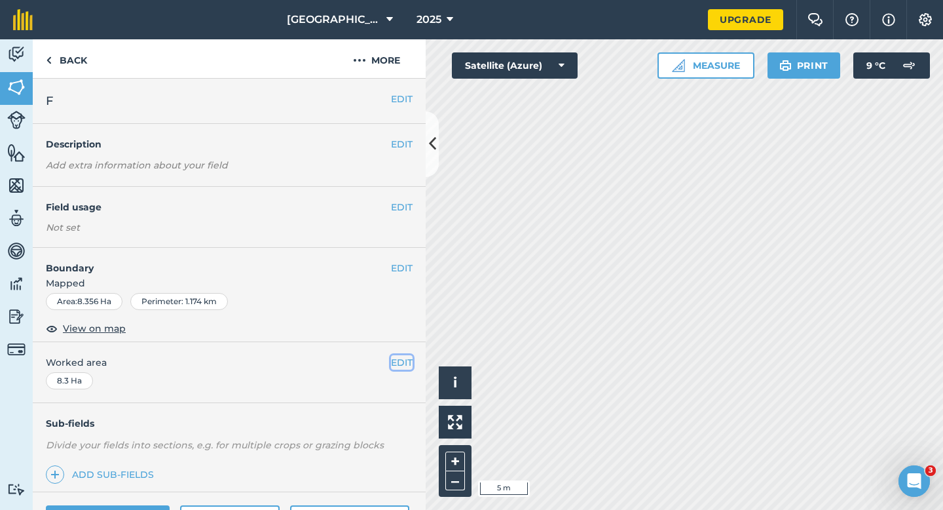
click at [397, 364] on button "EDIT" at bounding box center [402, 362] width 22 height 14
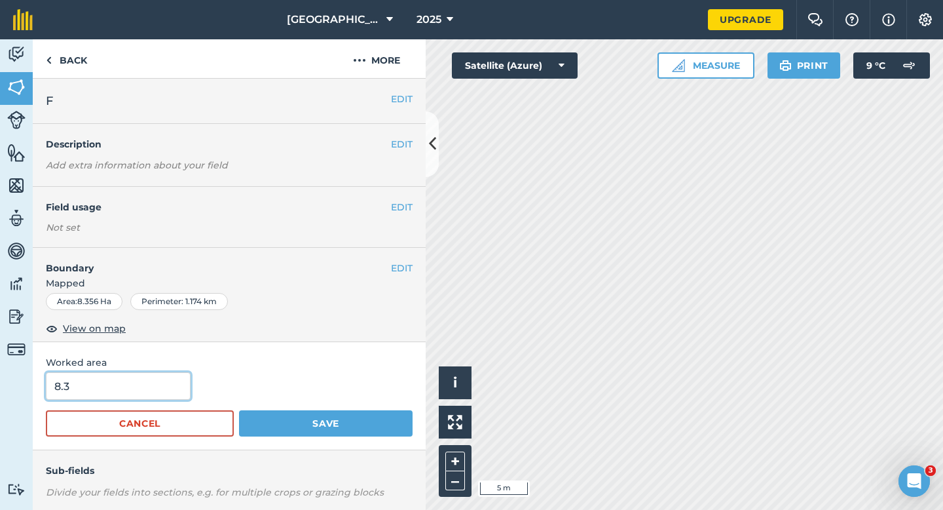
click at [132, 382] on input "8.3" at bounding box center [118, 386] width 145 height 28
type input "8.4"
click at [239, 410] on button "Save" at bounding box center [326, 423] width 174 height 26
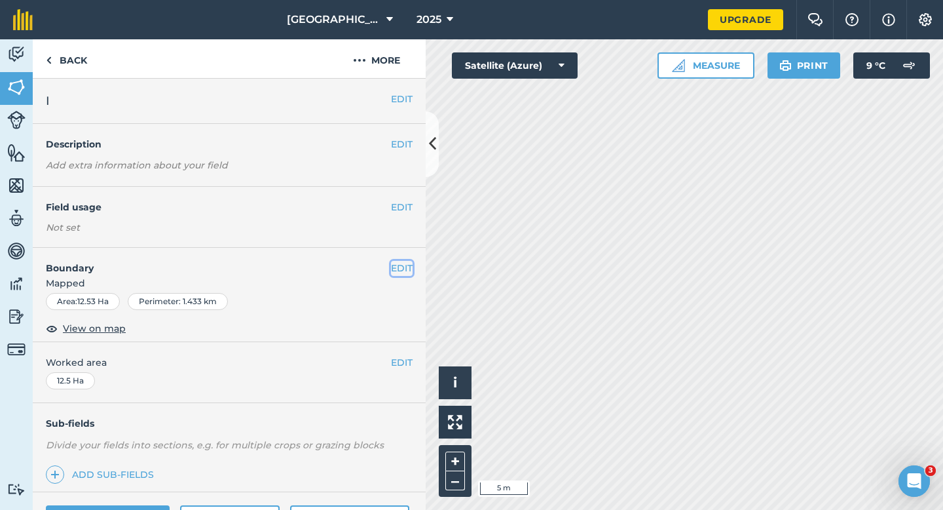
click at [411, 265] on button "EDIT" at bounding box center [402, 268] width 22 height 14
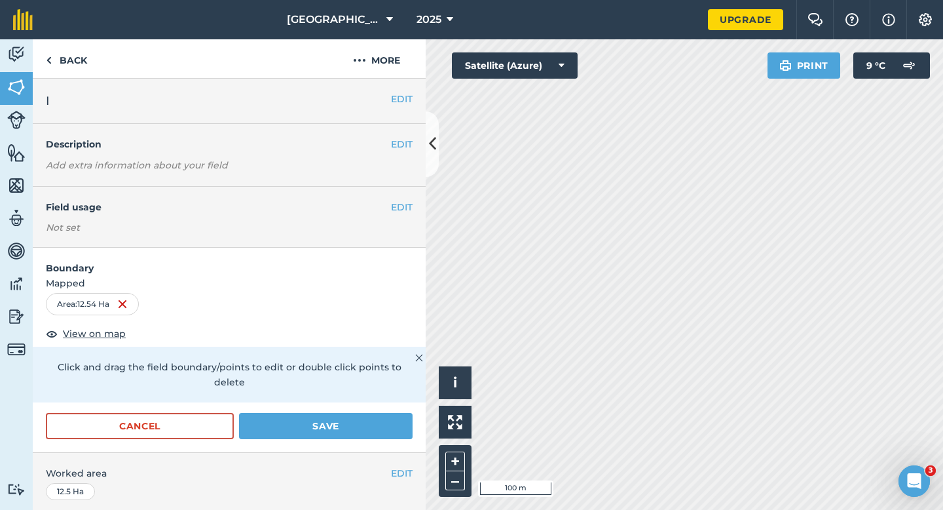
click at [351, 396] on form "Boundary Mapped Area : 12.54 Ha View on map Click and drag the field boundary/p…" at bounding box center [229, 350] width 393 height 204
click at [351, 413] on button "Save" at bounding box center [326, 426] width 174 height 26
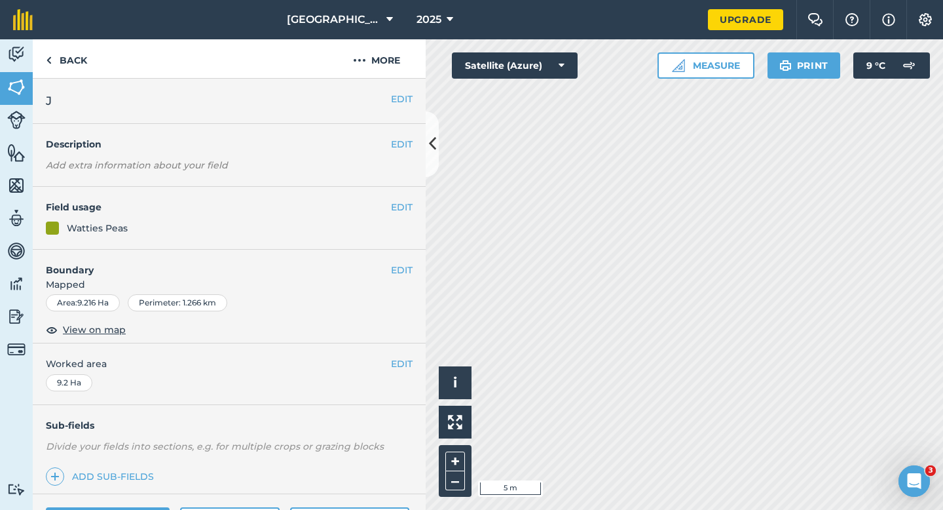
click at [419, 273] on div "EDIT Boundary Mapped Area : 9.216 Ha Perimeter : 1.266 km View on map" at bounding box center [229, 297] width 393 height 94
click at [408, 271] on button "EDIT" at bounding box center [402, 270] width 22 height 14
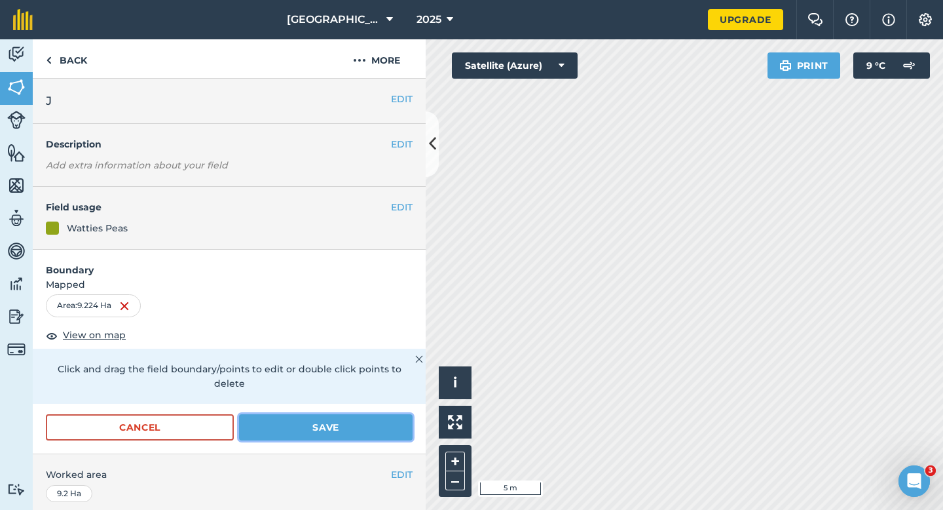
click at [410, 414] on button "Save" at bounding box center [326, 427] width 174 height 26
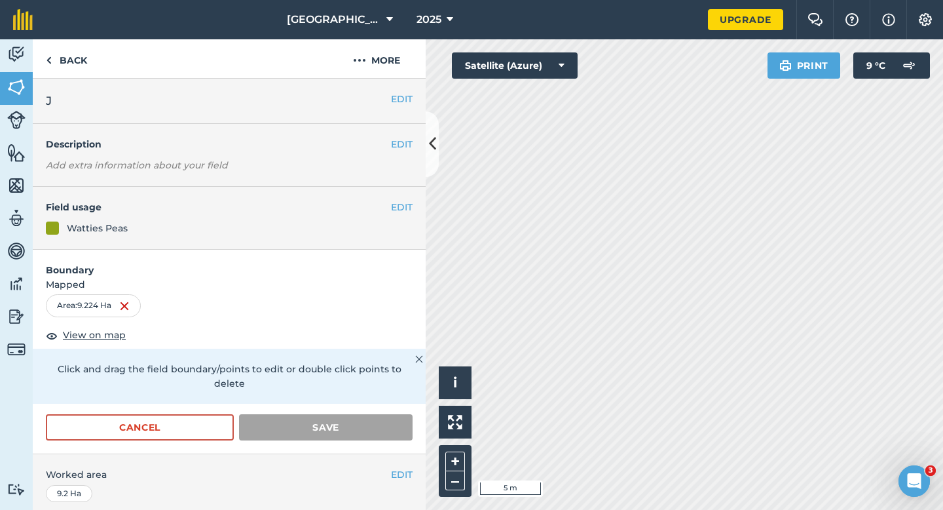
click at [415, 414] on div "Cancel Save" at bounding box center [229, 433] width 393 height 39
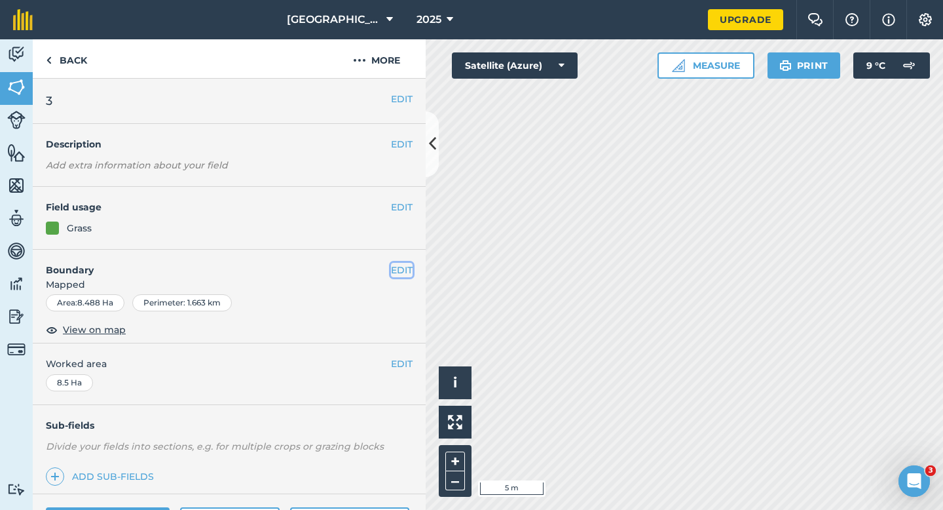
click at [396, 267] on button "EDIT" at bounding box center [402, 270] width 22 height 14
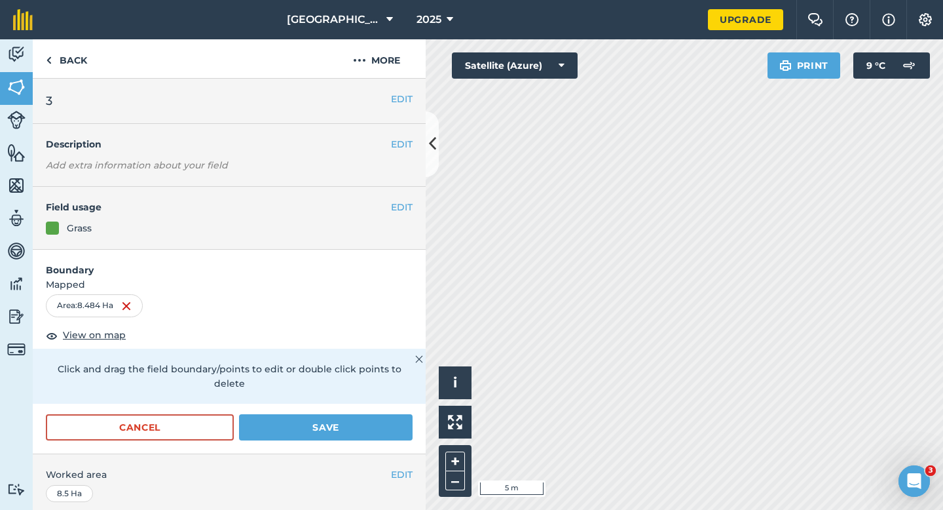
click at [362, 396] on form "Boundary Mapped Area : 8.484 Ha View on map Click and drag the field boundary/p…" at bounding box center [229, 352] width 393 height 204
click at [362, 414] on button "Save" at bounding box center [326, 427] width 174 height 26
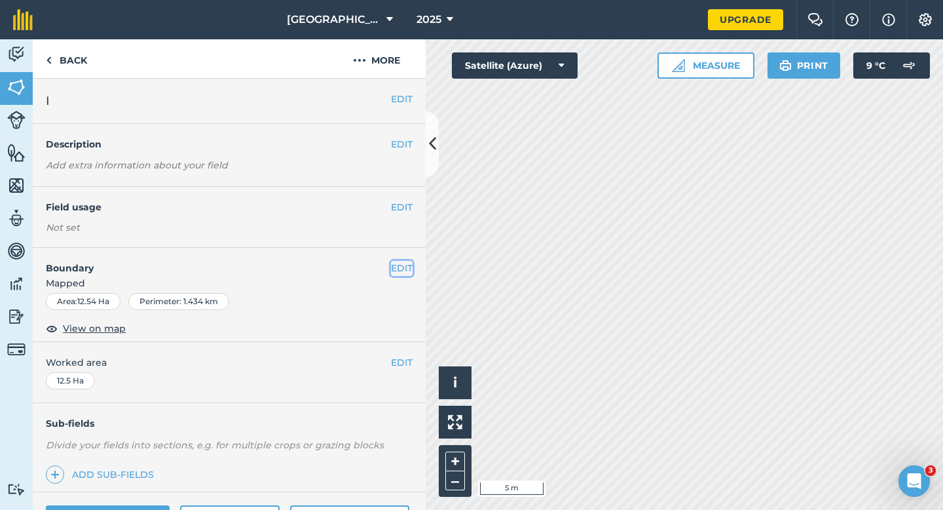
click at [400, 267] on button "EDIT" at bounding box center [402, 268] width 22 height 14
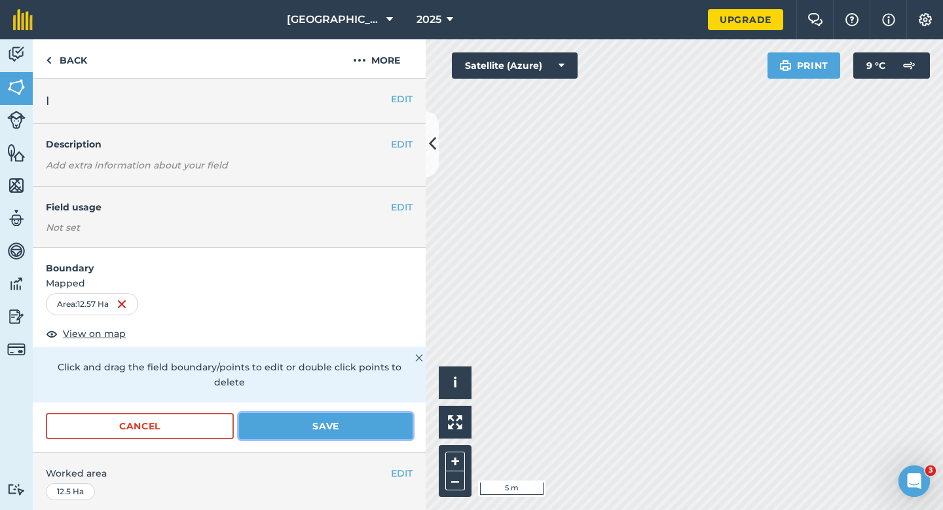
click at [326, 413] on button "Save" at bounding box center [326, 426] width 174 height 26
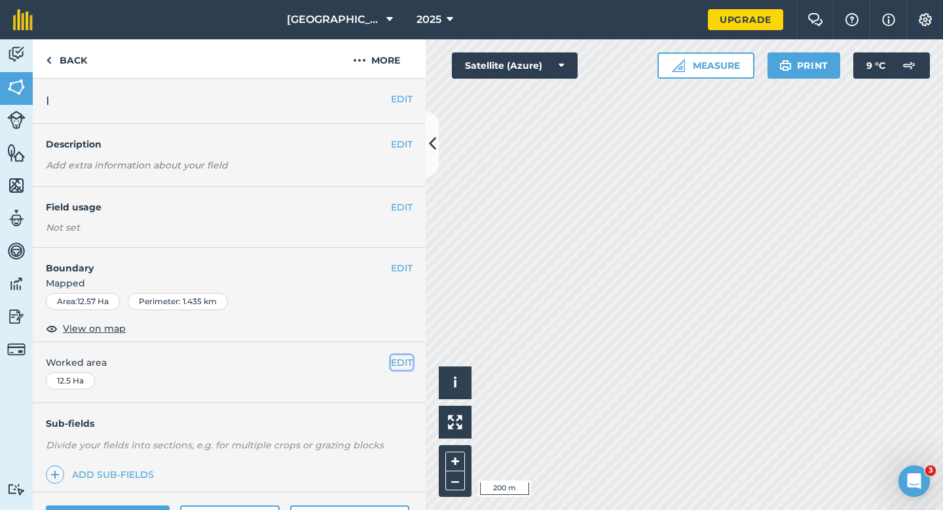
click at [397, 361] on button "EDIT" at bounding box center [402, 362] width 22 height 14
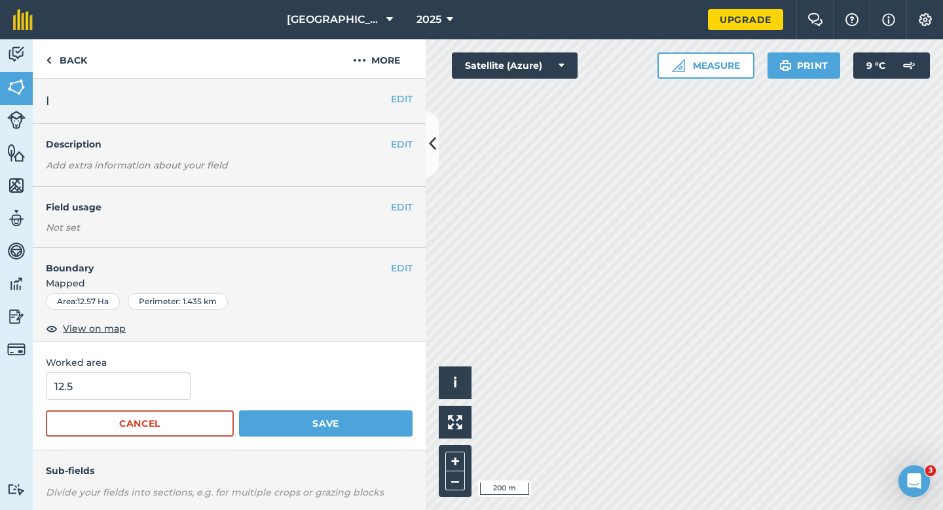
click at [161, 371] on div "Worked area 12.5 Cancel Save" at bounding box center [229, 396] width 393 height 108
click at [161, 394] on input "12.5" at bounding box center [118, 386] width 145 height 28
type input "12.6"
click at [239, 410] on button "Save" at bounding box center [326, 423] width 174 height 26
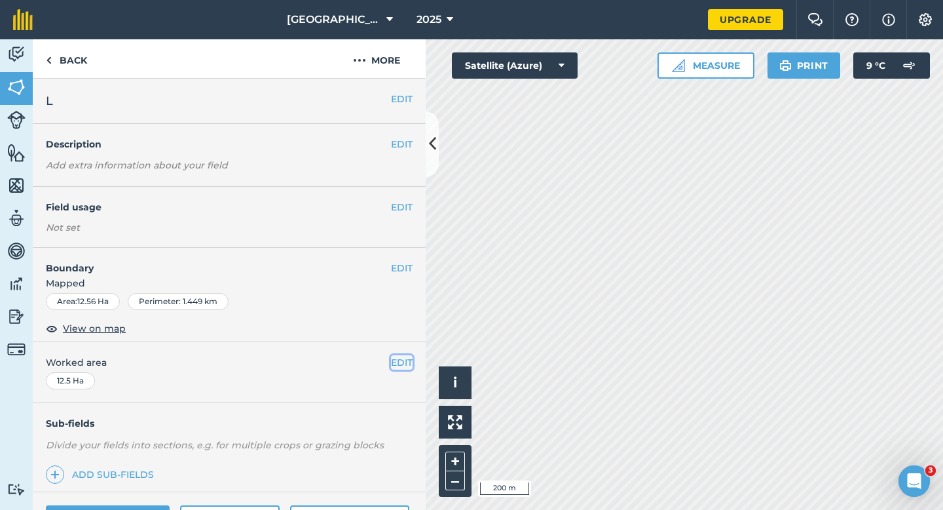
click at [395, 361] on button "EDIT" at bounding box center [402, 362] width 22 height 14
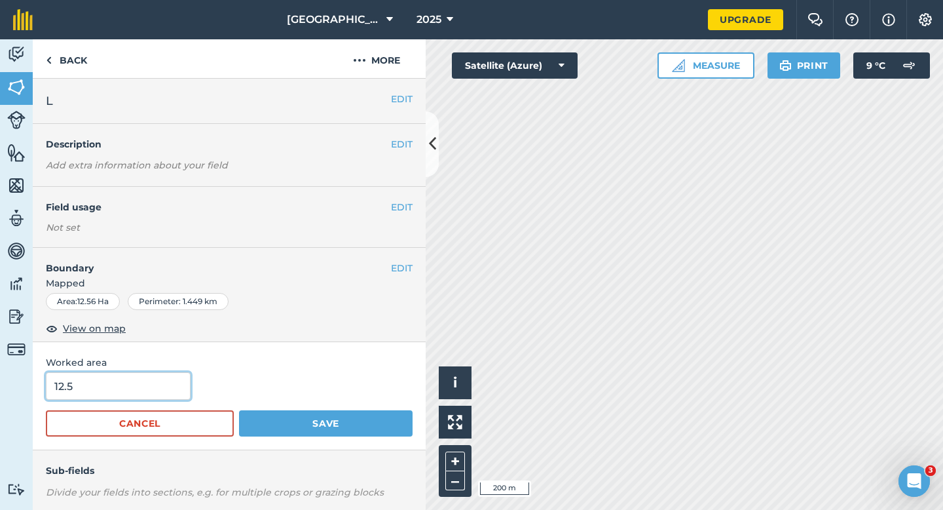
click at [153, 388] on input "12.5" at bounding box center [118, 386] width 145 height 28
type input "12.6"
click at [239, 410] on button "Save" at bounding box center [326, 423] width 174 height 26
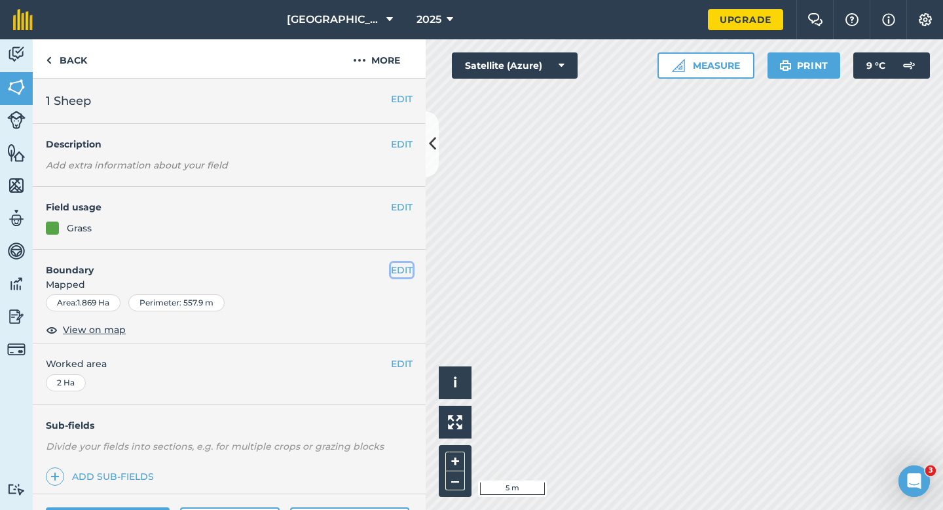
click at [403, 265] on button "EDIT" at bounding box center [402, 270] width 22 height 14
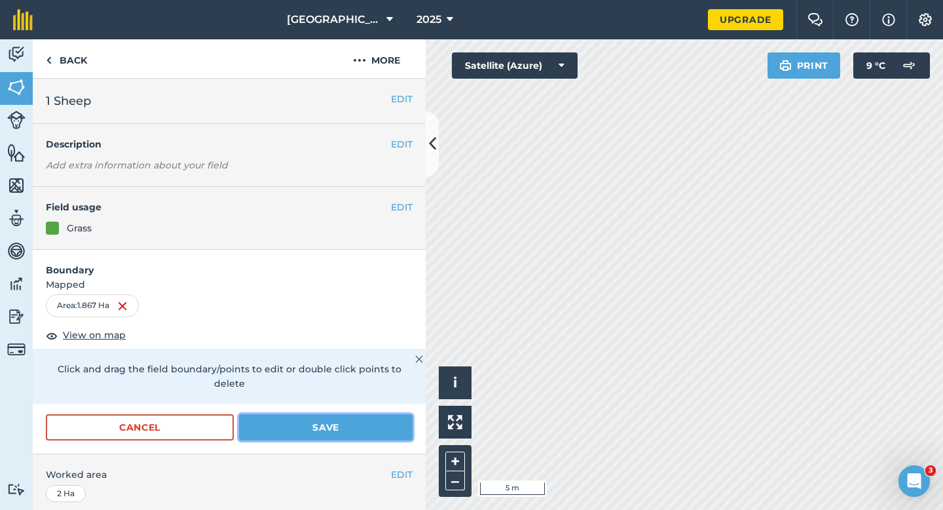
click at [290, 414] on button "Save" at bounding box center [326, 427] width 174 height 26
